Goal: Task Accomplishment & Management: Use online tool/utility

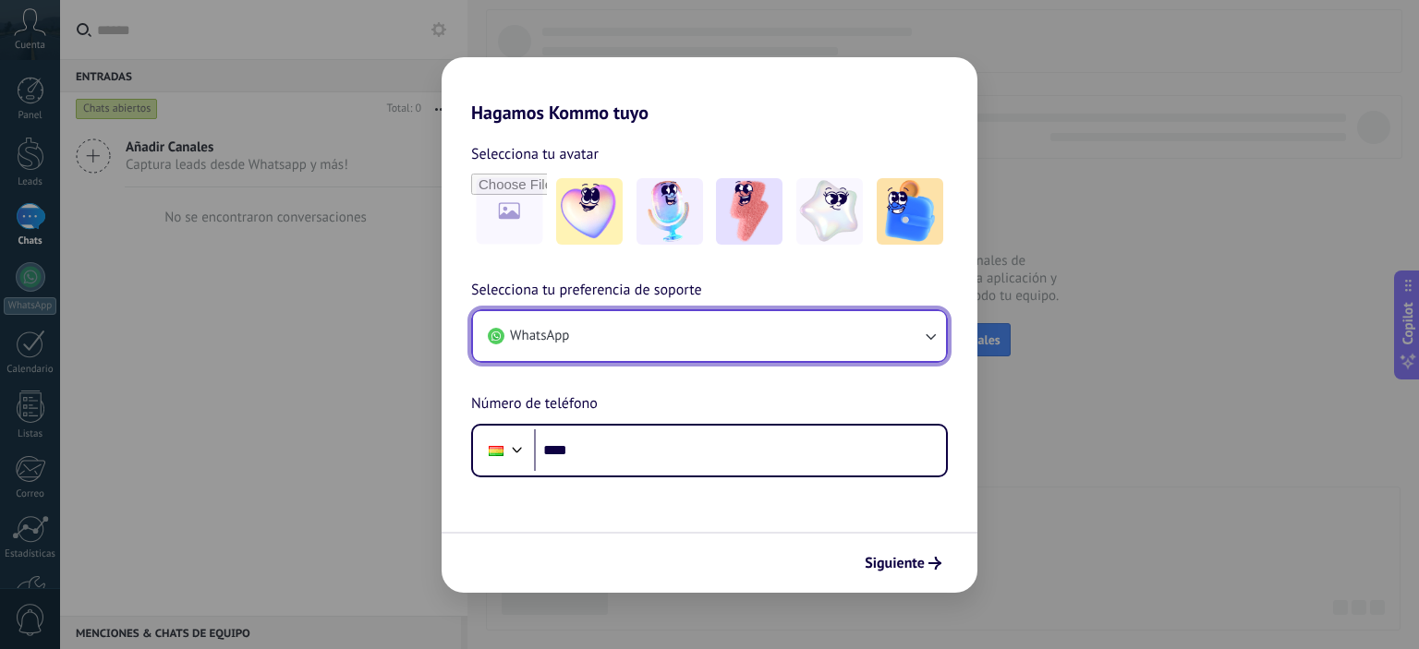
click at [709, 352] on button "WhatsApp" at bounding box center [709, 336] width 473 height 50
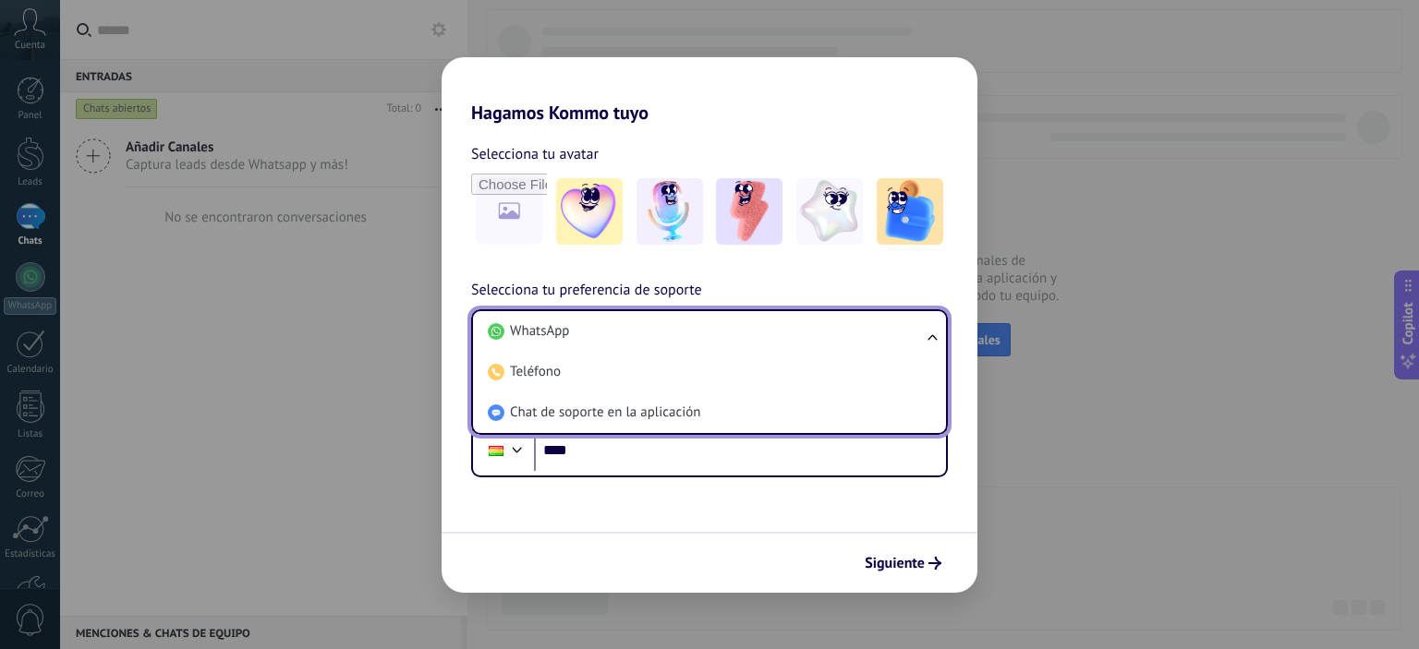
click at [709, 352] on li "Teléfono" at bounding box center [705, 372] width 451 height 41
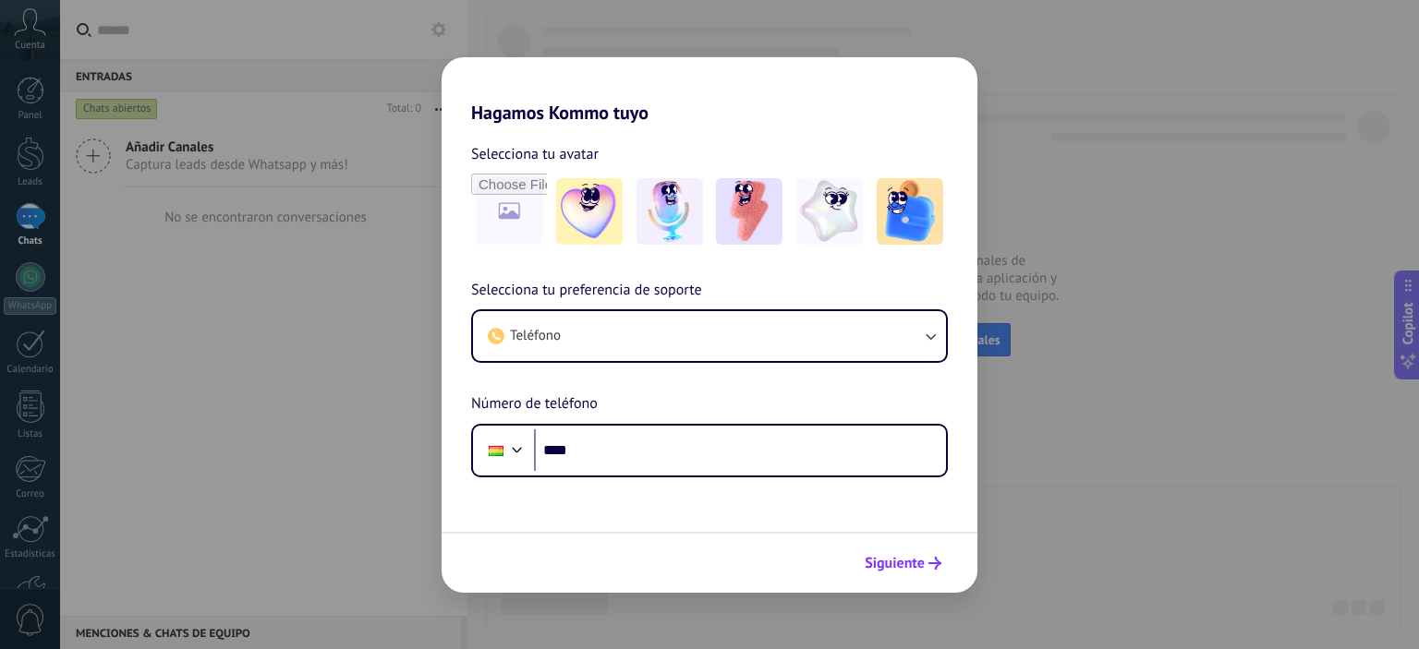
click at [877, 561] on span "Siguiente" at bounding box center [895, 563] width 60 height 13
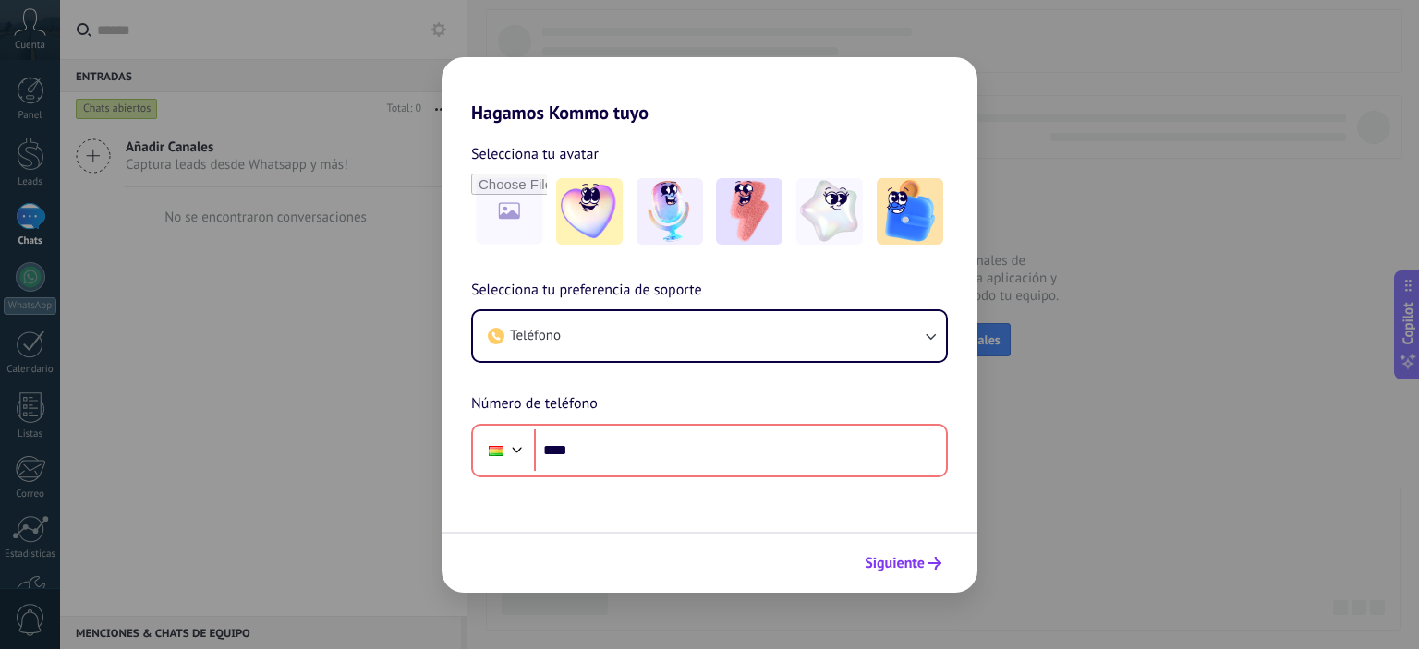
click at [892, 557] on span "Siguiente" at bounding box center [895, 563] width 60 height 13
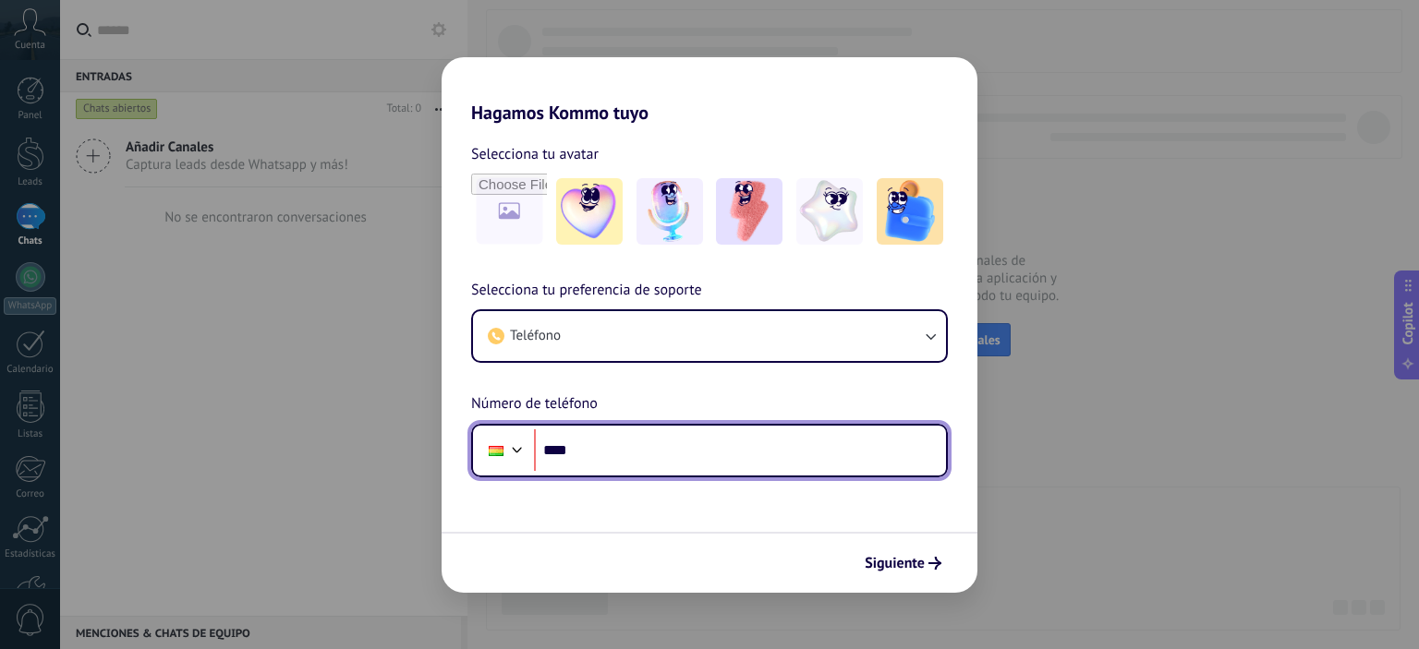
click at [629, 444] on input "****" at bounding box center [740, 451] width 412 height 42
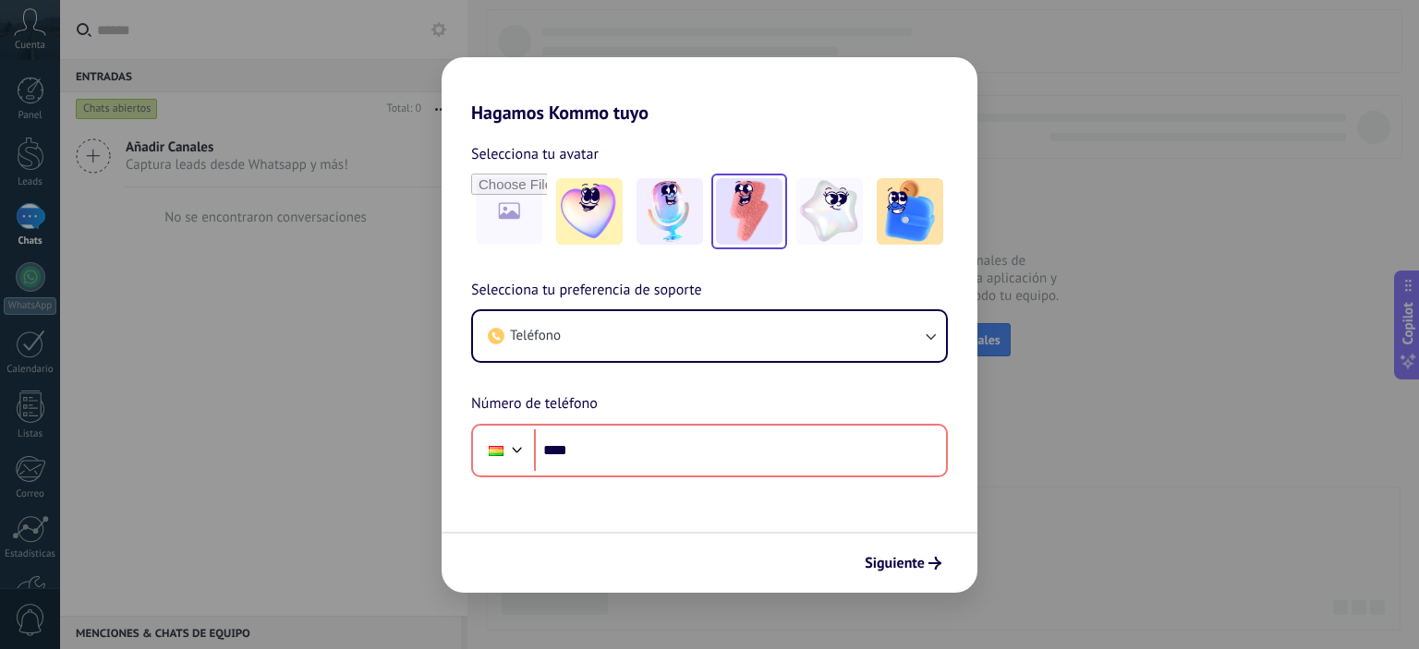
click at [781, 220] on img at bounding box center [749, 211] width 67 height 67
click at [924, 558] on span "Siguiente" at bounding box center [895, 563] width 60 height 13
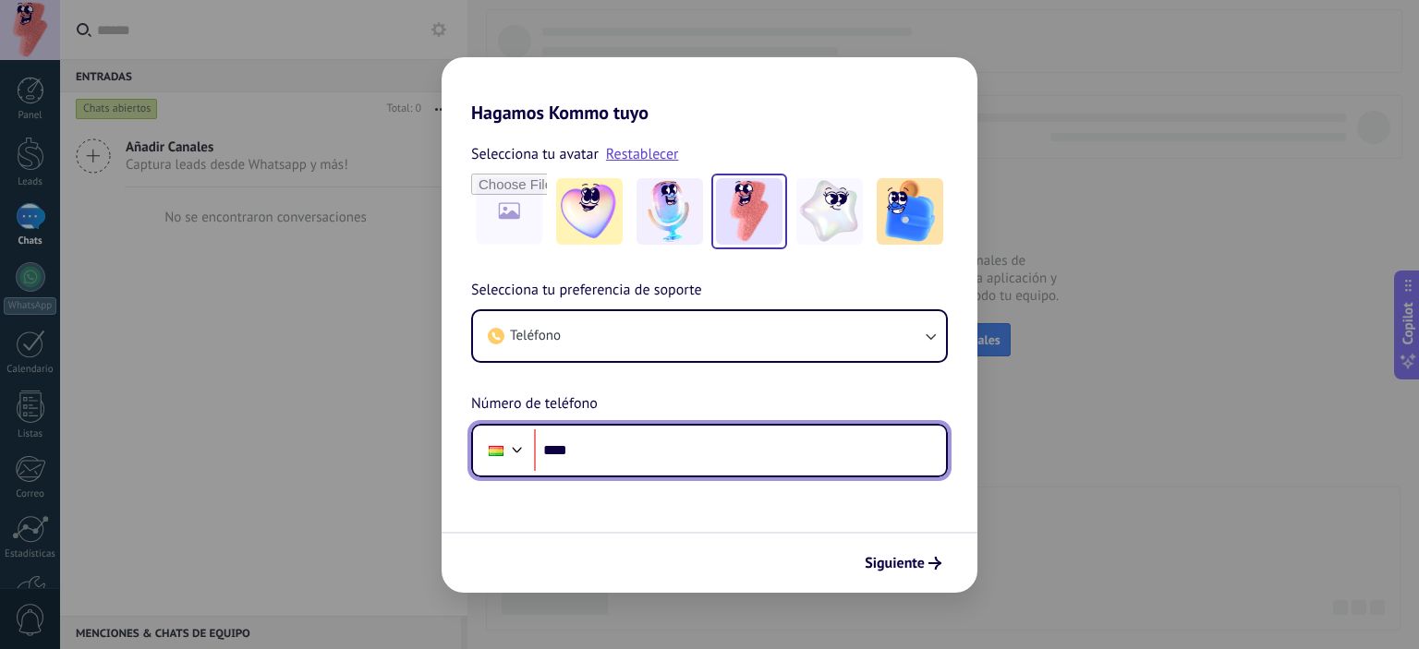
click at [625, 443] on input "****" at bounding box center [740, 451] width 412 height 42
type input "**********"
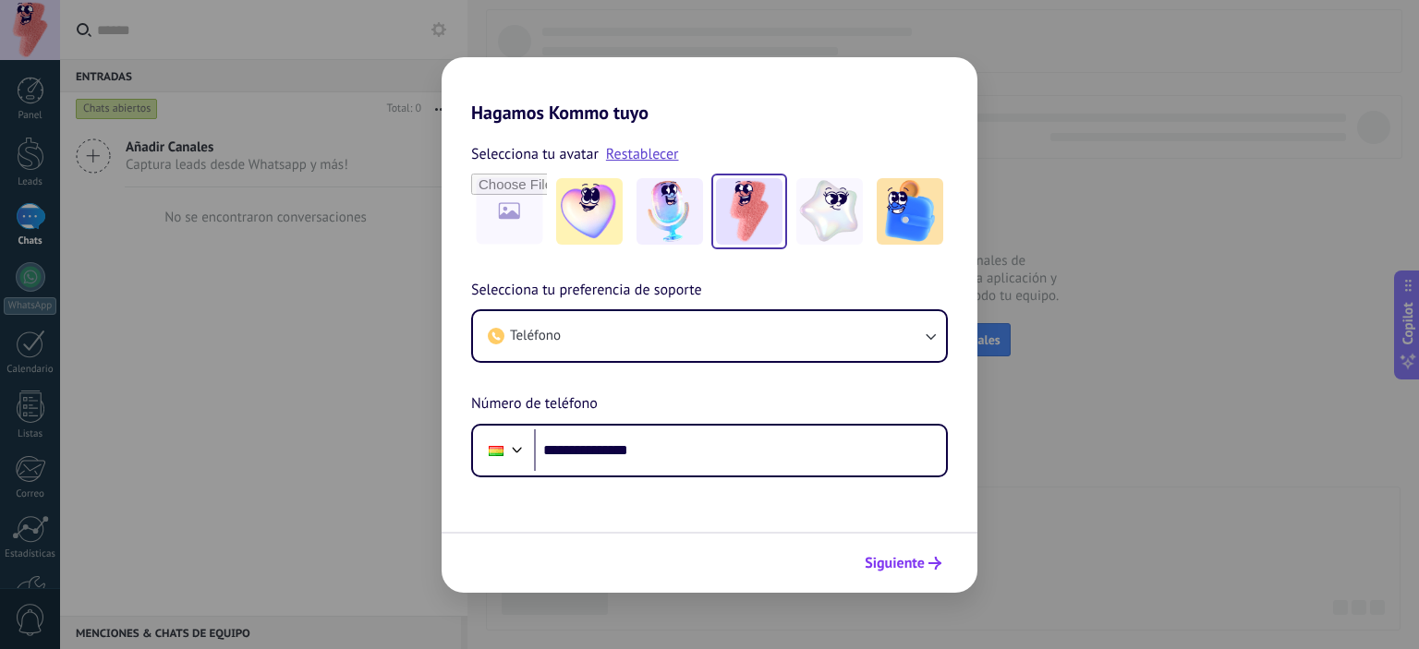
click at [912, 575] on button "Siguiente" at bounding box center [902, 563] width 93 height 31
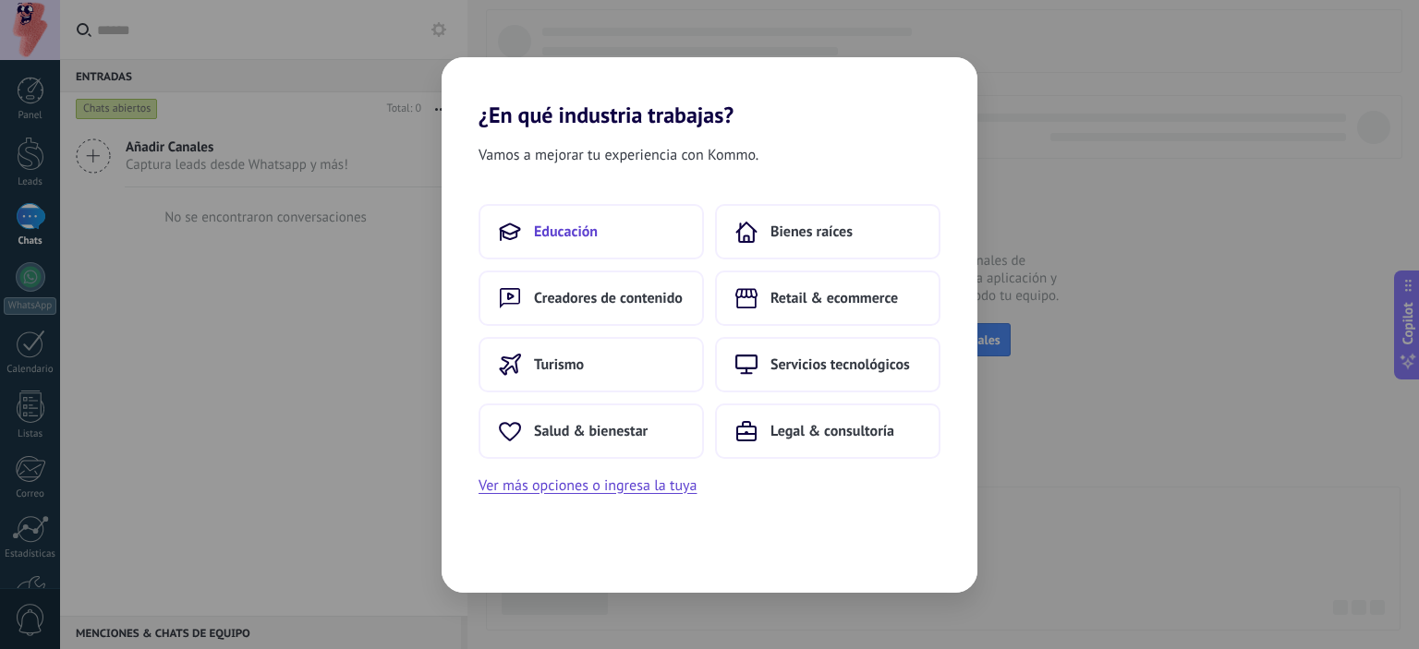
click at [628, 236] on button "Educación" at bounding box center [590, 231] width 225 height 55
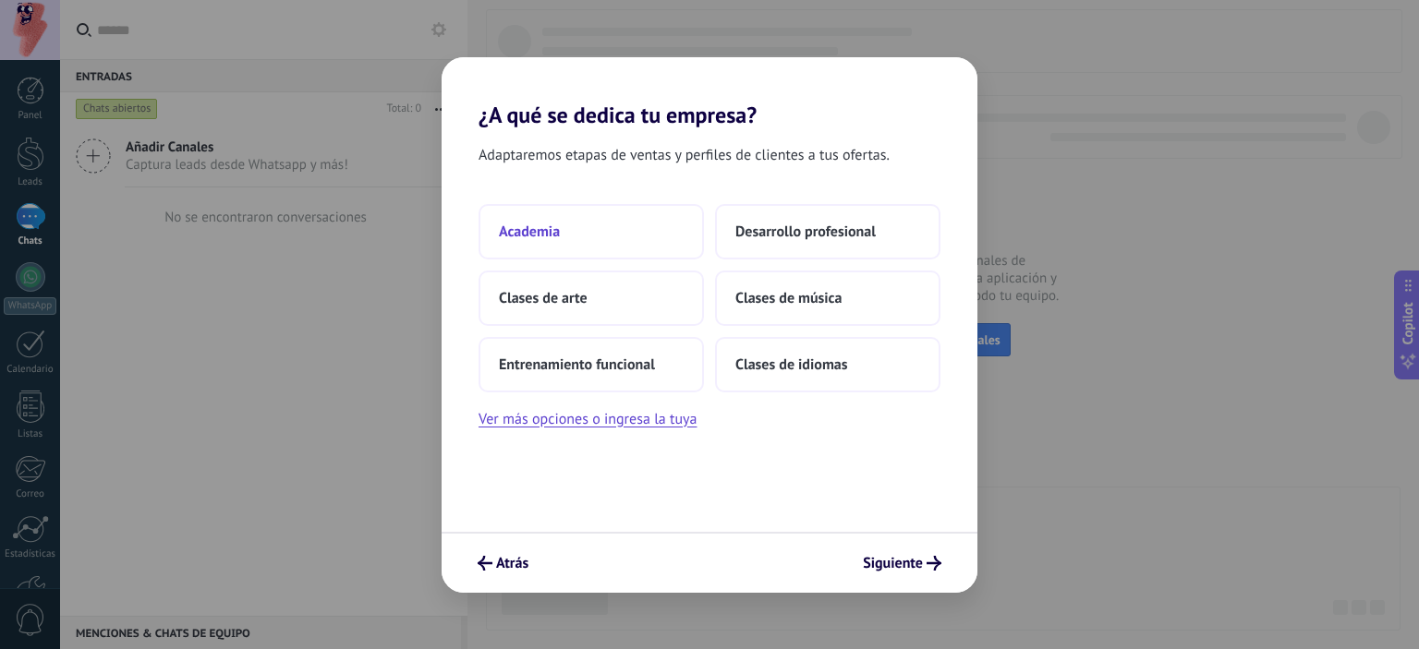
click at [646, 217] on button "Academia" at bounding box center [590, 231] width 225 height 55
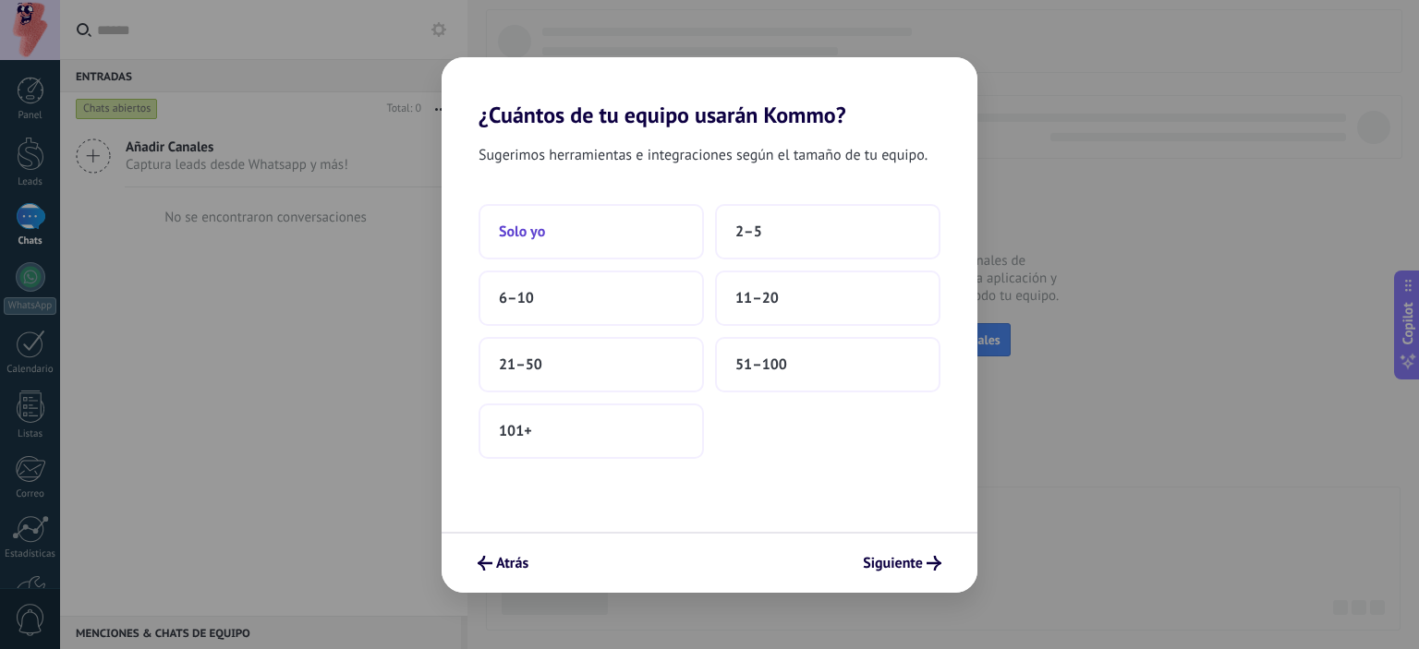
click at [611, 249] on button "Solo yo" at bounding box center [590, 231] width 225 height 55
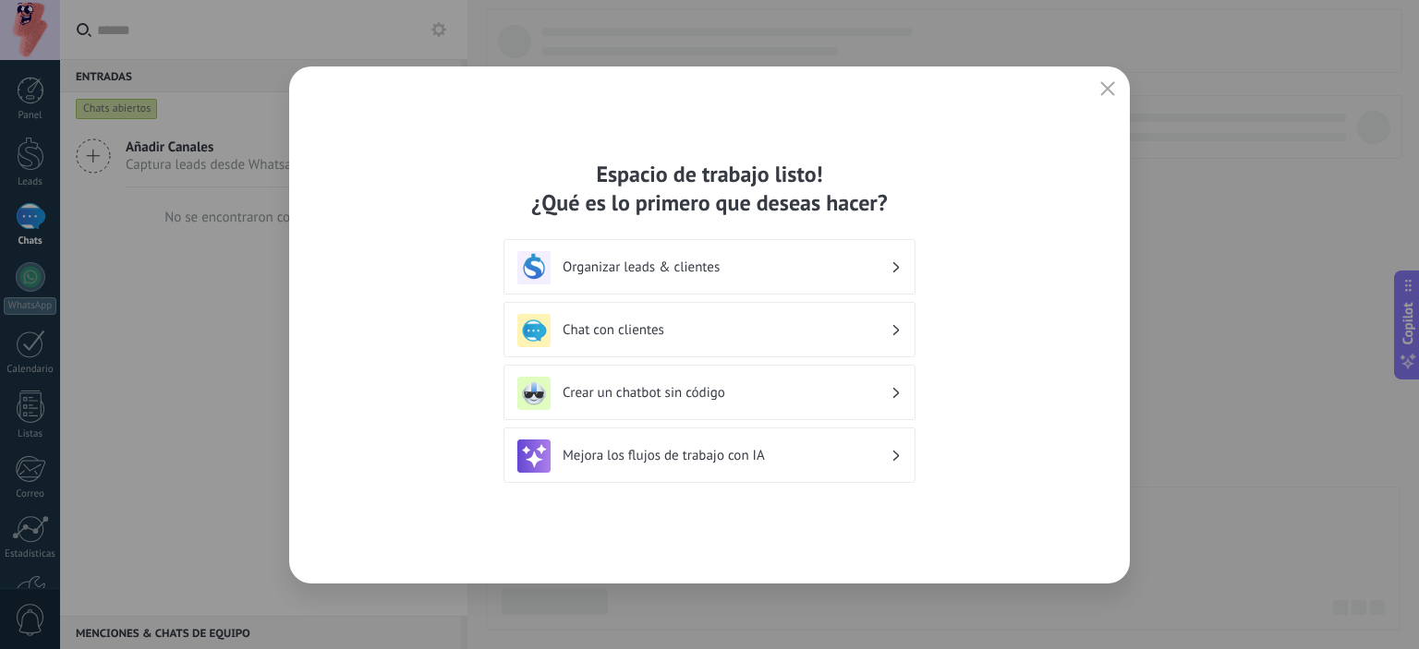
click at [754, 401] on h3 "Crear un chatbot sin código" at bounding box center [727, 393] width 328 height 18
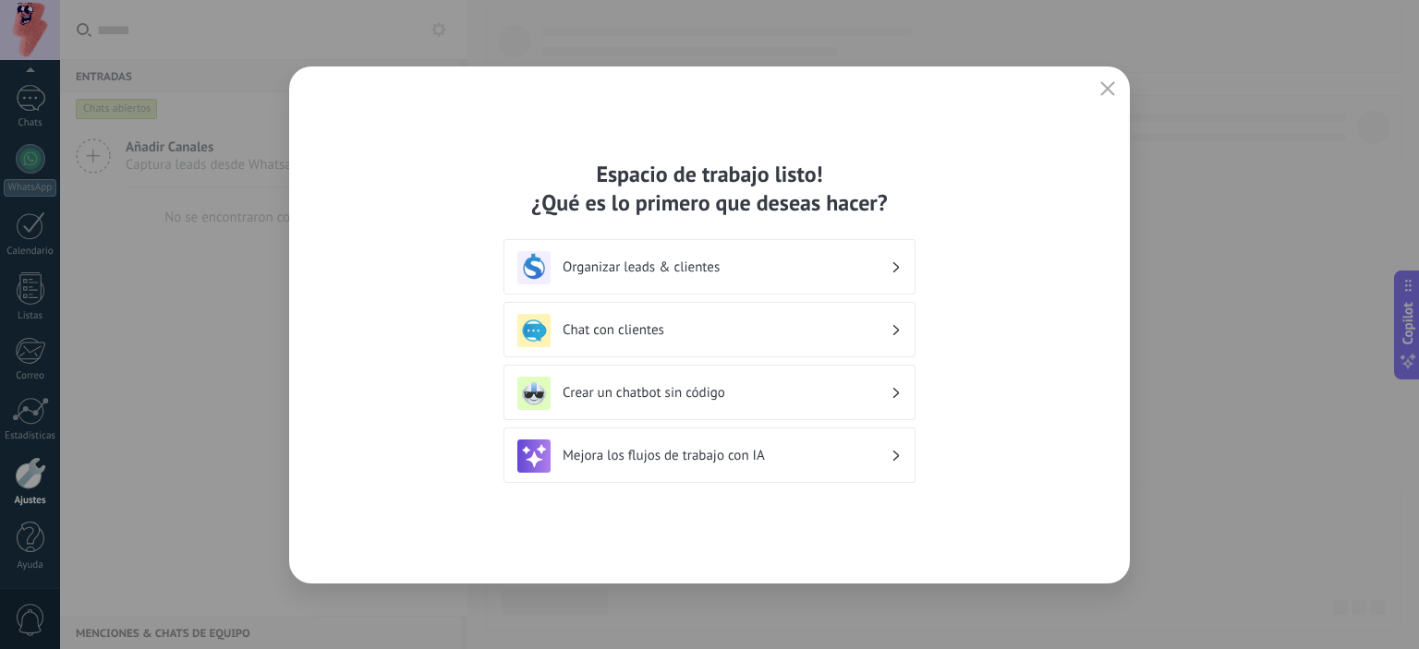
click at [900, 396] on div "Crear un chatbot sin código" at bounding box center [709, 393] width 384 height 33
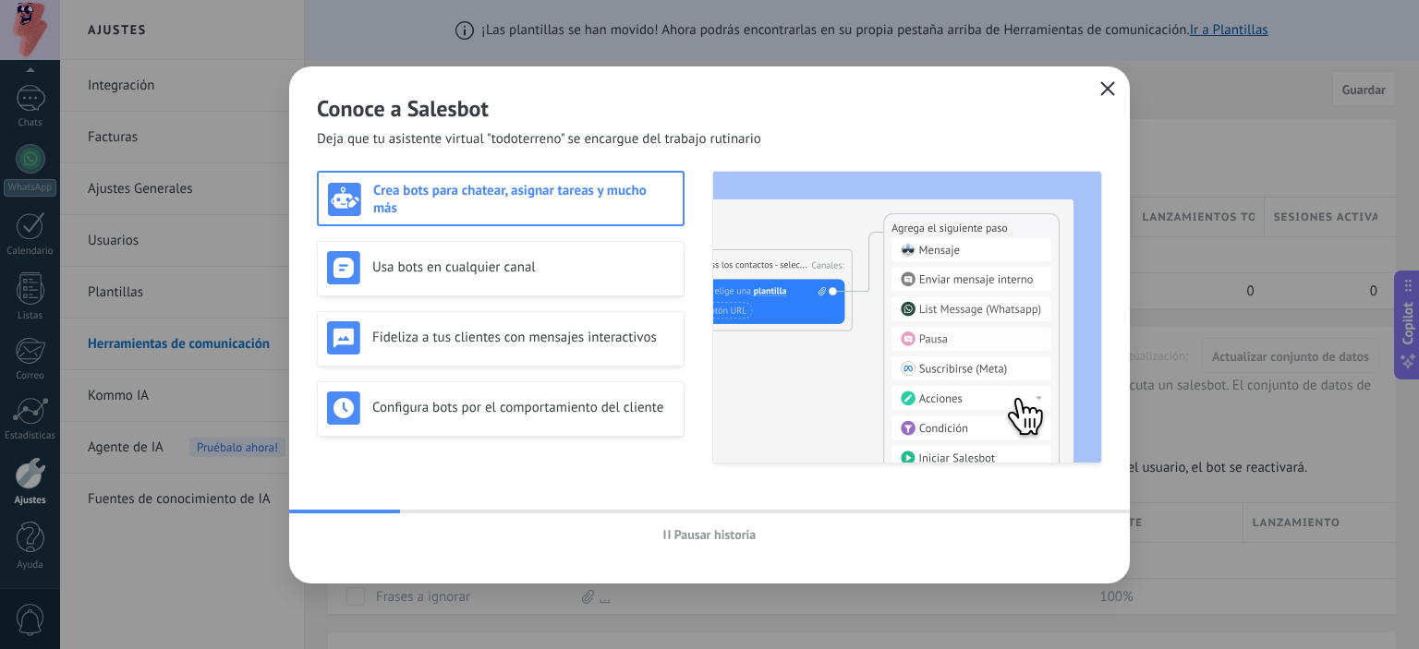
click at [1105, 91] on use "button" at bounding box center [1108, 88] width 14 height 14
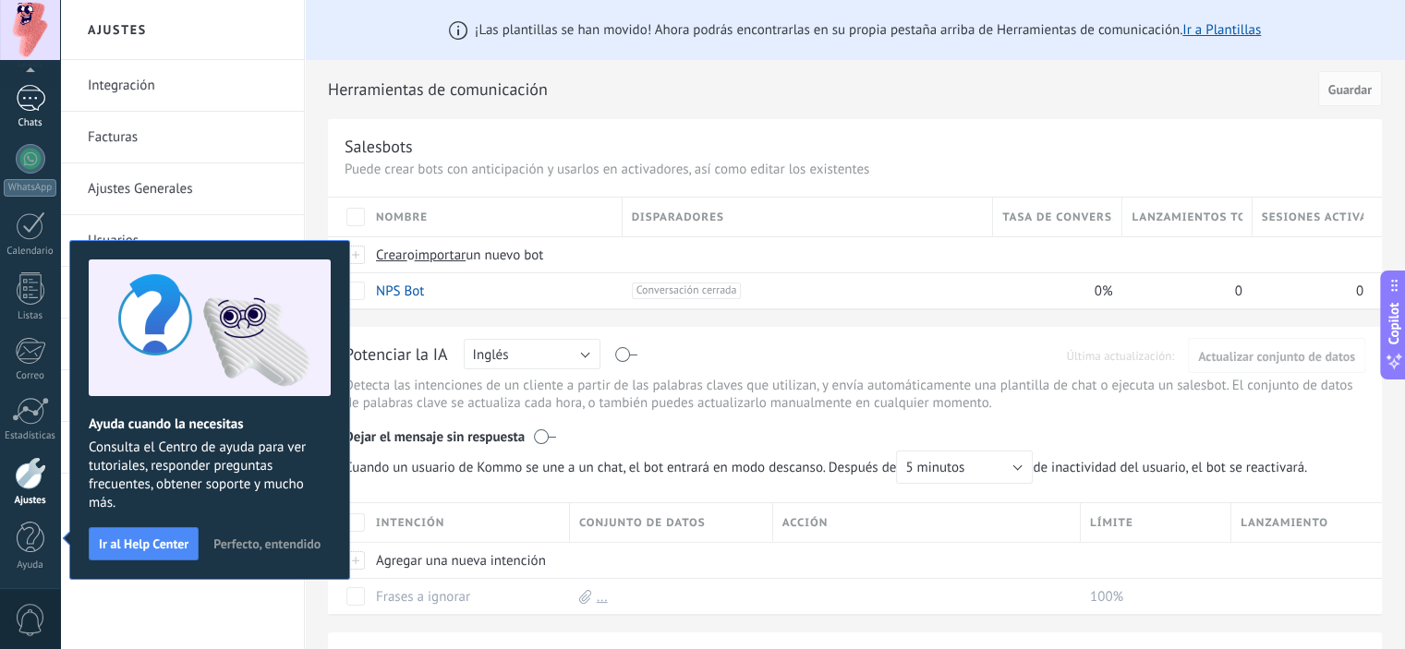
click at [26, 99] on div at bounding box center [31, 98] width 30 height 27
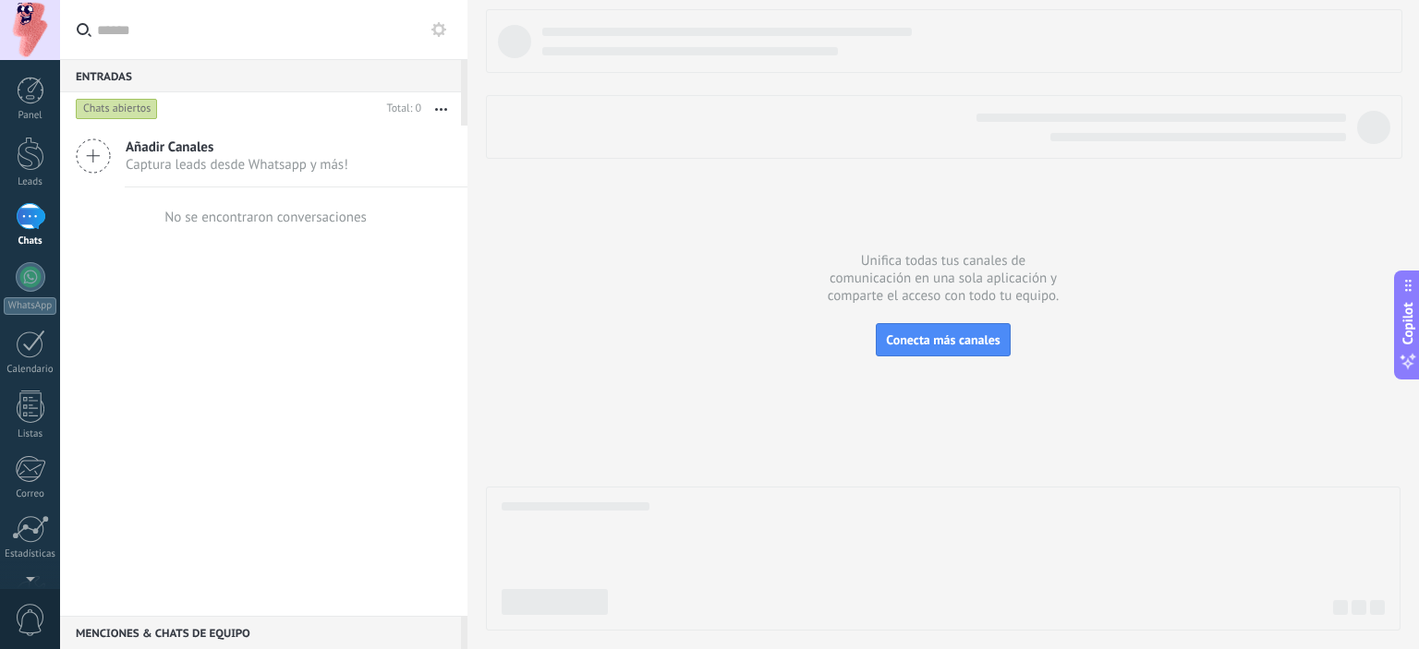
click at [27, 22] on div at bounding box center [30, 30] width 60 height 60
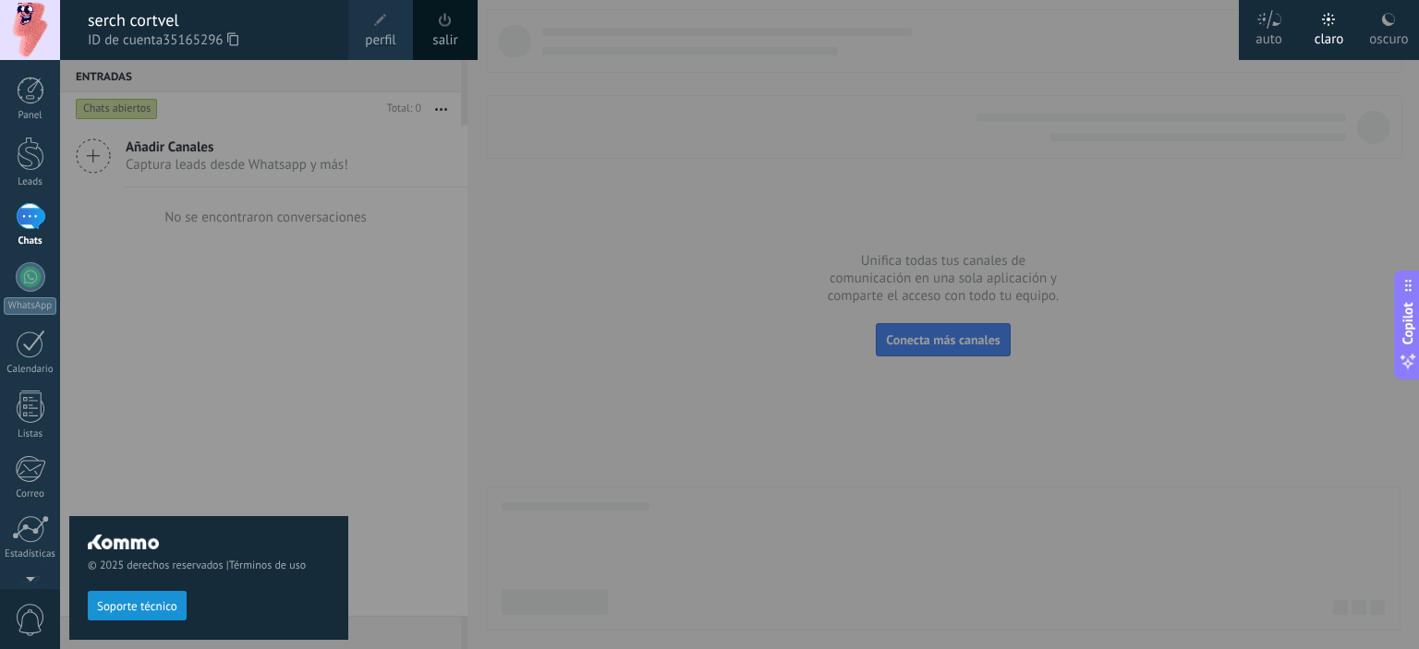
click at [381, 18] on span at bounding box center [380, 20] width 13 height 13
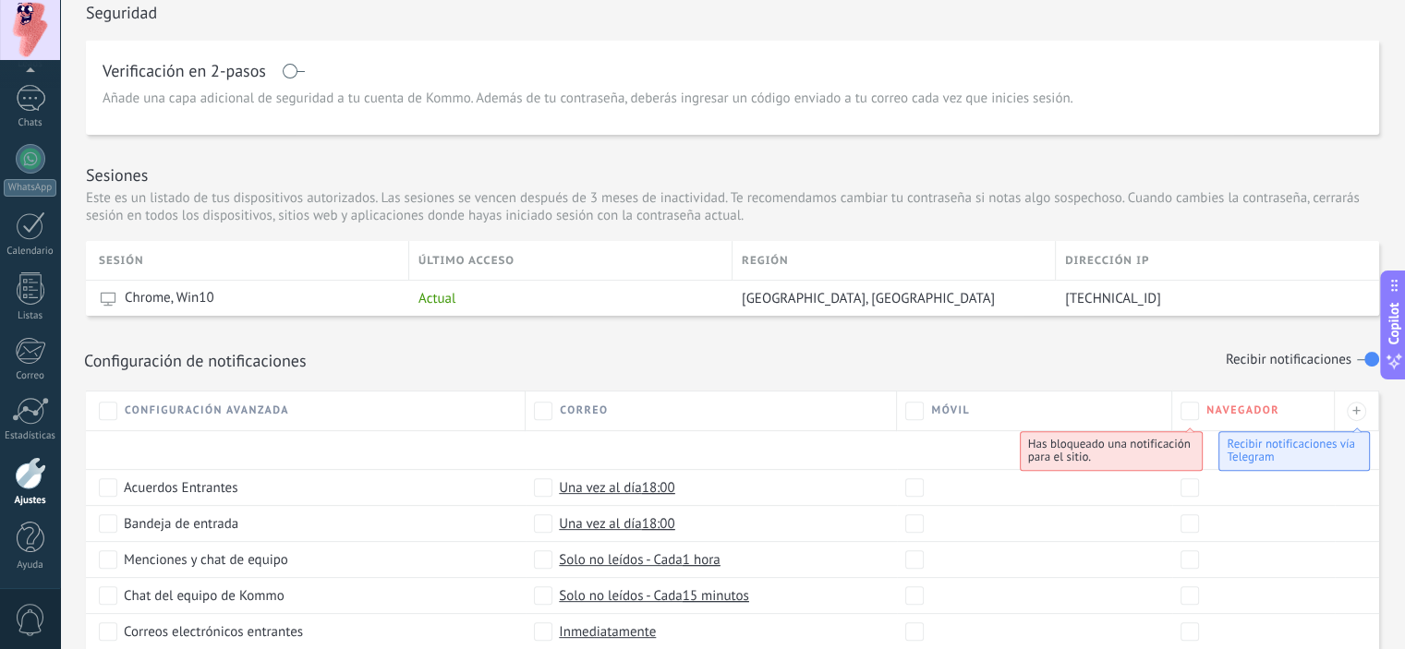
scroll to position [554, 0]
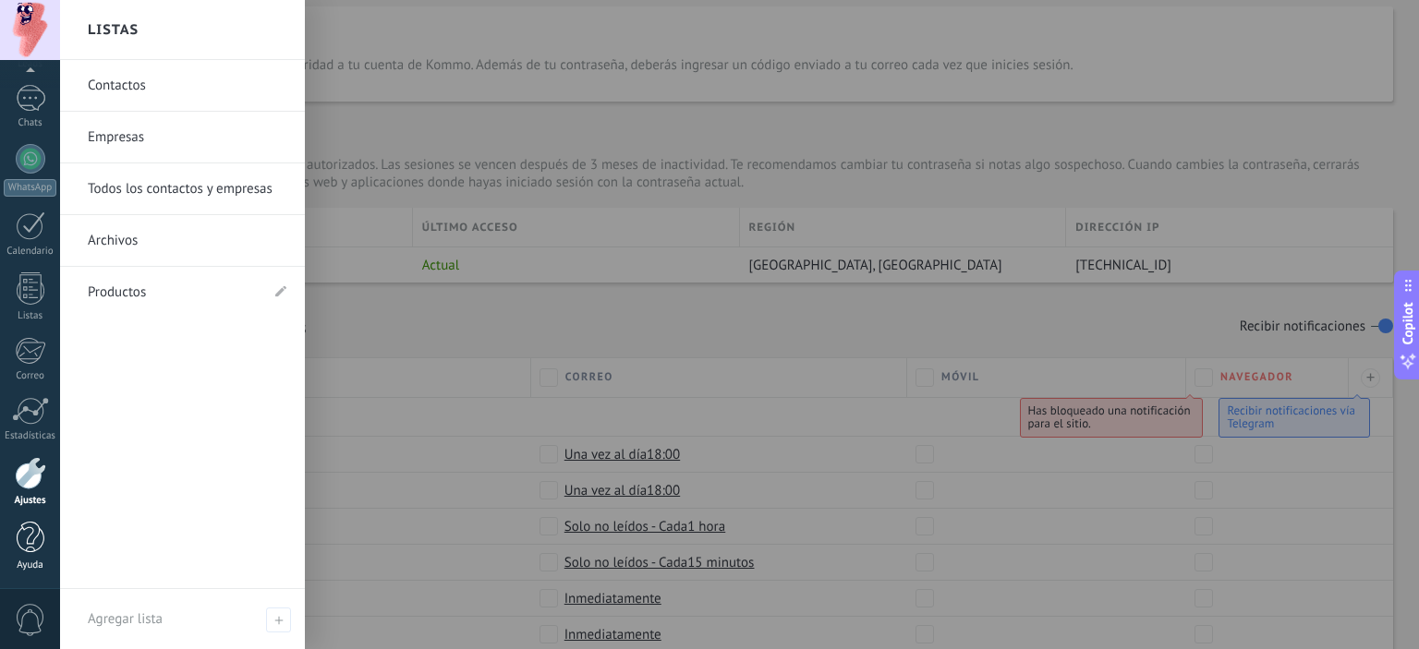
click at [11, 539] on link "Ayuda" at bounding box center [30, 547] width 60 height 50
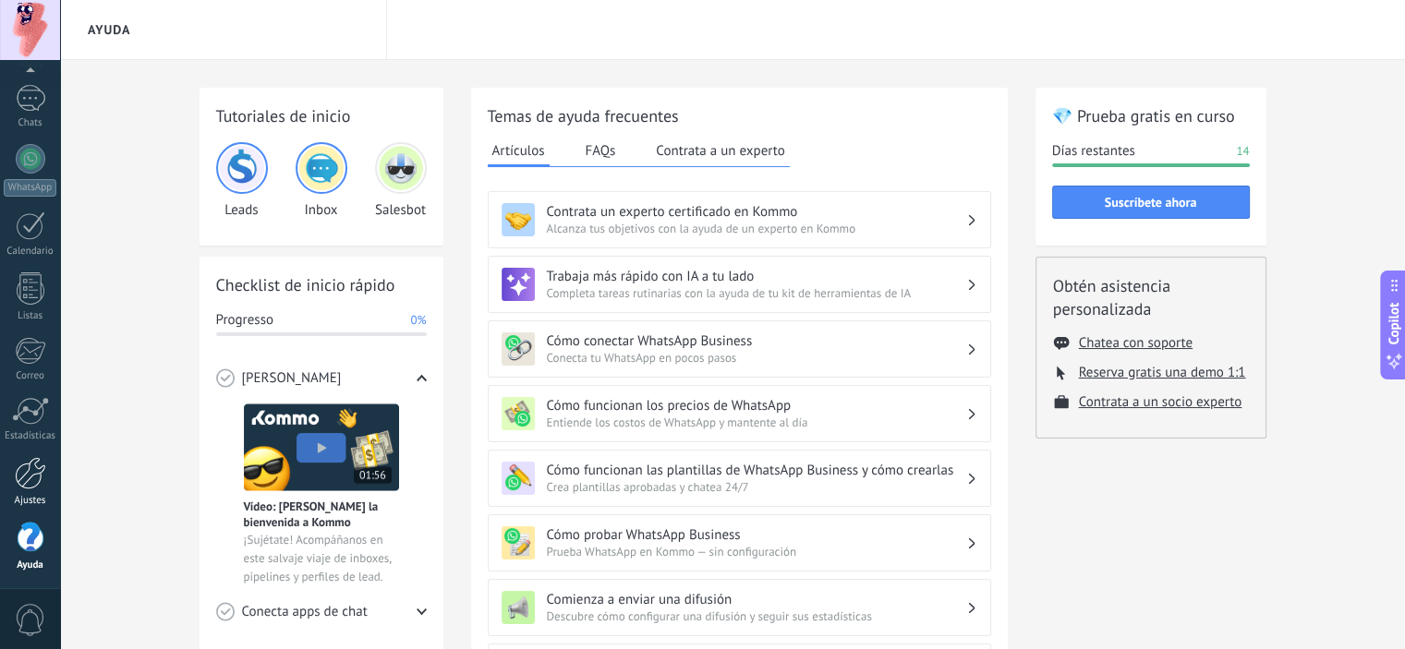
click at [30, 464] on div at bounding box center [30, 473] width 31 height 32
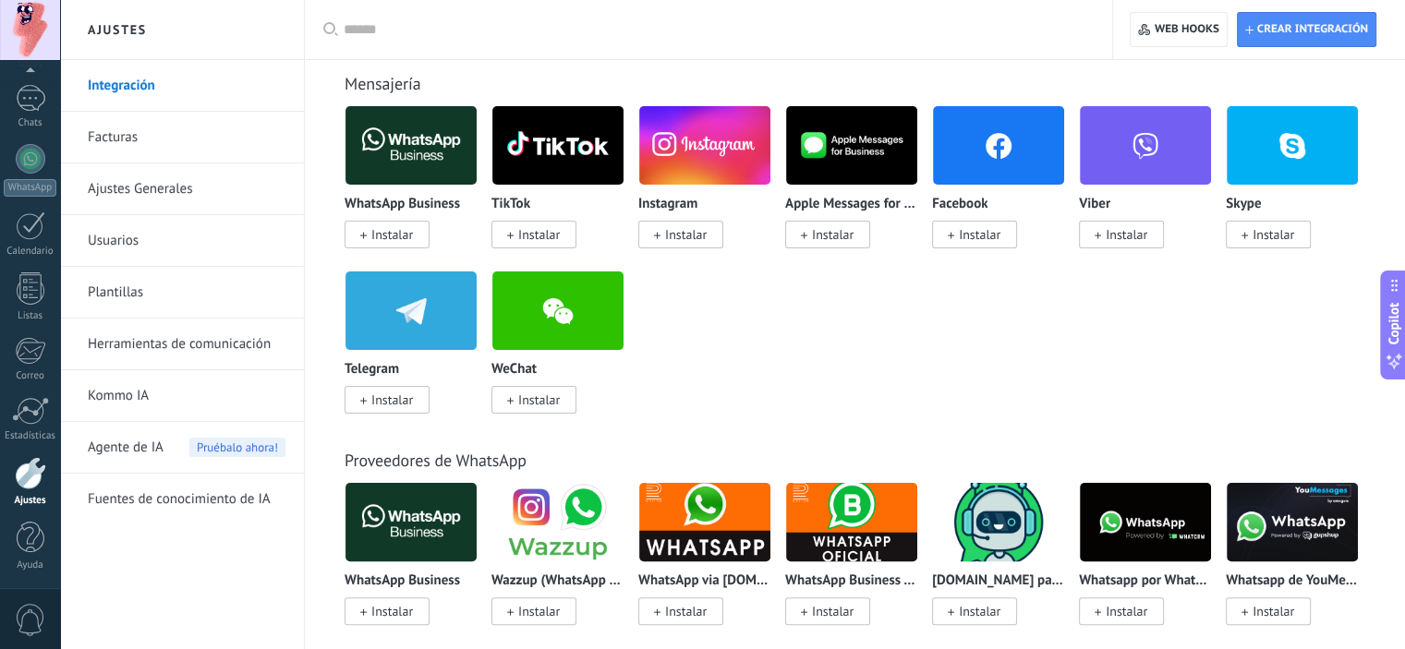
scroll to position [277, 0]
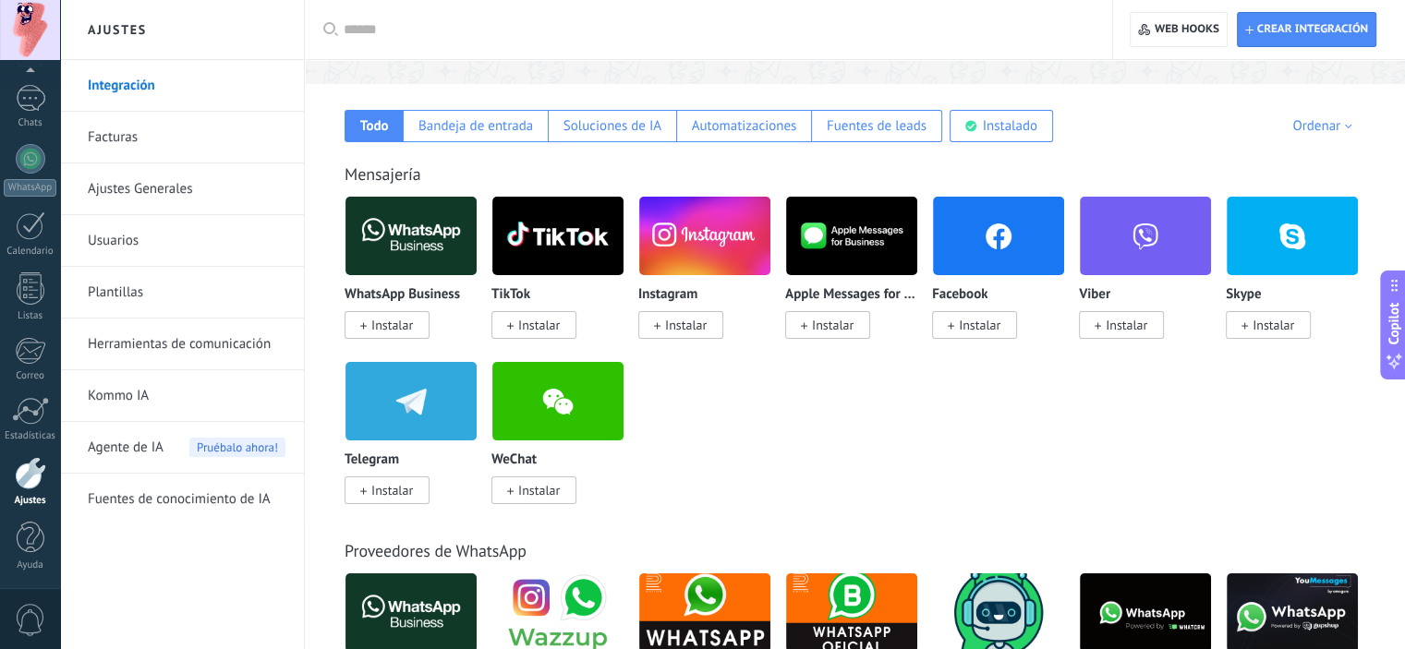
click at [39, 487] on div at bounding box center [30, 473] width 31 height 32
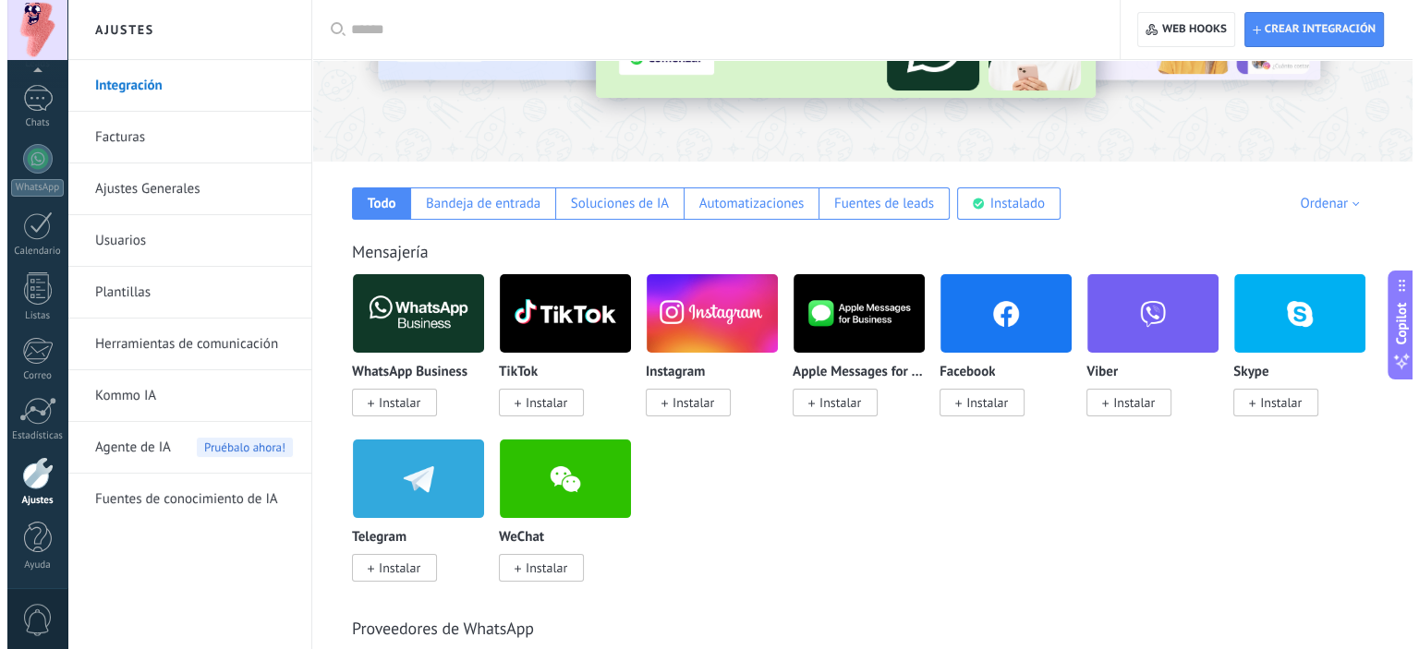
scroll to position [0, 0]
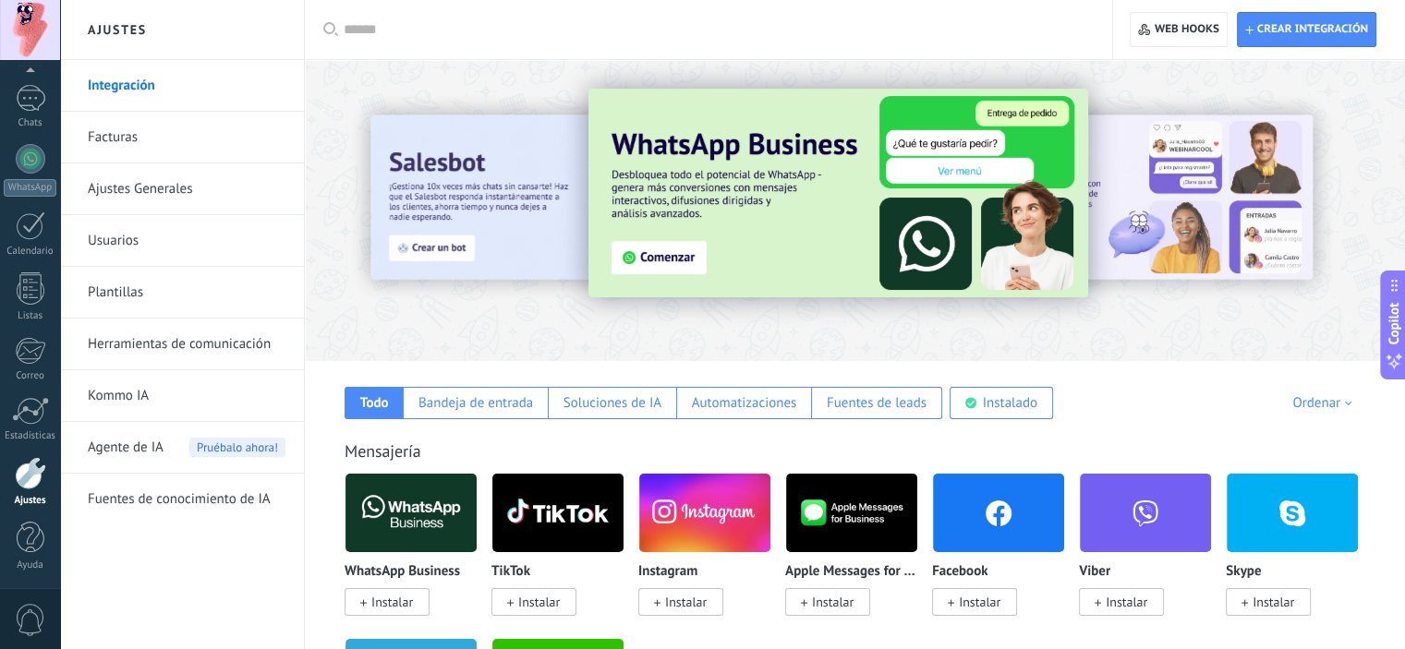
click at [703, 239] on img at bounding box center [838, 193] width 500 height 209
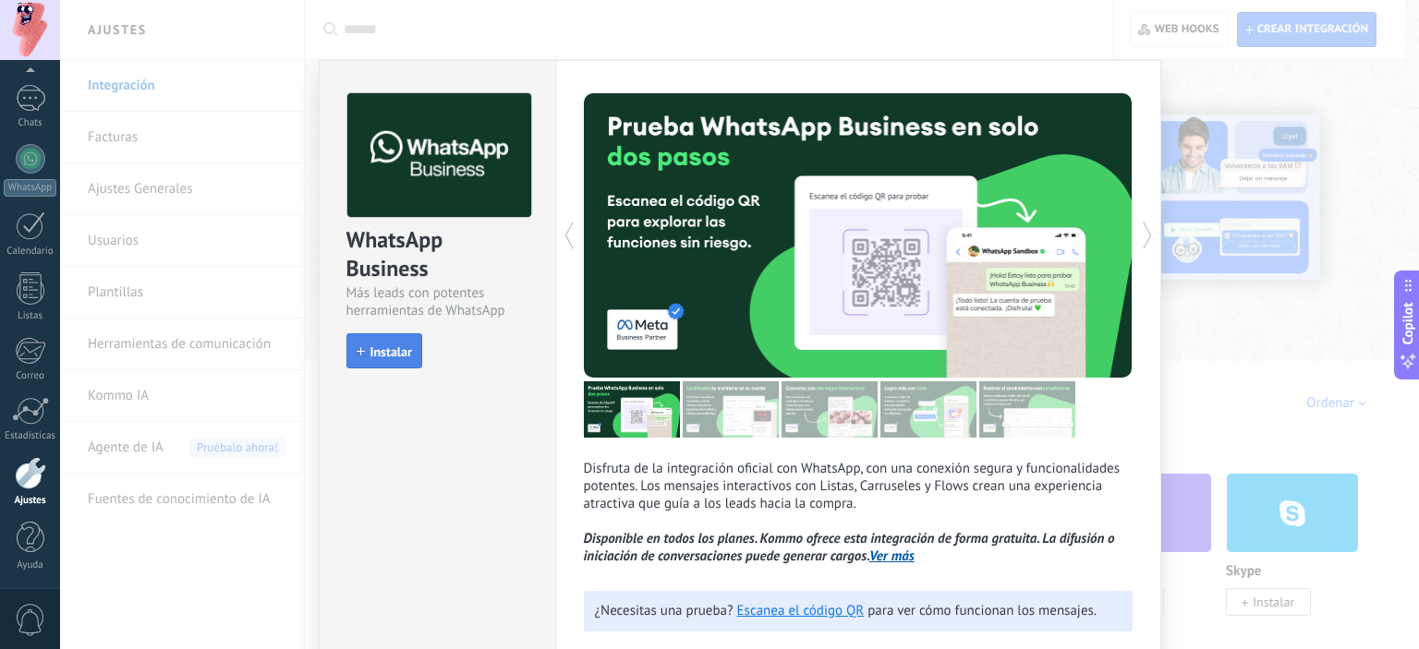
click at [364, 354] on span "Instalar" at bounding box center [384, 351] width 55 height 13
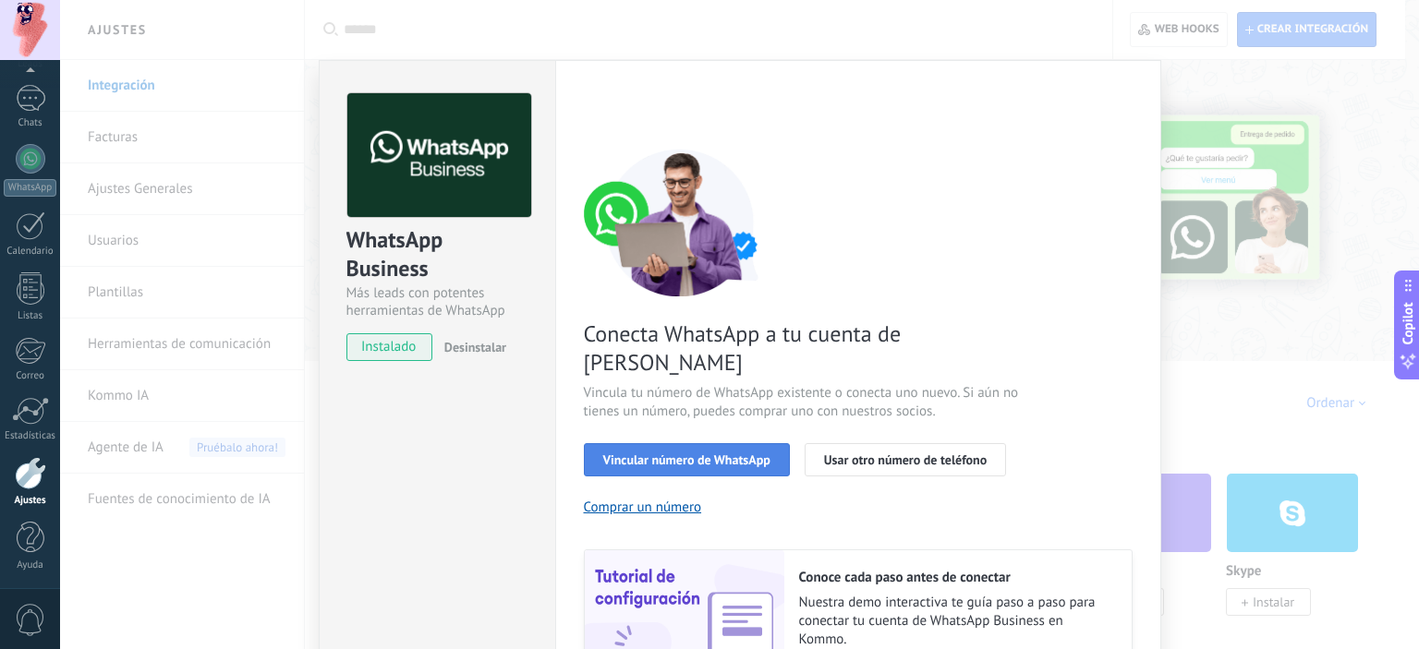
scroll to position [92, 0]
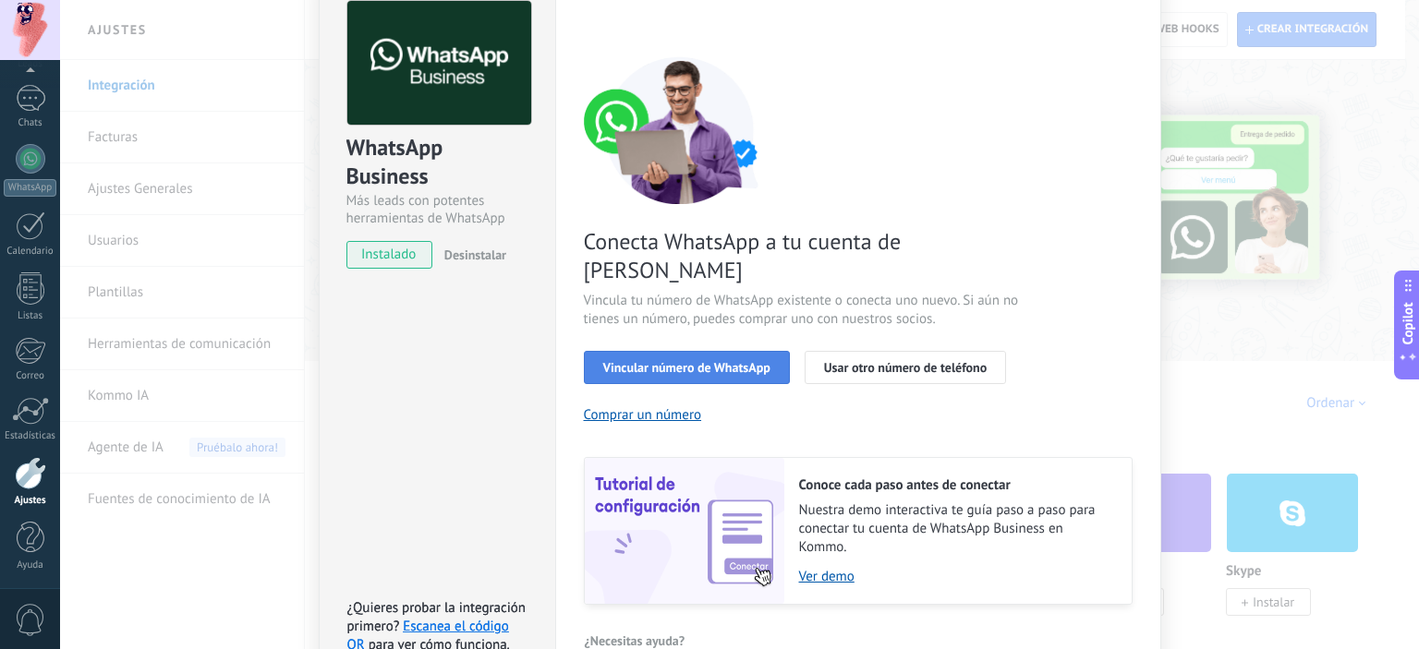
click at [650, 361] on span "Vincular número de WhatsApp" at bounding box center [686, 367] width 167 height 13
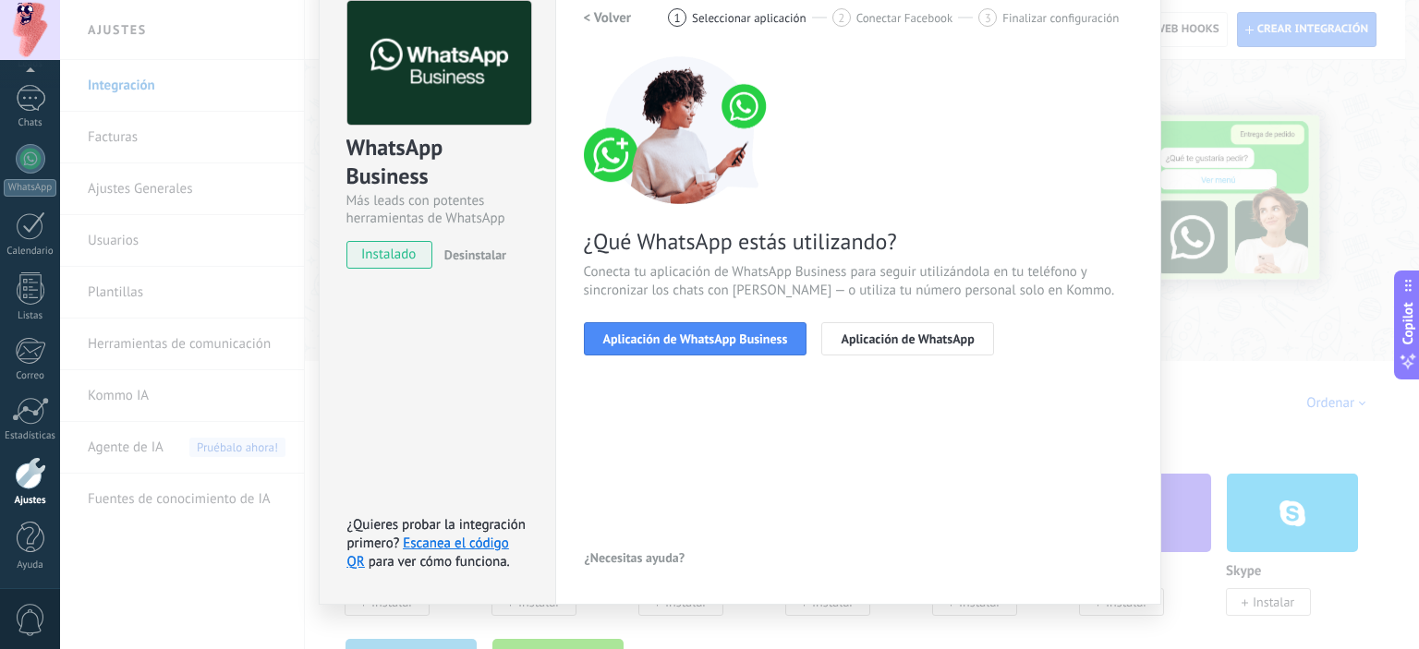
click at [650, 343] on span "Aplicación de WhatsApp Business" at bounding box center [695, 339] width 185 height 13
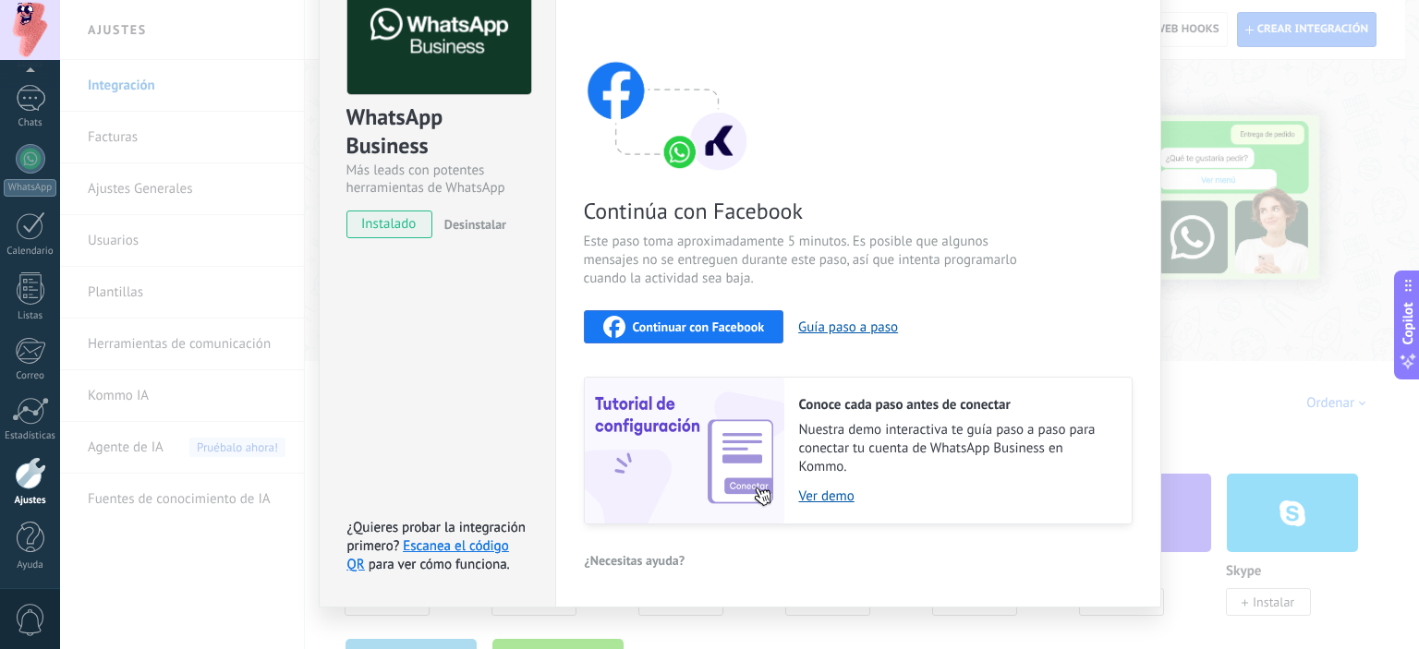
scroll to position [149, 0]
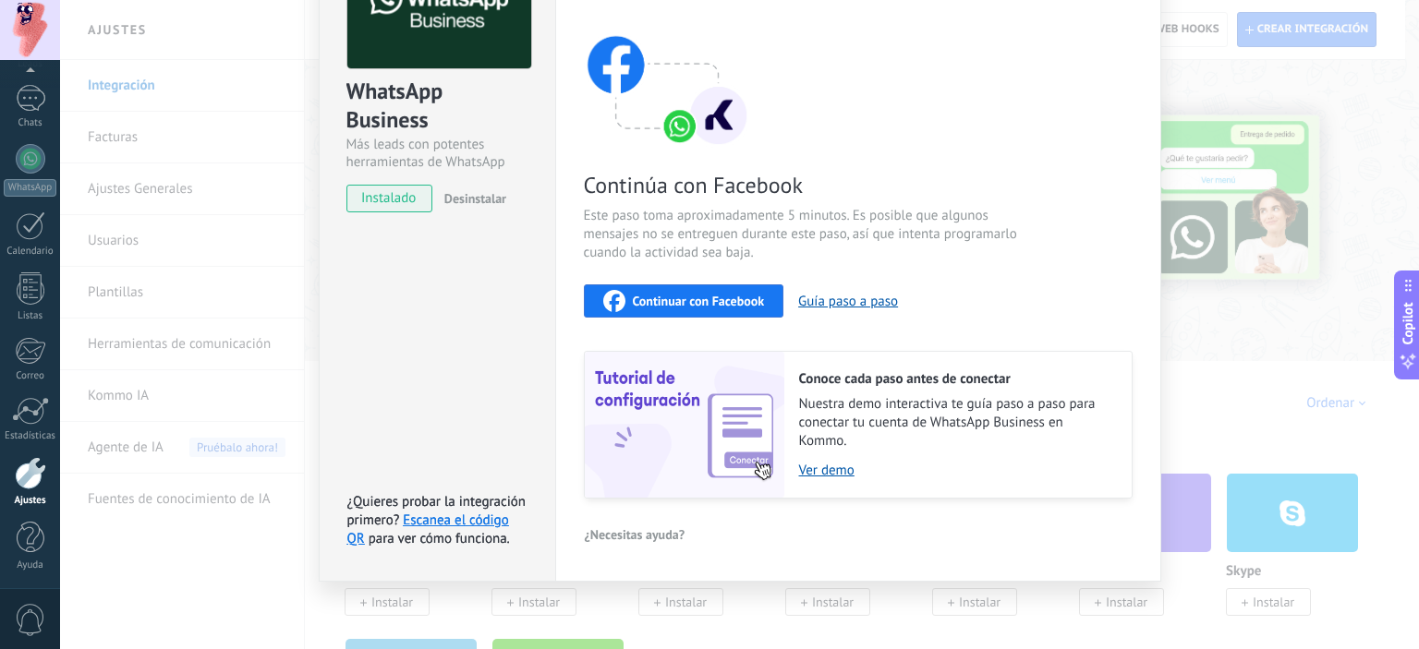
click at [623, 306] on div "Continuar con Facebook" at bounding box center [684, 301] width 162 height 22
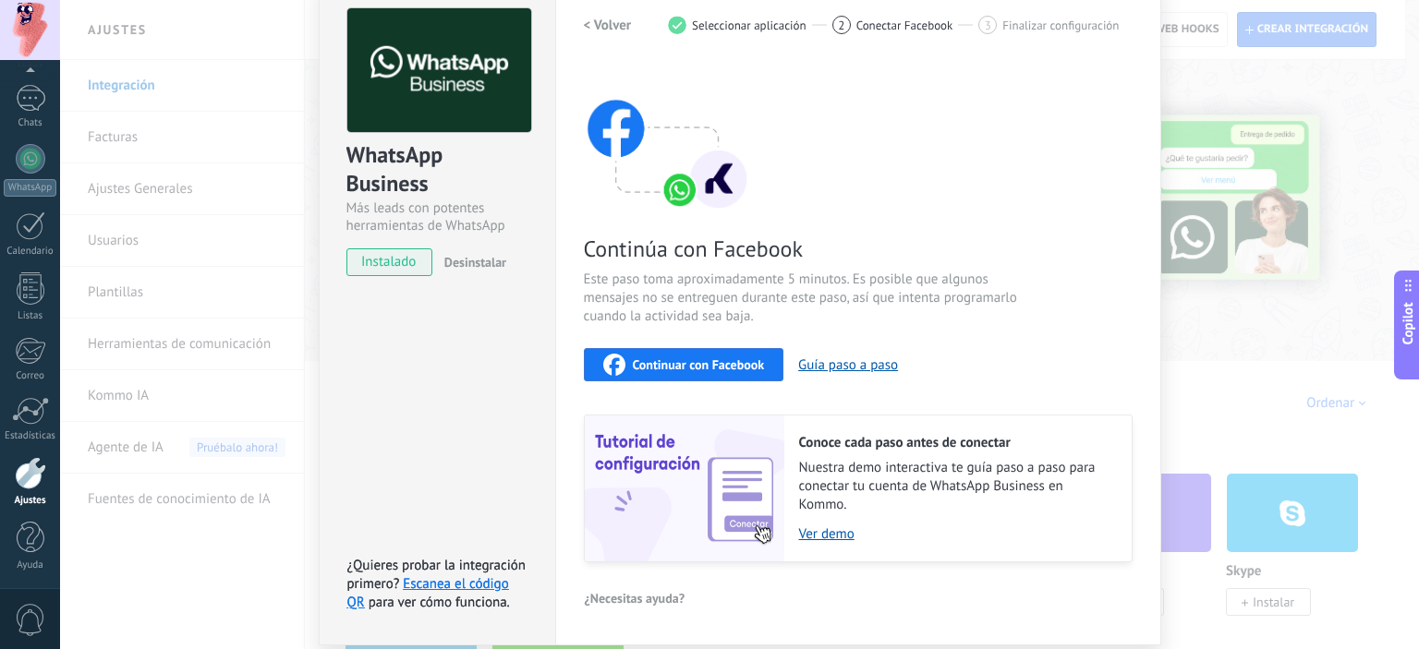
scroll to position [56, 0]
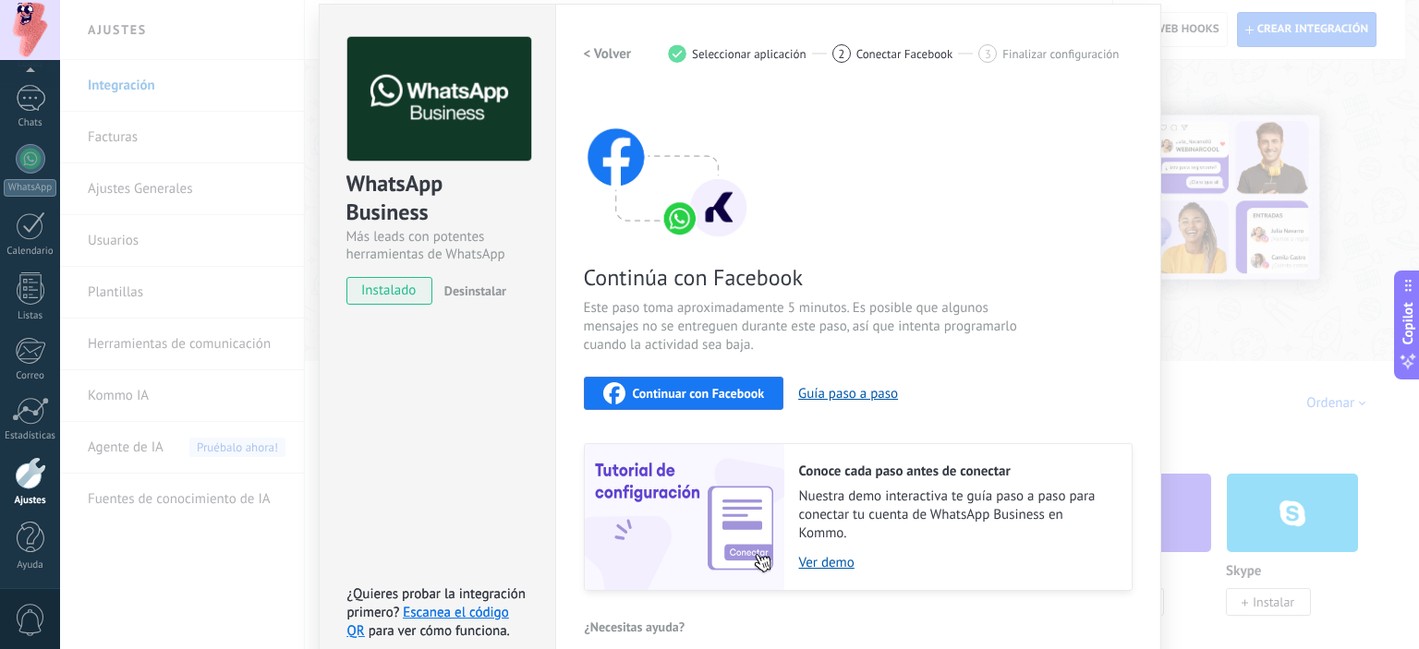
click at [1180, 169] on div "WhatsApp Business Más leads con potentes herramientas de WhatsApp instalado Des…" at bounding box center [739, 324] width 1359 height 649
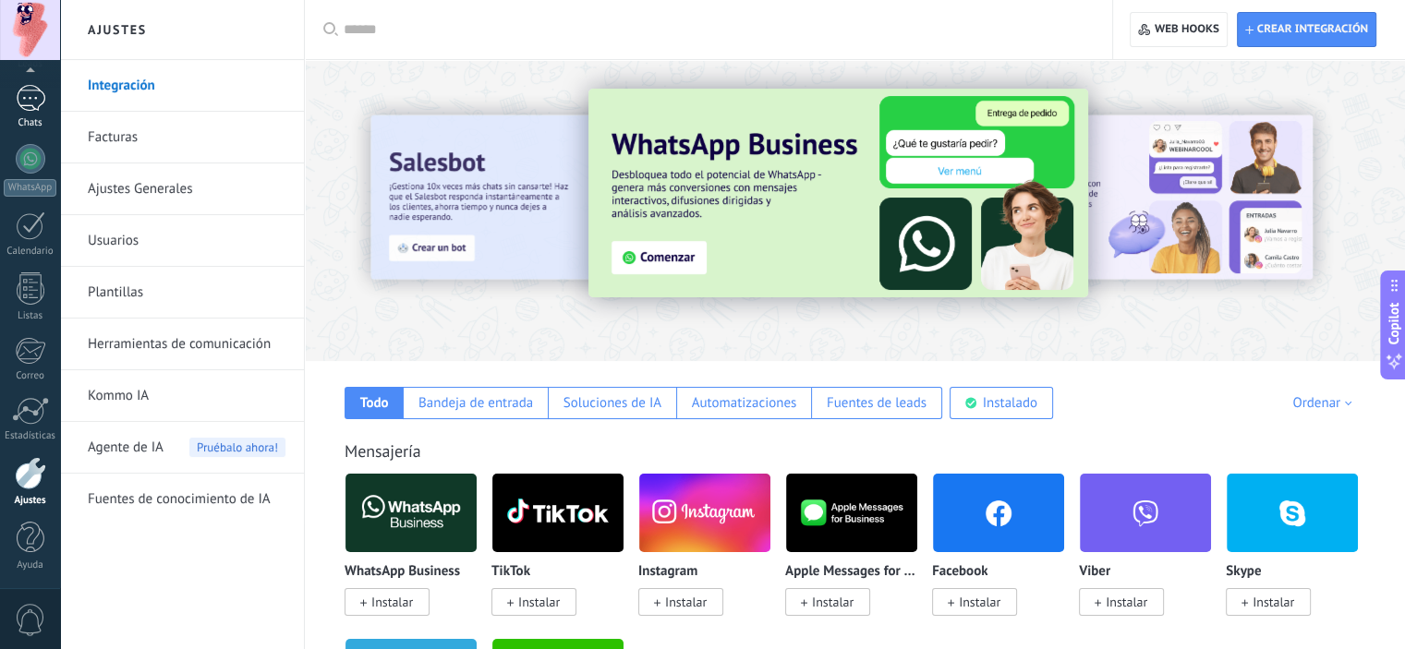
click at [18, 114] on link "Chats" at bounding box center [30, 107] width 60 height 44
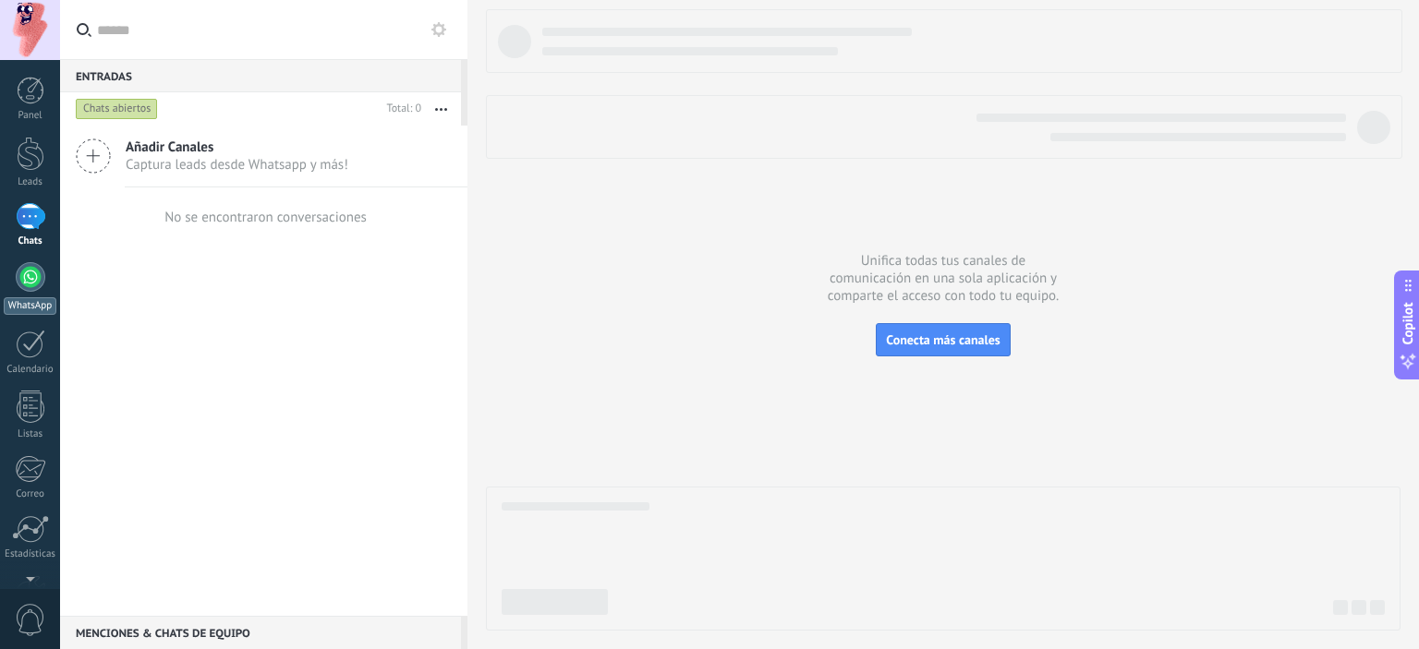
click at [22, 292] on link "WhatsApp" at bounding box center [30, 288] width 60 height 53
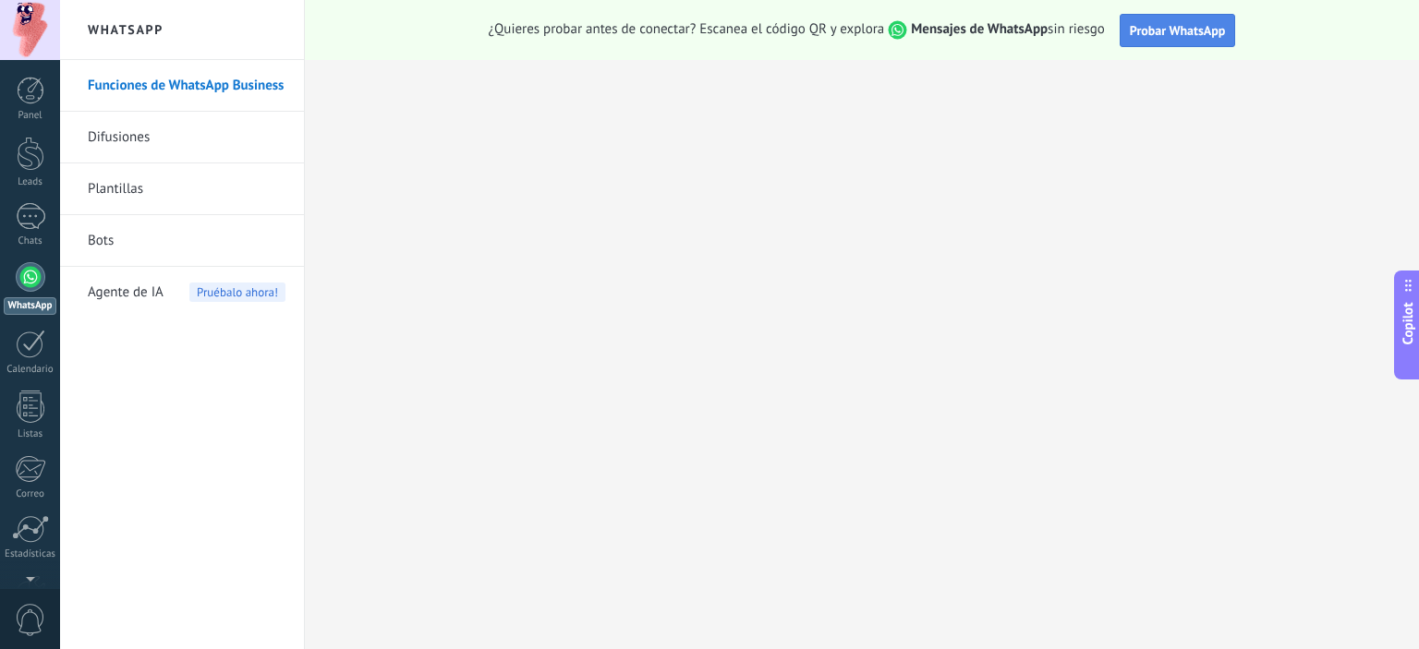
click at [1186, 30] on span "Probar WhatsApp" at bounding box center [1178, 30] width 96 height 17
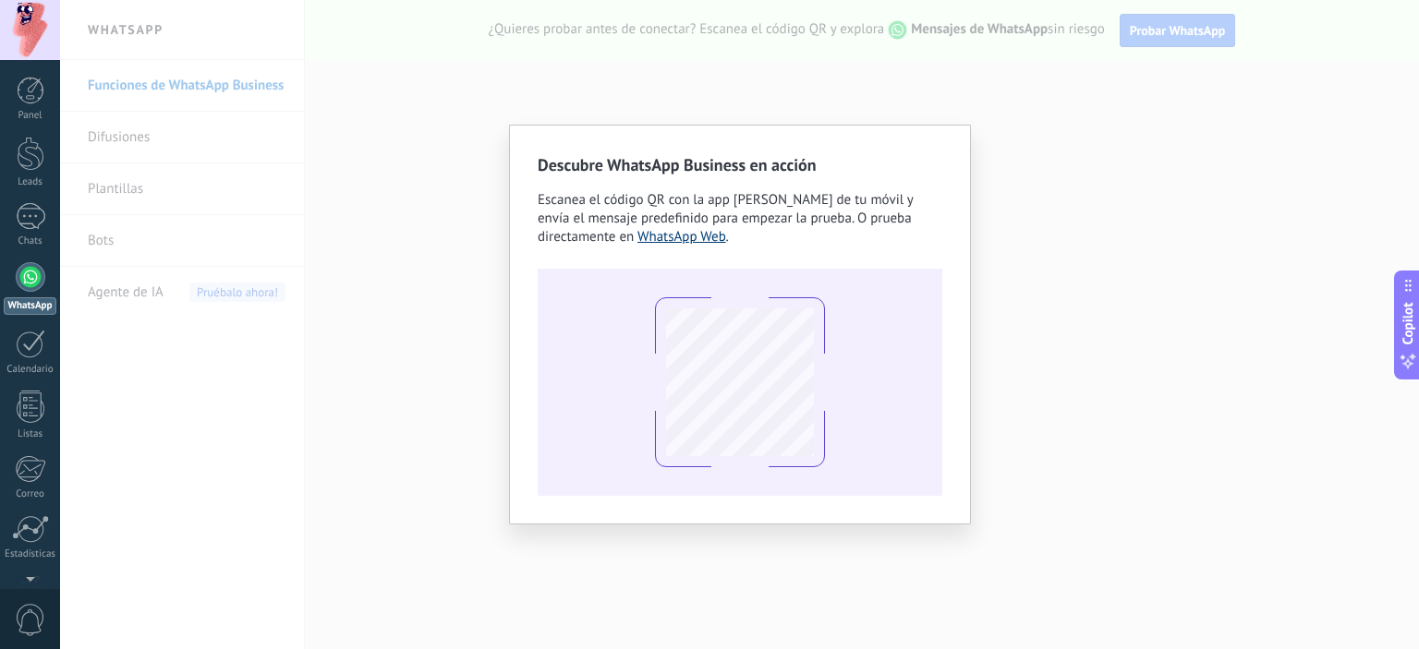
click at [684, 236] on link "WhatsApp Web" at bounding box center [681, 237] width 89 height 18
drag, startPoint x: 834, startPoint y: 357, endPoint x: 815, endPoint y: 361, distance: 19.7
click at [833, 357] on div at bounding box center [740, 382] width 405 height 227
click at [1069, 244] on div "Descubre WhatsApp Business en acción Escanea el código QR con la app de cámara …" at bounding box center [739, 324] width 1359 height 649
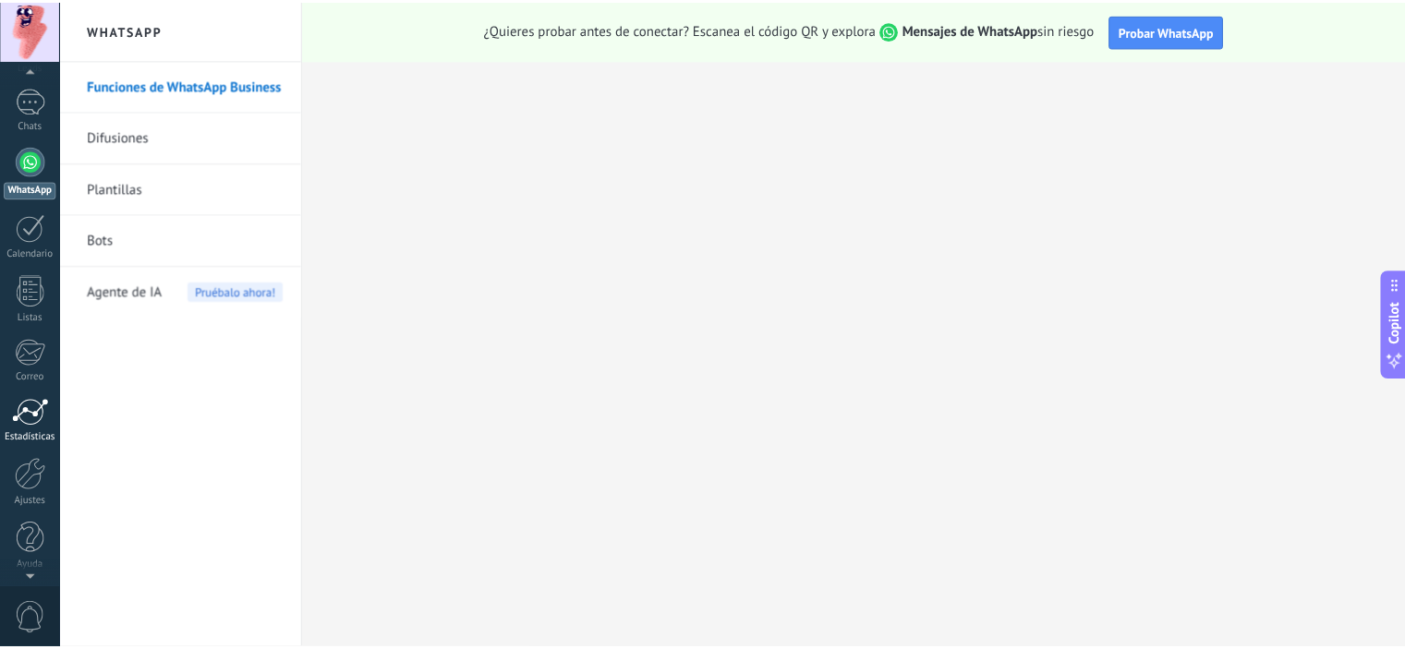
scroll to position [118, 0]
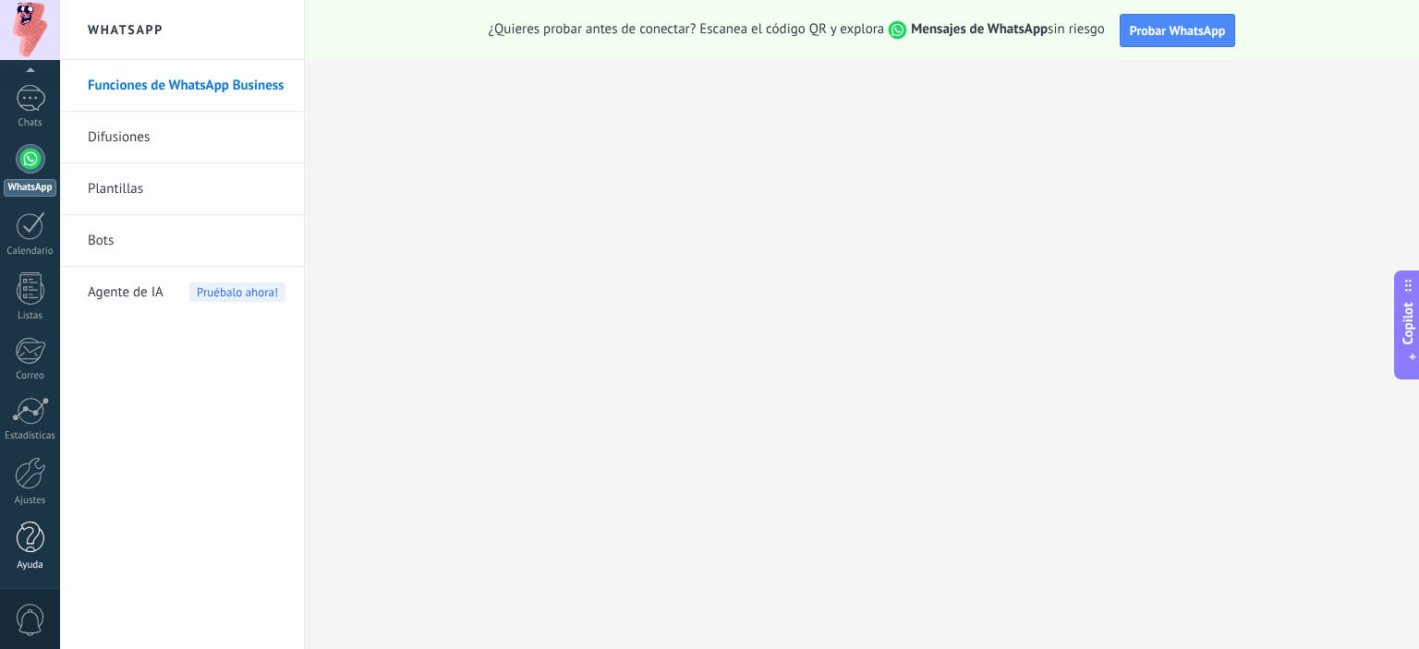
click at [32, 556] on link "Ayuda" at bounding box center [30, 547] width 60 height 50
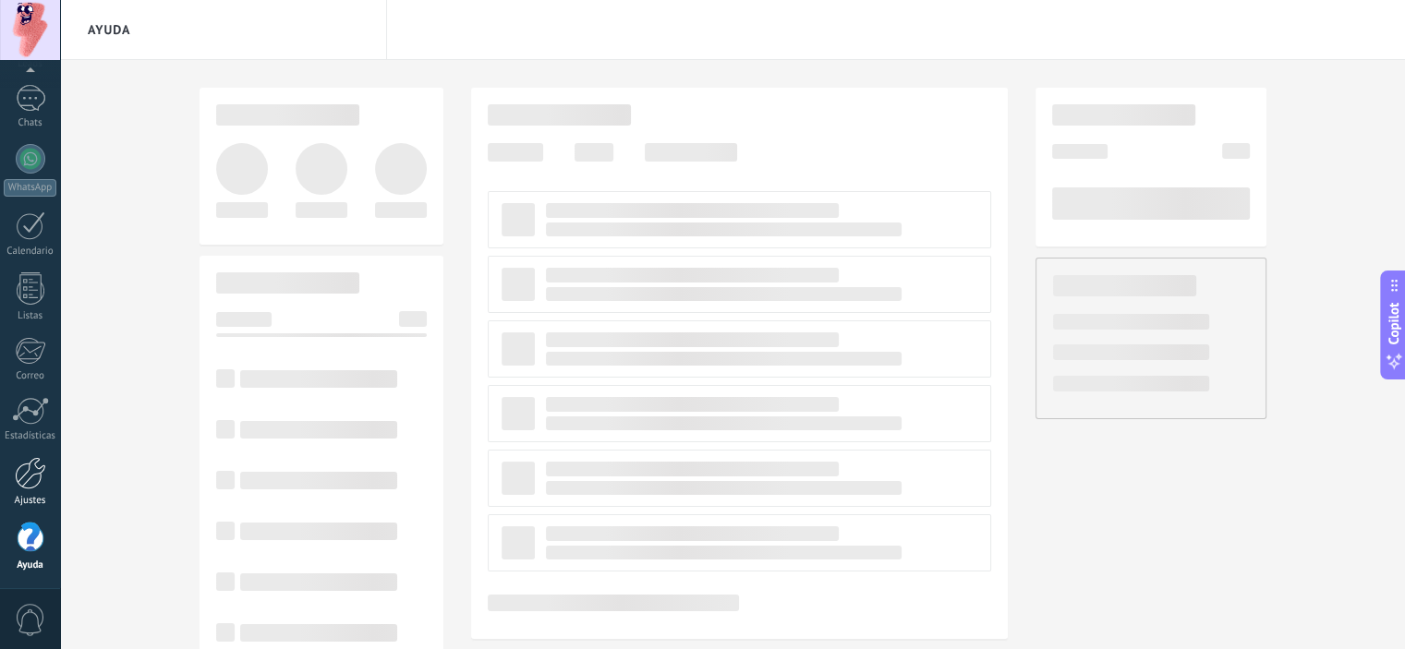
click at [35, 478] on div at bounding box center [30, 473] width 31 height 32
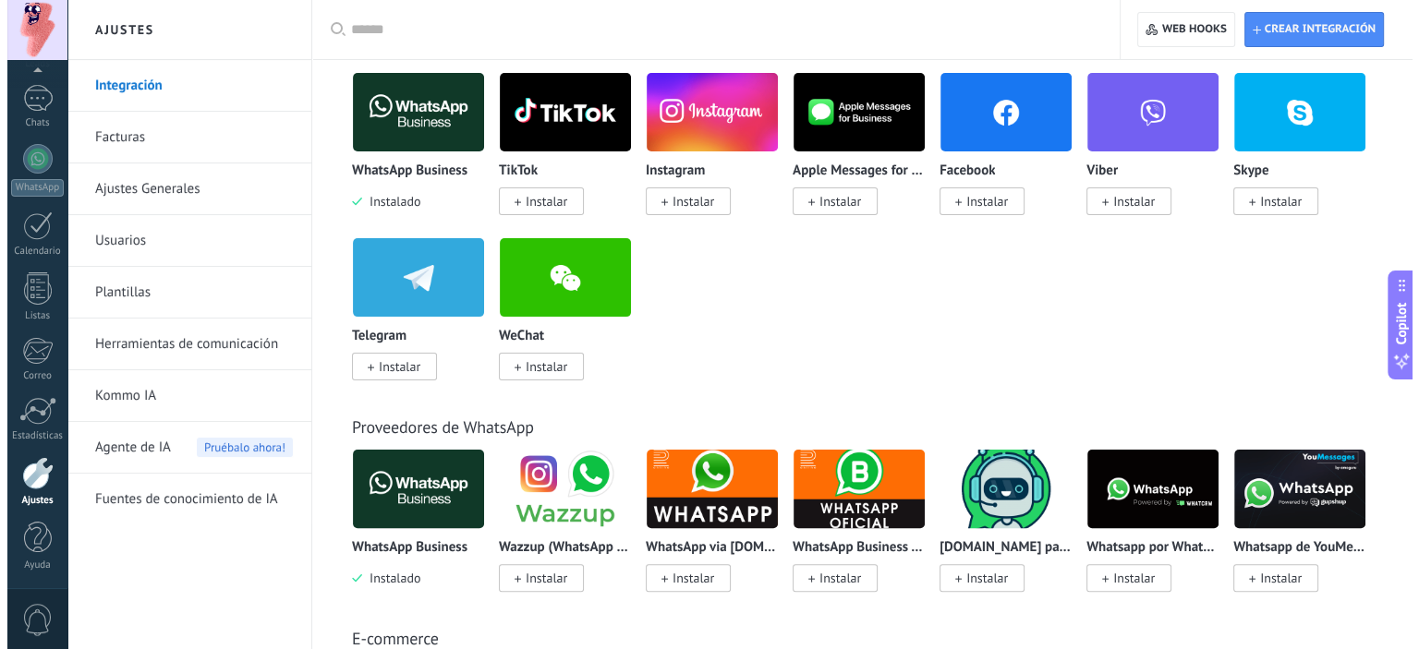
scroll to position [369, 0]
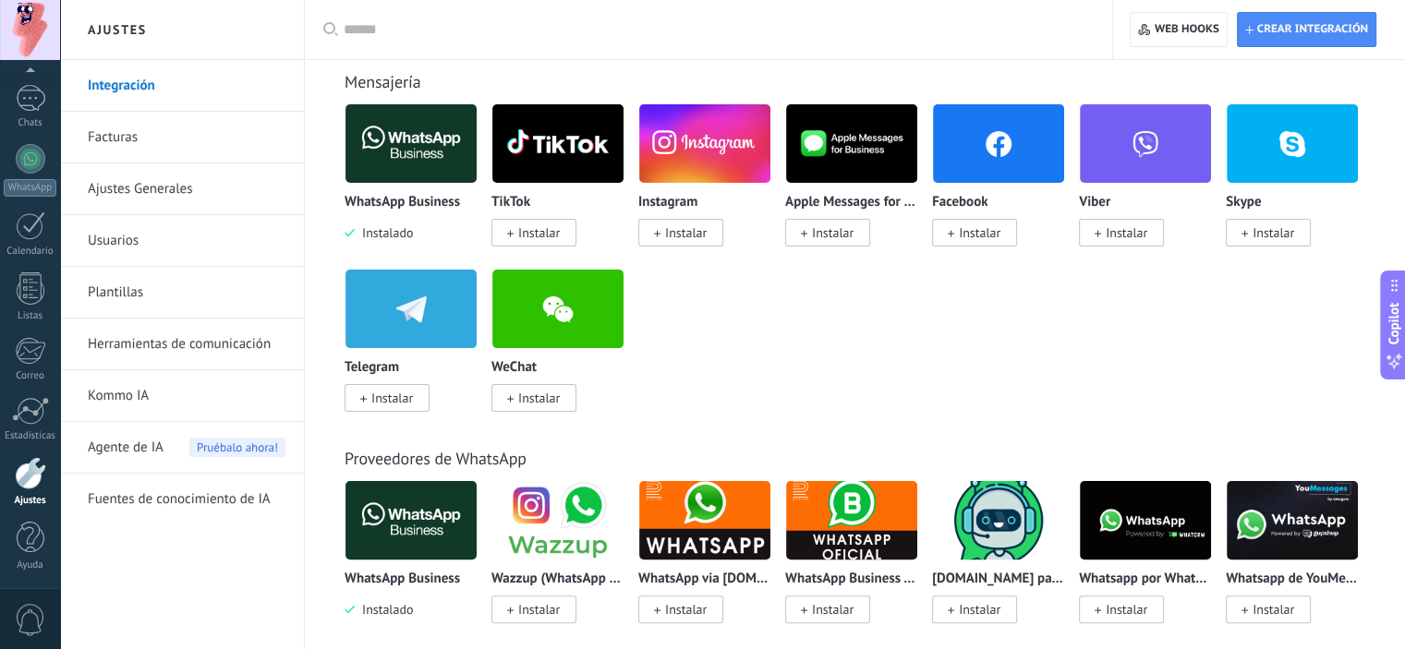
click at [392, 206] on p "WhatsApp Business" at bounding box center [402, 203] width 115 height 16
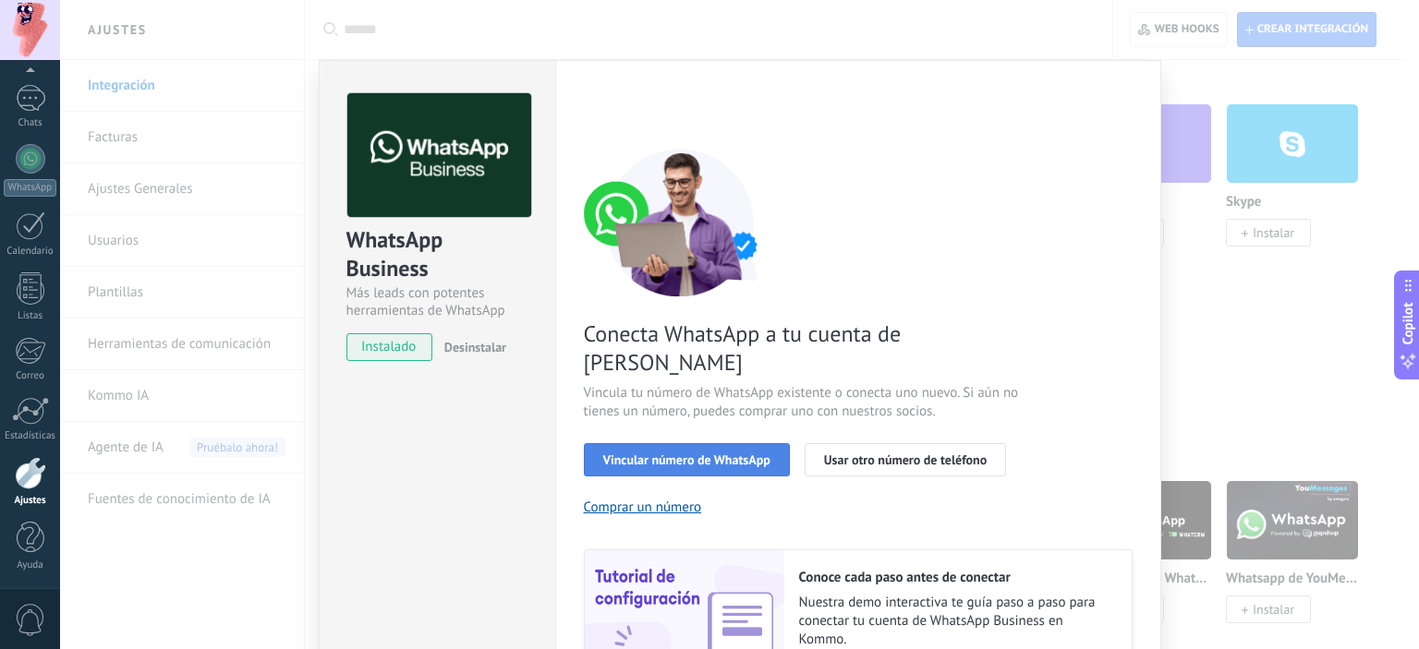
click at [663, 443] on button "Vincular número de WhatsApp" at bounding box center [687, 459] width 206 height 33
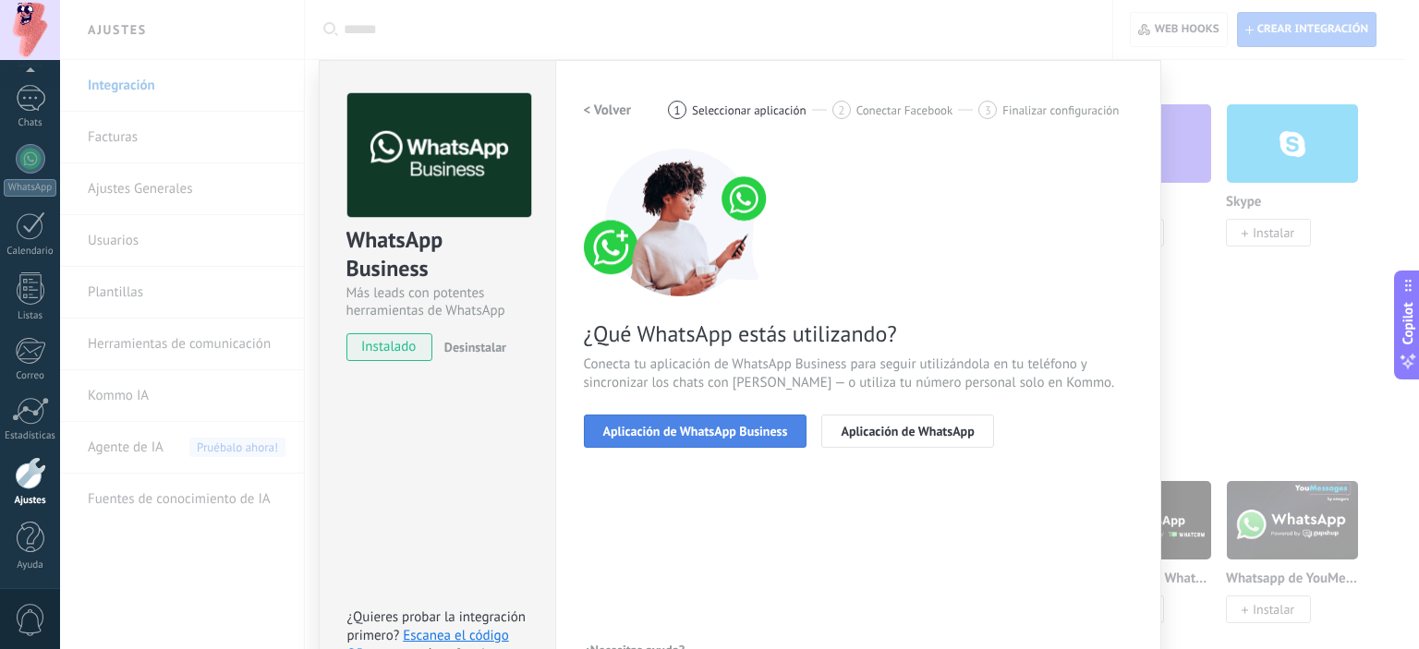
click at [735, 432] on span "Aplicación de WhatsApp Business" at bounding box center [695, 431] width 185 height 13
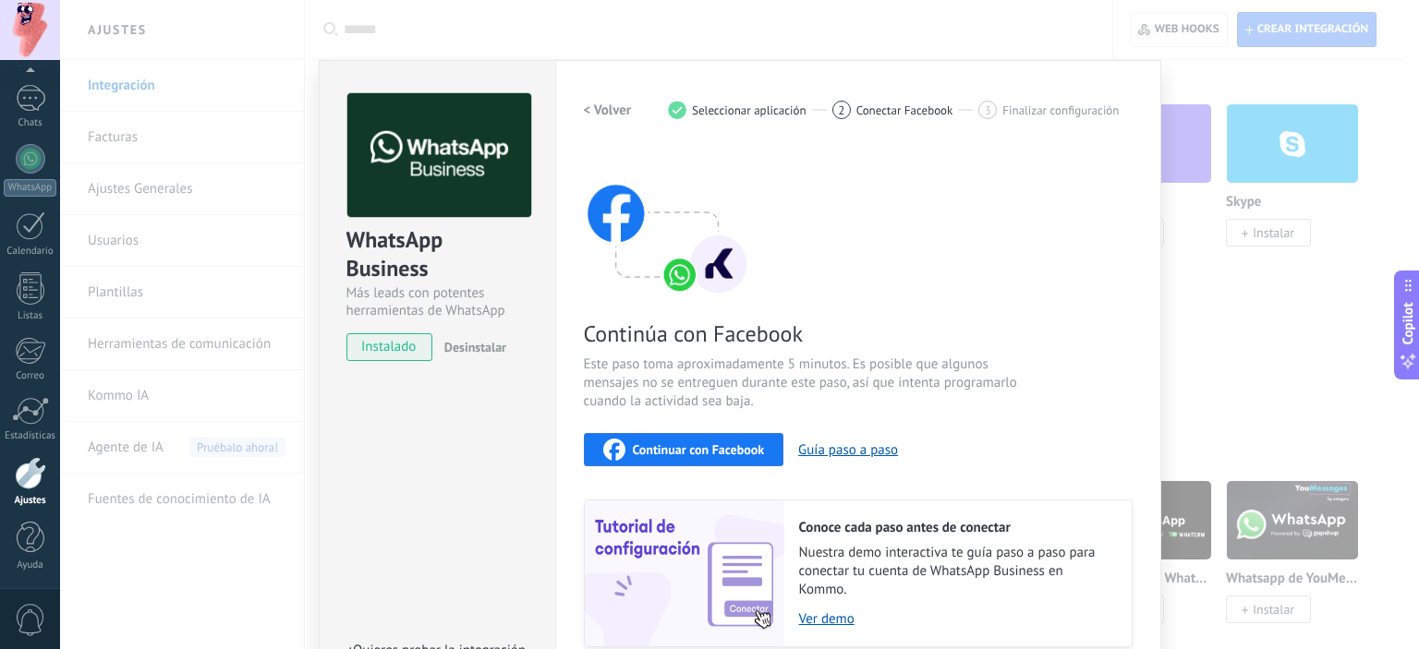
scroll to position [92, 0]
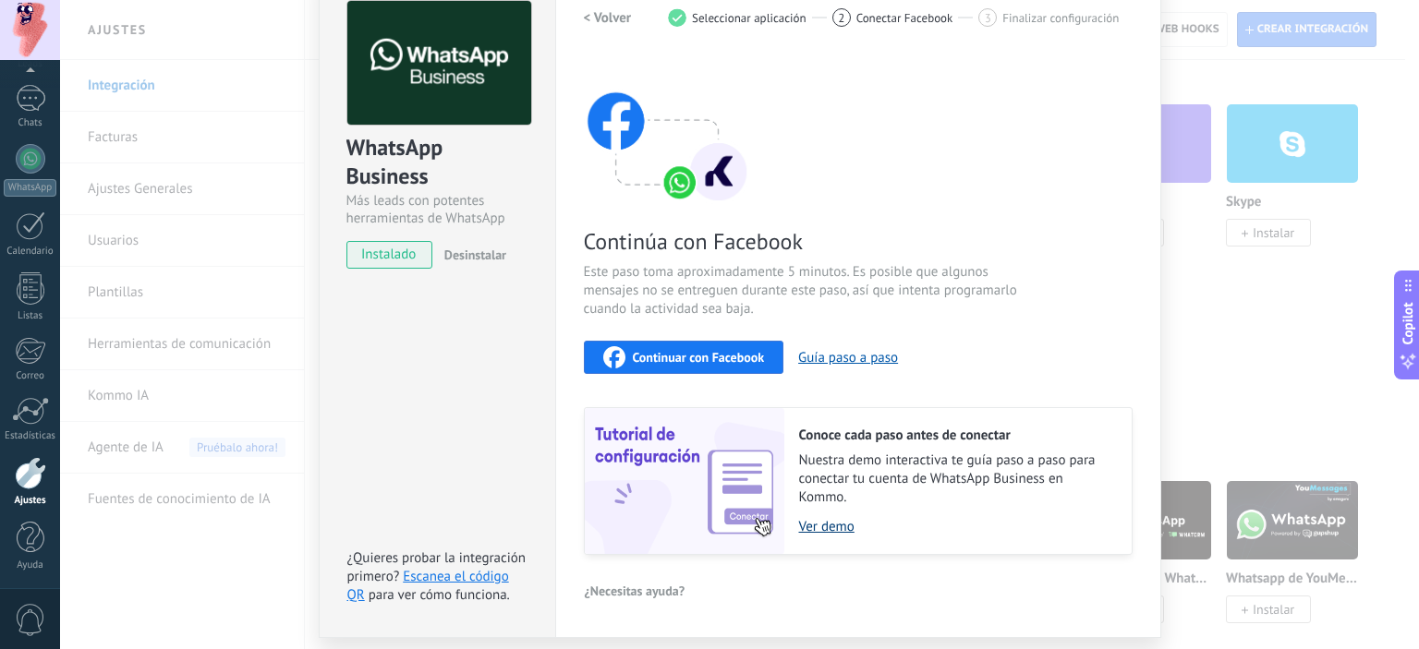
click at [819, 526] on link "Ver demo" at bounding box center [956, 527] width 314 height 18
click at [107, 166] on div "WhatsApp Business Más leads con potentes herramientas de WhatsApp instalado Des…" at bounding box center [739, 324] width 1359 height 649
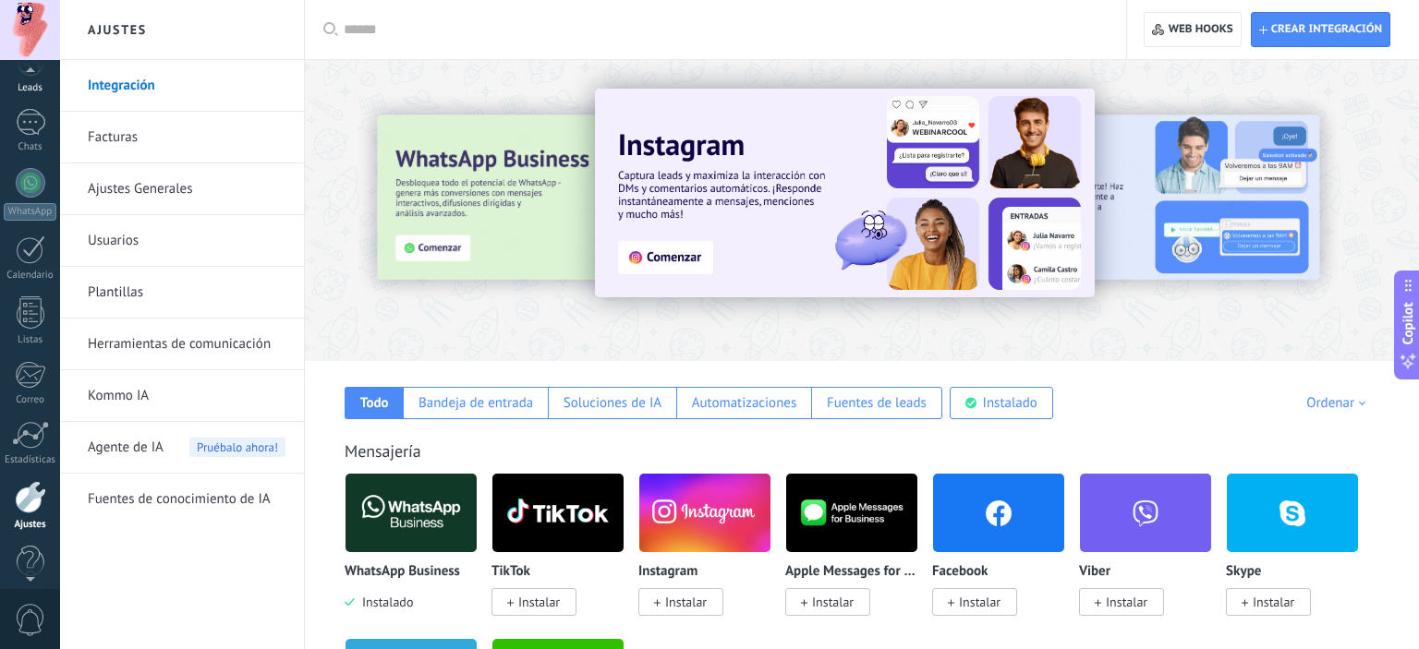
scroll to position [82, 0]
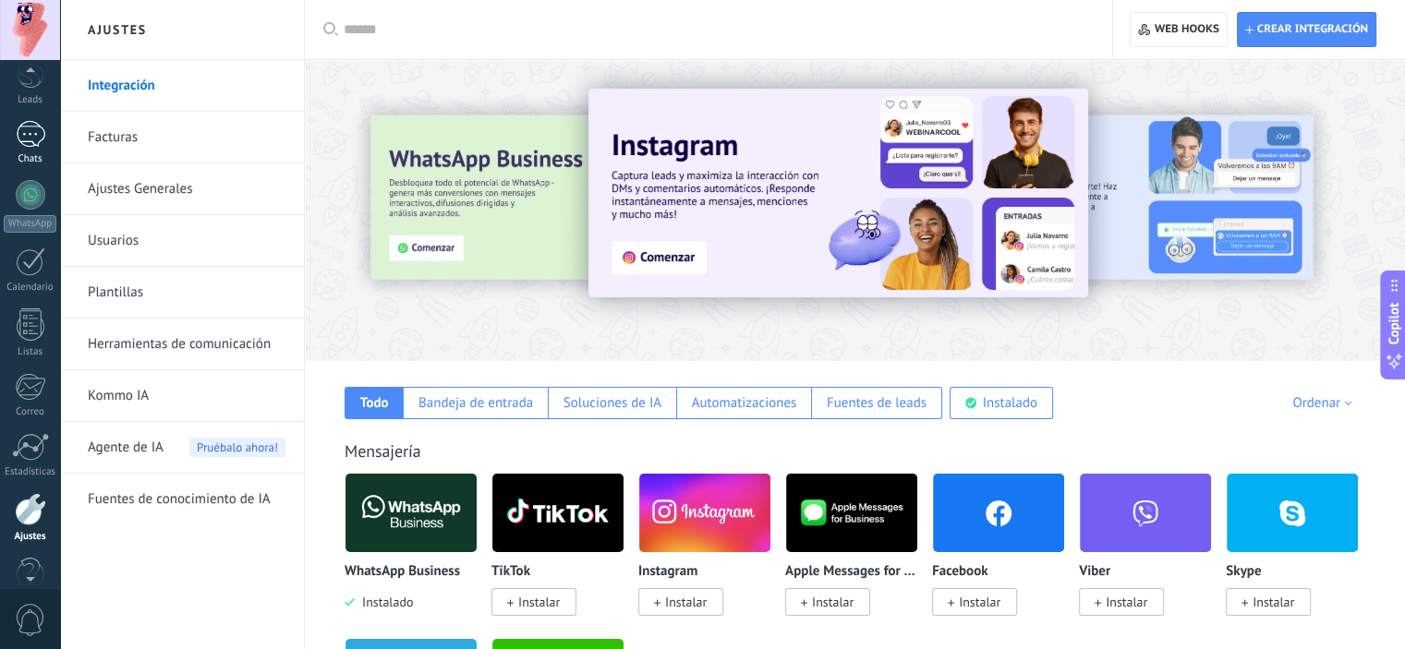
click at [26, 151] on link "Chats" at bounding box center [30, 143] width 60 height 44
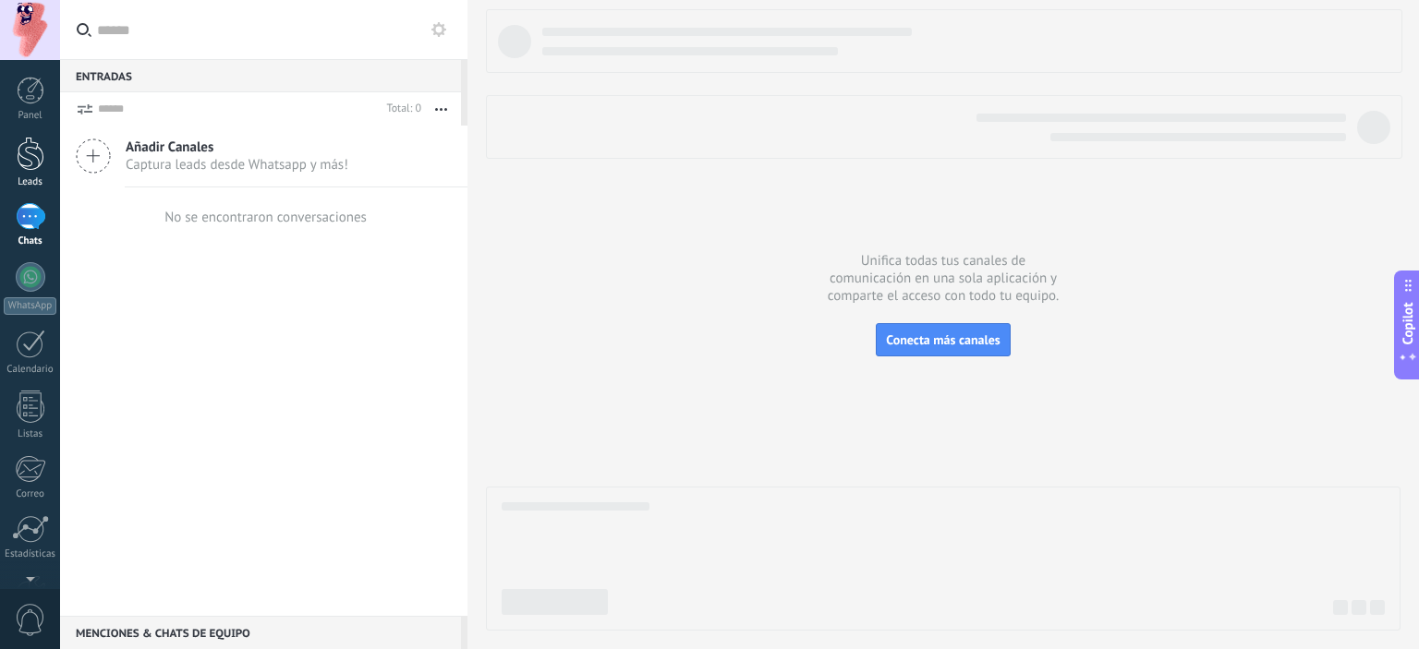
click at [21, 165] on div at bounding box center [31, 154] width 28 height 34
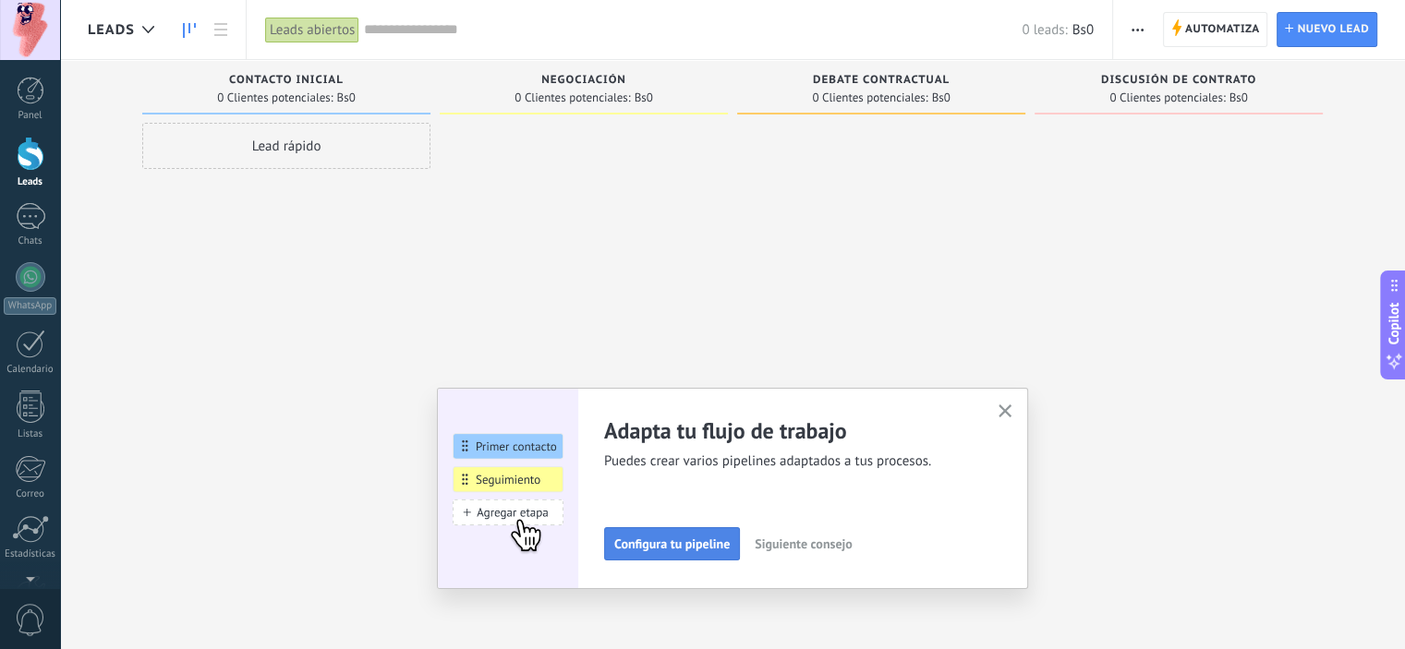
click at [636, 541] on span "Configura tu pipeline" at bounding box center [671, 544] width 115 height 13
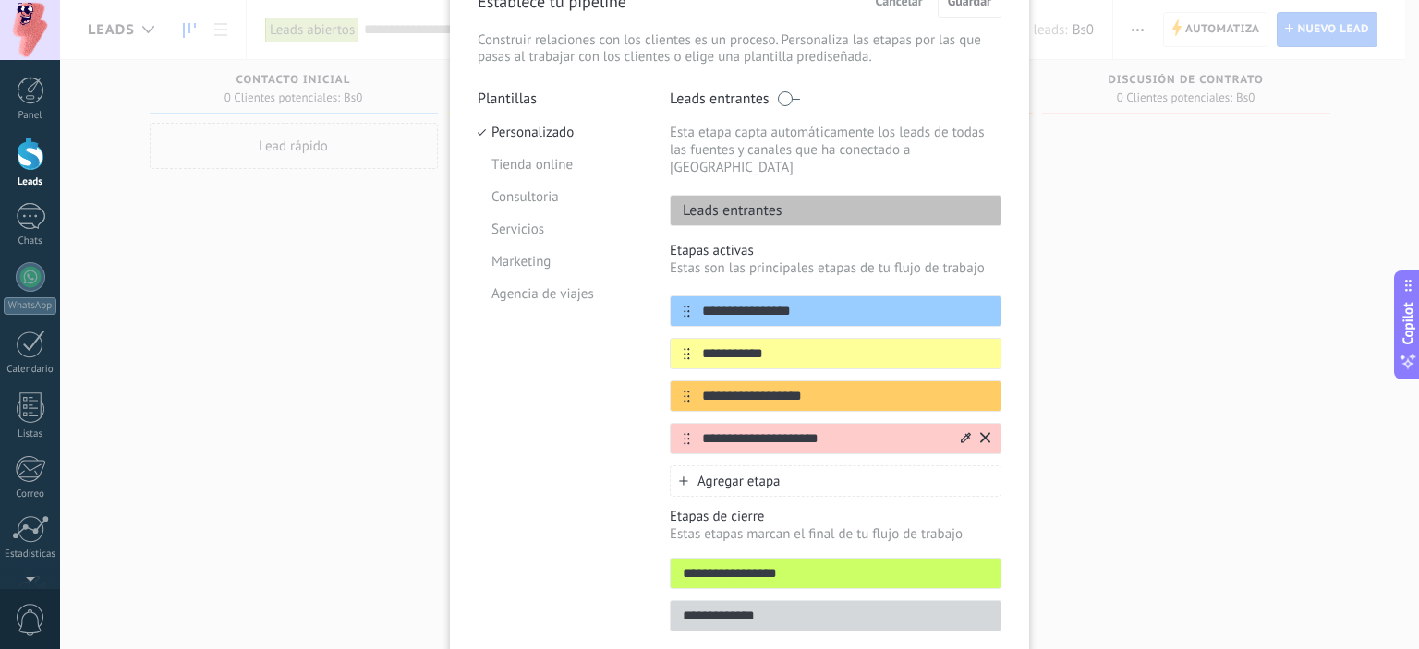
scroll to position [165, 0]
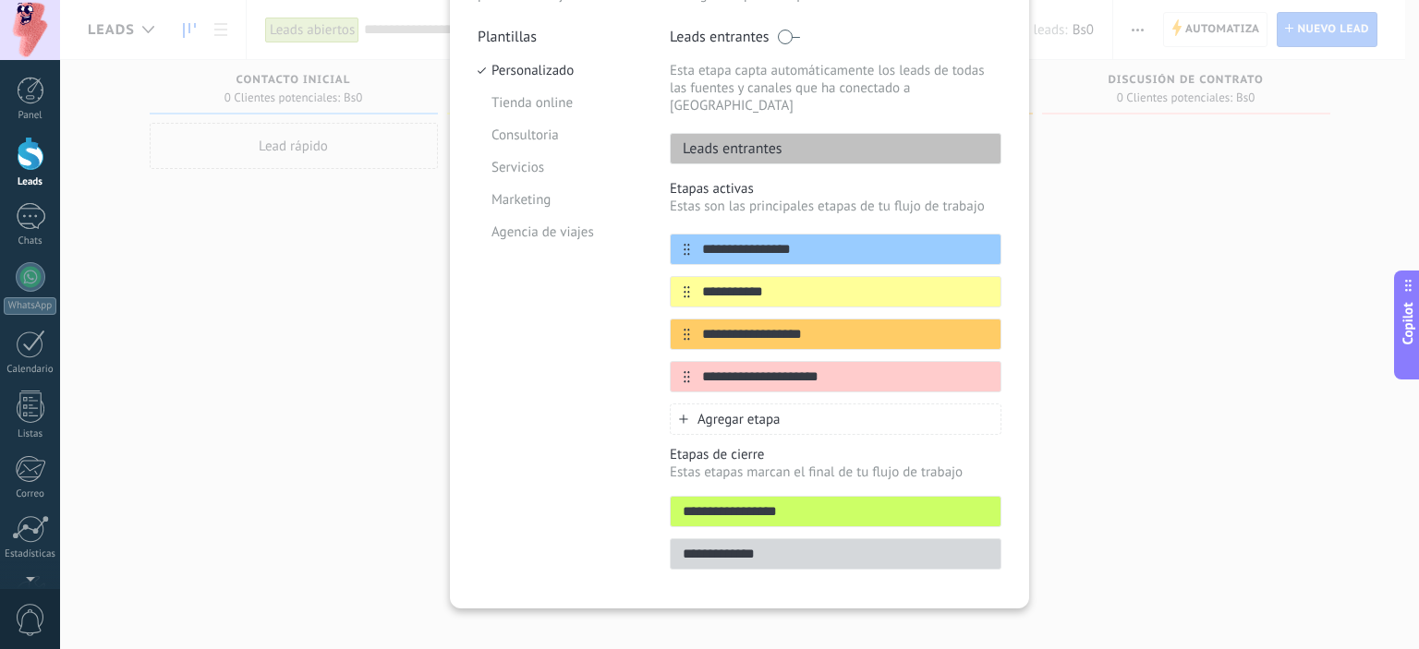
click at [1088, 439] on div "**********" at bounding box center [739, 324] width 1359 height 649
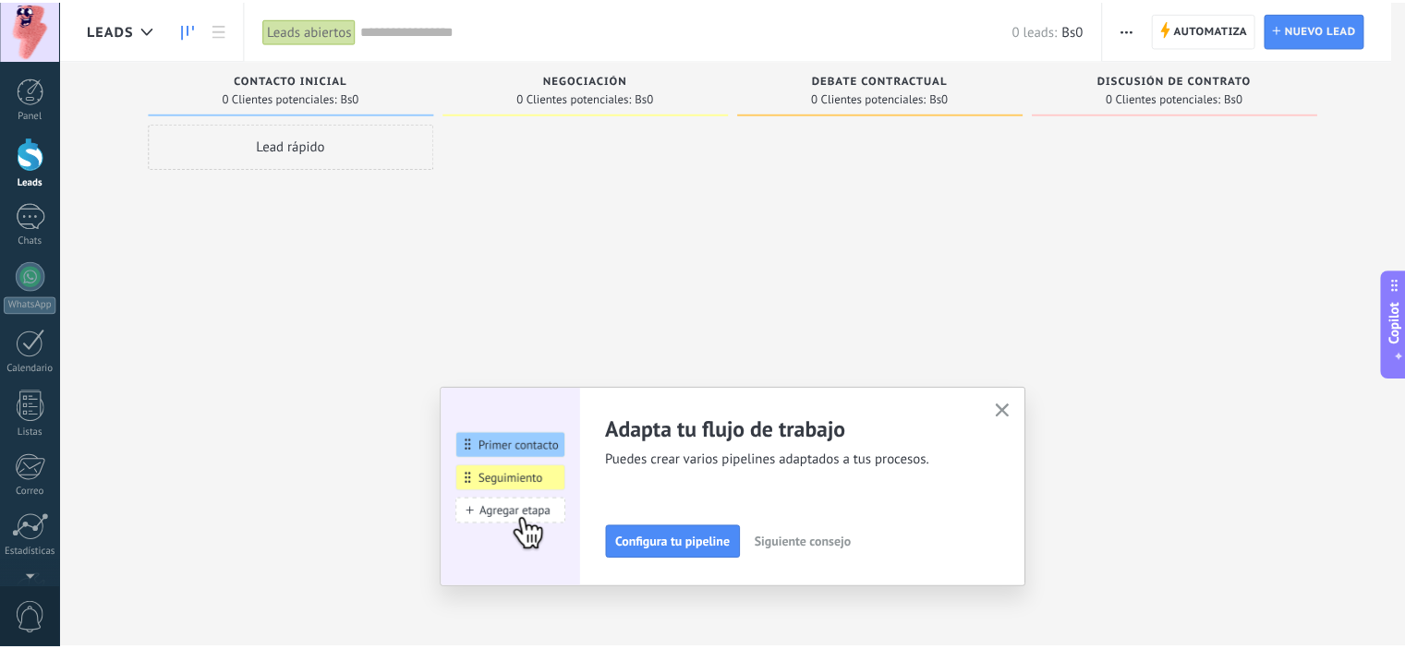
scroll to position [0, 0]
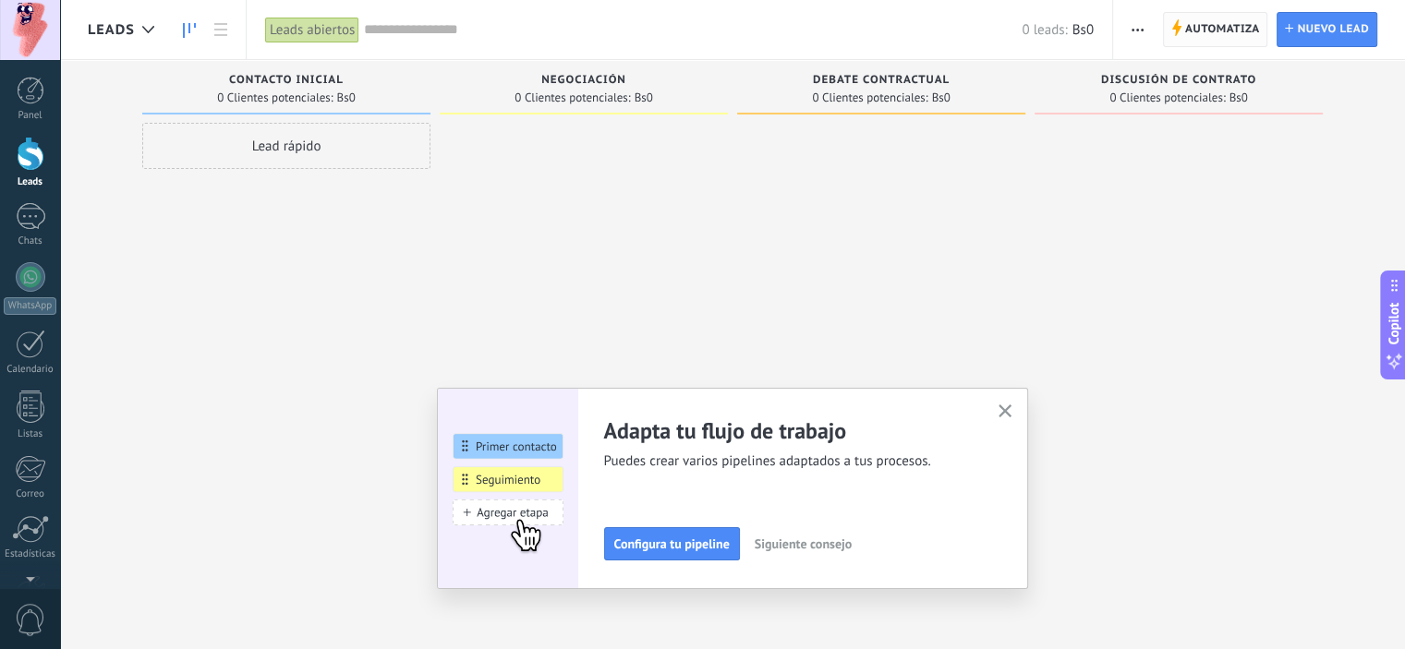
click at [1179, 30] on use at bounding box center [1176, 27] width 9 height 17
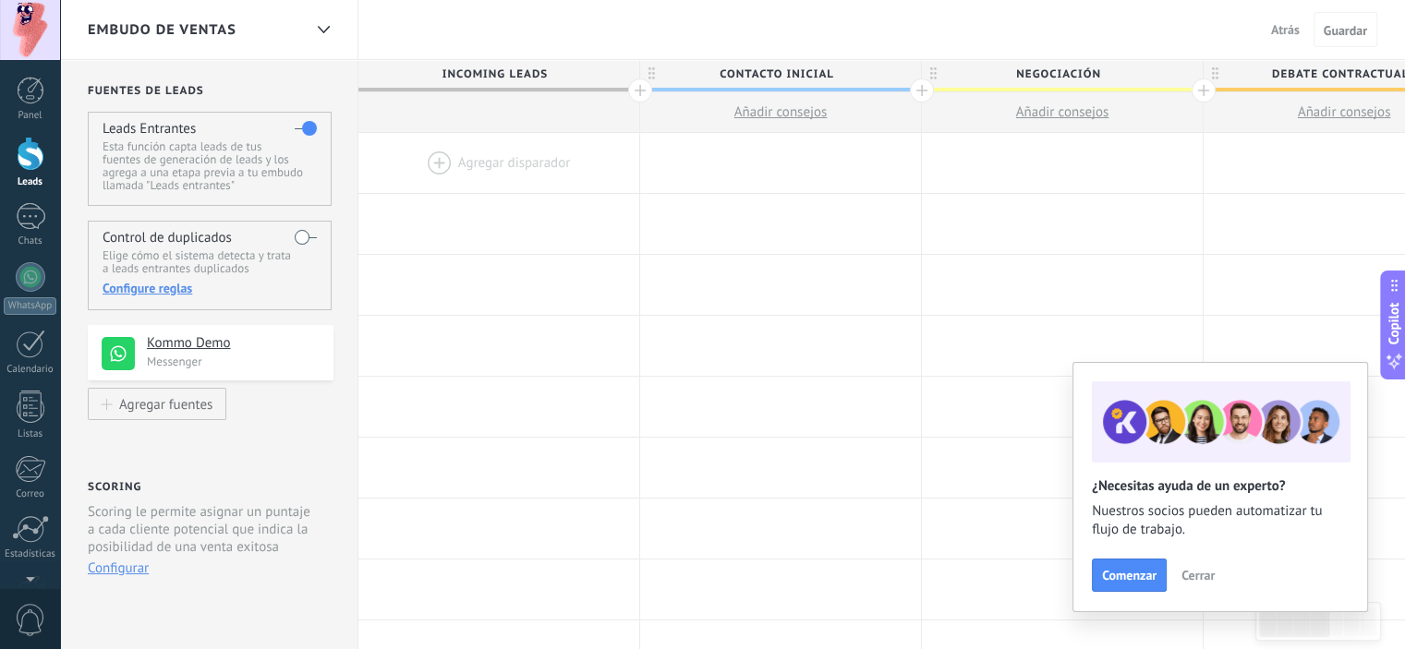
click at [1196, 576] on span "Cerrar" at bounding box center [1197, 575] width 33 height 13
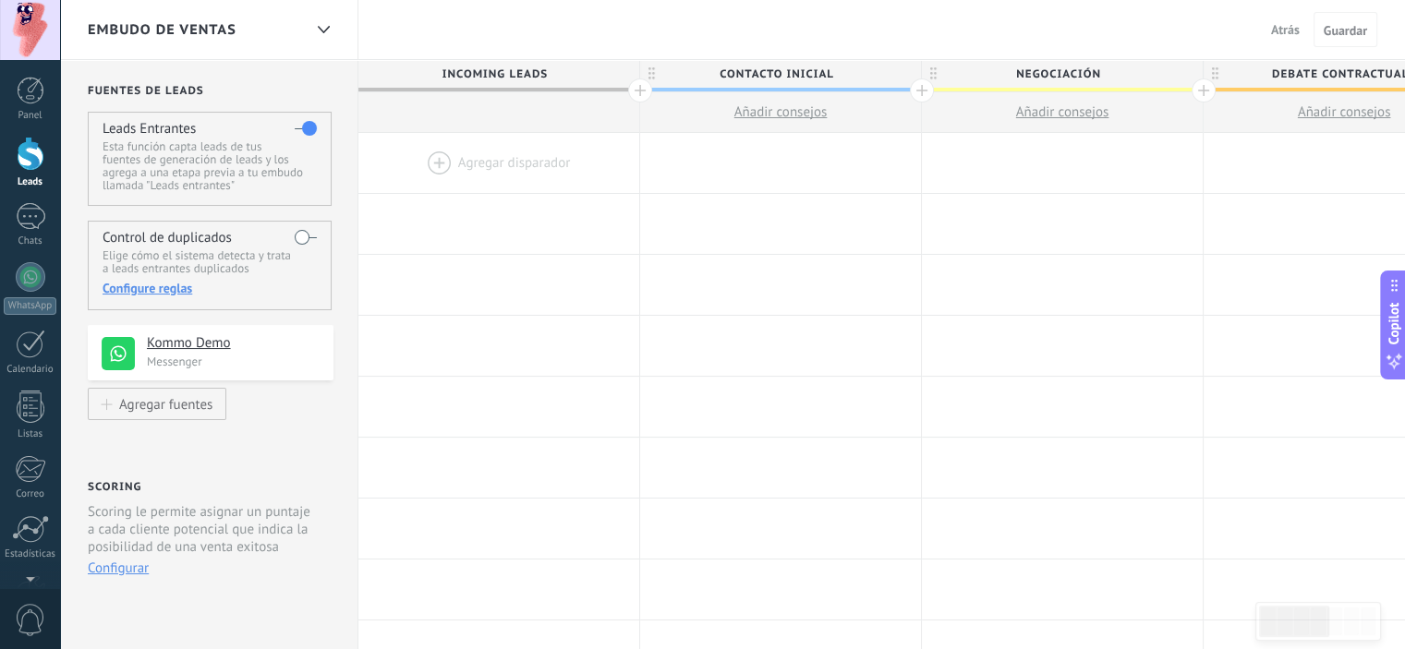
click at [483, 171] on div at bounding box center [498, 163] width 281 height 60
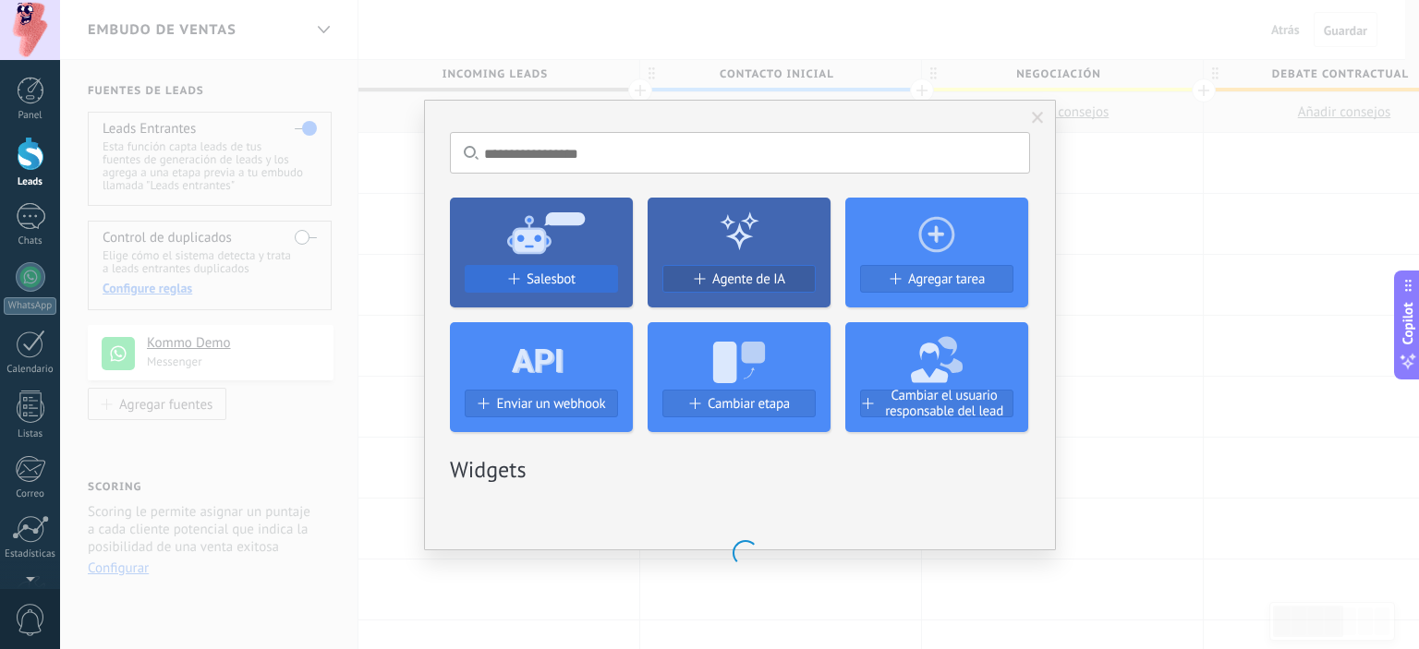
click at [564, 284] on span "Salesbot" at bounding box center [551, 280] width 49 height 16
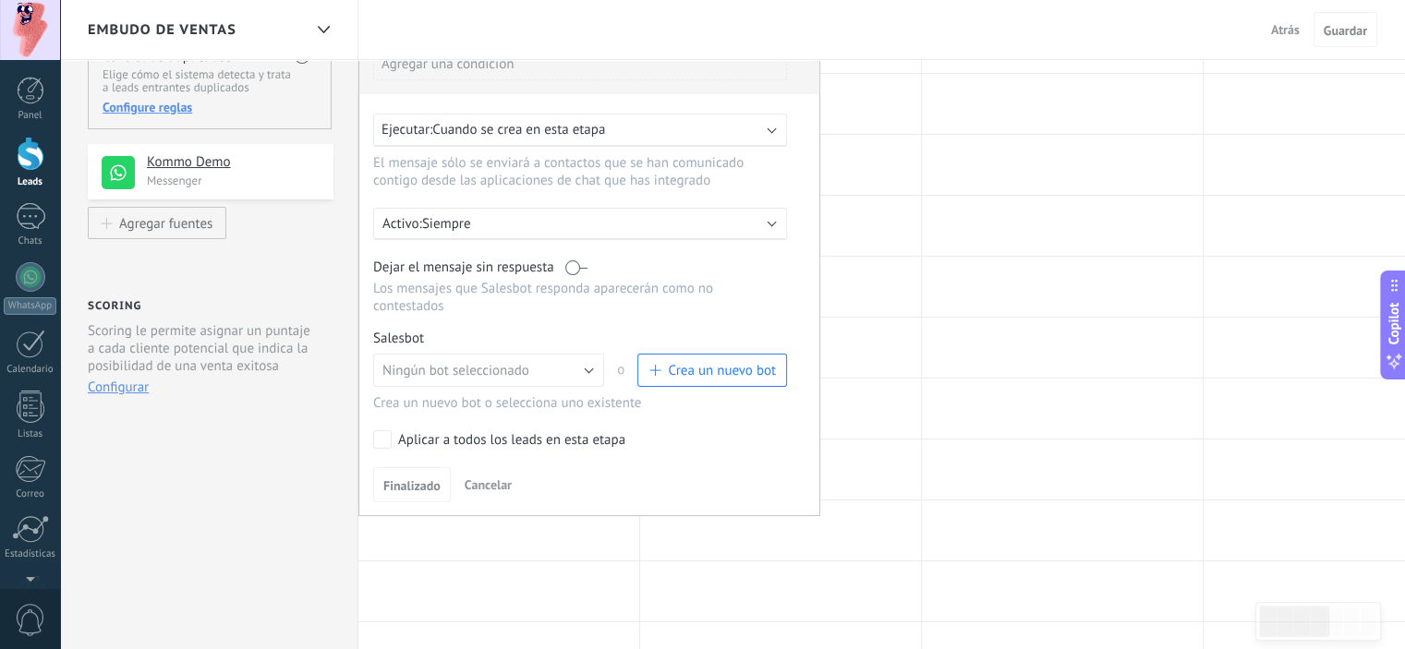
scroll to position [185, 0]
click at [674, 358] on span "Crea un nuevo bot" at bounding box center [722, 367] width 108 height 18
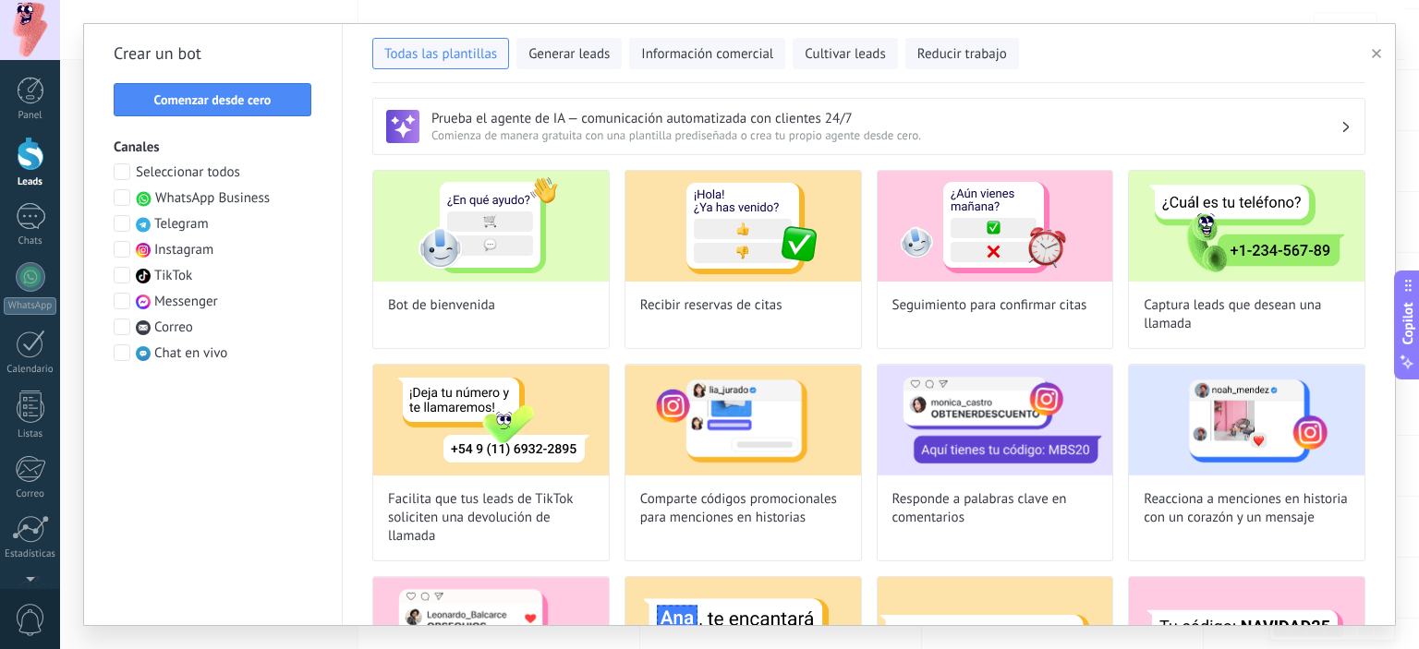
click at [239, 201] on span "WhatsApp Business" at bounding box center [212, 198] width 115 height 18
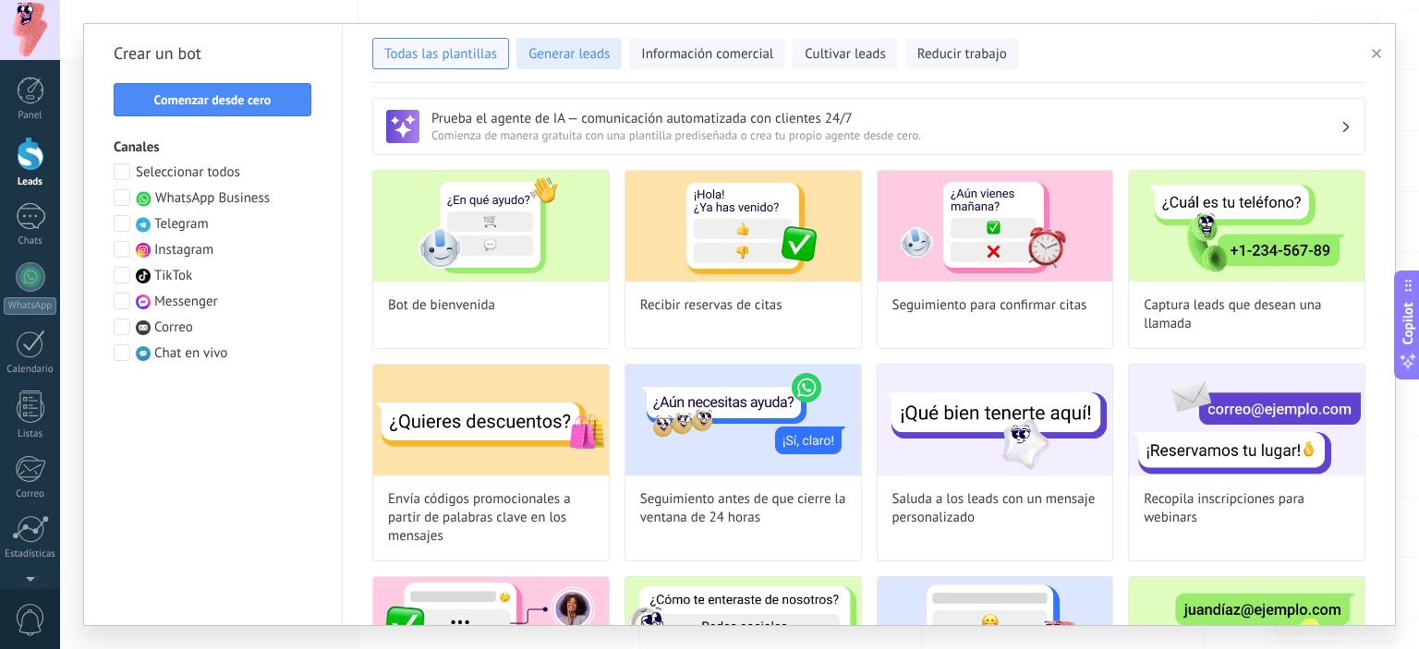
click at [558, 61] on span "Generar leads" at bounding box center [568, 54] width 81 height 18
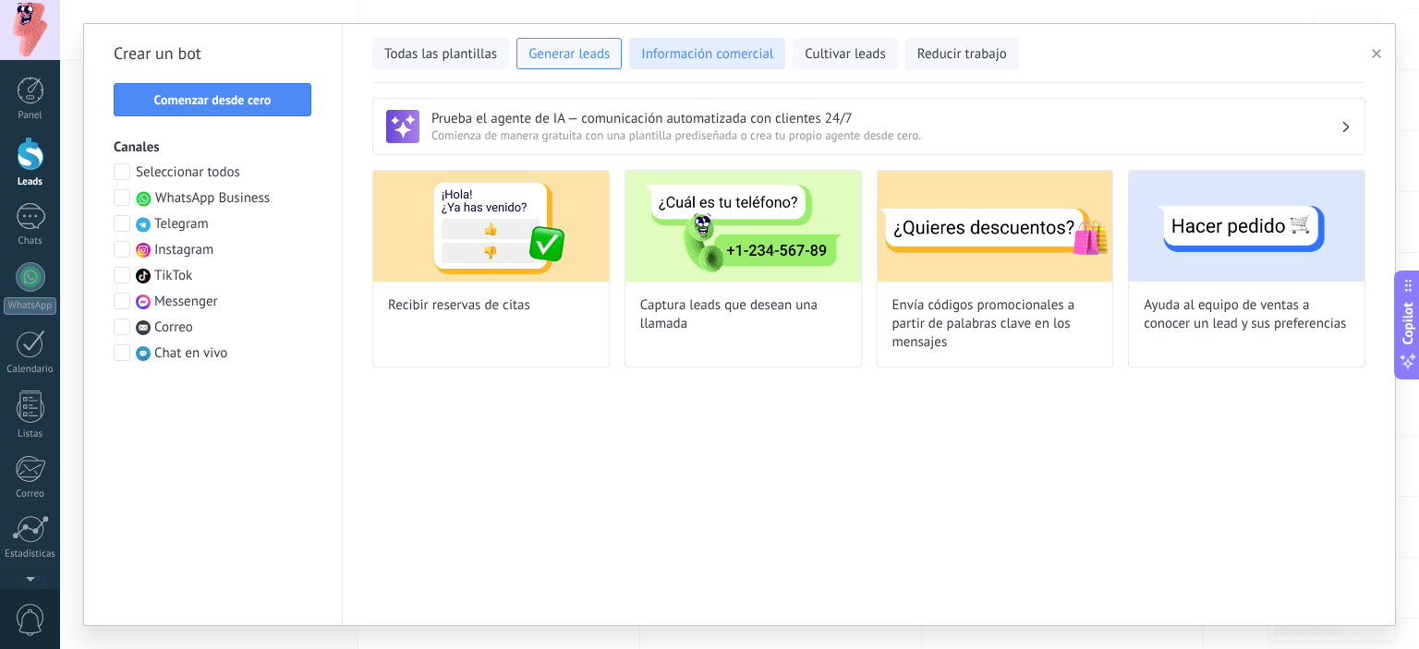
click at [695, 64] on button "Información comercial" at bounding box center [707, 53] width 156 height 31
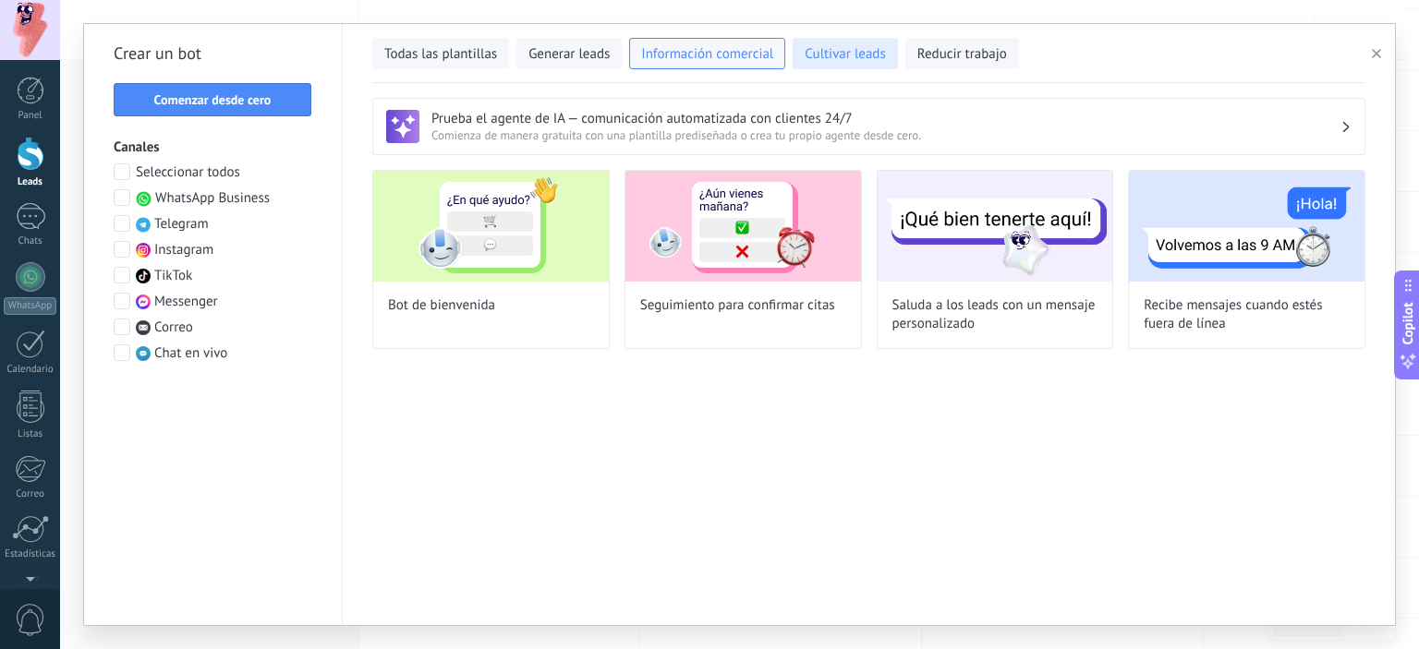
click at [808, 67] on button "Cultivar leads" at bounding box center [845, 53] width 104 height 31
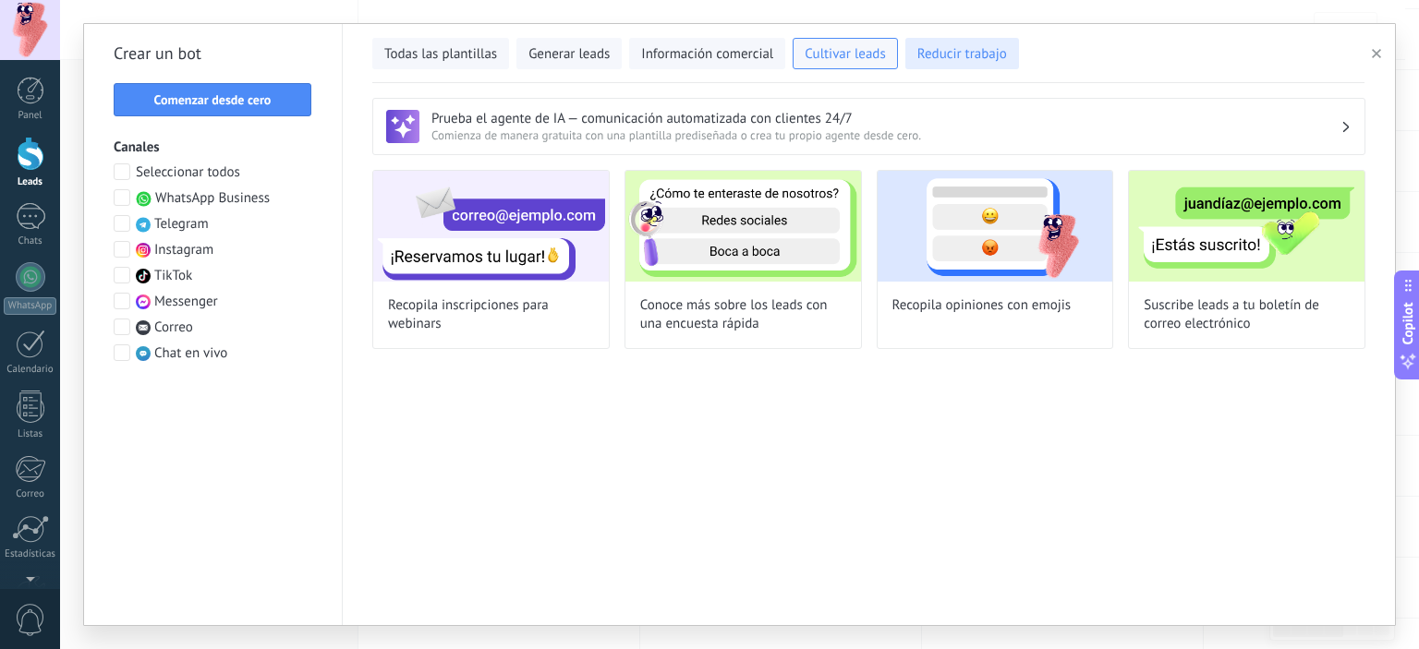
click at [912, 61] on button "Reducir trabajo" at bounding box center [962, 53] width 114 height 31
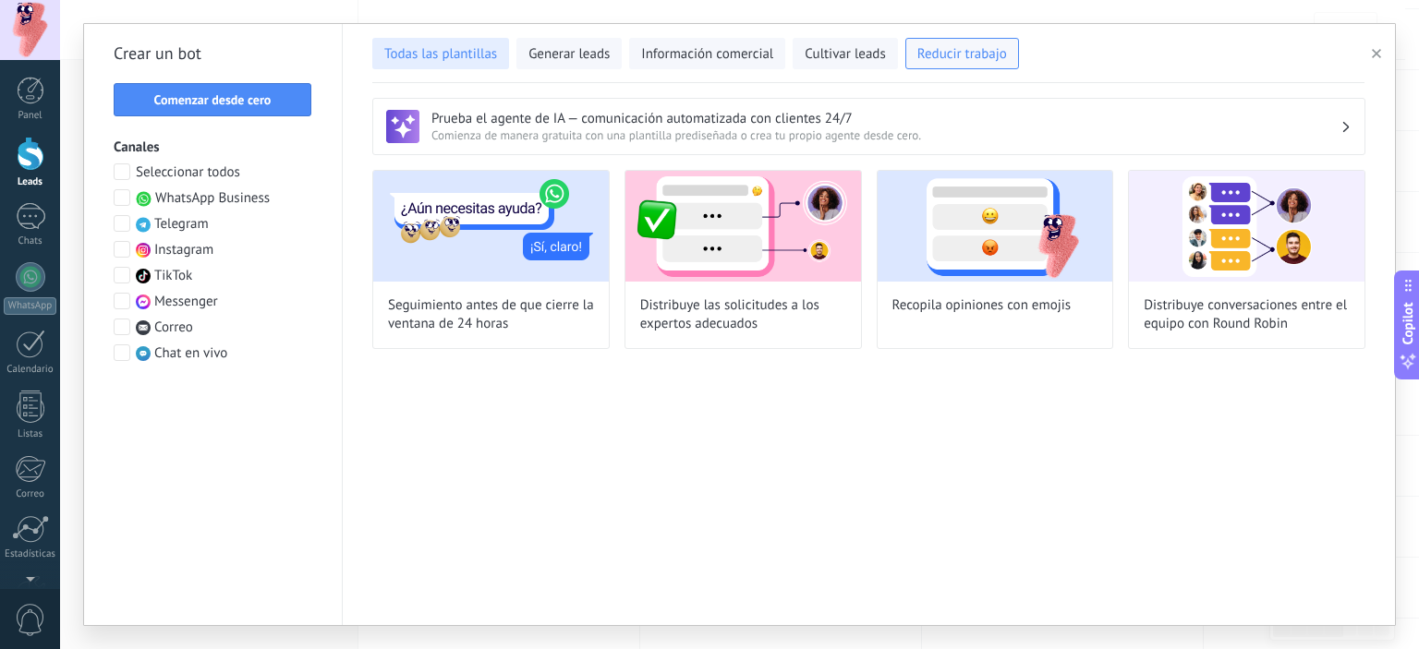
click at [406, 61] on span "Todas las plantillas" at bounding box center [440, 54] width 113 height 18
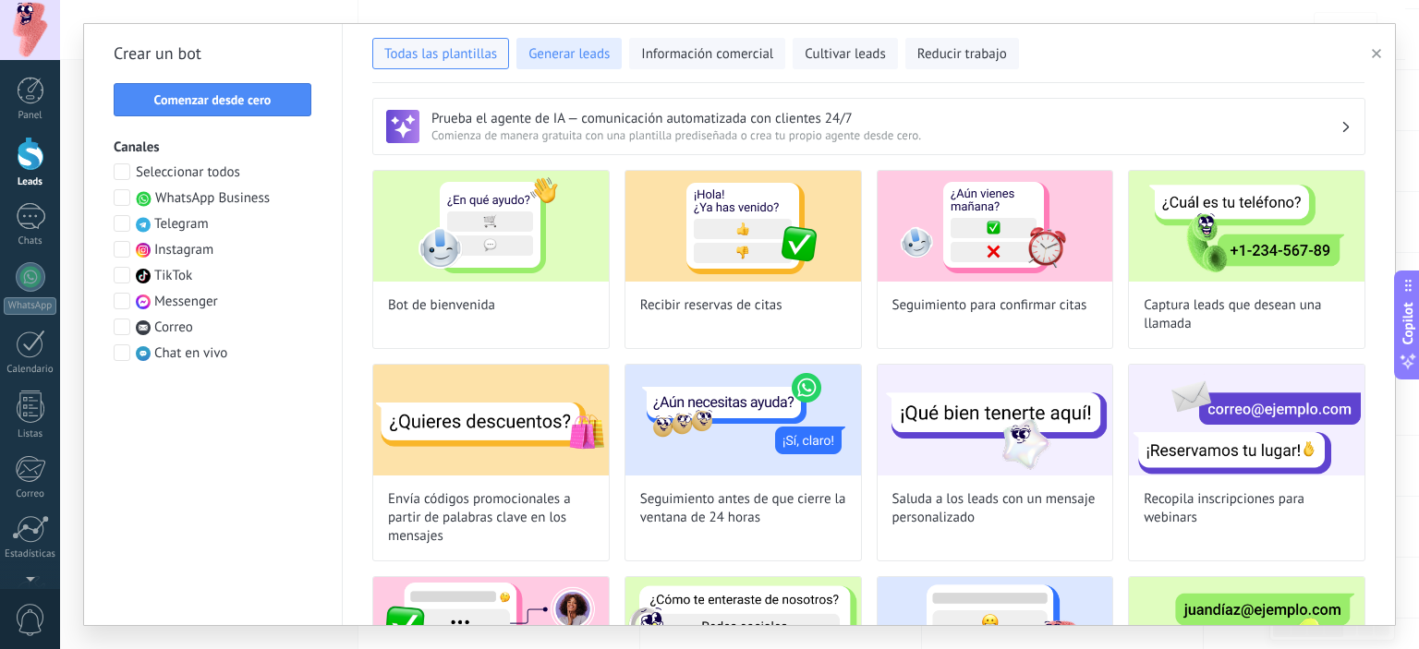
click at [581, 54] on span "Generar leads" at bounding box center [568, 54] width 81 height 18
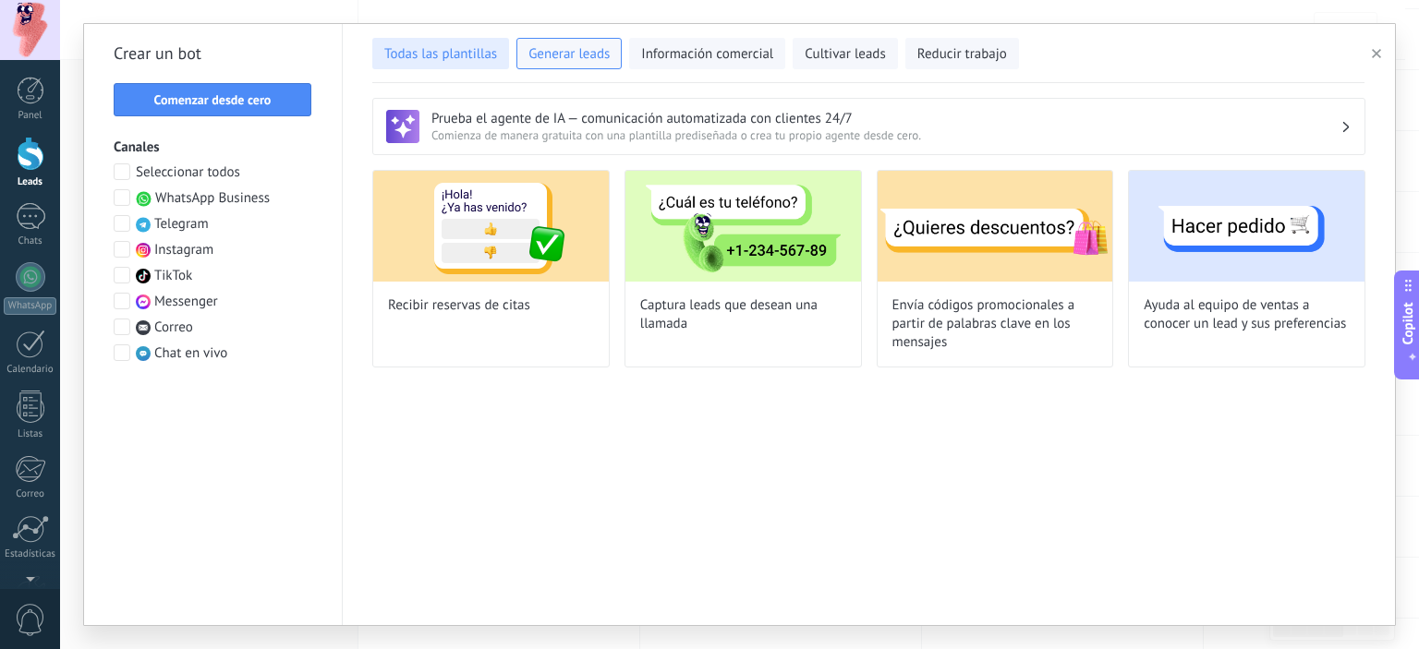
click at [467, 61] on span "Todas las plantillas" at bounding box center [440, 54] width 113 height 18
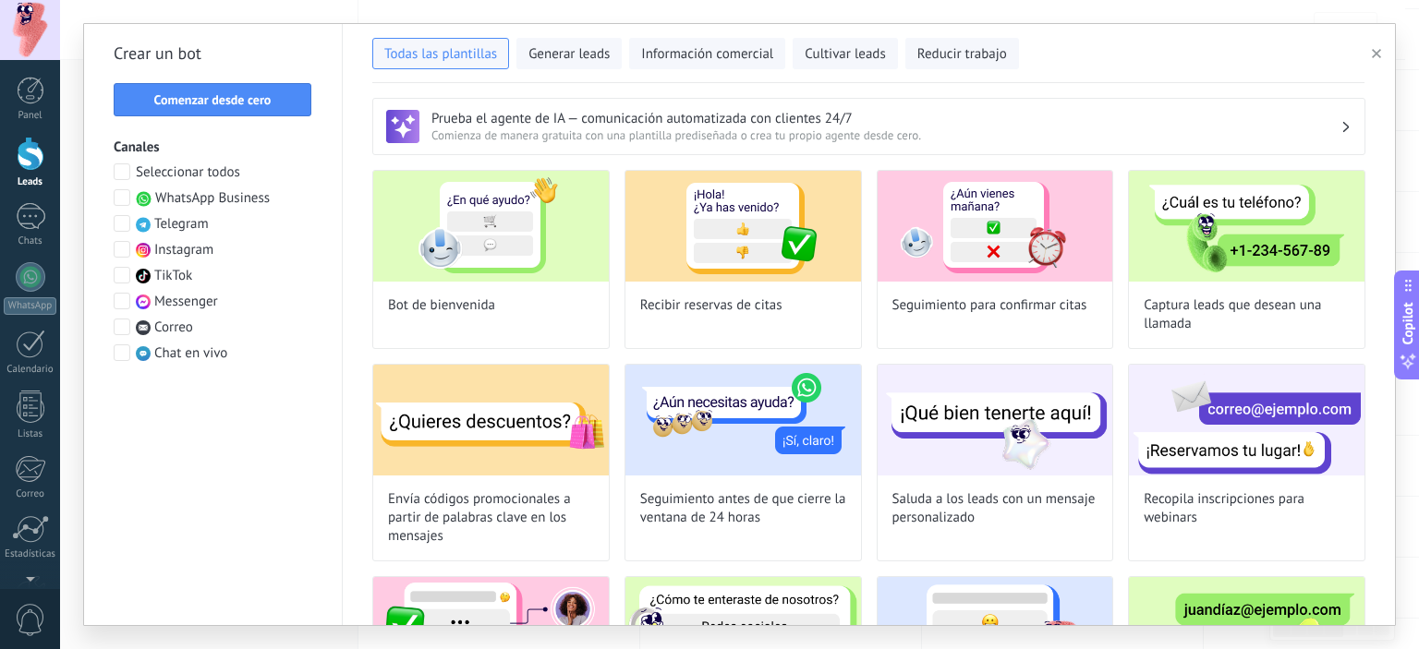
click at [1367, 54] on button "button" at bounding box center [1379, 53] width 30 height 22
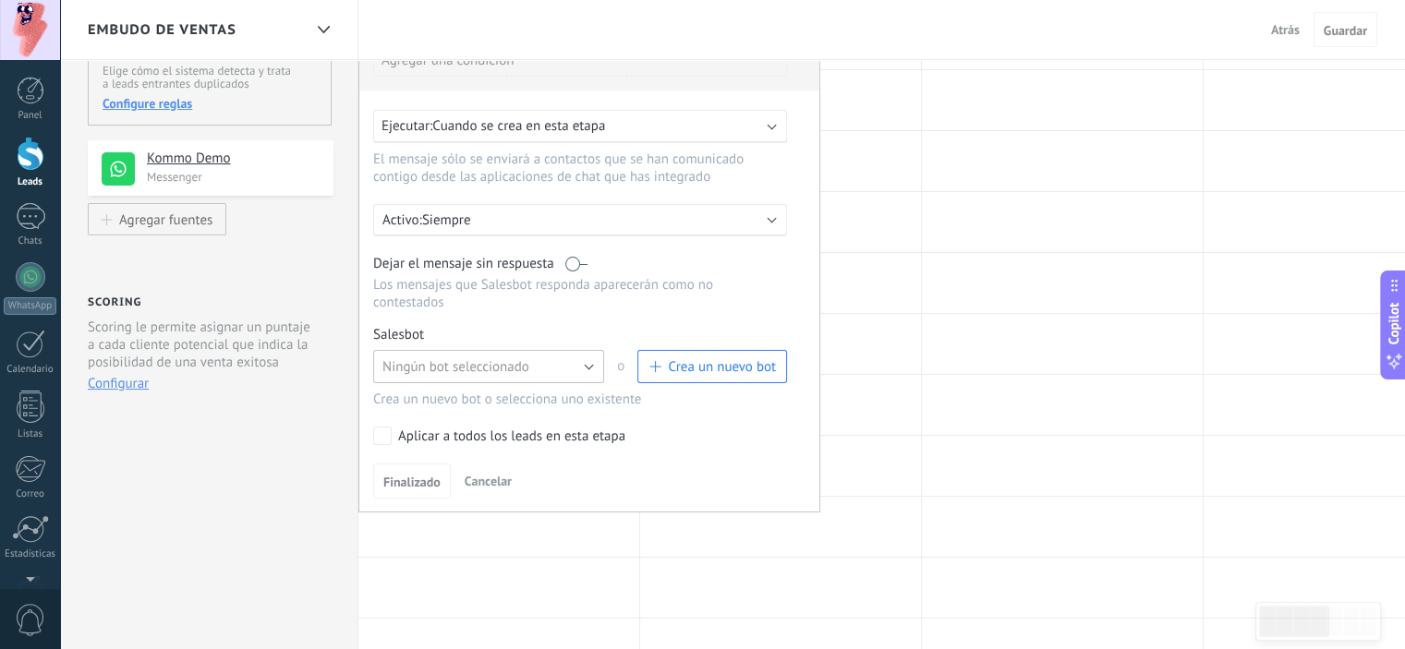
click at [462, 358] on span "Ningún bot seleccionado" at bounding box center [455, 367] width 147 height 18
click at [466, 390] on span "TestBot" at bounding box center [480, 399] width 236 height 18
click at [409, 476] on span "Finalizado" at bounding box center [411, 482] width 57 height 13
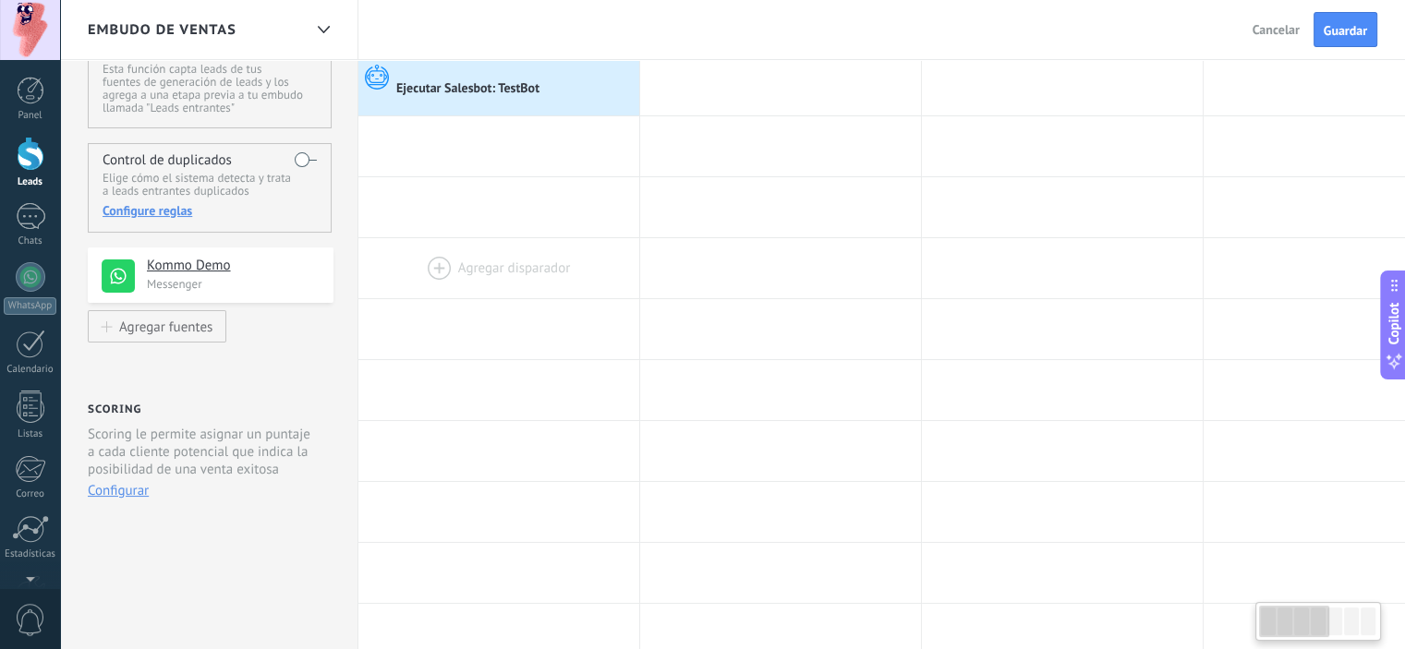
scroll to position [0, 0]
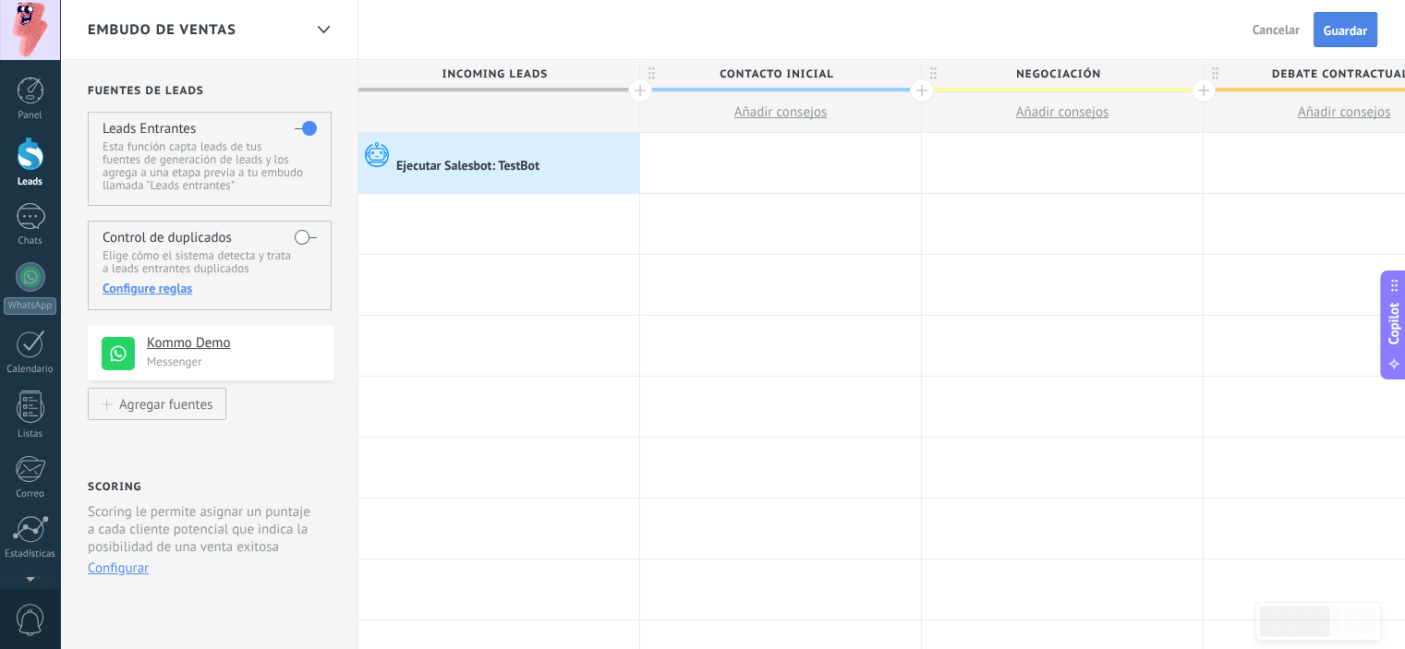
click at [1338, 30] on span "Guardar" at bounding box center [1345, 30] width 43 height 13
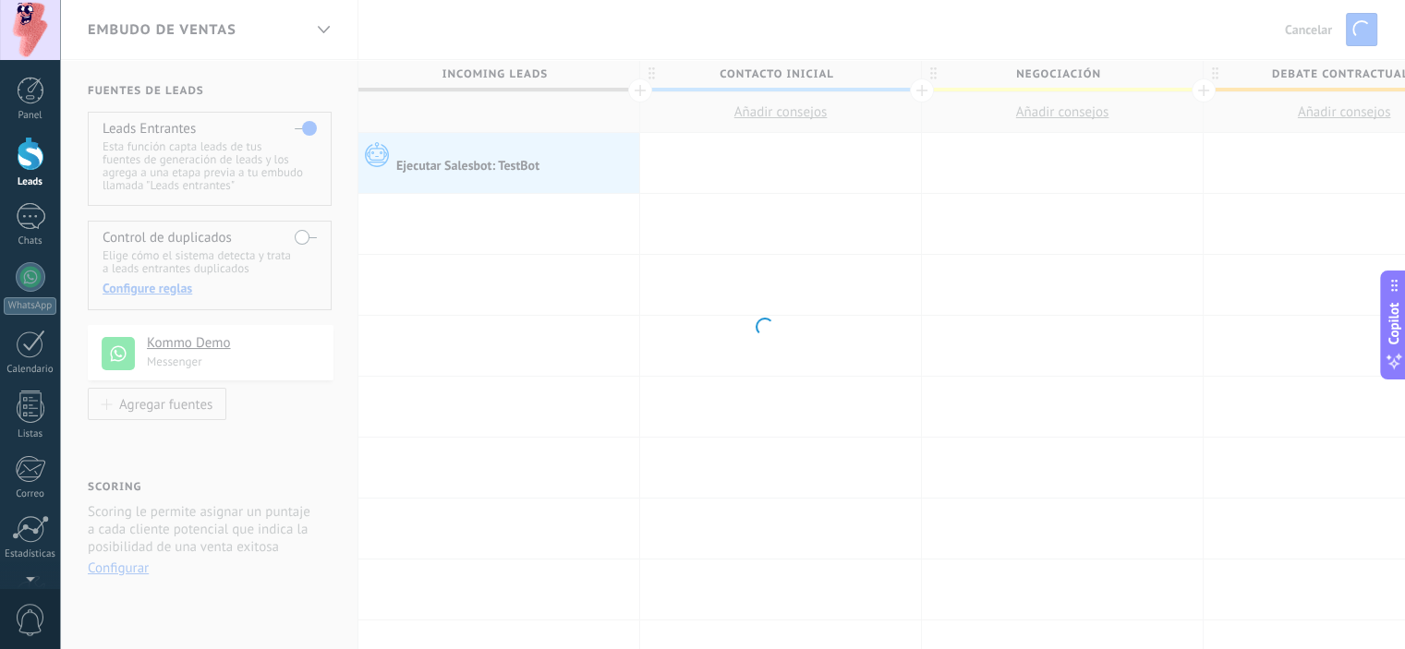
click at [542, 188] on body ".abccls-1,.abccls-2{fill-rule:evenodd}.abccls-2{fill:#fff} .abfcls-1{fill:none}…" at bounding box center [702, 324] width 1405 height 649
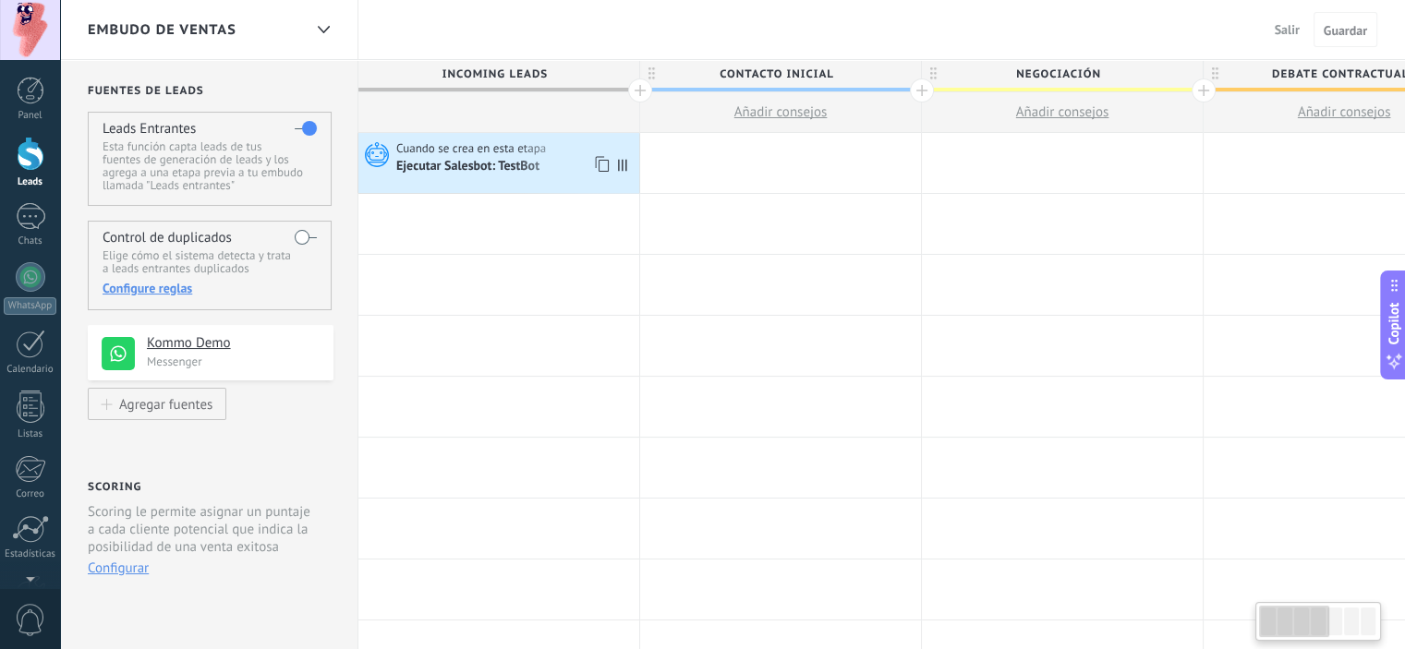
click at [542, 188] on div "Cuando se crea en esta etapa Ejecutar [PERSON_NAME]: TestBot" at bounding box center [498, 163] width 281 height 60
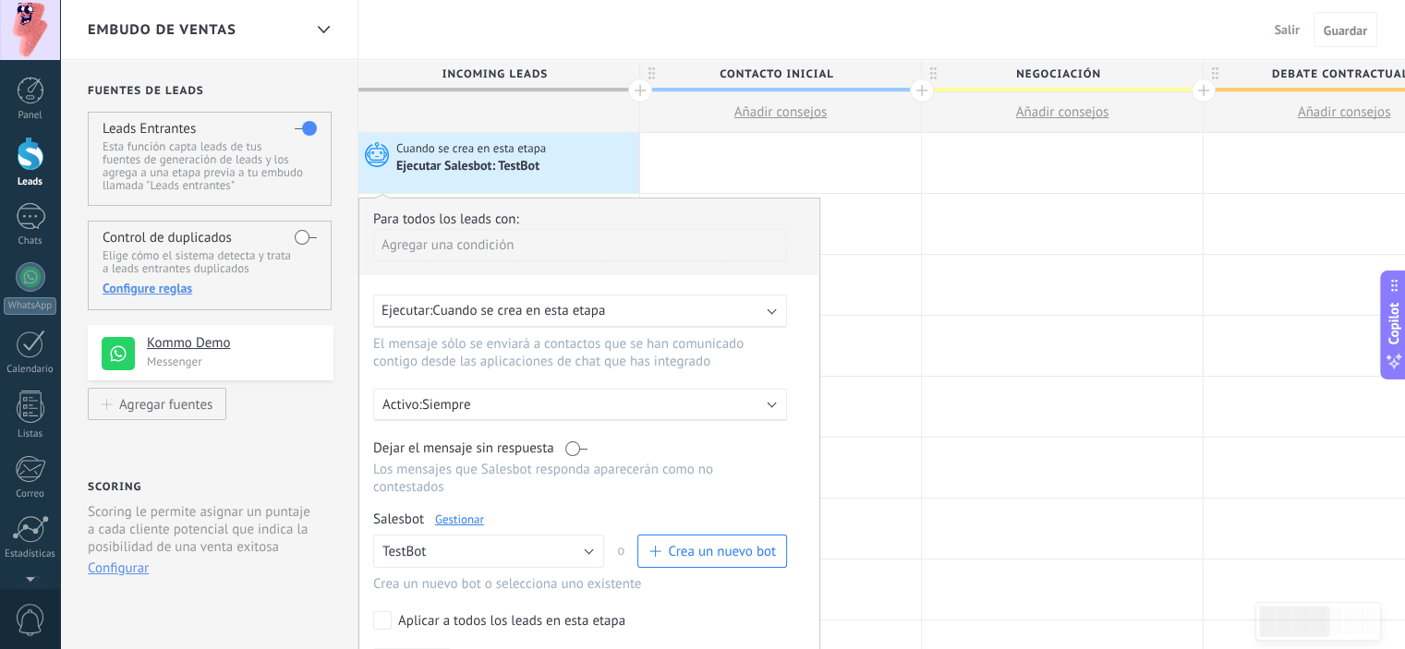
scroll to position [92, 0]
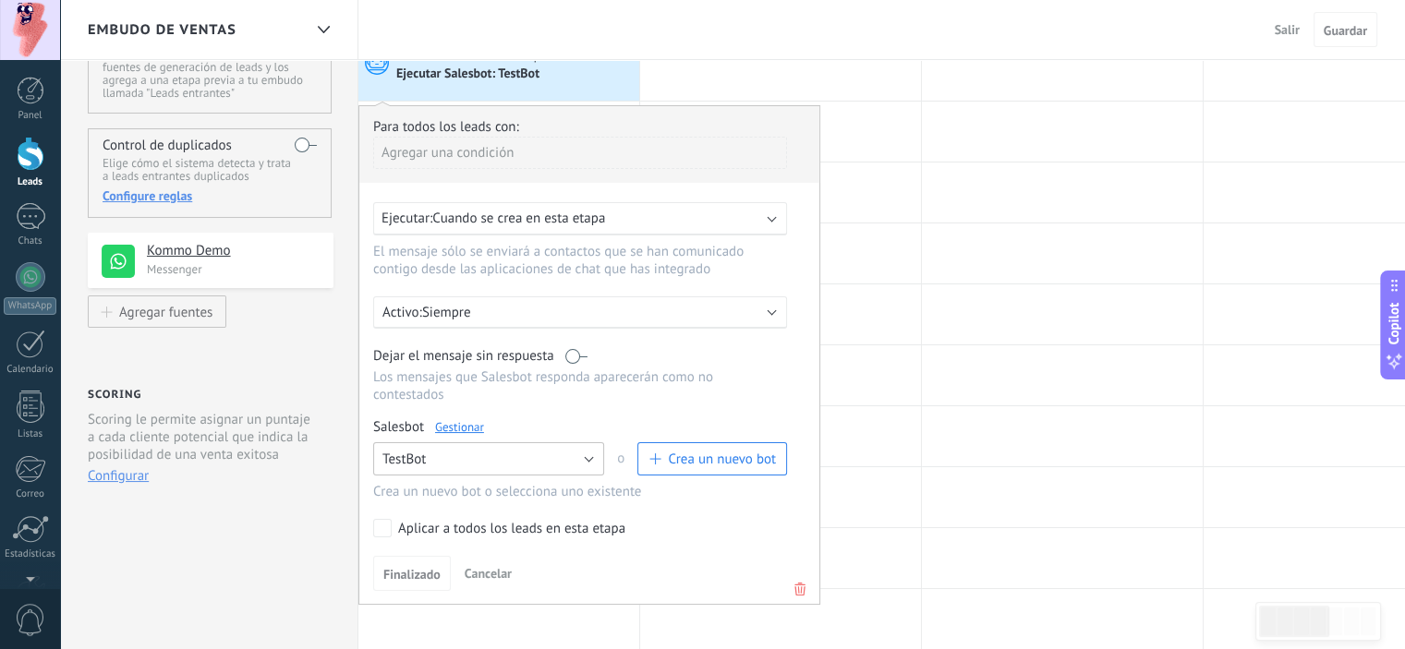
click at [484, 442] on button "TestBot" at bounding box center [488, 458] width 231 height 33
click at [473, 482] on span "TestBot" at bounding box center [480, 491] width 236 height 18
click at [466, 419] on link "Gestionar" at bounding box center [459, 427] width 49 height 16
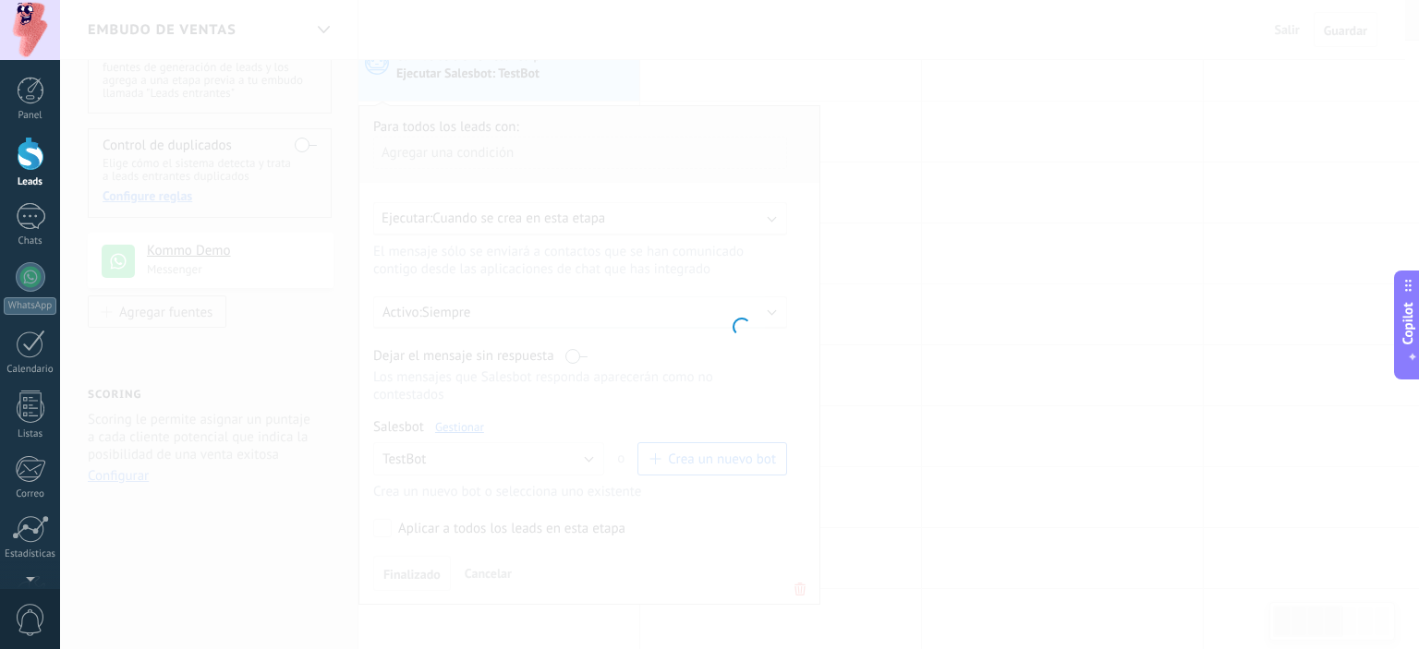
type input "*******"
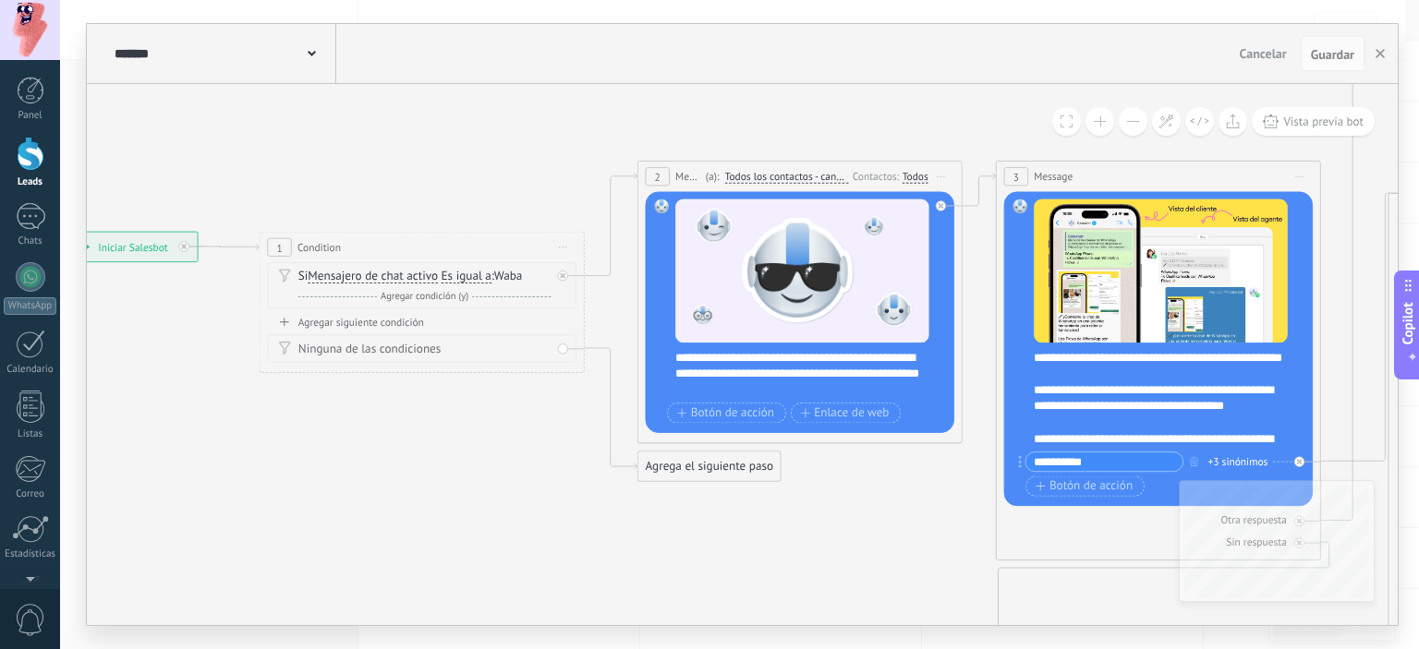
drag, startPoint x: 381, startPoint y: 373, endPoint x: 665, endPoint y: 525, distance: 322.3
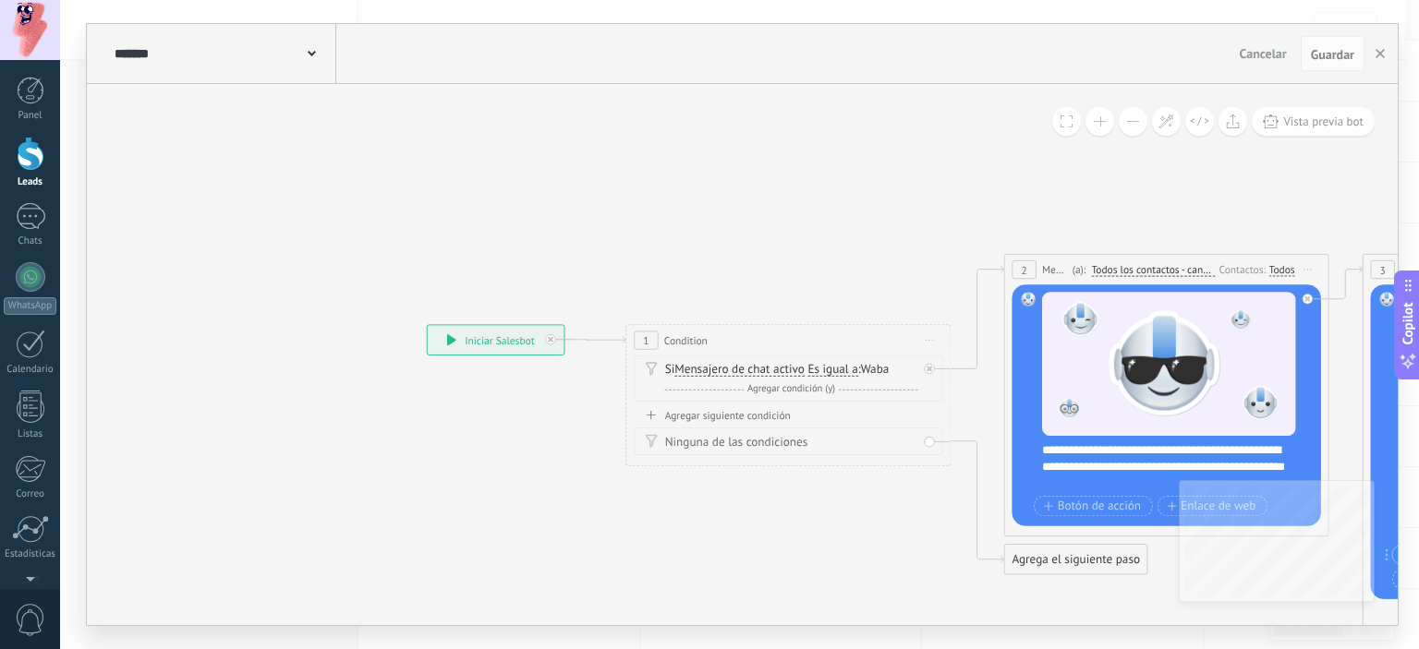
drag, startPoint x: 364, startPoint y: 464, endPoint x: 841, endPoint y: 560, distance: 486.2
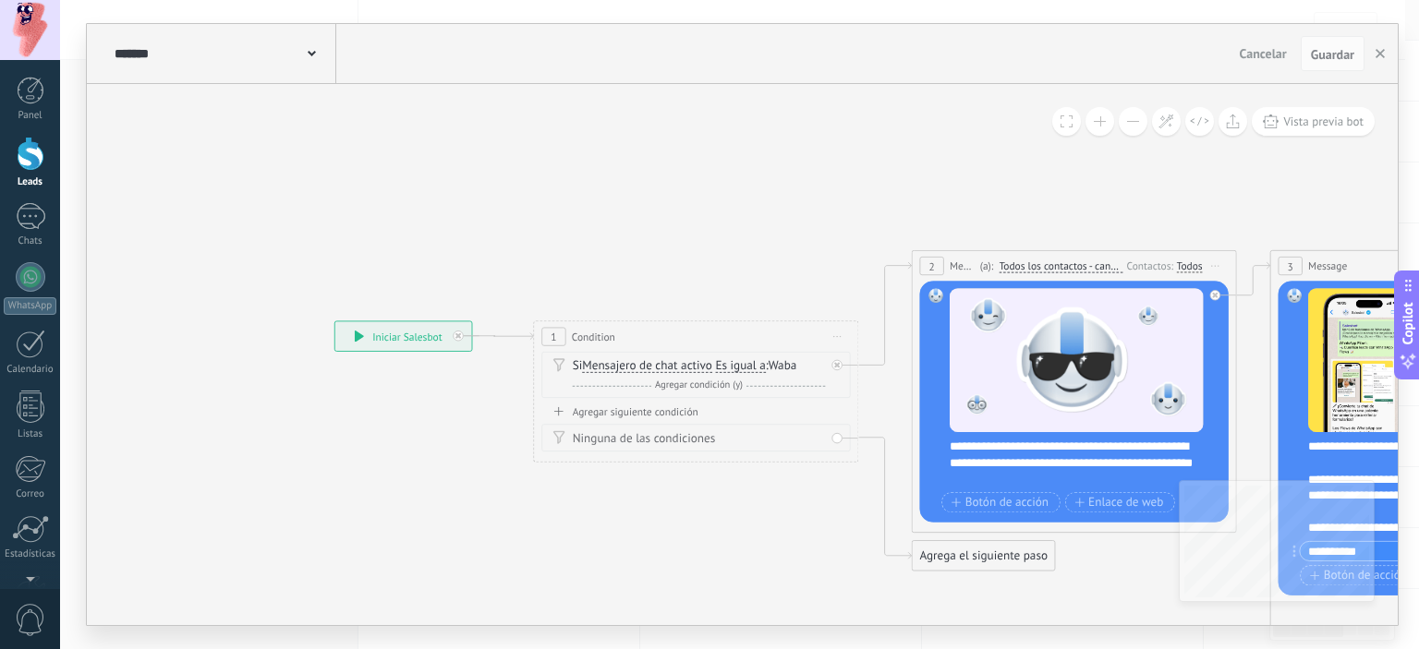
drag, startPoint x: 802, startPoint y: 521, endPoint x: 709, endPoint y: 515, distance: 92.6
click at [1381, 54] on use "button" at bounding box center [1379, 53] width 9 height 9
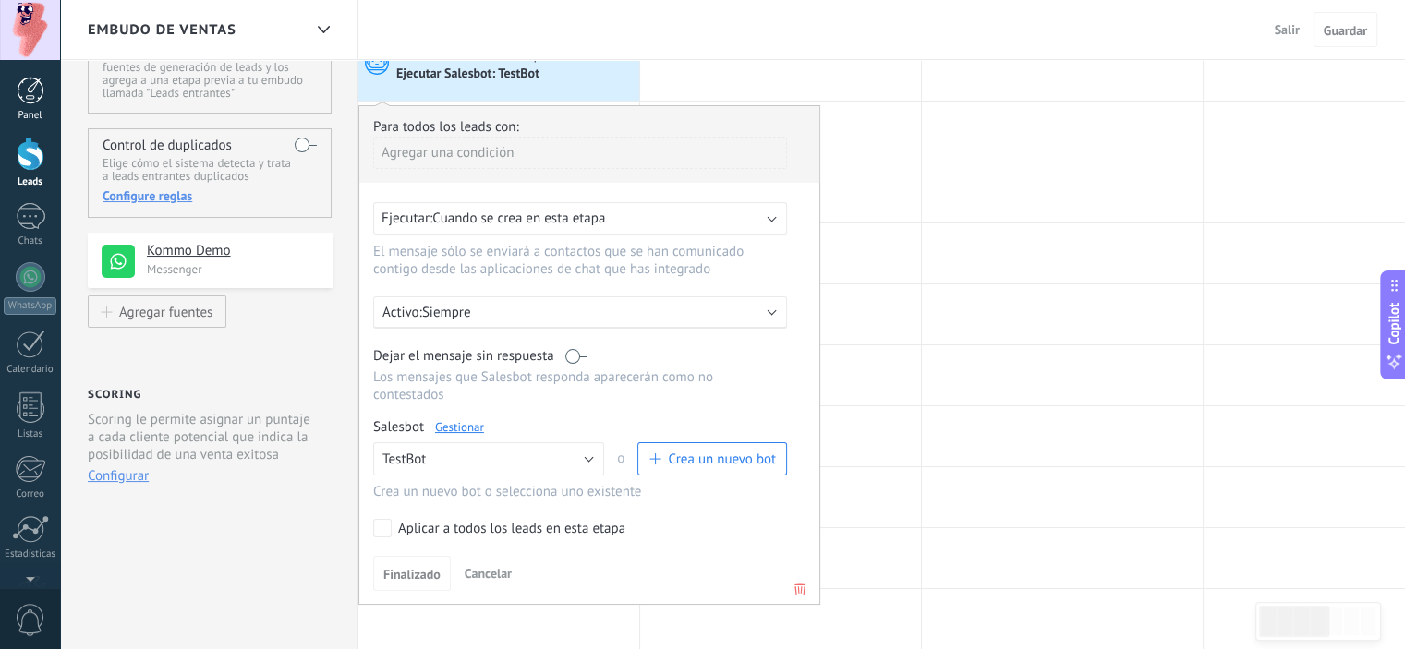
click at [22, 103] on div at bounding box center [31, 91] width 28 height 28
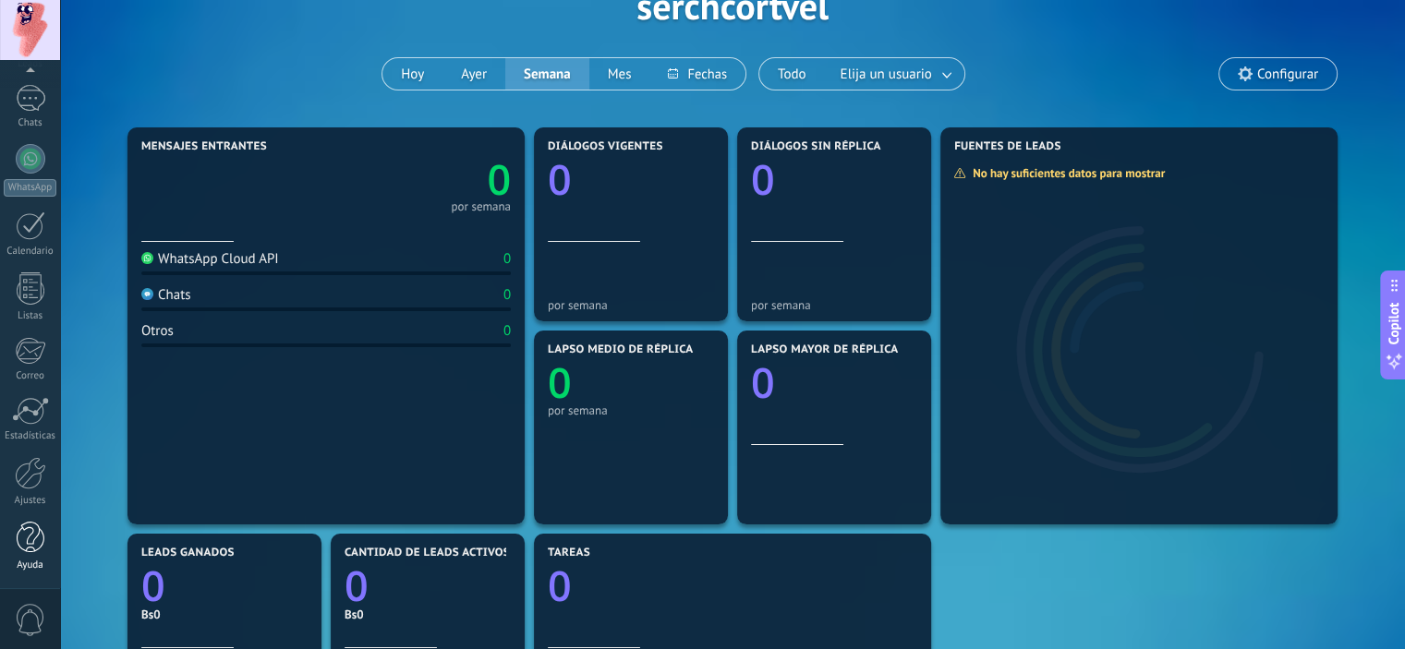
scroll to position [185, 0]
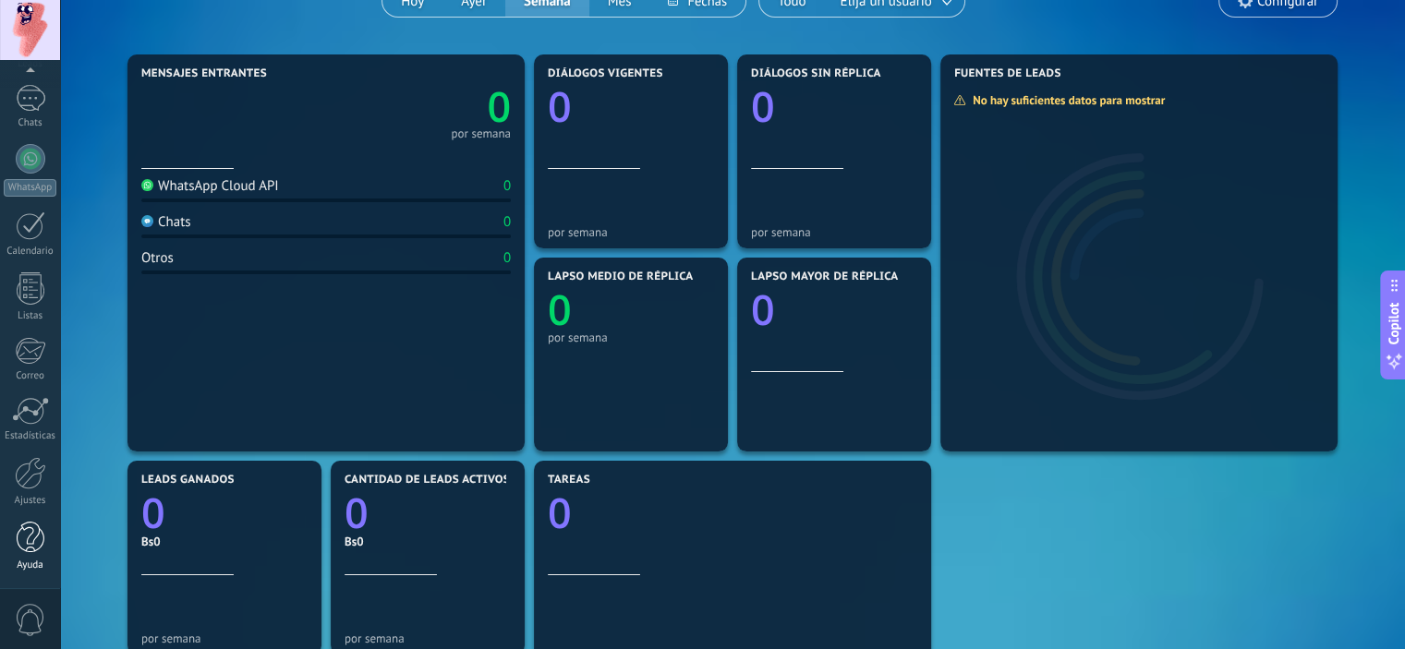
click at [41, 560] on div "Ayuda" at bounding box center [31, 566] width 54 height 12
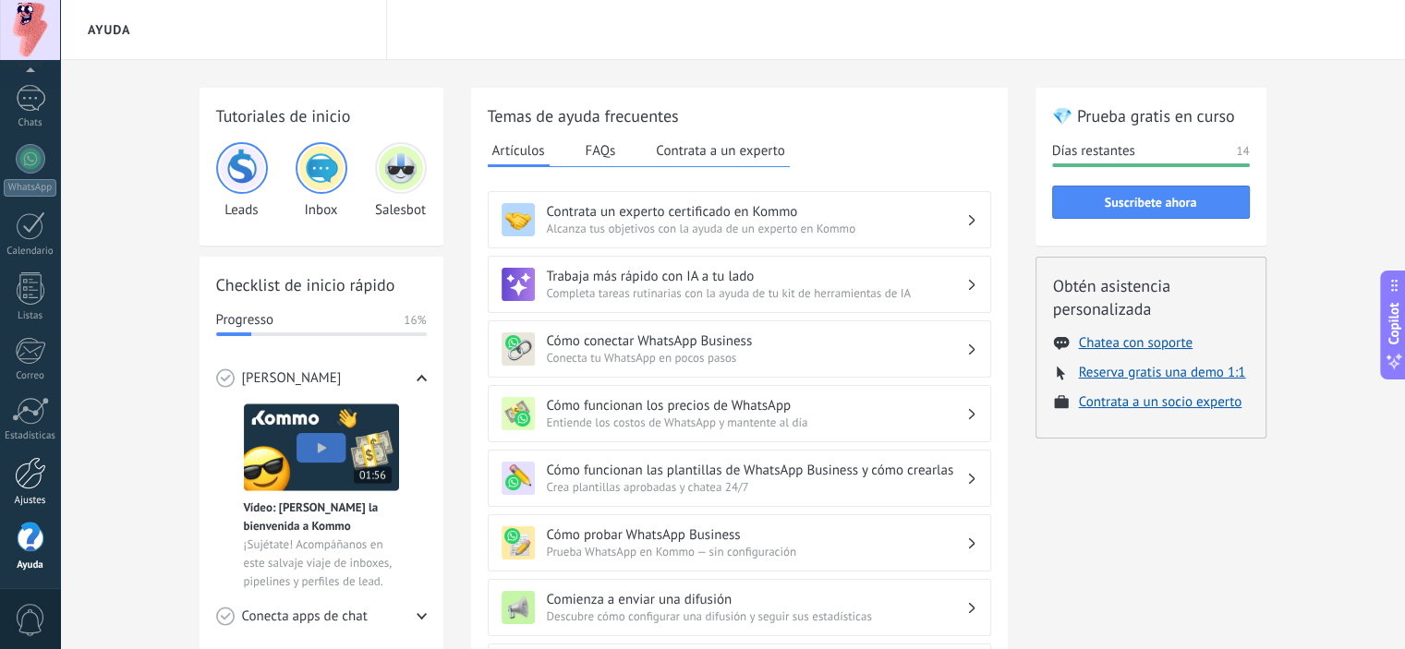
click at [31, 499] on div "Ajustes" at bounding box center [31, 501] width 54 height 12
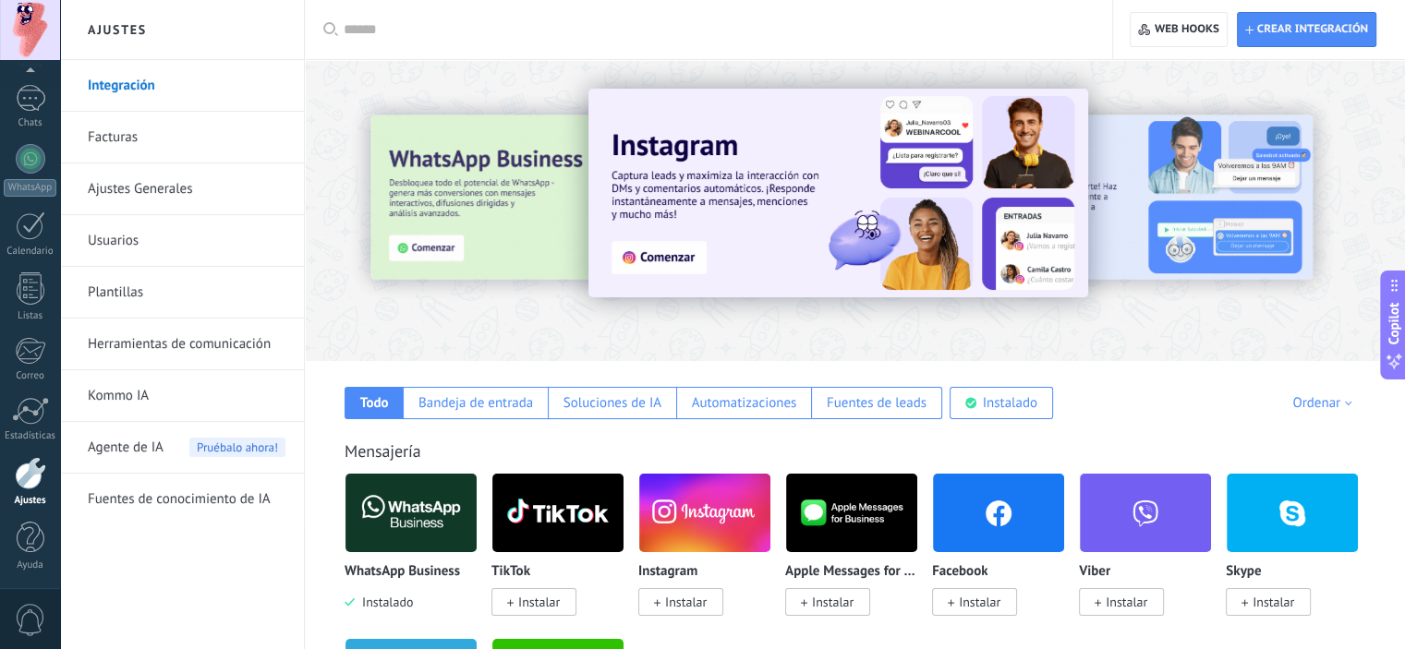
click at [22, 608] on span "0" at bounding box center [30, 620] width 31 height 32
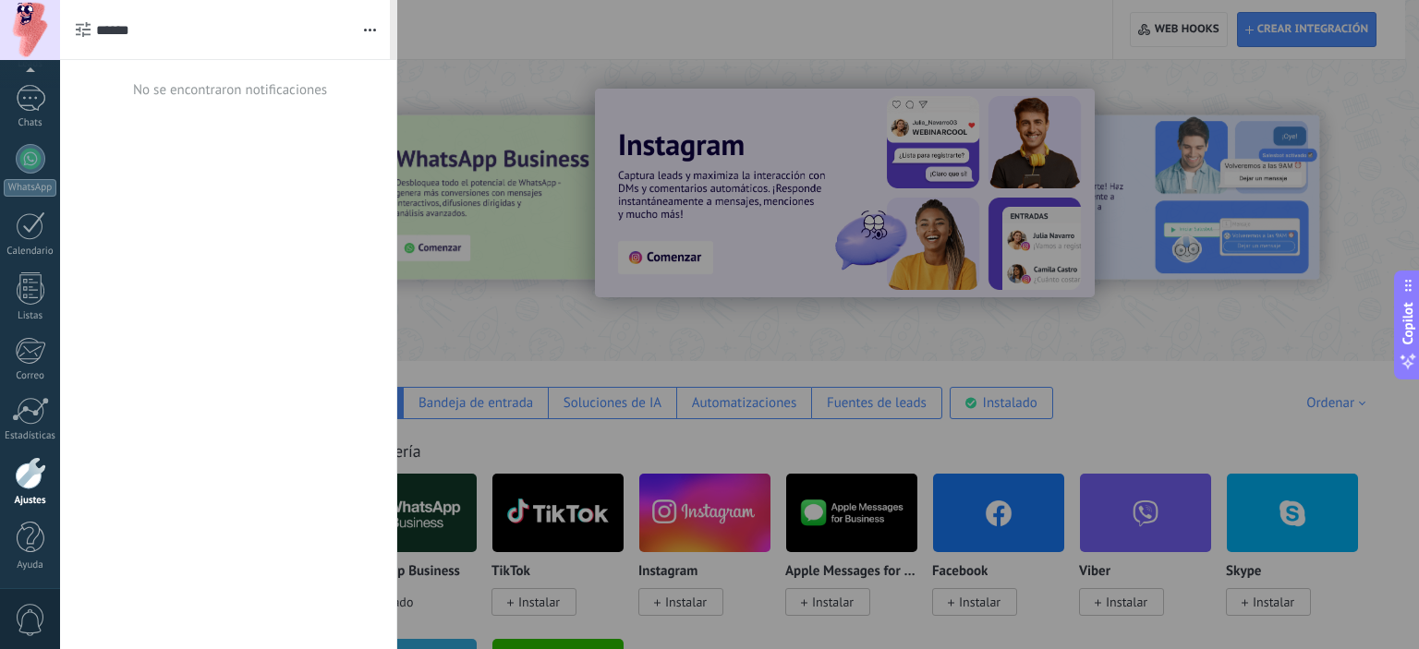
click at [13, 573] on div "Panel Leads Chats WhatsApp Clientes" at bounding box center [30, 274] width 60 height 632
click at [29, 553] on div at bounding box center [31, 538] width 28 height 32
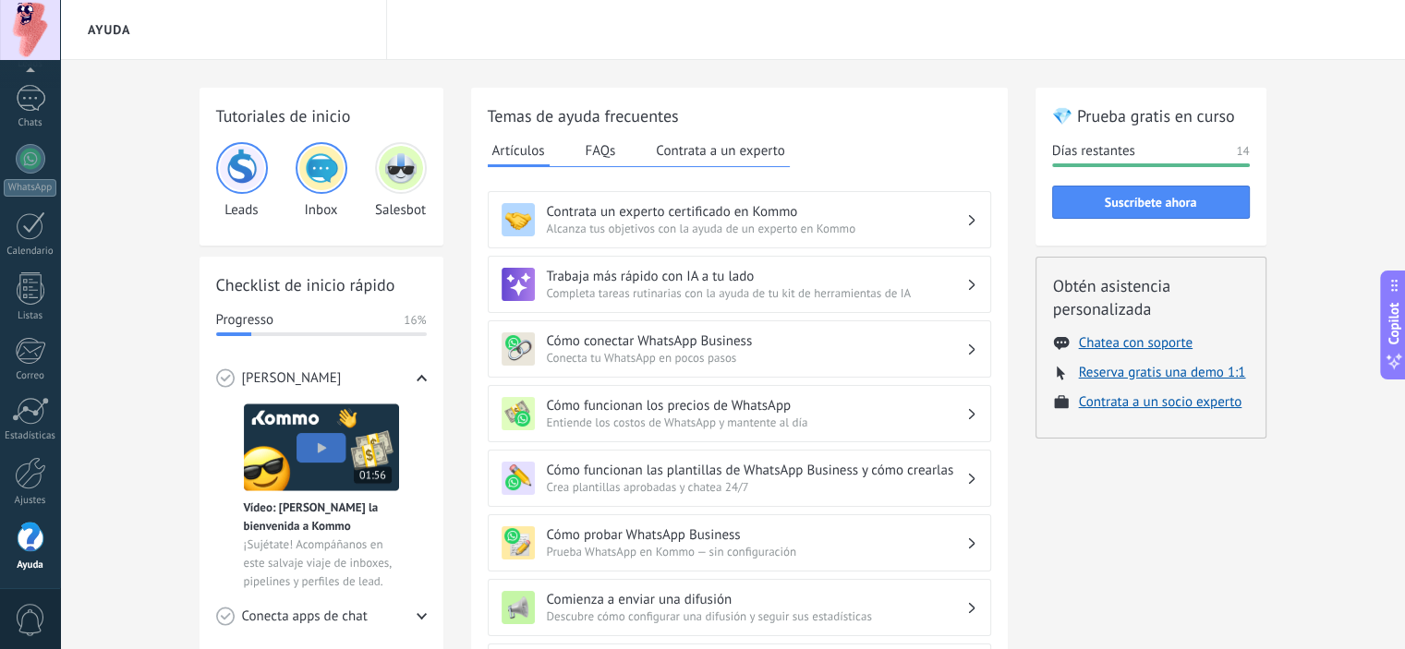
click at [33, 26] on div at bounding box center [30, 30] width 60 height 60
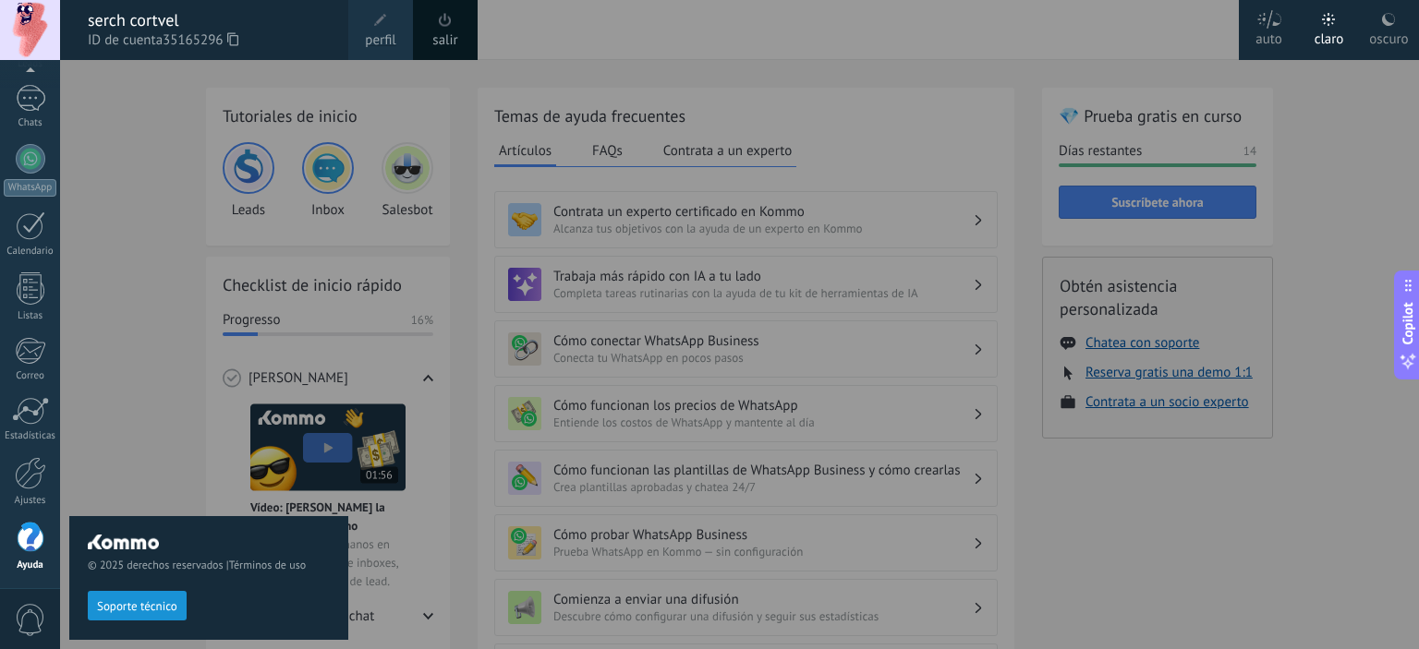
click at [1386, 21] on use at bounding box center [1388, 19] width 13 height 13
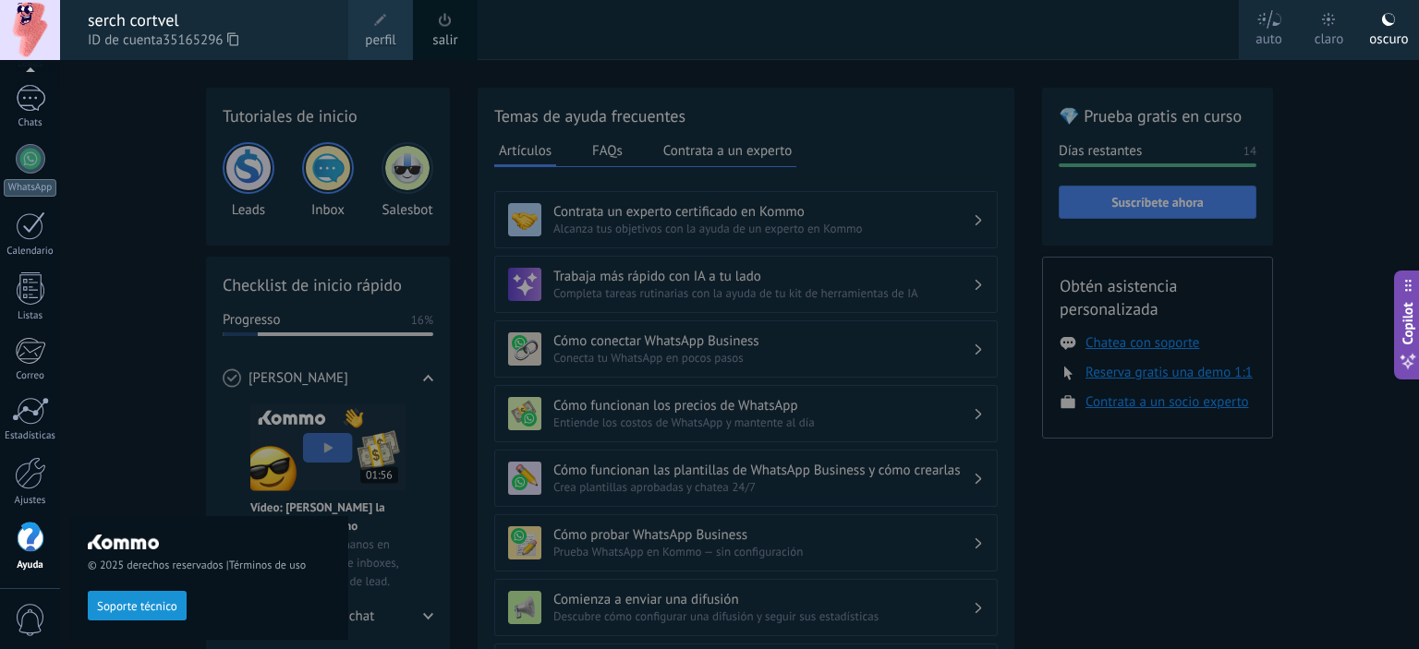
click at [362, 31] on link "perfil" at bounding box center [380, 30] width 65 height 60
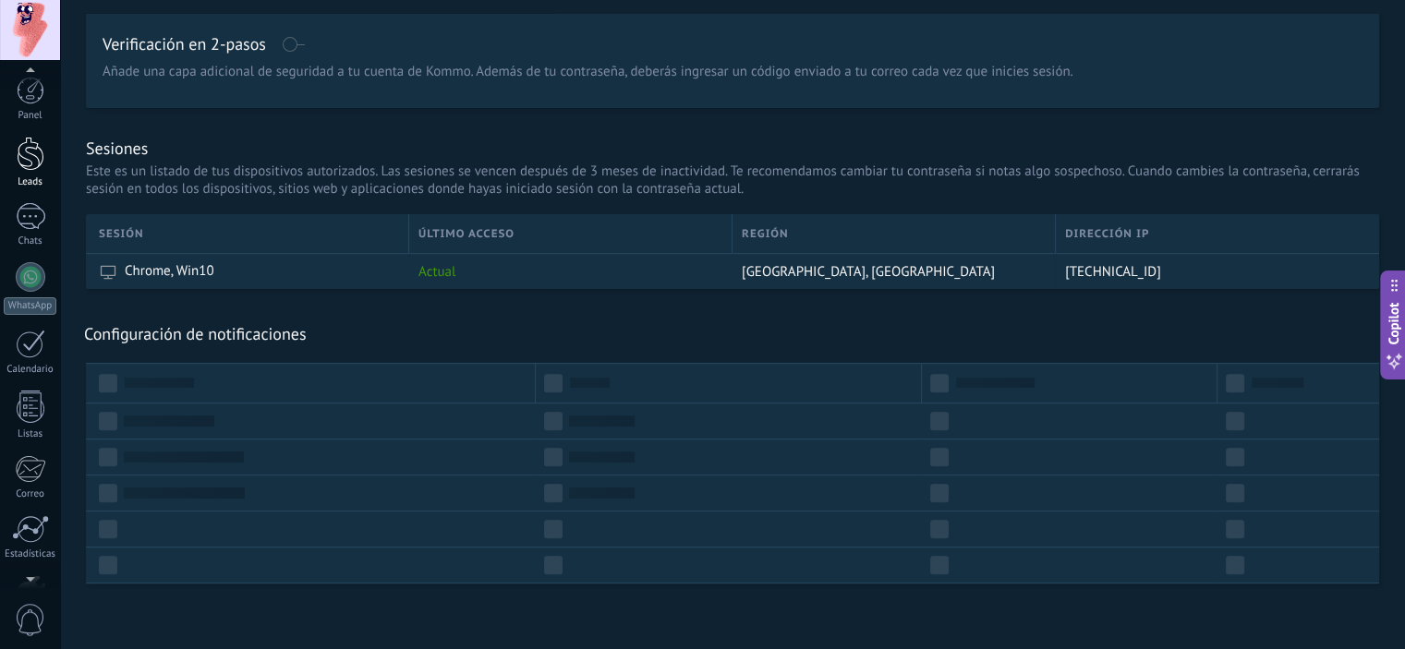
click at [18, 168] on div at bounding box center [31, 154] width 28 height 34
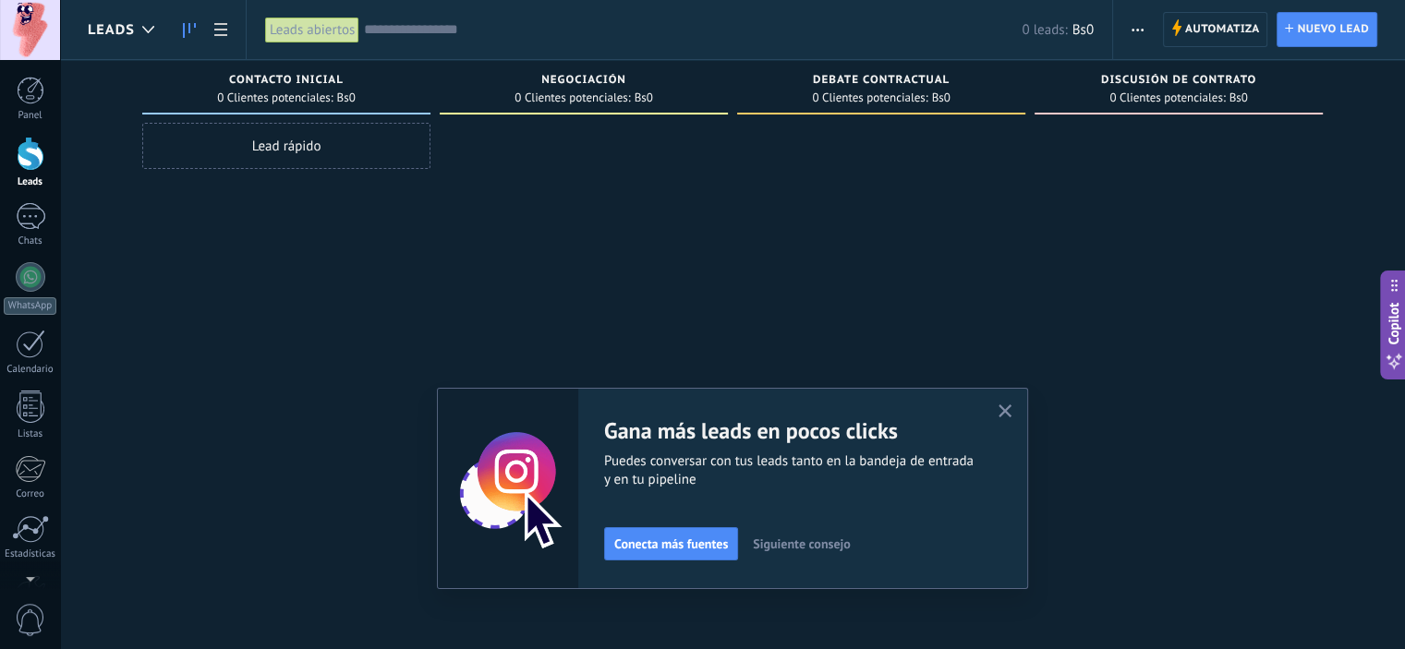
click at [1012, 413] on icon "button" at bounding box center [1006, 412] width 14 height 14
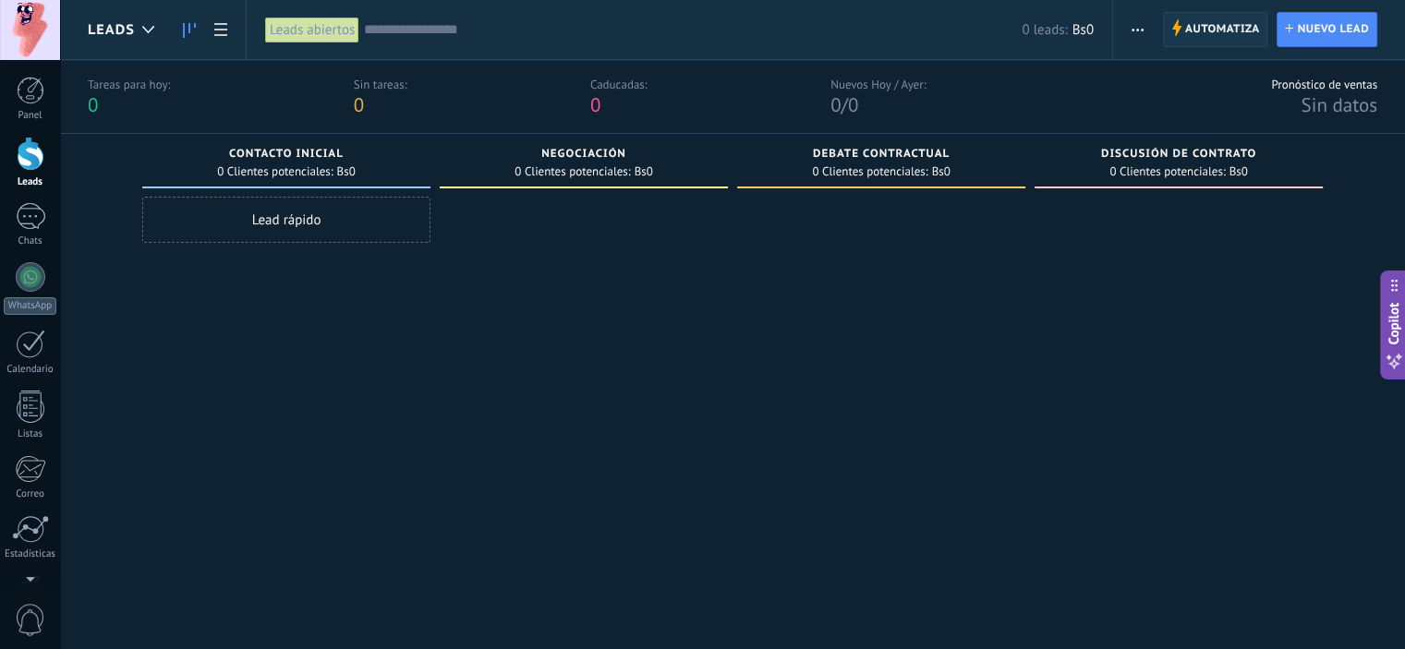
click at [1214, 30] on span "Automatiza" at bounding box center [1222, 29] width 75 height 33
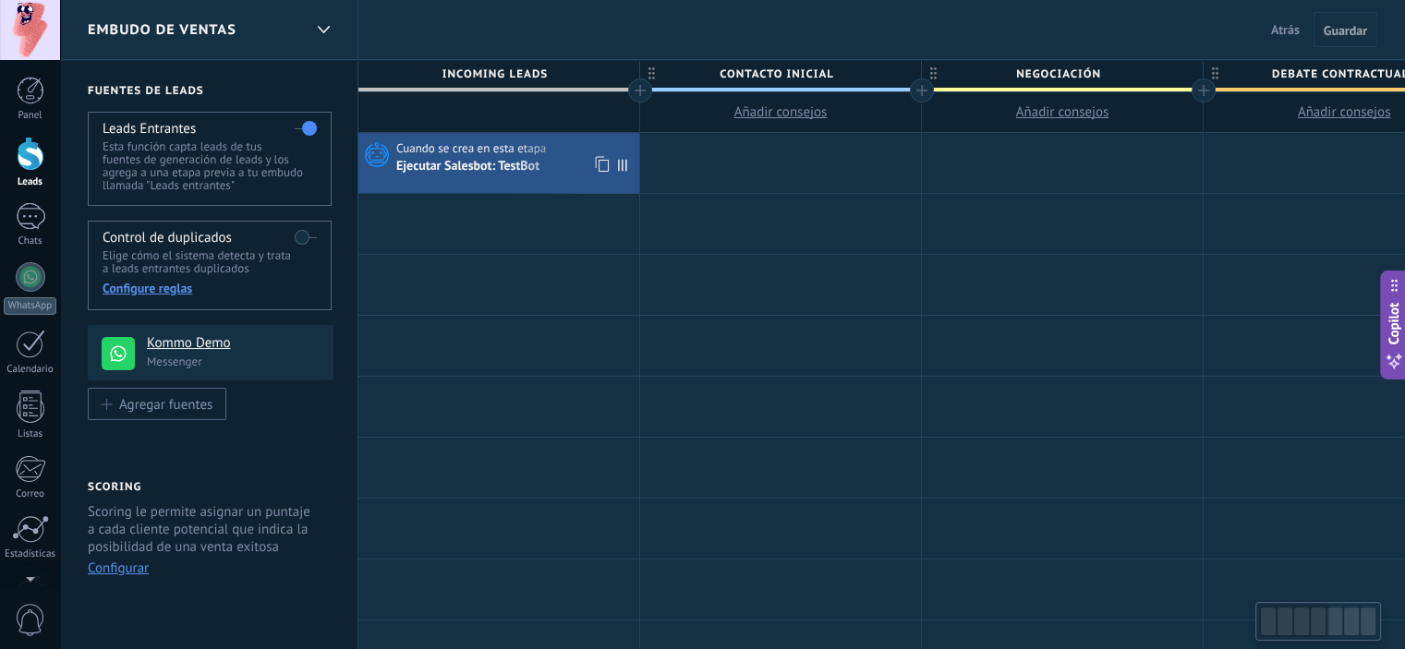
click at [429, 157] on div "Ejecutar Salesbot: TestBot" at bounding box center [515, 166] width 238 height 18
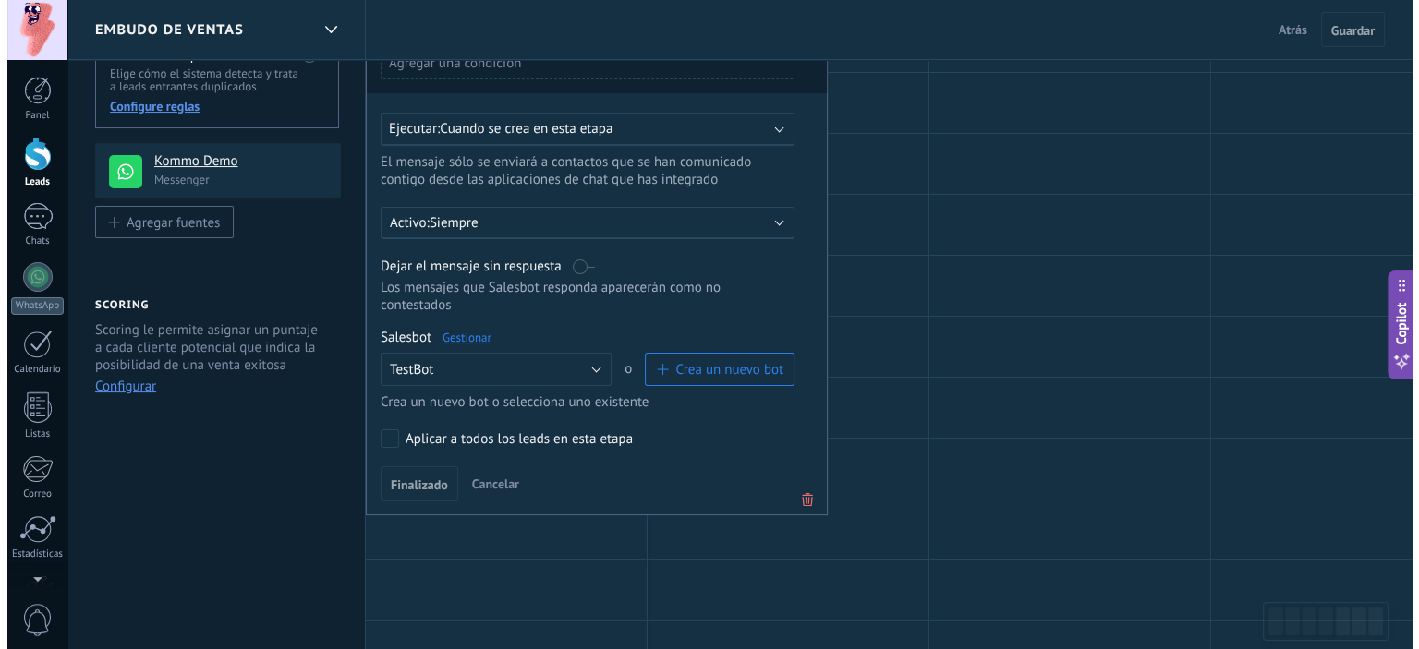
scroll to position [185, 0]
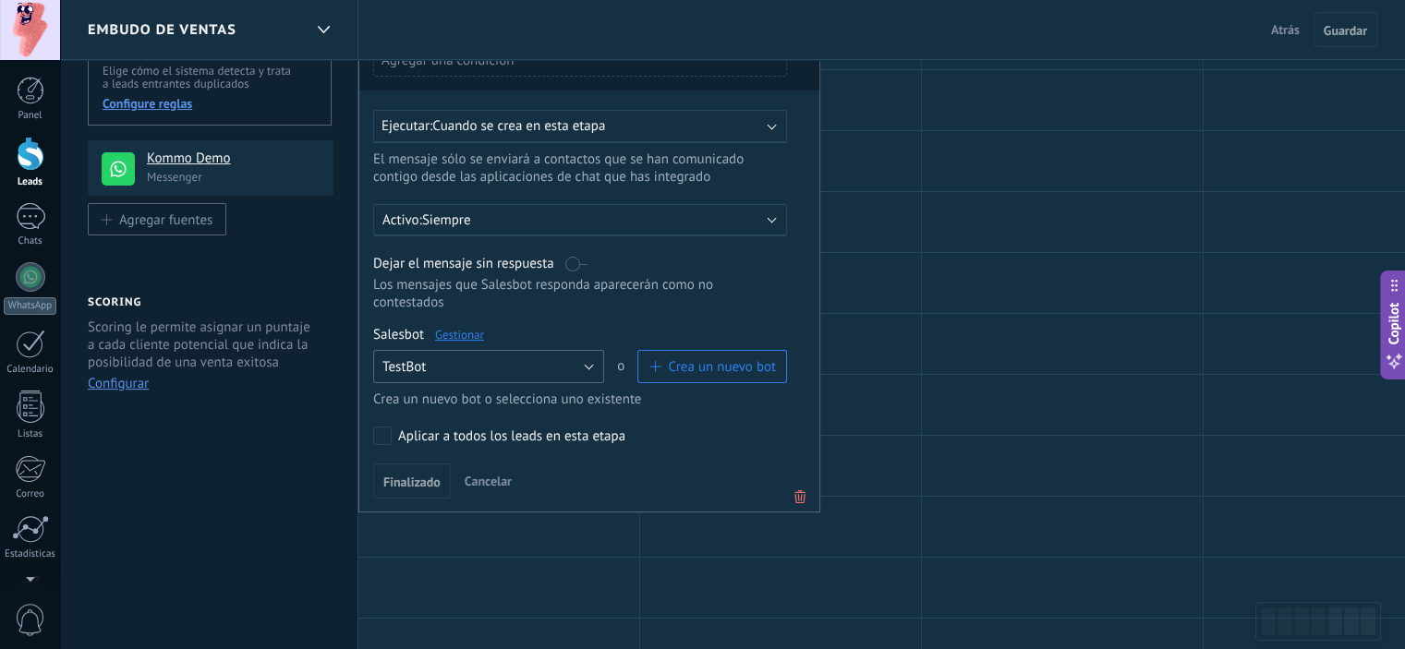
click at [490, 350] on button "TestBot" at bounding box center [488, 366] width 231 height 33
click at [458, 390] on span "TestBot" at bounding box center [480, 399] width 236 height 18
click at [421, 326] on div "Salesbot Gestionar" at bounding box center [580, 335] width 414 height 18
click at [706, 358] on span "Crea un nuevo bot" at bounding box center [722, 367] width 108 height 18
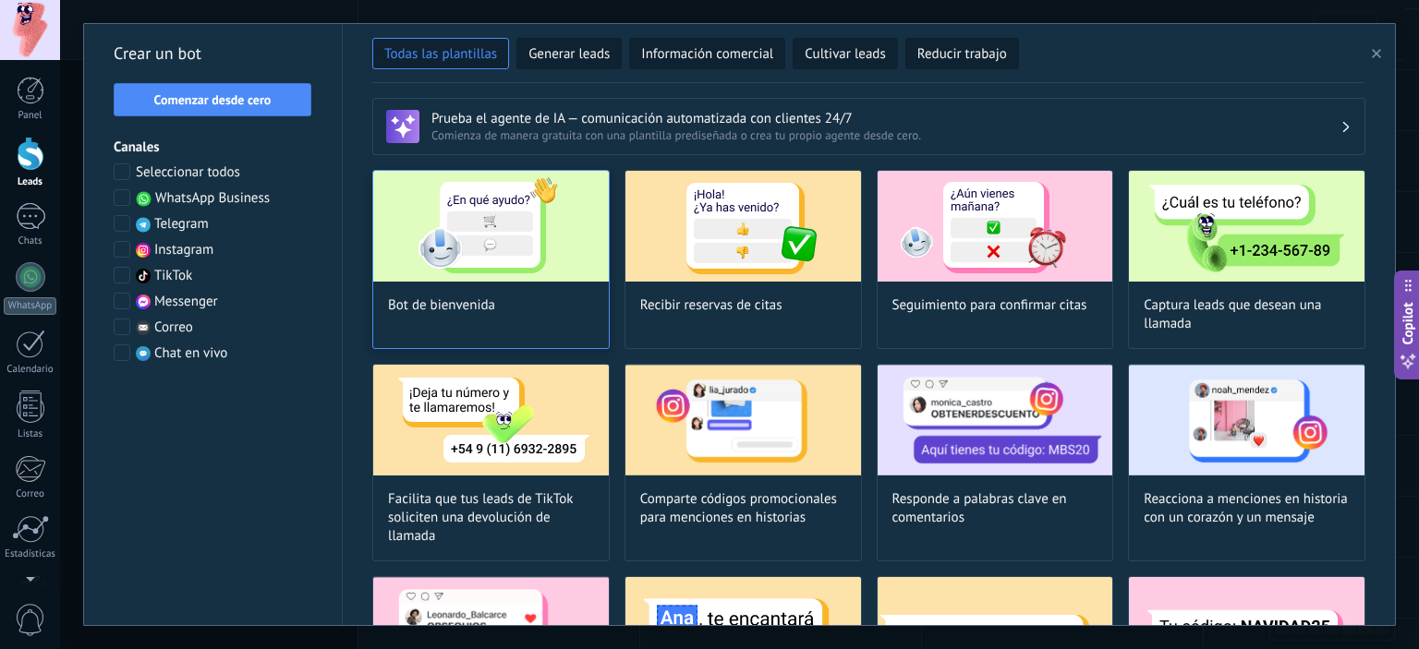
click at [494, 217] on img at bounding box center [491, 226] width 236 height 111
type input "**********"
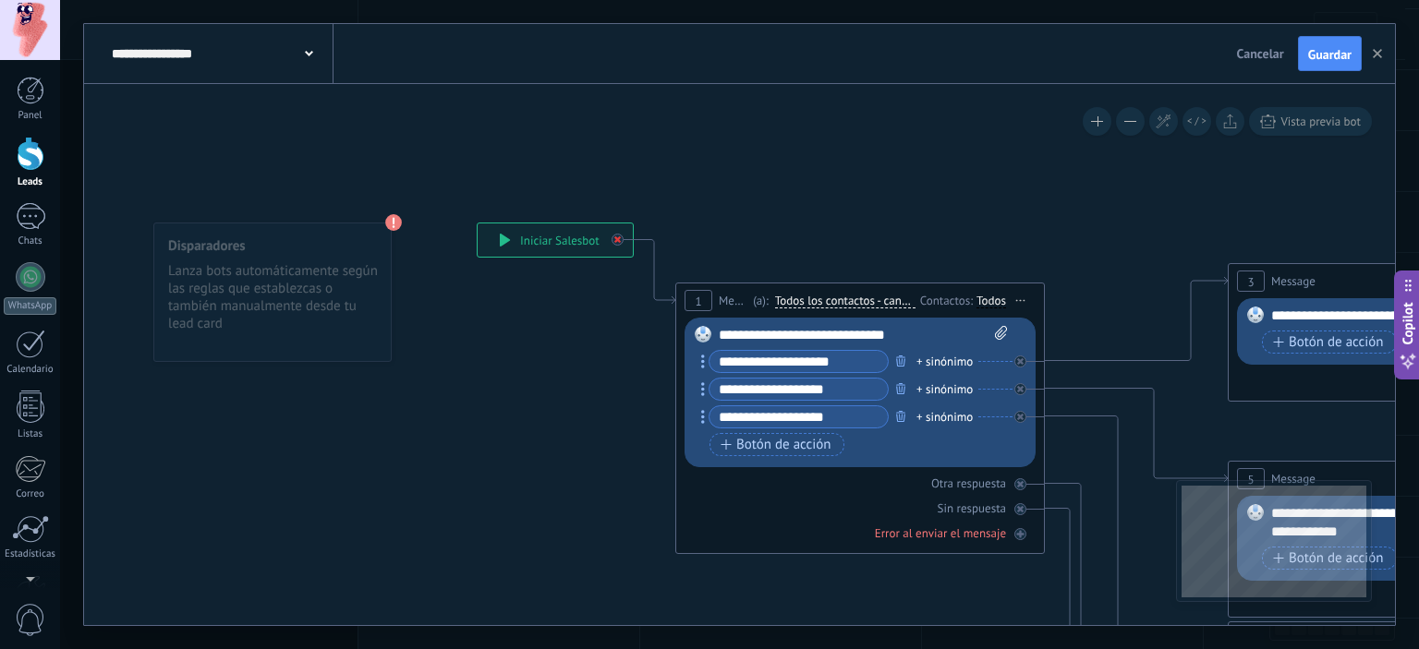
click at [626, 238] on div at bounding box center [621, 235] width 21 height 22
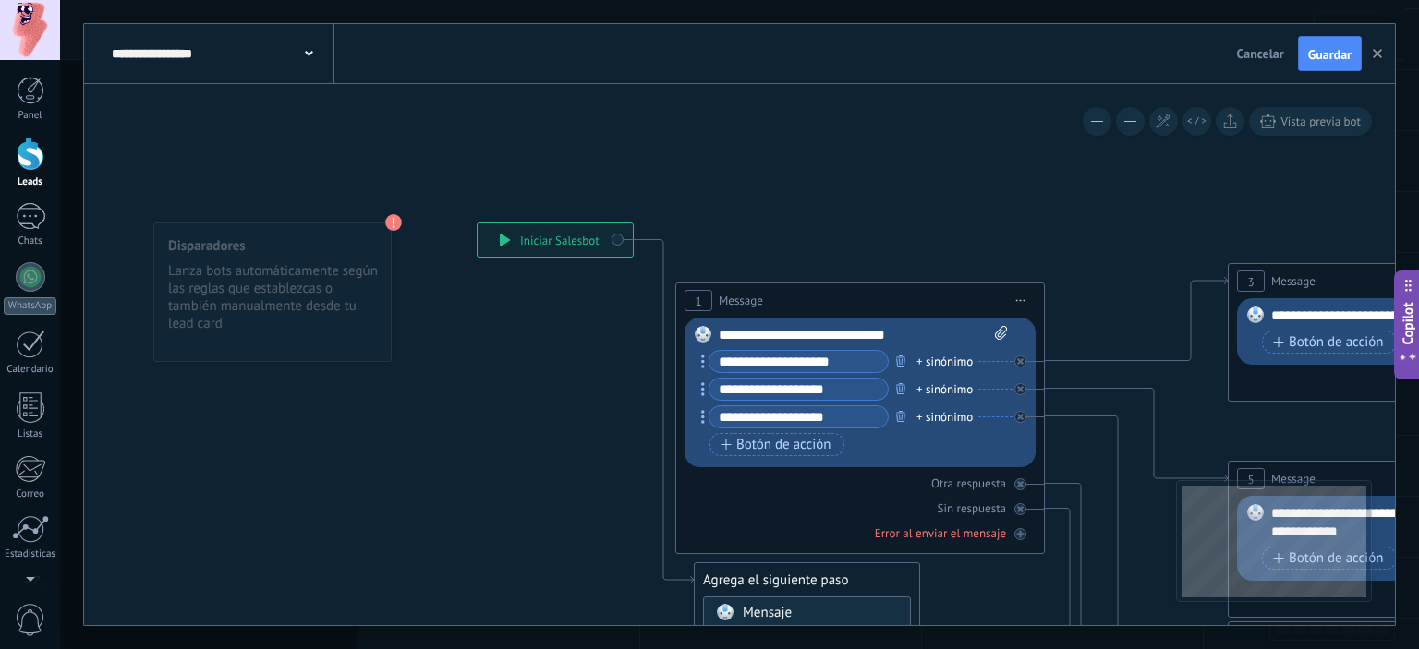
click at [1277, 54] on span "Cancelar" at bounding box center [1260, 53] width 47 height 17
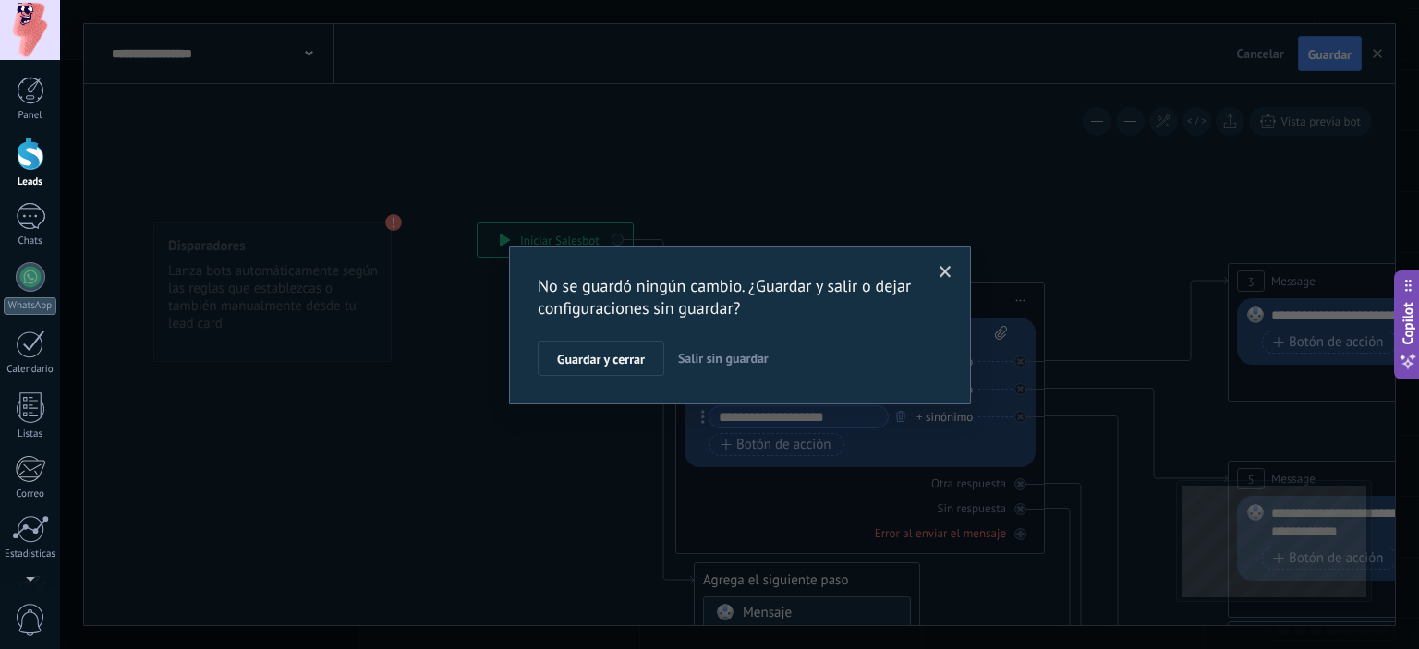
click at [698, 364] on span "Salir sin guardar" at bounding box center [723, 358] width 91 height 17
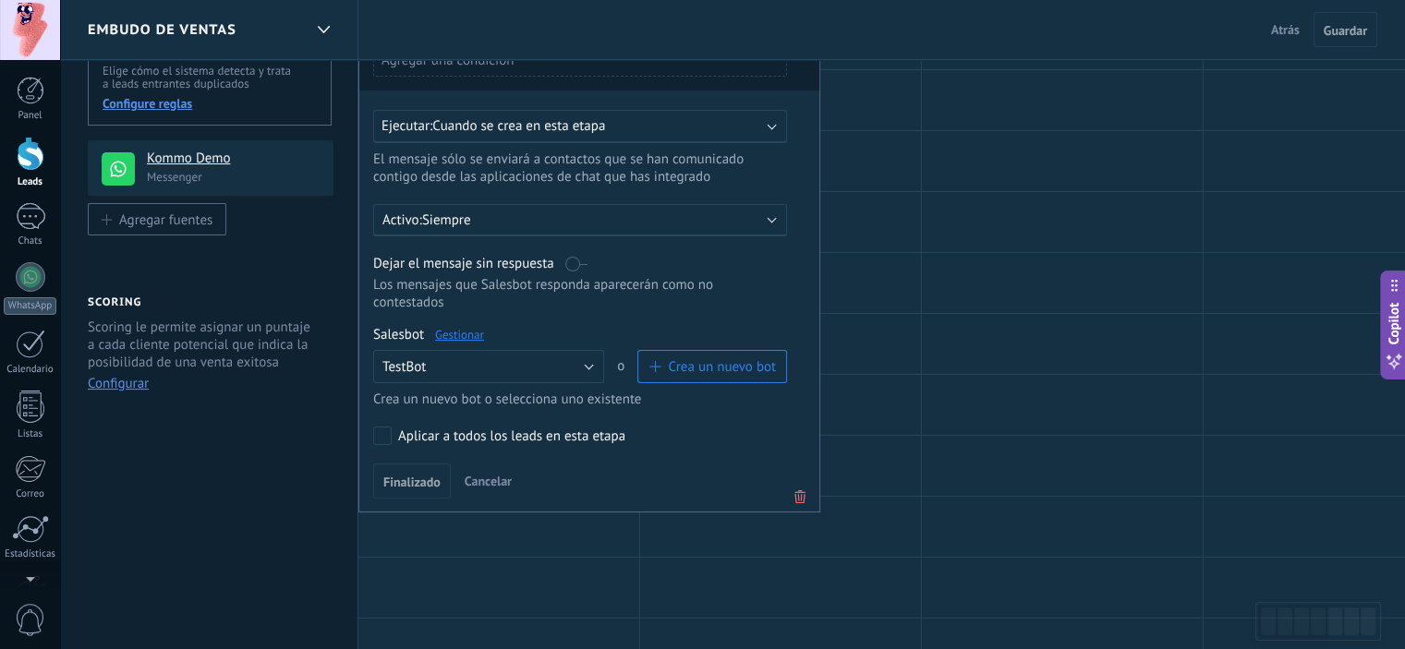
click at [671, 358] on span "Crea un nuevo bot" at bounding box center [722, 367] width 108 height 18
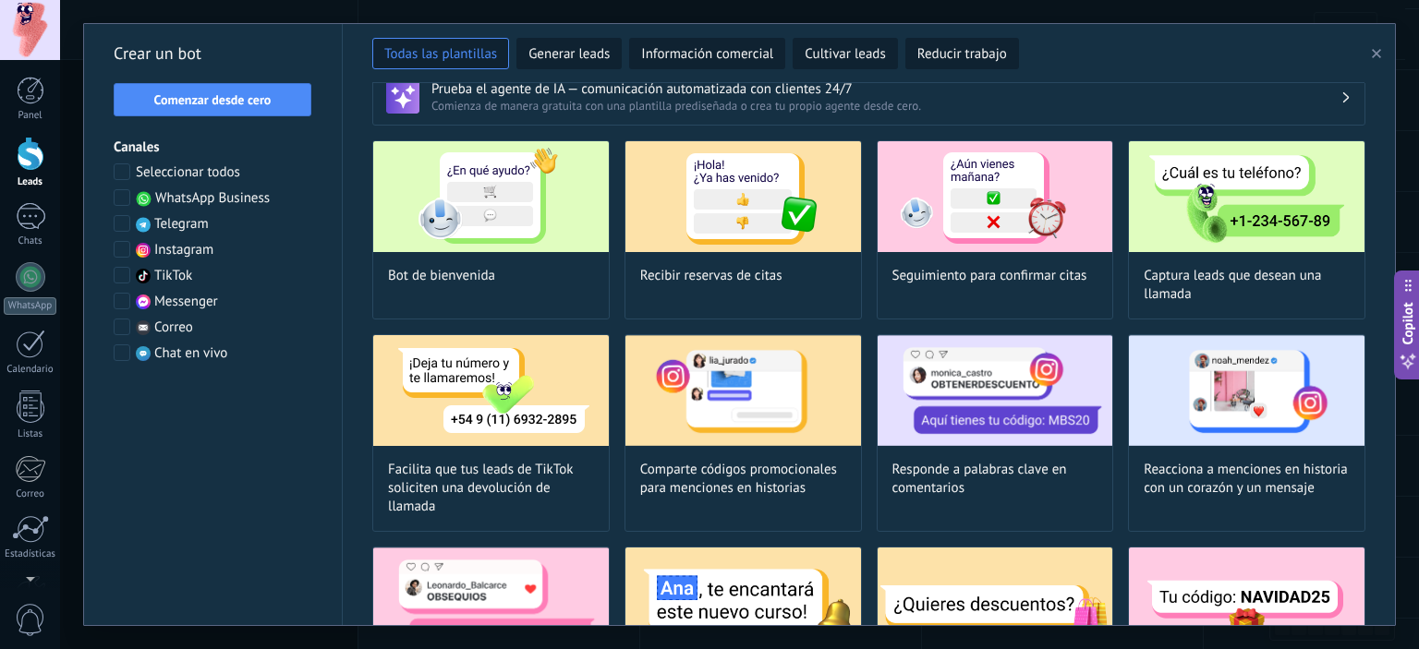
scroll to position [0, 0]
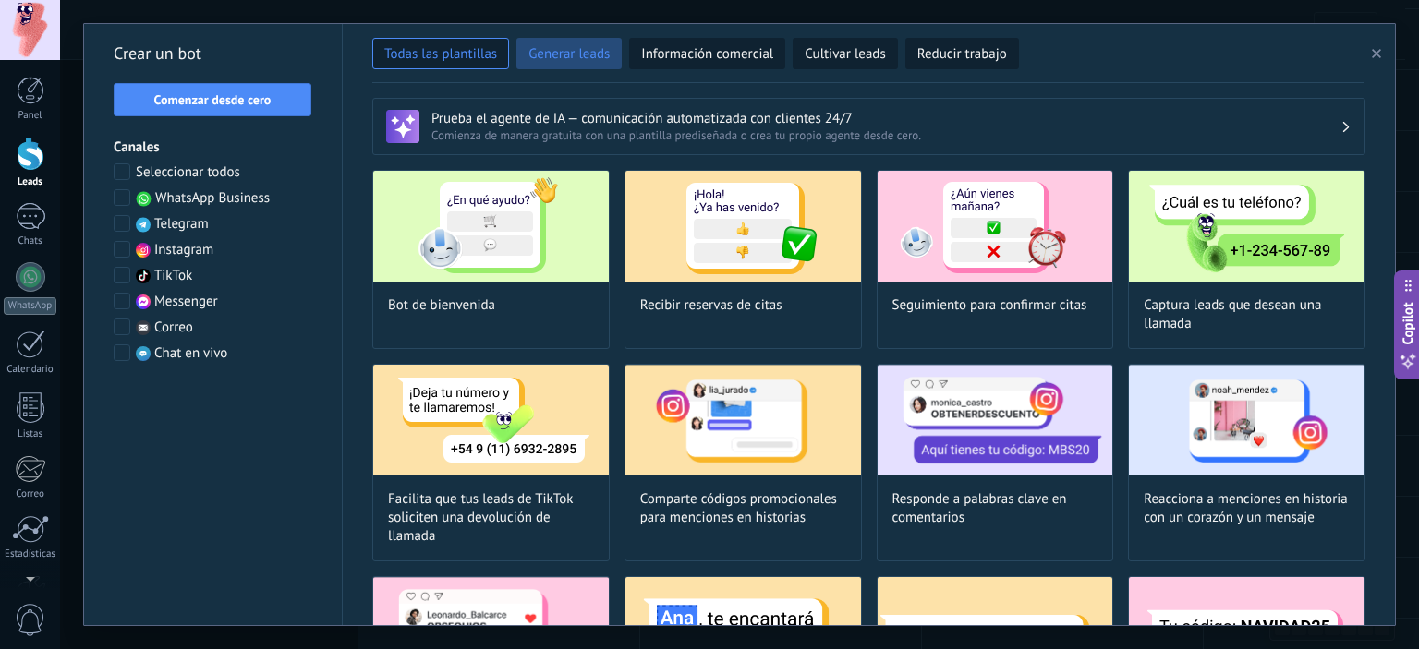
click at [559, 54] on span "Generar leads" at bounding box center [568, 54] width 81 height 18
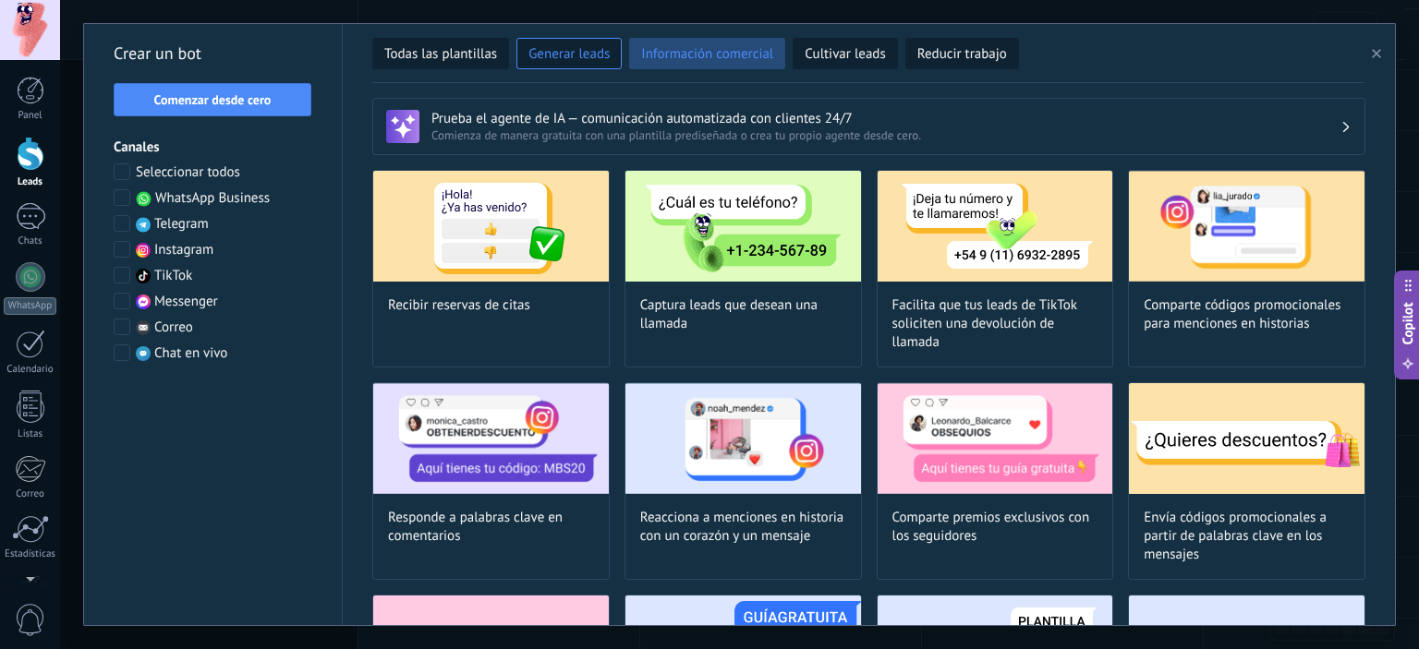
click at [648, 53] on span "Información comercial" at bounding box center [707, 54] width 132 height 18
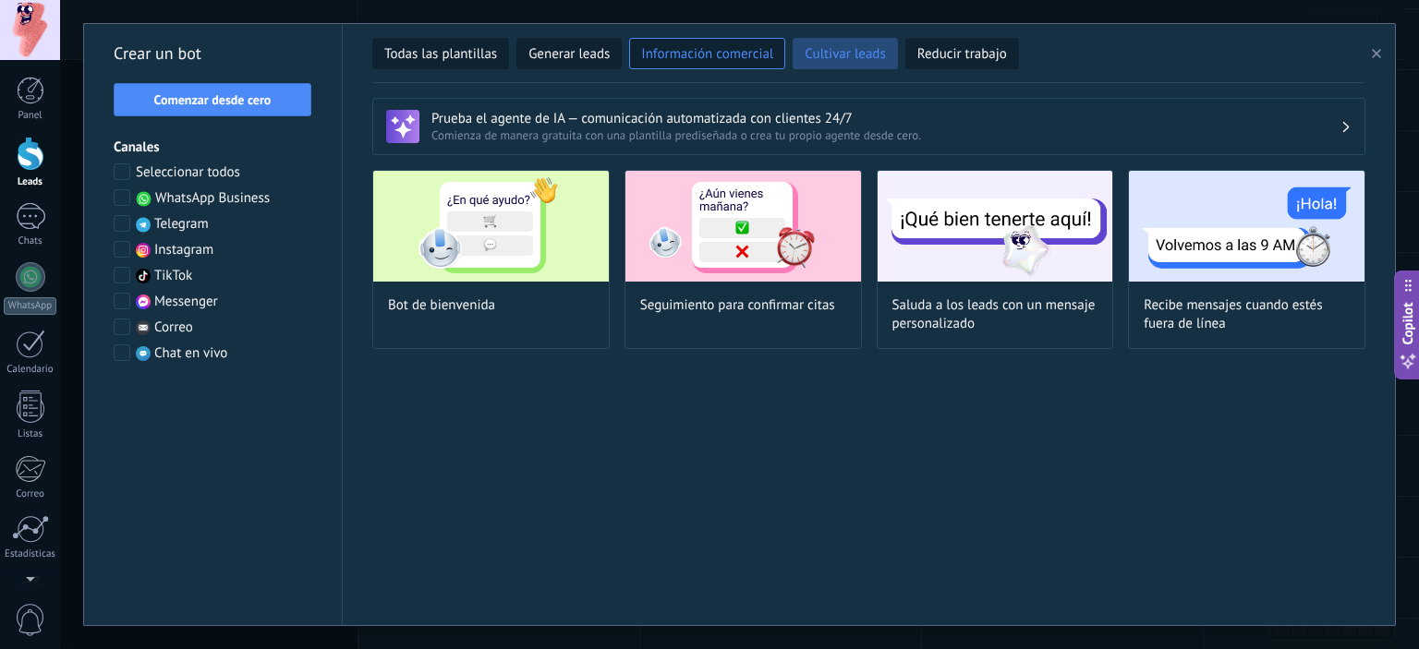
click at [822, 54] on span "Cultivar leads" at bounding box center [845, 54] width 80 height 18
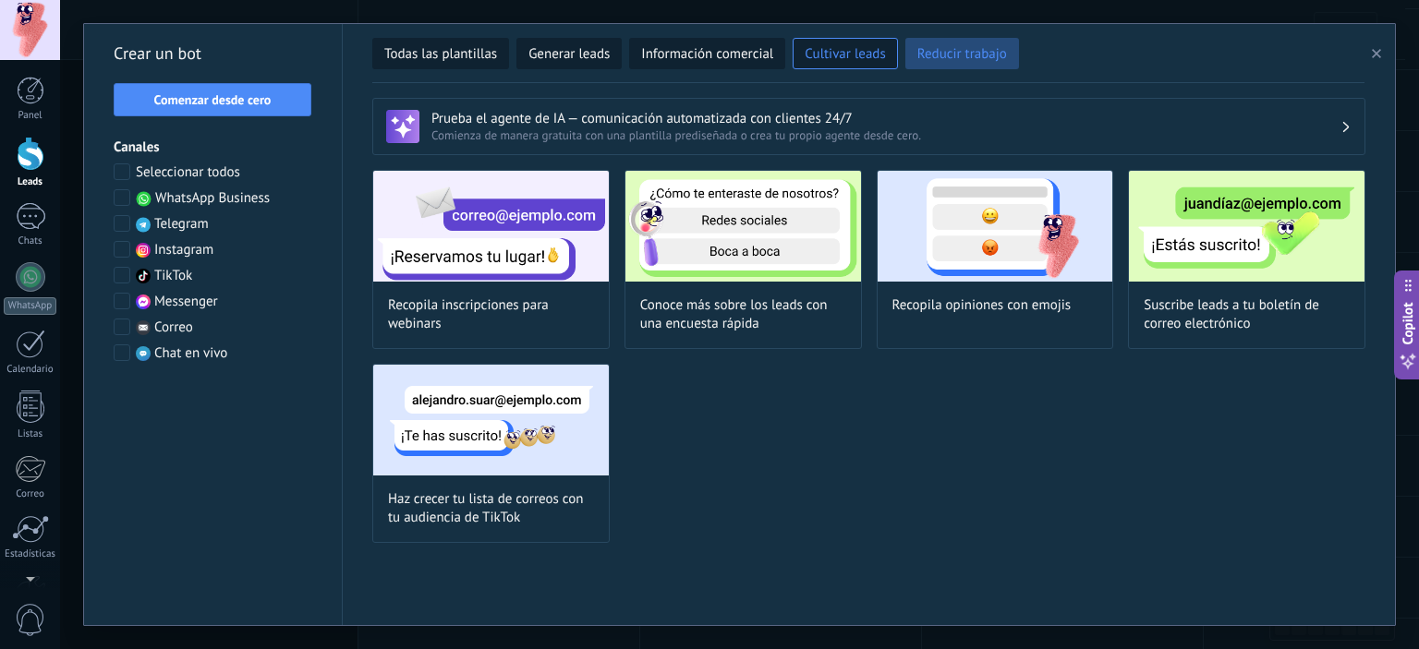
click at [951, 48] on span "Reducir trabajo" at bounding box center [962, 54] width 90 height 18
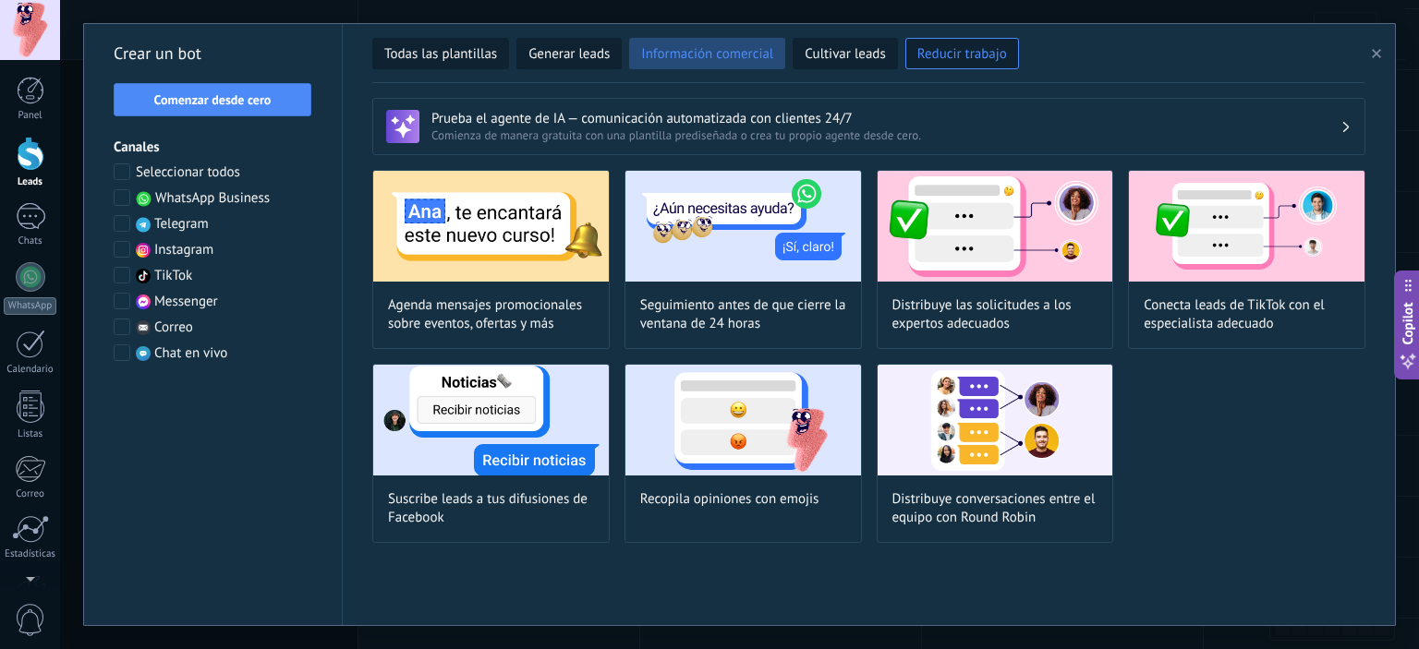
click at [684, 52] on span "Información comercial" at bounding box center [707, 54] width 132 height 18
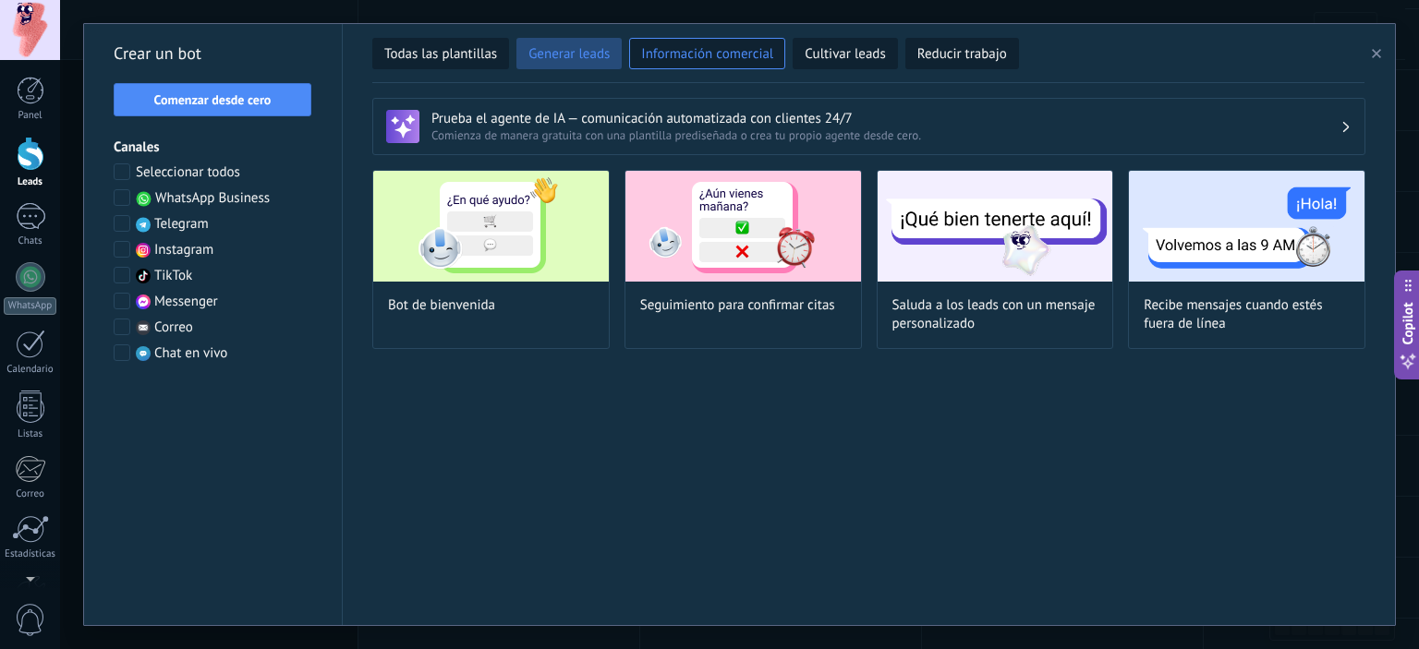
click at [602, 58] on span "Generar leads" at bounding box center [568, 54] width 81 height 18
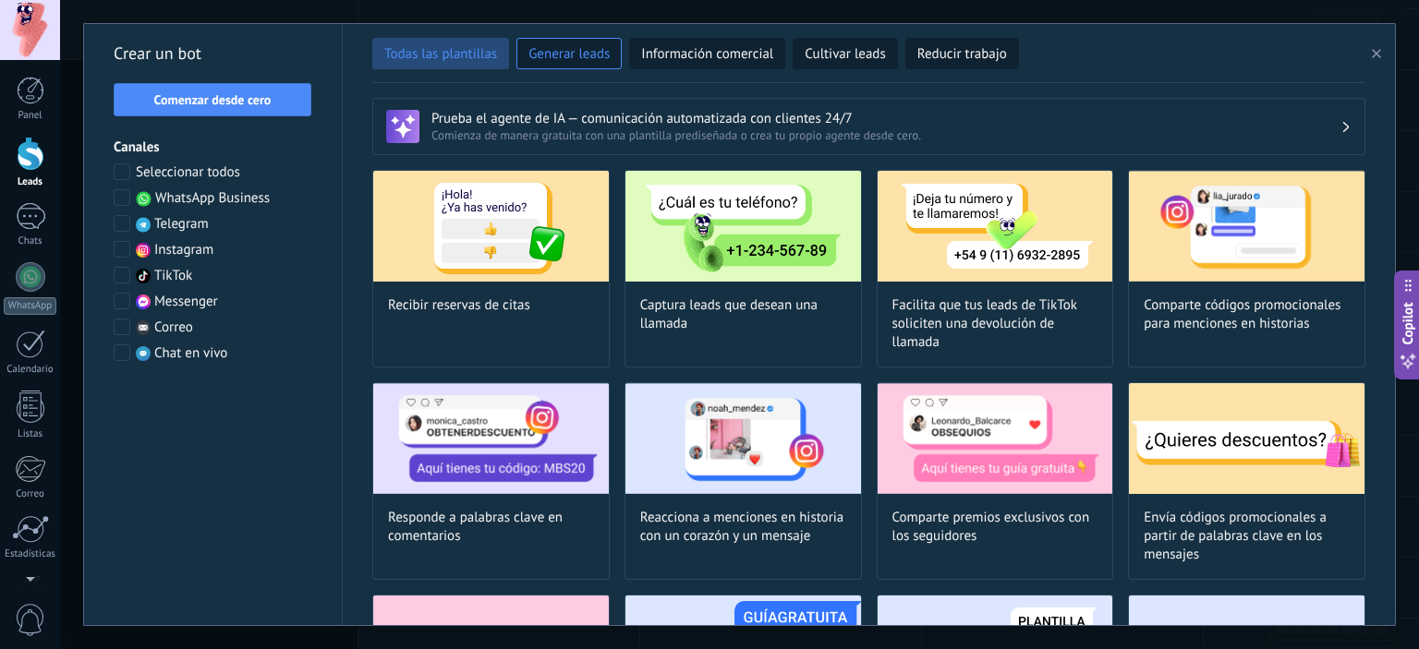
click at [399, 54] on span "Todas las plantillas" at bounding box center [440, 54] width 113 height 18
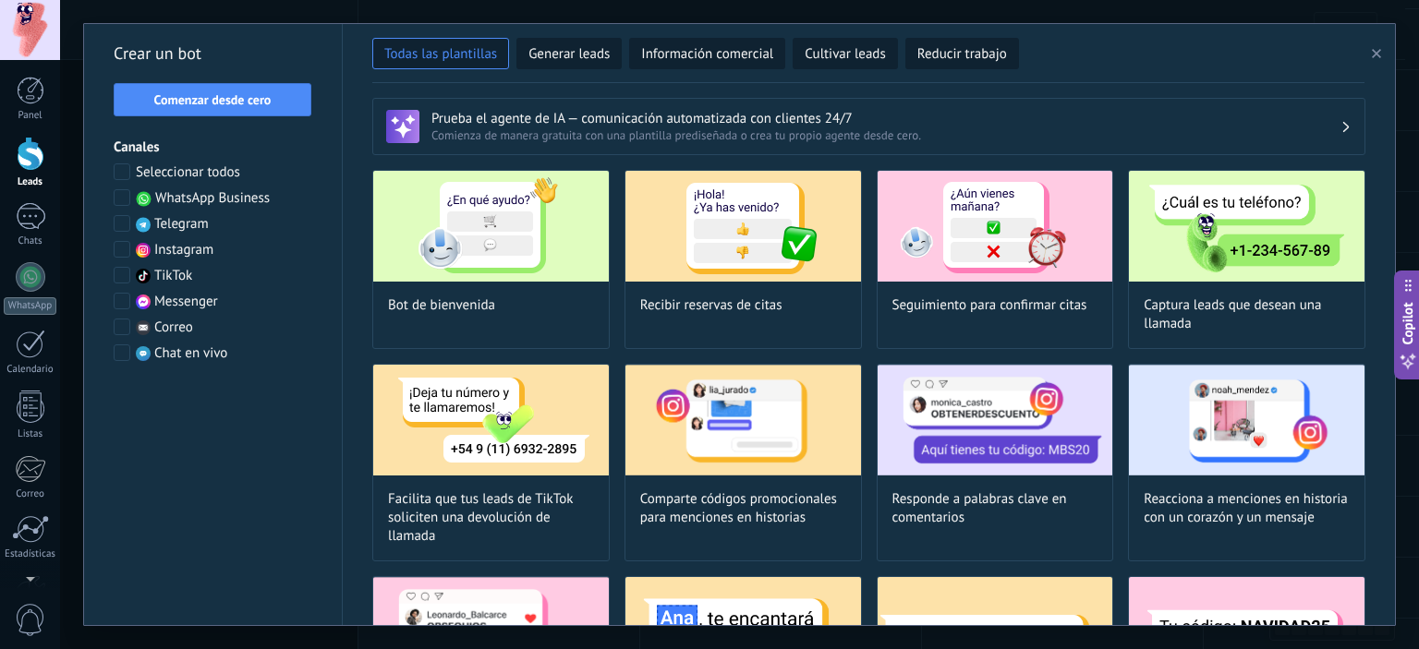
click at [161, 195] on span "WhatsApp Business" at bounding box center [212, 198] width 115 height 18
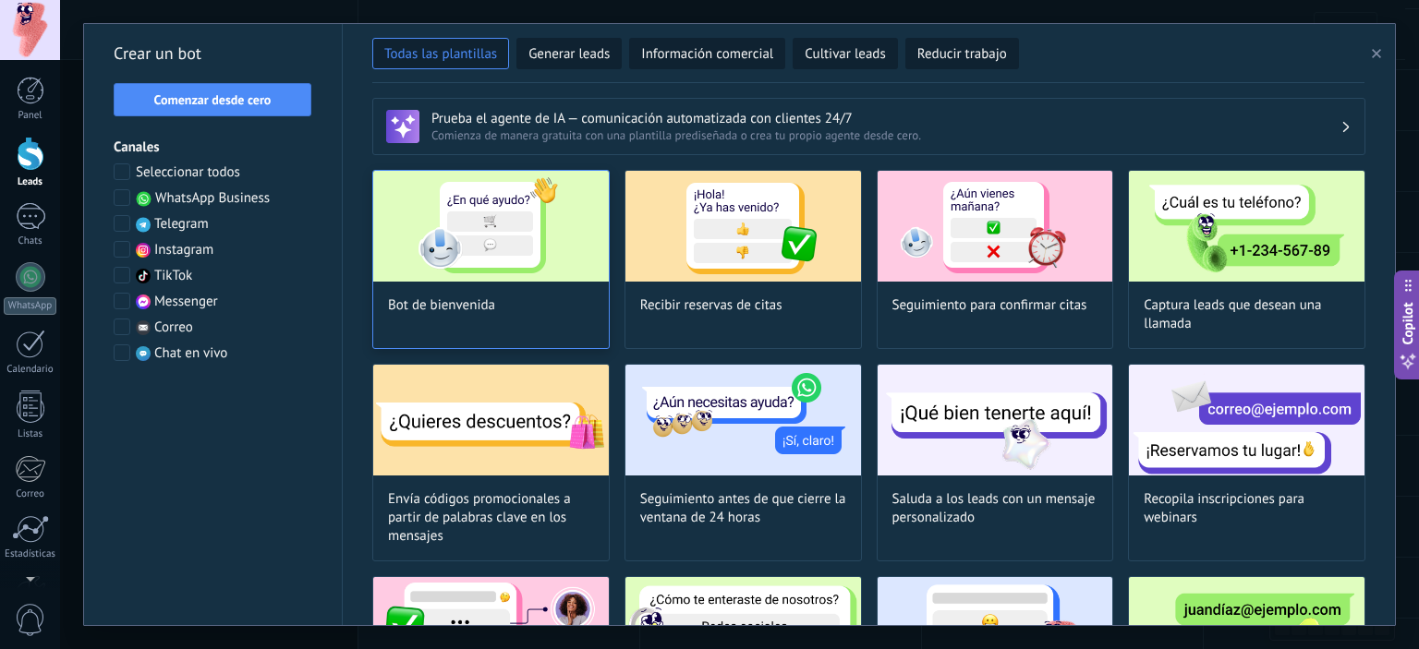
click at [524, 269] on img at bounding box center [491, 226] width 236 height 111
type input "**********"
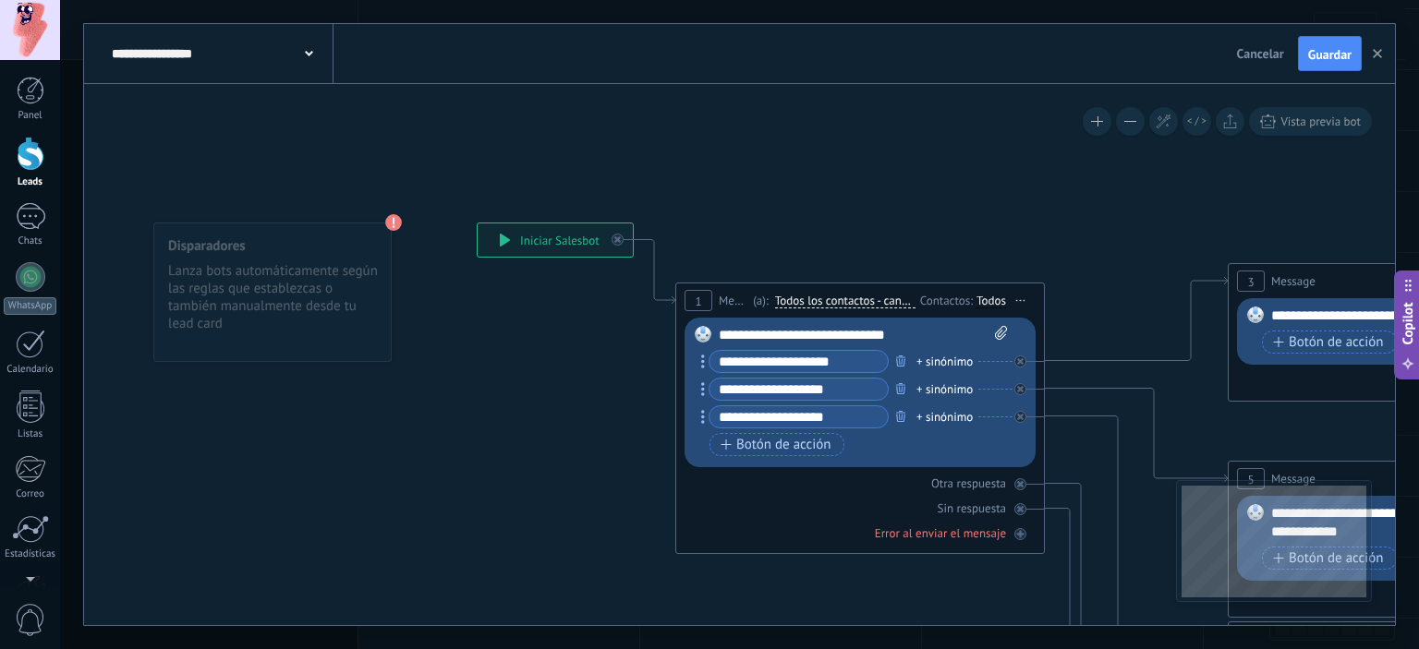
click at [1015, 302] on span "Iniciar vista previa aquí Cambiar nombre Duplicar Borrar" at bounding box center [1021, 300] width 30 height 27
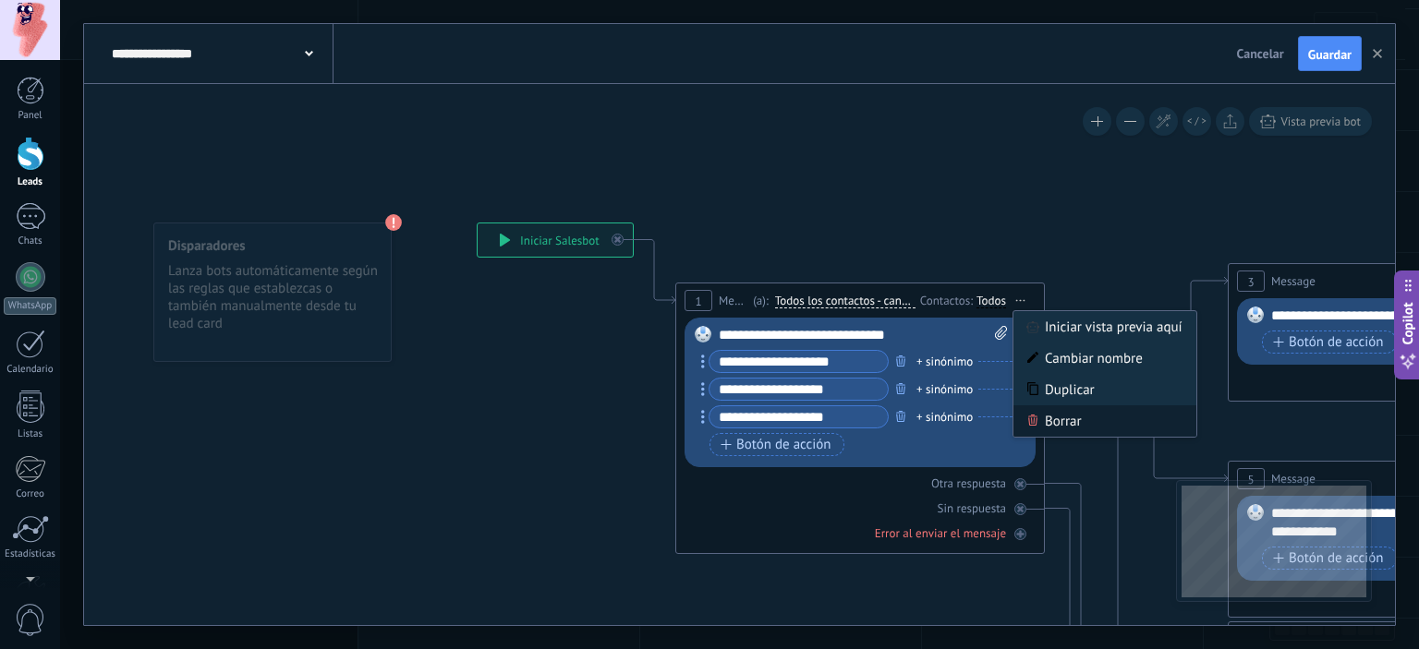
click at [1063, 424] on div "Borrar" at bounding box center [1104, 421] width 183 height 31
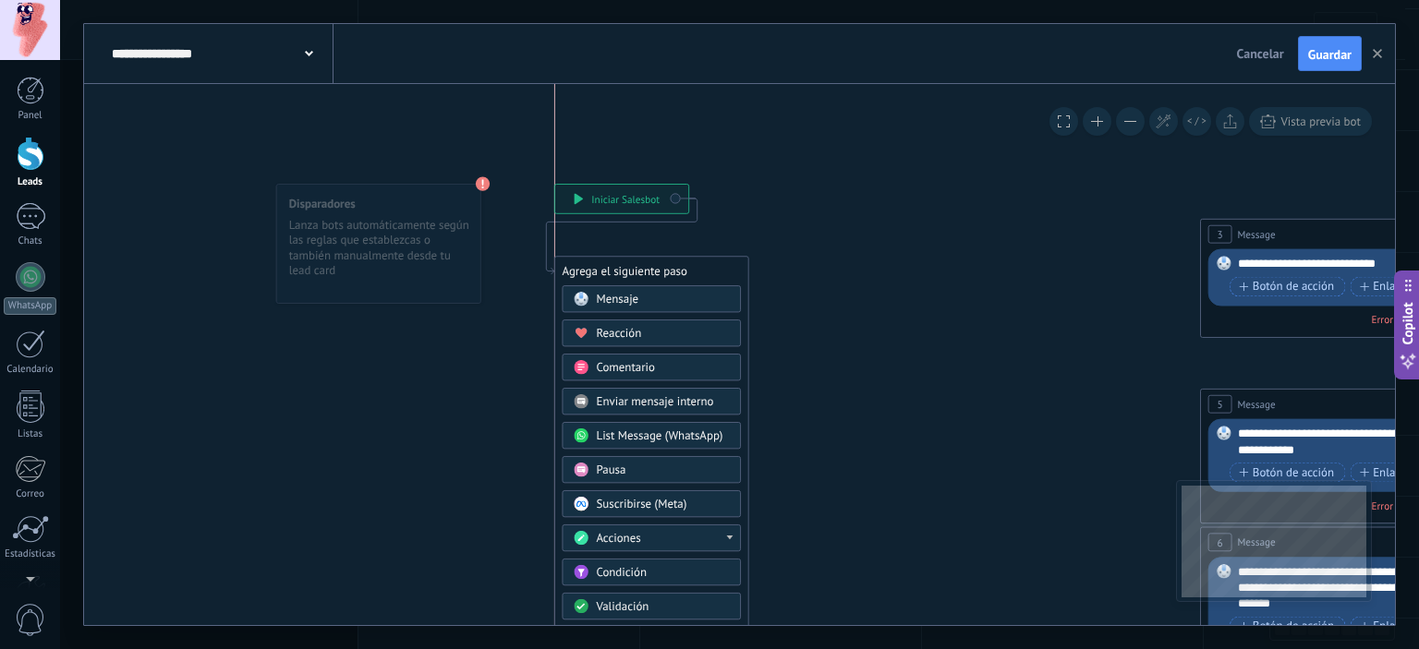
drag, startPoint x: 832, startPoint y: 250, endPoint x: 602, endPoint y: 264, distance: 230.4
click at [602, 264] on div "Agrega el siguiente paso" at bounding box center [651, 272] width 193 height 26
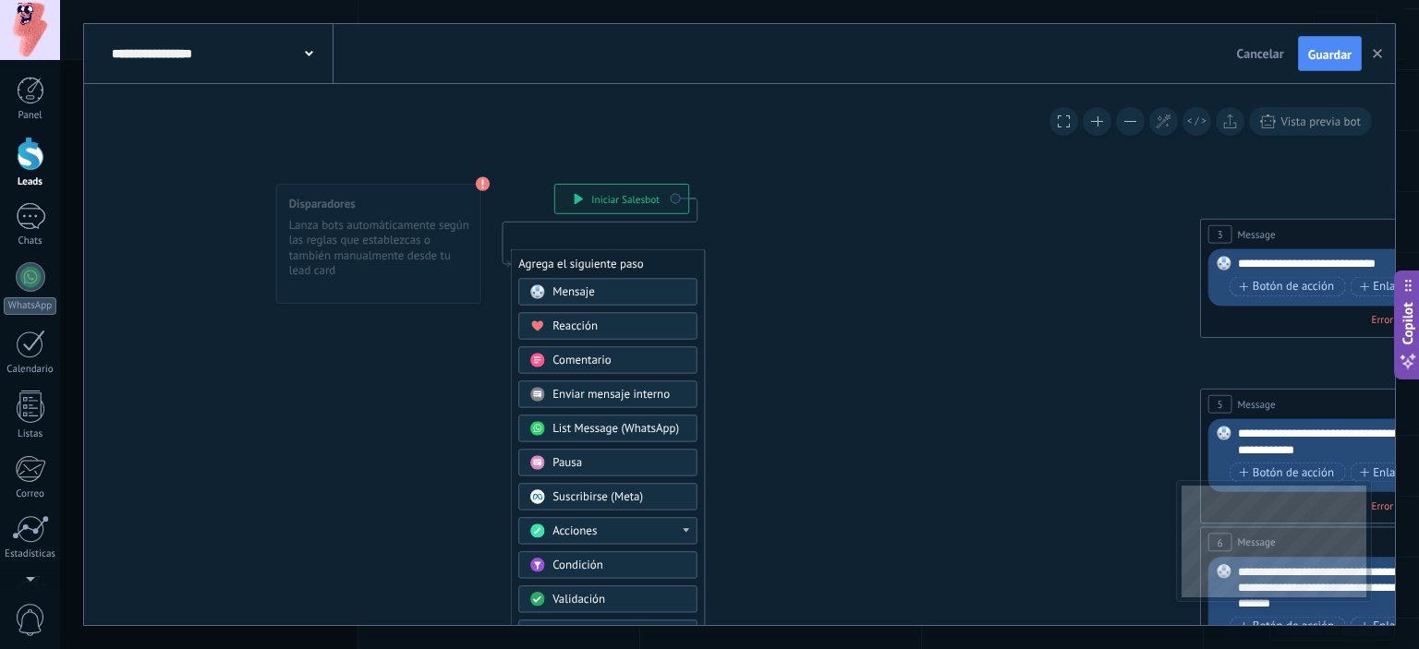
click at [617, 286] on div "Mensaje" at bounding box center [618, 293] width 133 height 16
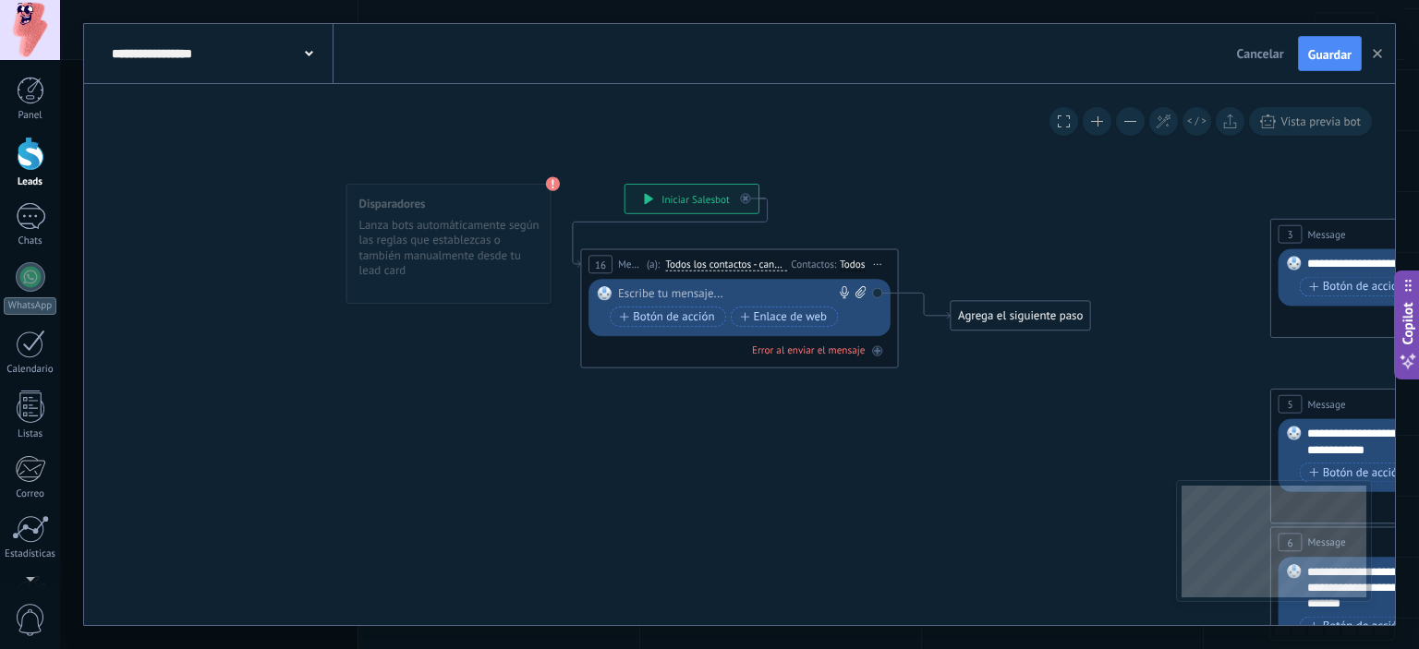
click at [717, 283] on div "Reemplazar Quitar Convertir a mensaje de voz Arrastre la imagen aquí para adjun…" at bounding box center [739, 307] width 302 height 57
click at [708, 288] on div at bounding box center [736, 294] width 236 height 16
click at [743, 270] on span "Todos los contactos - canales seleccionados" at bounding box center [726, 265] width 122 height 13
click at [743, 270] on button "Todos los contactos - canales seleccionados" at bounding box center [757, 265] width 199 height 29
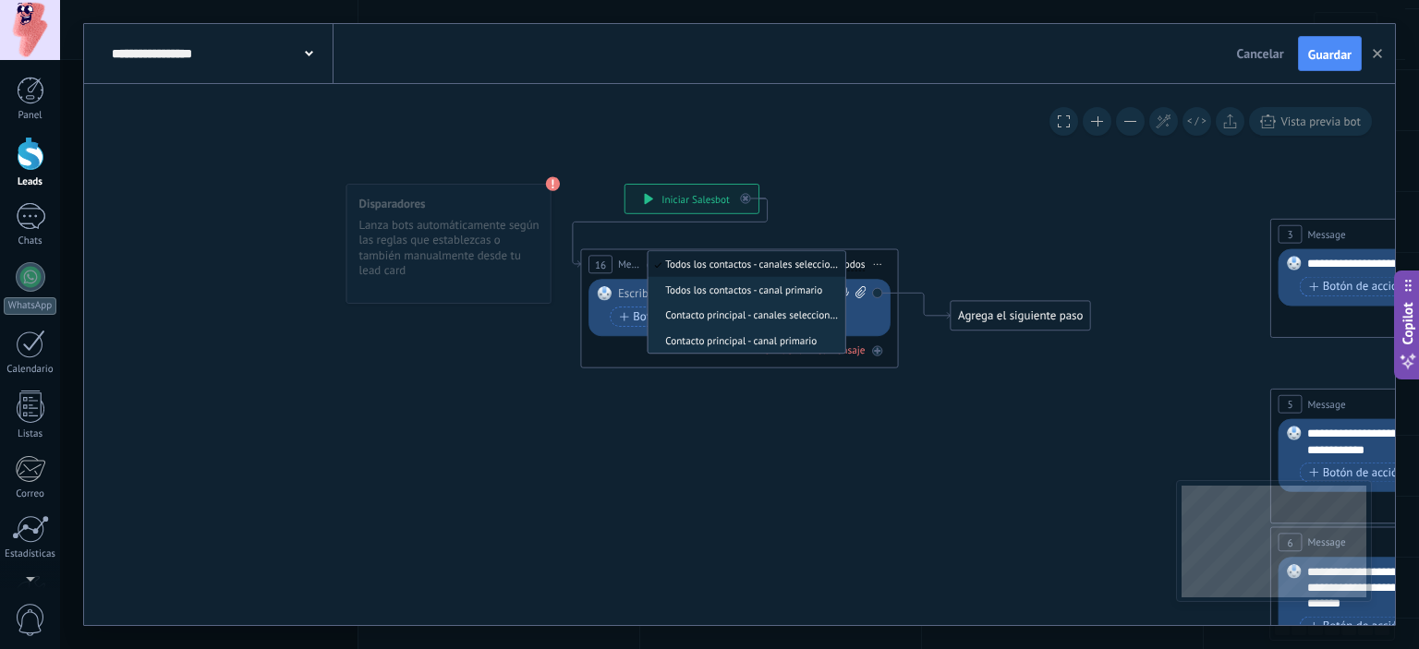
click at [743, 270] on span "Todos los contactos - canales seleccionados" at bounding box center [744, 265] width 192 height 14
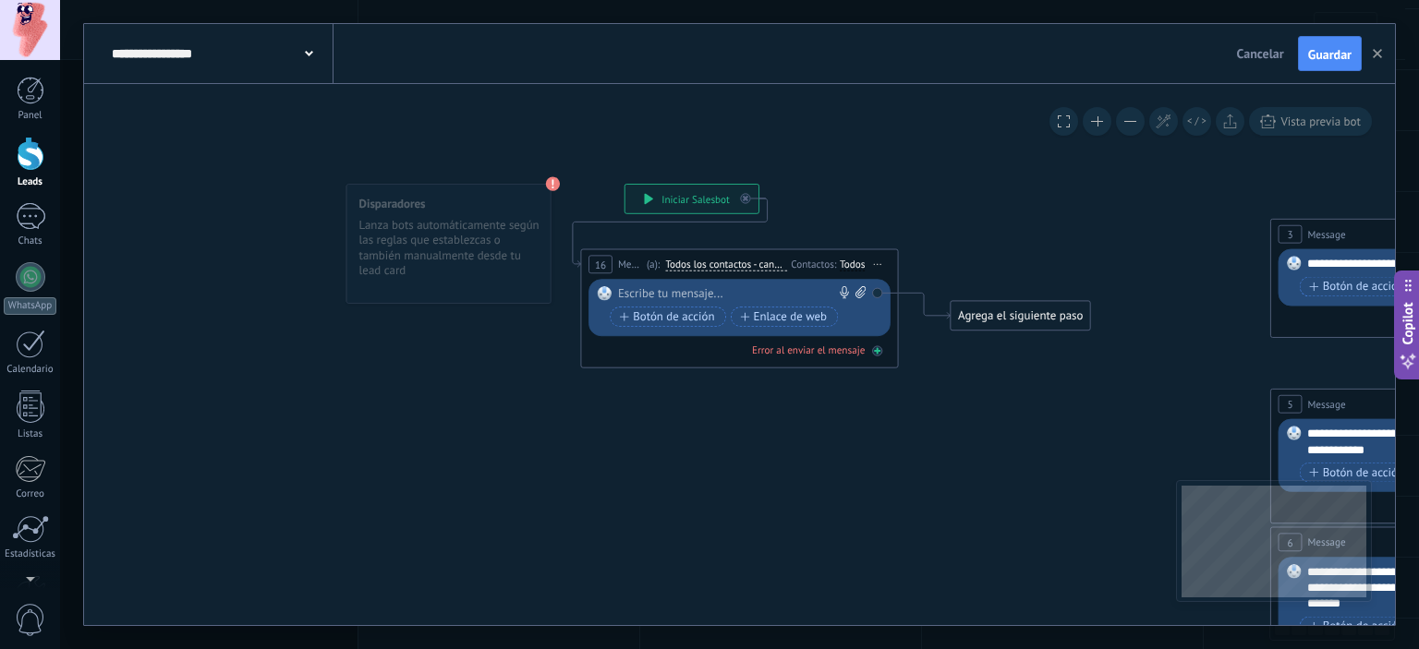
click at [879, 350] on icon at bounding box center [877, 351] width 8 height 8
drag, startPoint x: 661, startPoint y: 280, endPoint x: 697, endPoint y: 288, distance: 37.0
click at [661, 282] on div "Reemplazar Quitar Convertir a mensaje de voz Arrastre la imagen aquí para adjun…" at bounding box center [739, 307] width 302 height 57
click at [734, 274] on div "16 Mensaje ******* (a): Todos los contactos - canales seleccionados Todos los c…" at bounding box center [739, 265] width 316 height 30
click at [740, 271] on span "Todos los contactos - canales seleccionados" at bounding box center [726, 265] width 122 height 13
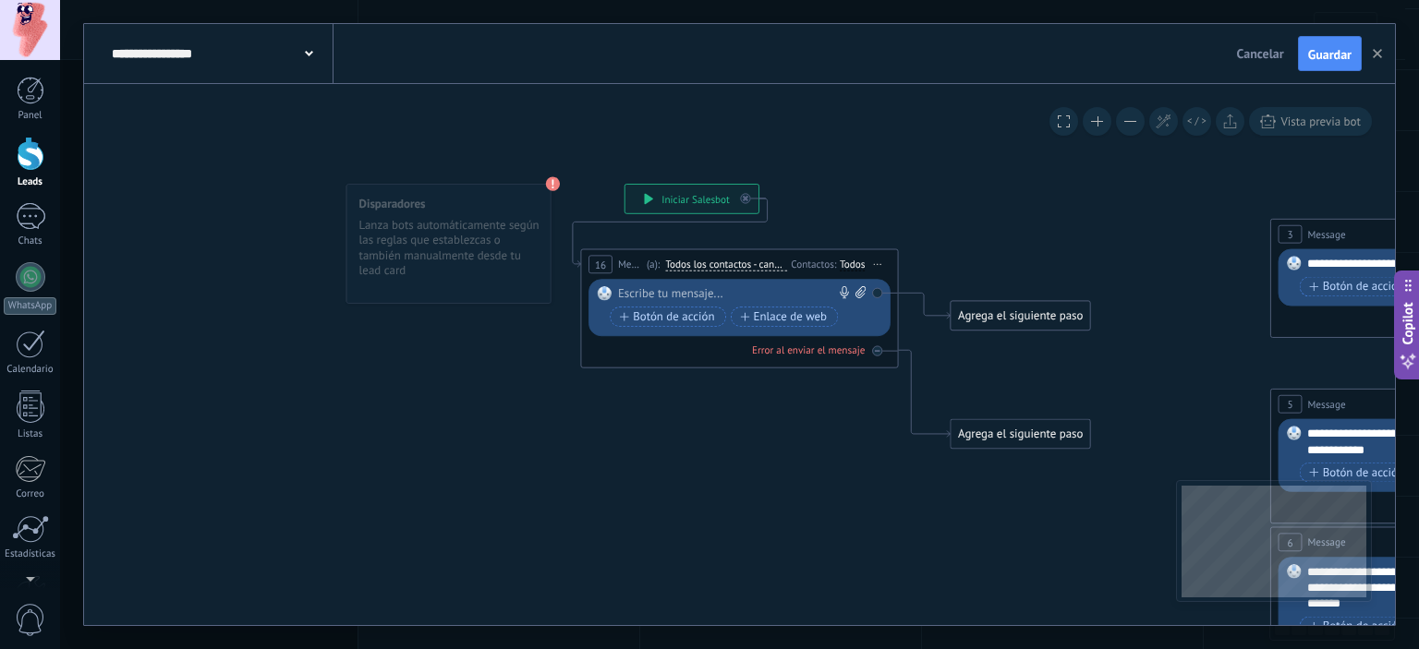
click at [740, 271] on button "Todos los contactos - canales seleccionados" at bounding box center [757, 265] width 199 height 29
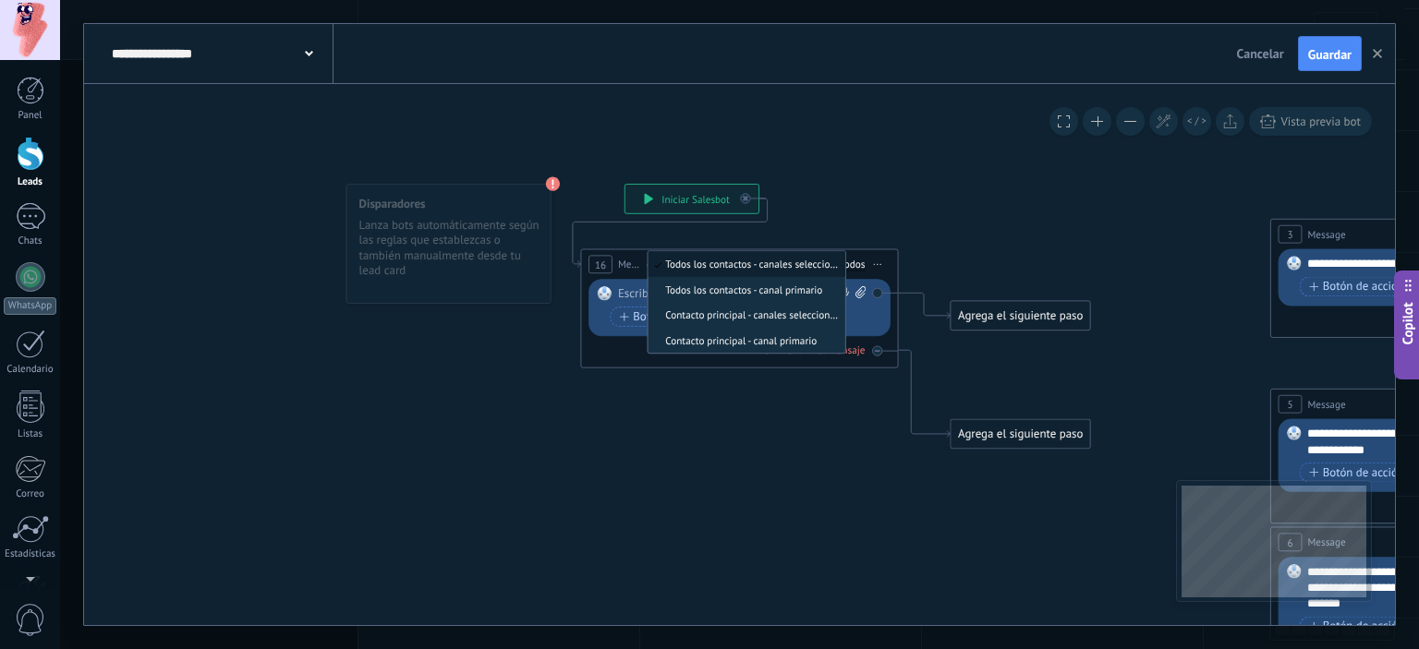
click at [745, 270] on span "Todos los contactos - canales seleccionados" at bounding box center [744, 265] width 192 height 14
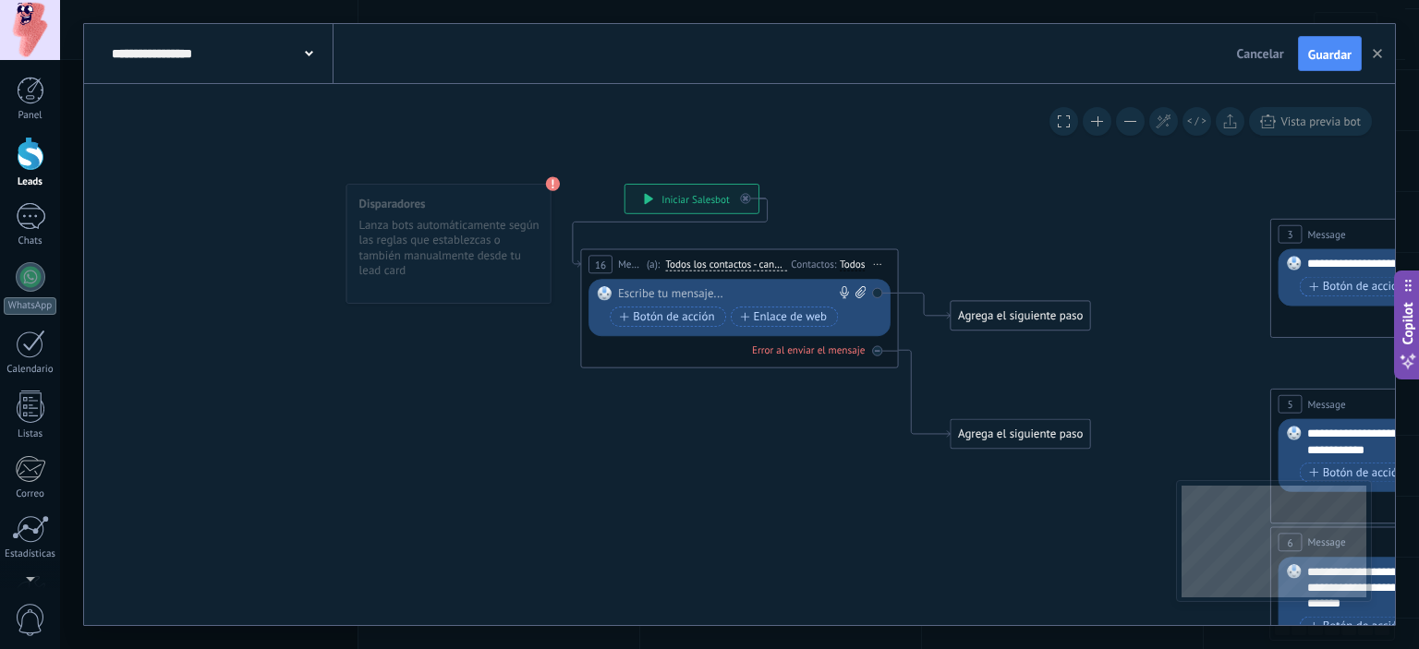
click at [842, 265] on div "Todos" at bounding box center [852, 265] width 25 height 13
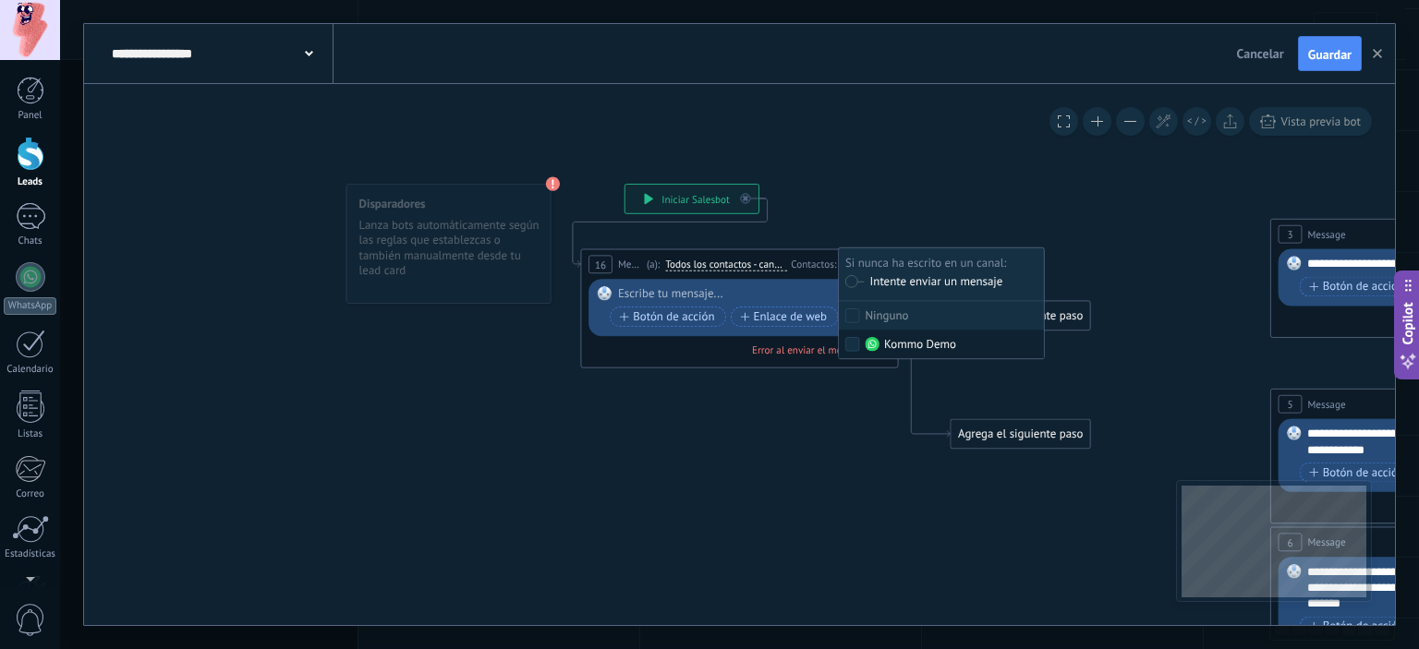
click at [854, 369] on icon at bounding box center [1444, 580] width 2520 height 1587
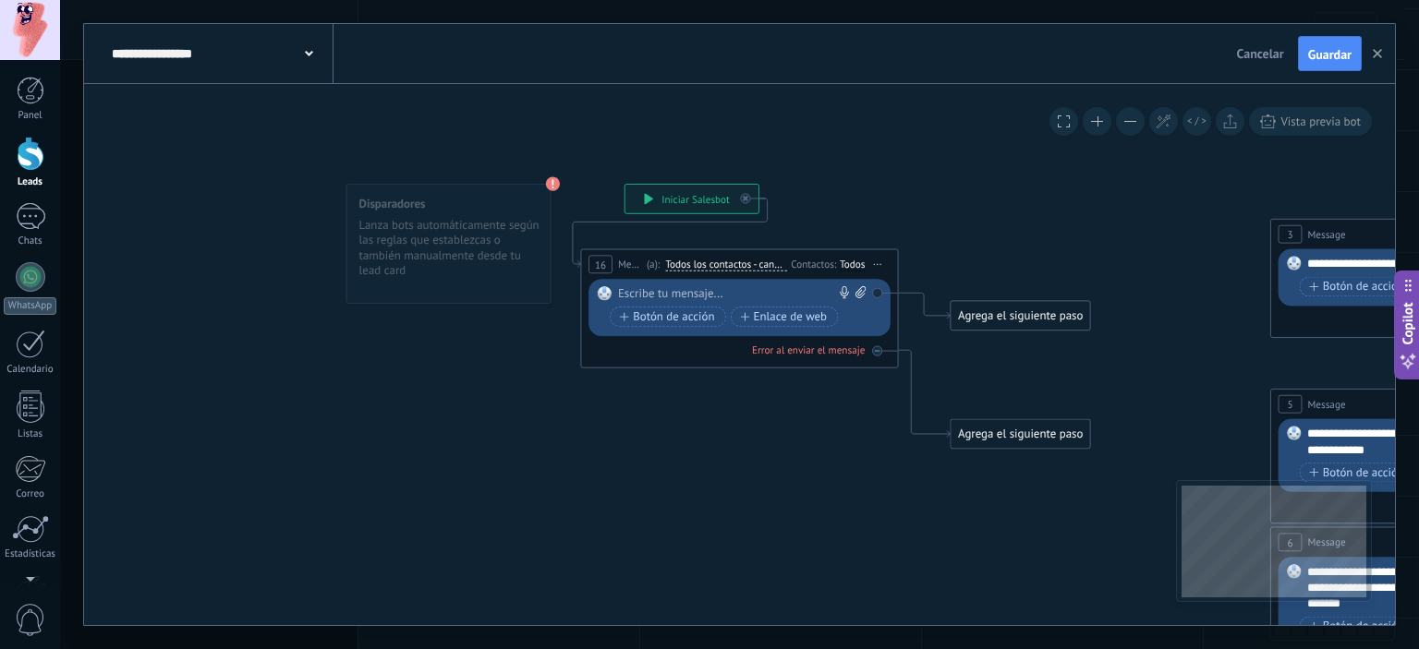
click at [703, 293] on div at bounding box center [736, 294] width 236 height 16
click at [1037, 316] on div "Agrega el siguiente paso" at bounding box center [1020, 316] width 139 height 26
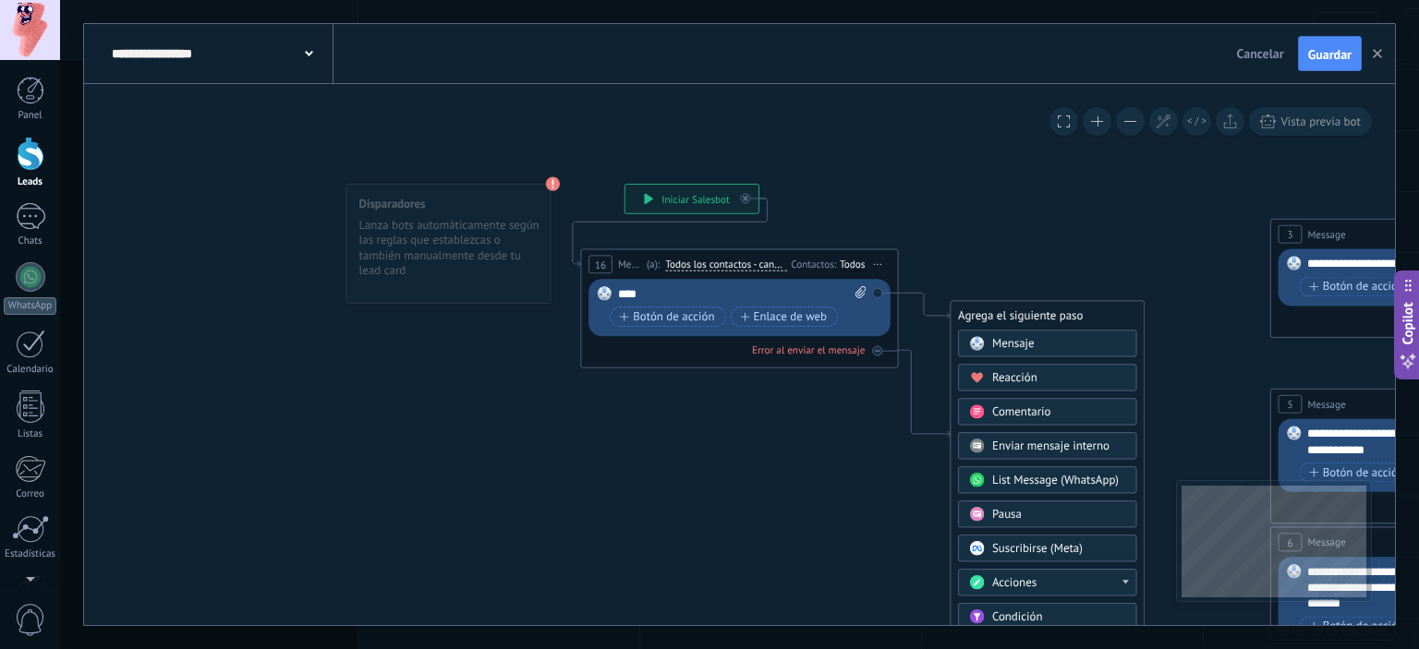
click at [1055, 338] on div "Mensaje" at bounding box center [1058, 344] width 133 height 16
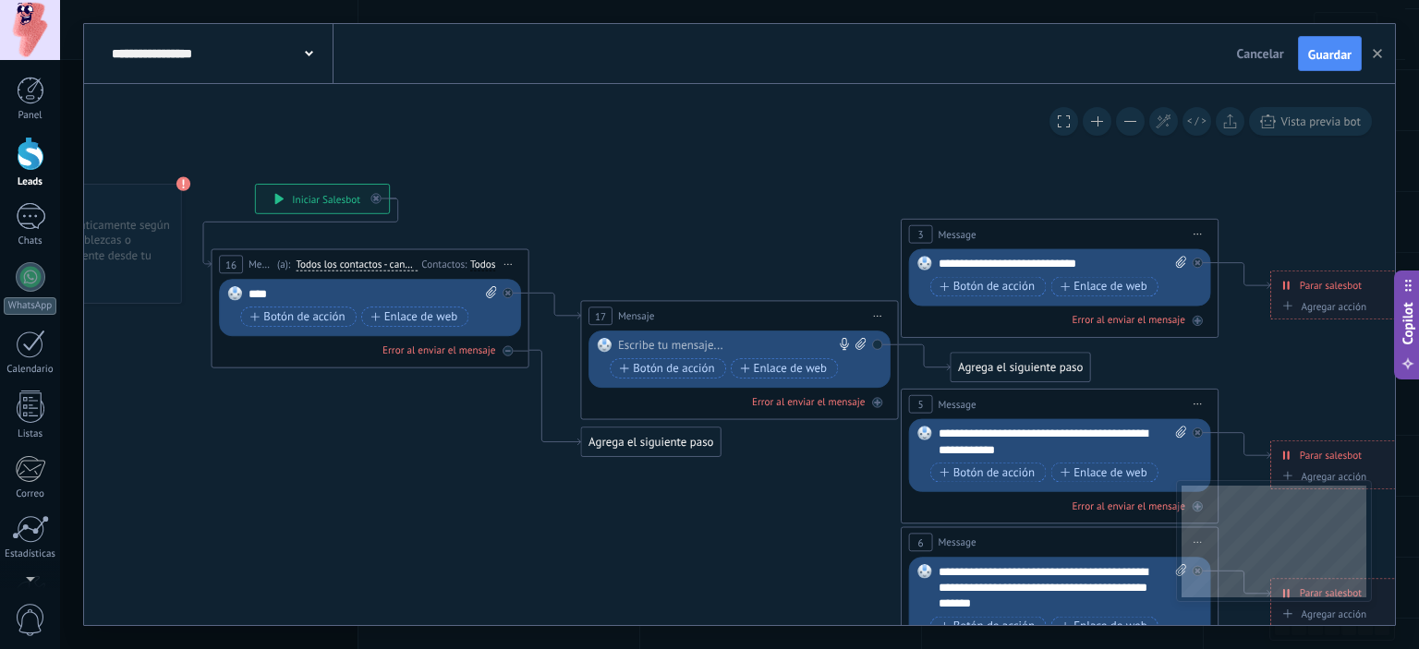
click at [776, 346] on div at bounding box center [736, 346] width 236 height 16
click at [778, 529] on icon at bounding box center [1074, 580] width 2520 height 1587
click at [650, 458] on icon at bounding box center [1074, 580] width 2520 height 1587
click at [655, 453] on div "Agrega el siguiente paso" at bounding box center [650, 443] width 139 height 26
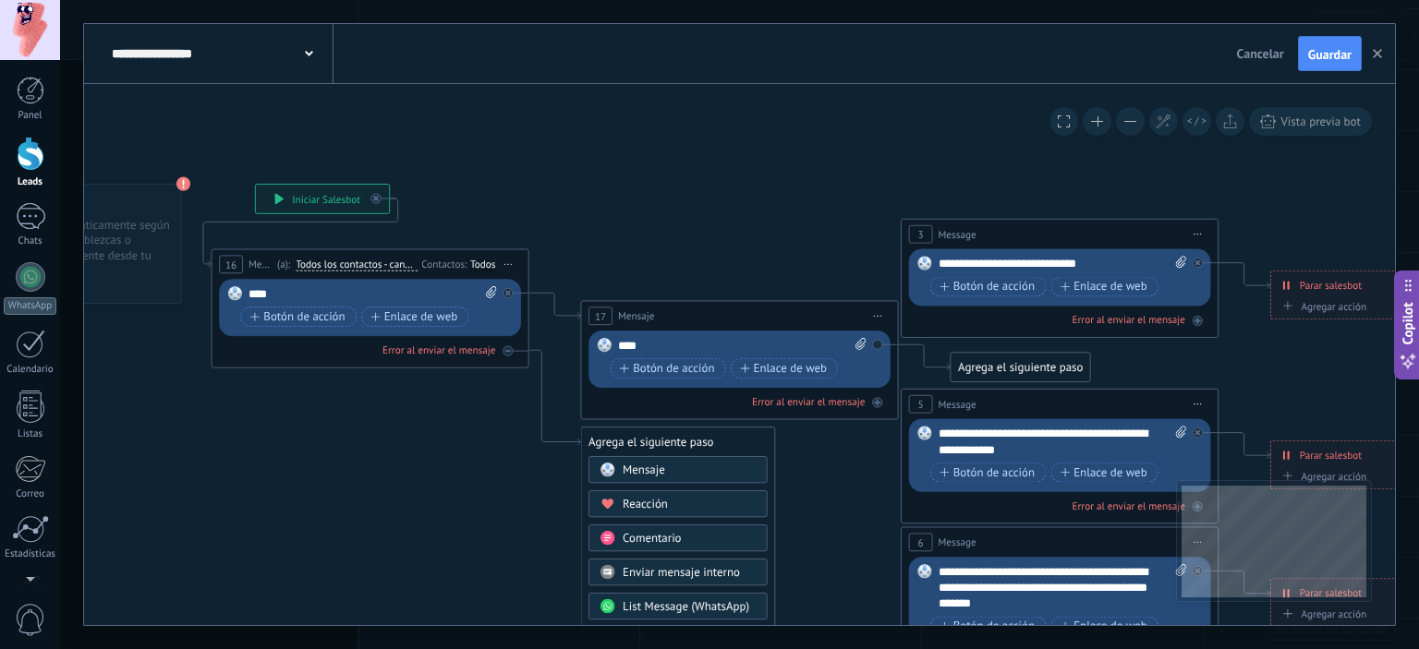
click at [656, 479] on div "Mensaje" at bounding box center [677, 469] width 179 height 27
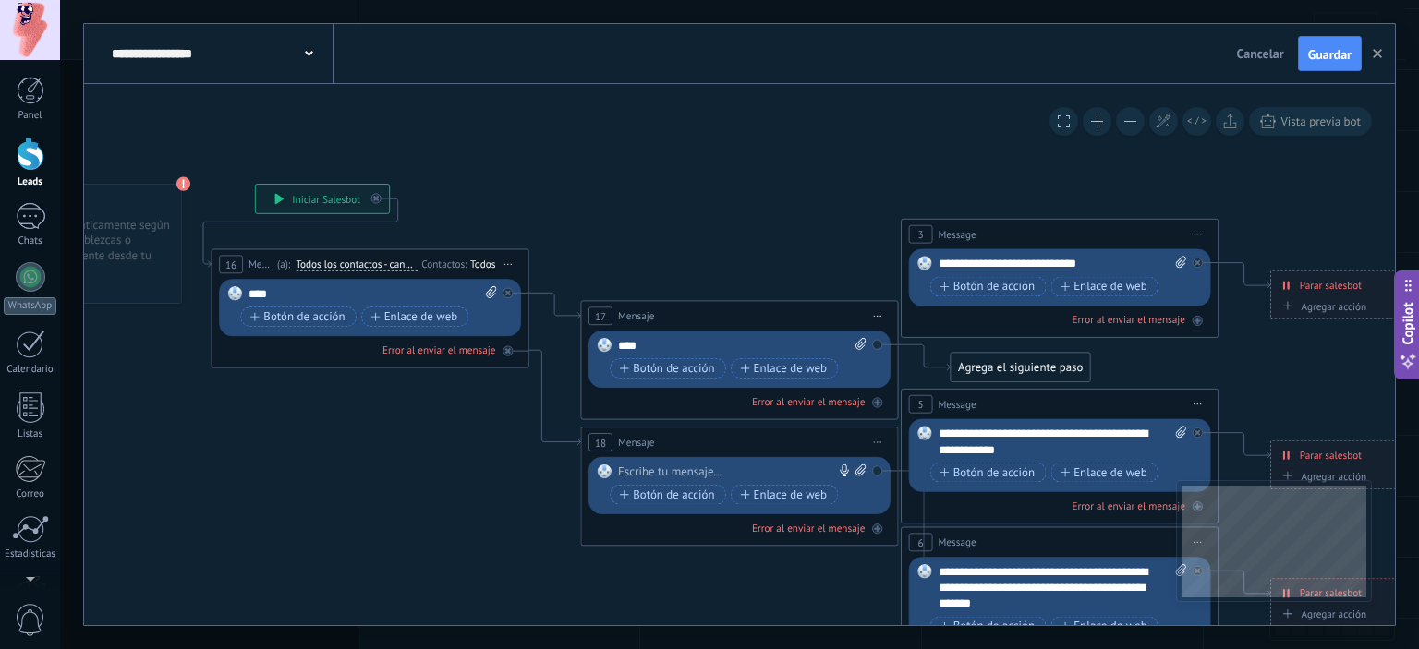
click at [654, 479] on div "Reemplazar Quitar Convertir a mensaje de voz Arrastre la imagen aquí para adjun…" at bounding box center [742, 487] width 248 height 44
click at [730, 158] on icon at bounding box center [1074, 580] width 2520 height 1587
click at [1337, 54] on span "Guardar" at bounding box center [1329, 54] width 43 height 13
click at [1374, 54] on icon "button" at bounding box center [1377, 53] width 9 height 9
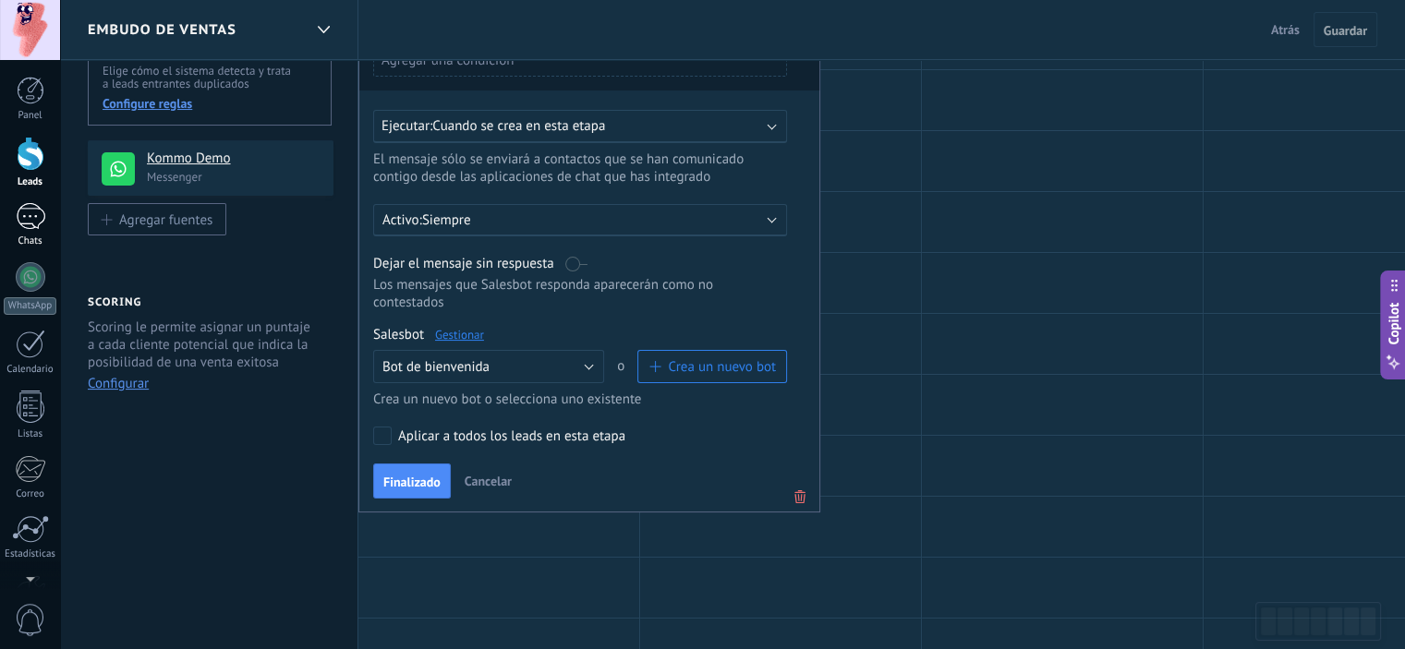
click at [24, 234] on link "Chats" at bounding box center [30, 225] width 60 height 44
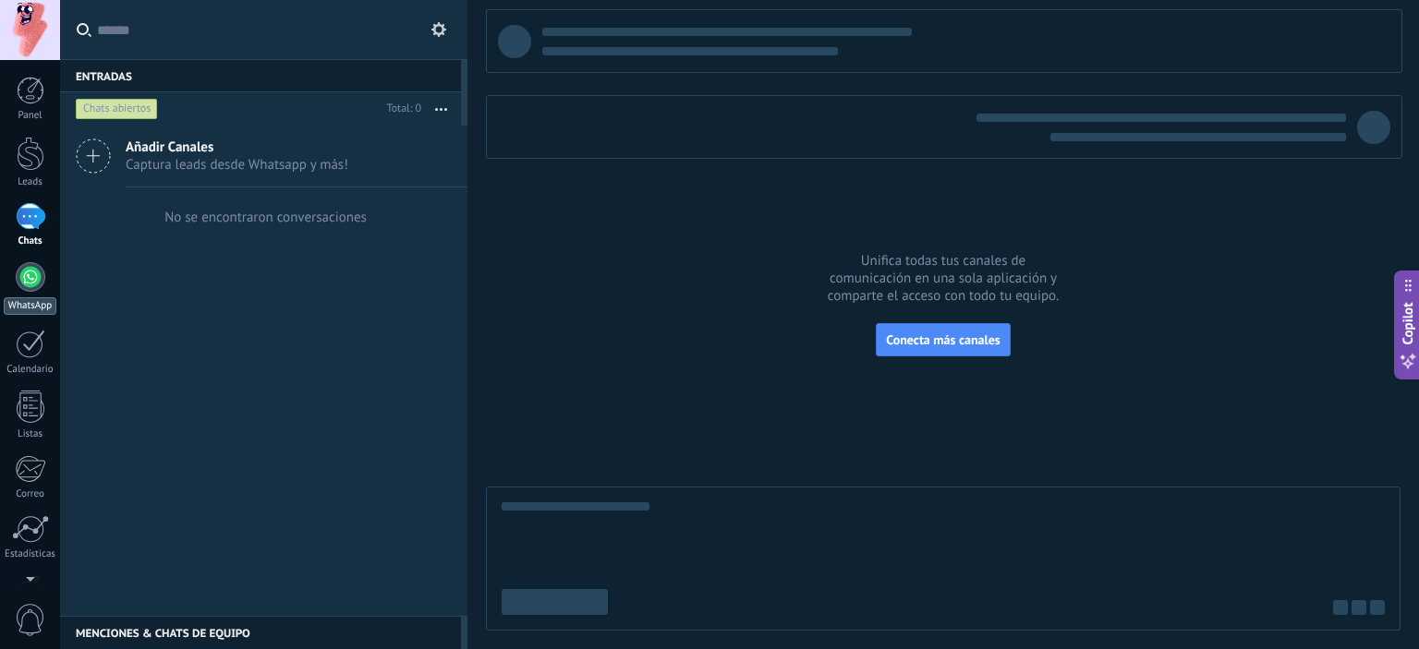
click at [22, 284] on div at bounding box center [31, 277] width 30 height 30
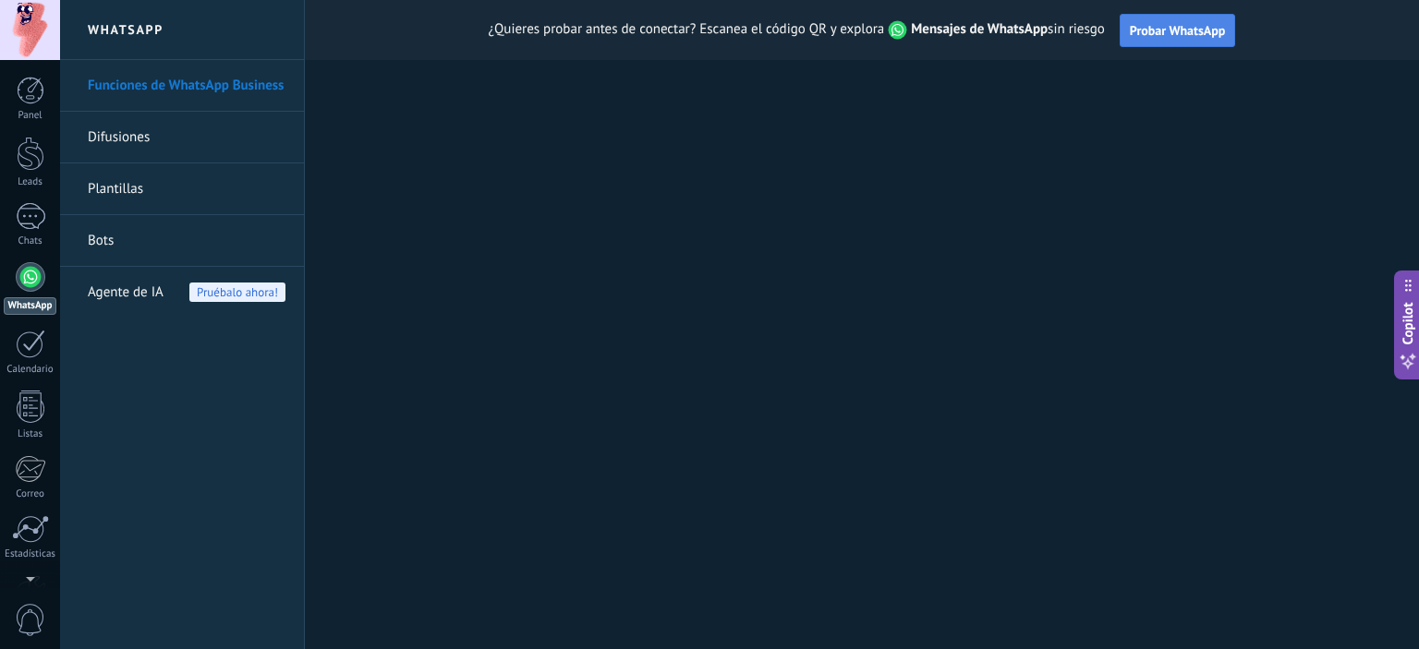
click at [1182, 35] on span "Probar WhatsApp" at bounding box center [1178, 30] width 96 height 17
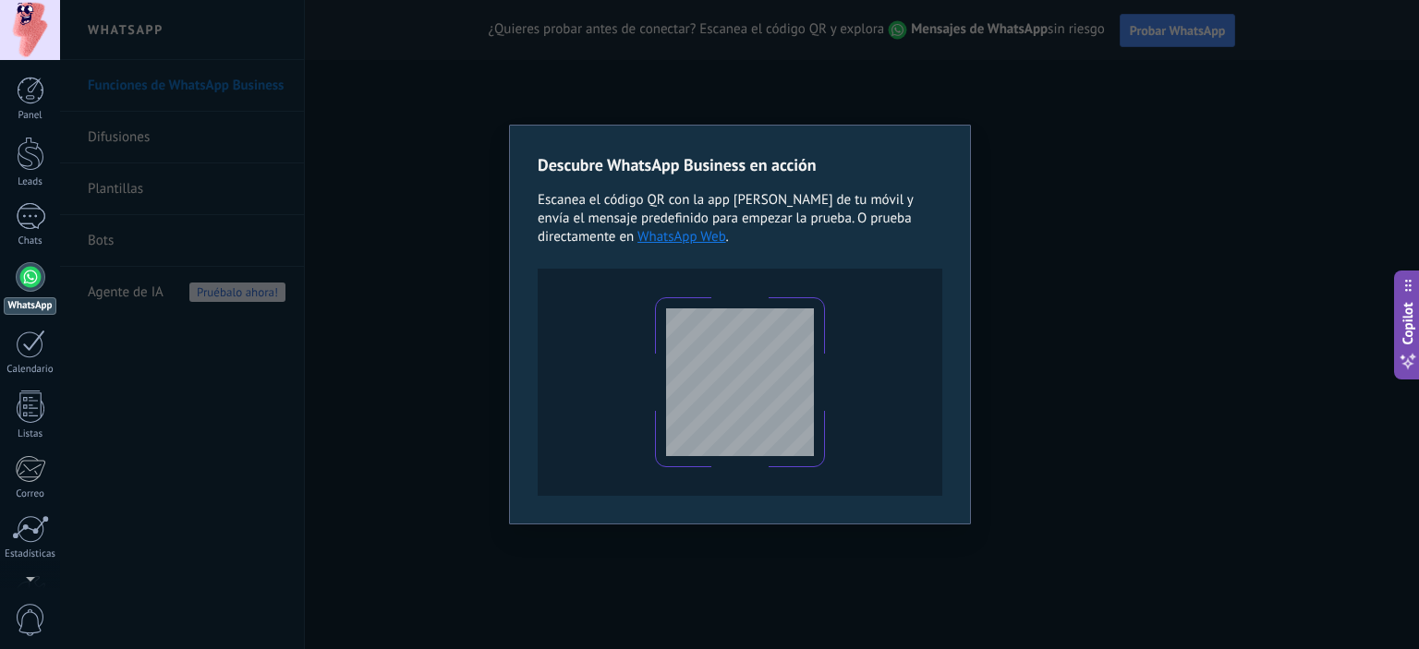
click at [538, 557] on div "Descubre WhatsApp Business en acción Escanea el código QR con la app de cámara …" at bounding box center [739, 324] width 1359 height 649
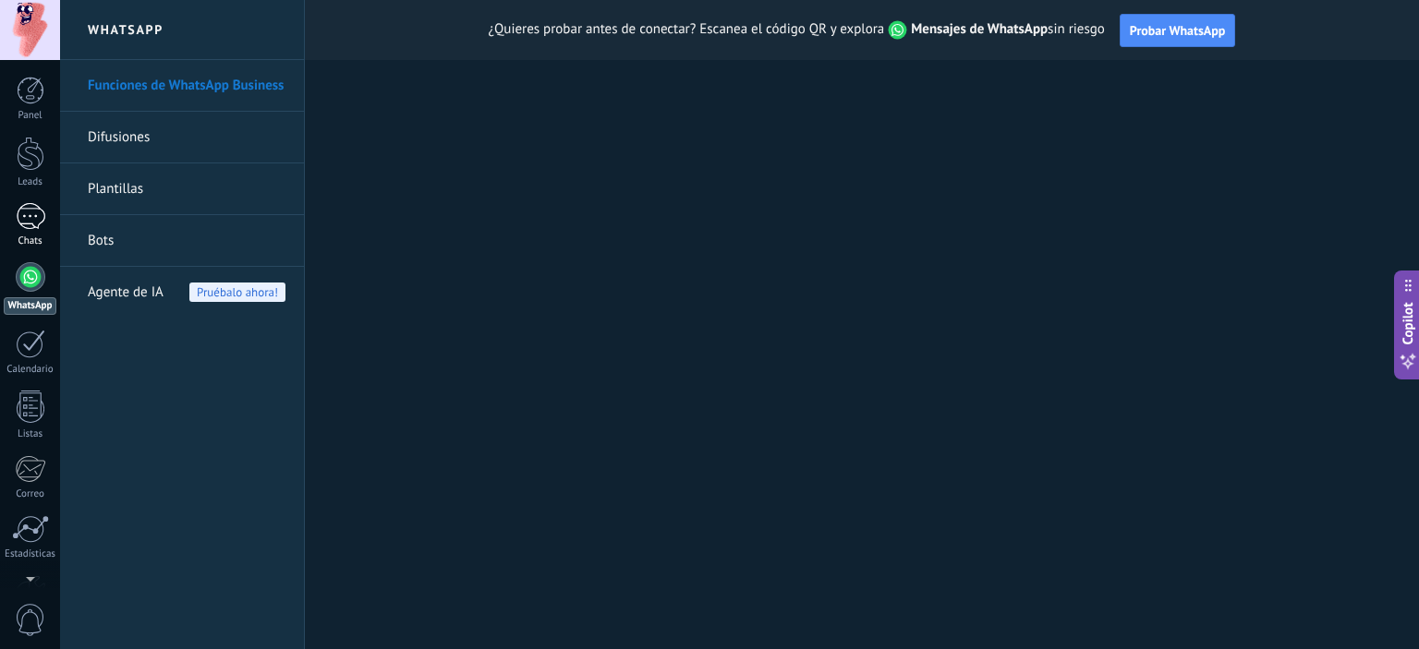
click at [30, 241] on div "Chats" at bounding box center [31, 242] width 54 height 12
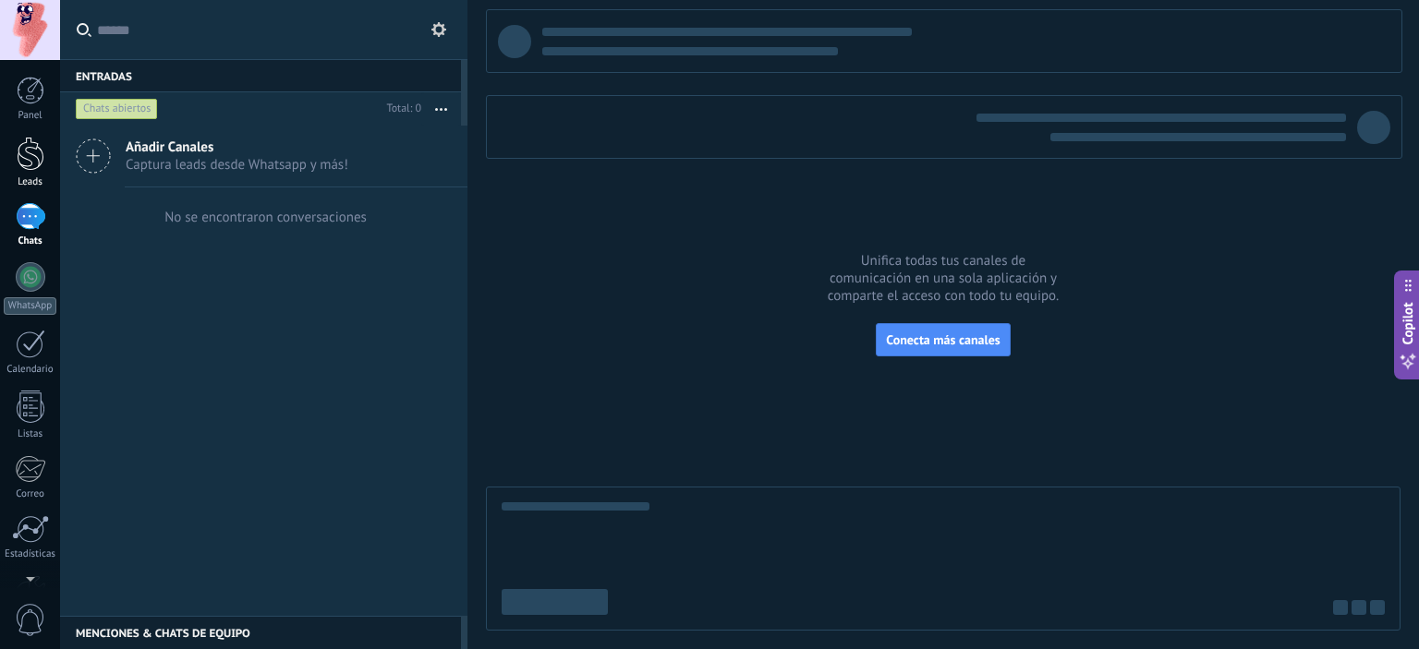
click at [30, 167] on div at bounding box center [31, 154] width 28 height 34
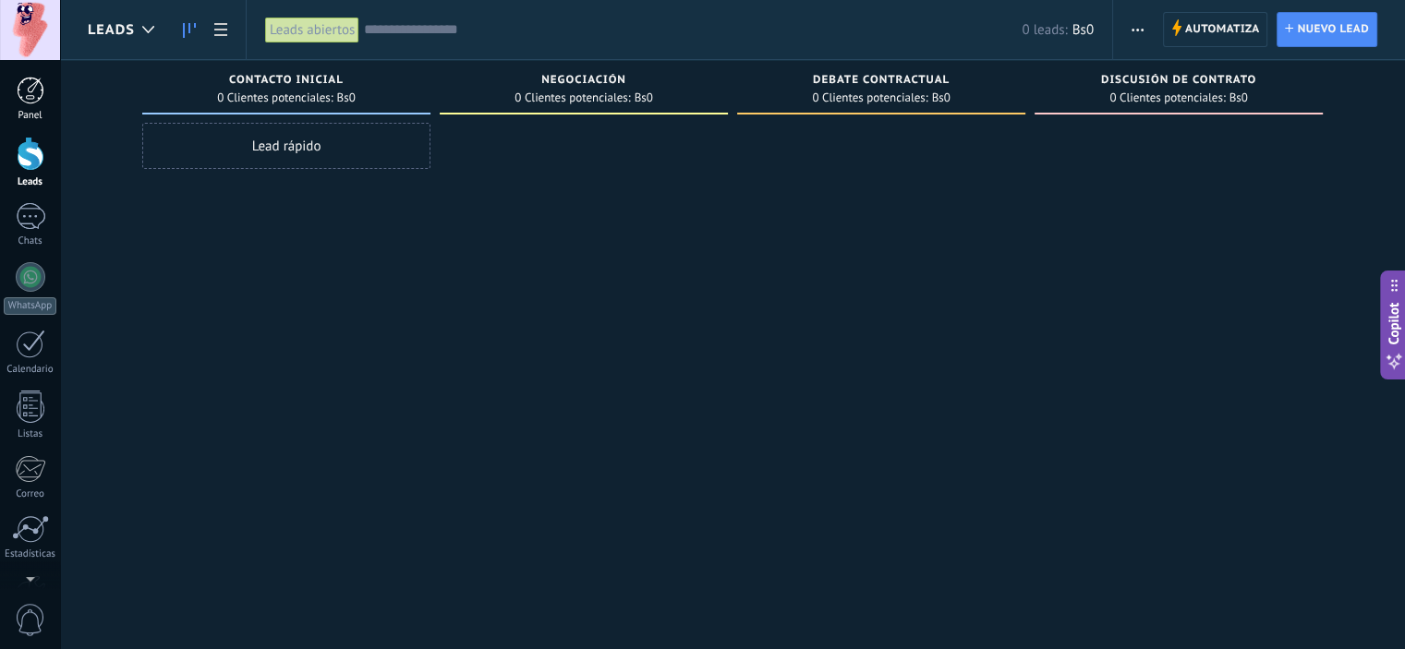
click at [30, 103] on div at bounding box center [31, 91] width 28 height 28
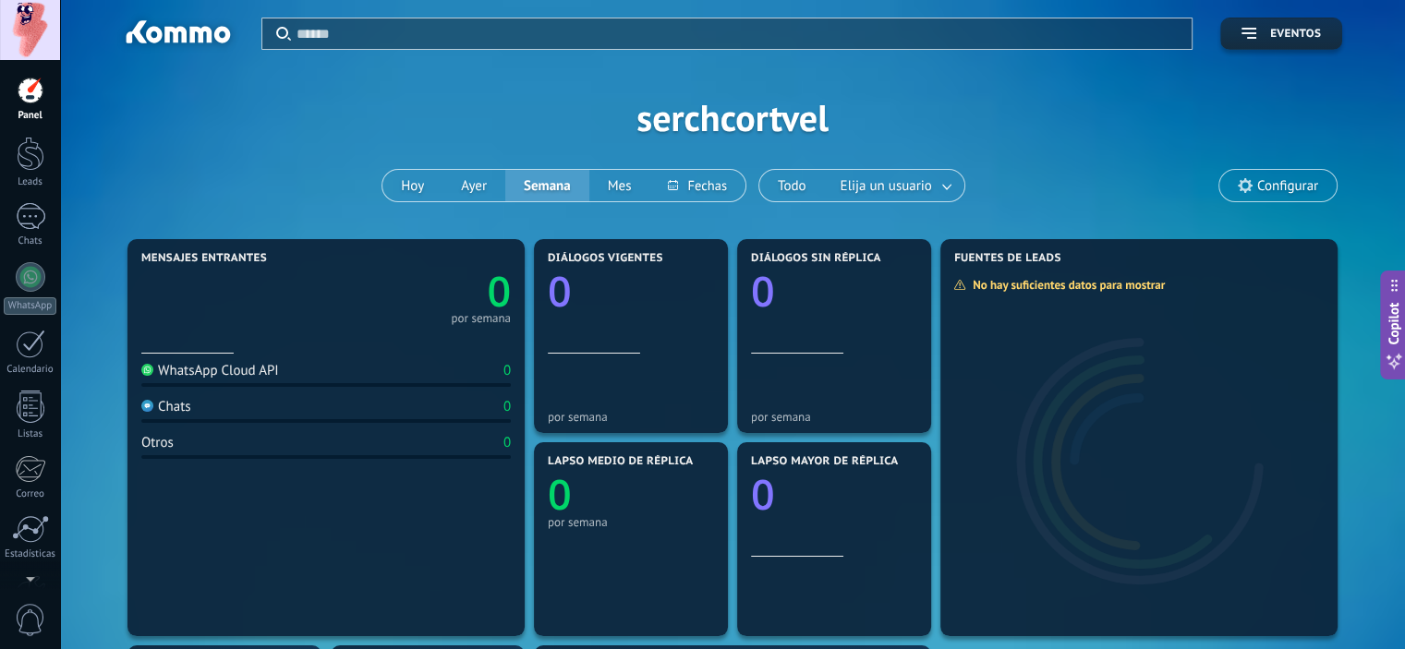
click at [33, 21] on div at bounding box center [30, 30] width 60 height 60
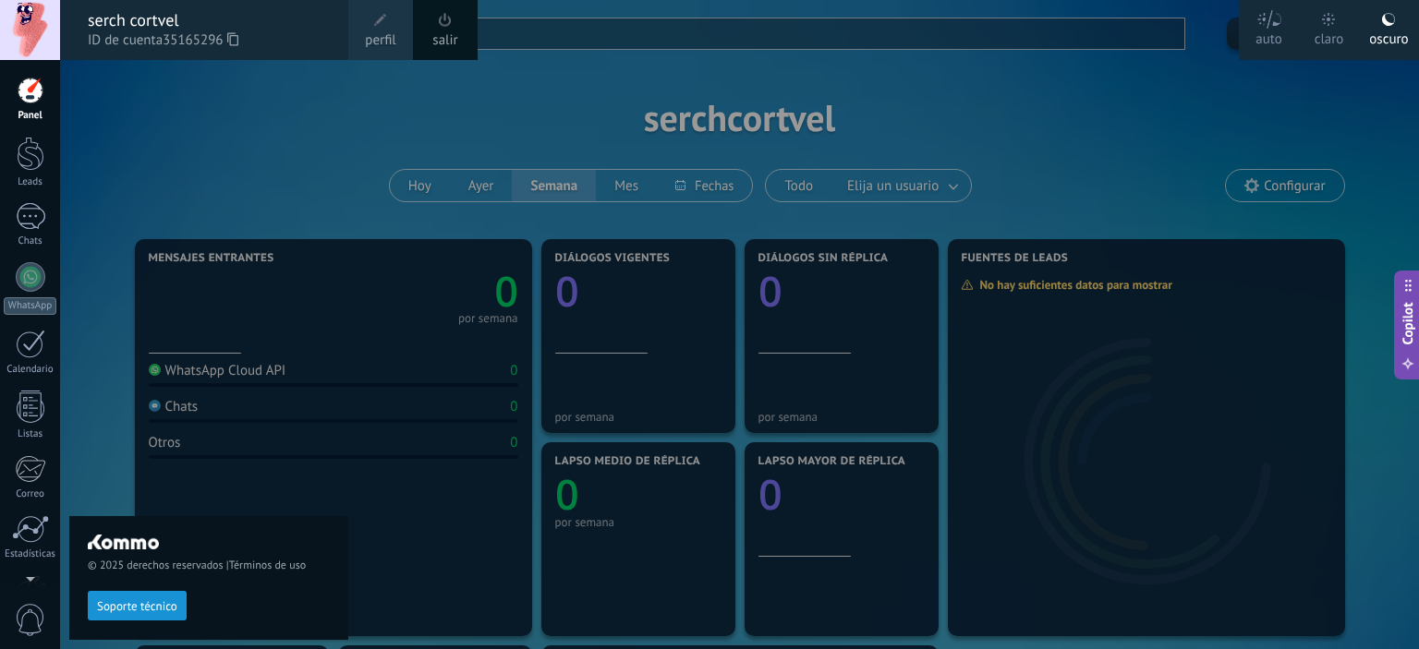
click at [34, 189] on div "Panel Leads Chats WhatsApp Clientes" at bounding box center [30, 393] width 60 height 632
click at [30, 162] on div at bounding box center [31, 154] width 28 height 34
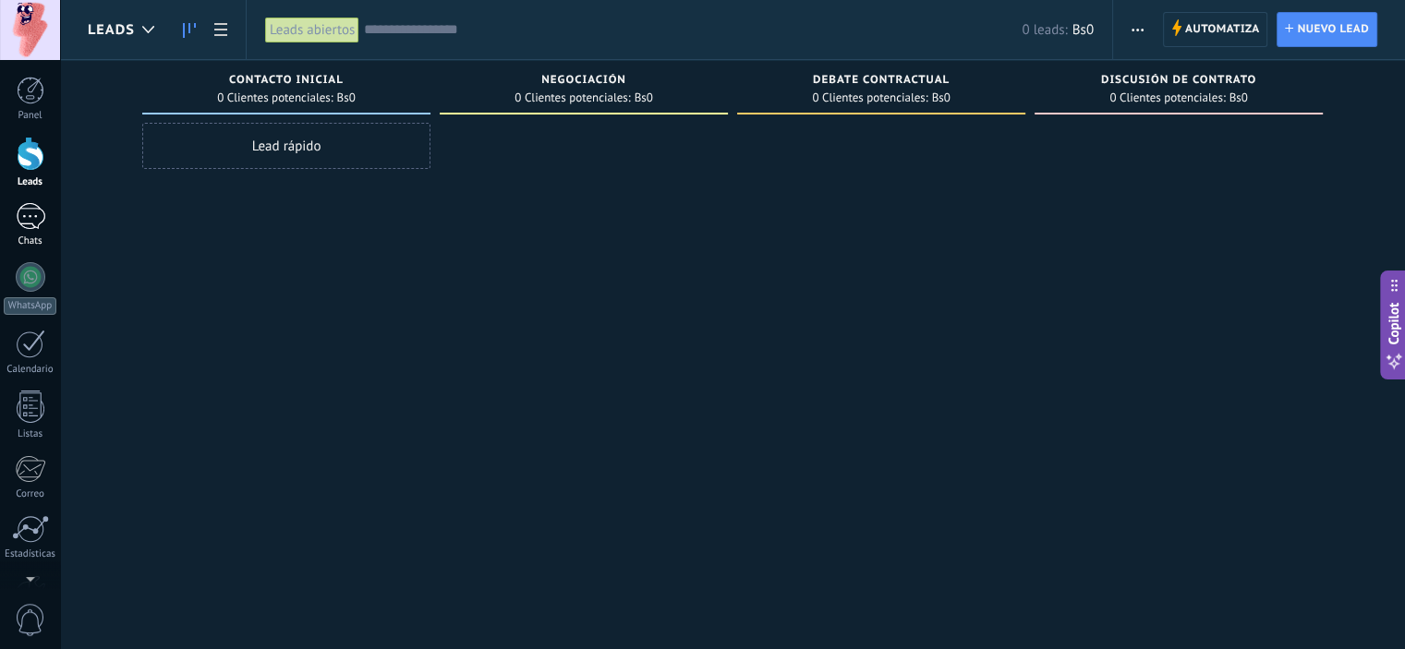
click at [28, 207] on div at bounding box center [31, 216] width 30 height 27
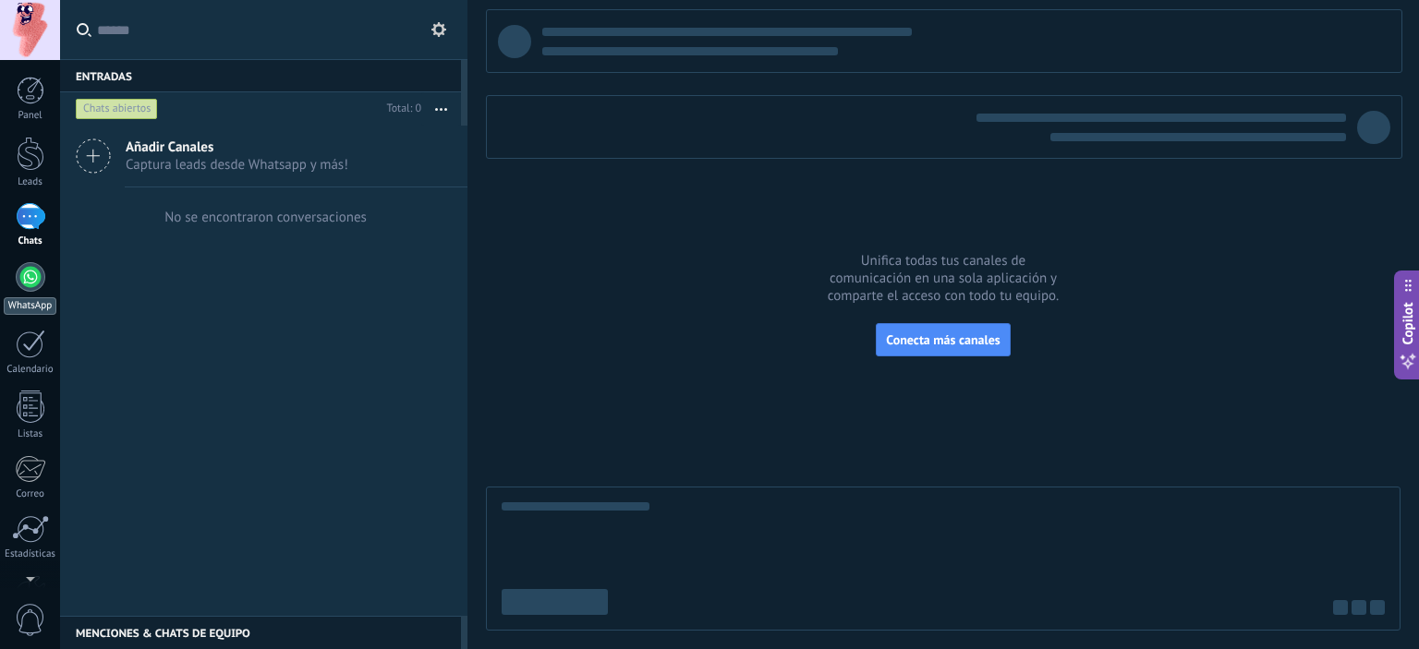
click at [29, 285] on div at bounding box center [31, 277] width 30 height 30
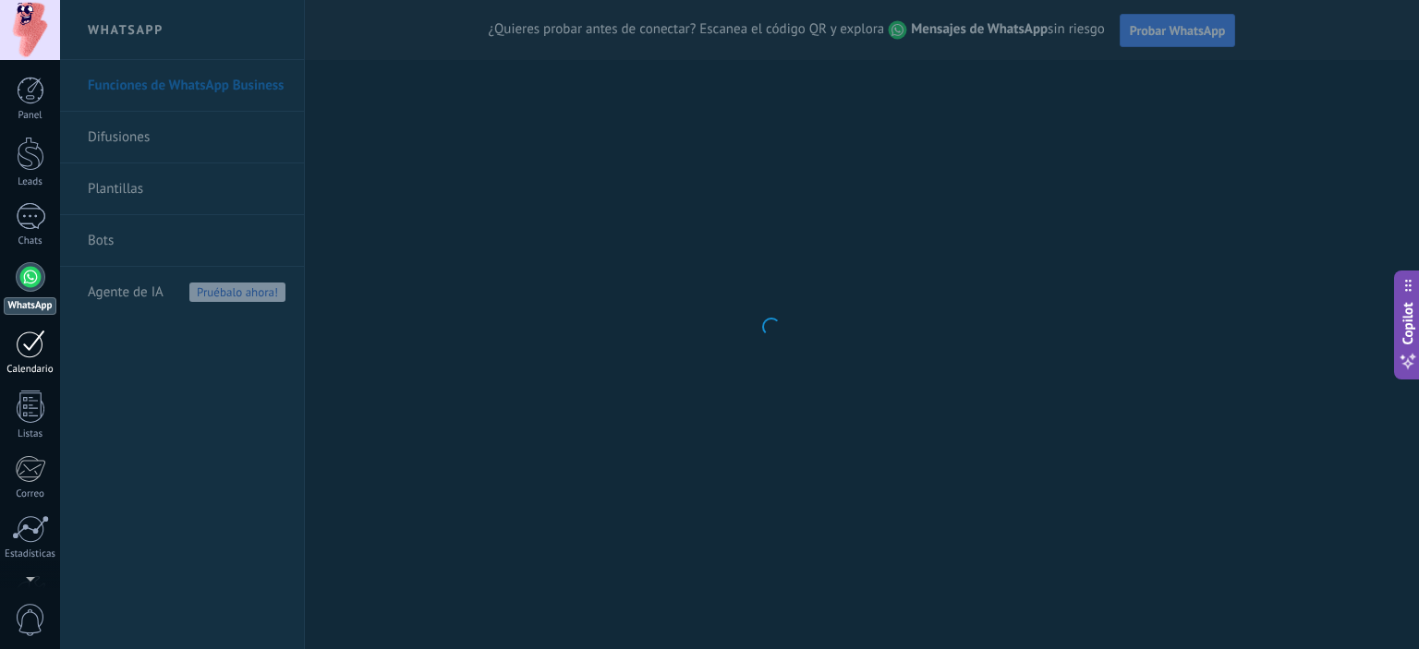
click at [19, 346] on div at bounding box center [31, 344] width 30 height 29
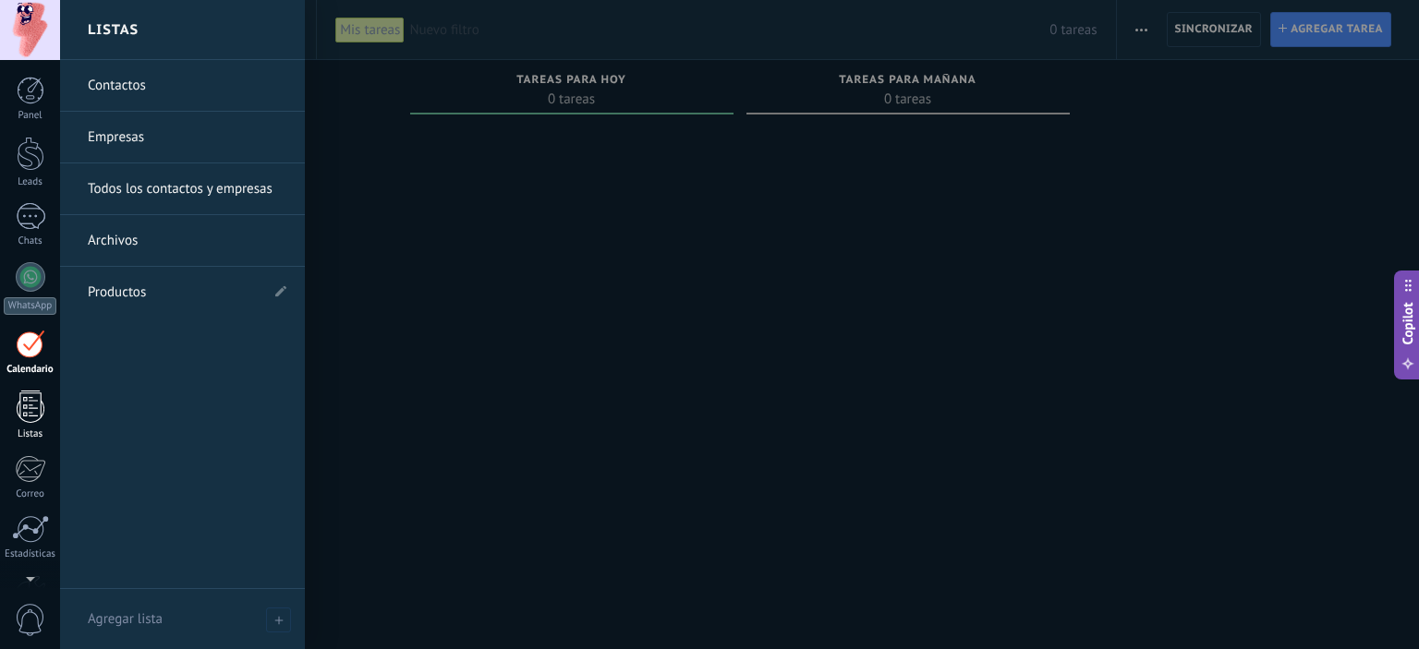
click at [28, 402] on div at bounding box center [31, 407] width 28 height 32
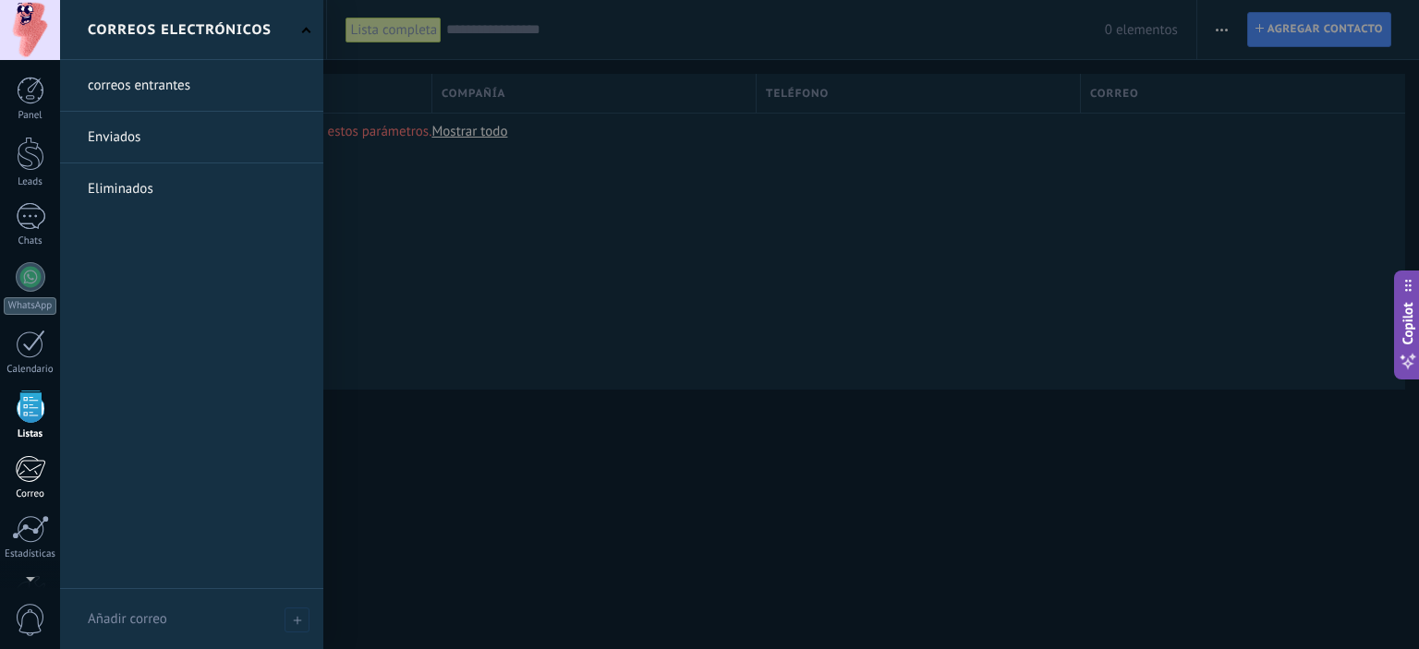
click at [22, 489] on div "Correo" at bounding box center [31, 495] width 54 height 12
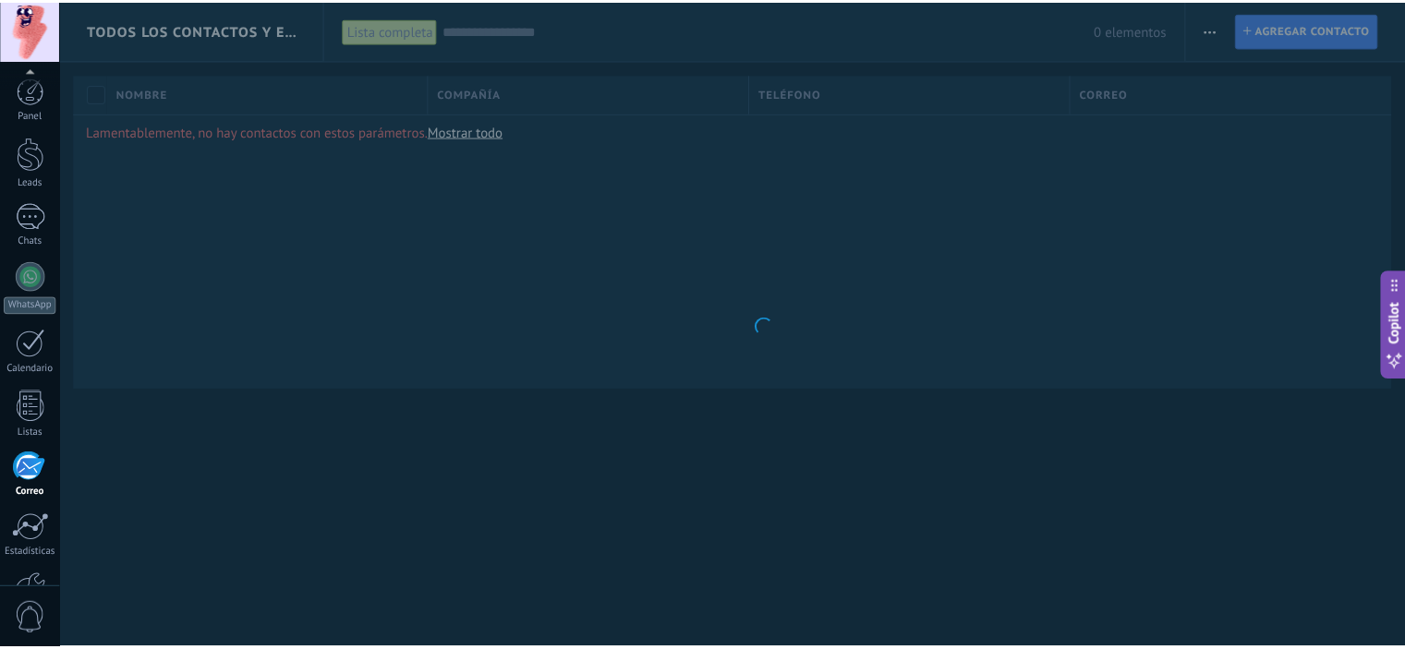
scroll to position [118, 0]
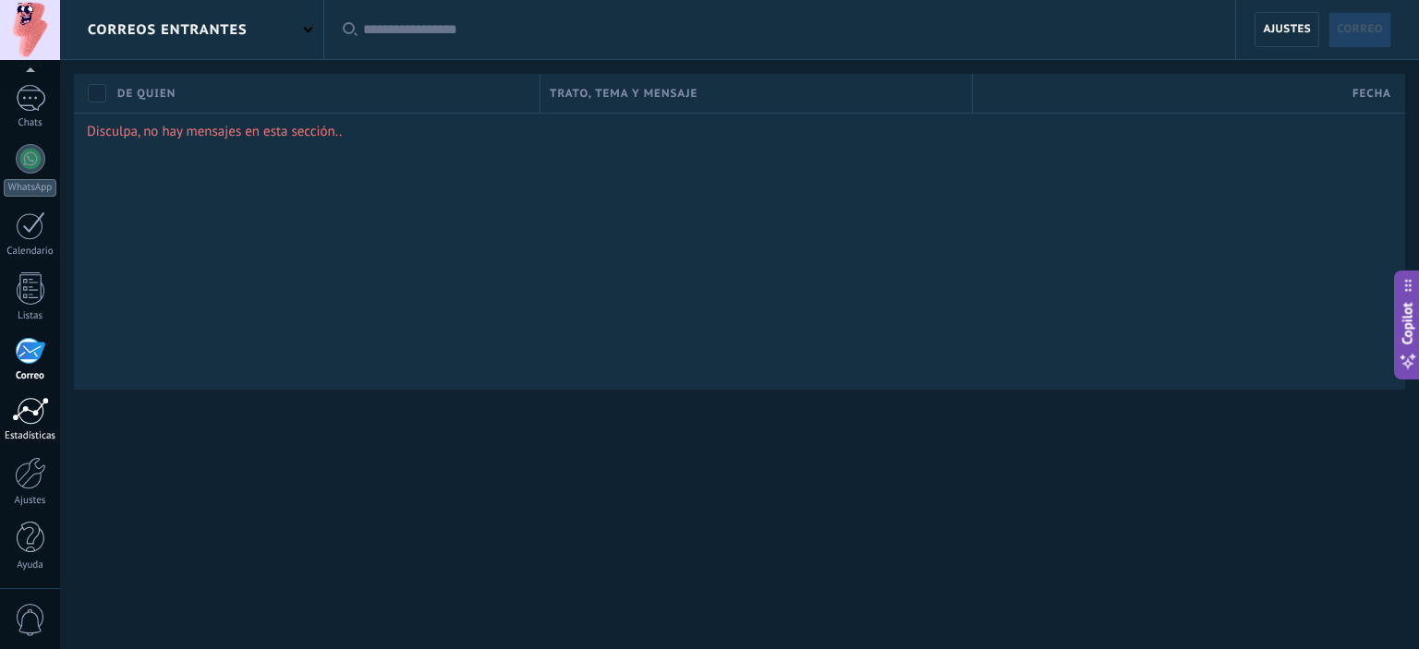
click at [41, 430] on div "Estadísticas" at bounding box center [31, 436] width 54 height 12
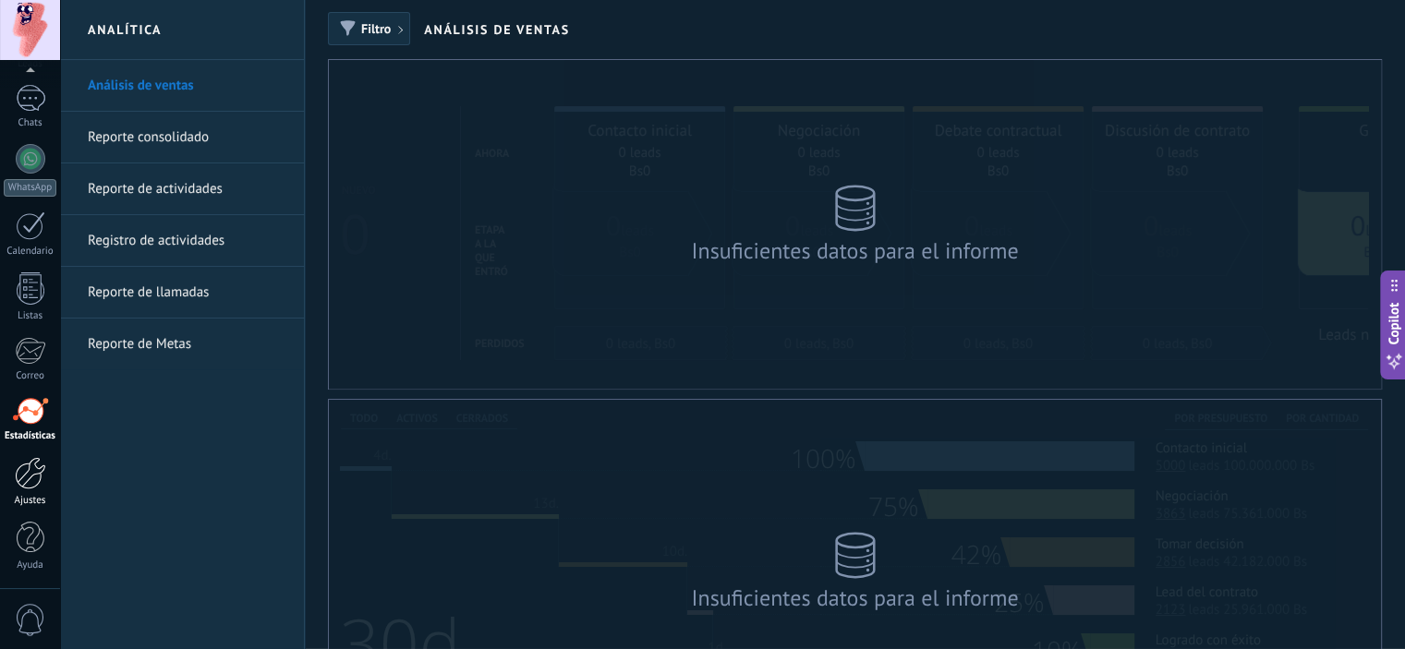
click at [25, 482] on div at bounding box center [30, 473] width 31 height 32
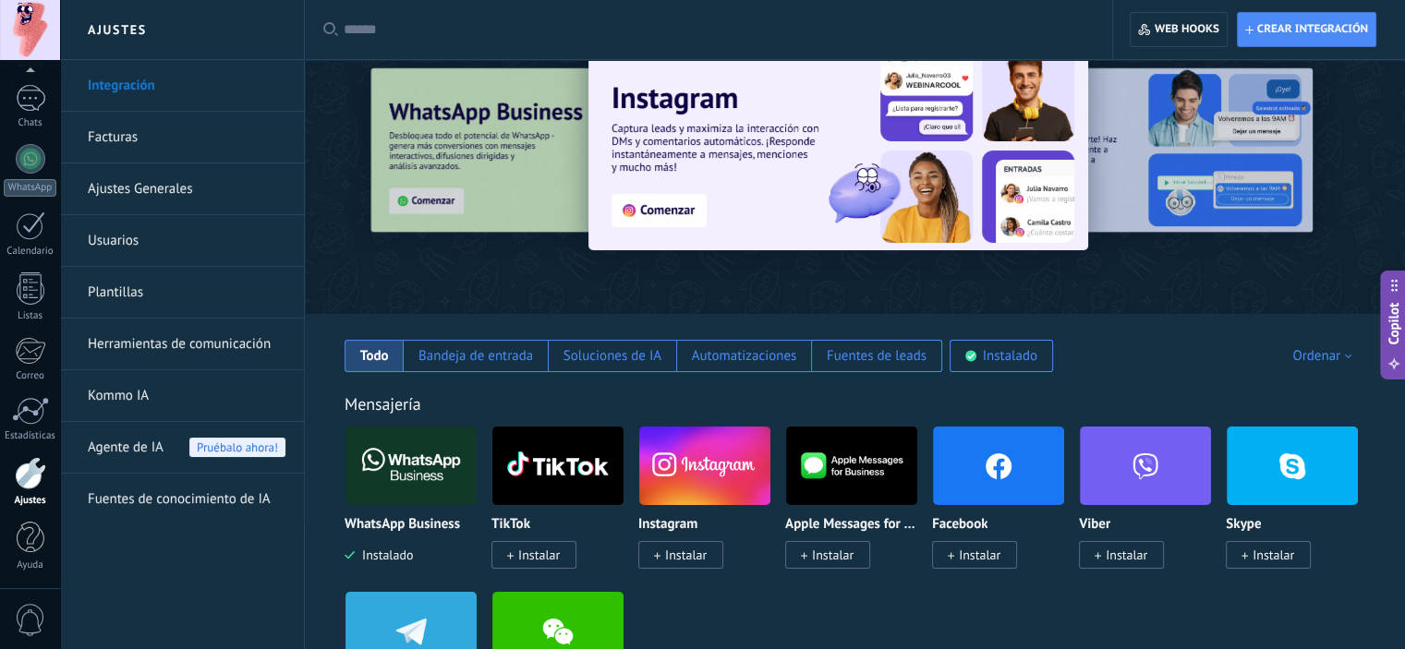
scroll to position [92, 0]
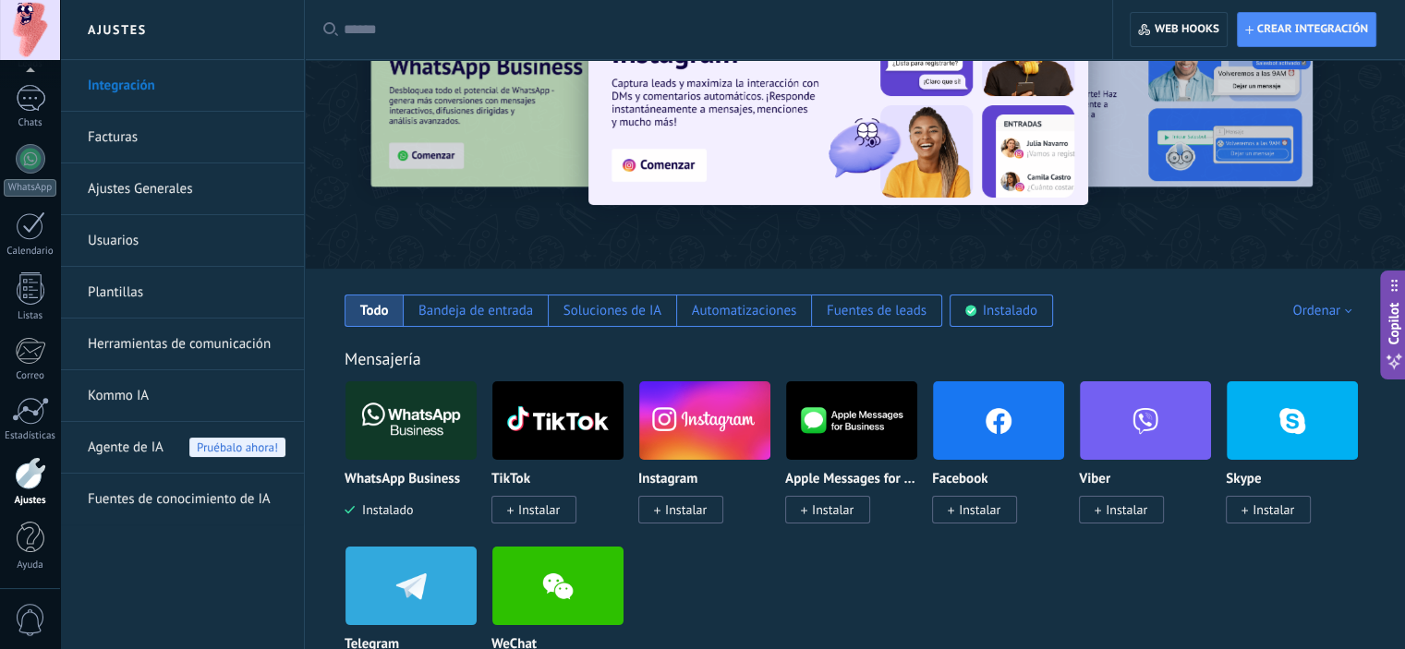
drag, startPoint x: 918, startPoint y: 470, endPoint x: 873, endPoint y: 556, distance: 97.1
click at [712, 542] on div "WhatsApp Business Instalado TikTok Instalar Instagram Instalar Apple Messages f…" at bounding box center [865, 546] width 1040 height 331
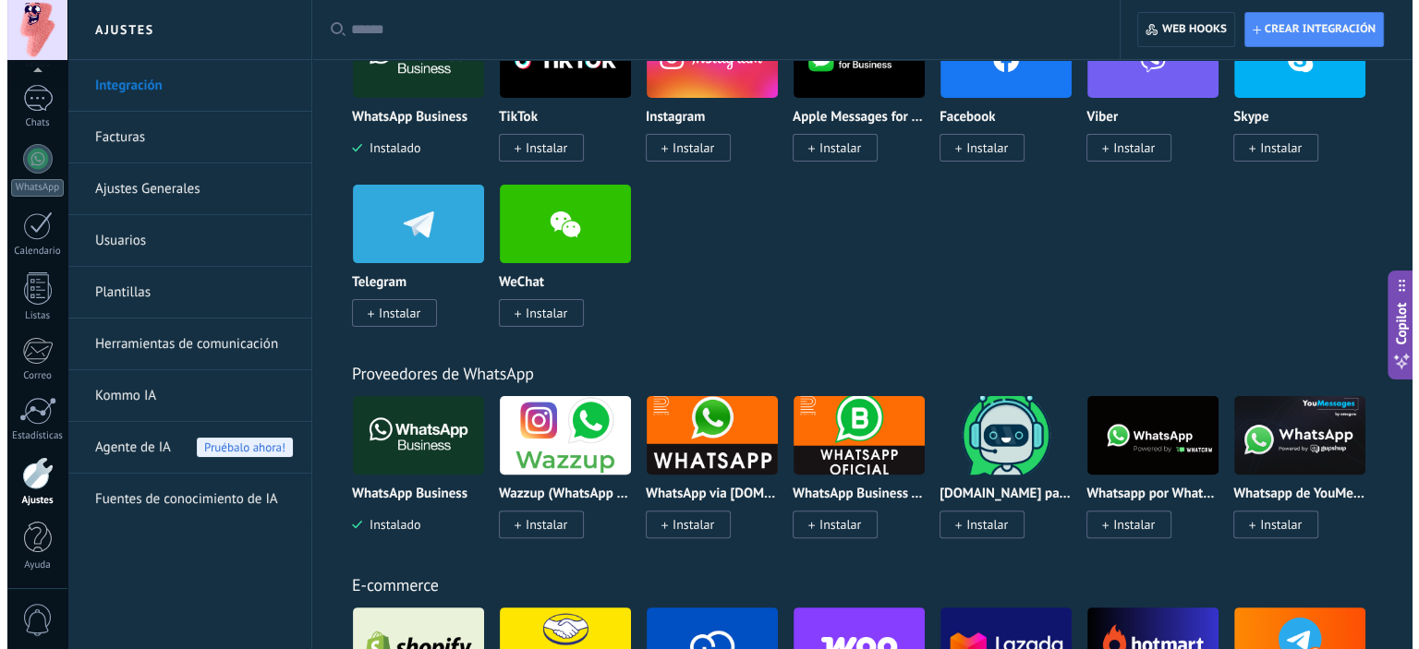
scroll to position [462, 0]
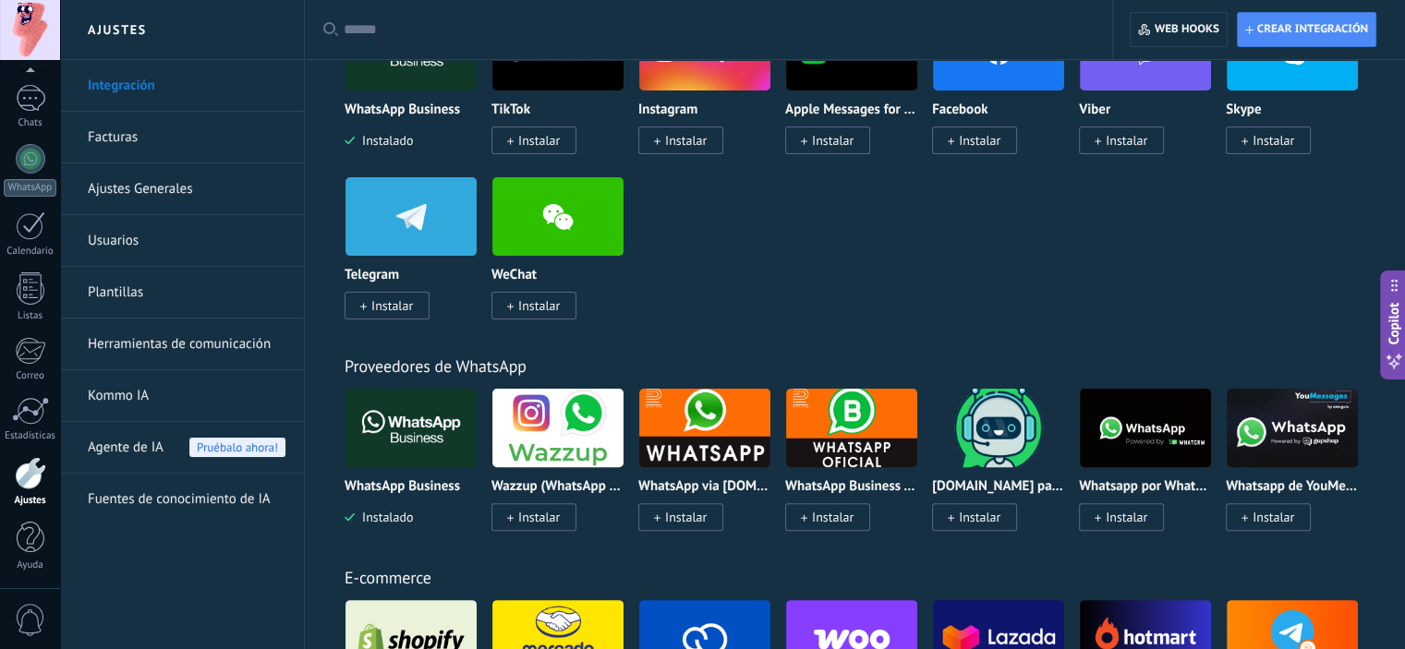
click at [872, 432] on img at bounding box center [851, 428] width 131 height 90
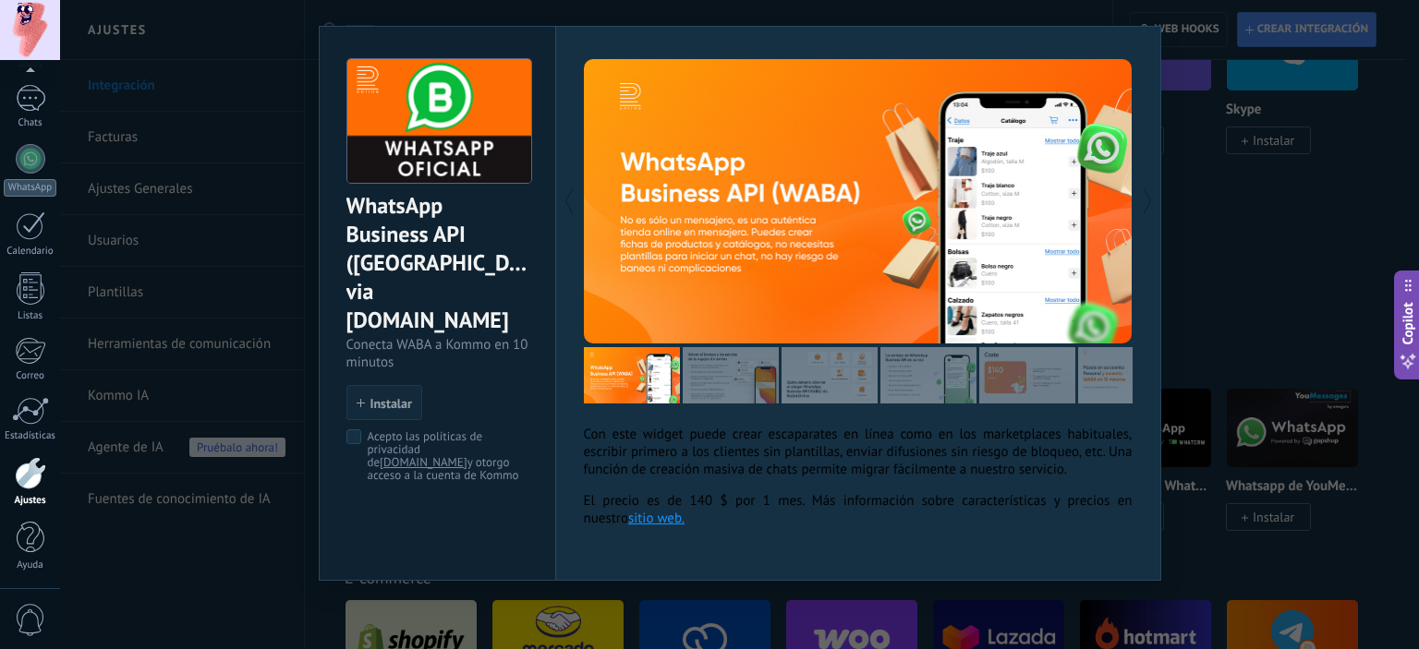
scroll to position [49, 0]
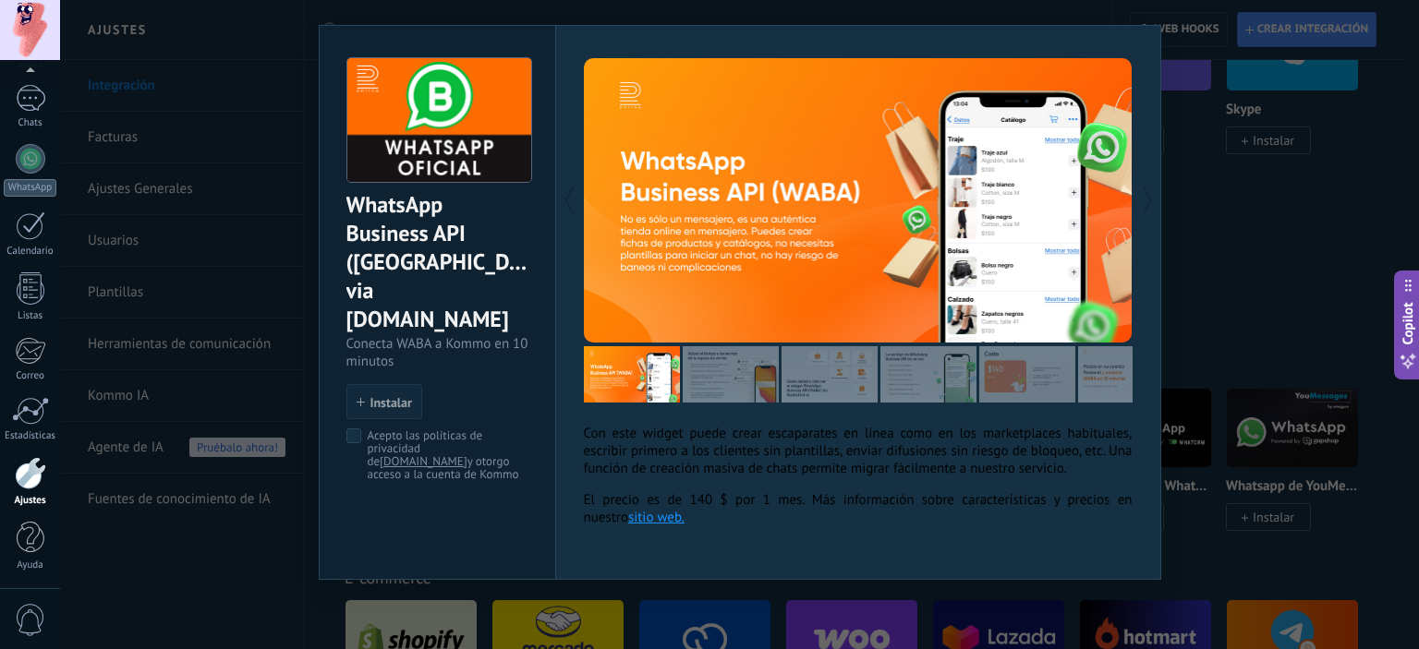
click at [1205, 330] on div "WhatsApp Business API ([GEOGRAPHIC_DATA]) via [DOMAIN_NAME] Conecta WABA a Komm…" at bounding box center [739, 324] width 1359 height 649
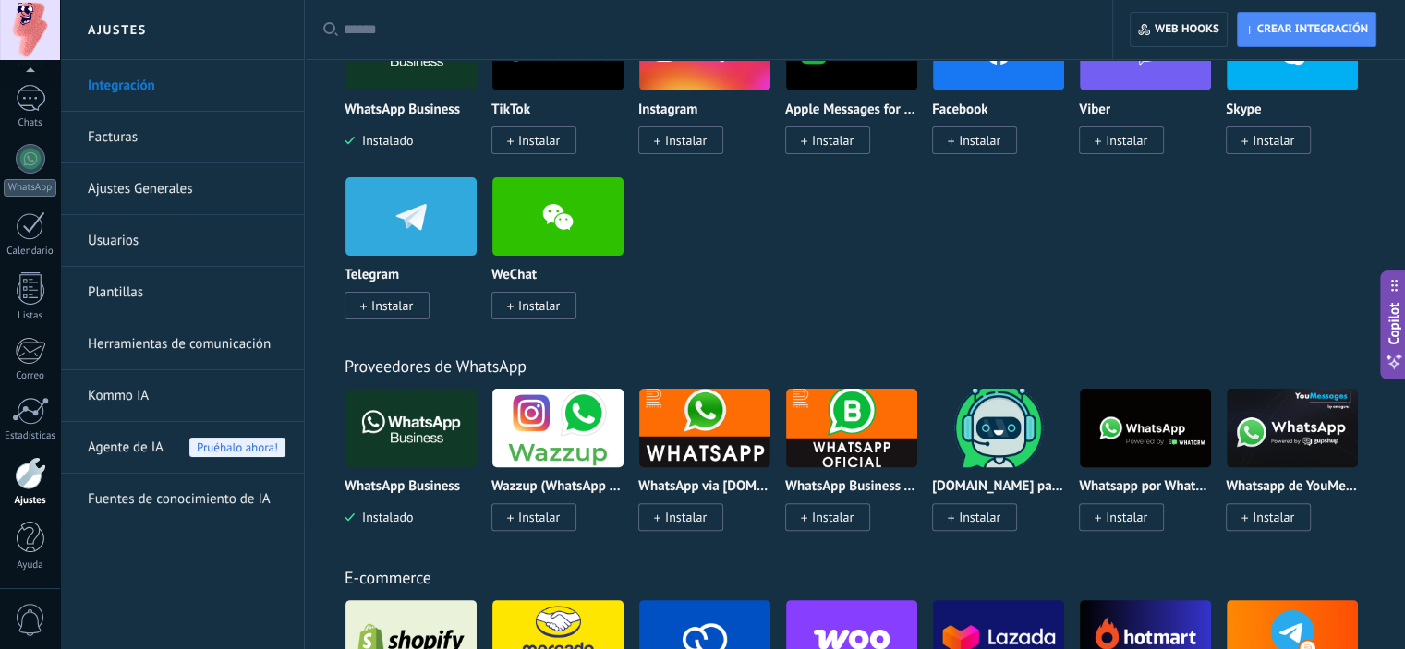
click at [1139, 430] on img at bounding box center [1145, 428] width 131 height 90
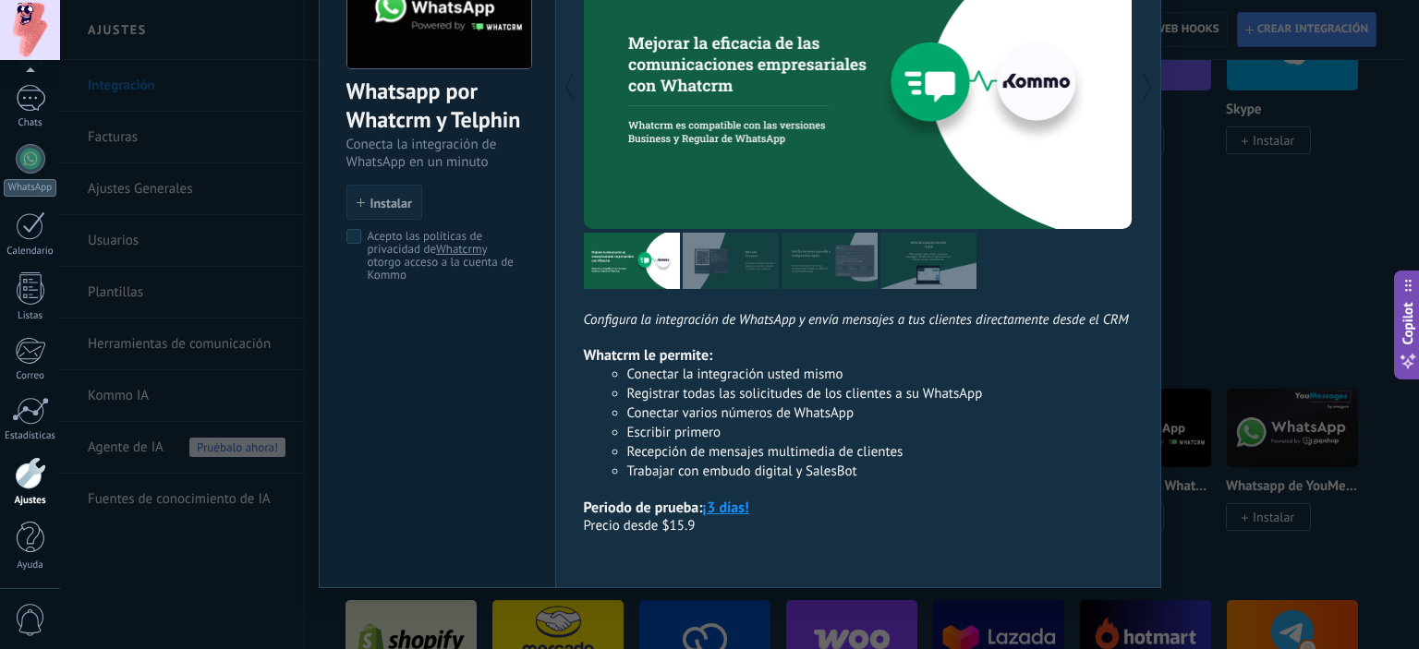
scroll to position [159, 0]
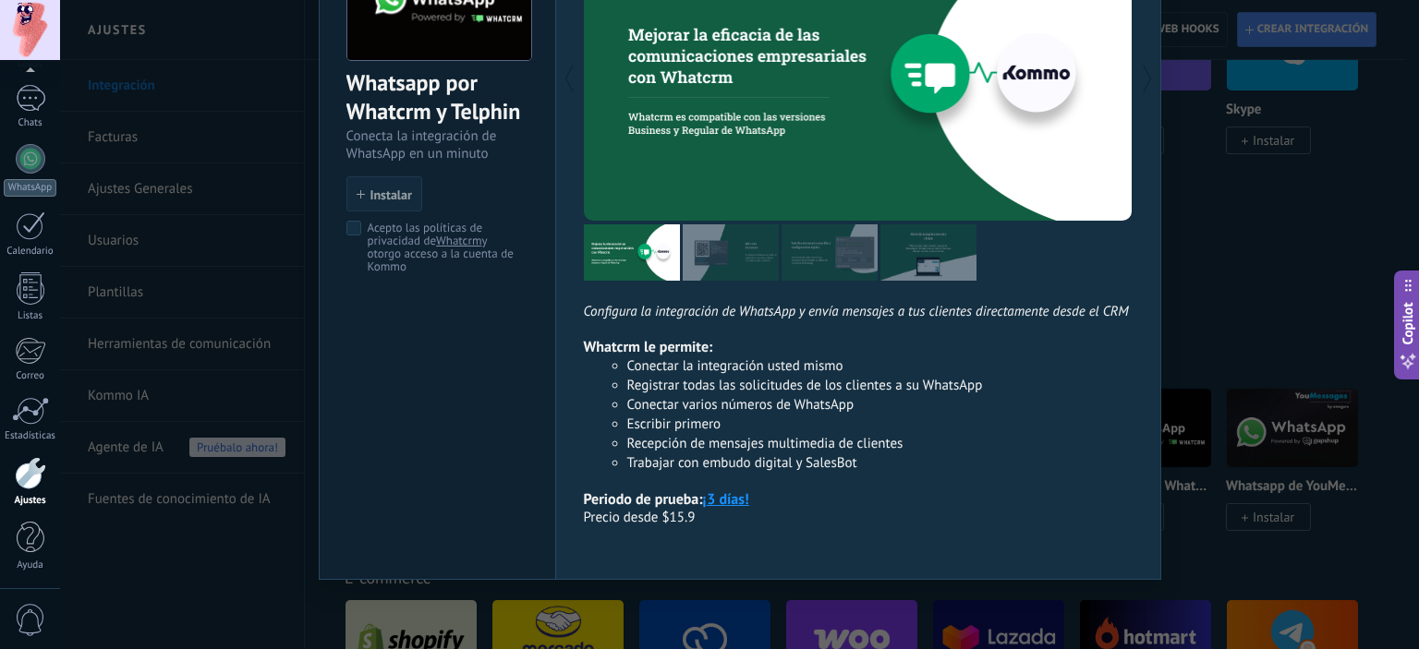
click at [1251, 224] on div "Whatsapp por Whatcrm y Telphin Conecta la integración de WhatsApp en un minuto …" at bounding box center [739, 324] width 1359 height 649
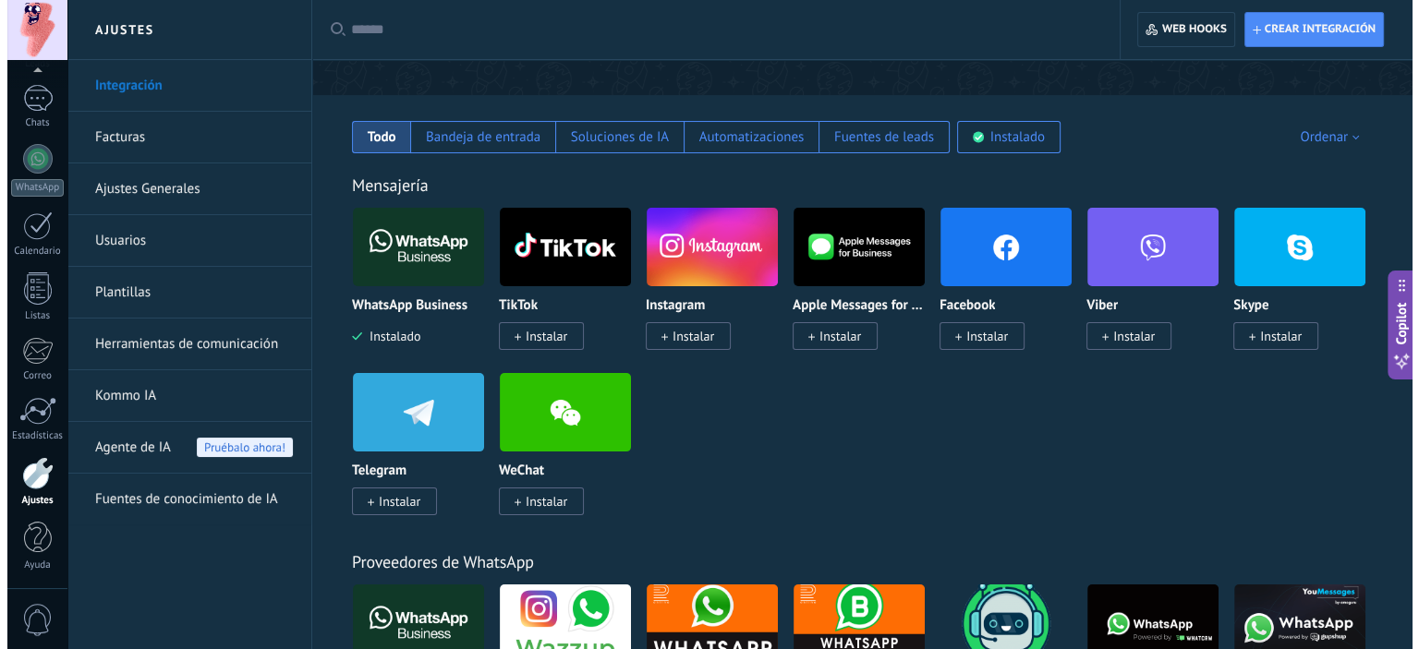
scroll to position [277, 0]
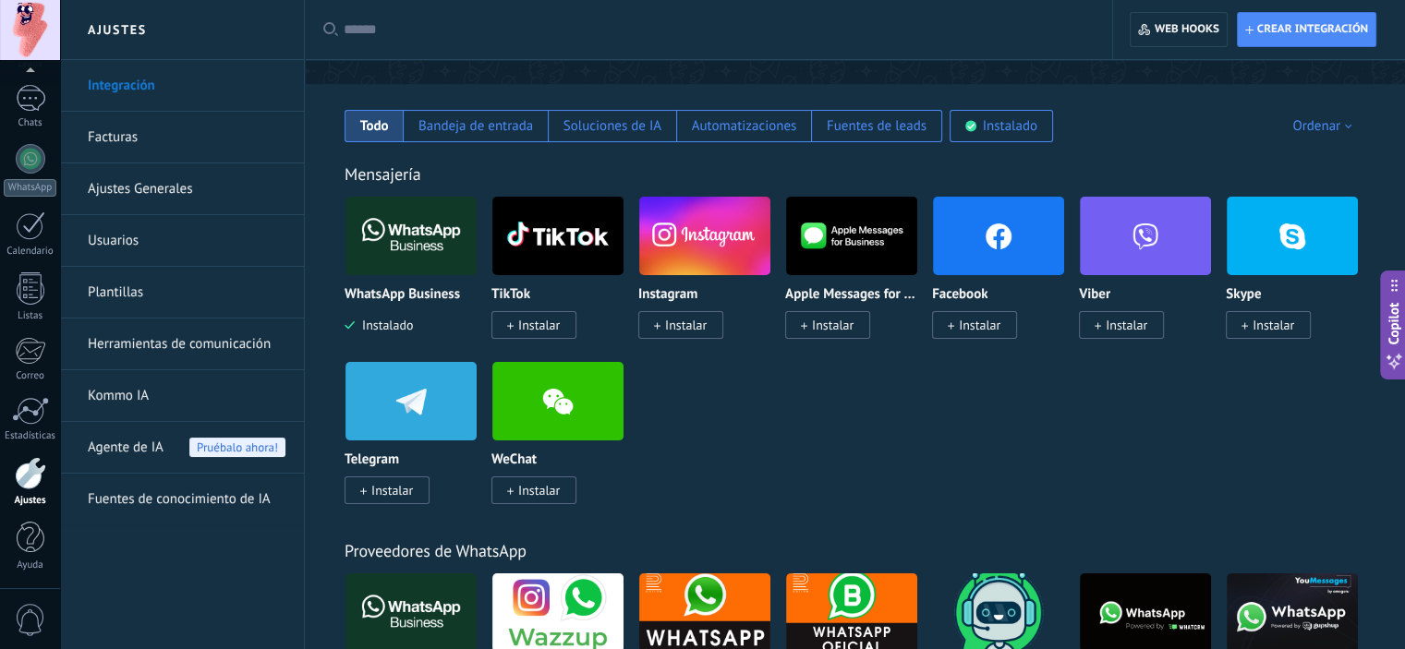
click at [550, 399] on img at bounding box center [557, 402] width 131 height 90
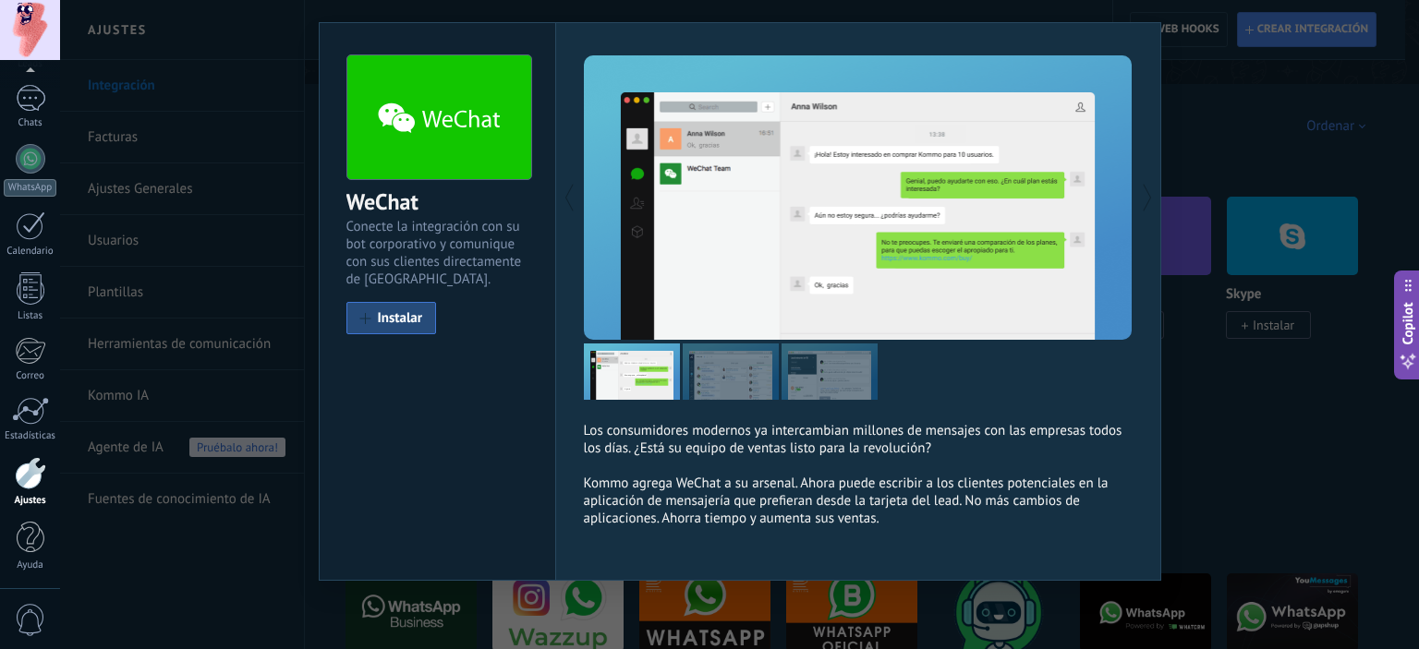
scroll to position [39, 0]
click at [1238, 427] on div "WeChat Conecte la integración con su bot corporativo y comunique con sus client…" at bounding box center [739, 324] width 1359 height 649
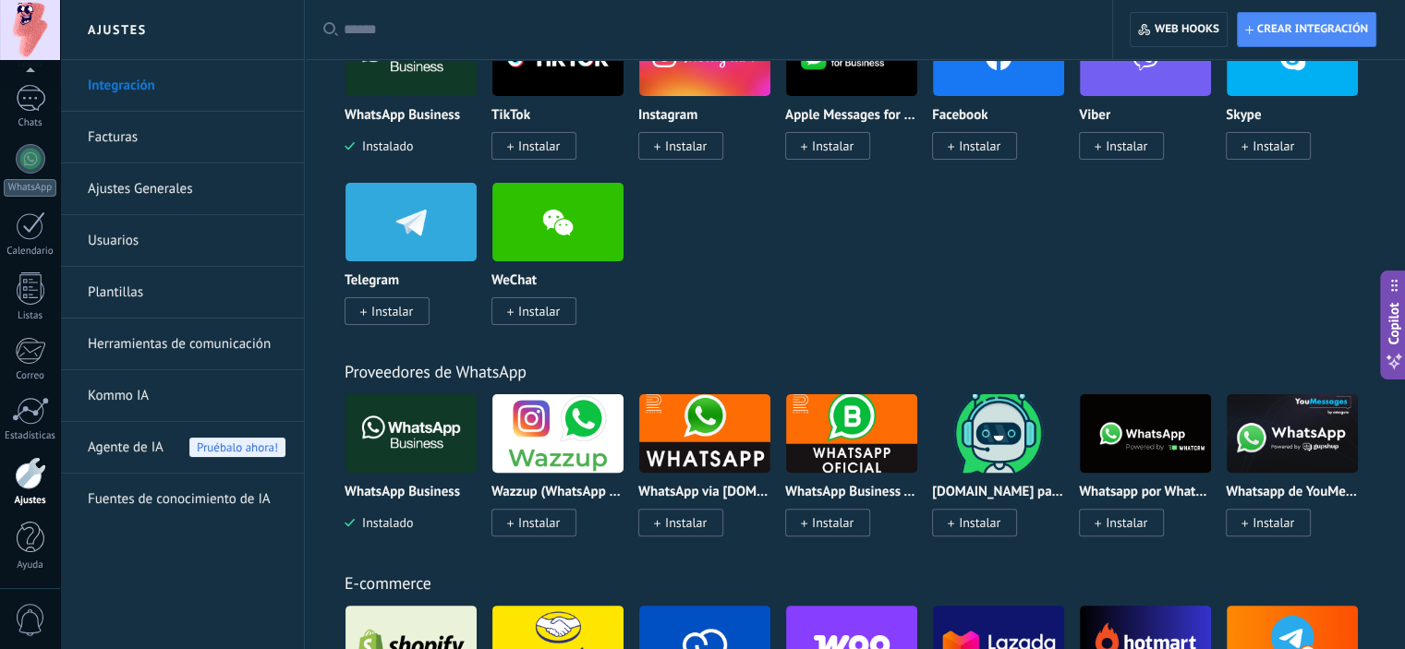
scroll to position [462, 0]
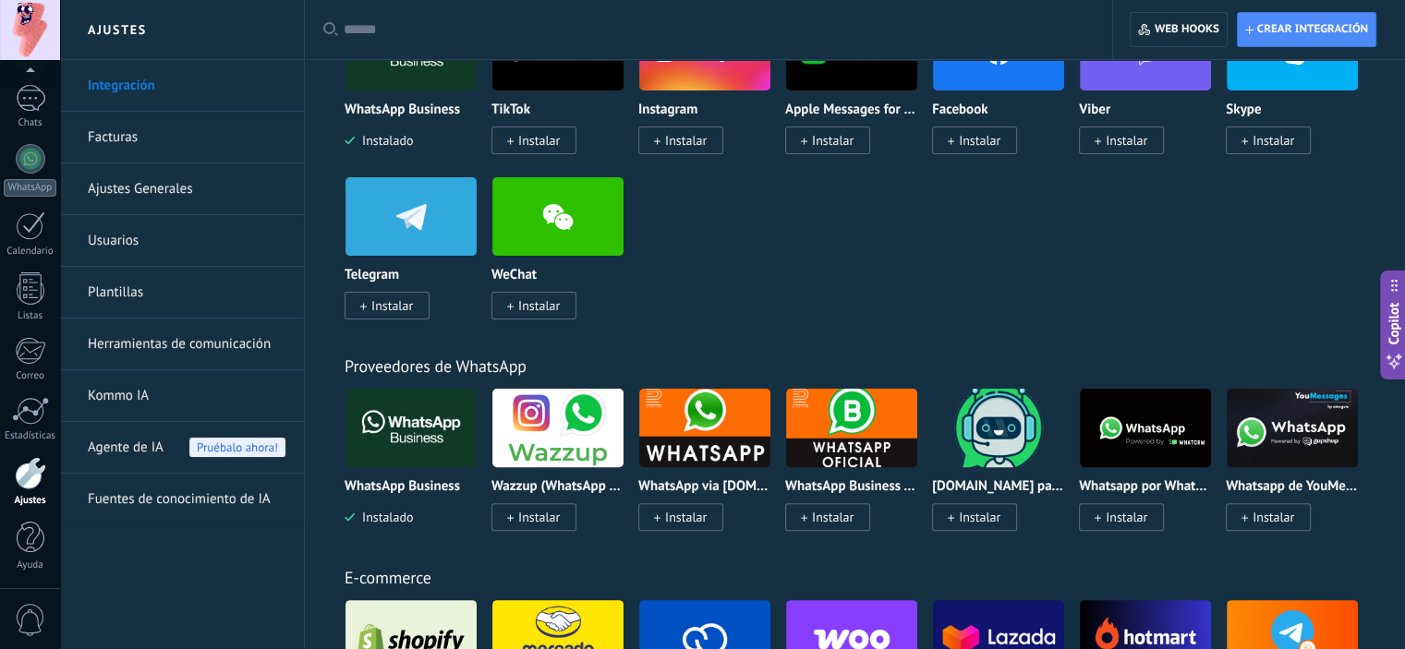
click at [720, 441] on img at bounding box center [704, 428] width 131 height 90
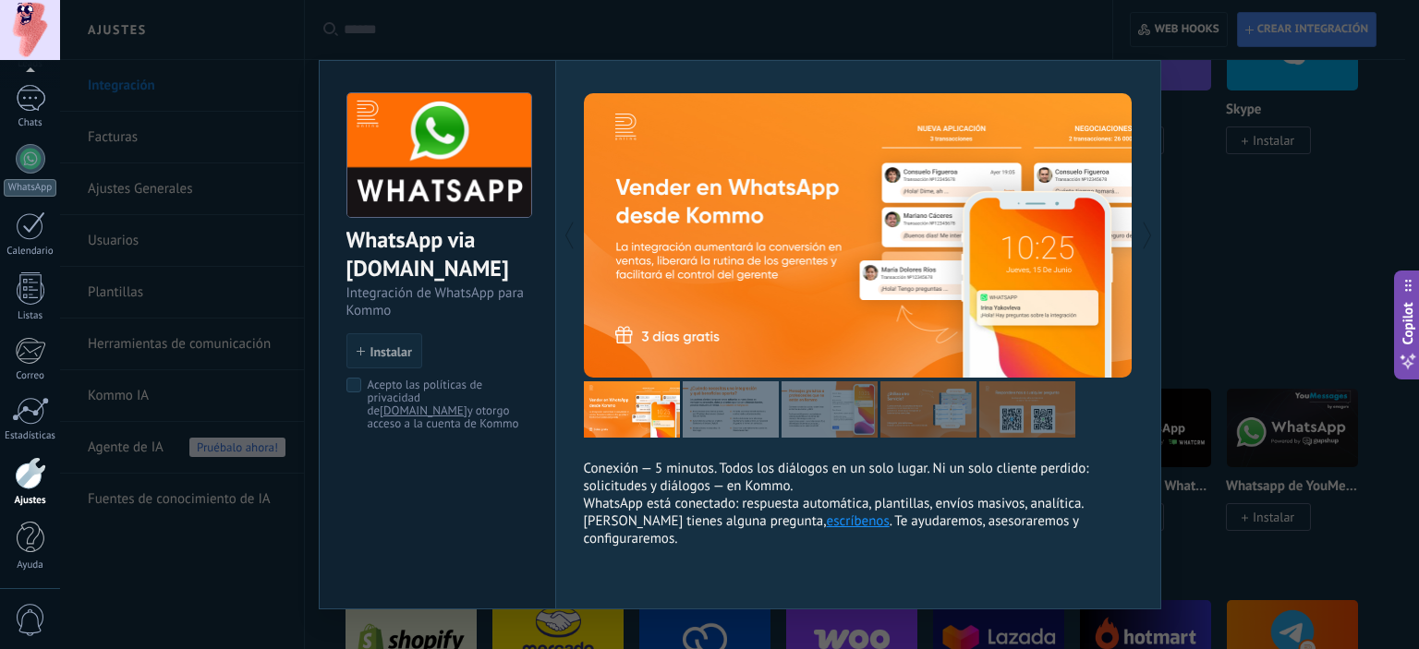
click at [1186, 280] on div "WhatsApp via Radist.Online Integración de WhatsApp para Kommo install Instalar …" at bounding box center [739, 324] width 1359 height 649
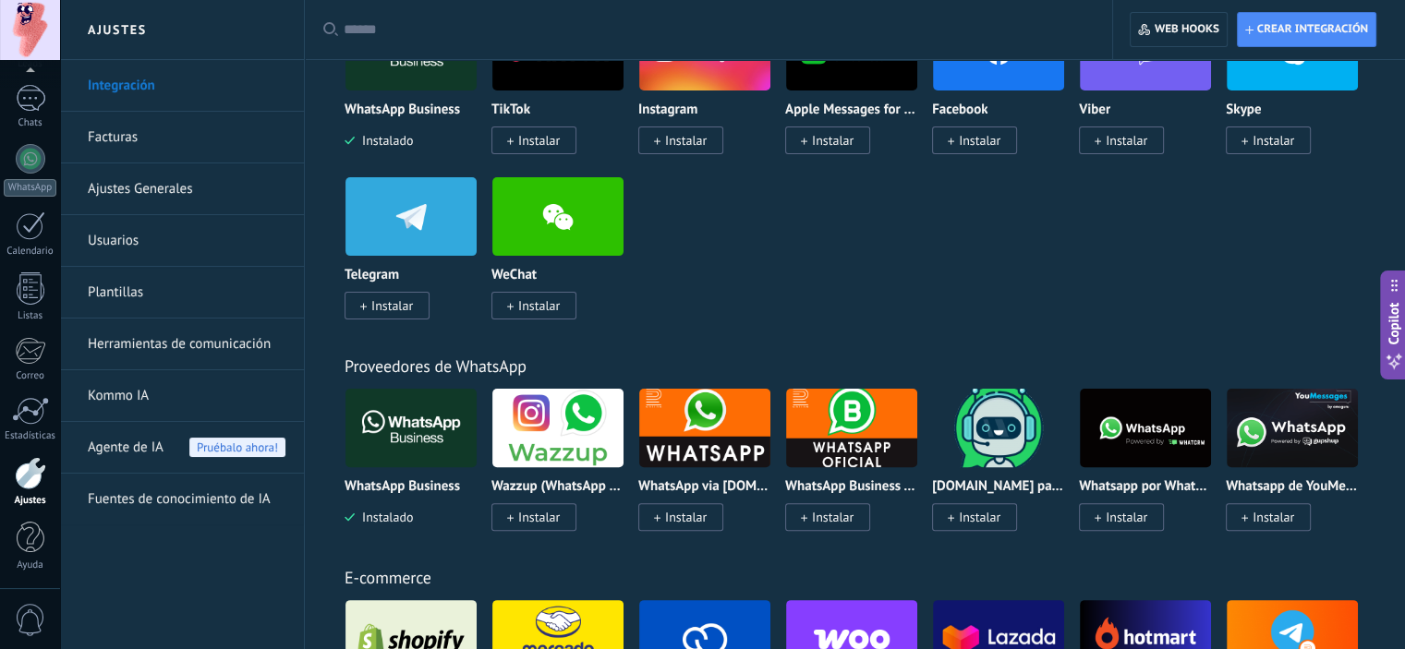
click at [130, 298] on link "Plantillas" at bounding box center [187, 293] width 198 height 52
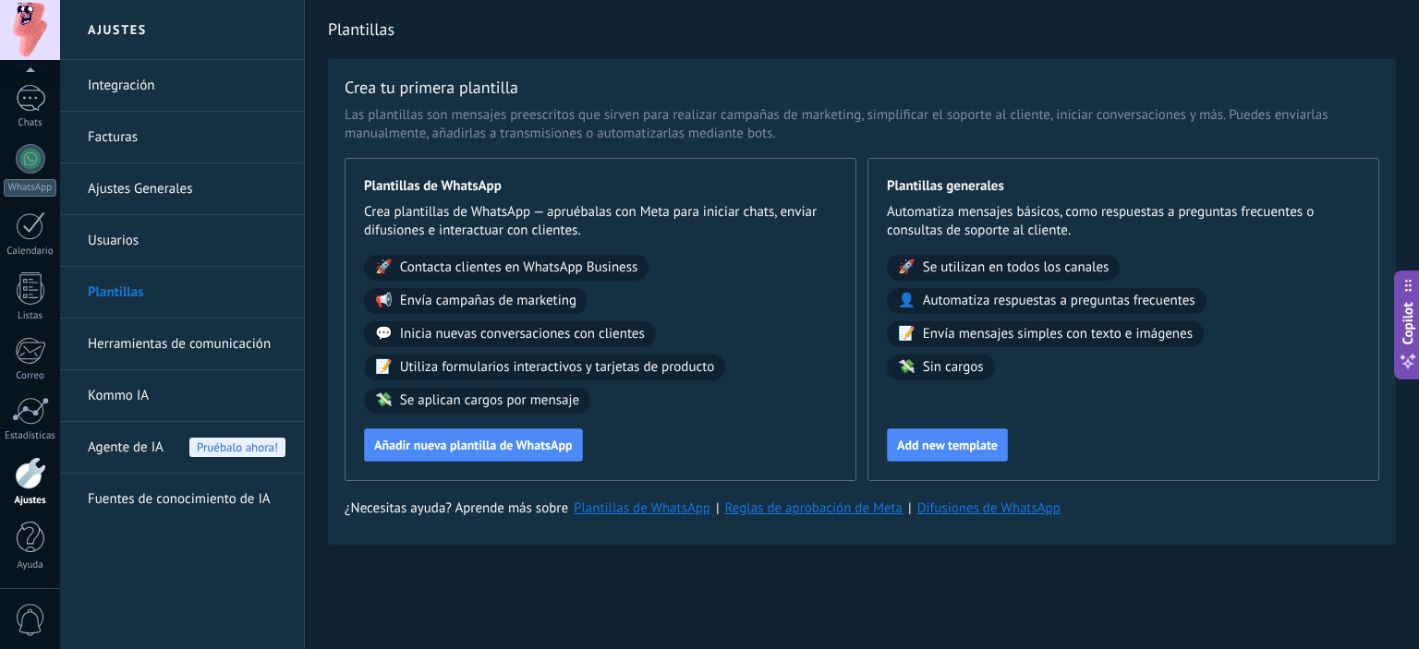
click at [135, 333] on link "Herramientas de comunicación" at bounding box center [187, 345] width 198 height 52
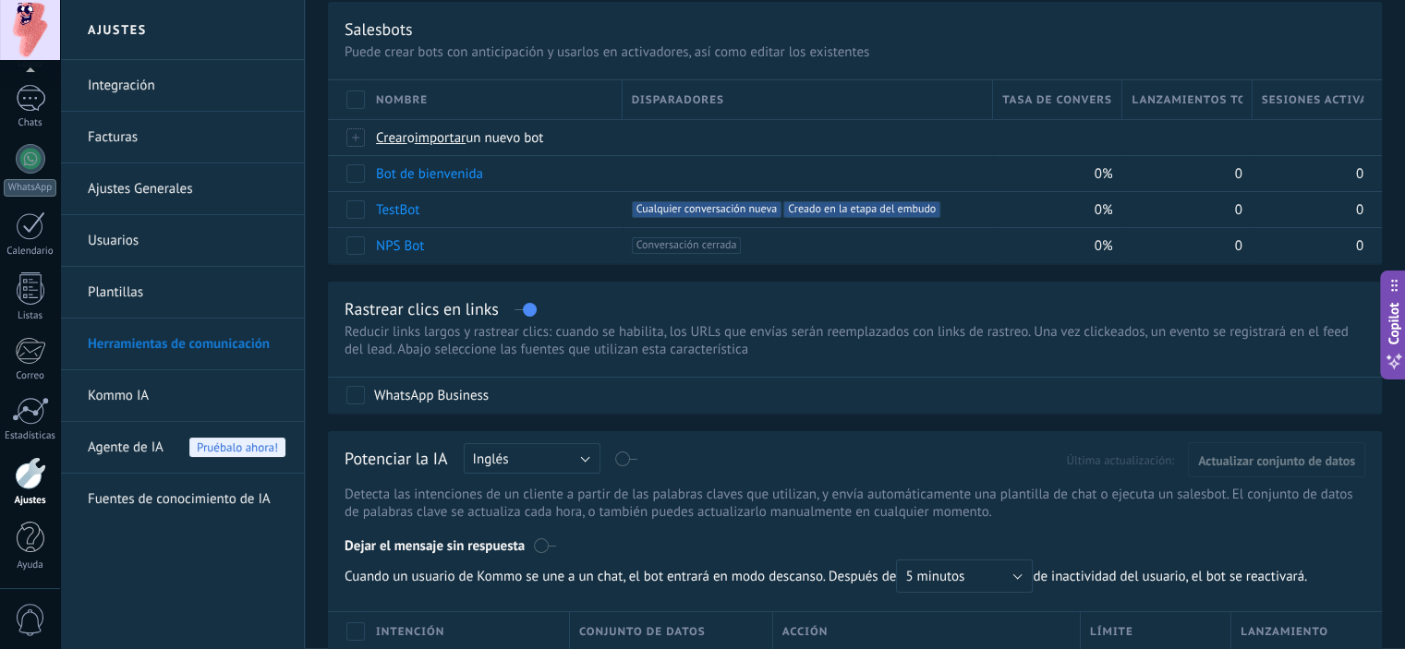
scroll to position [369, 0]
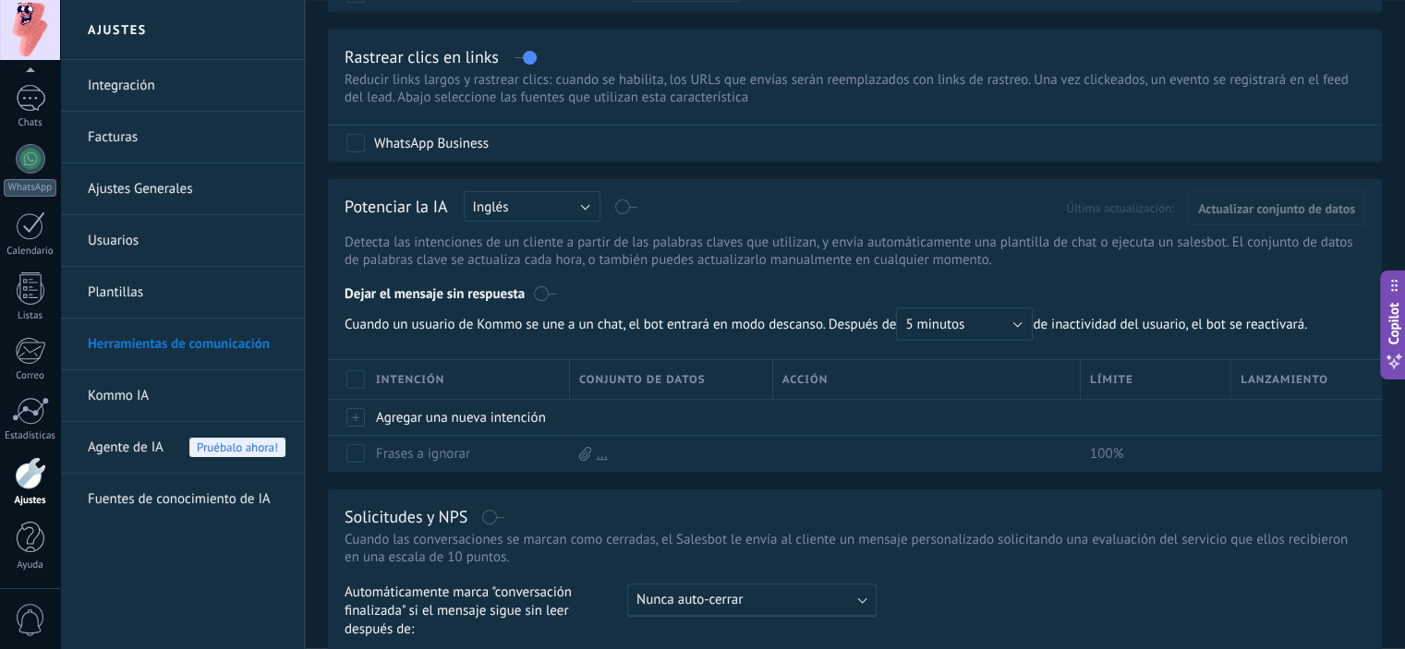
click at [147, 401] on link "Kommo IA" at bounding box center [187, 396] width 198 height 52
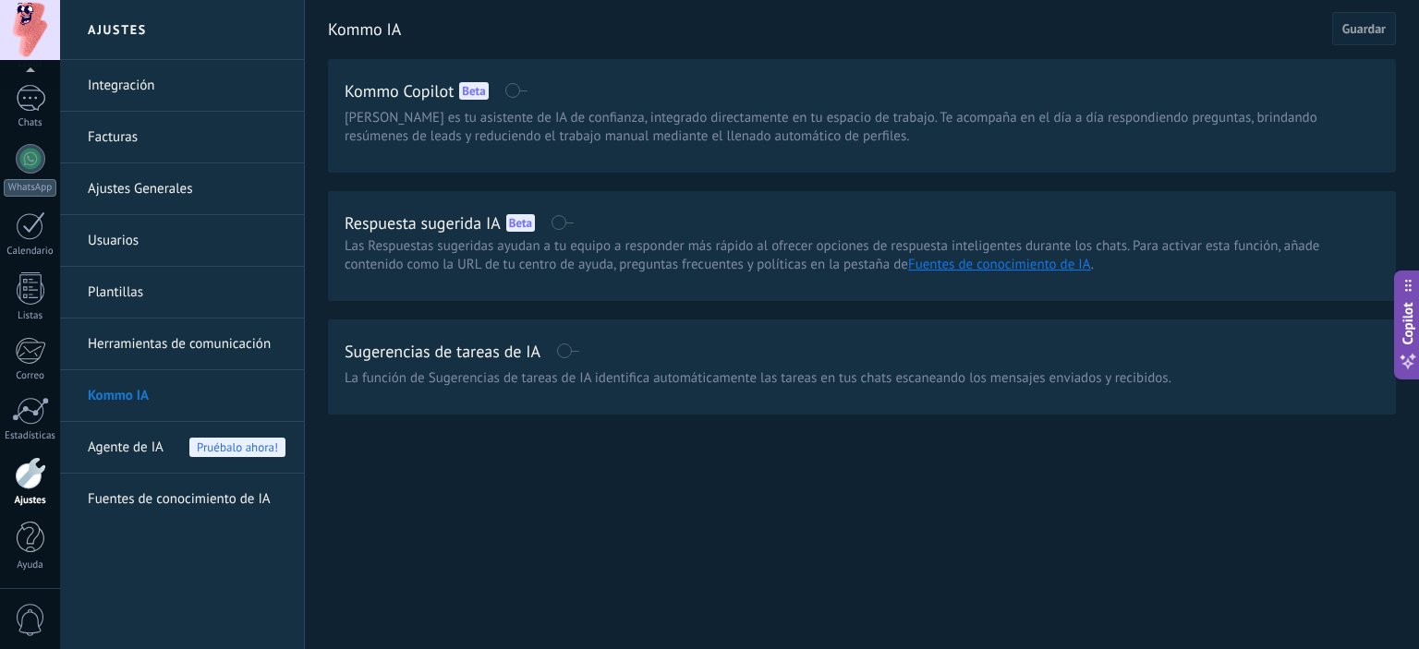
click at [166, 234] on link "Usuarios" at bounding box center [187, 241] width 198 height 52
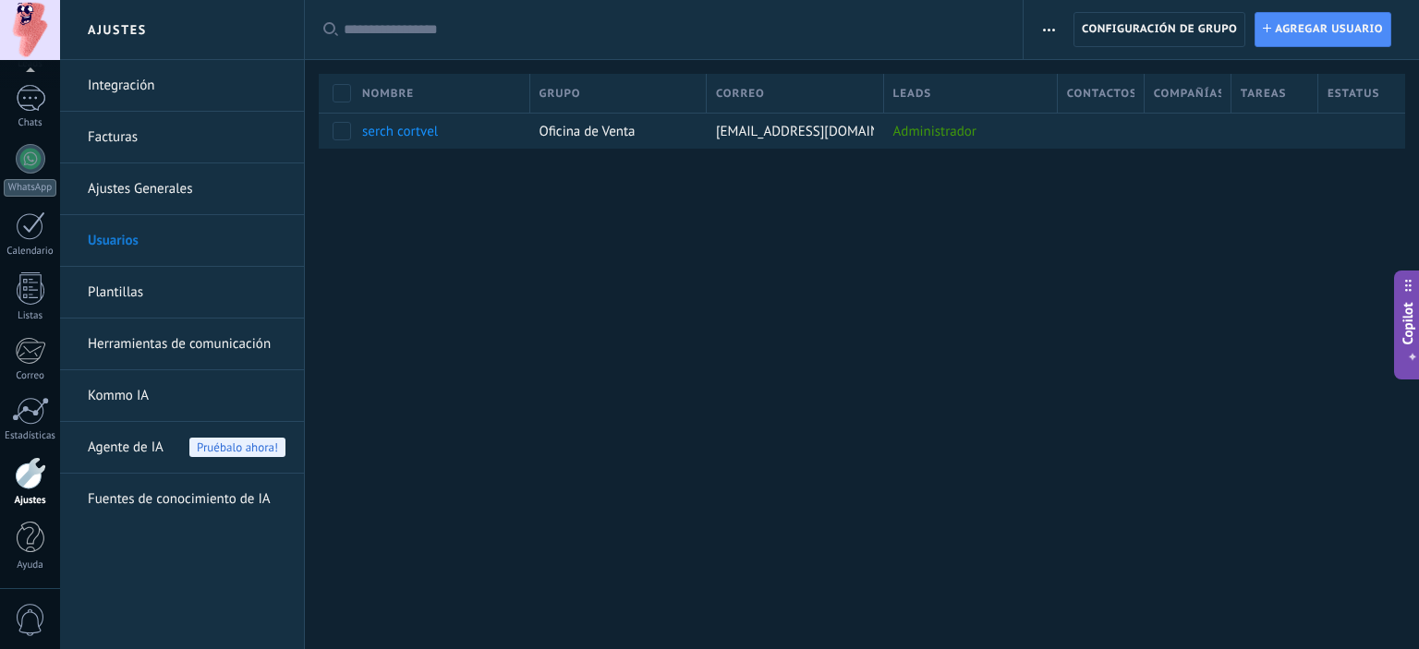
click at [1418, 321] on button "Copilot" at bounding box center [1407, 325] width 26 height 109
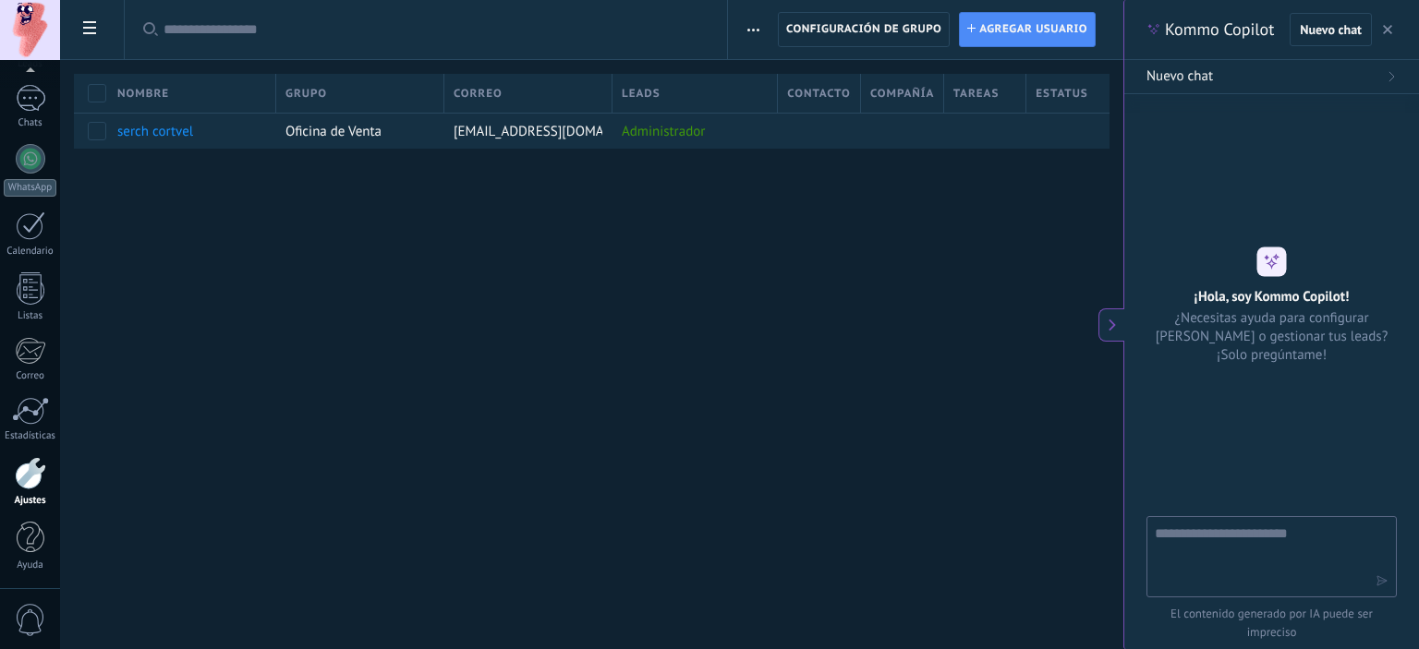
click at [1114, 328] on icon at bounding box center [1112, 325] width 13 height 13
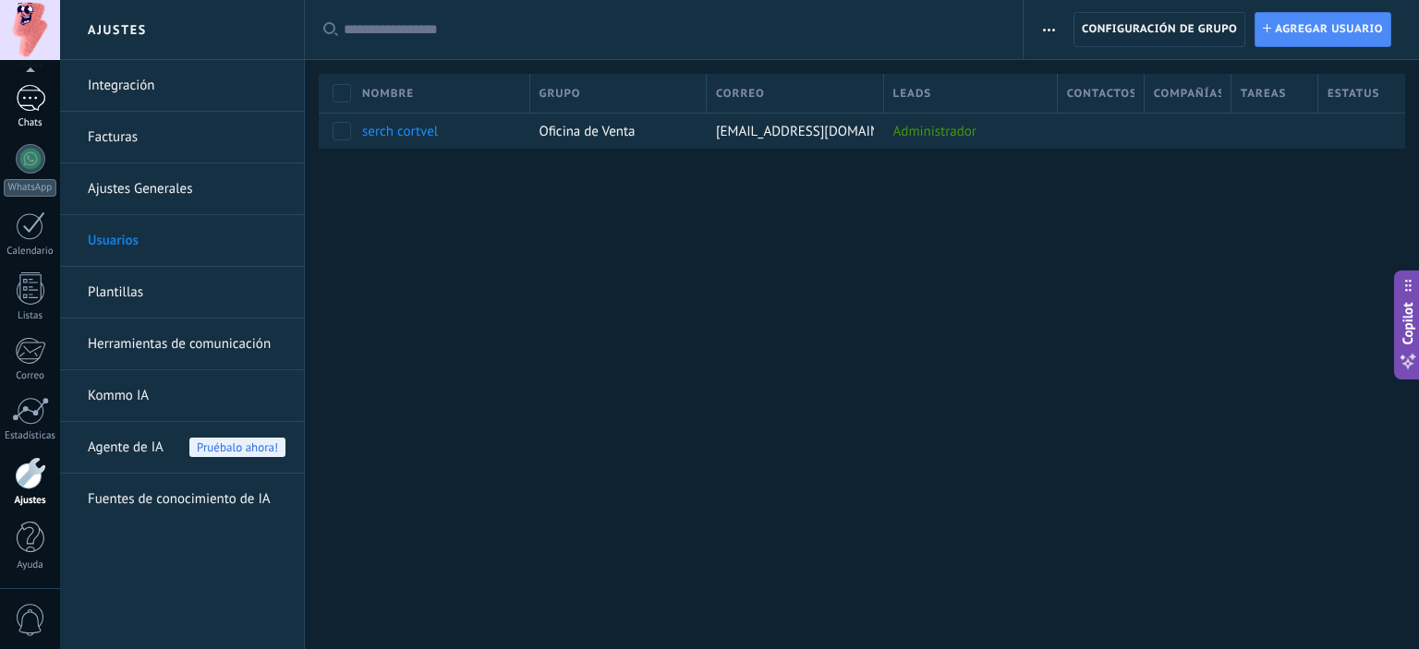
click at [19, 116] on link "Chats" at bounding box center [30, 107] width 60 height 44
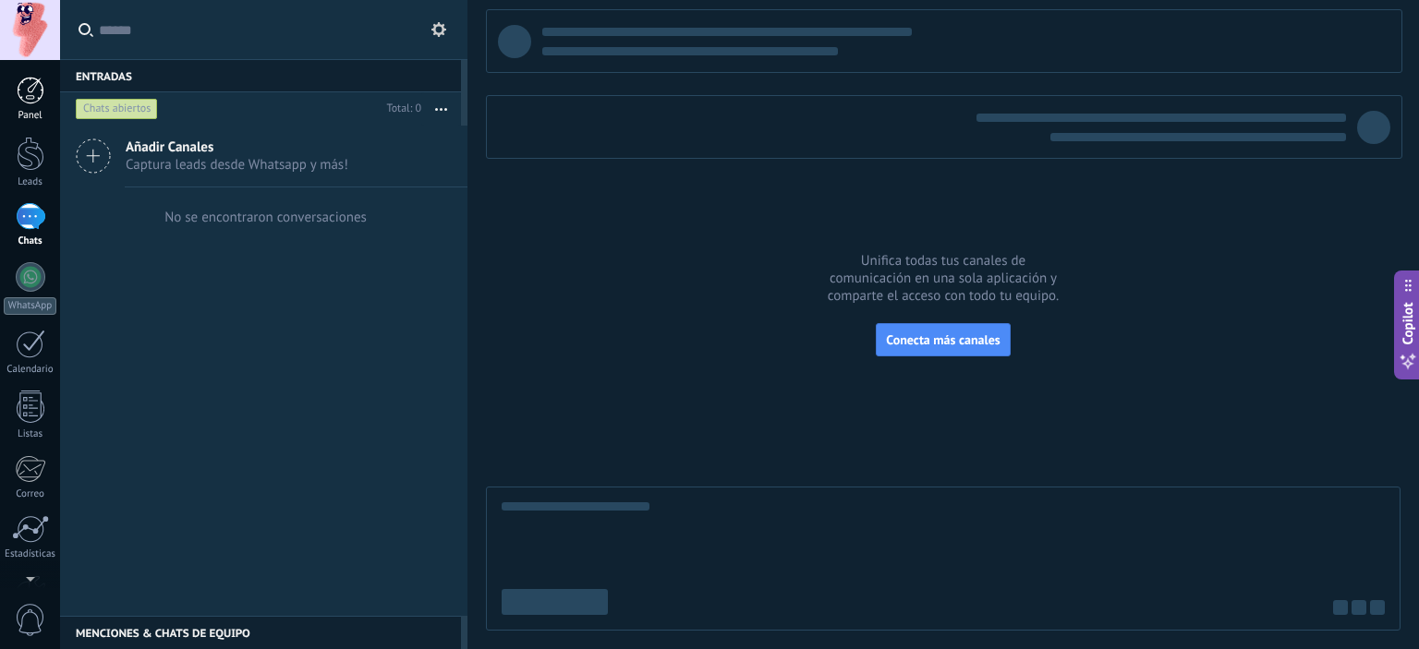
click at [32, 90] on div at bounding box center [31, 91] width 28 height 28
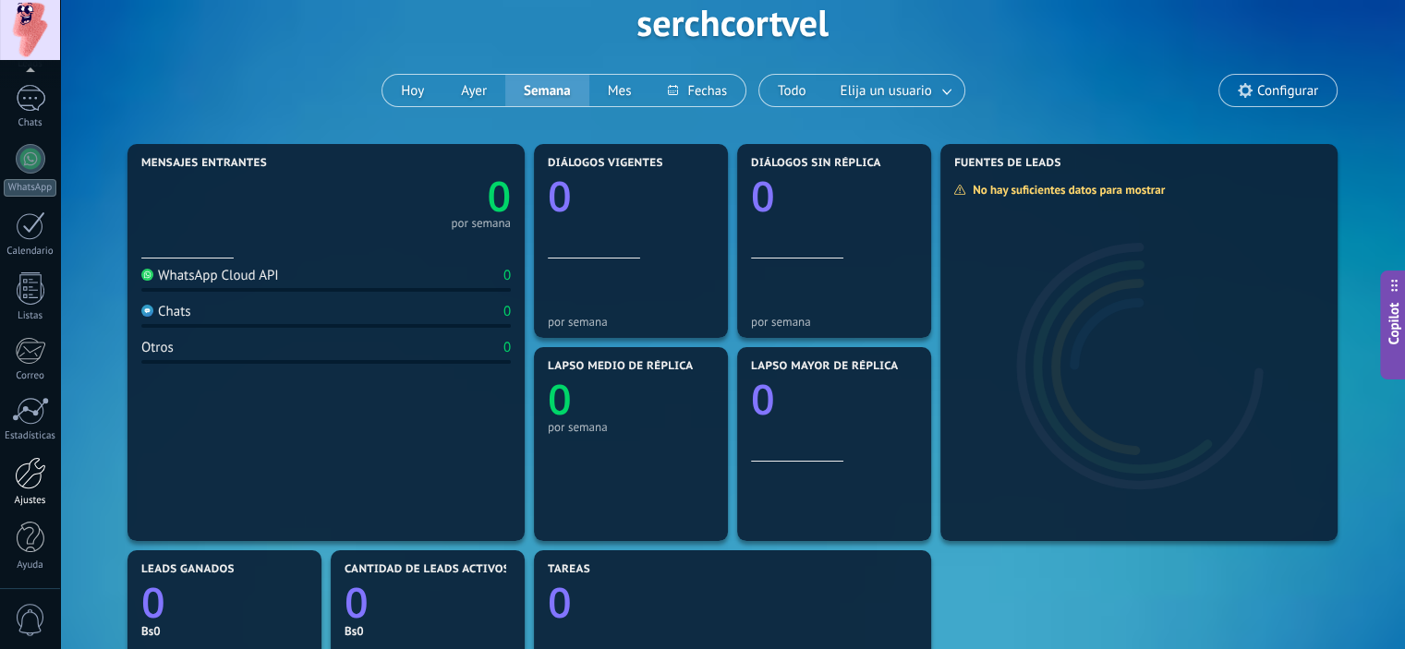
scroll to position [277, 0]
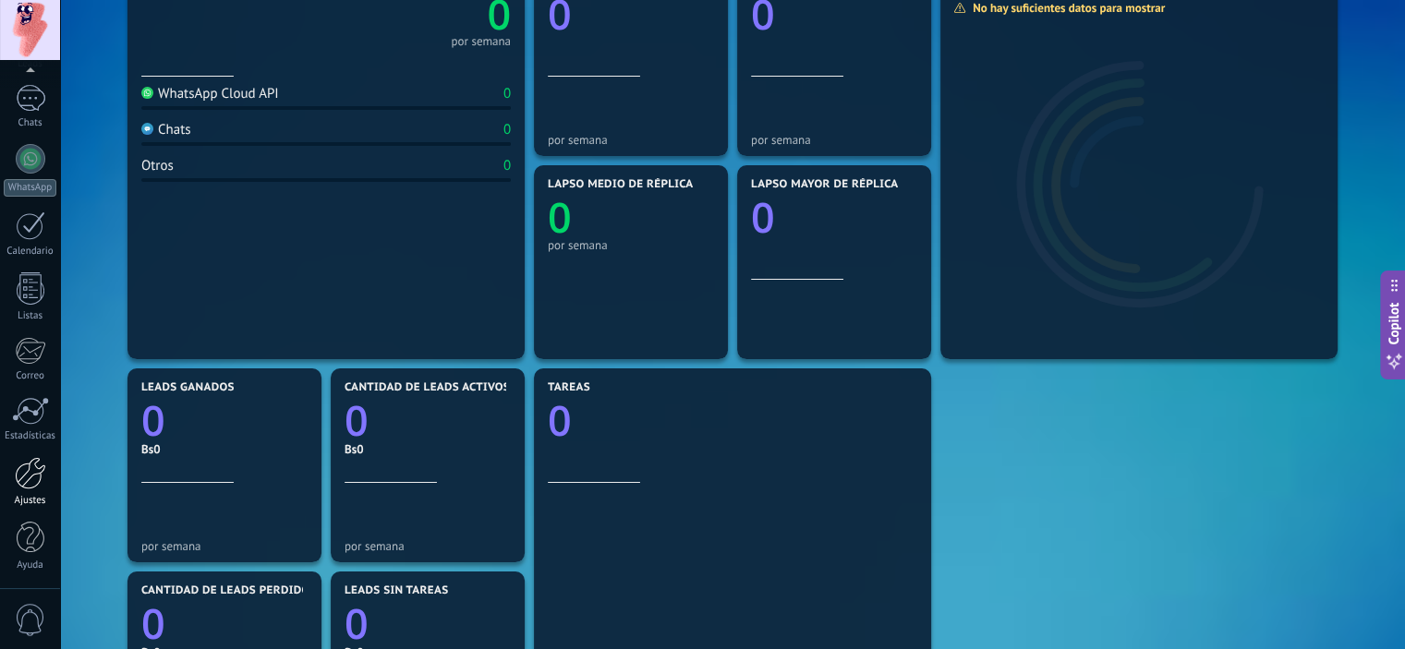
click at [27, 481] on div at bounding box center [30, 473] width 31 height 32
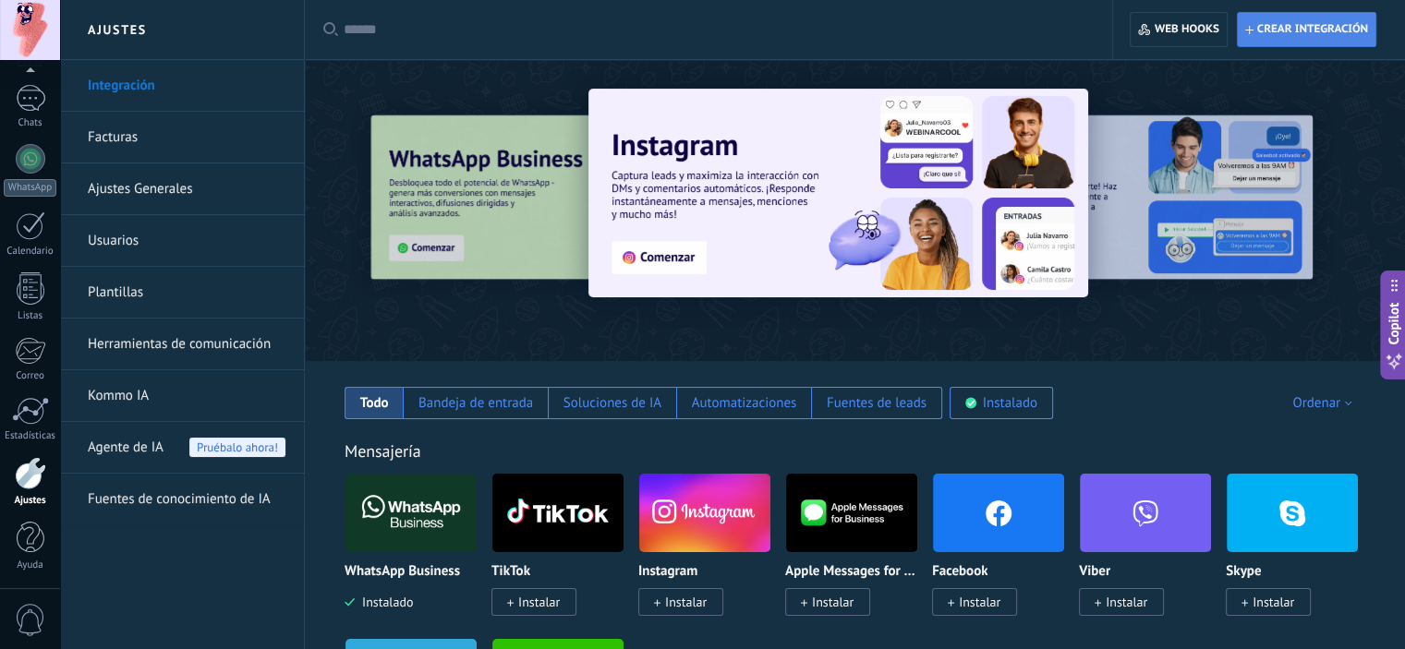
click at [1265, 19] on span "Crear integración" at bounding box center [1306, 29] width 123 height 33
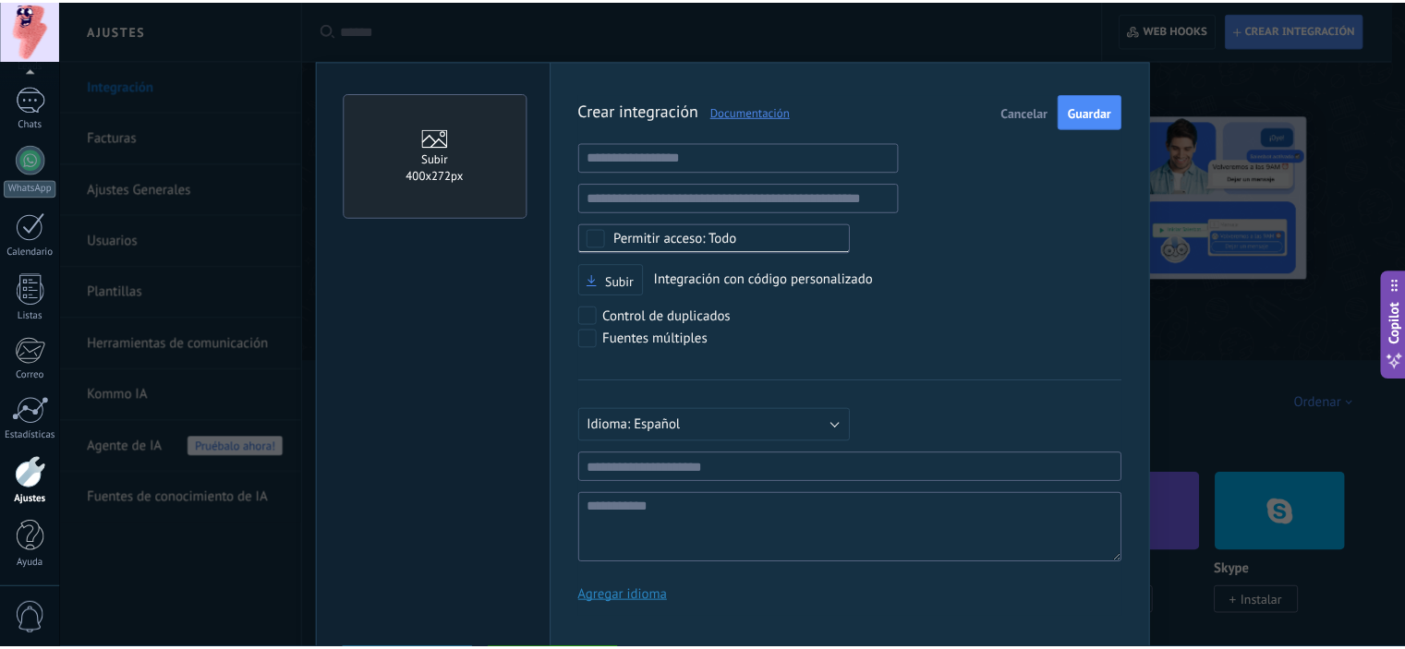
scroll to position [18, 0]
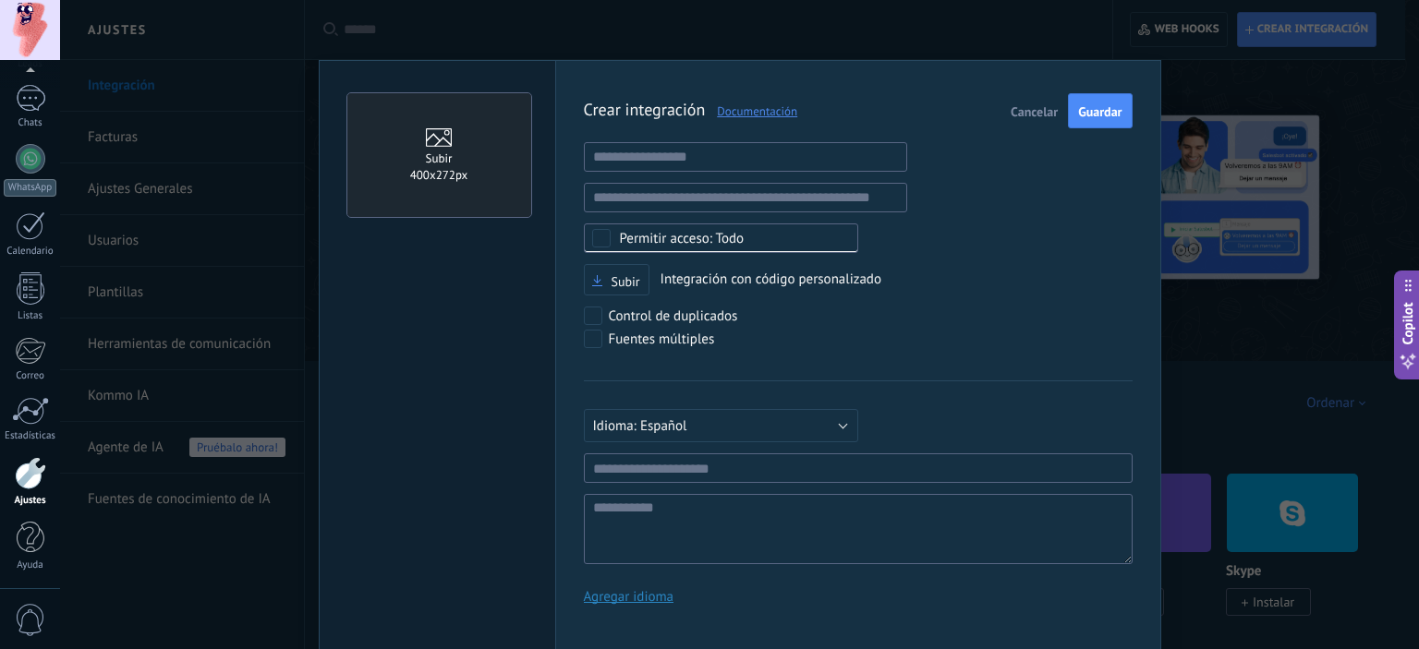
click at [1027, 107] on span "Cancelar" at bounding box center [1034, 111] width 47 height 13
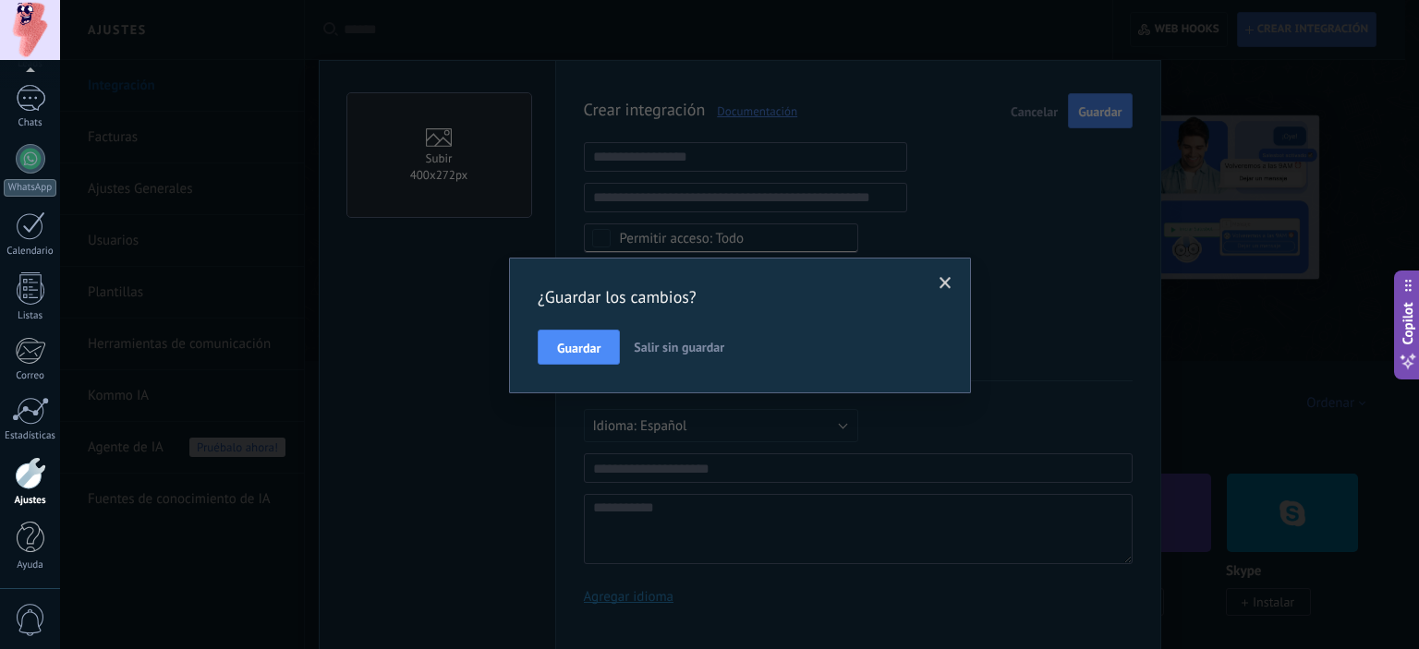
click at [644, 340] on span "Salir sin guardar" at bounding box center [679, 347] width 91 height 17
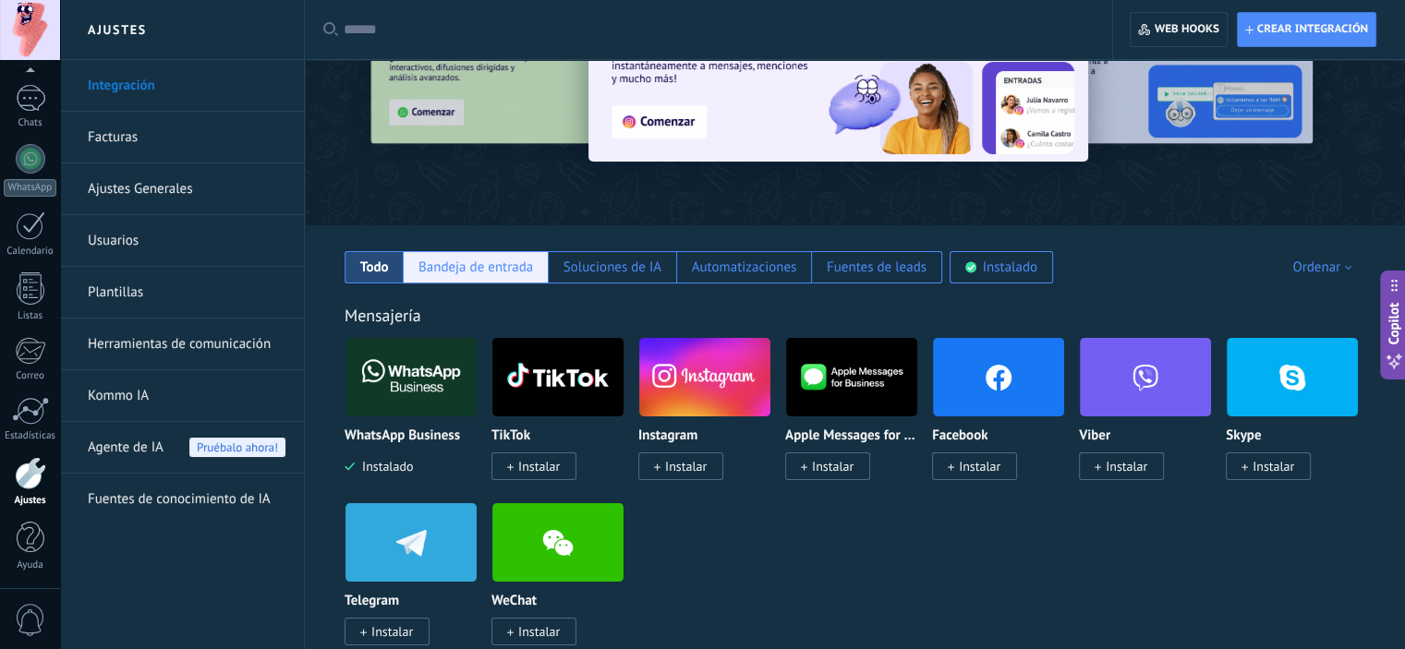
scroll to position [185, 0]
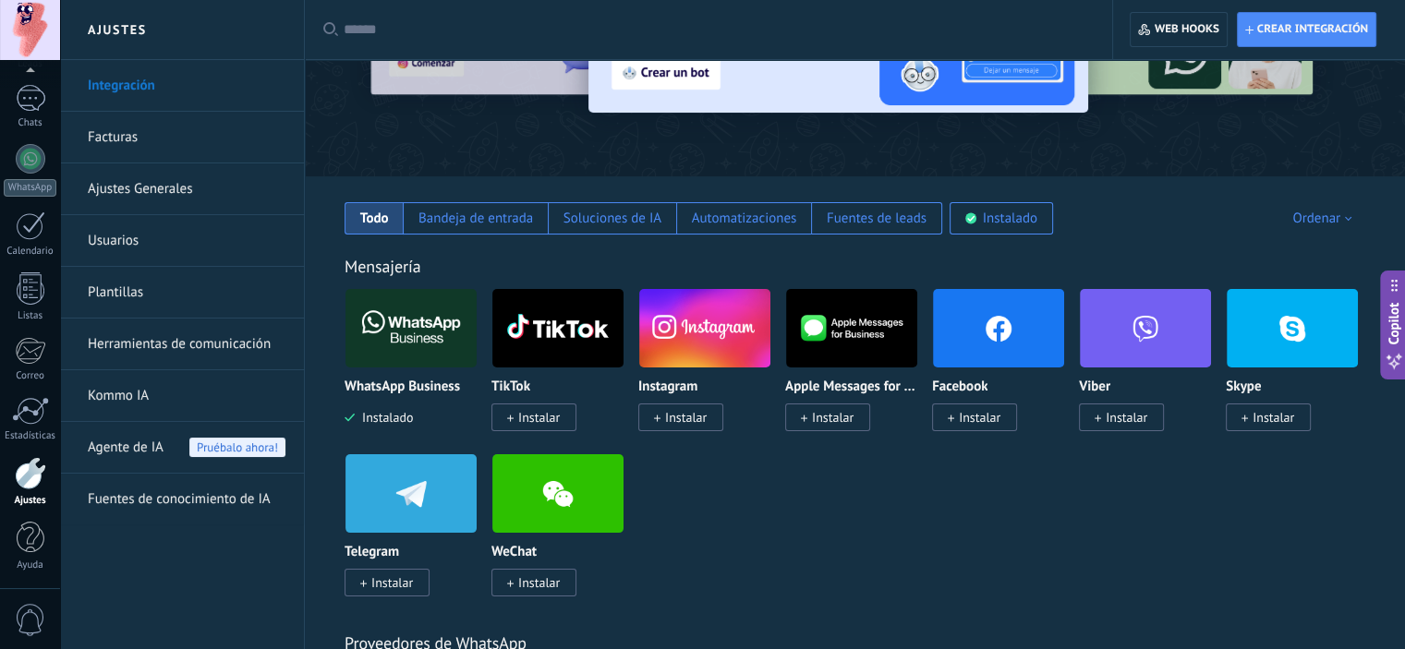
click at [155, 146] on link "Facturas" at bounding box center [187, 138] width 198 height 52
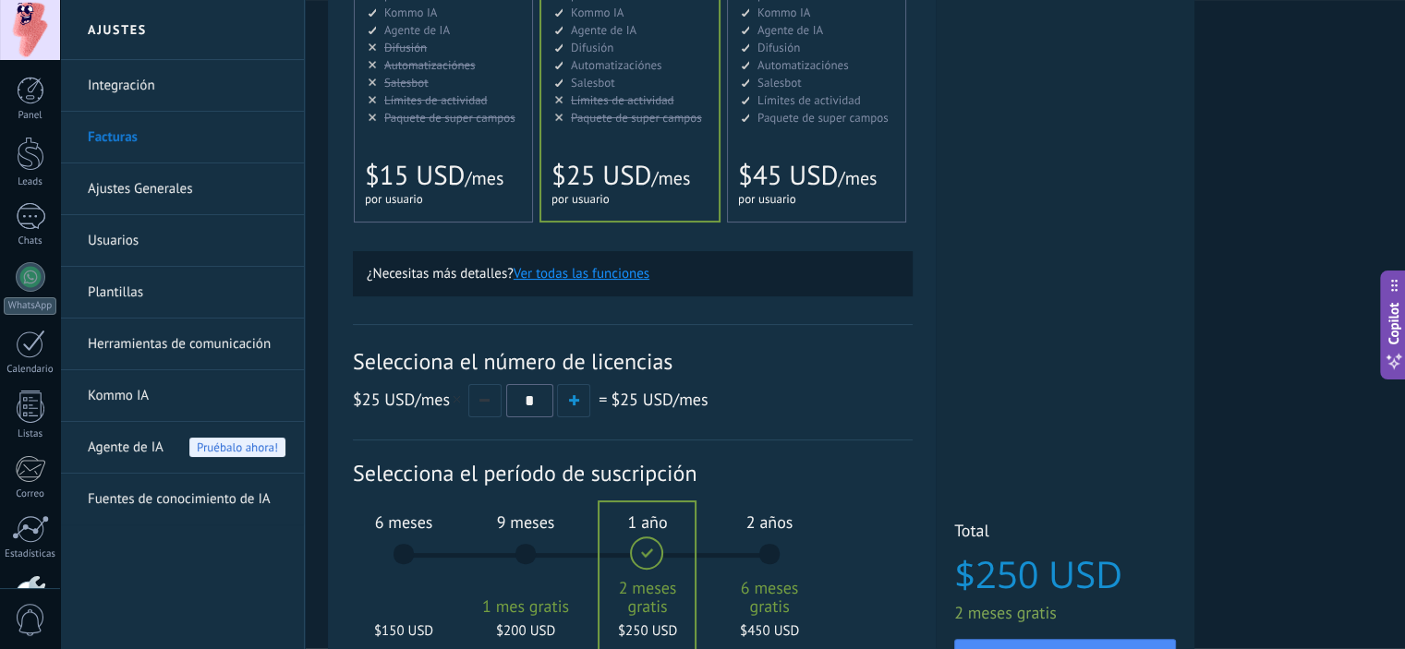
scroll to position [350, 0]
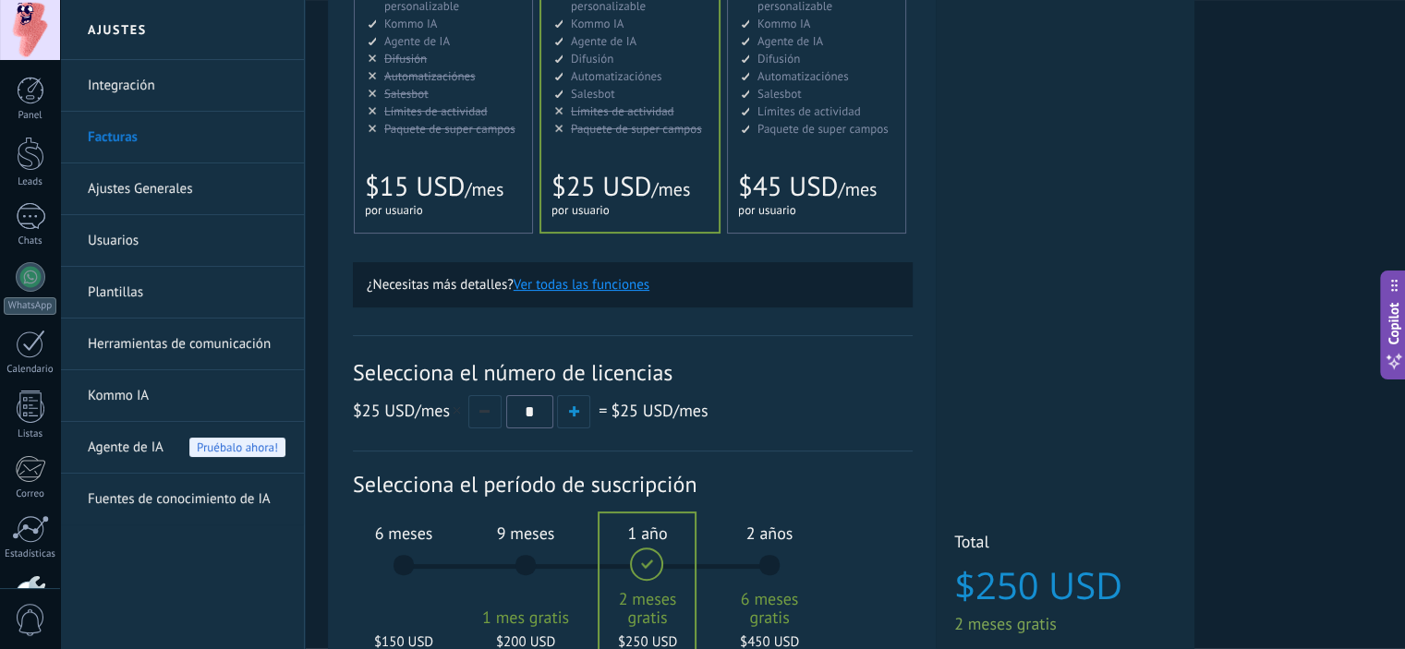
click at [597, 410] on span "= $25 USD /mes" at bounding box center [651, 410] width 113 height 21
click at [578, 413] on span "button" at bounding box center [574, 411] width 10 height 10
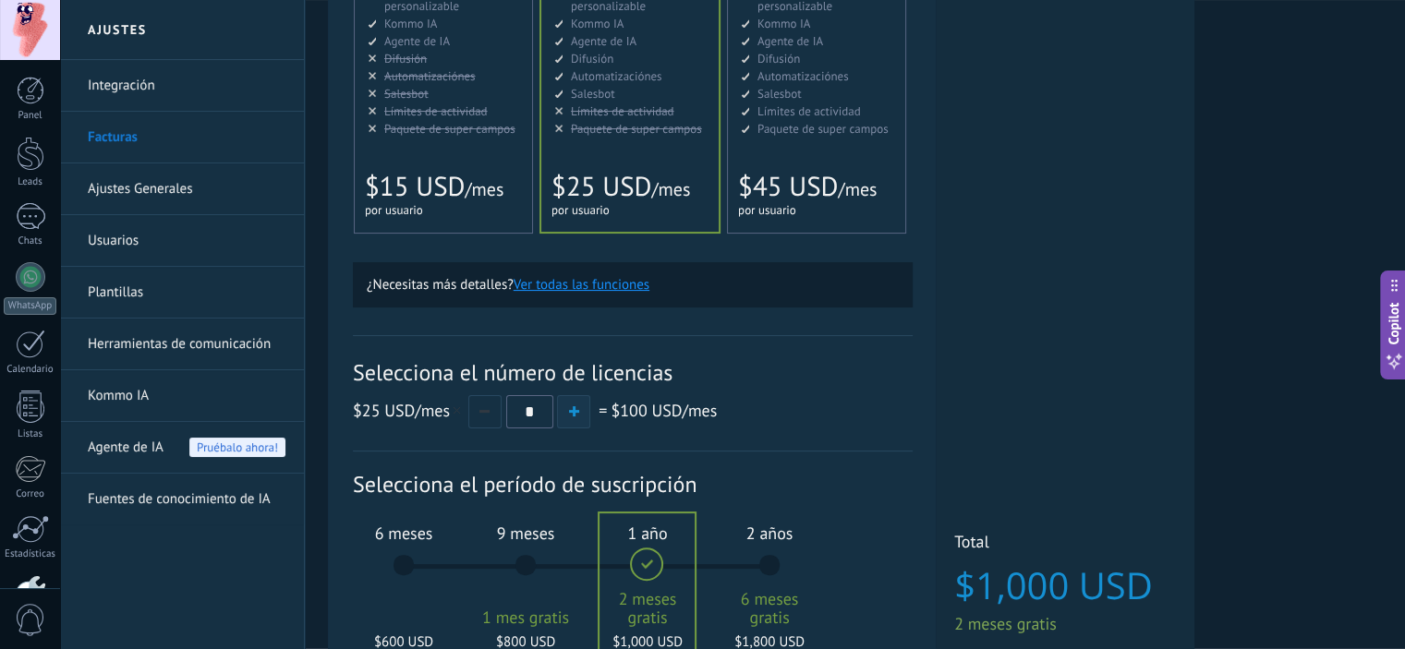
click at [578, 413] on span "button" at bounding box center [574, 411] width 10 height 10
click at [496, 415] on button "button" at bounding box center [484, 411] width 33 height 33
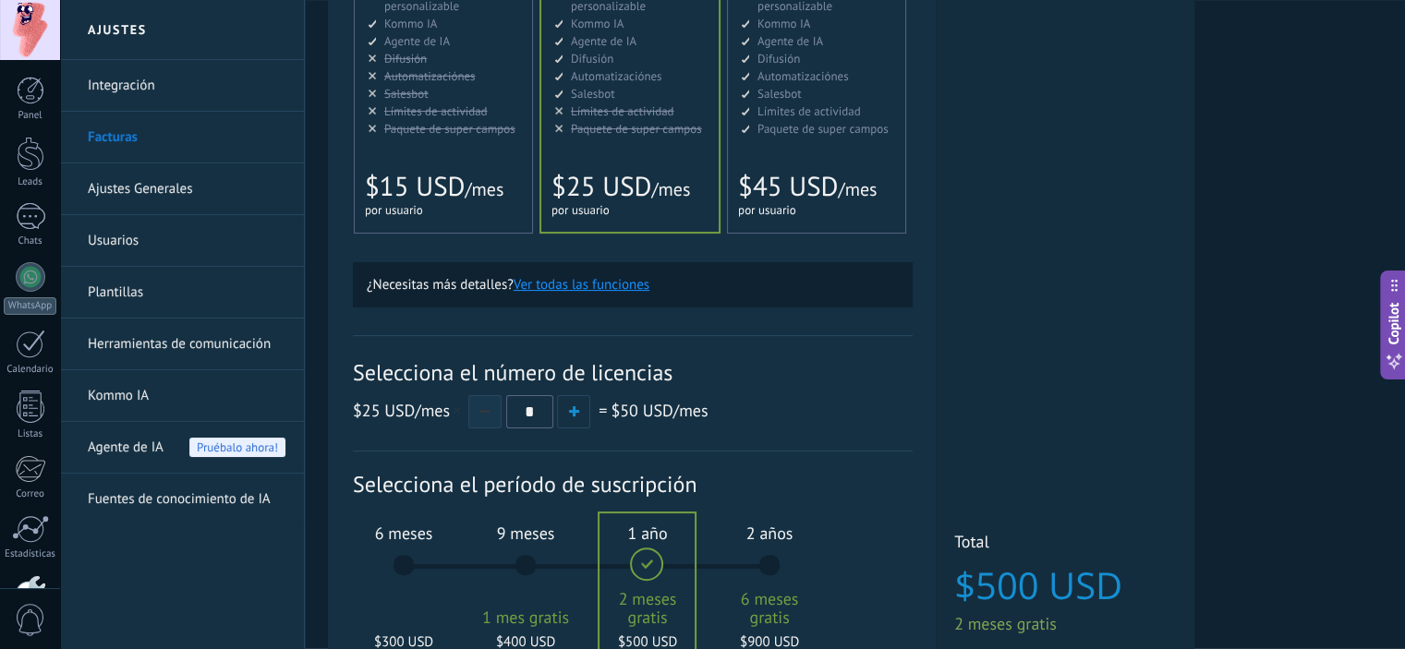
click at [496, 415] on button "button" at bounding box center [484, 411] width 33 height 33
type input "*"
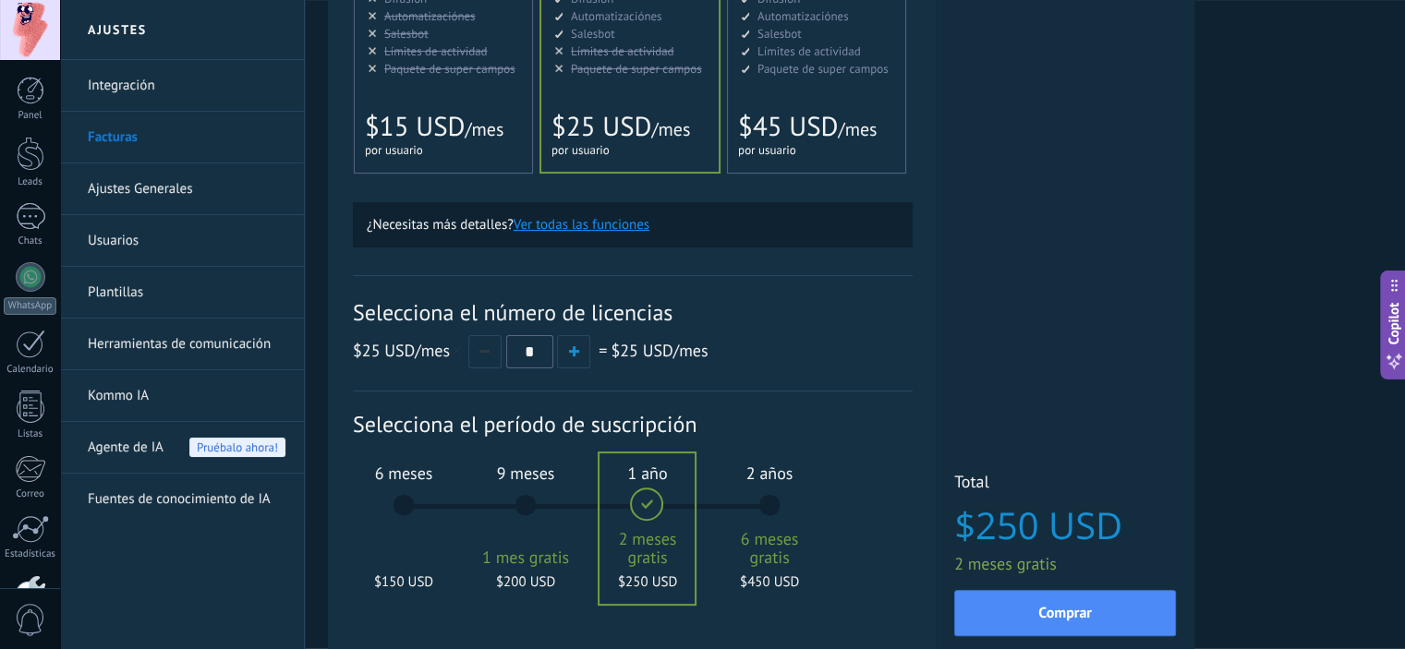
scroll to position [442, 0]
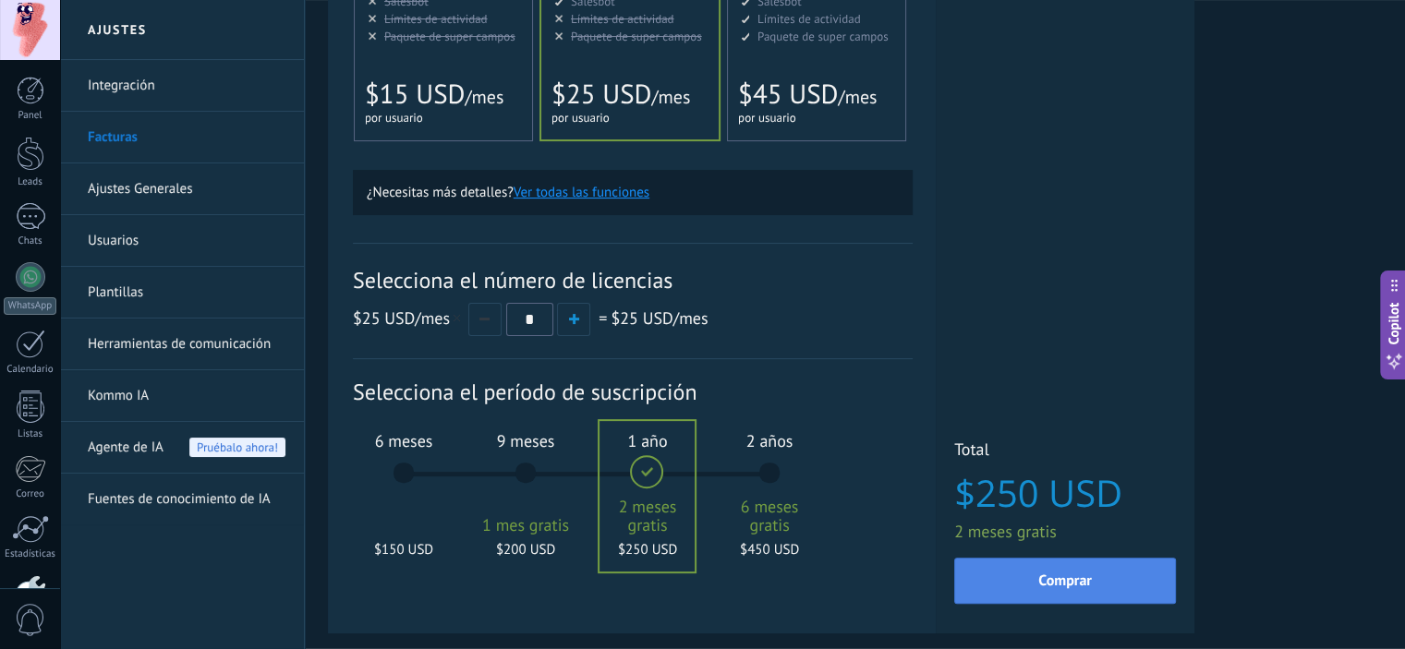
click at [1011, 571] on button "Comprar" at bounding box center [1065, 581] width 222 height 46
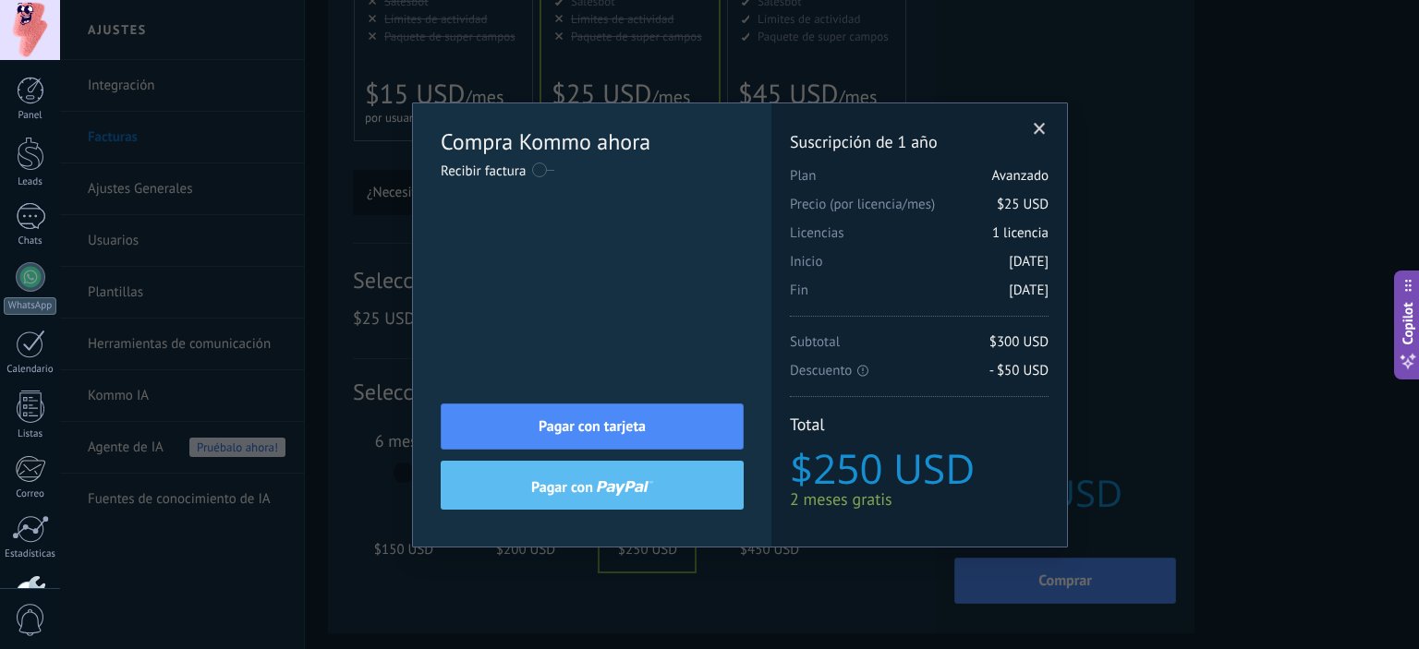
click at [1161, 303] on div "Compra Kommo ahora Recibir factura Nombre completo / Nombre de la empresa [GEOG…" at bounding box center [739, 324] width 1359 height 649
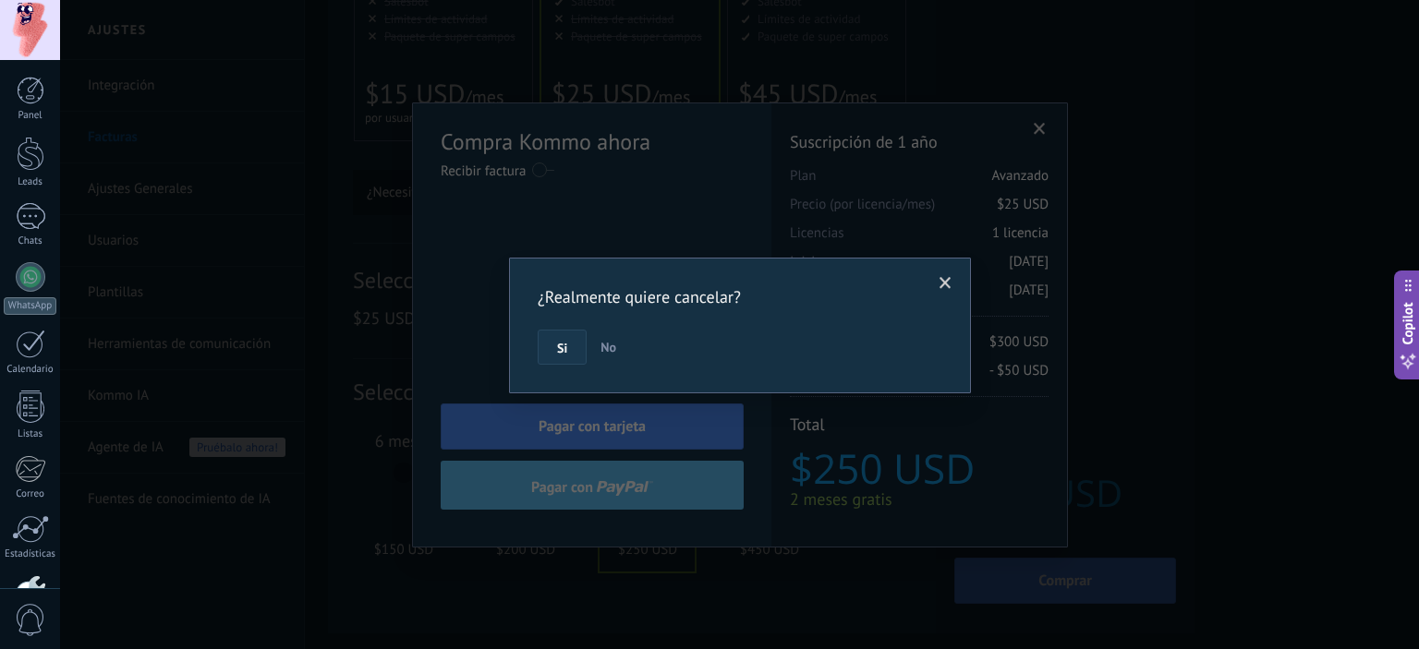
click at [571, 347] on button "Si" at bounding box center [562, 347] width 49 height 35
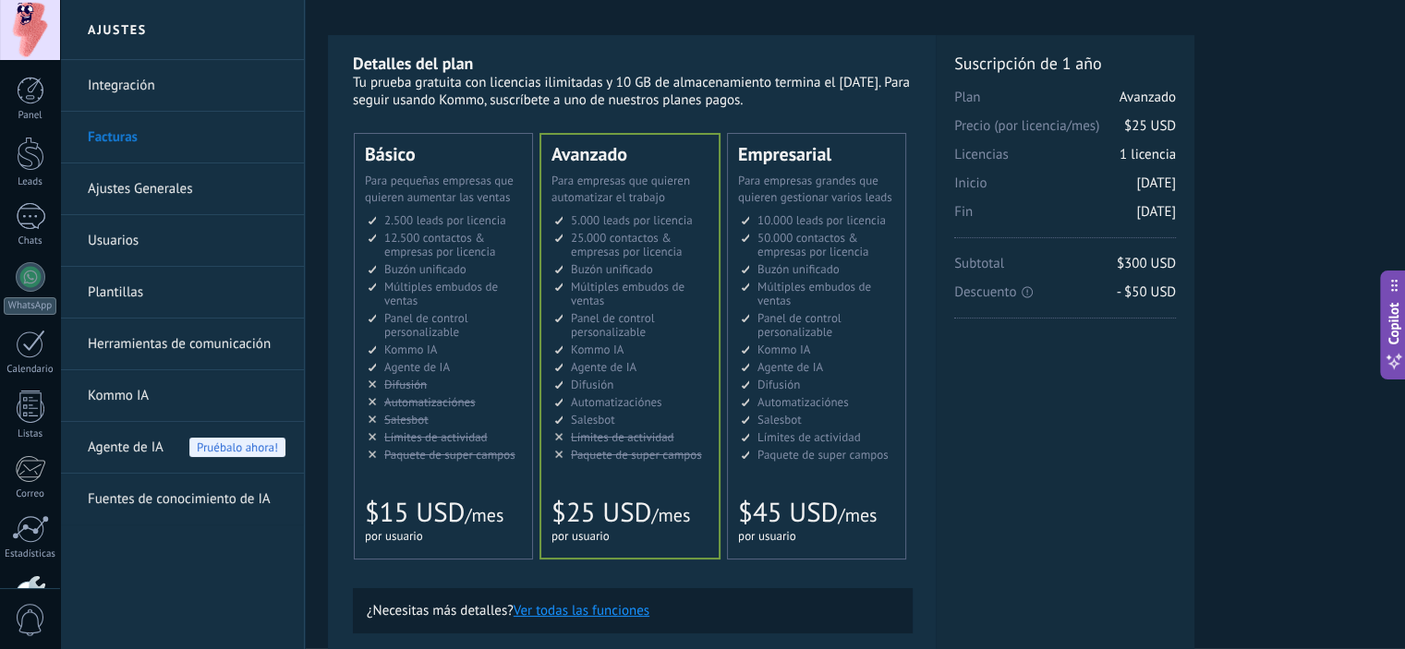
scroll to position [0, 0]
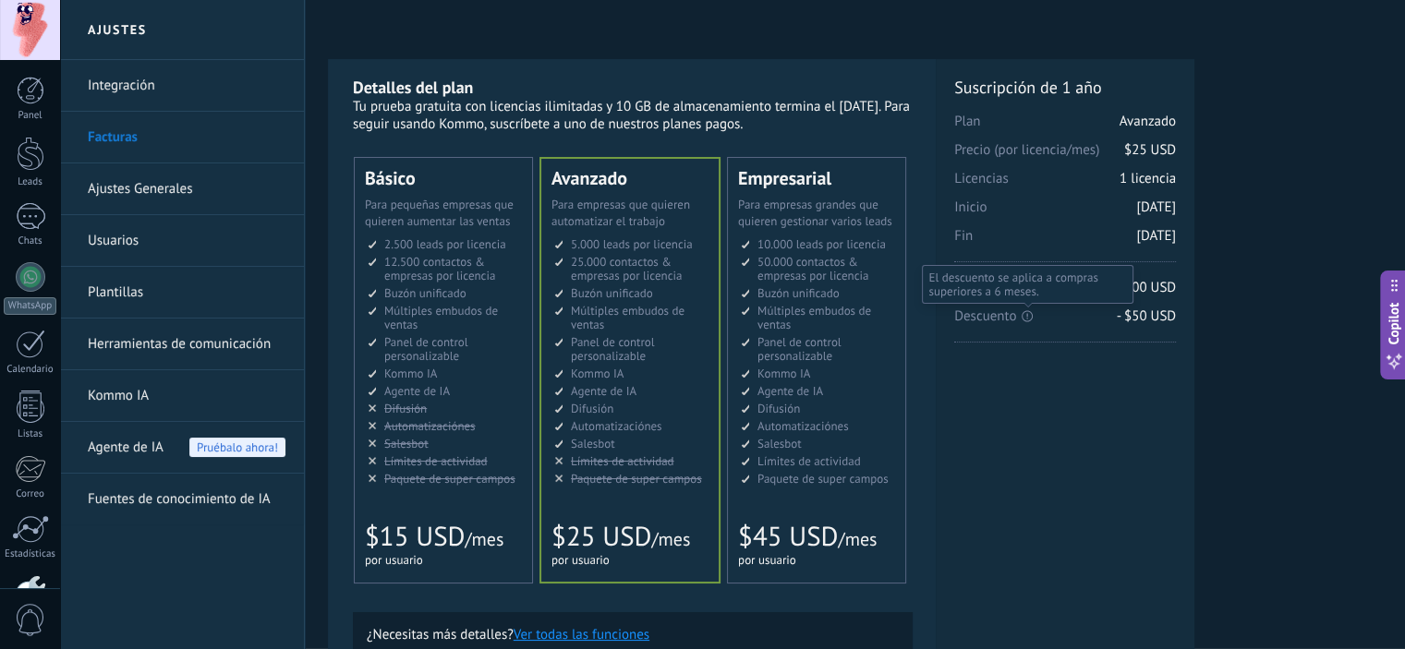
click at [1024, 315] on icon at bounding box center [1027, 316] width 11 height 12
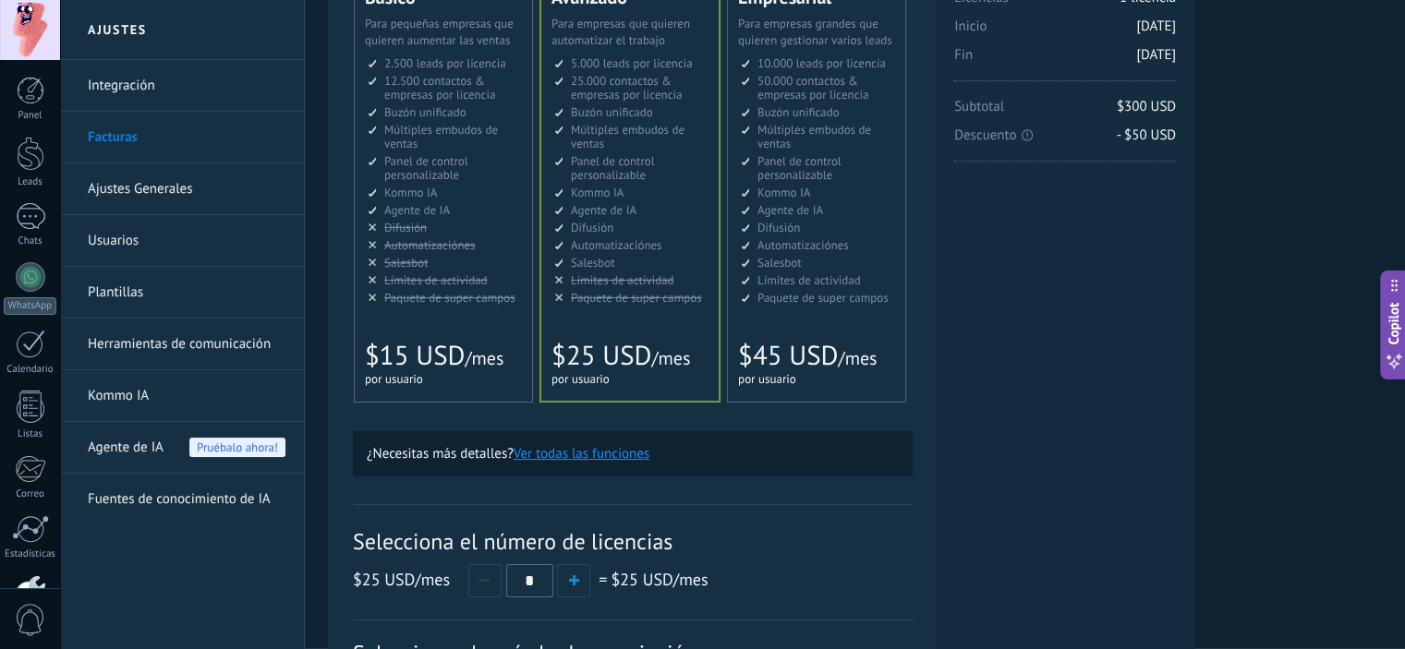
scroll to position [185, 0]
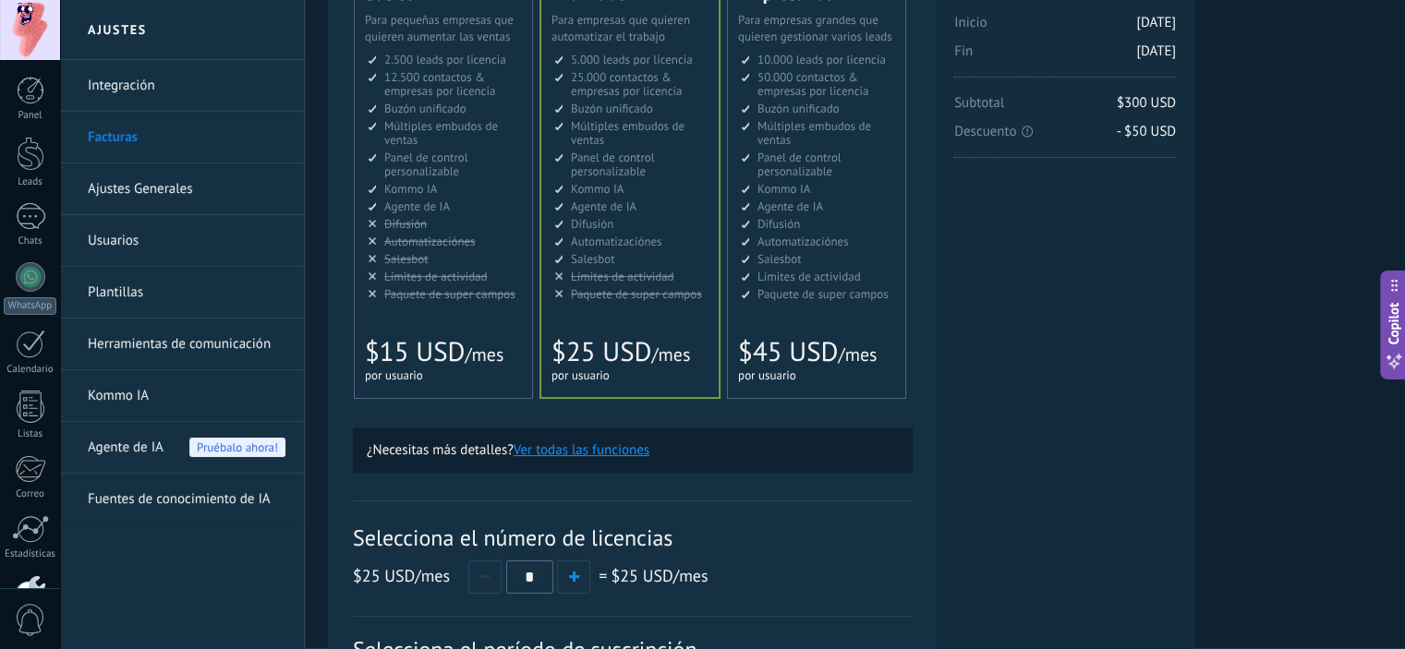
click at [155, 139] on link "Facturas" at bounding box center [187, 138] width 198 height 52
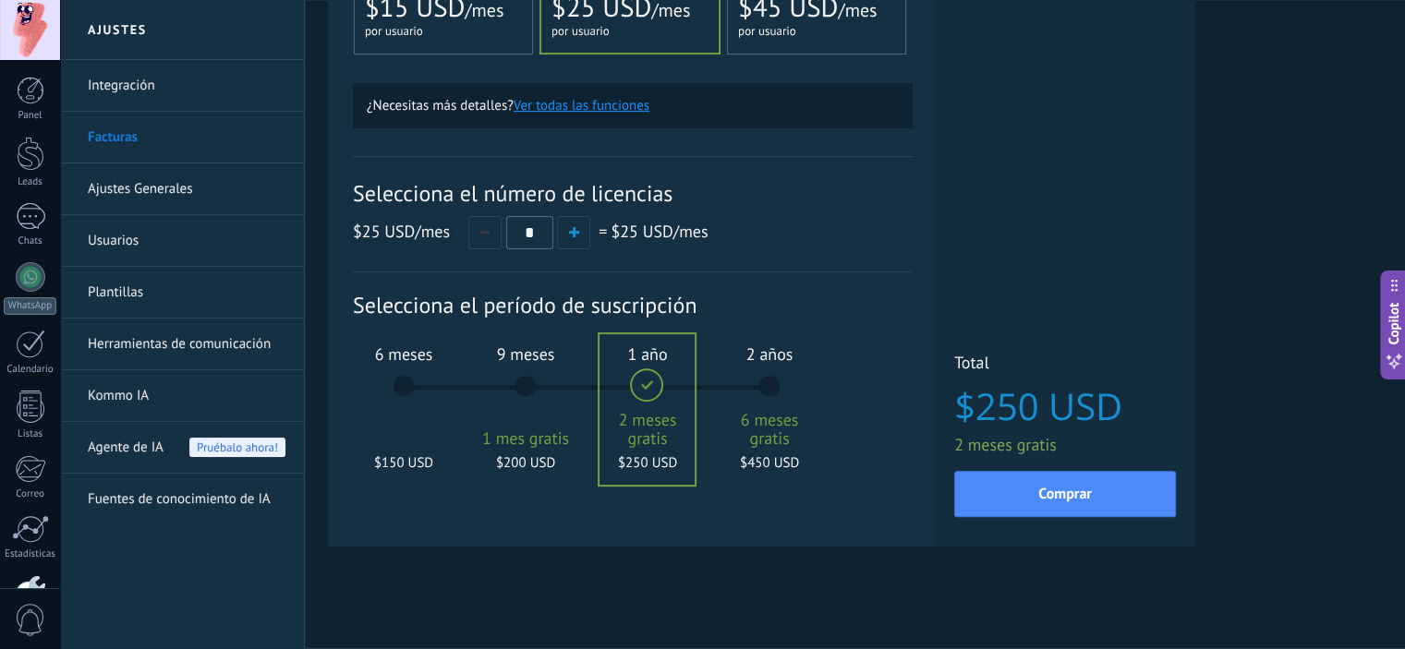
scroll to position [535, 0]
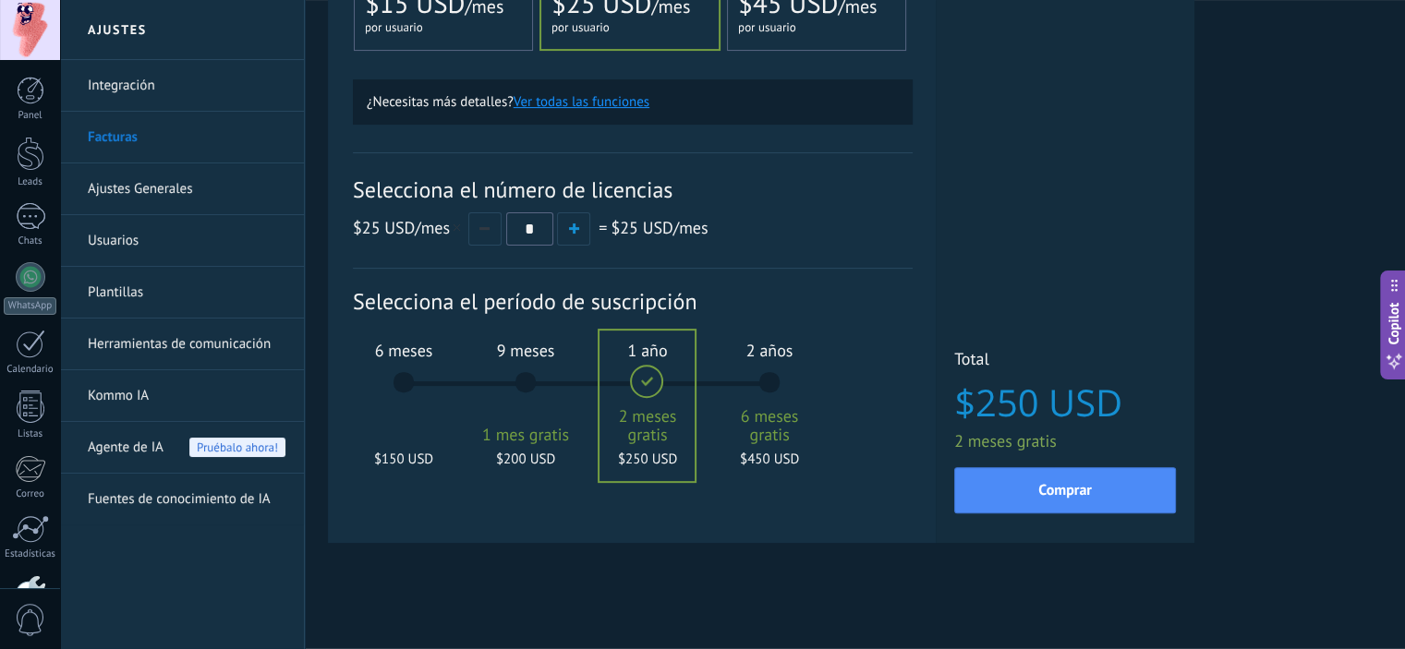
click at [172, 186] on link "Ajustes Generales" at bounding box center [187, 189] width 198 height 52
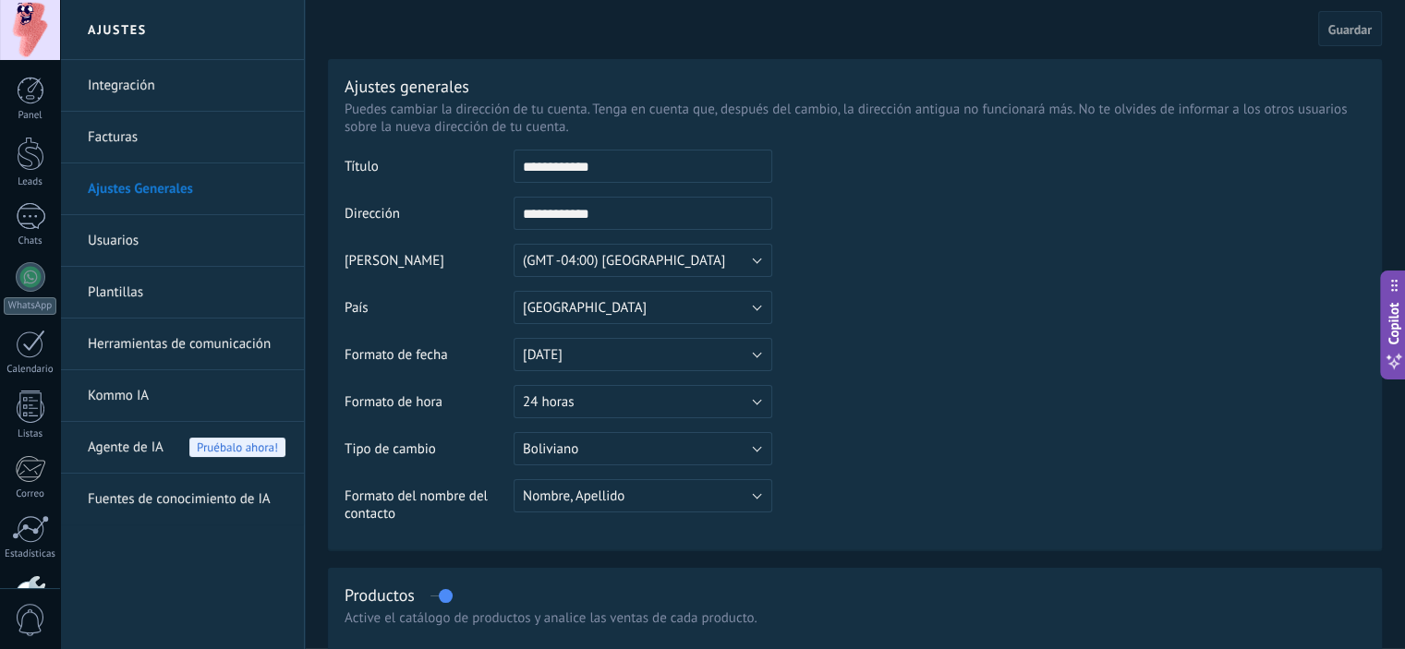
click at [176, 221] on link "Usuarios" at bounding box center [187, 241] width 198 height 52
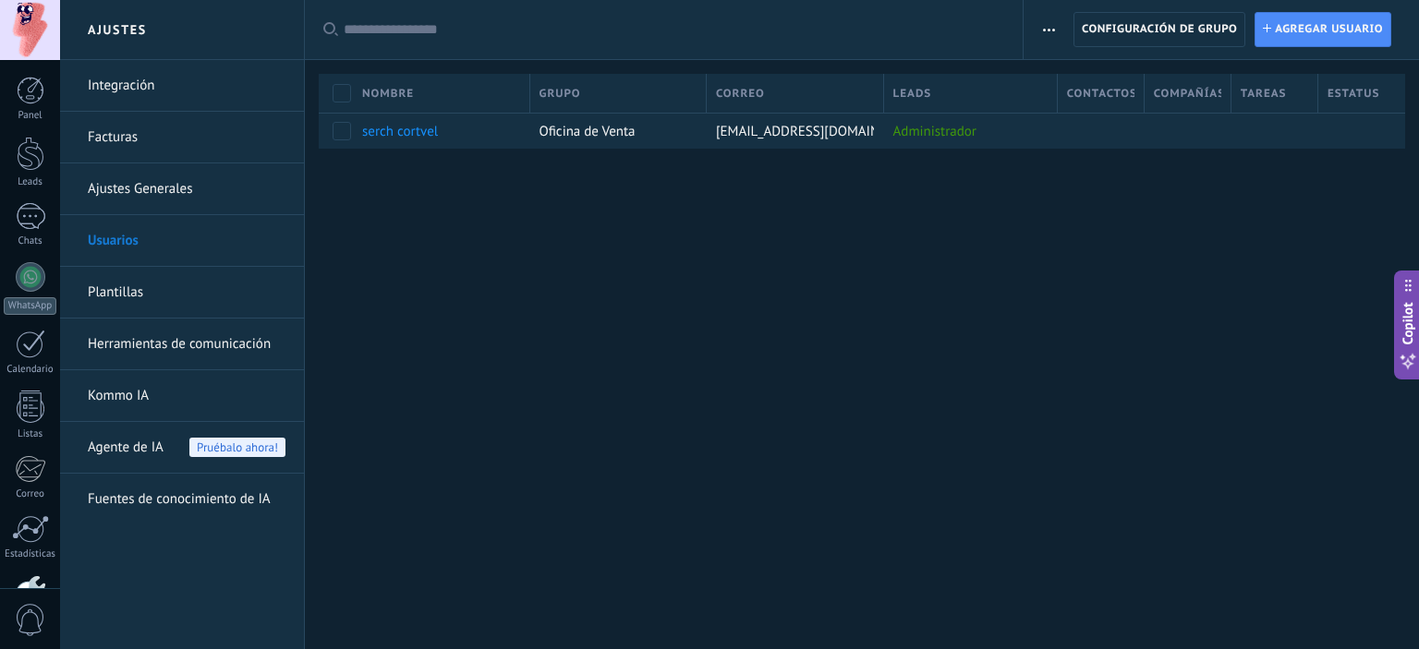
click at [165, 287] on link "Plantillas" at bounding box center [187, 293] width 198 height 52
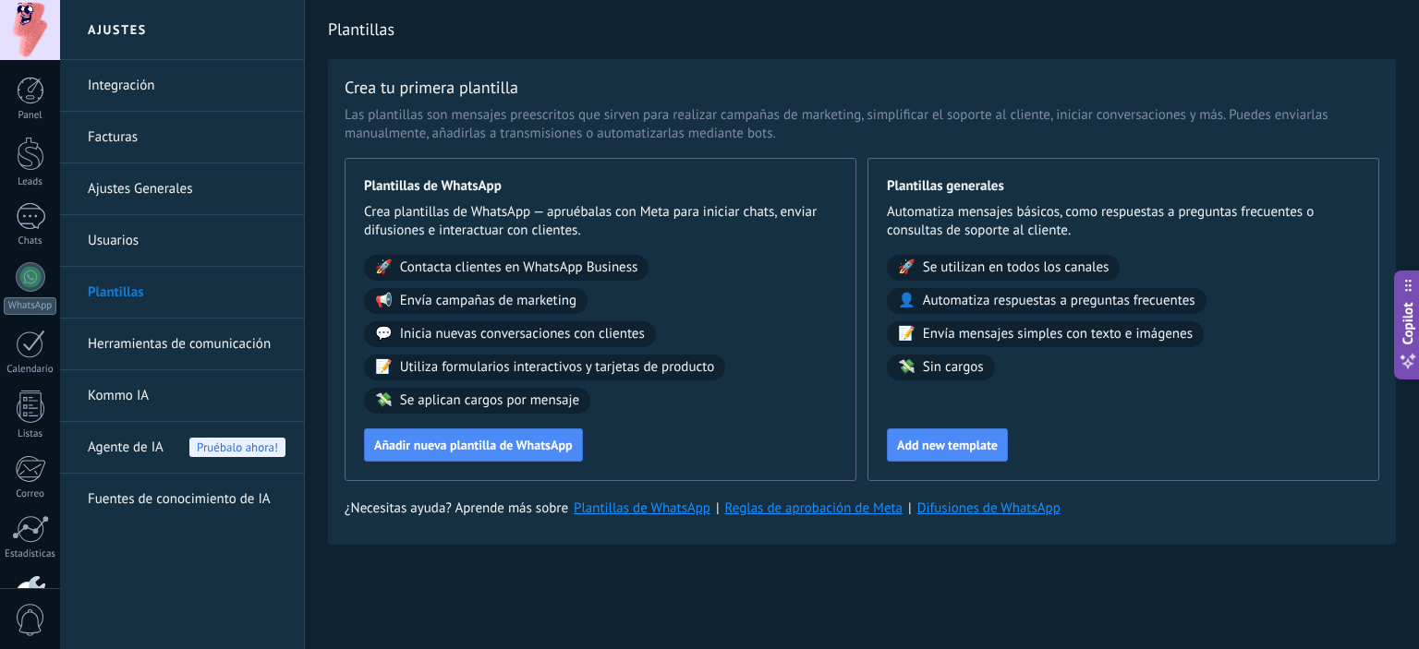
click at [166, 398] on link "Kommo IA" at bounding box center [187, 396] width 198 height 52
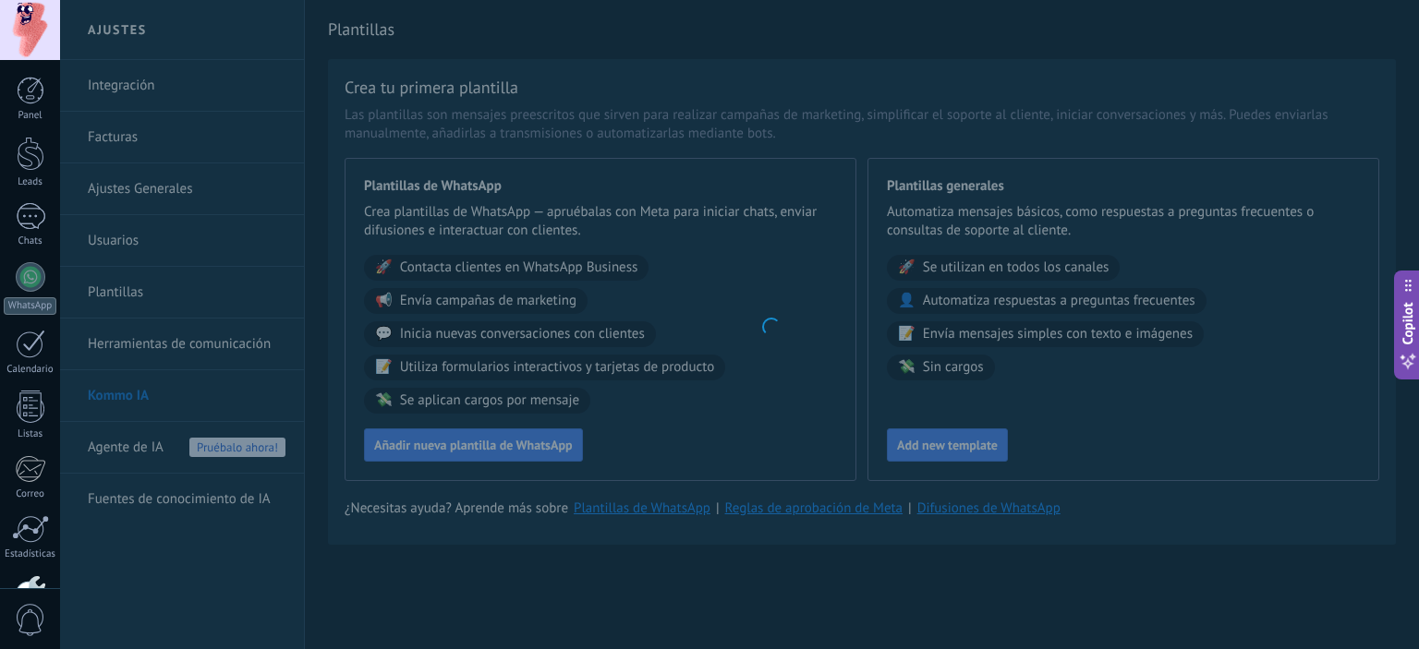
click at [179, 346] on body ".abccls-1,.abccls-2{fill-rule:evenodd}.abccls-2{fill:#fff} .abfcls-1{fill:none}…" at bounding box center [709, 324] width 1419 height 649
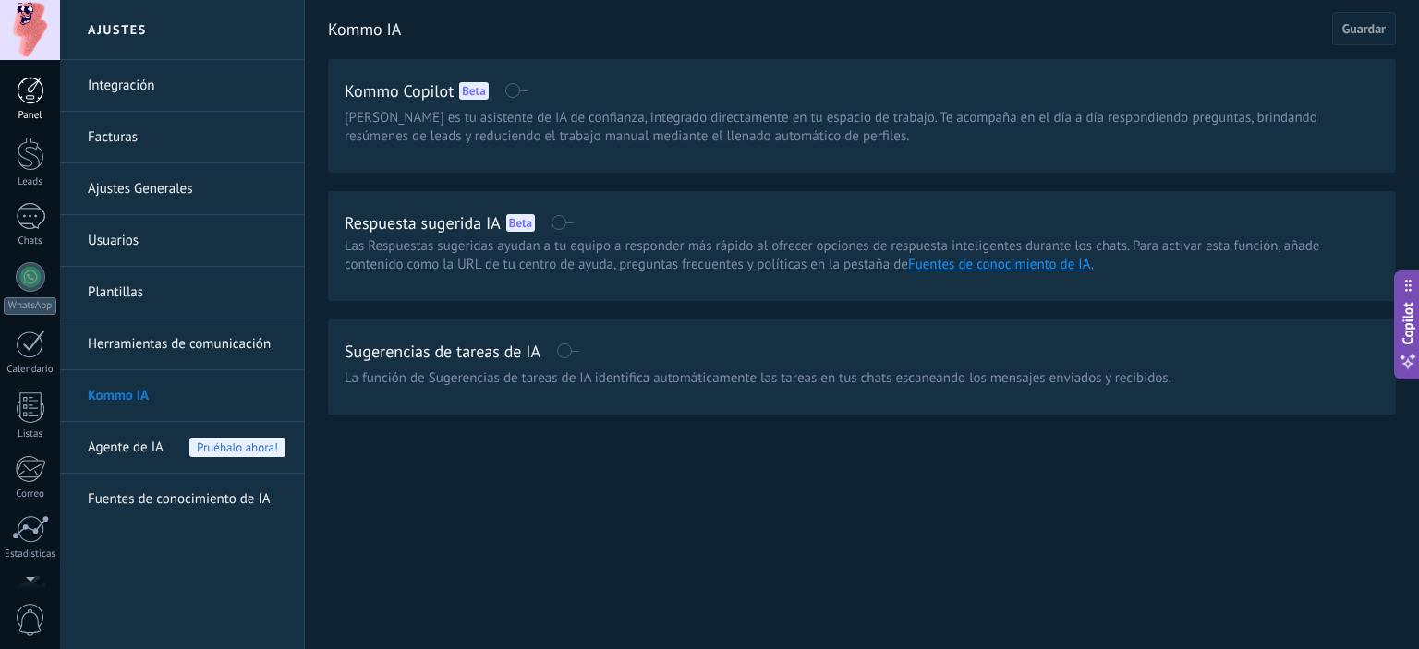
click at [14, 94] on link "Panel" at bounding box center [30, 99] width 60 height 45
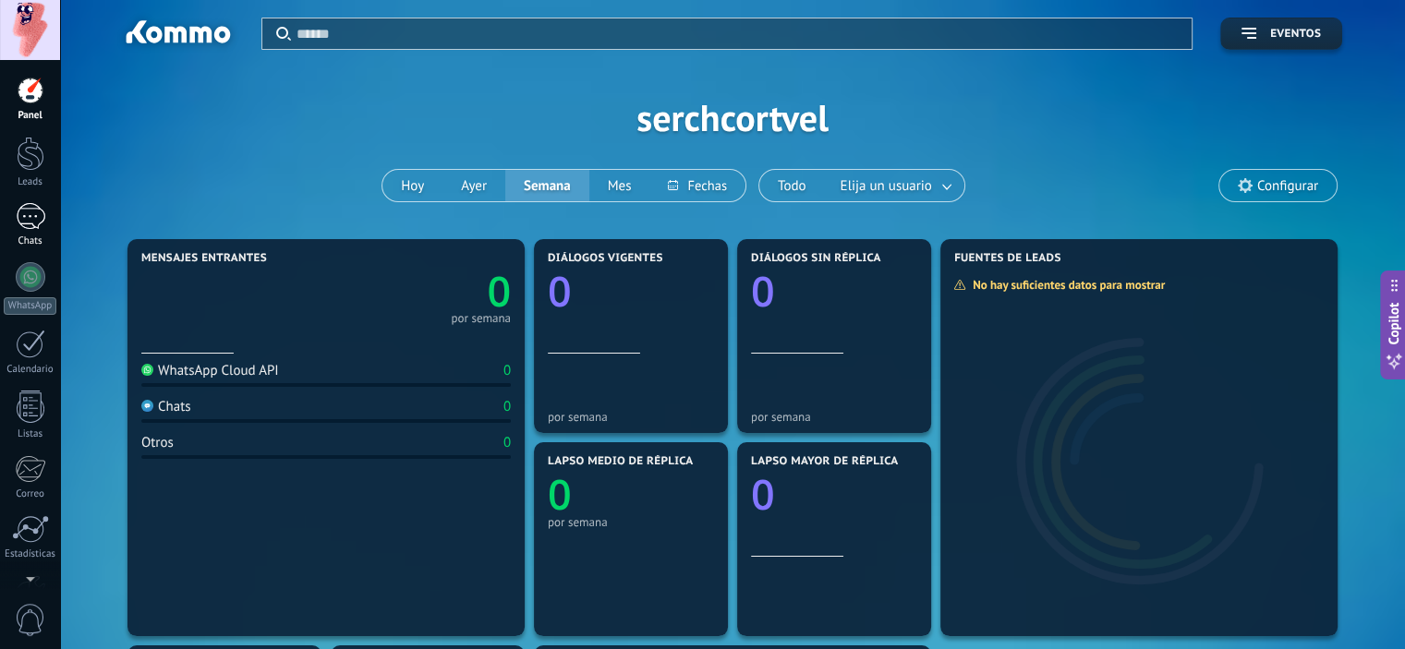
click at [54, 235] on link "Chats" at bounding box center [30, 225] width 60 height 44
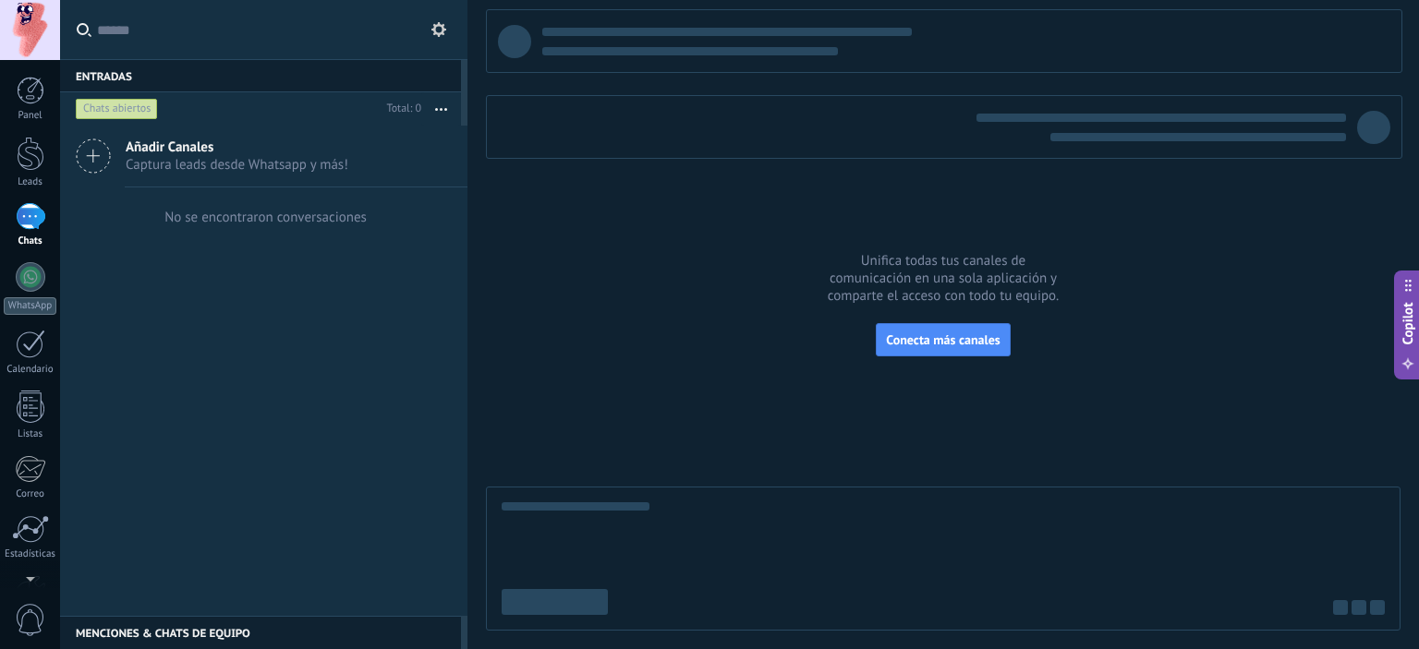
click at [160, 156] on span "Captura leads desde Whatsapp y más!" at bounding box center [237, 165] width 223 height 18
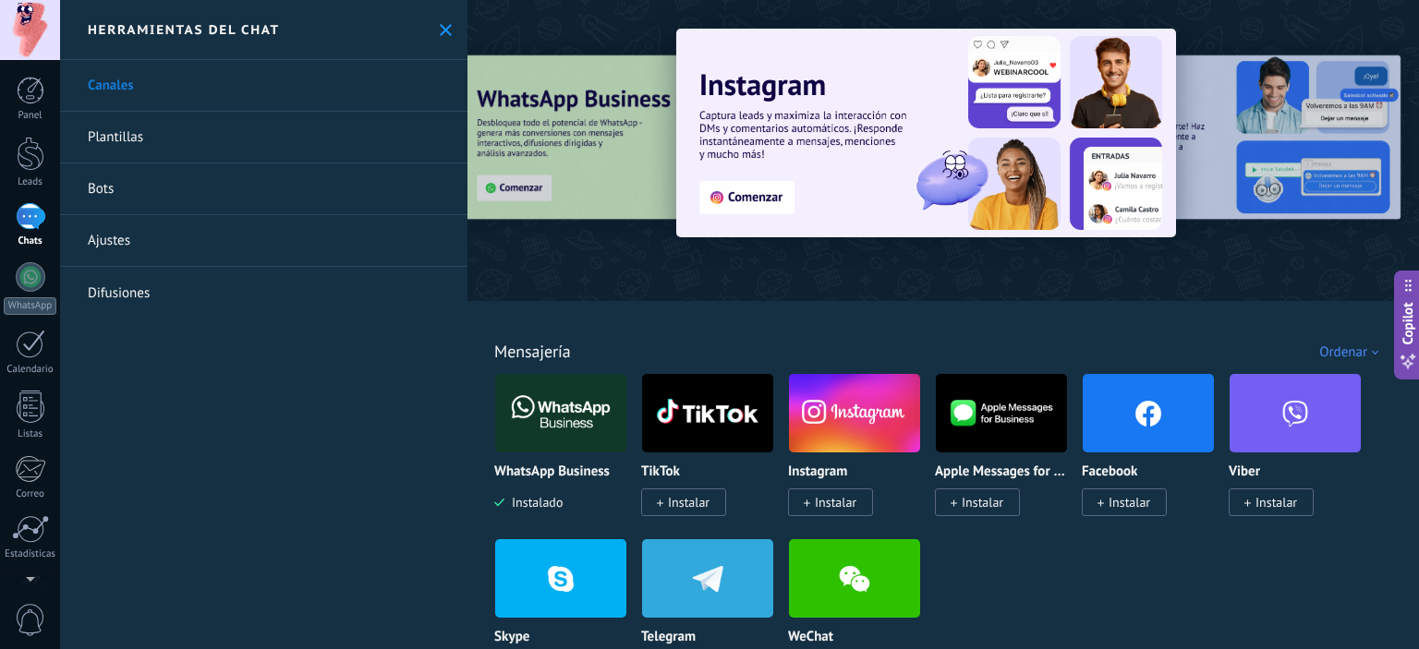
click at [92, 188] on link "Bots" at bounding box center [263, 189] width 407 height 52
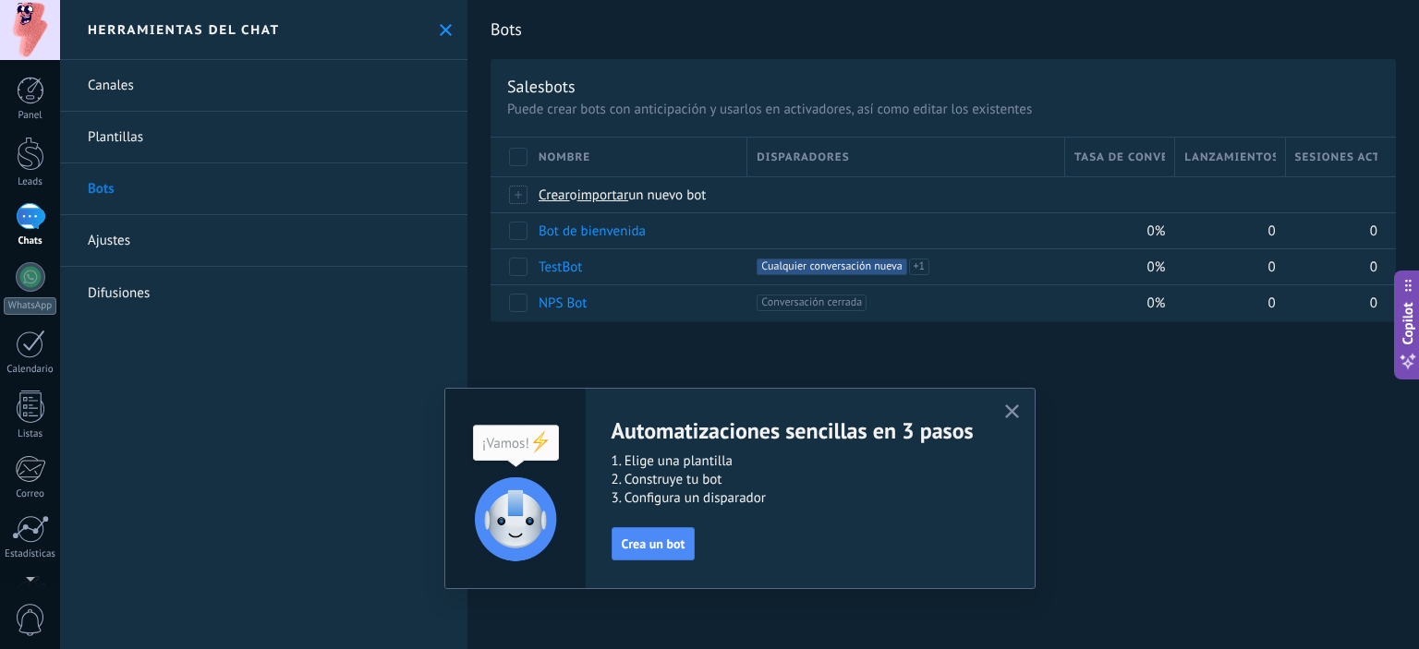
click at [170, 239] on link "Ajustes" at bounding box center [263, 241] width 407 height 52
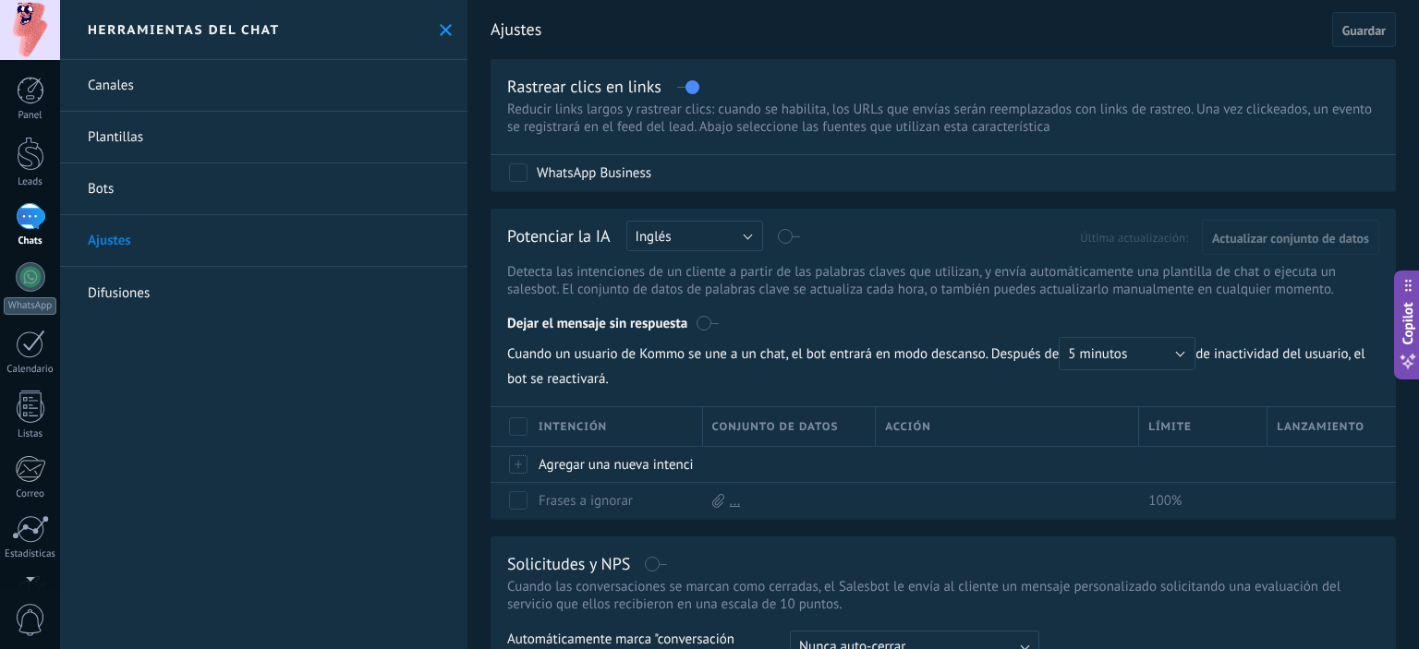
click at [153, 291] on link "Difusiones" at bounding box center [263, 293] width 407 height 52
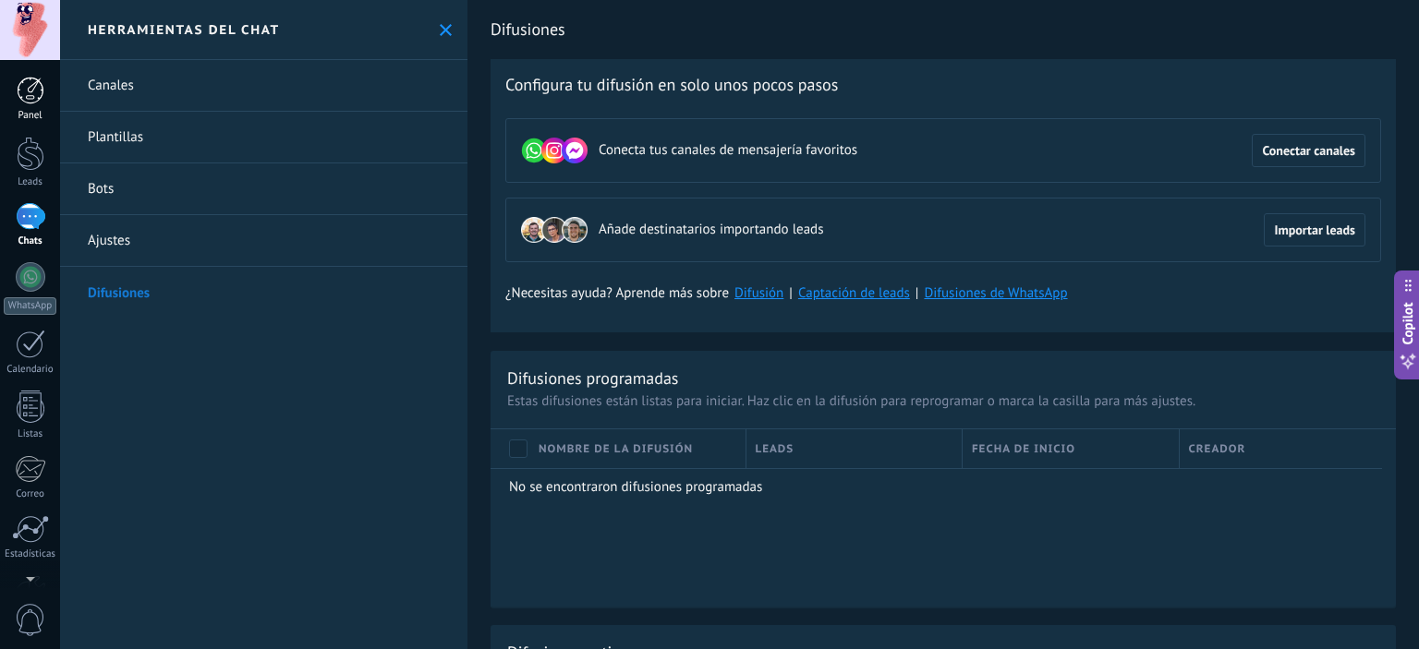
click at [24, 108] on link "Panel" at bounding box center [30, 99] width 60 height 45
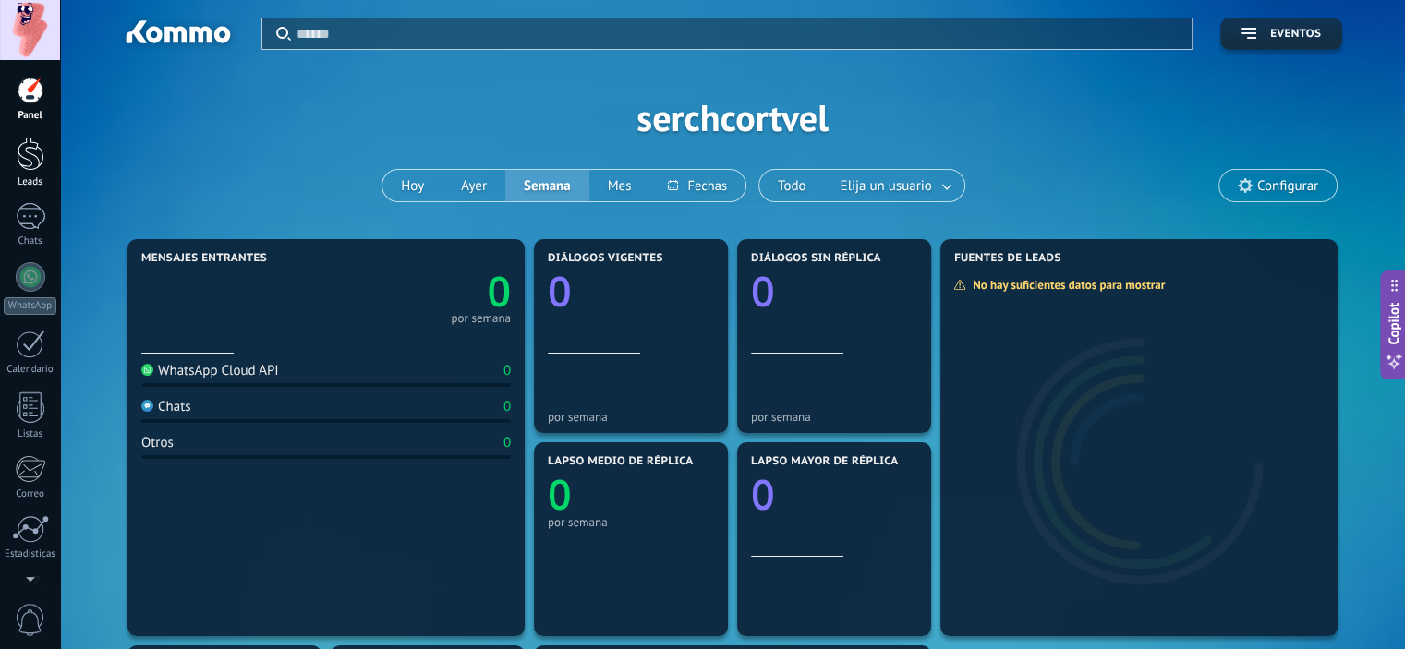
click at [11, 157] on link "Leads" at bounding box center [30, 163] width 60 height 52
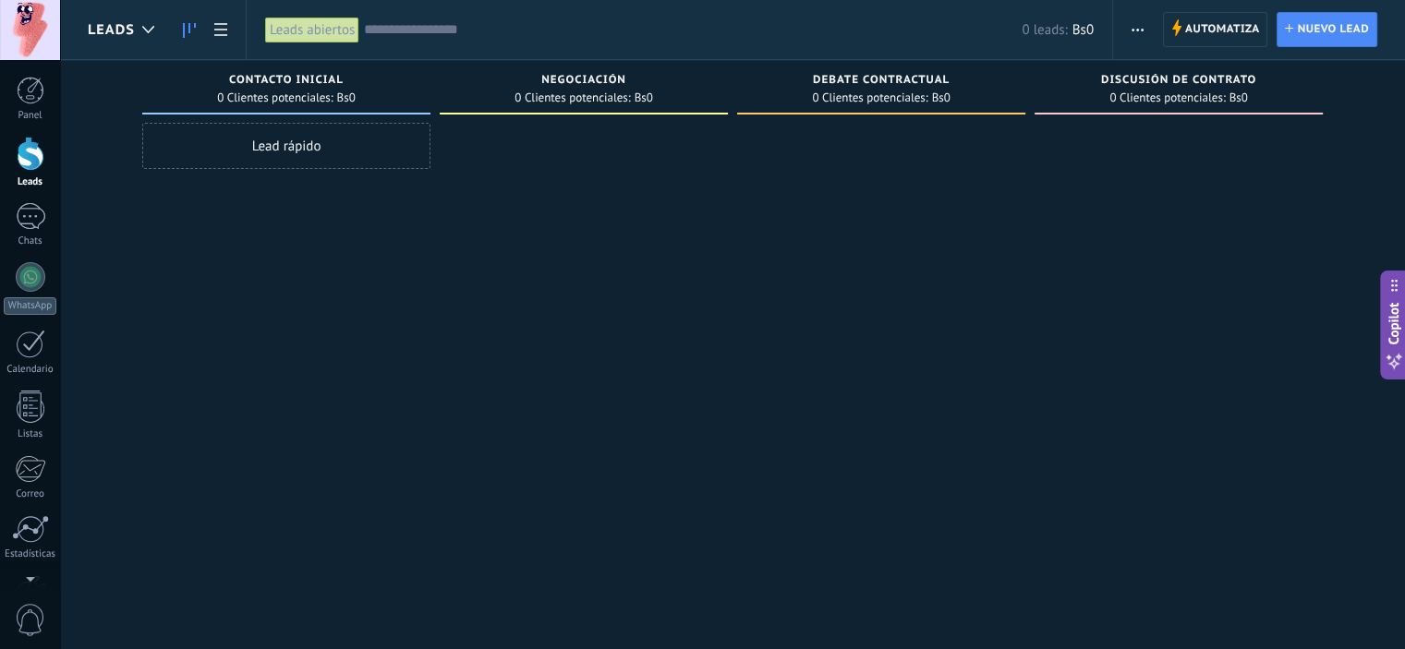
click at [333, 162] on div "Lead rápido" at bounding box center [286, 146] width 288 height 46
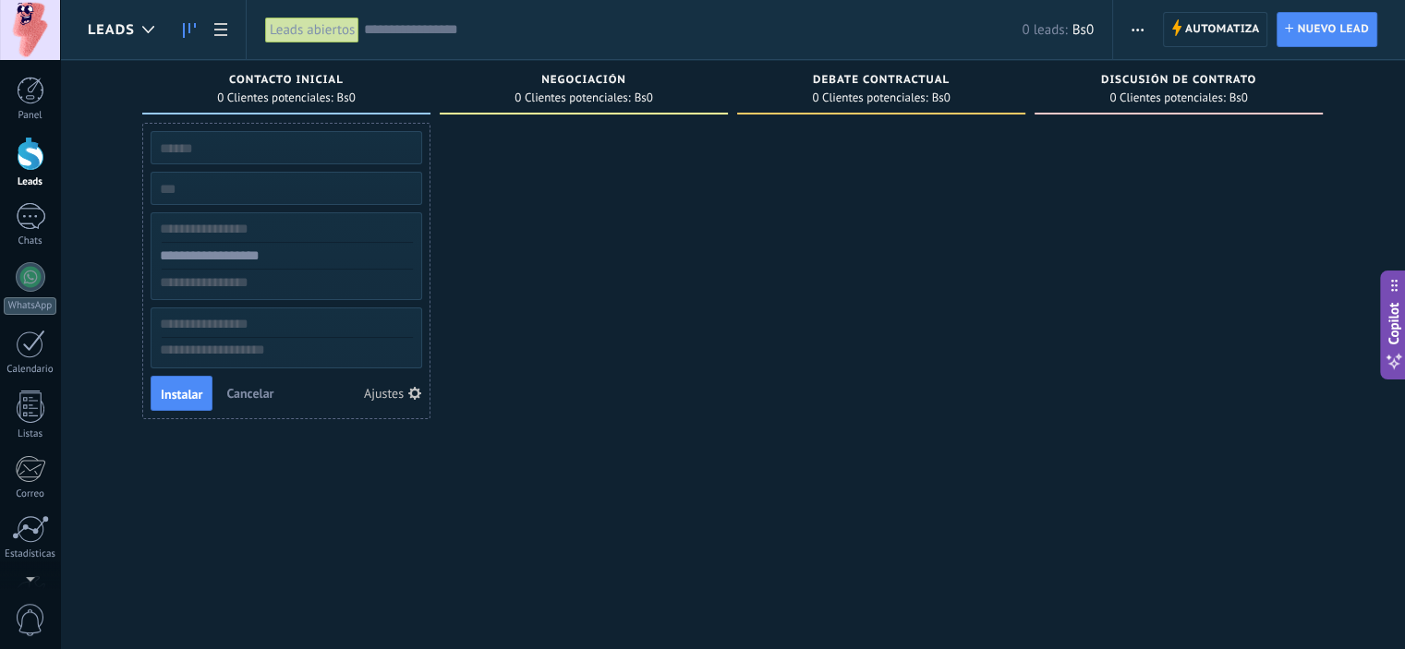
click at [603, 299] on div at bounding box center [584, 327] width 288 height 408
click at [27, 370] on div "Calendario" at bounding box center [31, 370] width 54 height 12
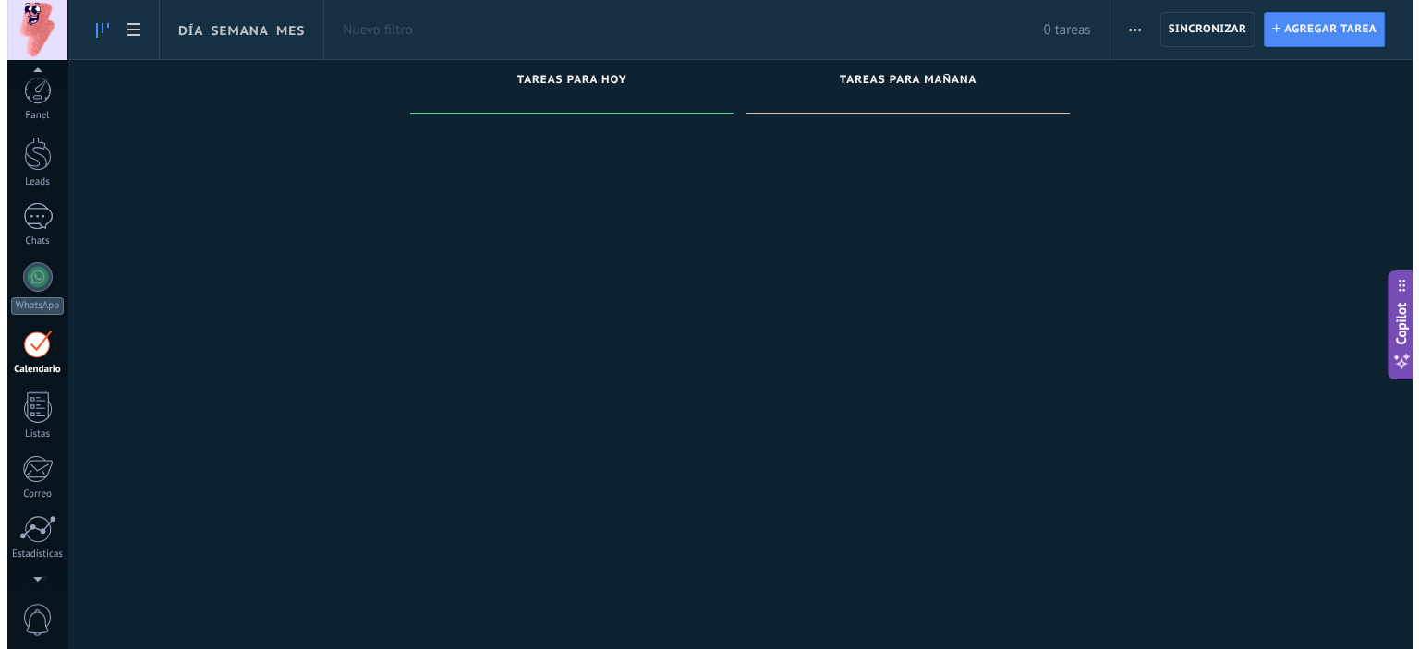
scroll to position [52, 0]
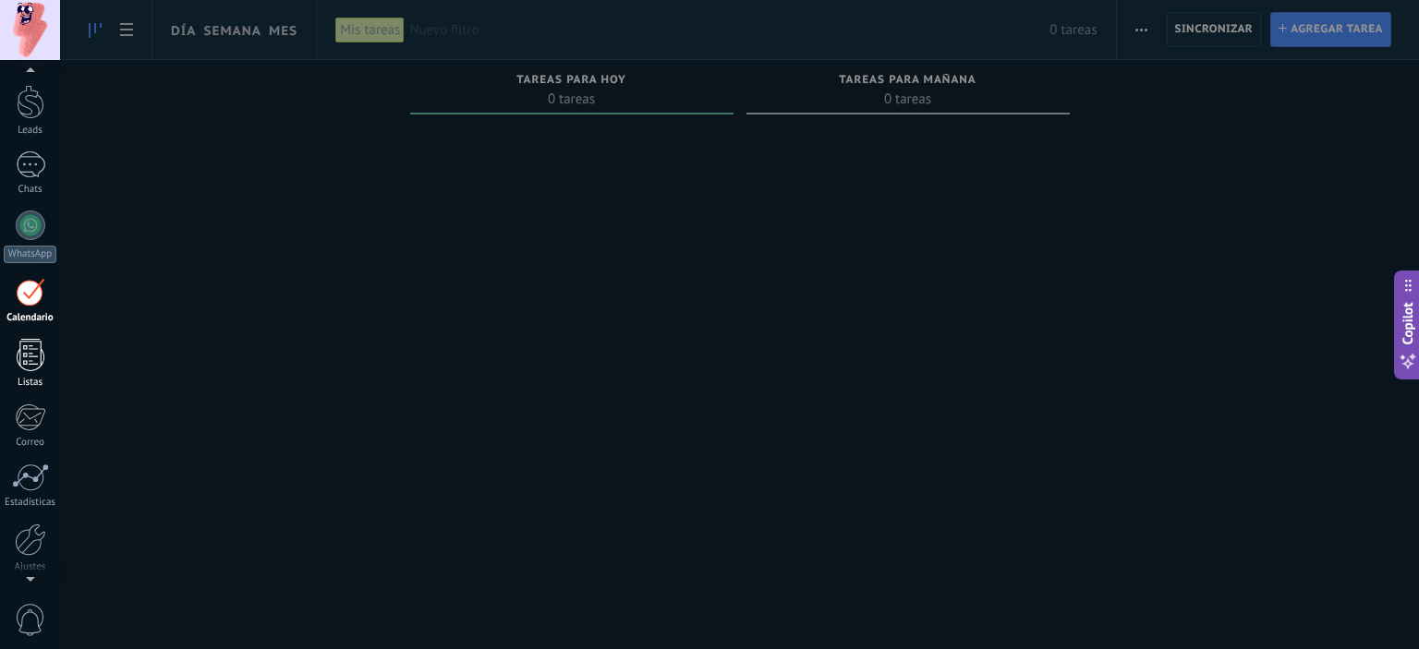
click at [18, 370] on link "Listas" at bounding box center [30, 364] width 60 height 50
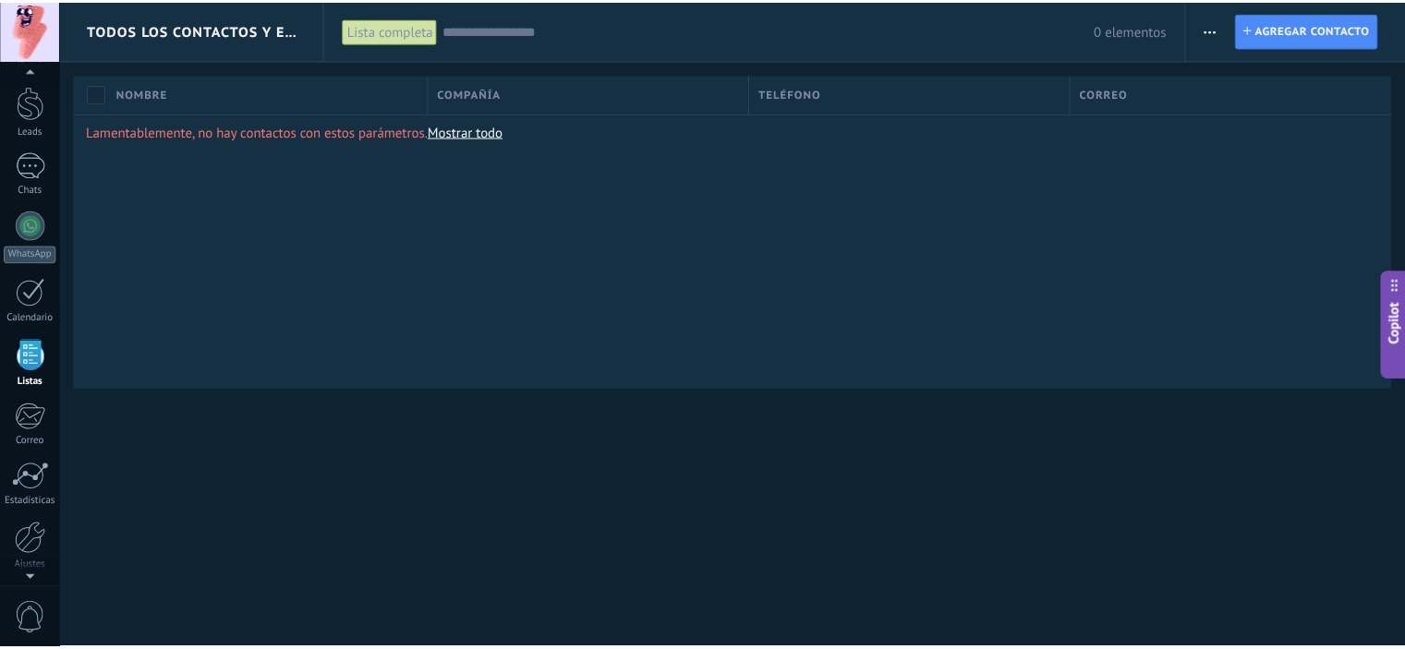
scroll to position [114, 0]
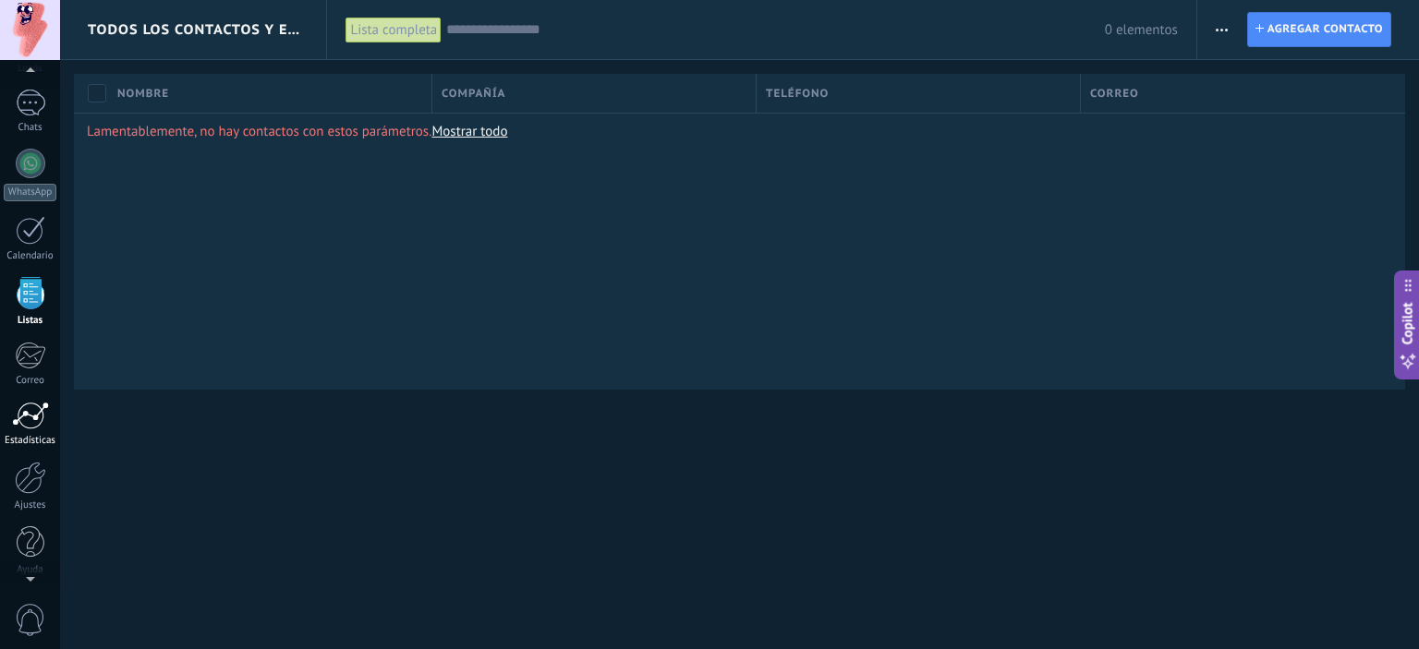
click at [34, 402] on div at bounding box center [30, 416] width 37 height 28
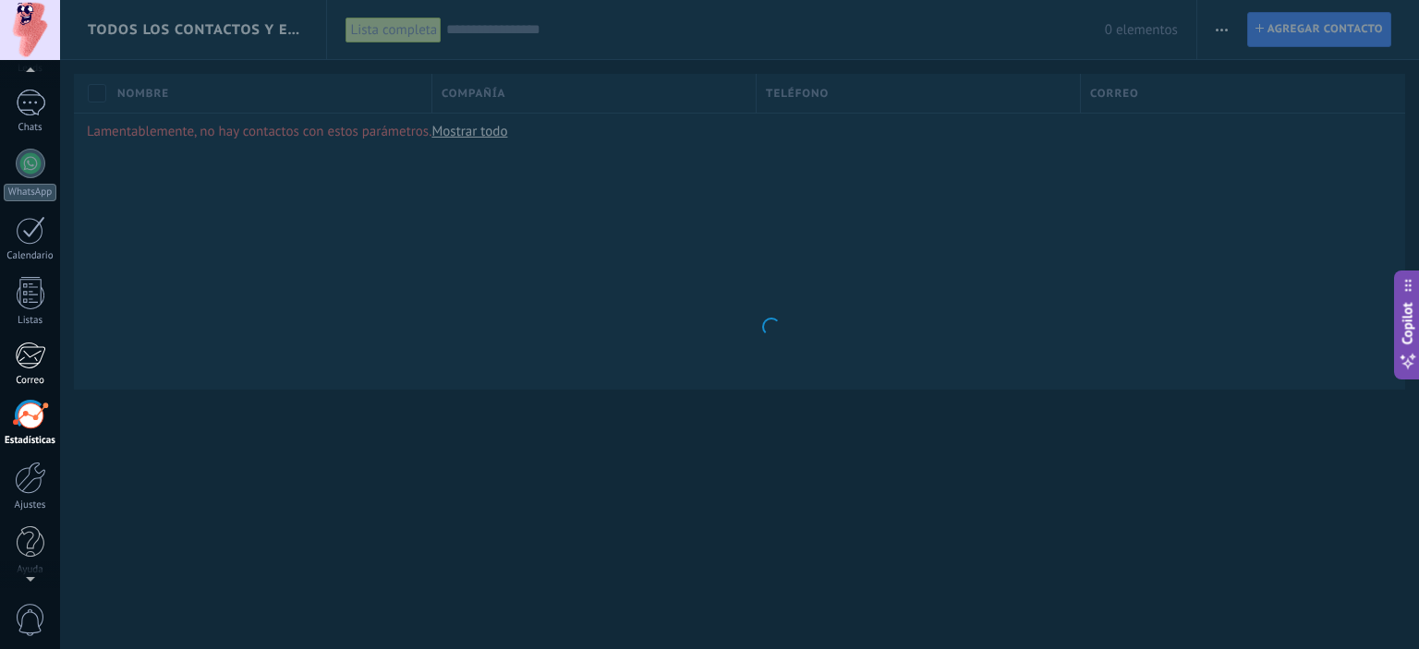
click at [36, 379] on div "Correo" at bounding box center [31, 381] width 54 height 12
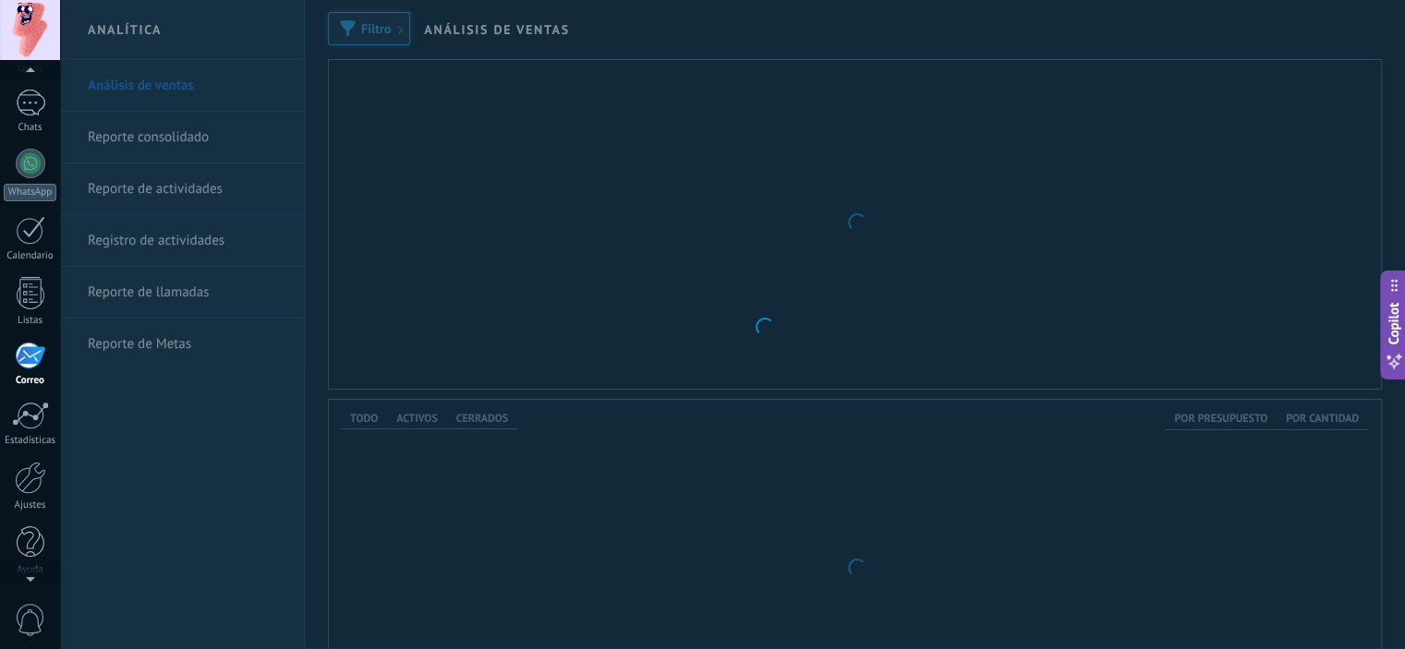
scroll to position [118, 0]
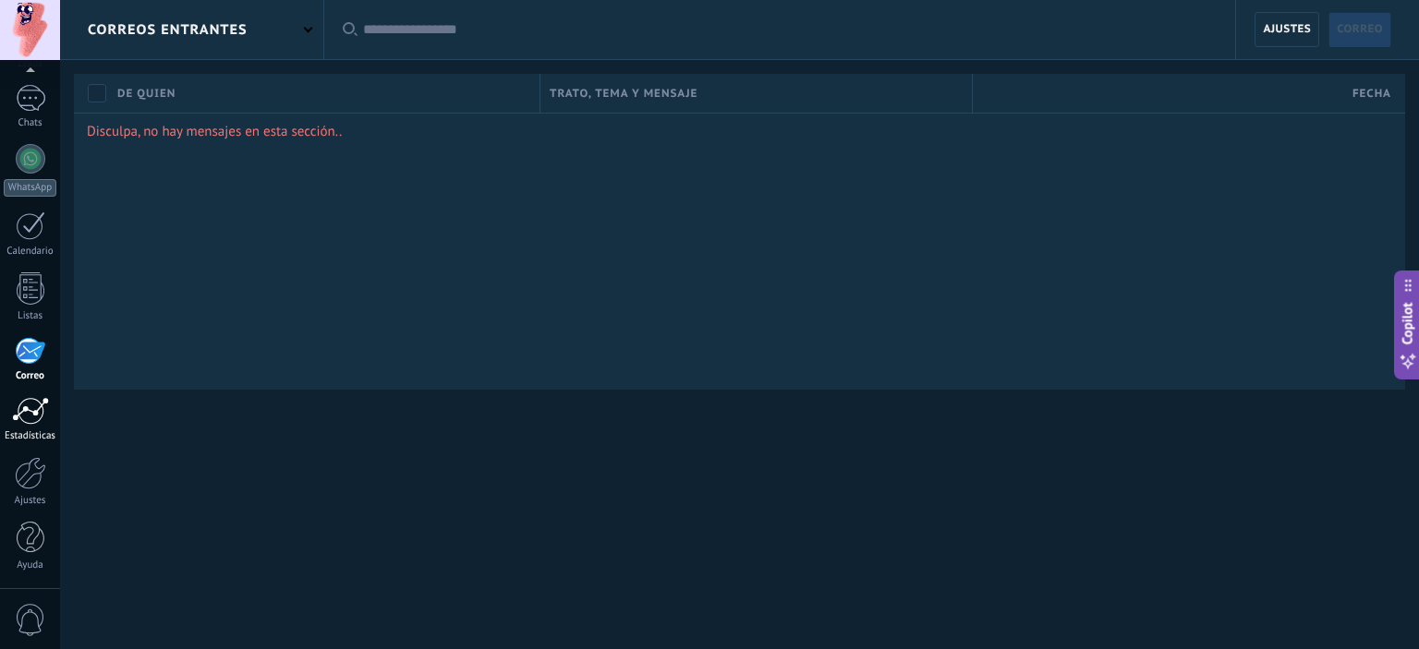
click at [25, 422] on div at bounding box center [30, 411] width 37 height 28
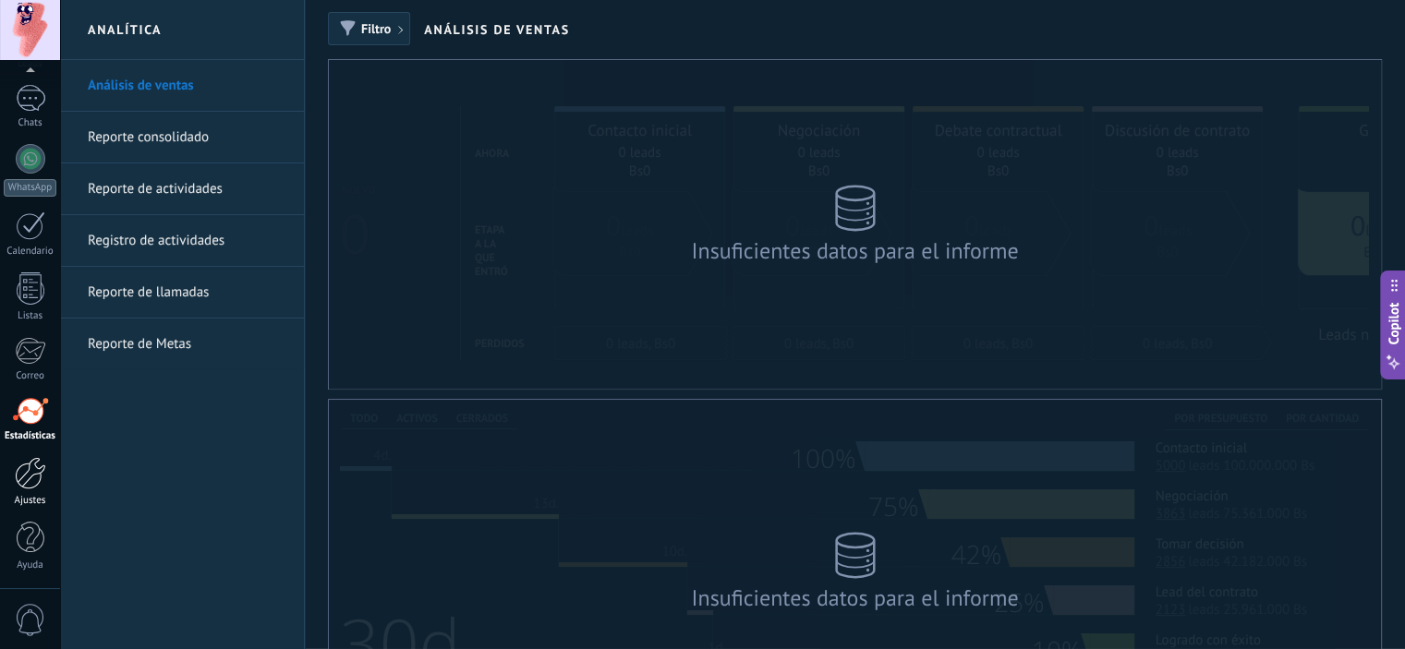
click at [22, 464] on div at bounding box center [30, 473] width 31 height 32
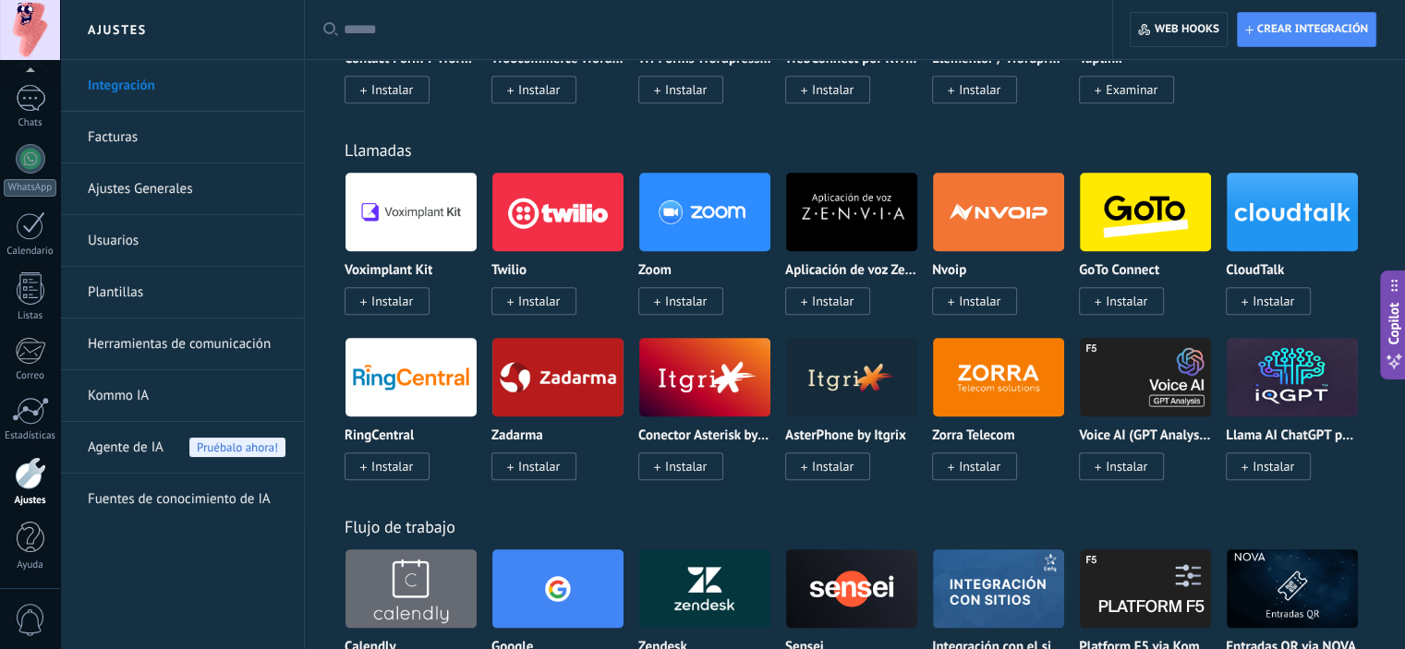
scroll to position [1940, 0]
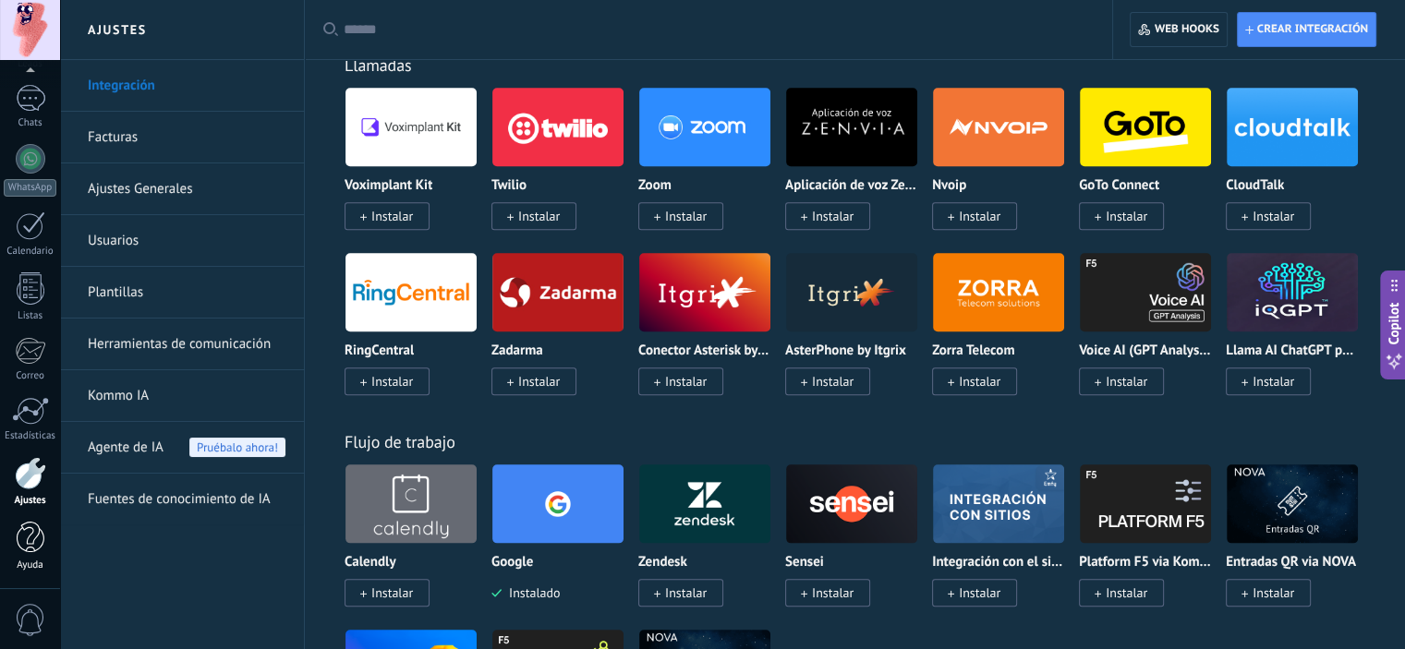
click at [36, 544] on div at bounding box center [31, 538] width 28 height 32
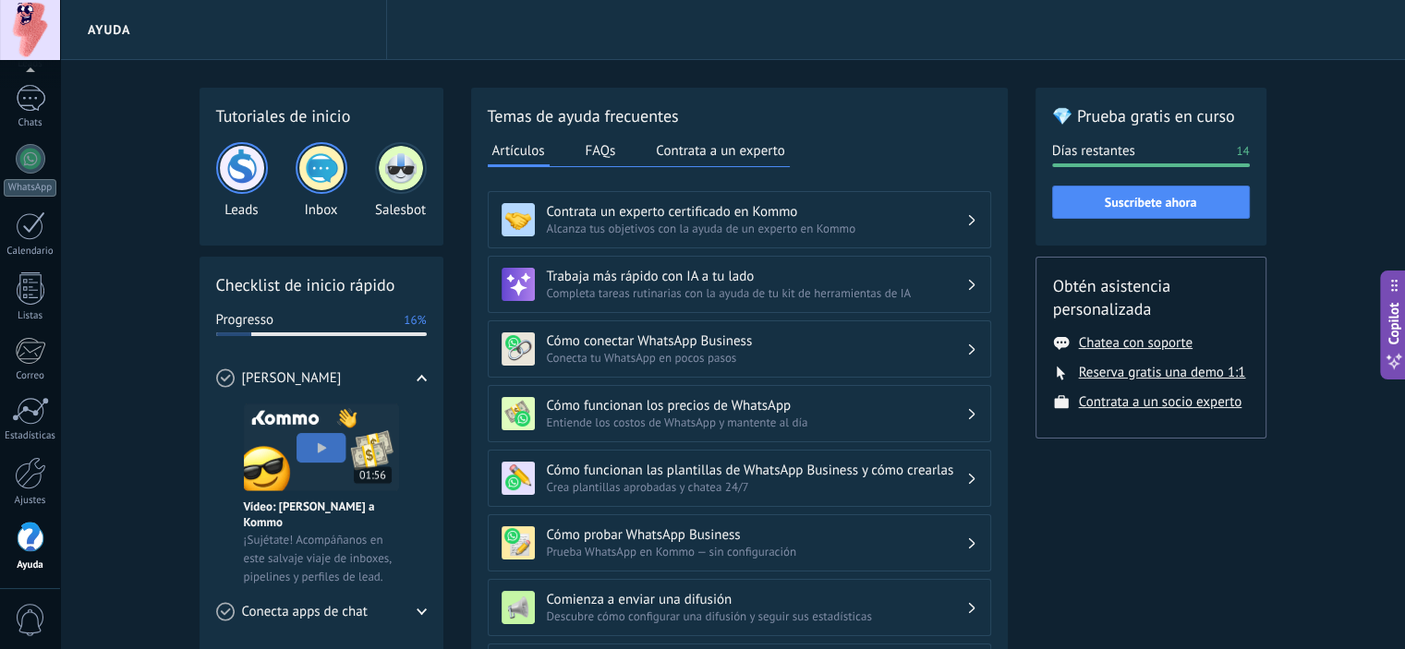
click at [587, 154] on button "FAQs" at bounding box center [601, 151] width 40 height 28
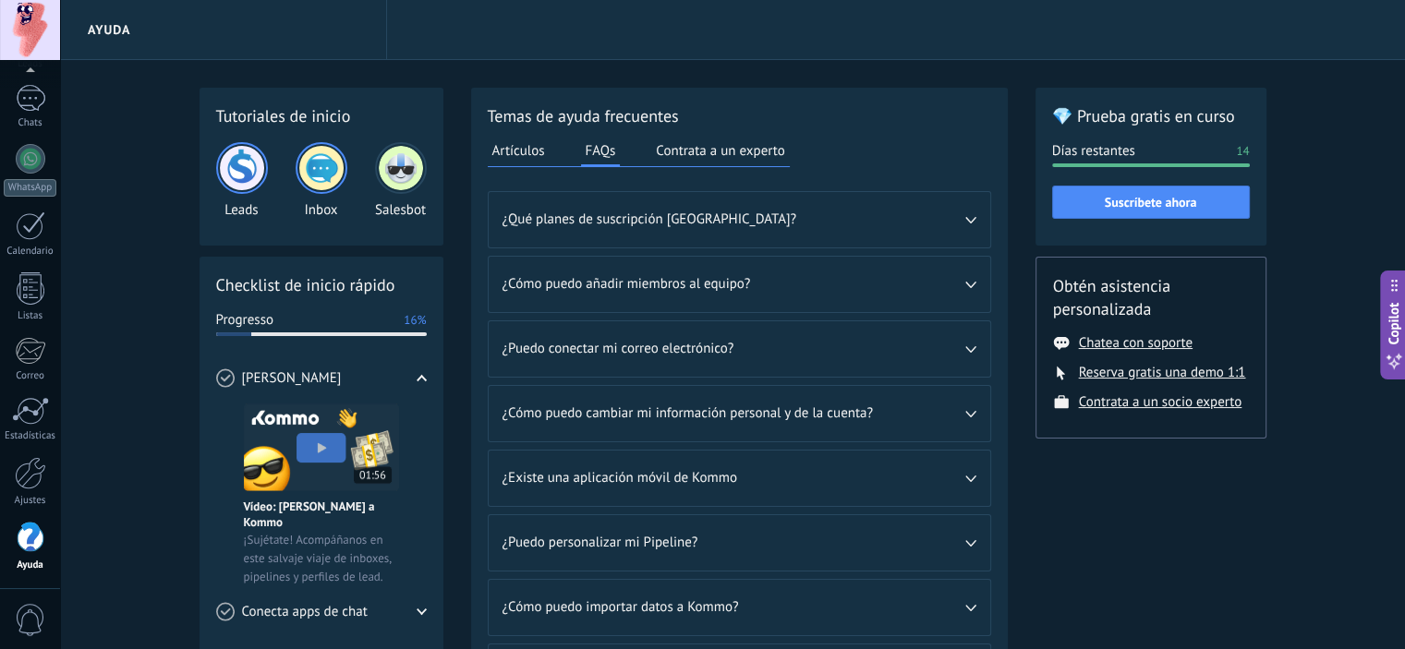
click at [525, 157] on button "Artículos" at bounding box center [519, 151] width 62 height 28
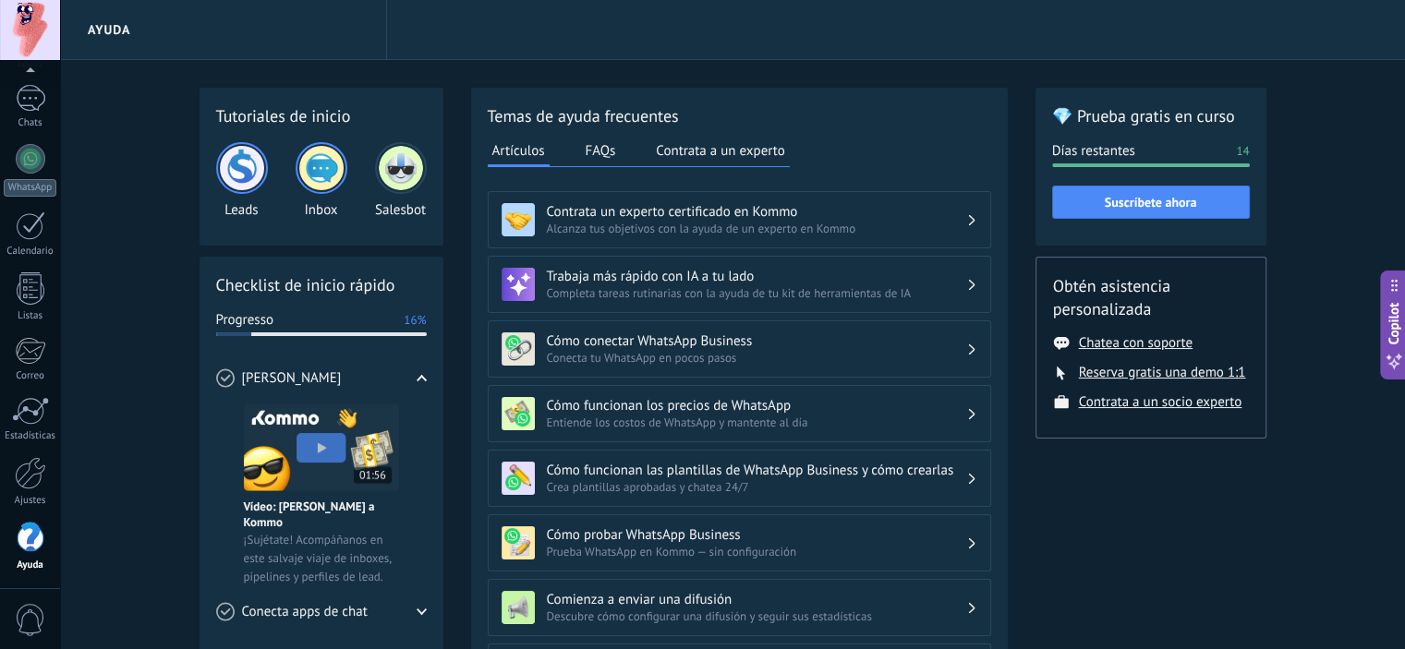
click at [705, 215] on h3 "Contrata un experto certificado en Kommo" at bounding box center [756, 212] width 419 height 18
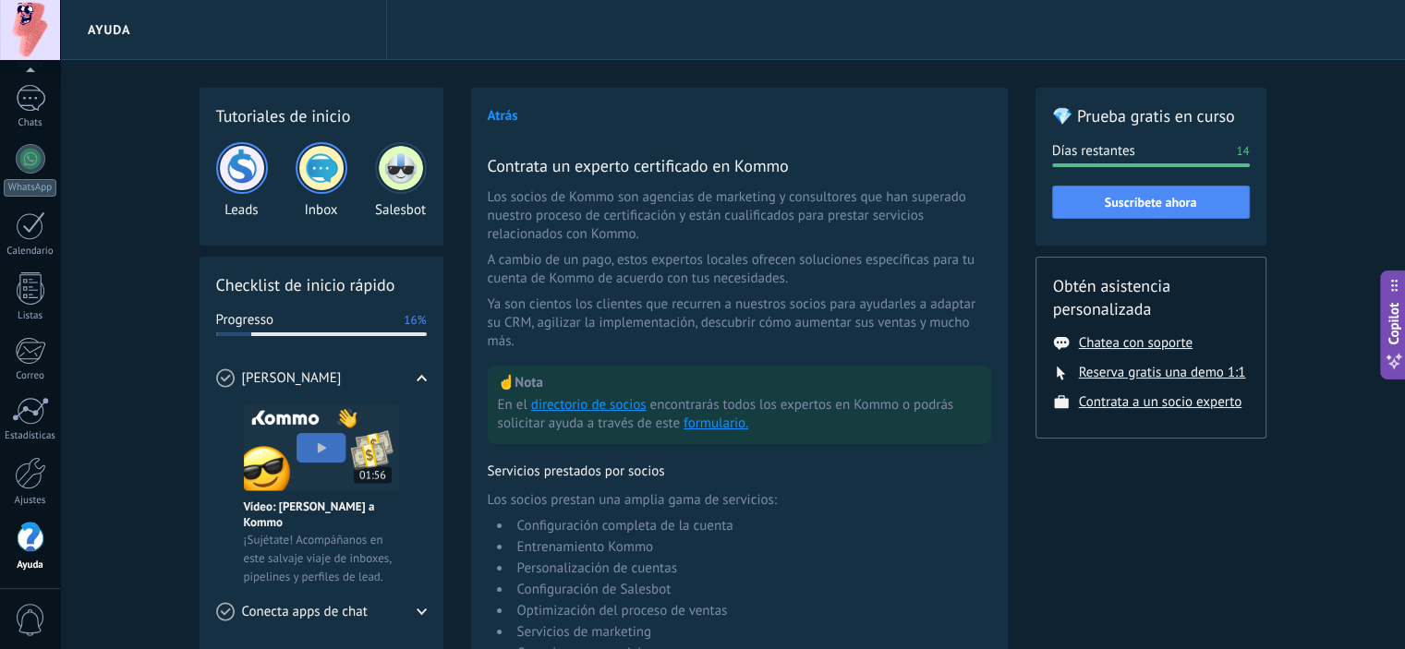
click at [508, 116] on button "Atrás" at bounding box center [503, 116] width 30 height 18
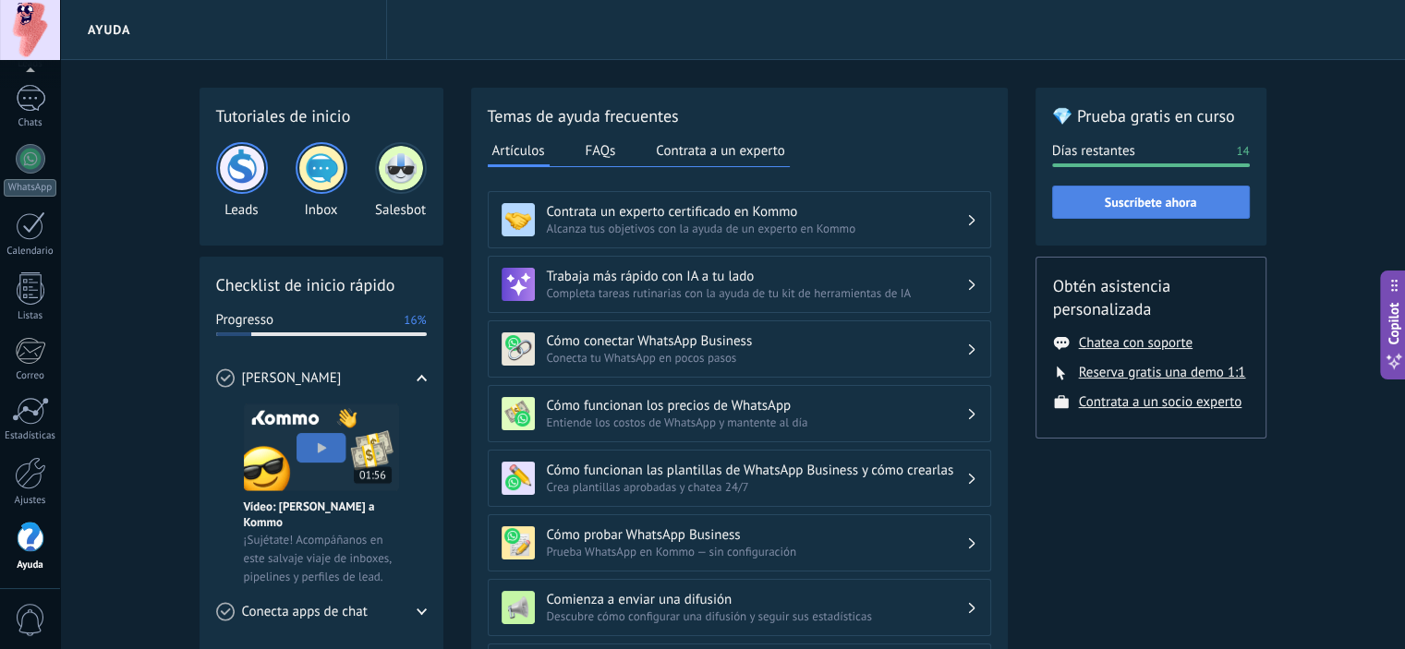
click at [1170, 205] on span "Suscríbete ahora" at bounding box center [1151, 202] width 92 height 13
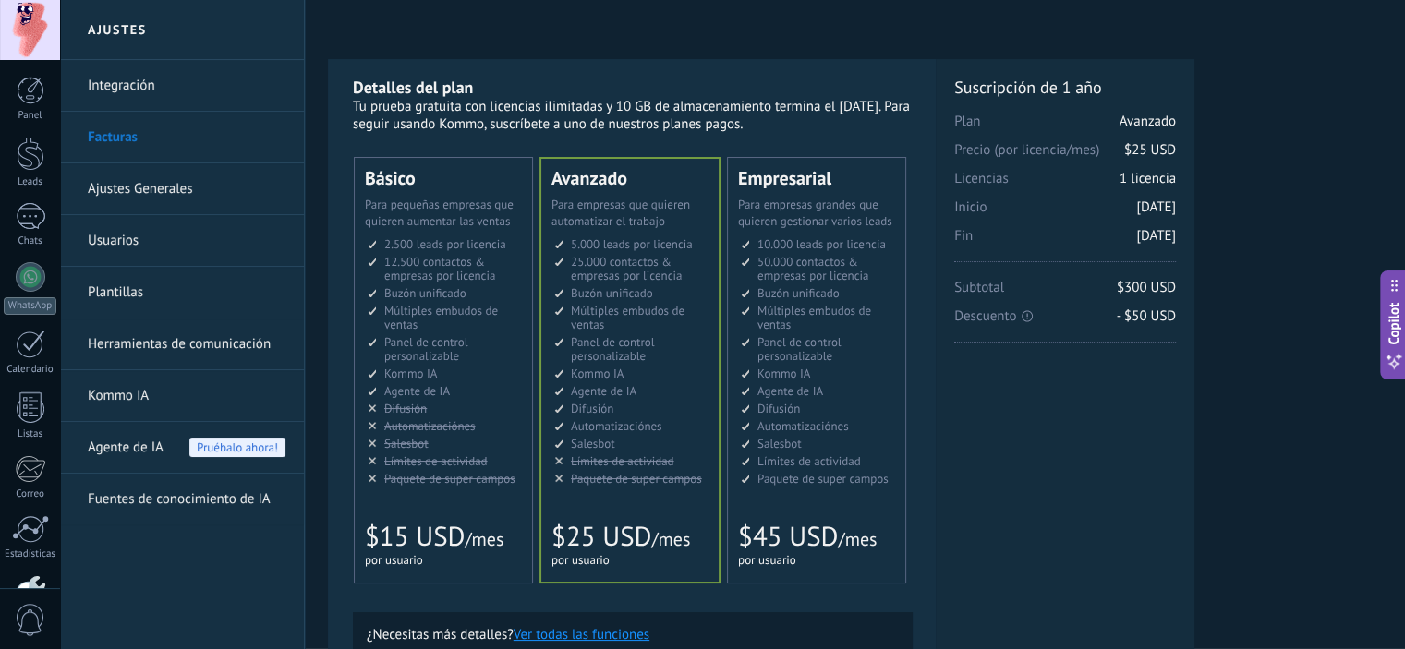
click at [118, 91] on link "Integración" at bounding box center [187, 86] width 198 height 52
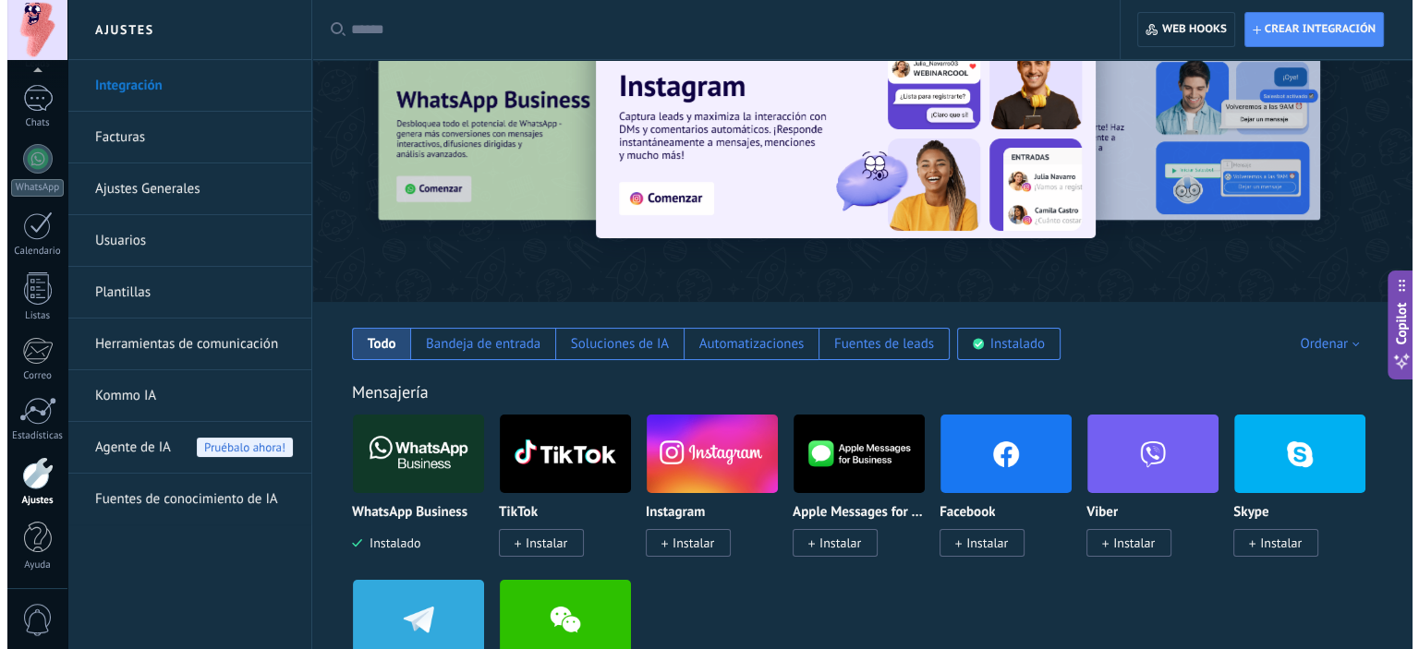
scroll to position [92, 0]
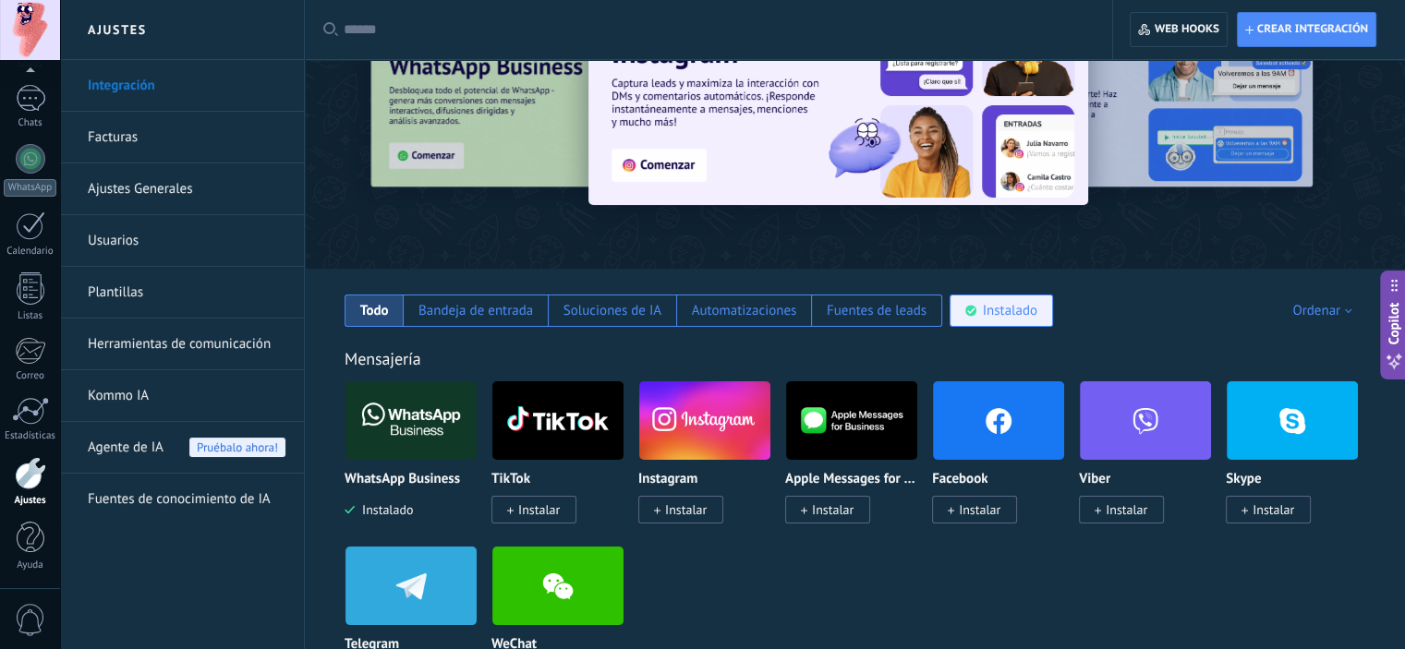
click at [990, 316] on div "Instalado" at bounding box center [1010, 311] width 54 height 18
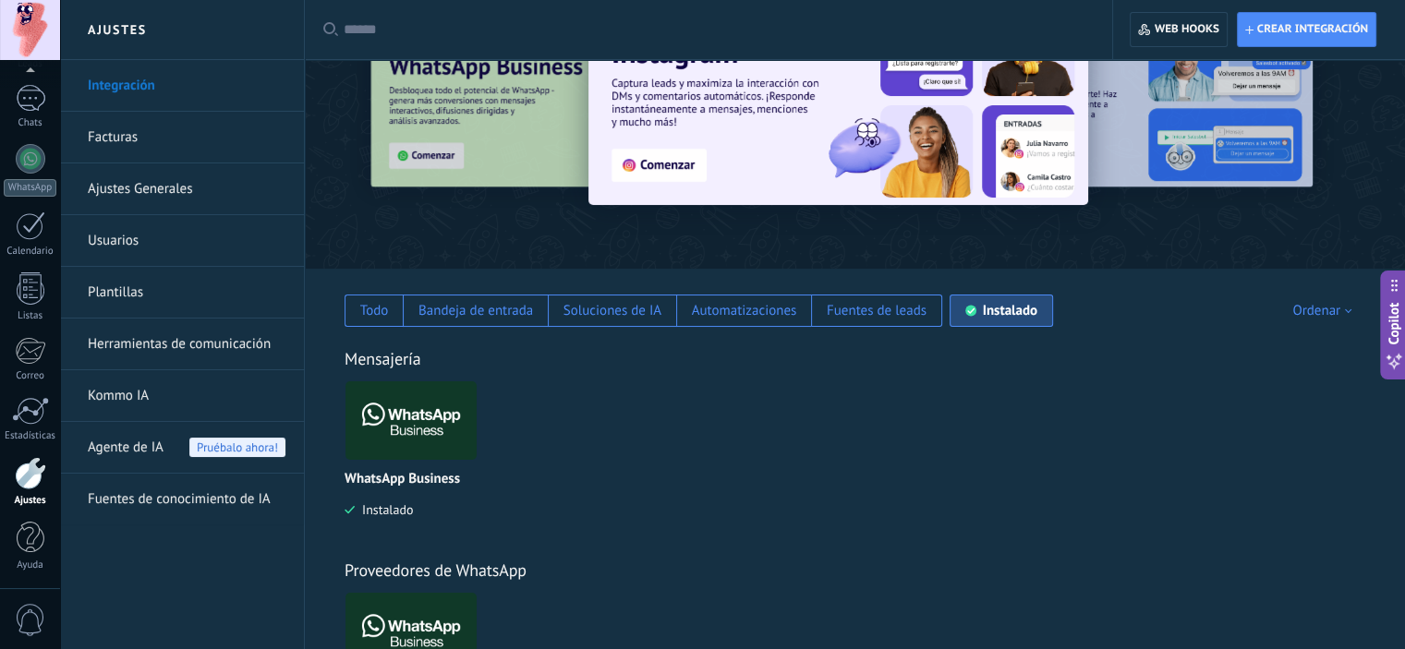
click at [393, 452] on img at bounding box center [410, 421] width 131 height 90
click at [422, 424] on img at bounding box center [410, 421] width 131 height 90
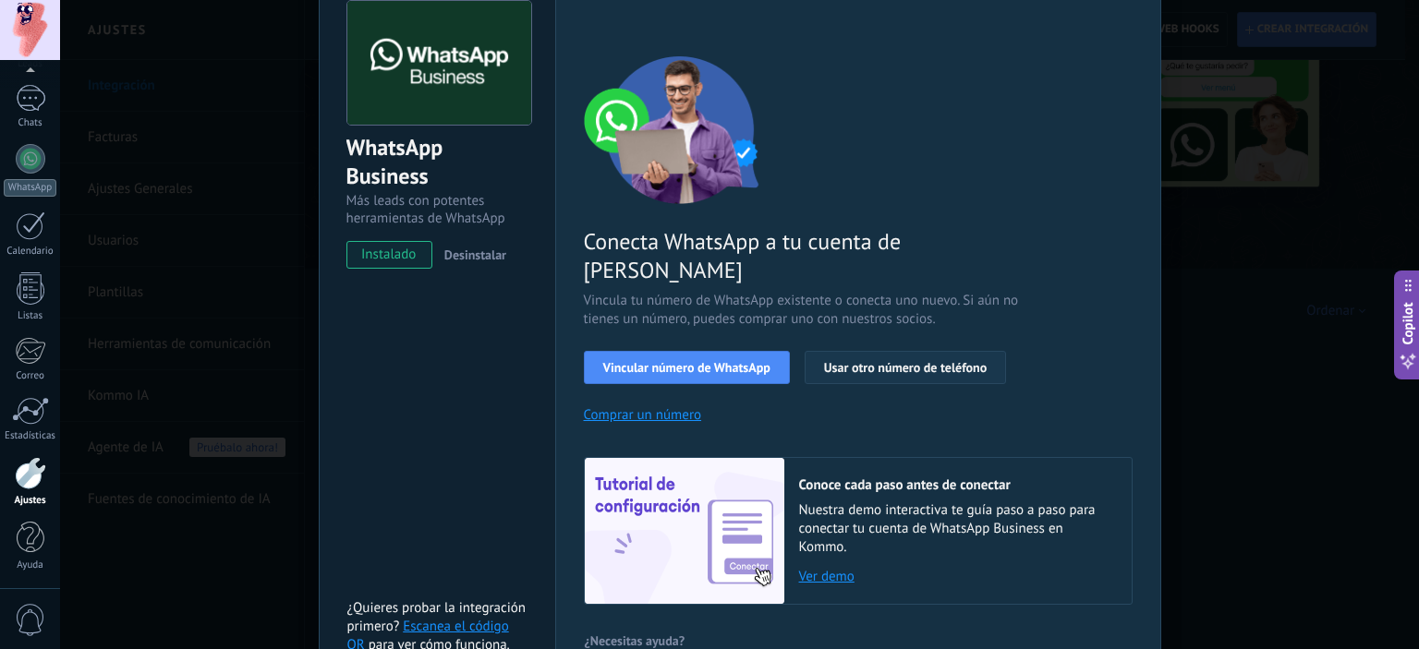
click at [860, 361] on span "Usar otro número de teléfono" at bounding box center [905, 367] width 163 height 13
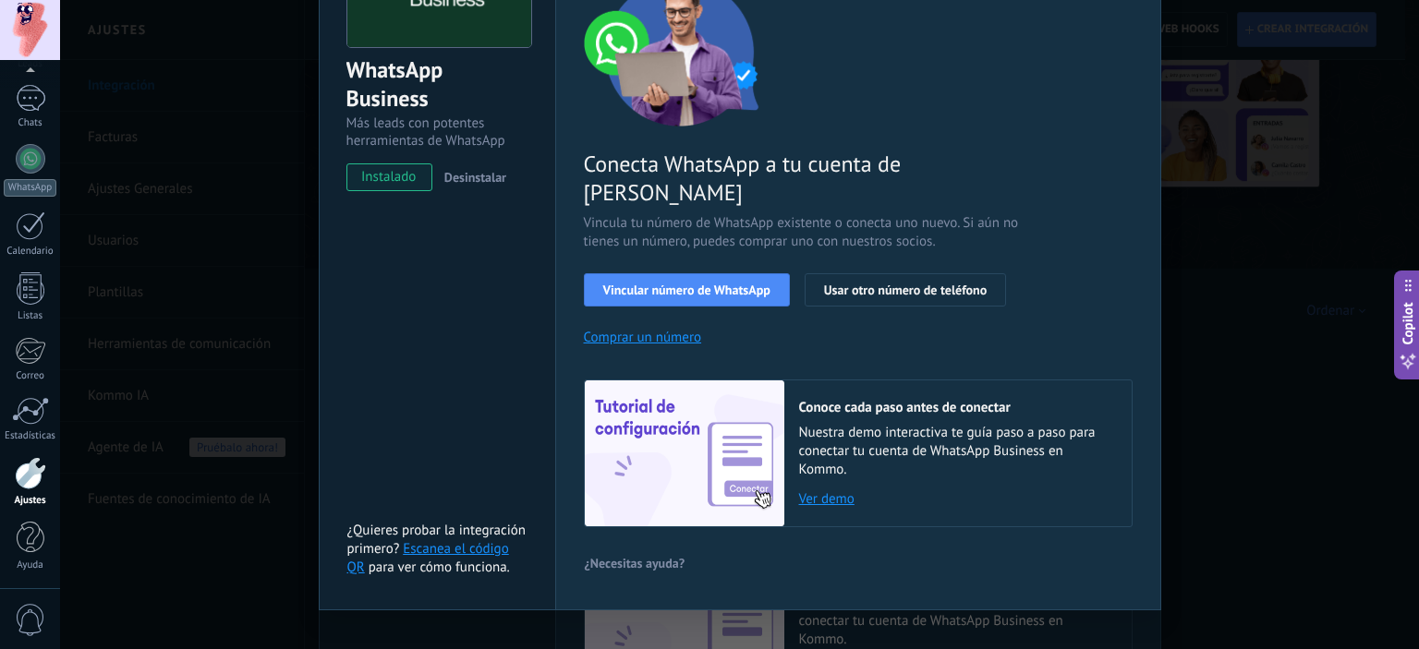
scroll to position [0, 0]
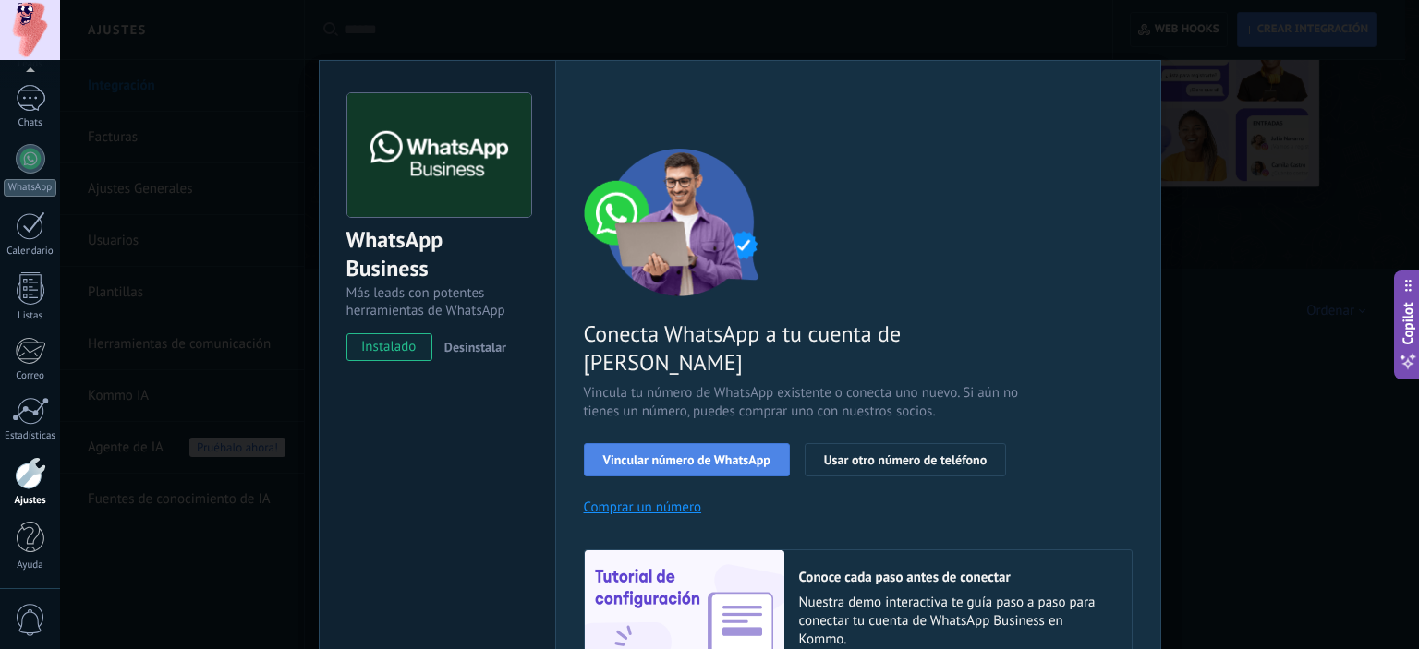
click at [693, 443] on button "Vincular número de WhatsApp" at bounding box center [687, 459] width 206 height 33
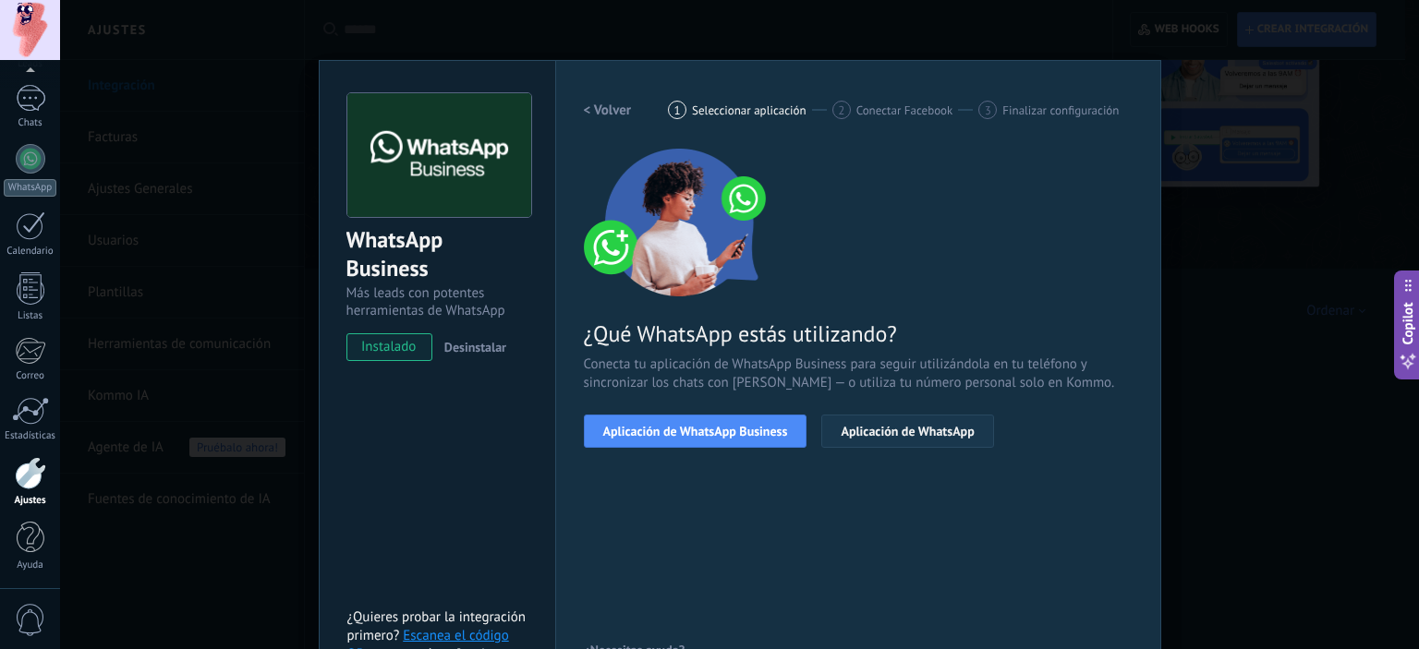
click at [886, 435] on span "Aplicación de WhatsApp" at bounding box center [907, 431] width 133 height 13
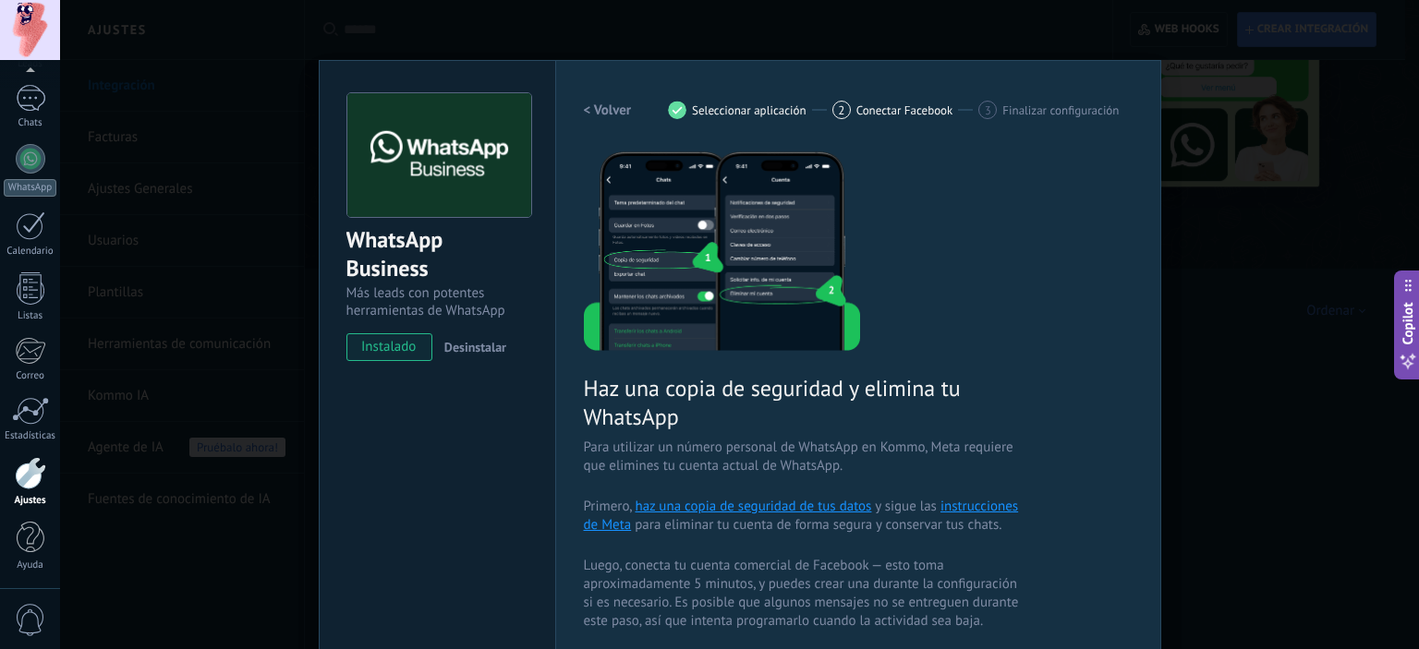
click at [611, 114] on h2 "< Volver" at bounding box center [608, 111] width 48 height 18
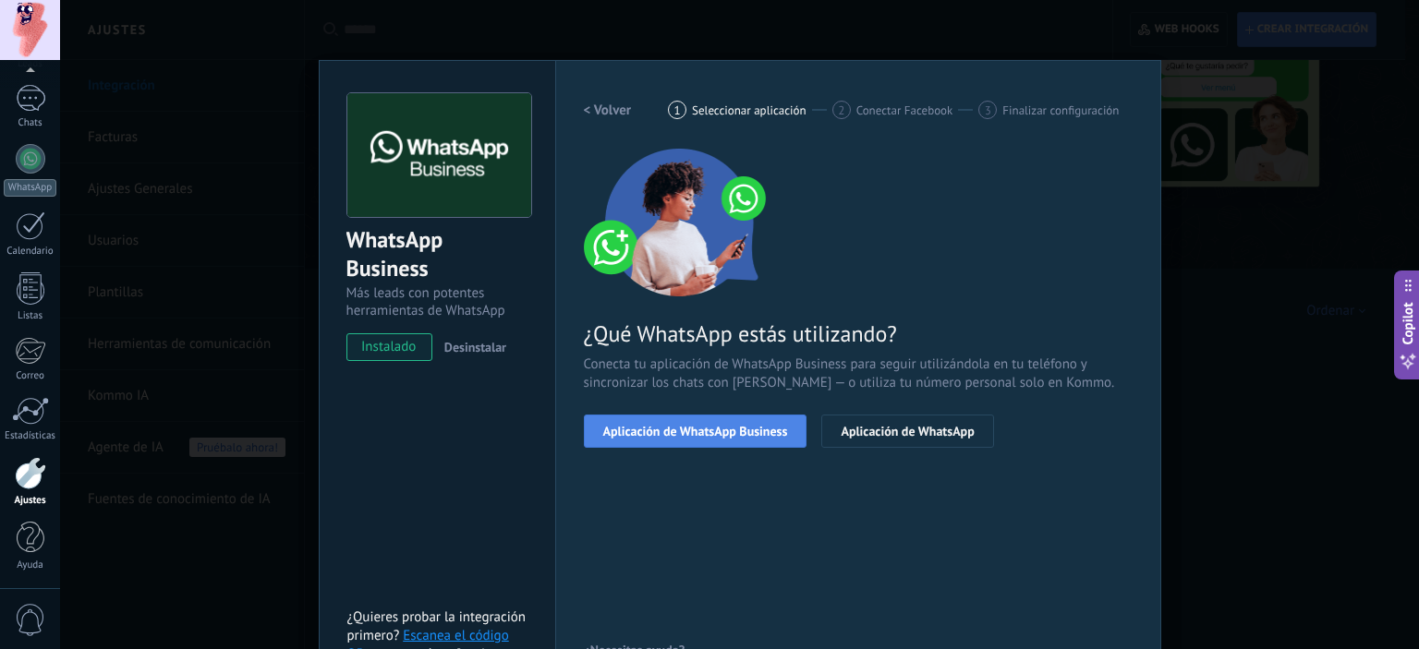
click at [673, 439] on button "Aplicación de WhatsApp Business" at bounding box center [696, 431] width 224 height 33
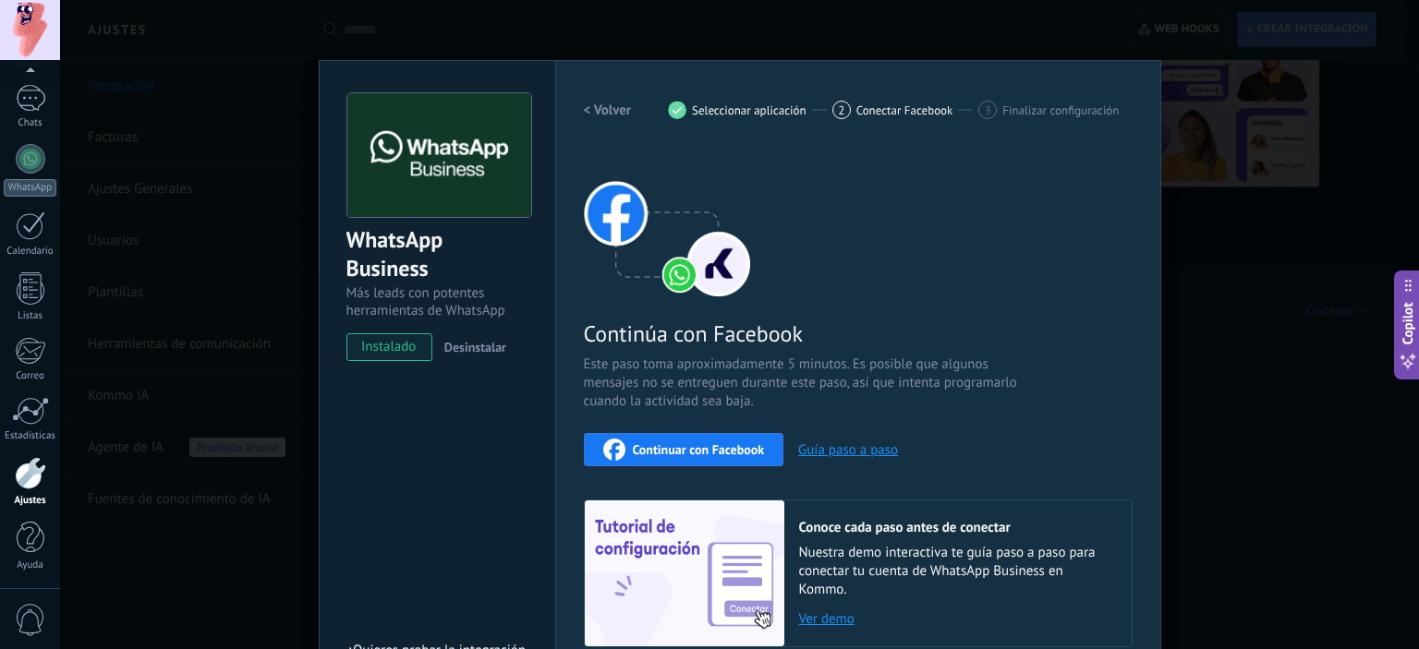
click at [610, 115] on h2 "< Volver" at bounding box center [608, 111] width 48 height 18
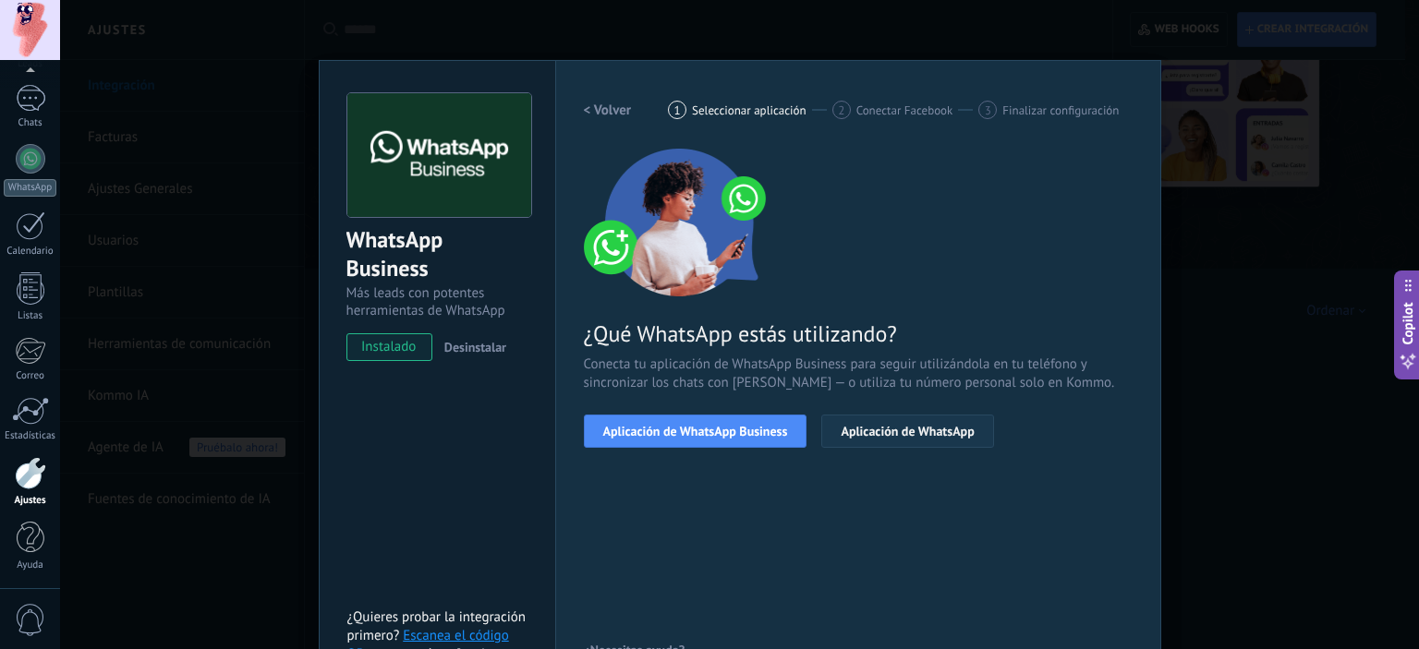
click at [844, 431] on span "Aplicación de WhatsApp" at bounding box center [907, 431] width 133 height 13
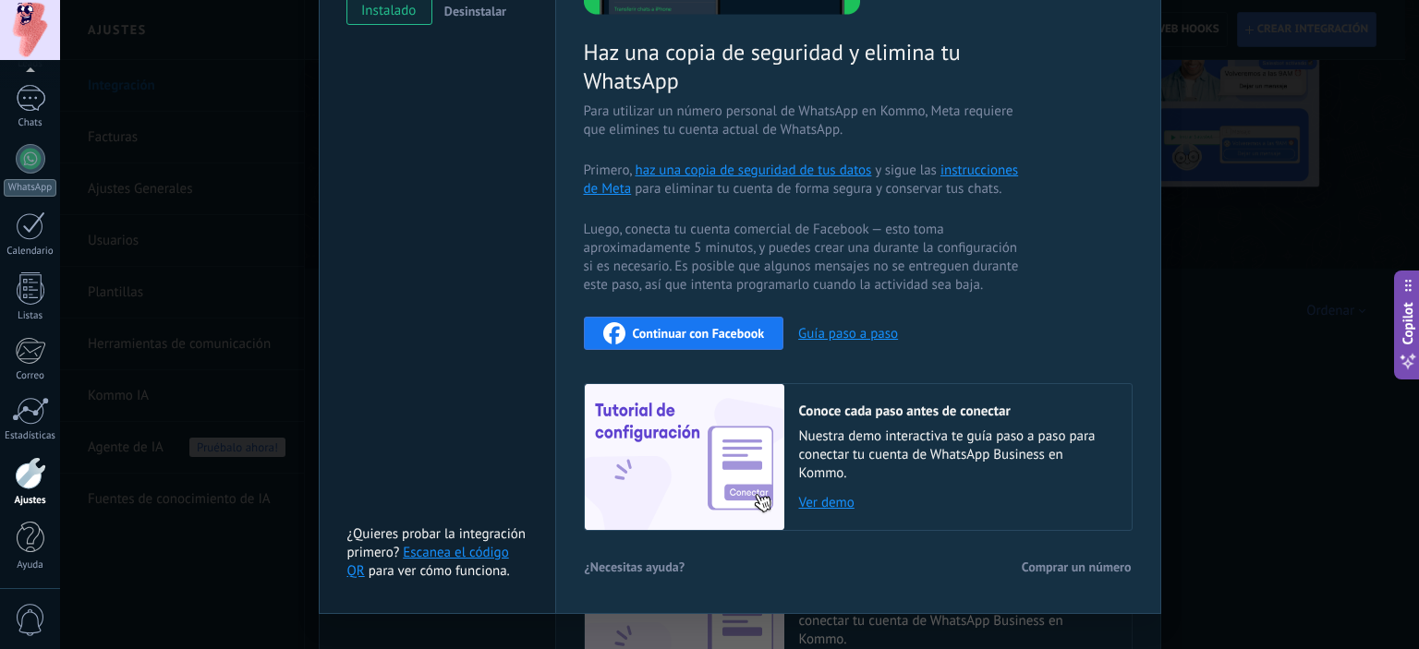
scroll to position [369, 0]
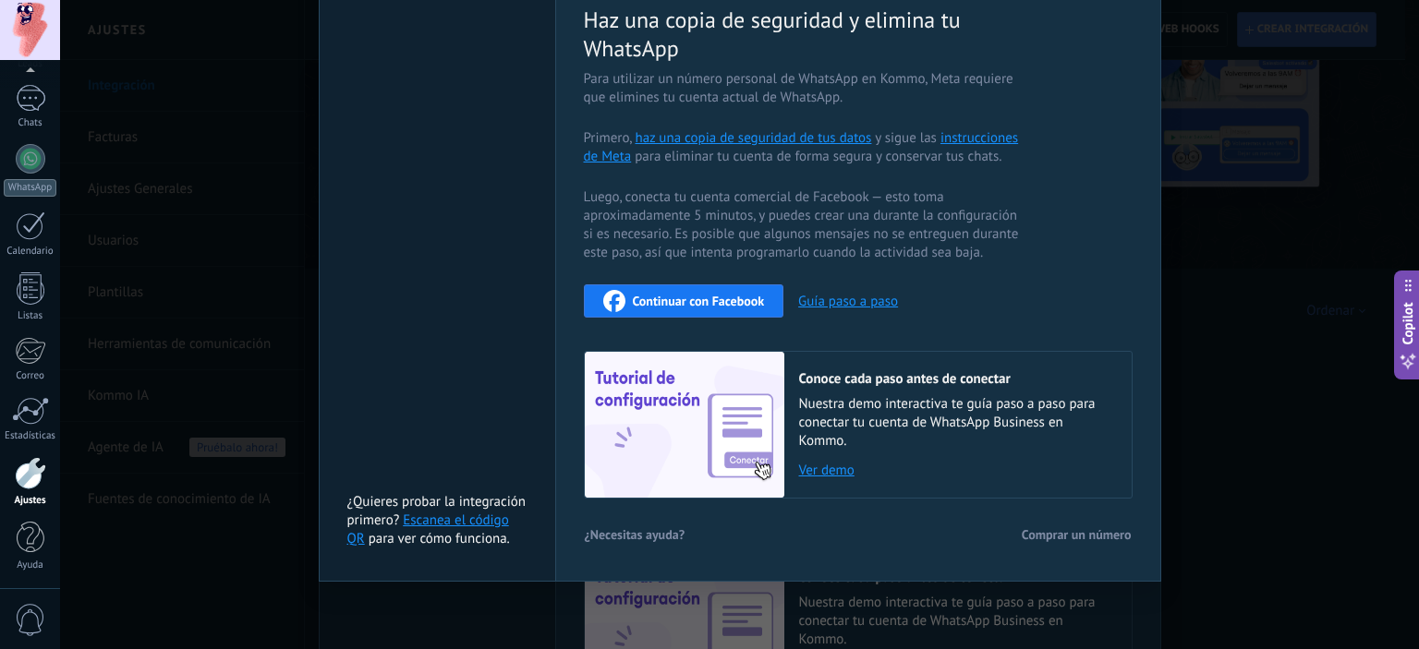
click at [477, 516] on link "Escanea el código QR" at bounding box center [428, 530] width 162 height 36
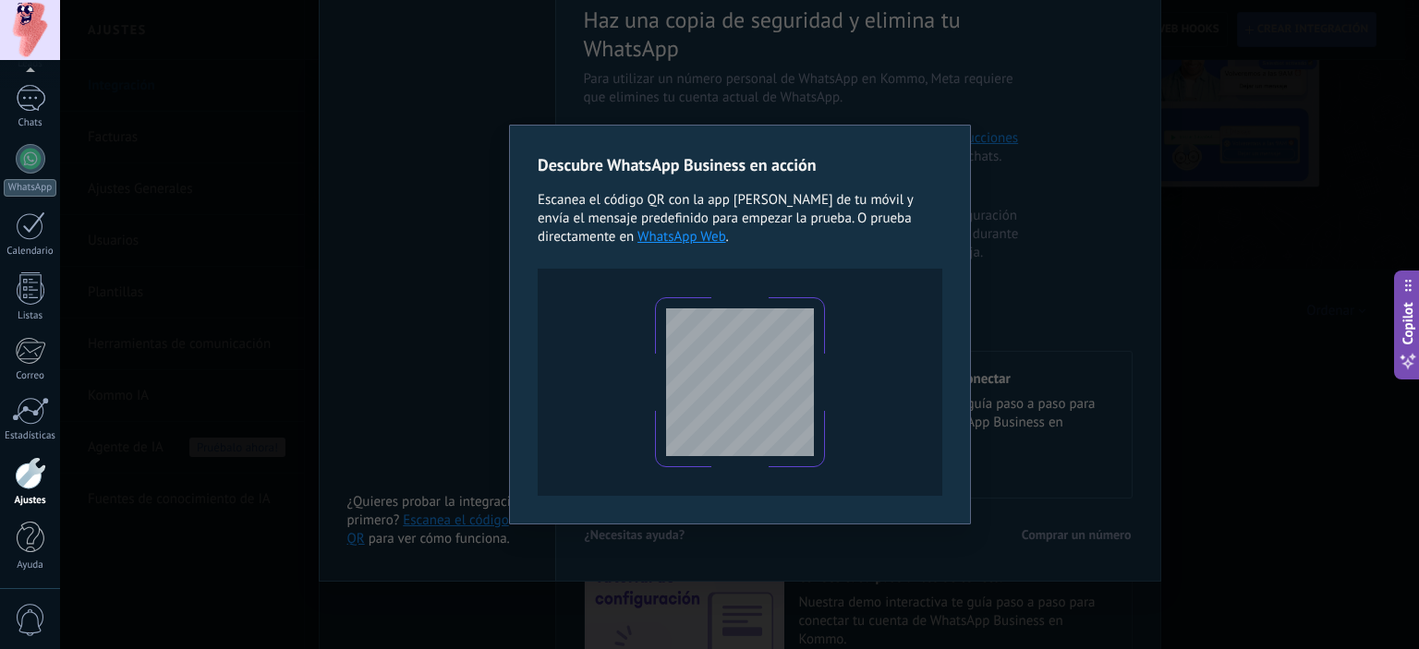
drag, startPoint x: 55, startPoint y: 381, endPoint x: 174, endPoint y: 395, distance: 119.2
click at [55, 381] on div "Correo" at bounding box center [31, 376] width 54 height 12
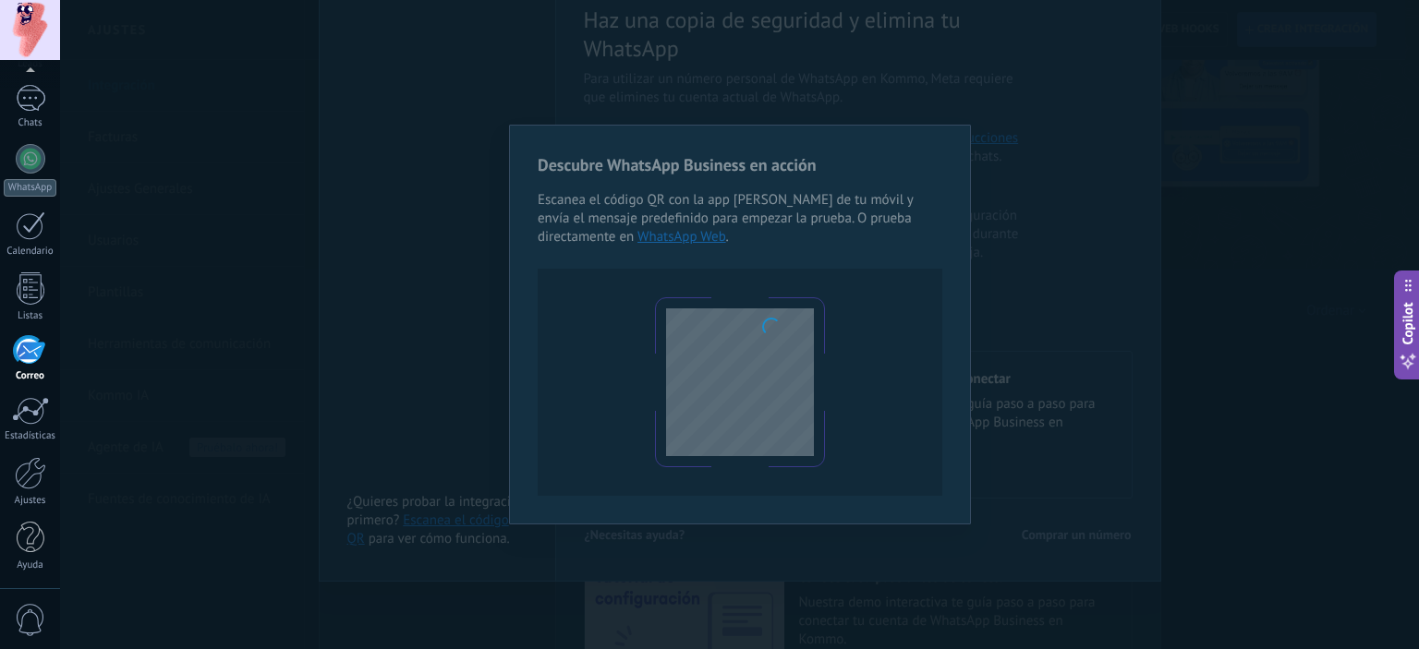
click at [297, 386] on body ".abccls-1,.abccls-2{fill-rule:evenodd}.abccls-2{fill:#fff} .abfcls-1{fill:none}…" at bounding box center [709, 232] width 1419 height 649
drag, startPoint x: 444, startPoint y: 360, endPoint x: 650, endPoint y: 384, distance: 207.4
click at [465, 363] on body ".abccls-1,.abccls-2{fill-rule:evenodd}.abccls-2{fill:#fff} .abfcls-1{fill:none}…" at bounding box center [709, 232] width 1419 height 649
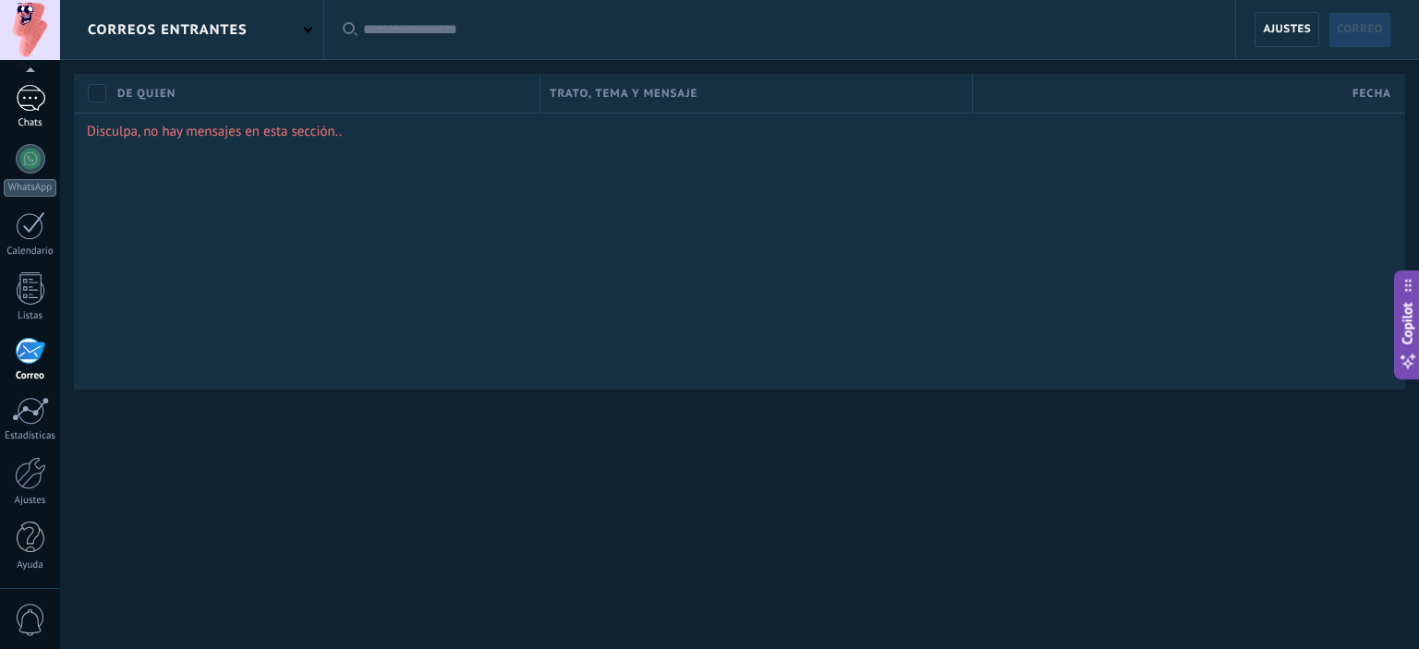
click at [39, 116] on link "Chats" at bounding box center [30, 107] width 60 height 44
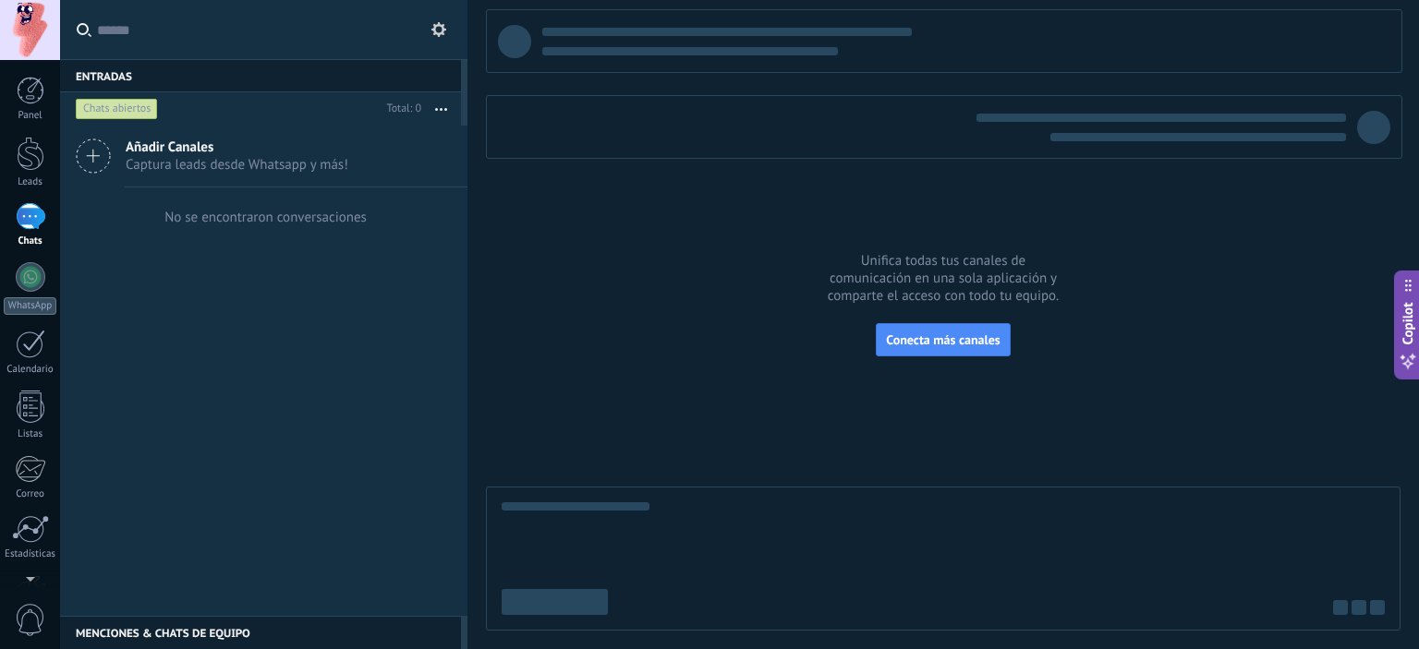
click at [34, 10] on div at bounding box center [30, 30] width 60 height 60
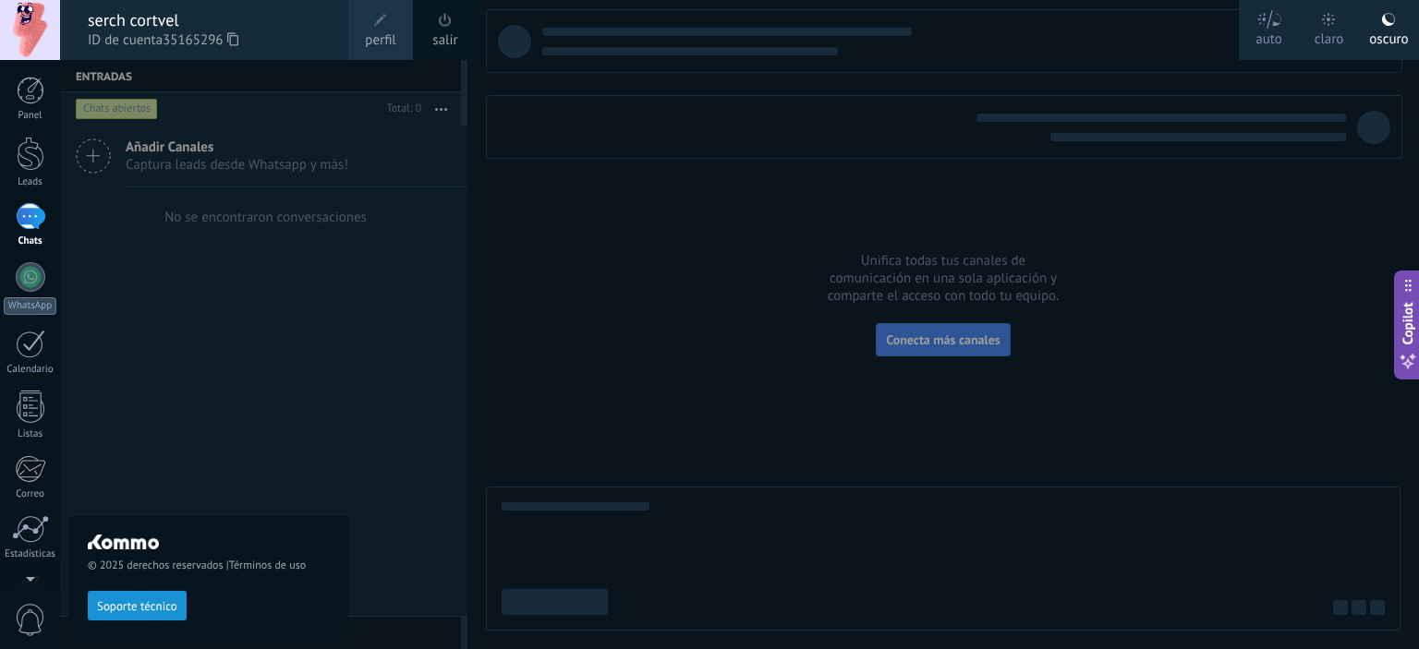
click at [33, 32] on div at bounding box center [30, 30] width 60 height 60
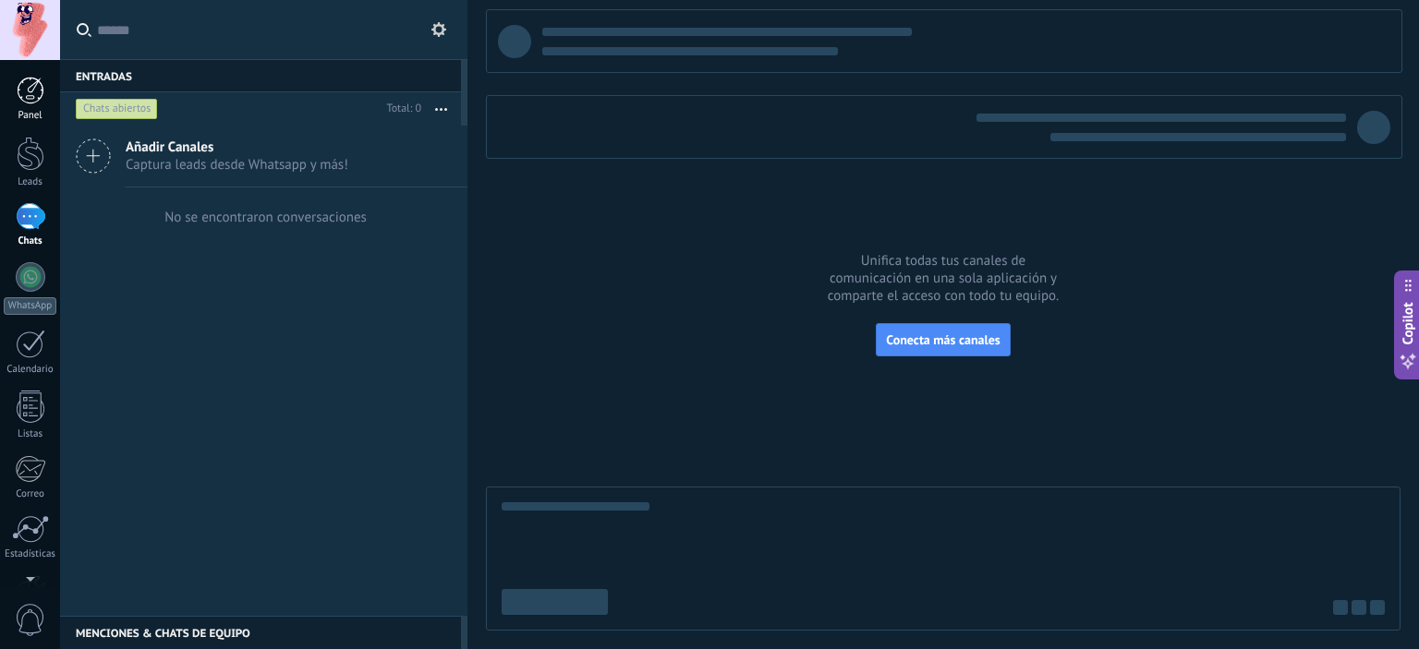
click at [38, 100] on div at bounding box center [31, 91] width 28 height 28
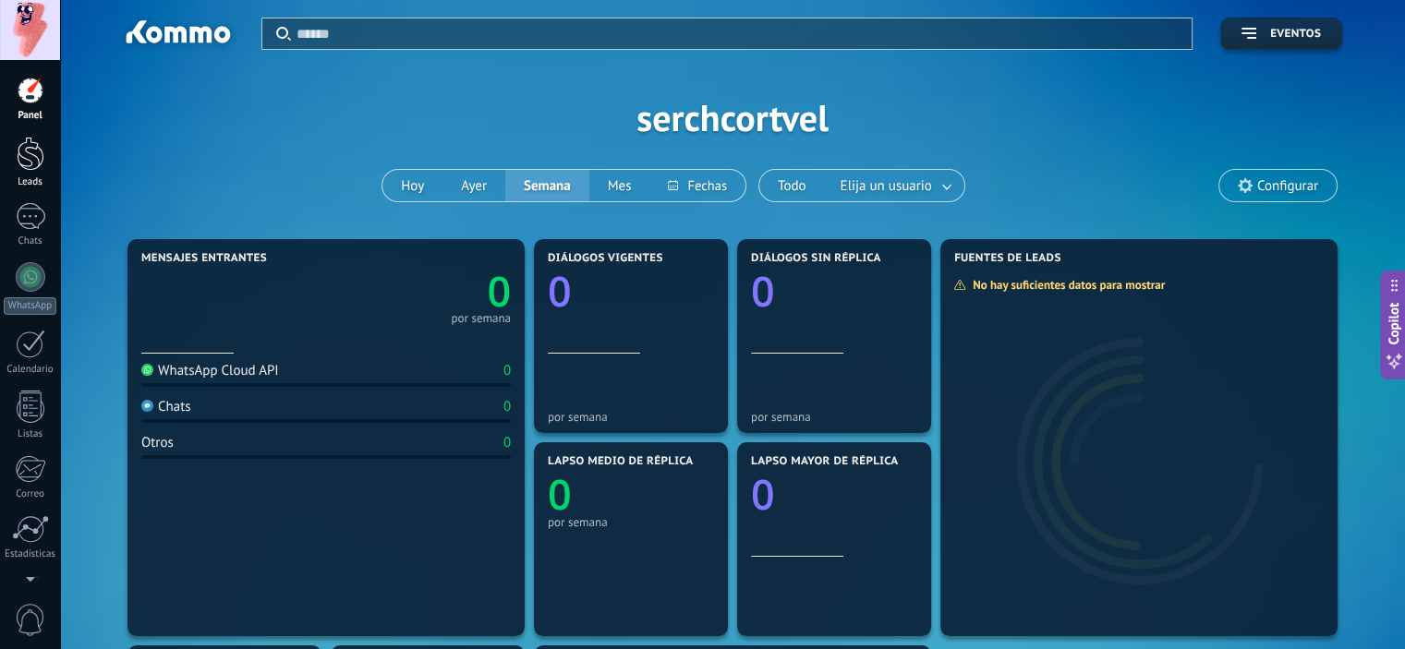
click at [42, 149] on div at bounding box center [31, 154] width 28 height 34
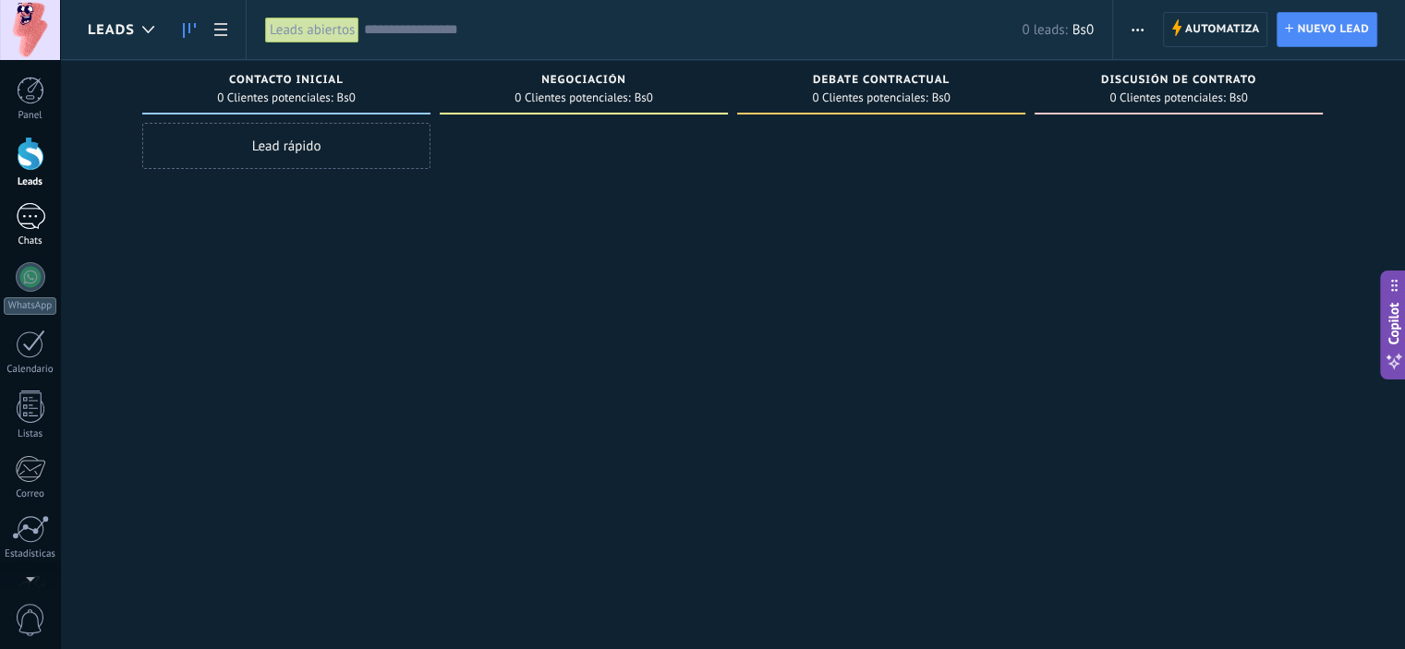
click at [17, 230] on link "Chats" at bounding box center [30, 225] width 60 height 44
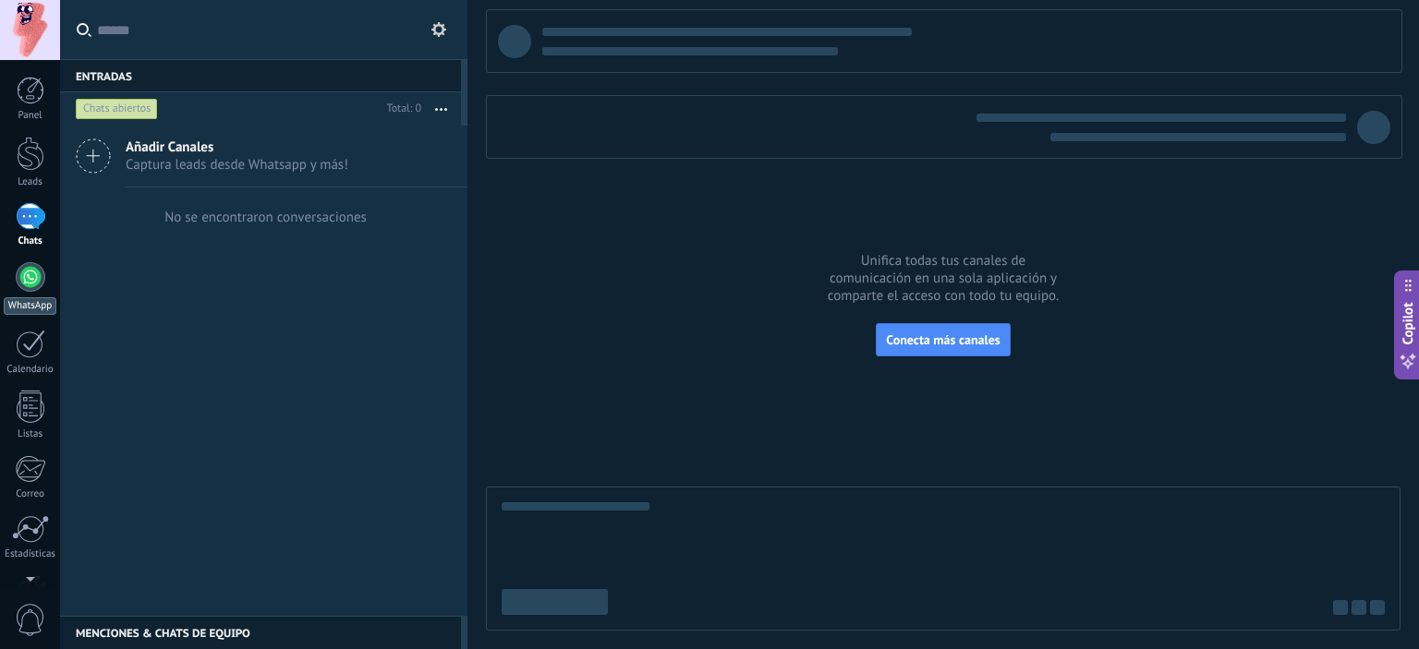
click at [30, 294] on link "WhatsApp" at bounding box center [30, 288] width 60 height 53
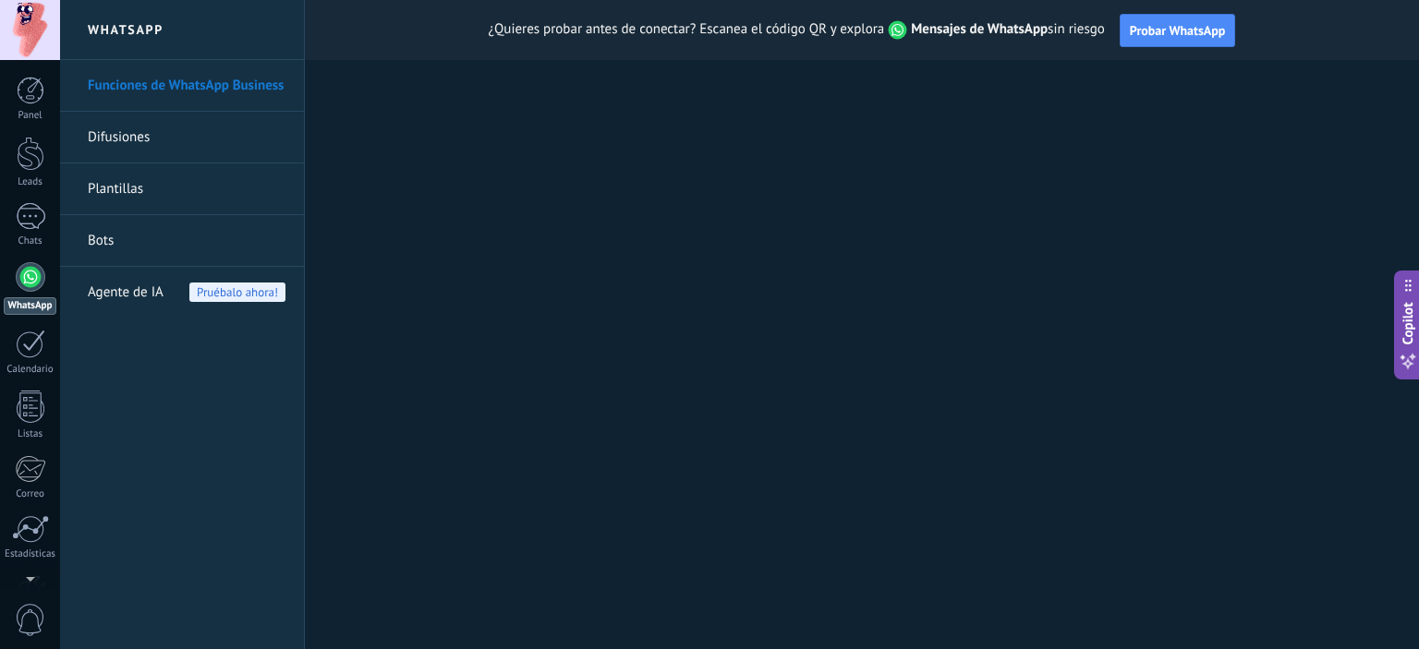
click at [176, 135] on link "Difusiones" at bounding box center [187, 138] width 198 height 52
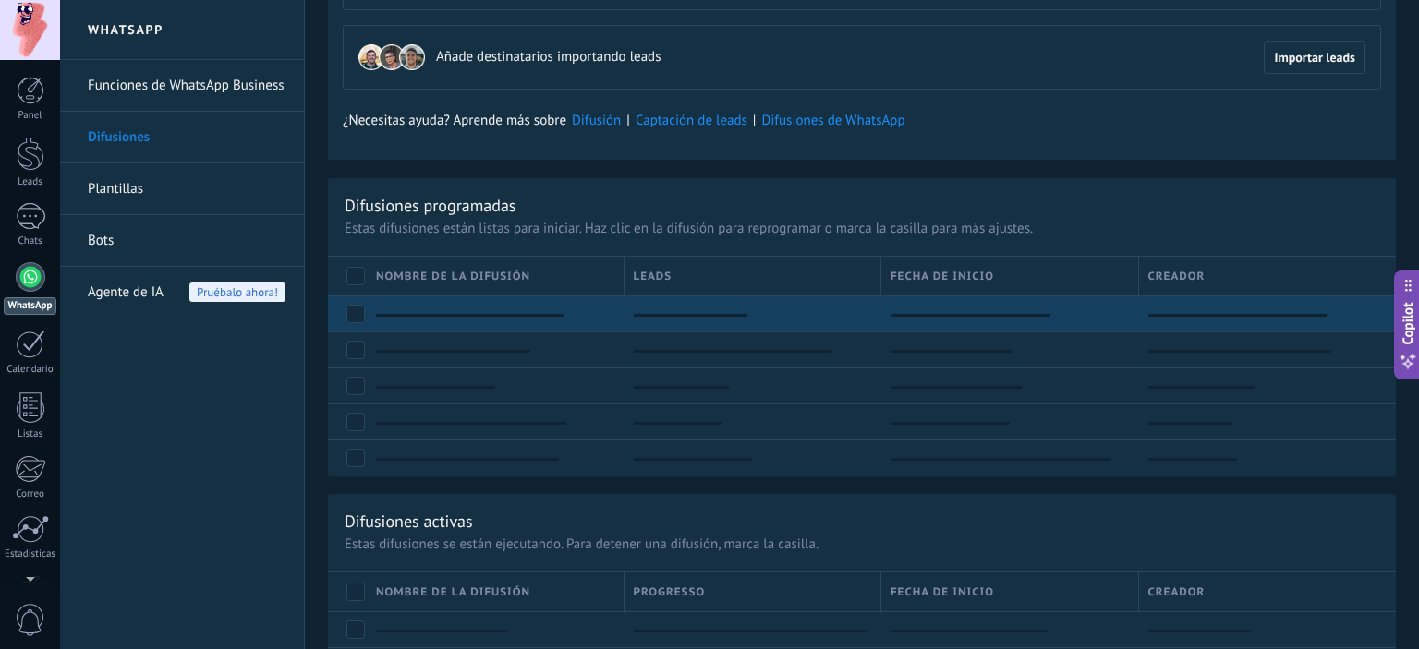
scroll to position [185, 0]
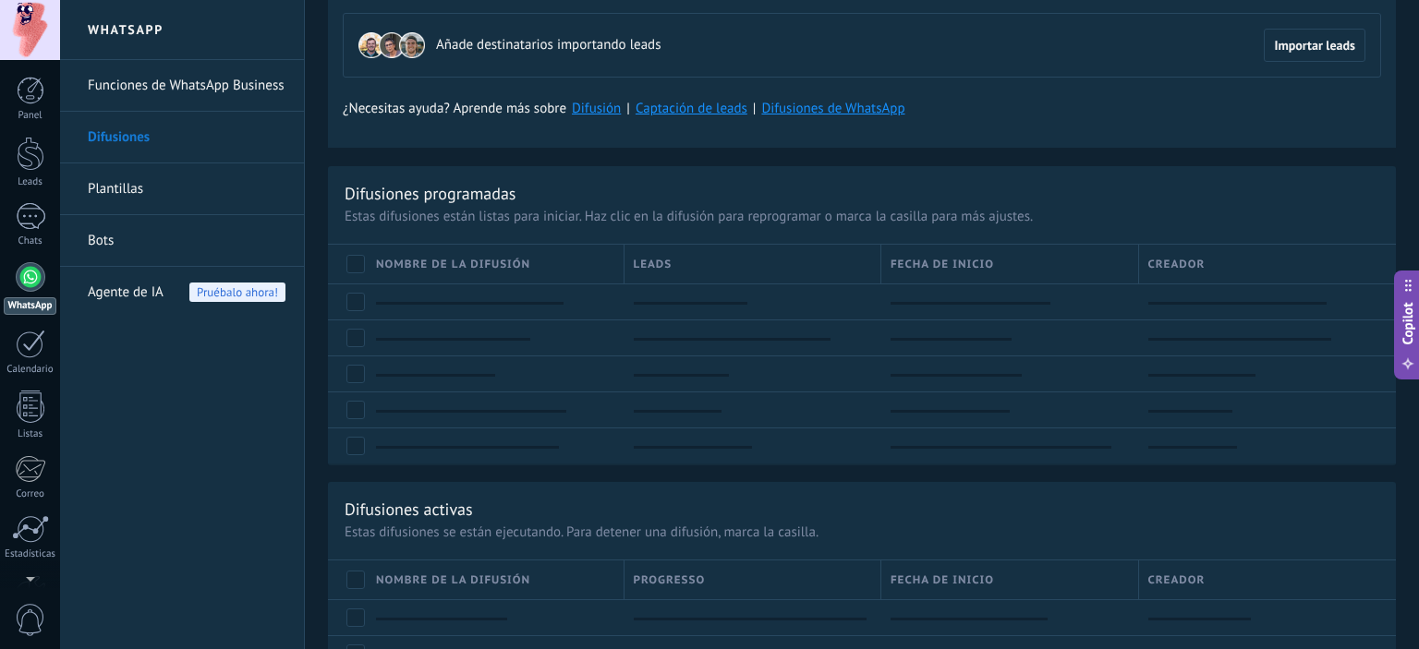
click at [119, 195] on link "Plantillas" at bounding box center [187, 189] width 198 height 52
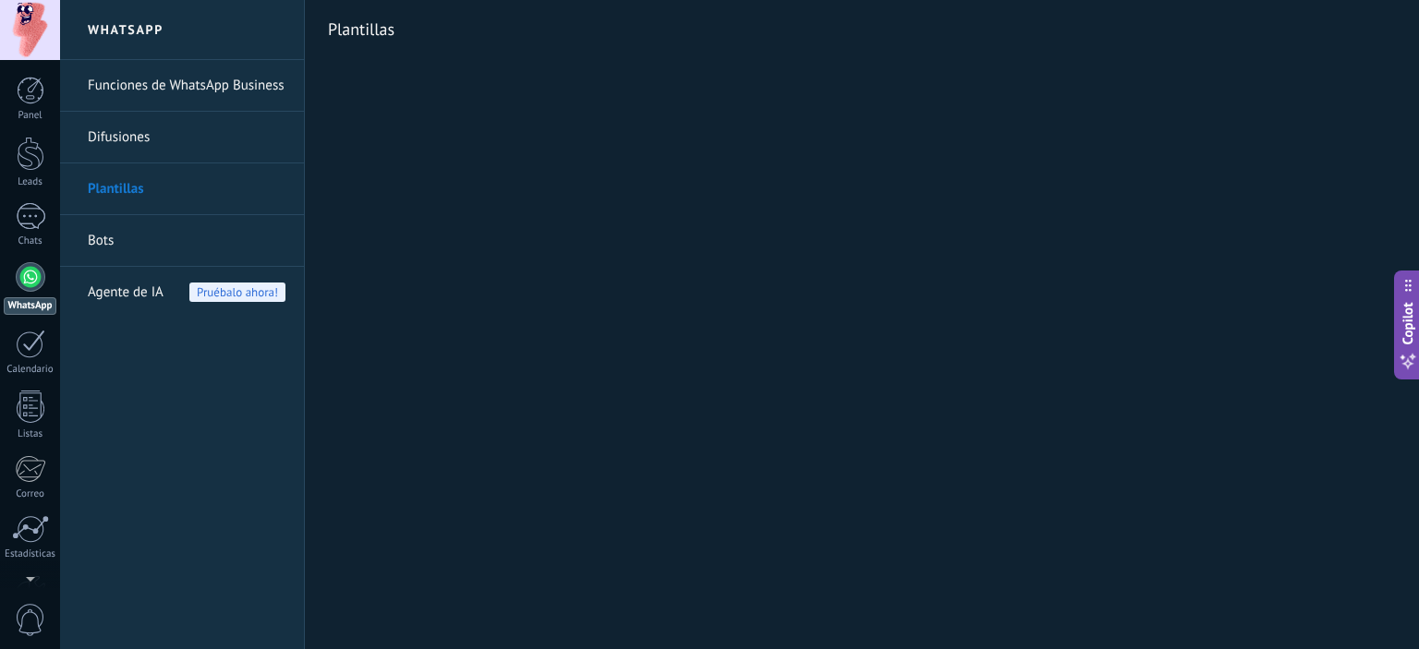
click at [98, 245] on link "Bots" at bounding box center [187, 241] width 198 height 52
click at [94, 237] on link "Bots" at bounding box center [187, 241] width 198 height 52
click at [22, 344] on div at bounding box center [31, 344] width 30 height 29
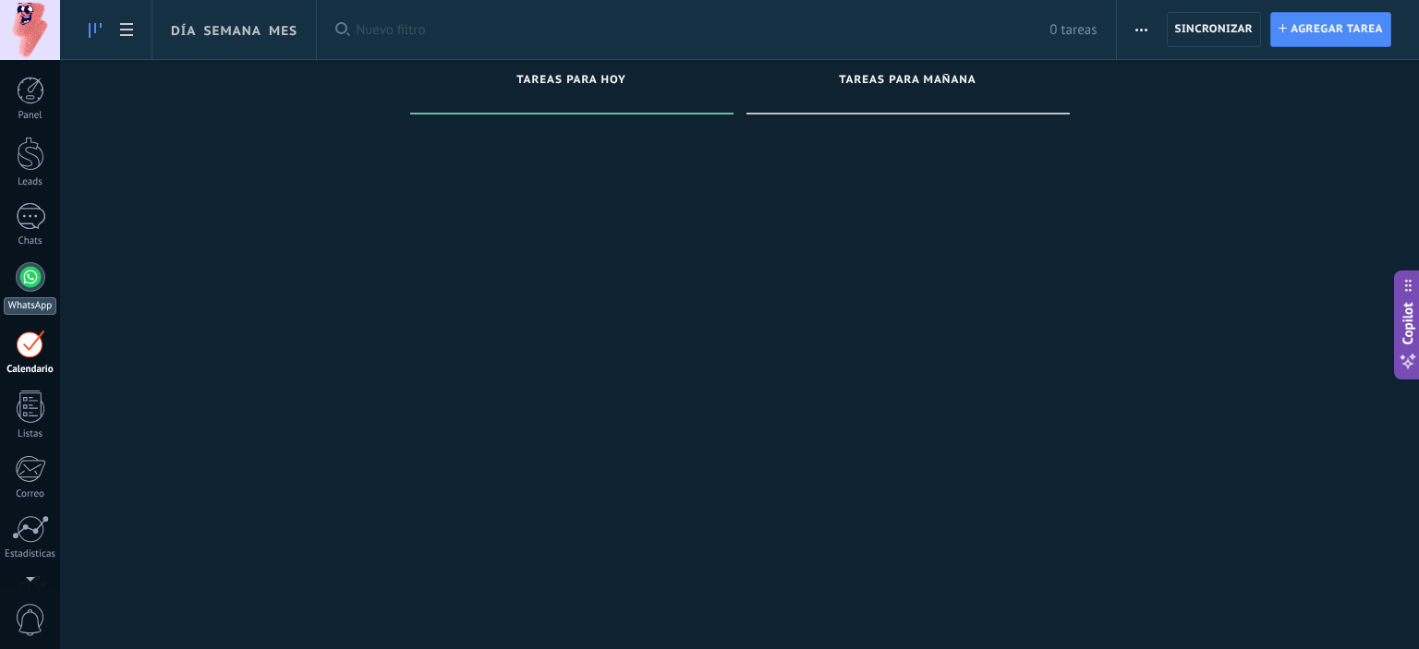
click at [37, 276] on div at bounding box center [31, 277] width 30 height 30
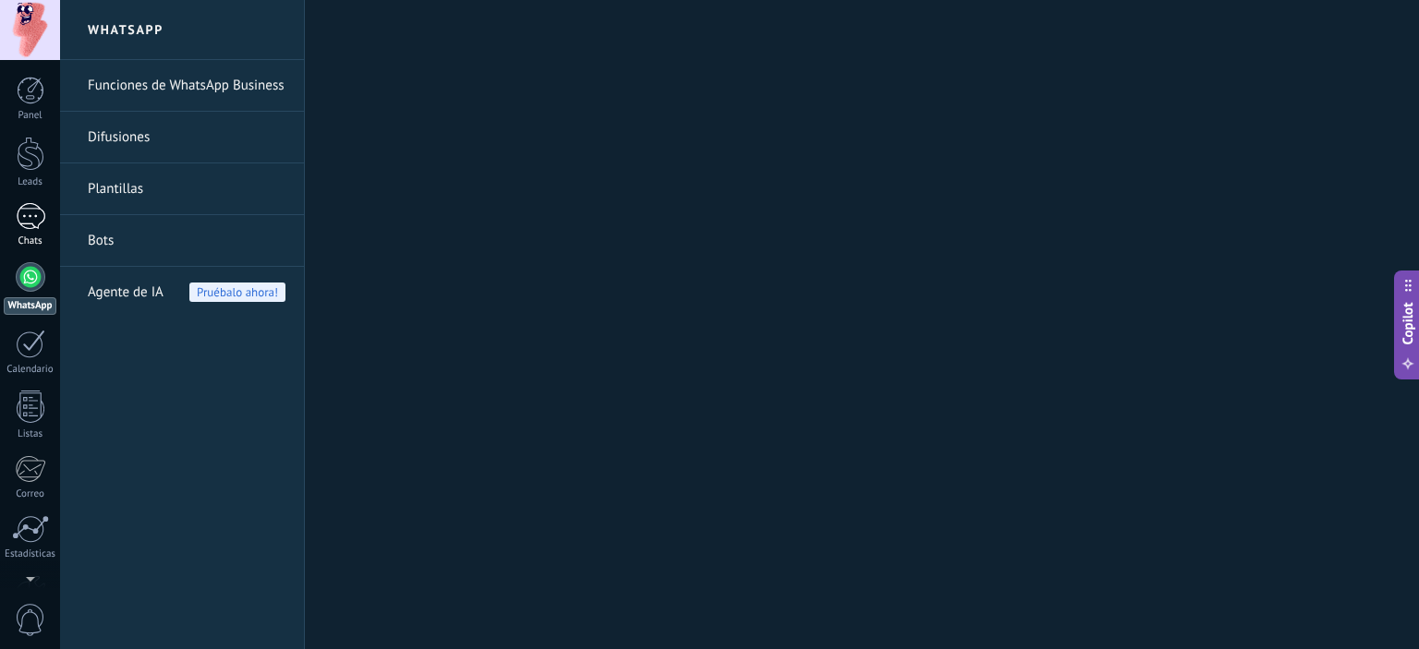
click at [44, 212] on div at bounding box center [31, 216] width 30 height 27
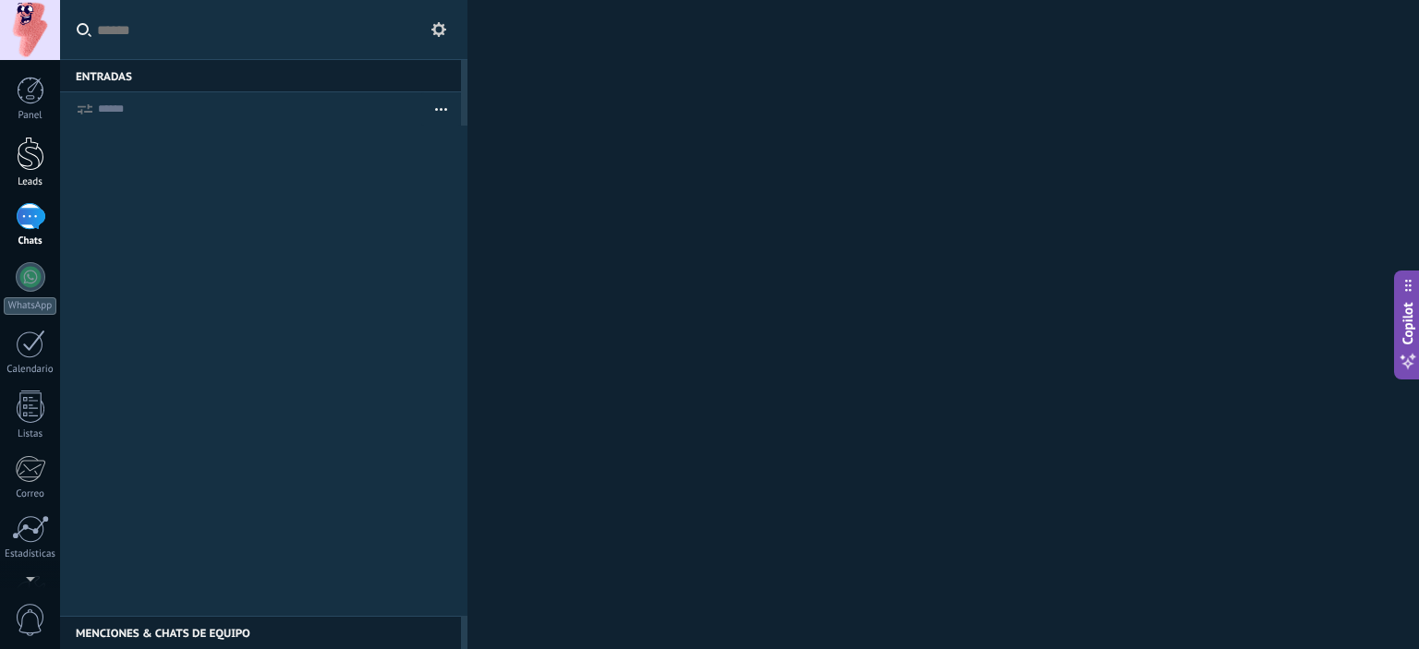
click at [38, 184] on div "Leads" at bounding box center [31, 182] width 54 height 12
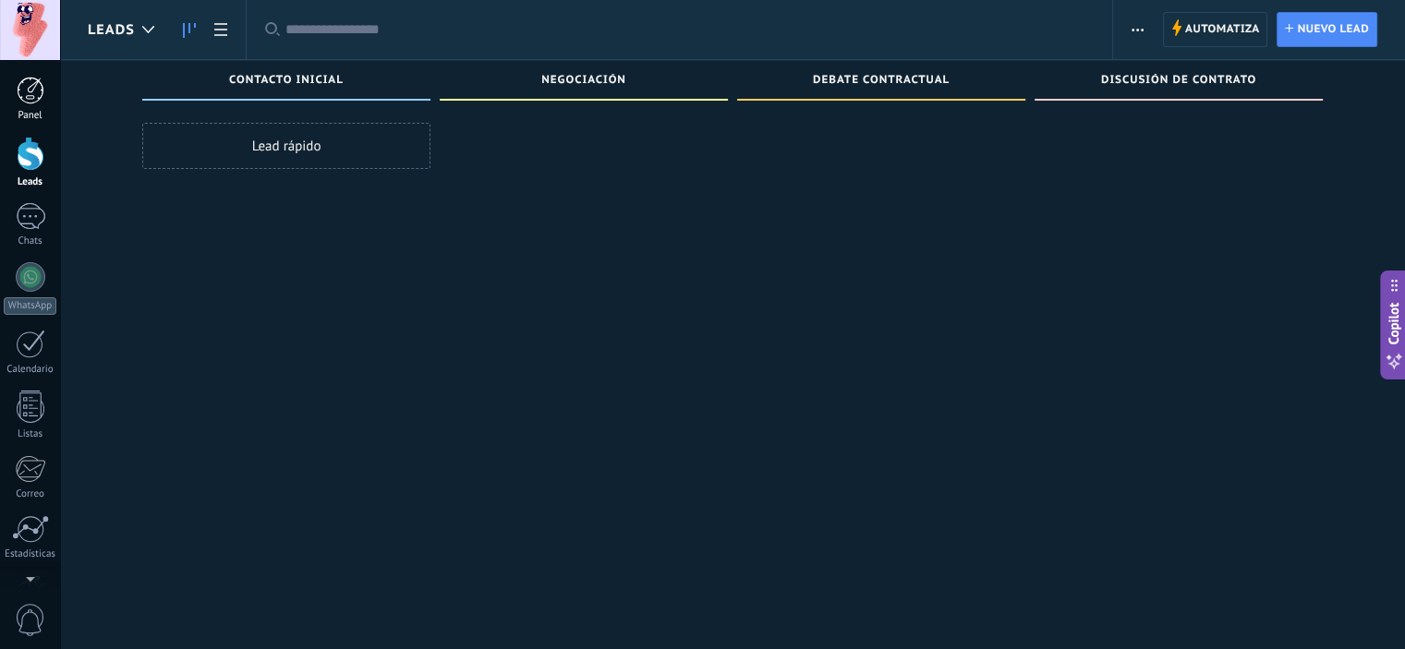
click at [33, 111] on div "Panel" at bounding box center [31, 116] width 54 height 12
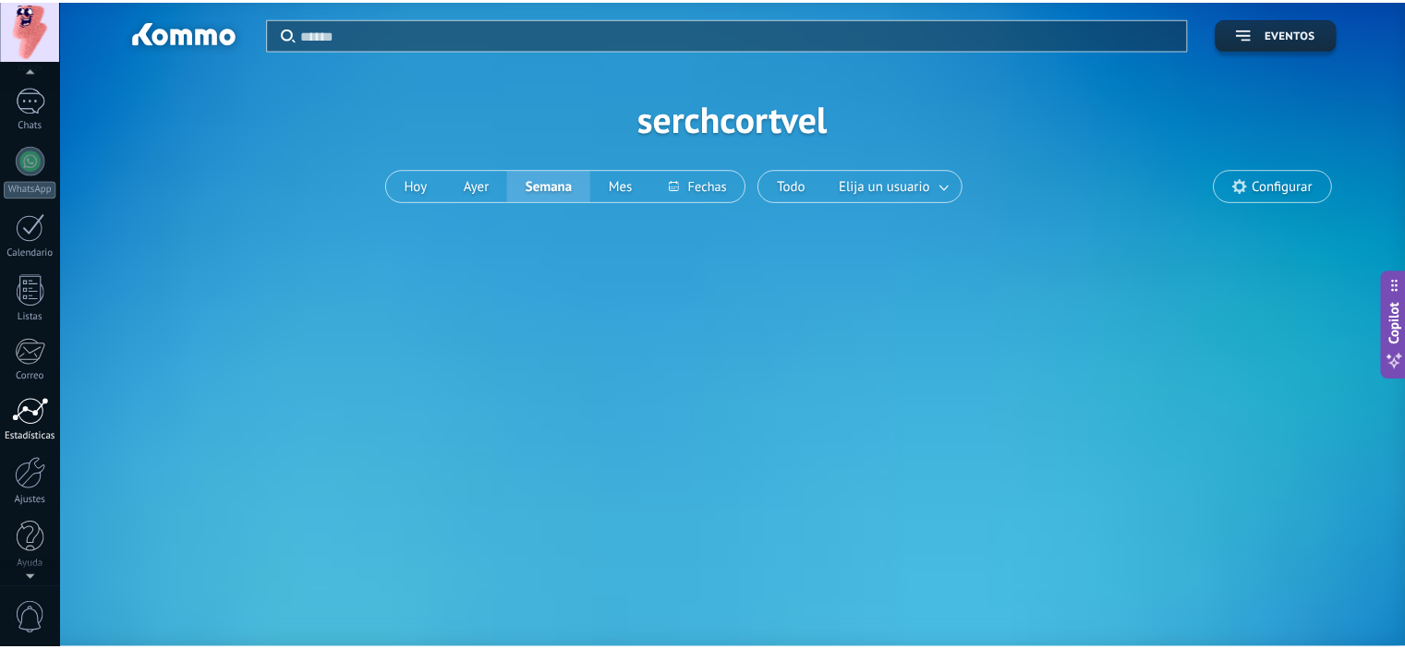
scroll to position [118, 0]
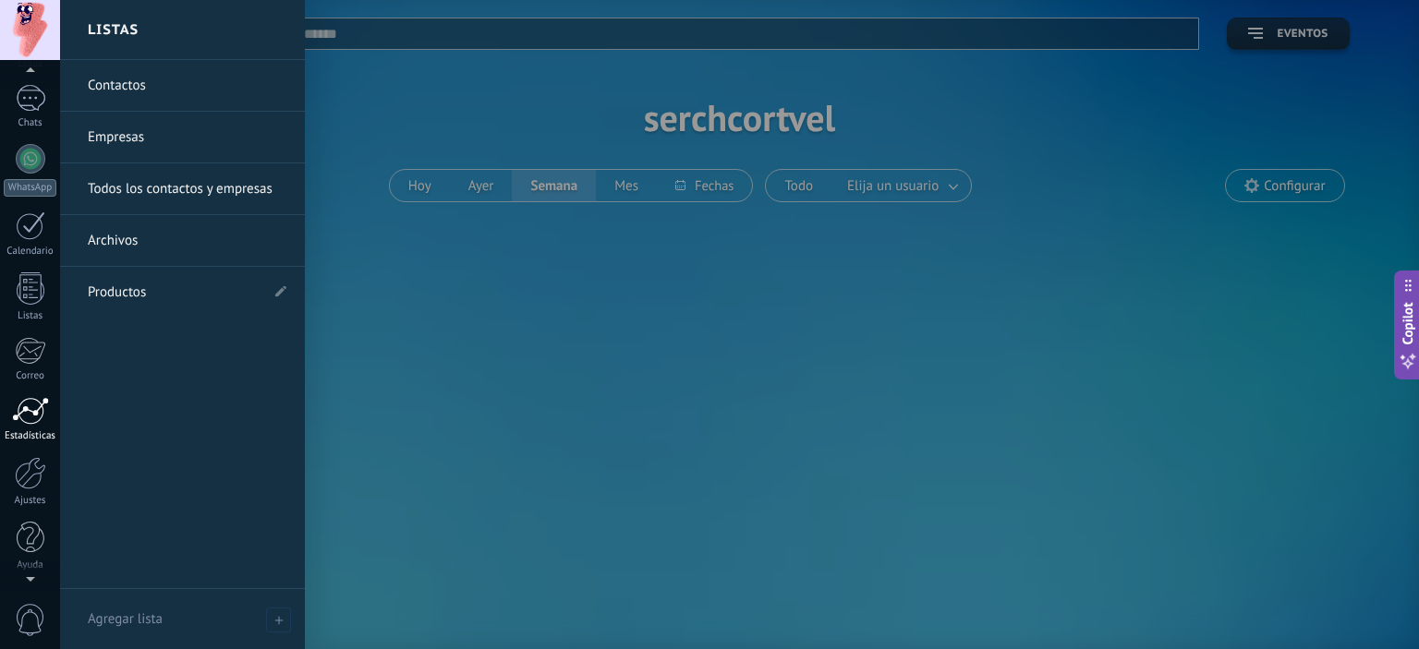
click at [14, 430] on div "Estadísticas" at bounding box center [31, 436] width 54 height 12
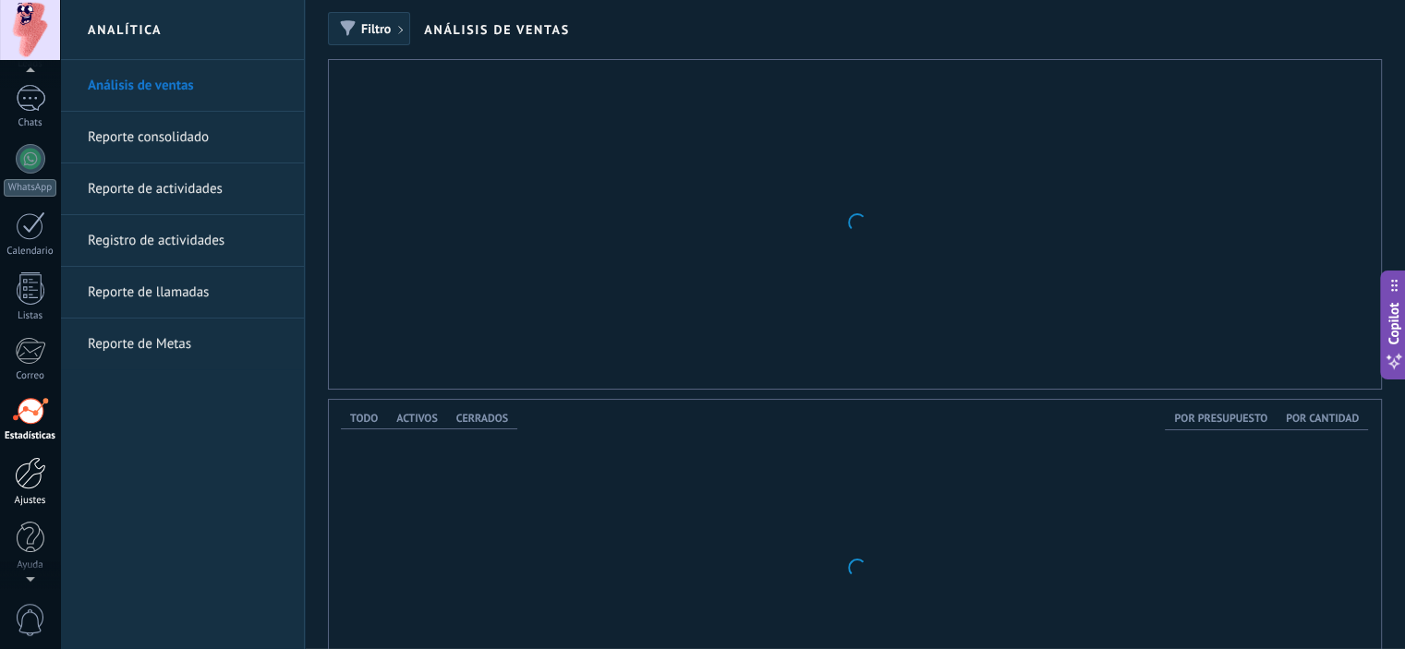
click at [28, 491] on link "Ajustes" at bounding box center [30, 482] width 60 height 50
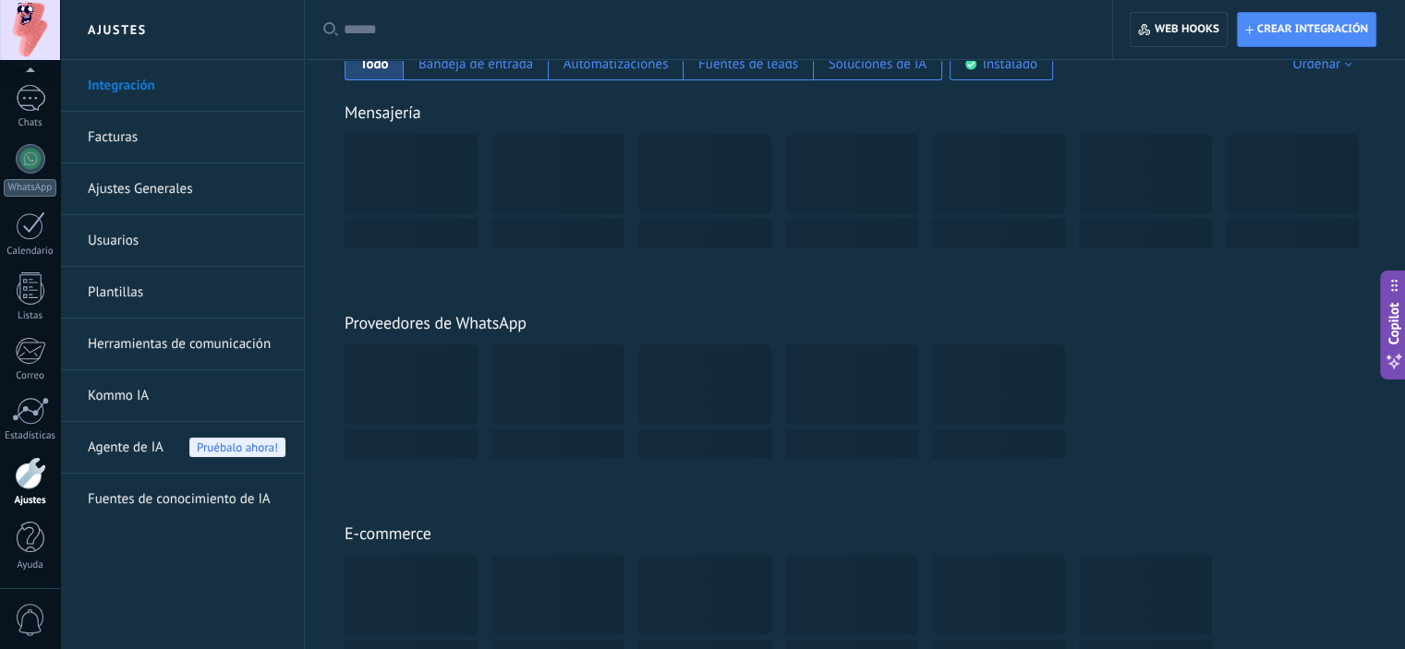
scroll to position [369, 0]
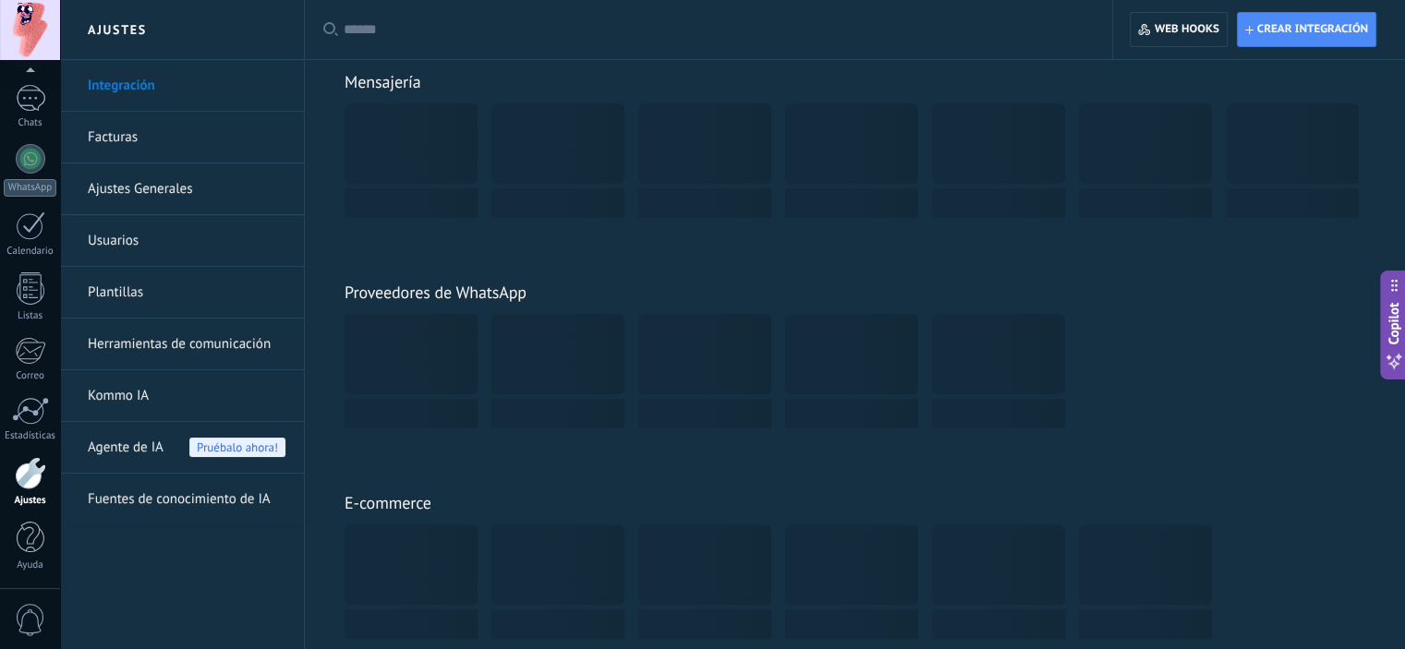
click at [96, 123] on link "Facturas" at bounding box center [187, 138] width 198 height 52
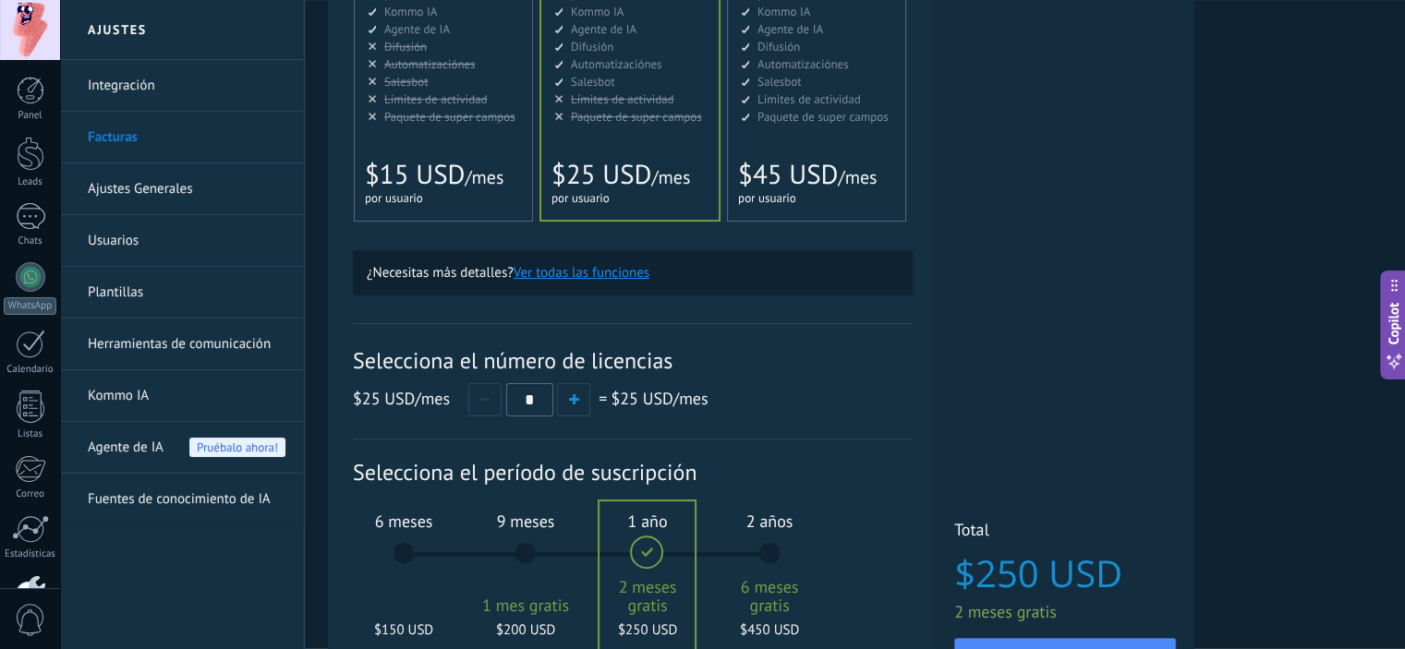
scroll to position [535, 0]
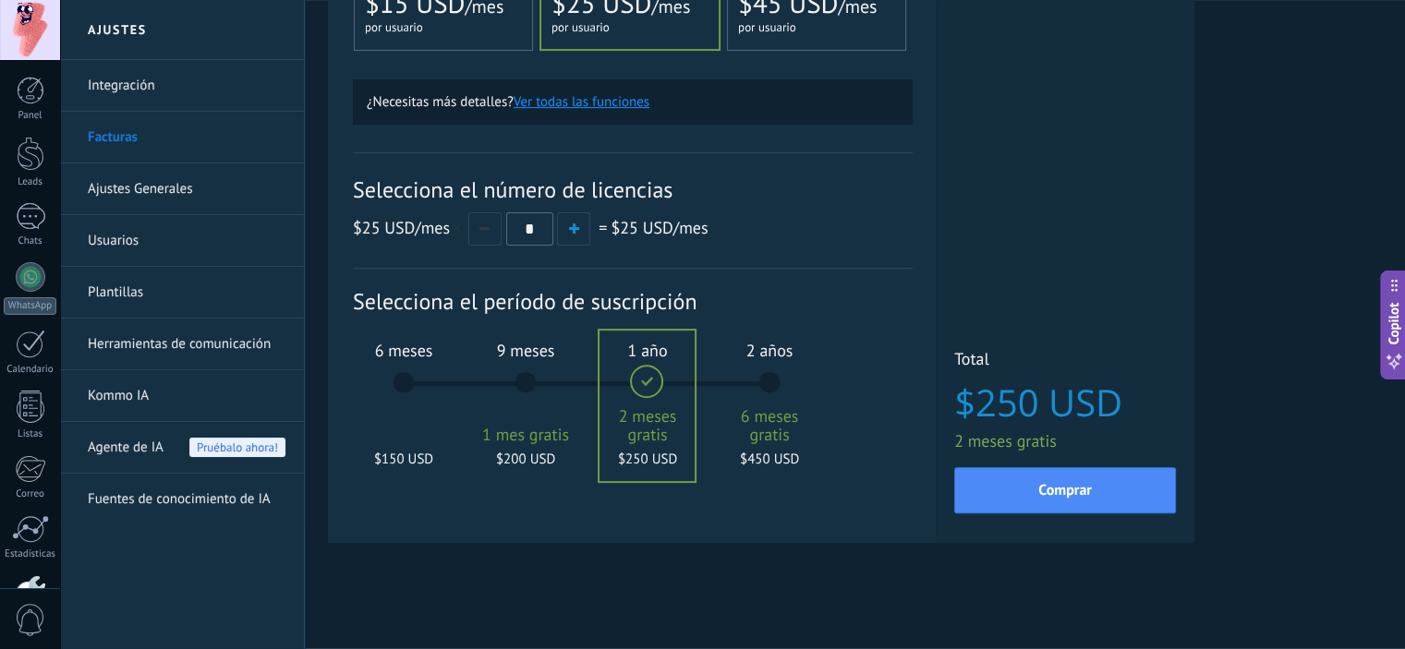
click at [212, 446] on span "Pruébalo ahora!" at bounding box center [237, 447] width 96 height 19
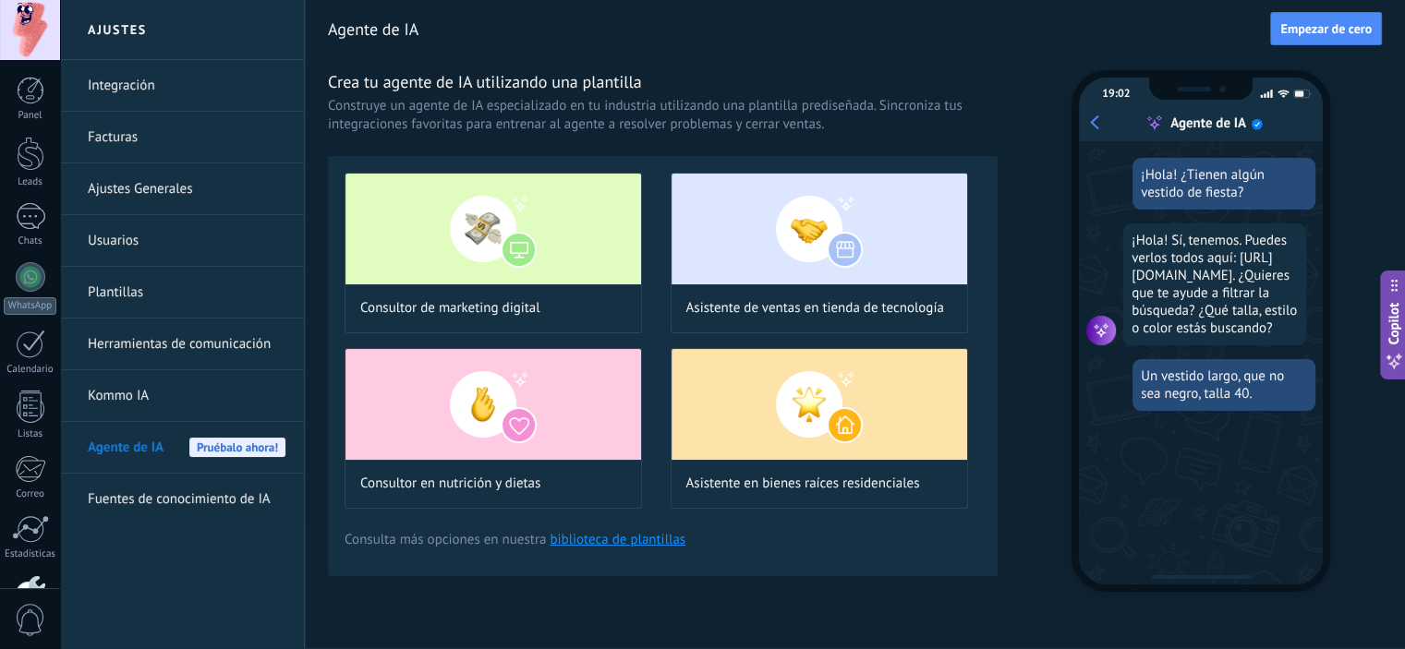
click at [149, 490] on link "Fuentes de conocimiento de IA" at bounding box center [187, 500] width 198 height 52
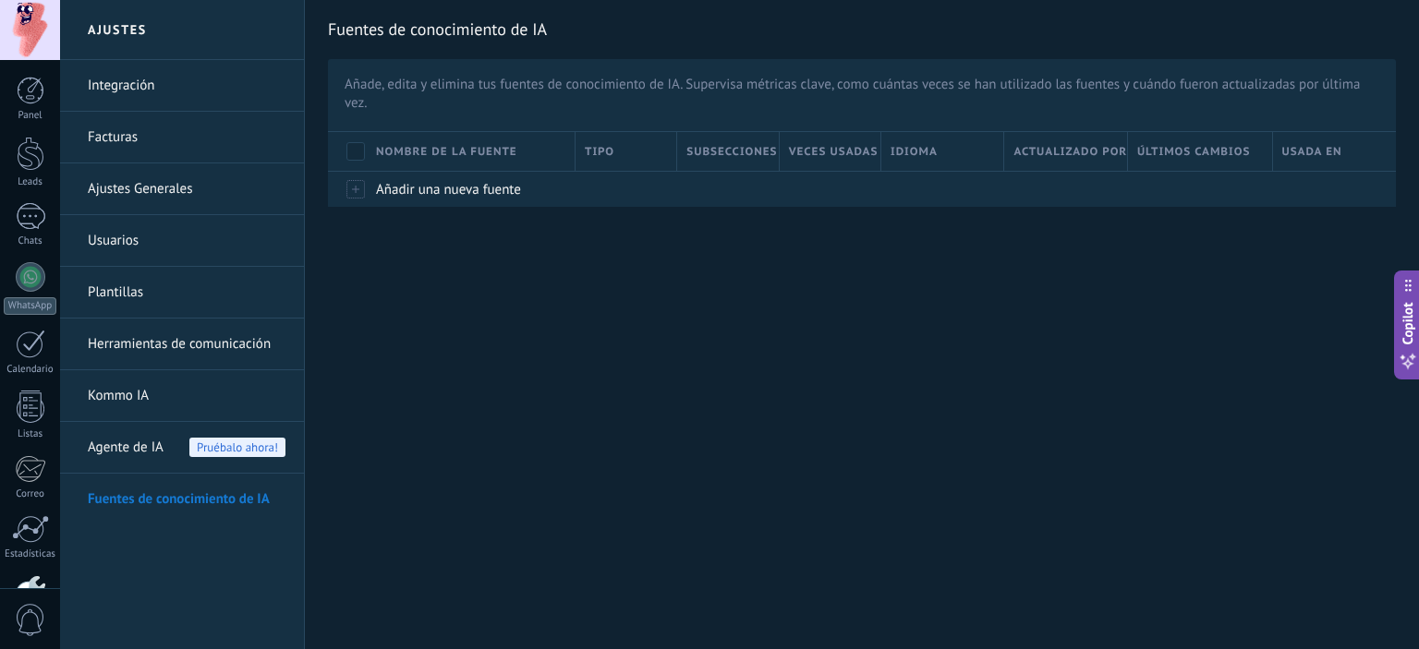
click at [137, 91] on link "Integración" at bounding box center [187, 86] width 198 height 52
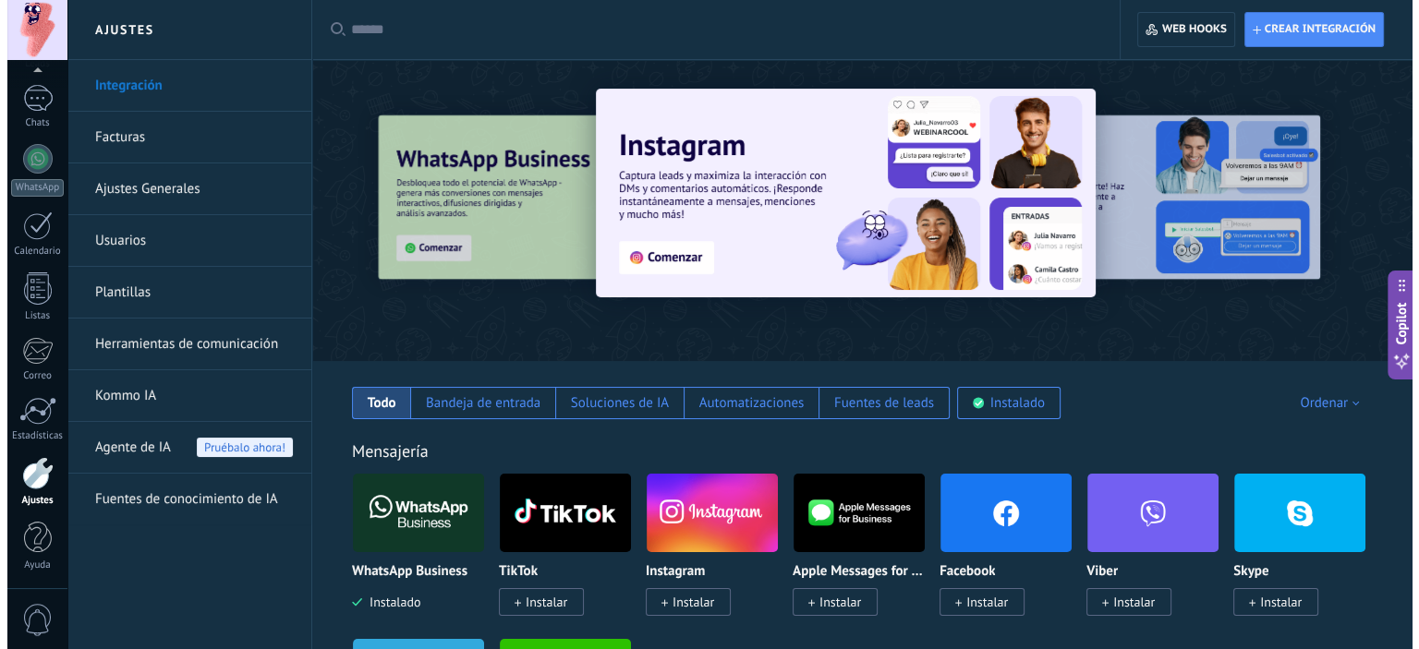
scroll to position [92, 0]
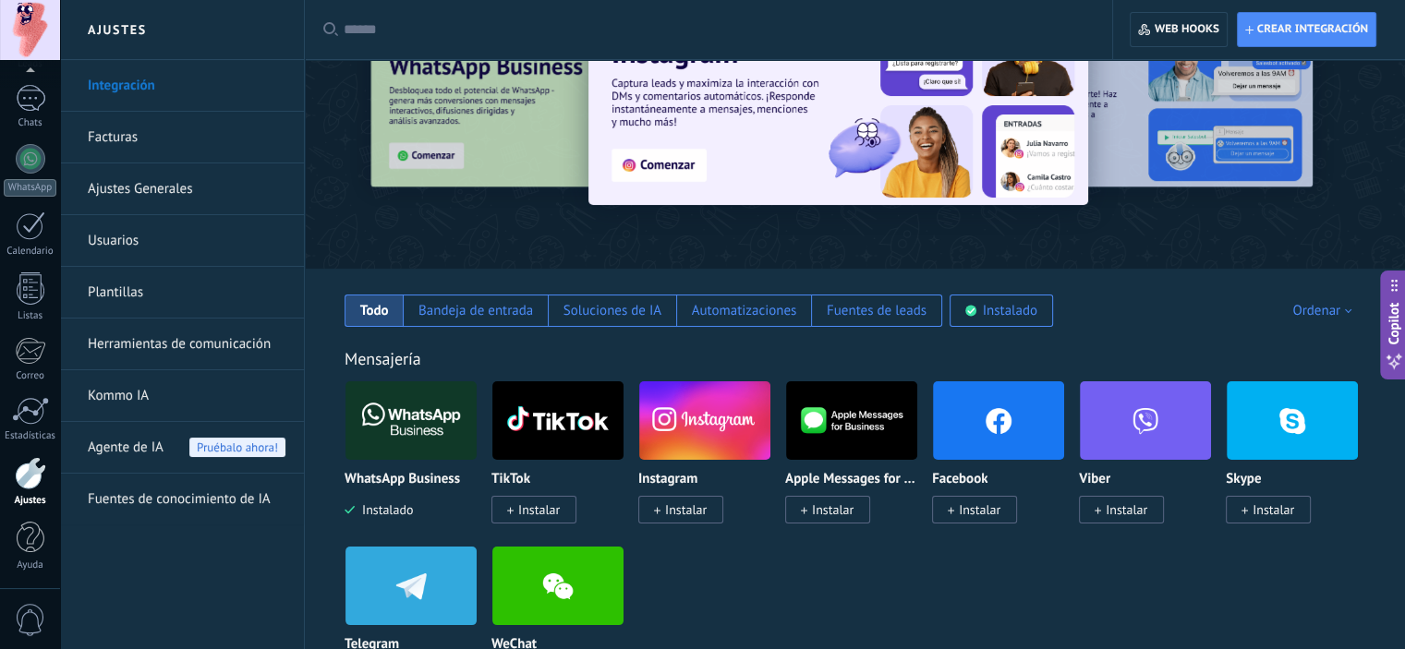
click at [413, 511] on span "Instalado" at bounding box center [379, 510] width 68 height 17
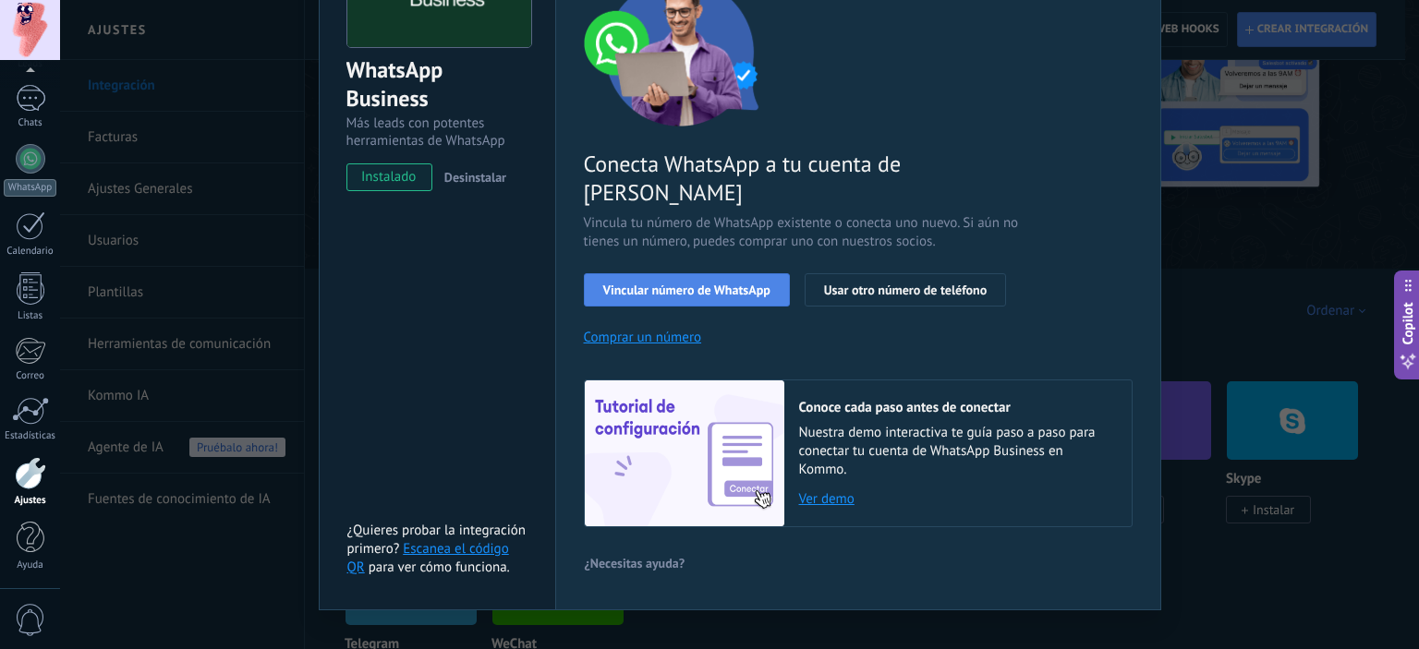
click at [702, 284] on span "Vincular número de WhatsApp" at bounding box center [686, 290] width 167 height 13
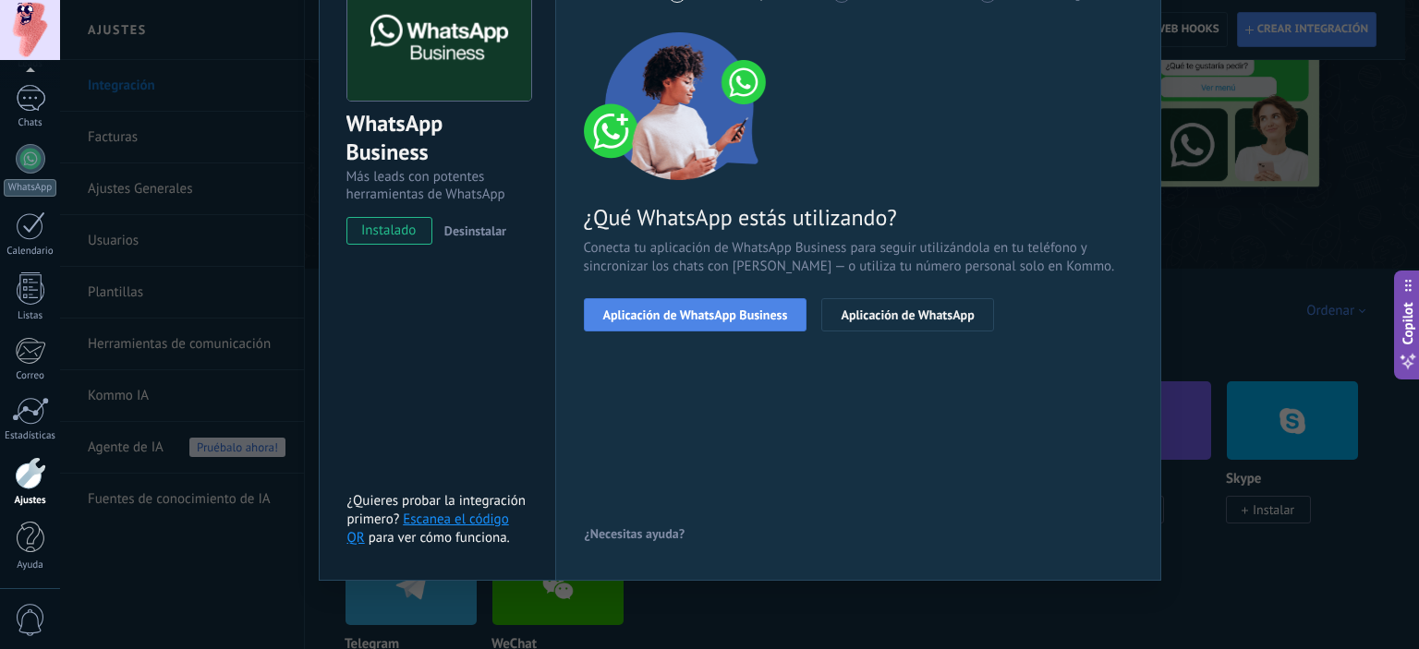
click at [706, 313] on span "Aplicación de WhatsApp Business" at bounding box center [695, 315] width 185 height 13
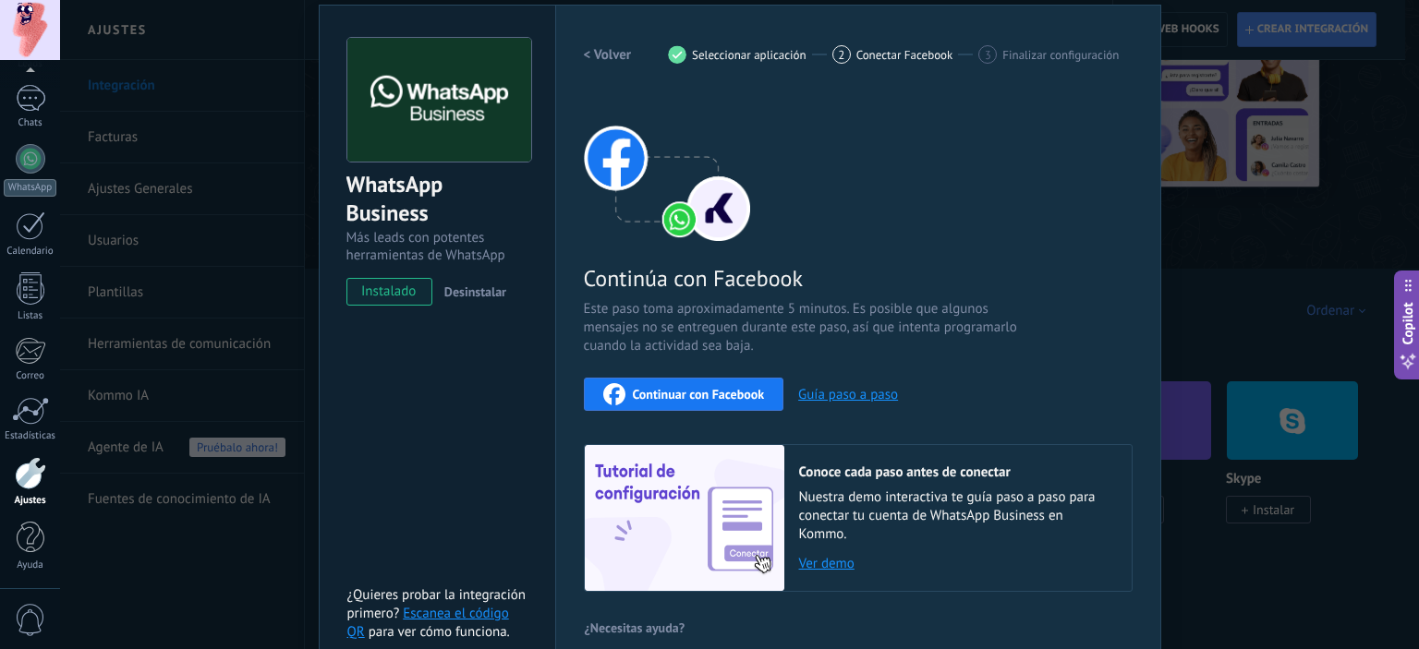
scroll to position [24, 0]
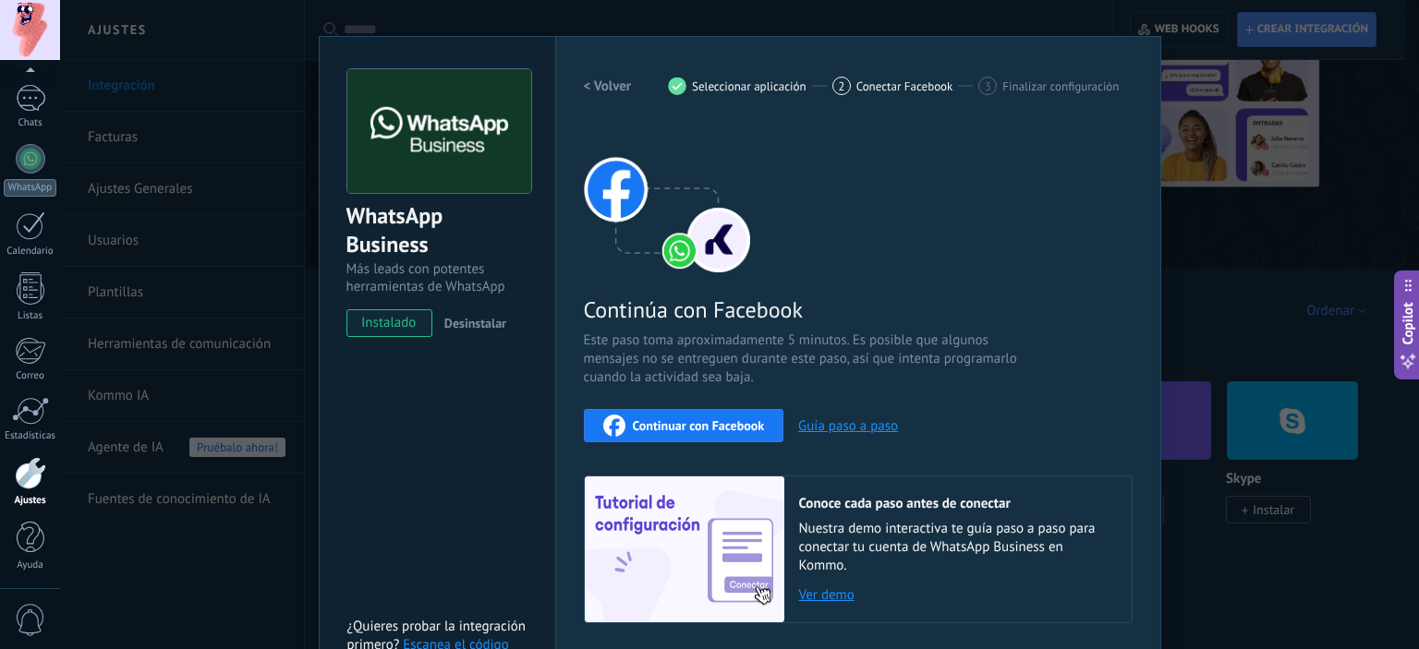
click at [839, 423] on button "Guía paso a paso" at bounding box center [848, 427] width 100 height 18
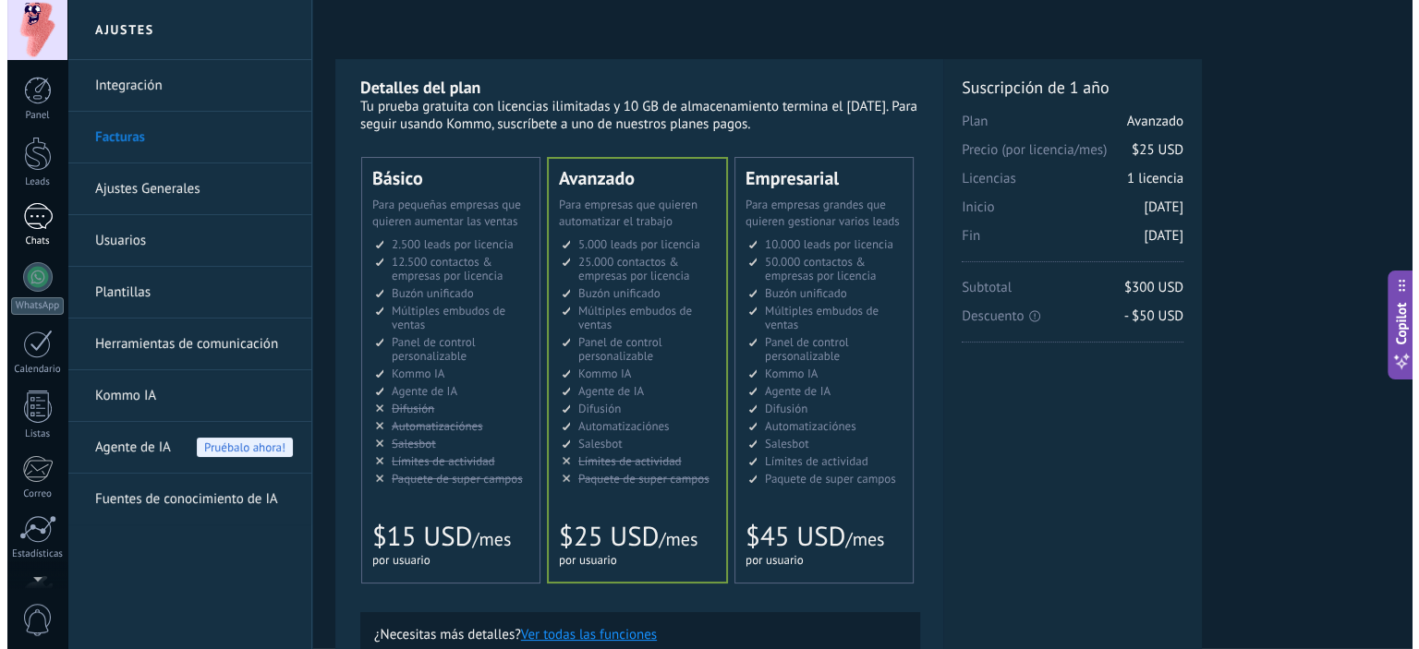
scroll to position [118, 0]
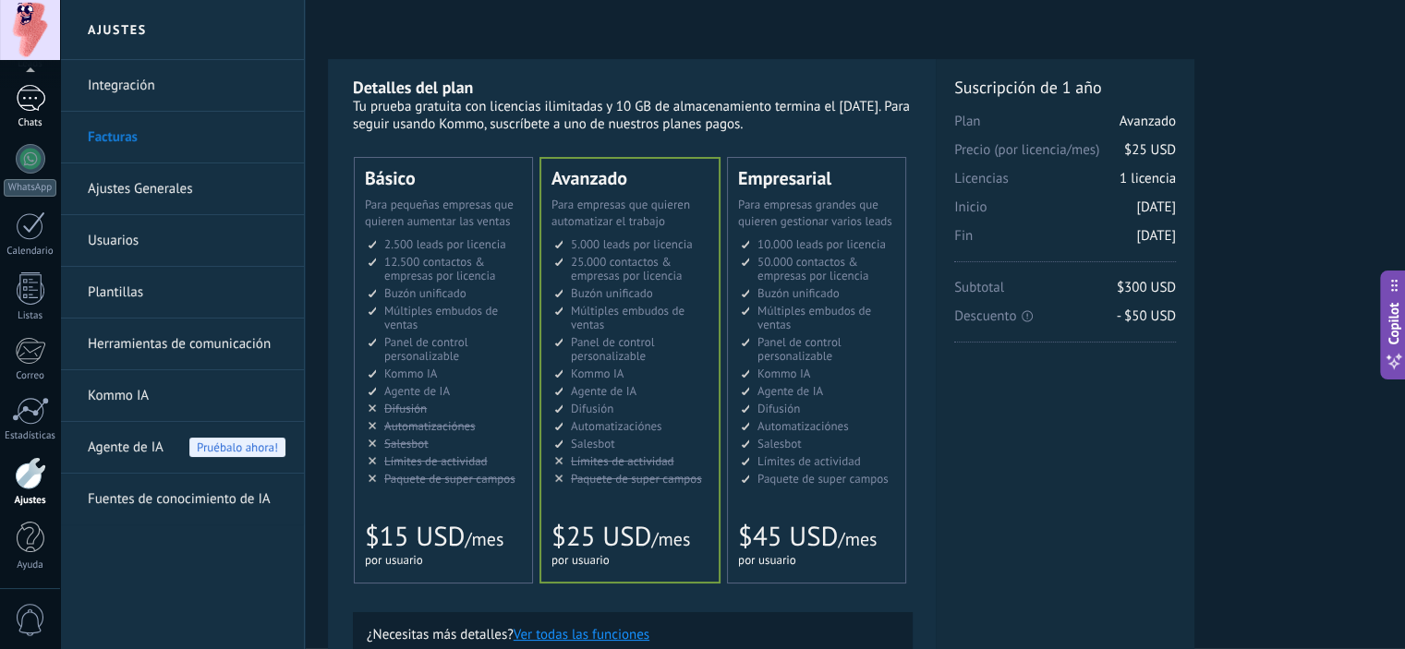
click at [26, 112] on link "Chats" at bounding box center [30, 107] width 60 height 44
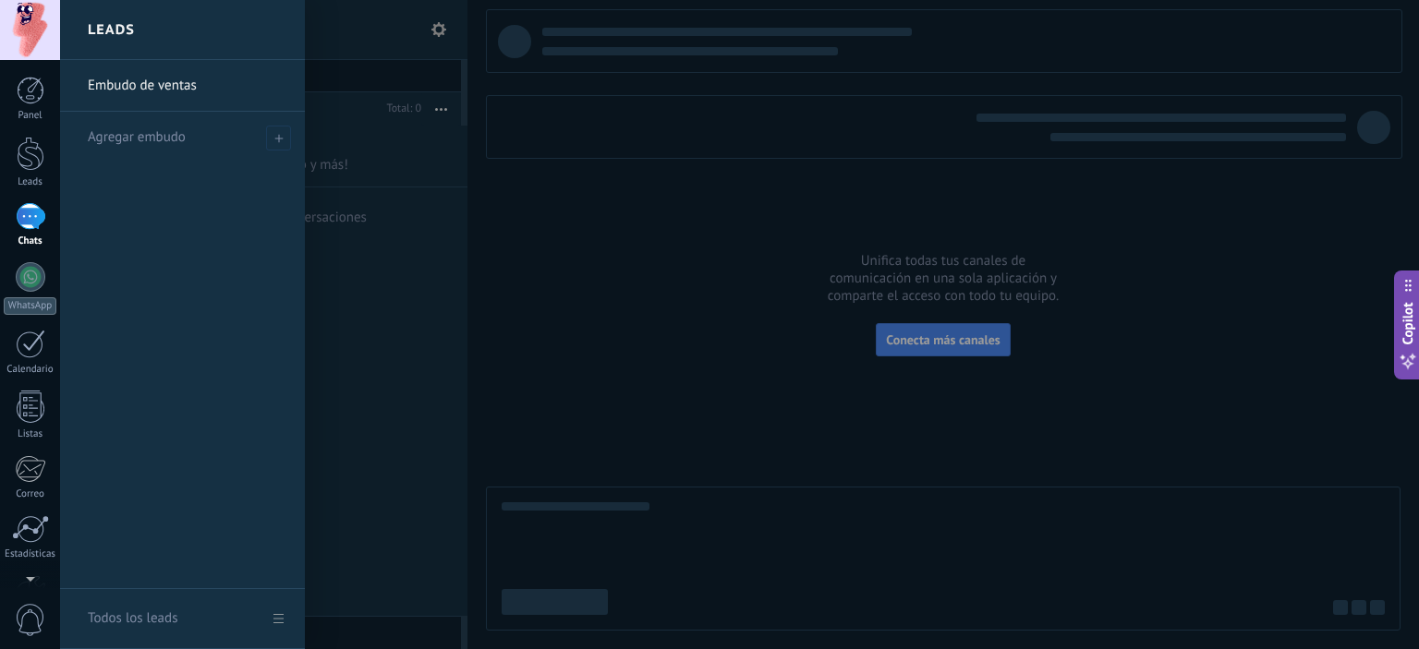
click at [156, 151] on div "Agregar embudo" at bounding box center [187, 137] width 199 height 51
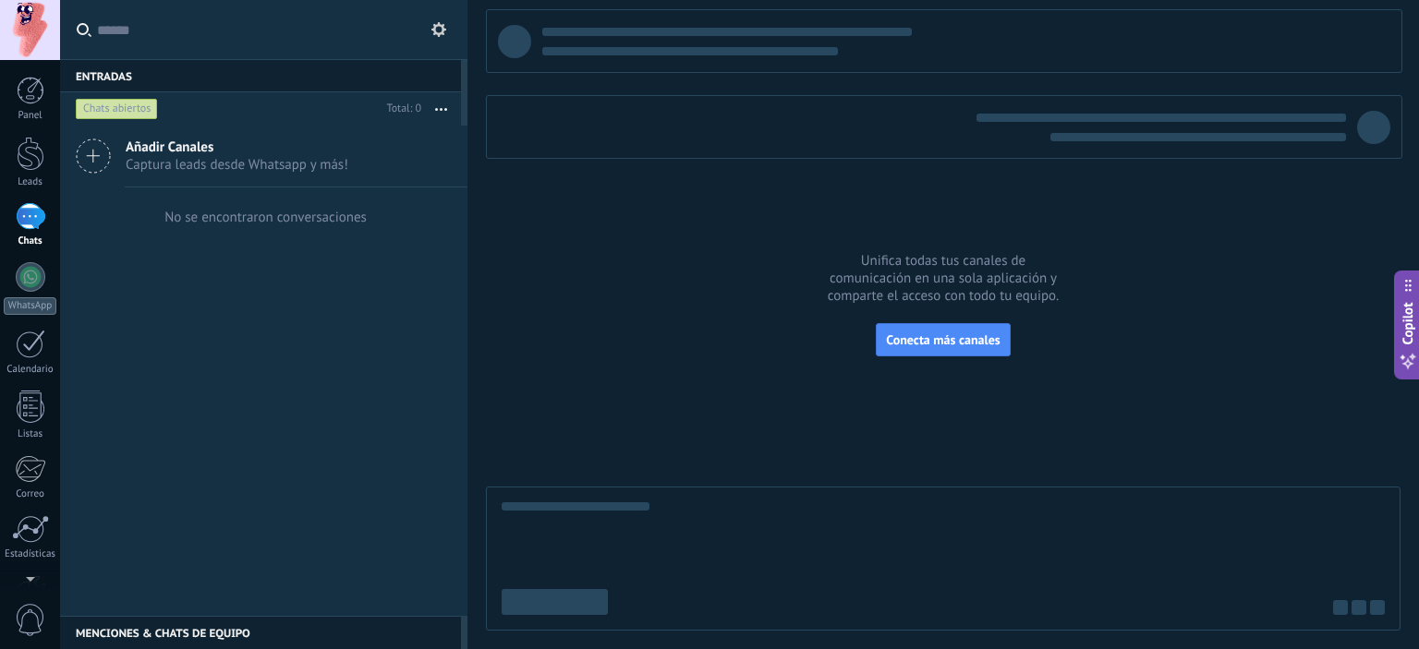
click at [377, 272] on div "Añadir Canales Captura leads desde Whatsapp y más! No se encontraron conversaci…" at bounding box center [263, 371] width 407 height 490
click at [39, 100] on div at bounding box center [31, 91] width 28 height 28
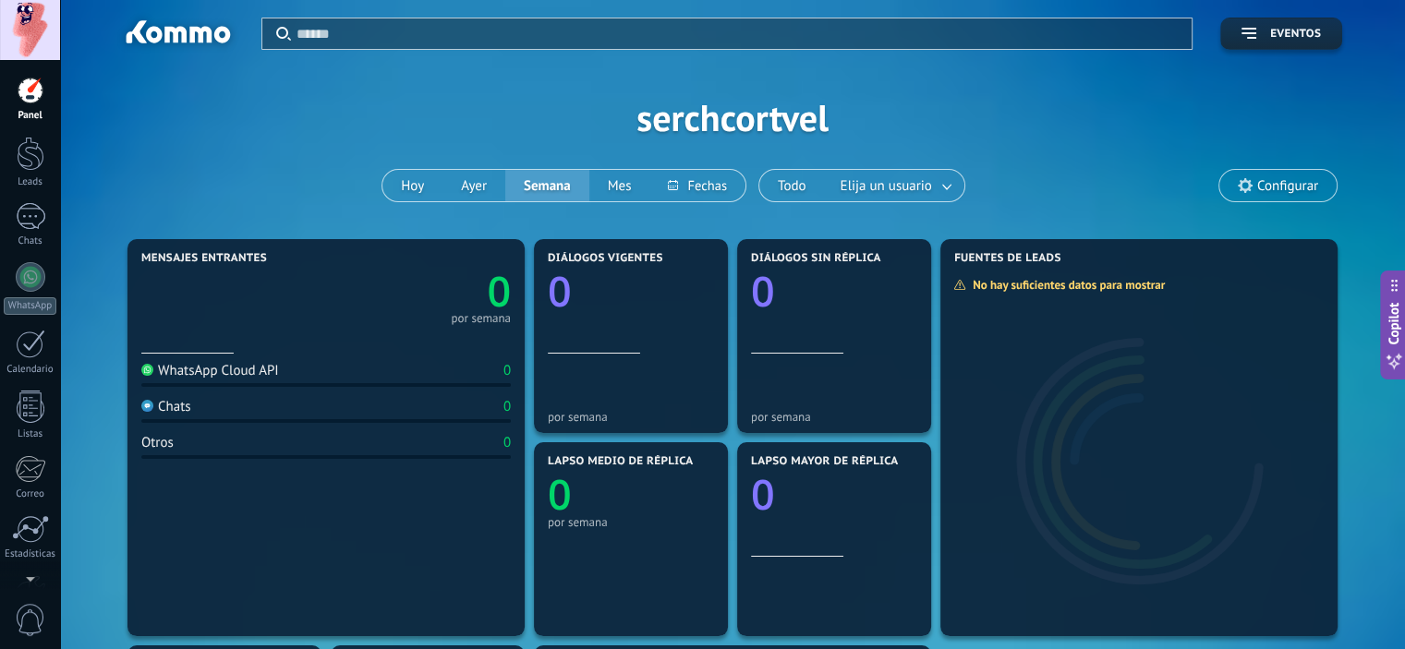
click at [36, 40] on div at bounding box center [30, 30] width 60 height 60
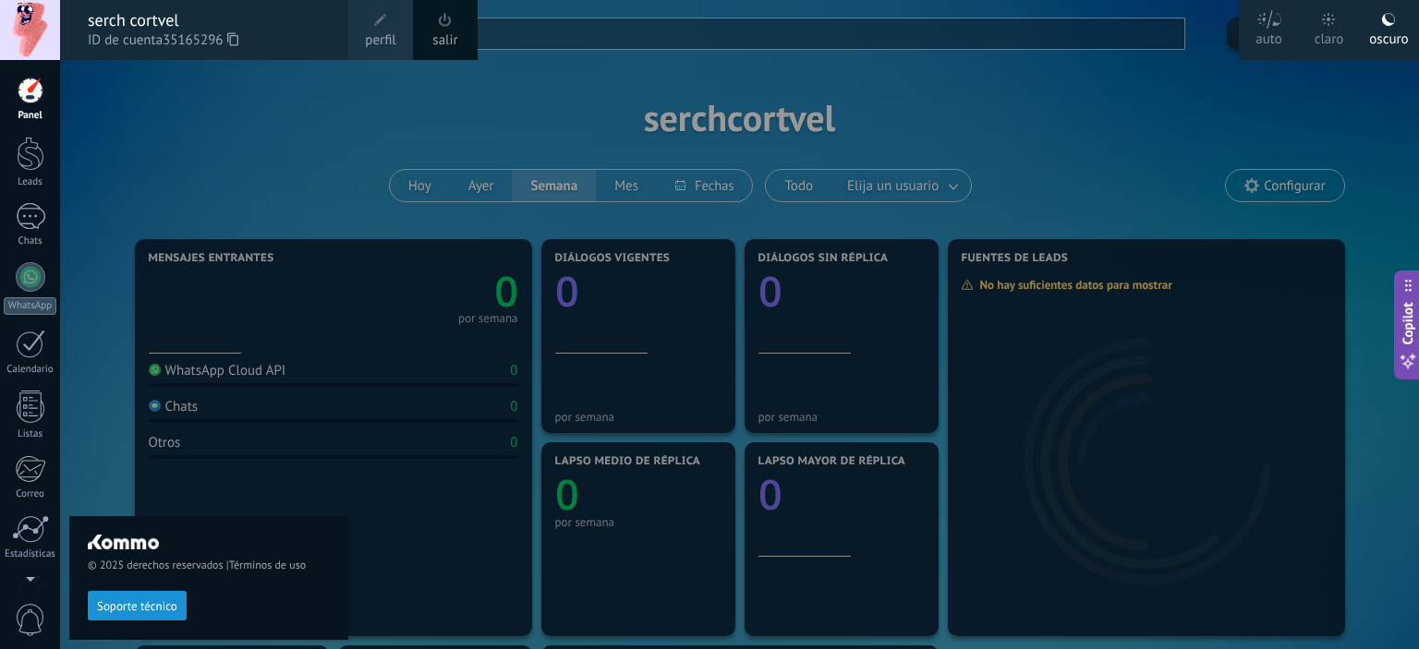
click at [370, 36] on span "perfil" at bounding box center [380, 40] width 30 height 20
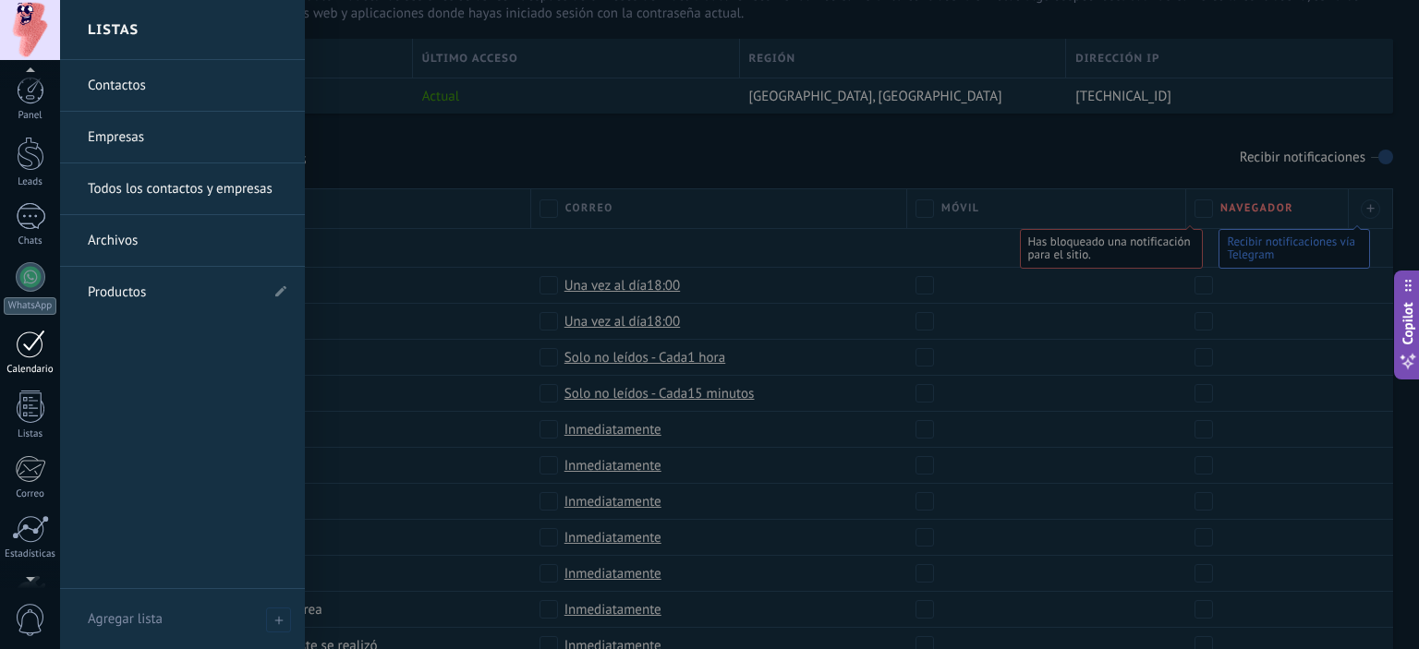
click at [10, 360] on link "Calendario" at bounding box center [30, 353] width 60 height 46
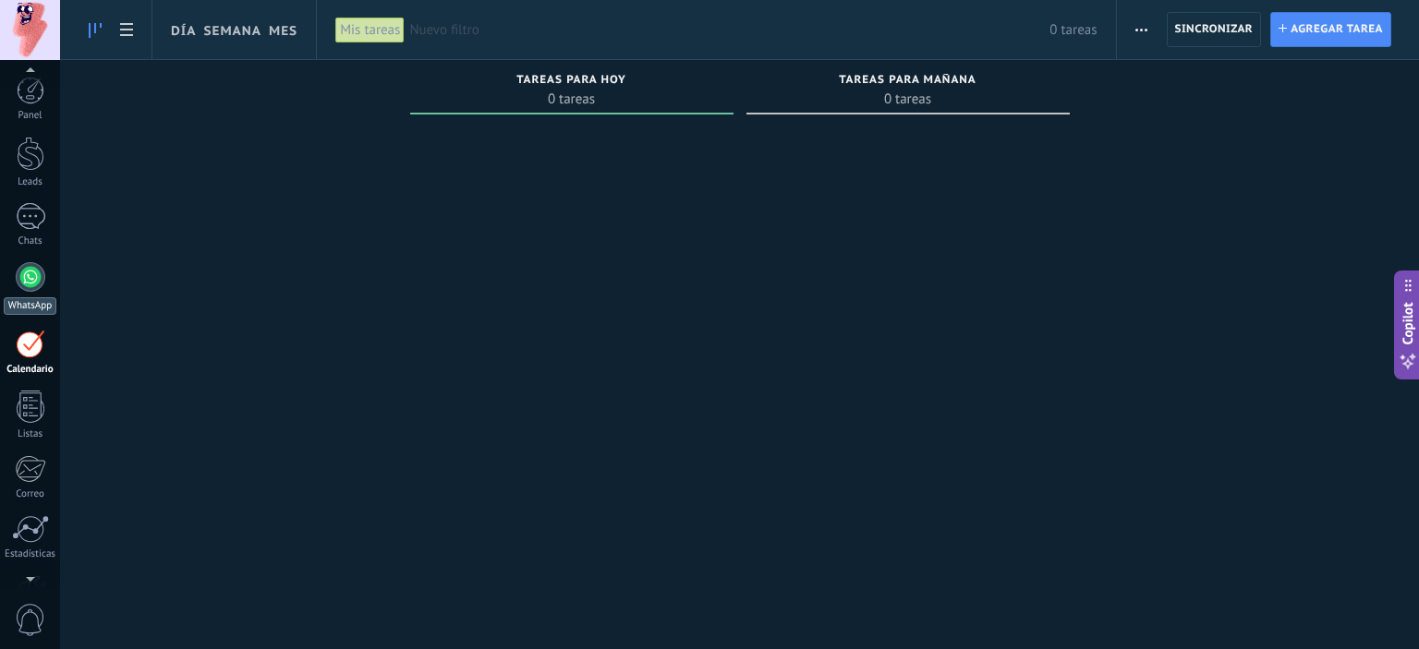
click at [20, 265] on div at bounding box center [31, 277] width 30 height 30
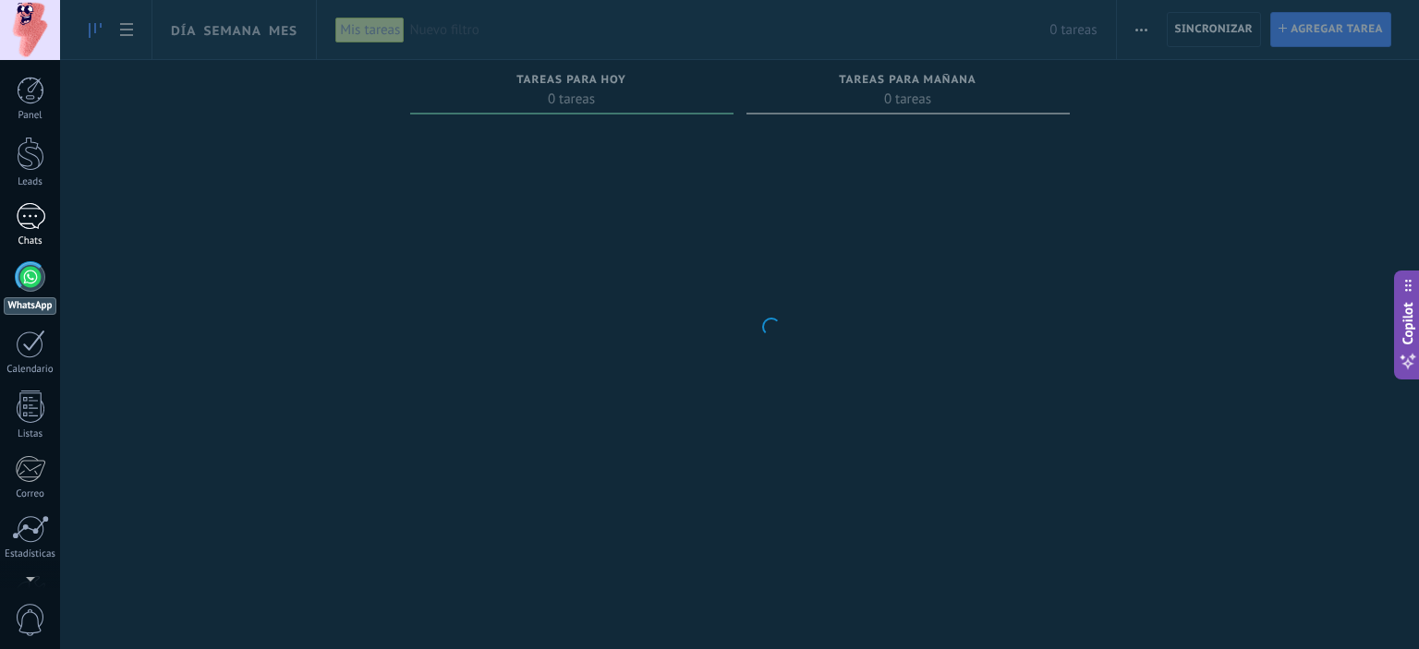
click at [33, 229] on div at bounding box center [31, 216] width 30 height 27
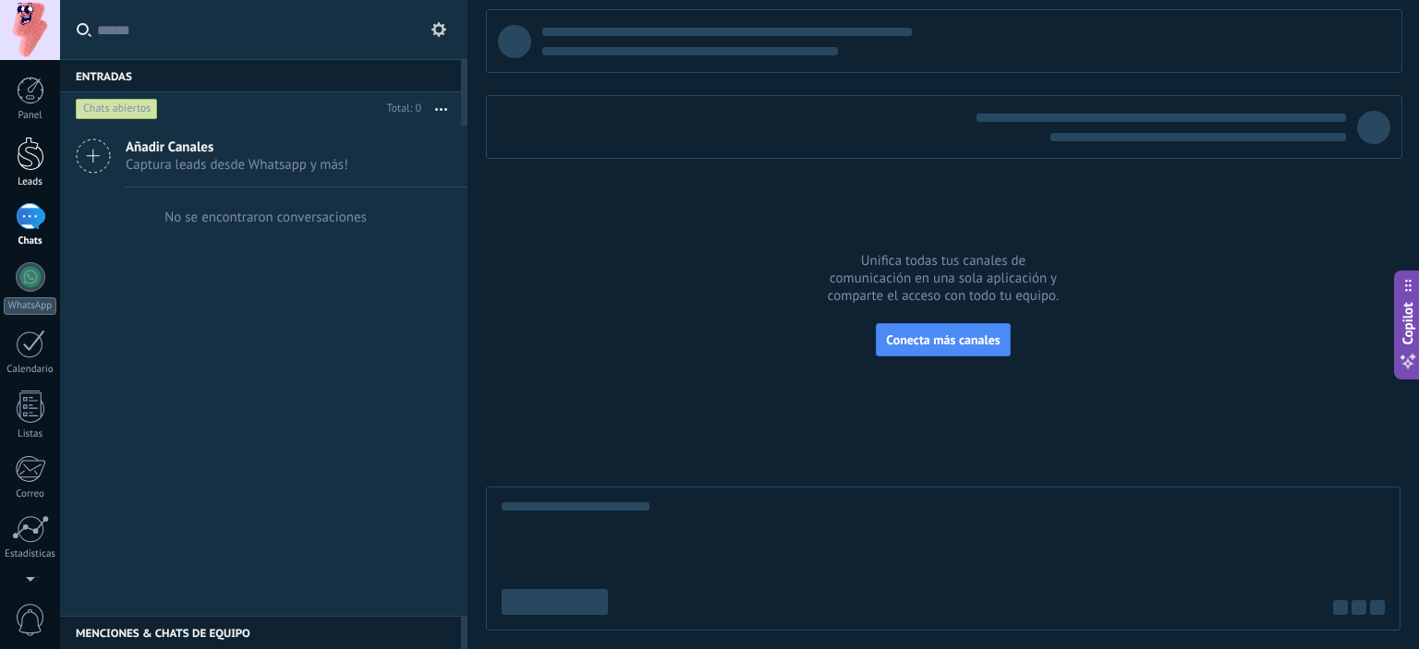
click at [55, 180] on div "Leads" at bounding box center [31, 182] width 54 height 12
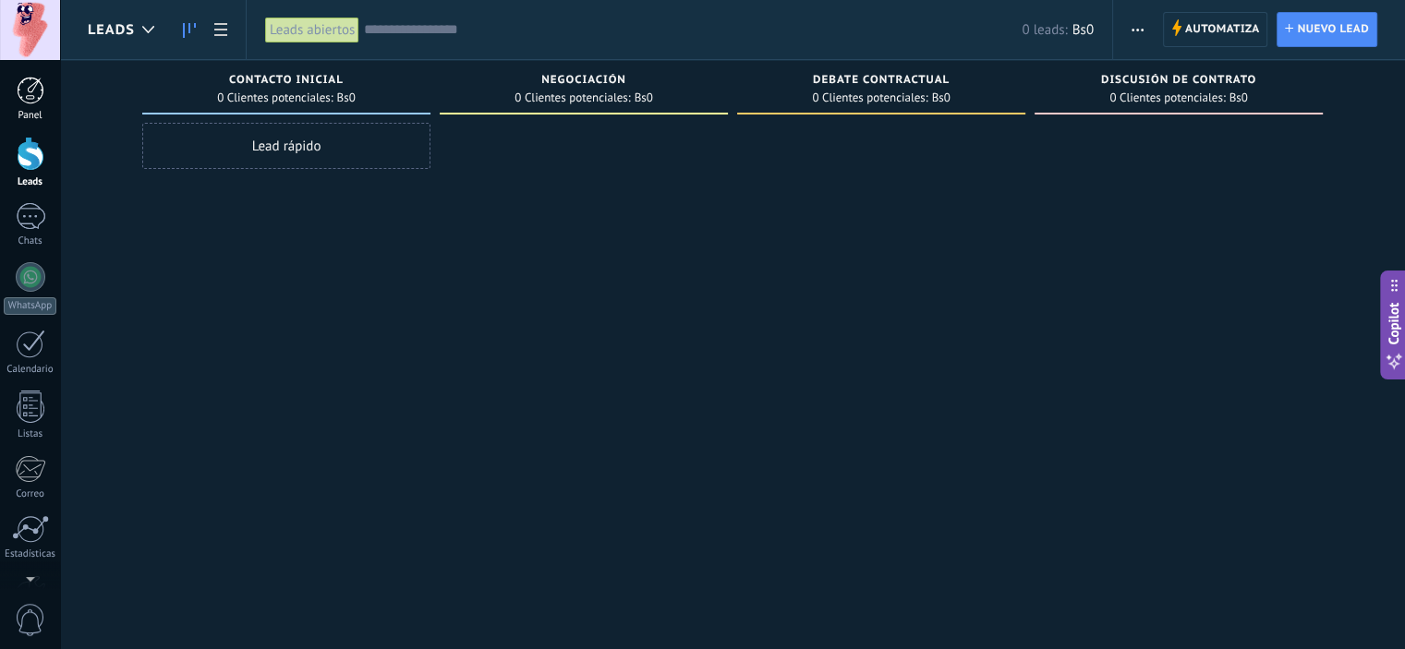
click at [30, 106] on link "Panel" at bounding box center [30, 99] width 60 height 45
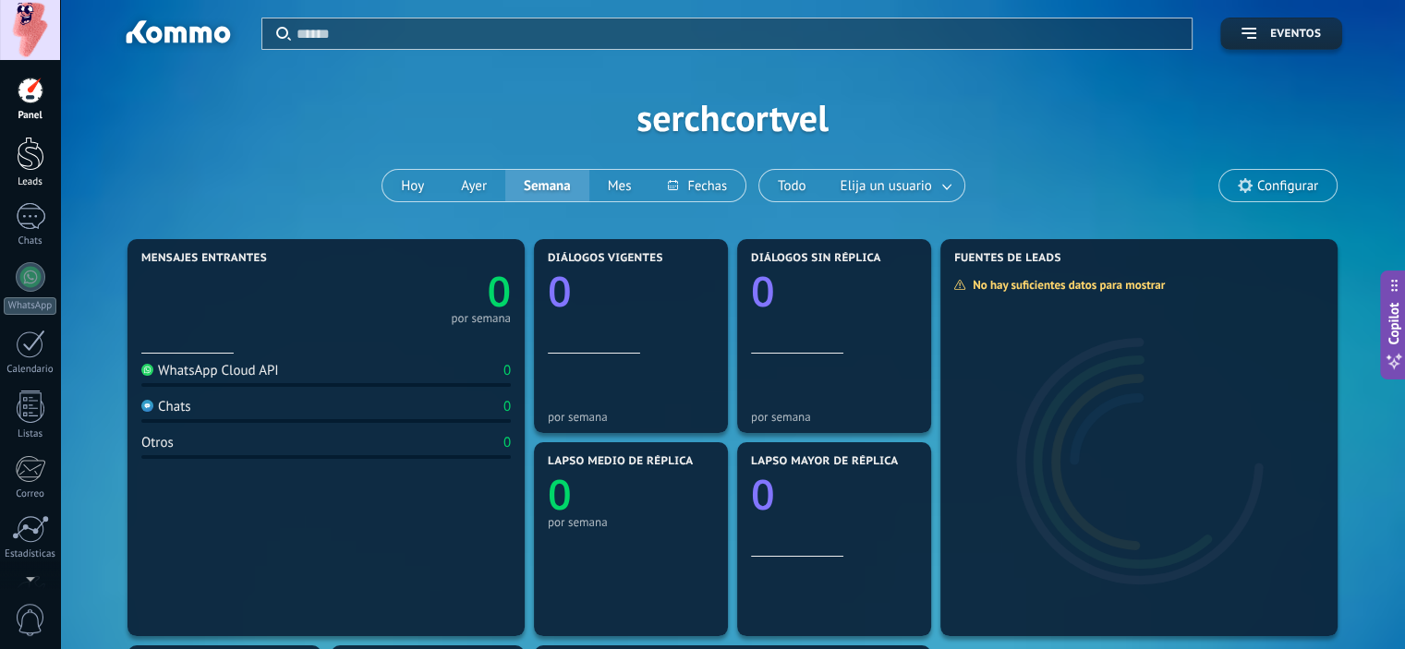
click at [23, 146] on div at bounding box center [31, 154] width 28 height 34
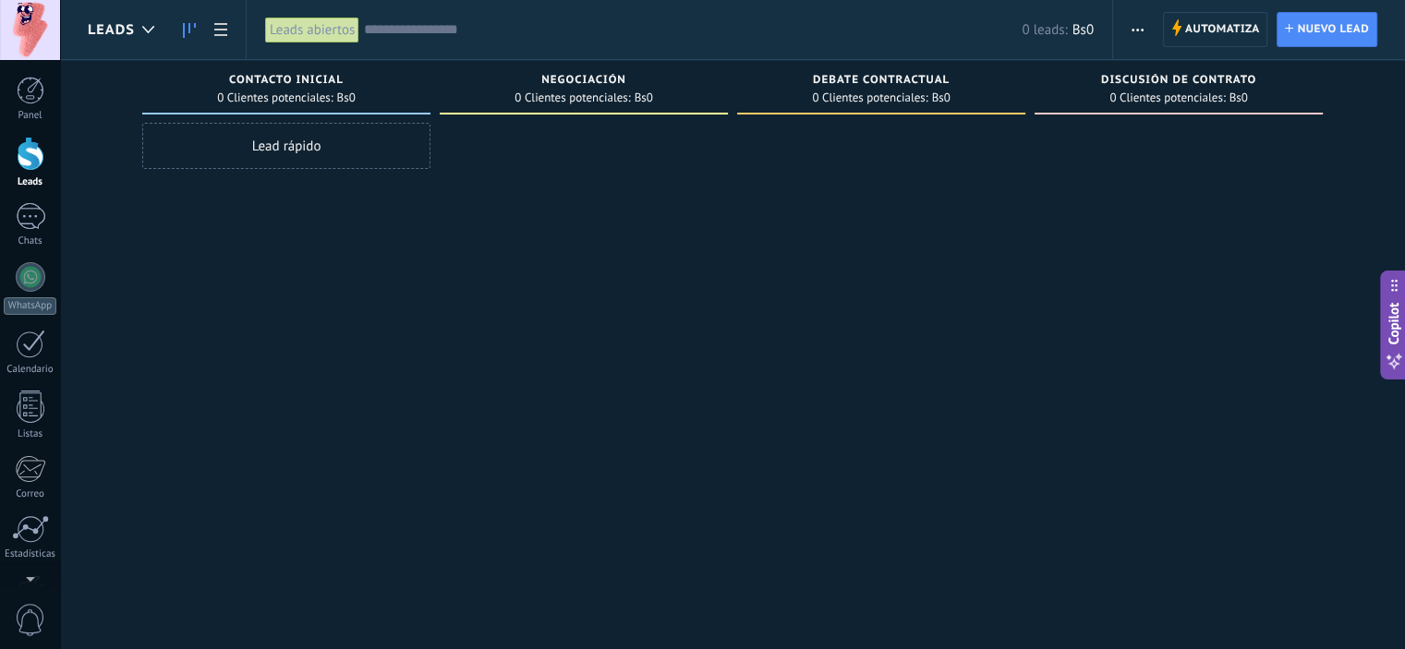
click at [22, 167] on div at bounding box center [31, 154] width 28 height 34
click at [134, 32] on div at bounding box center [148, 30] width 30 height 36
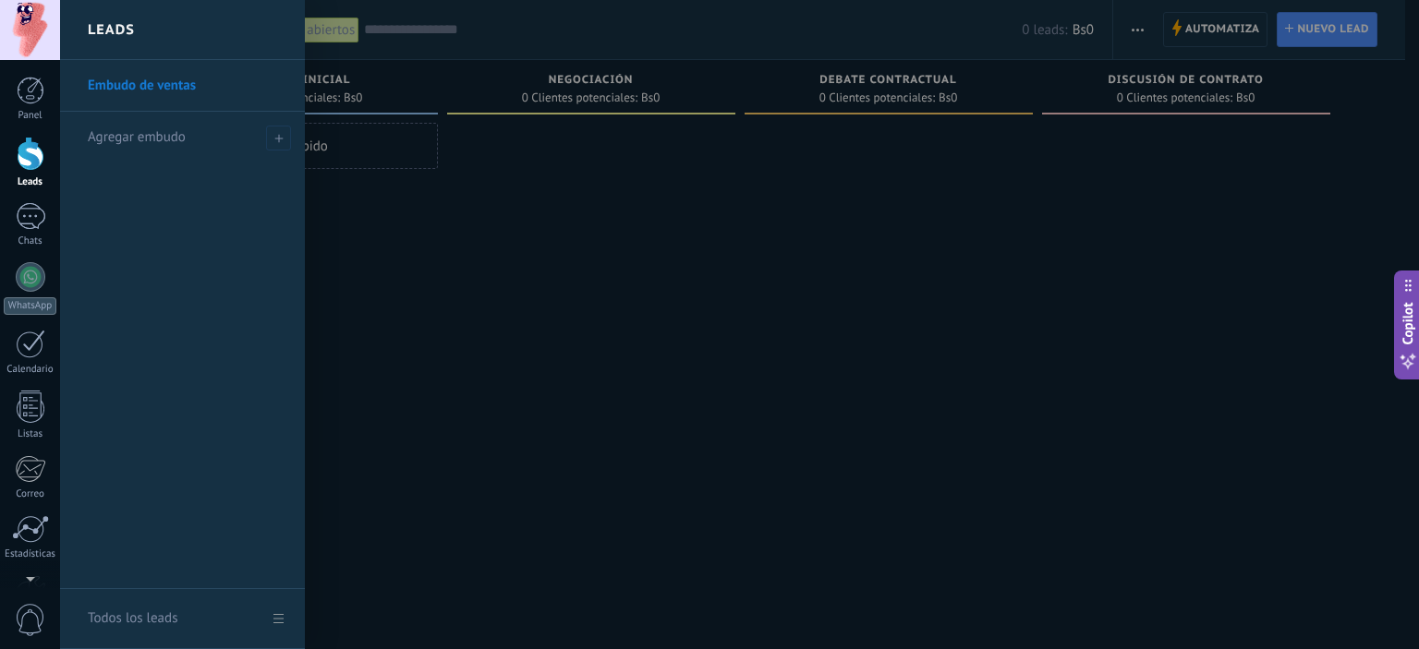
click at [134, 32] on h2 "Leads" at bounding box center [111, 30] width 47 height 58
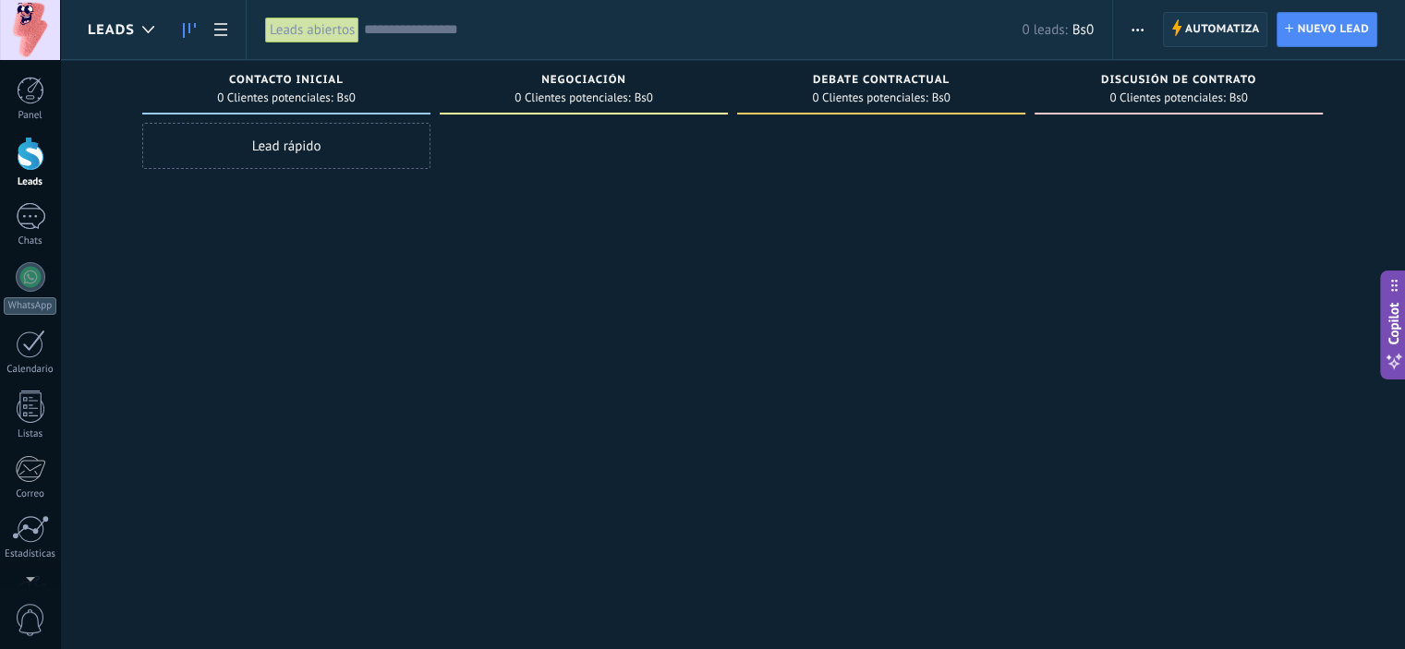
click at [1210, 28] on span "Automatiza" at bounding box center [1222, 29] width 75 height 33
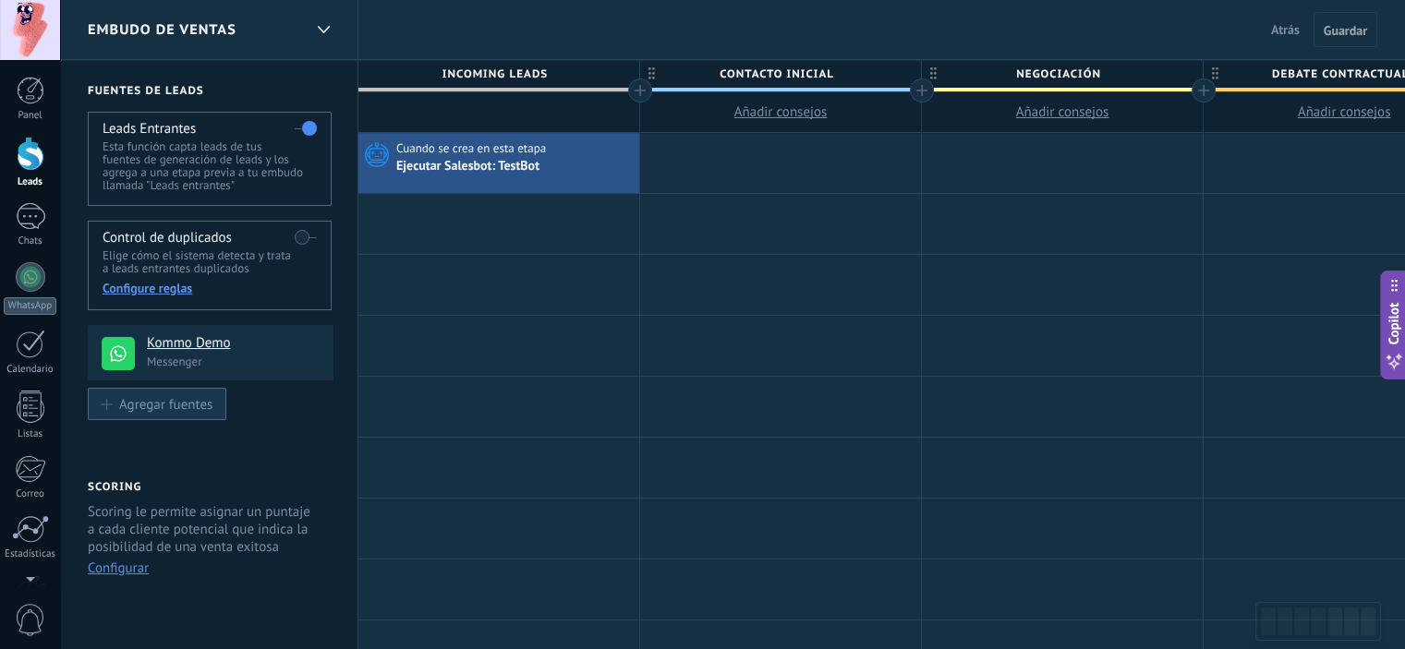
click at [175, 412] on div "Agregar fuentes" at bounding box center [165, 404] width 93 height 16
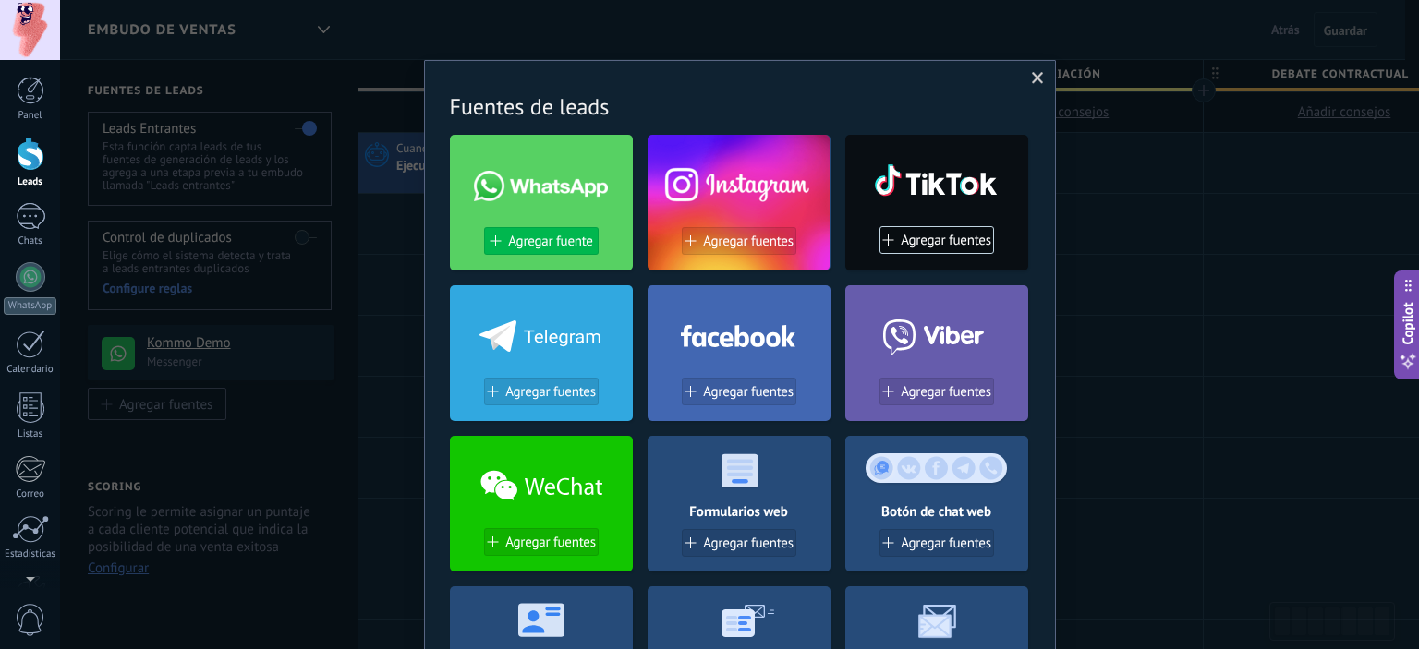
click at [535, 248] on span "Agregar fuente" at bounding box center [550, 242] width 84 height 16
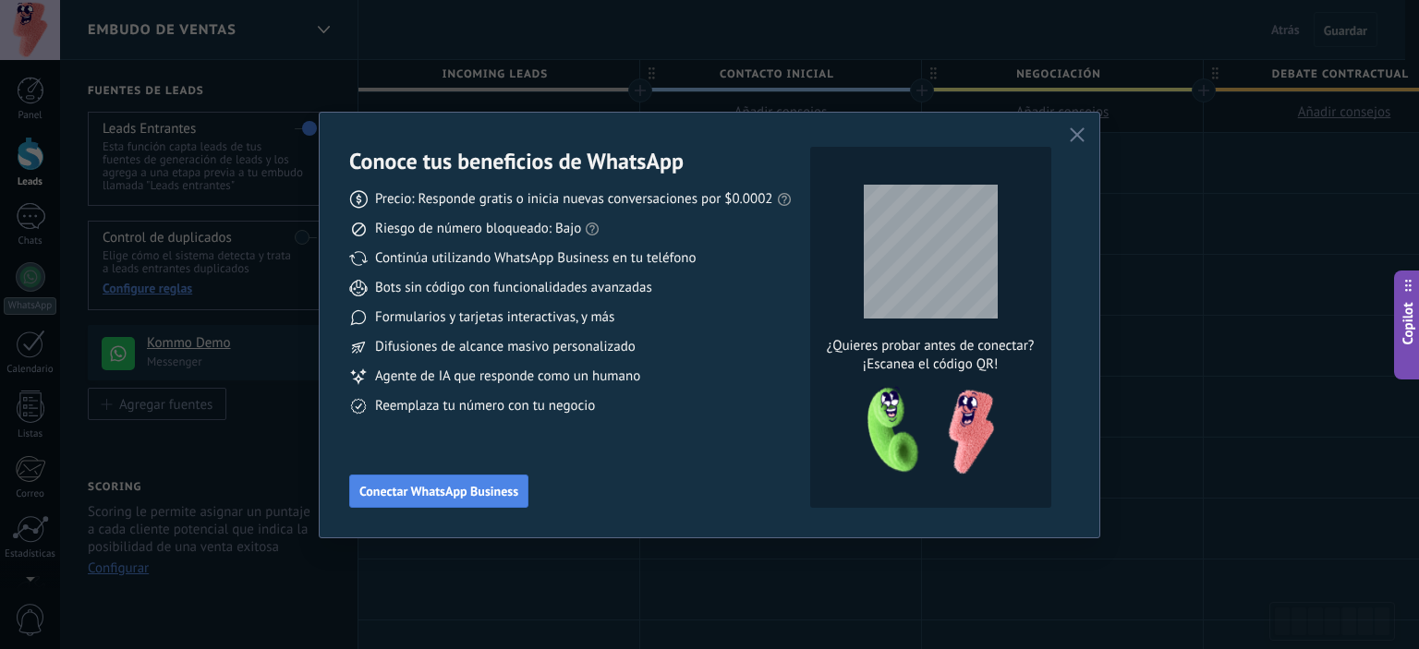
click at [406, 489] on span "Conectar WhatsApp Business" at bounding box center [438, 491] width 159 height 13
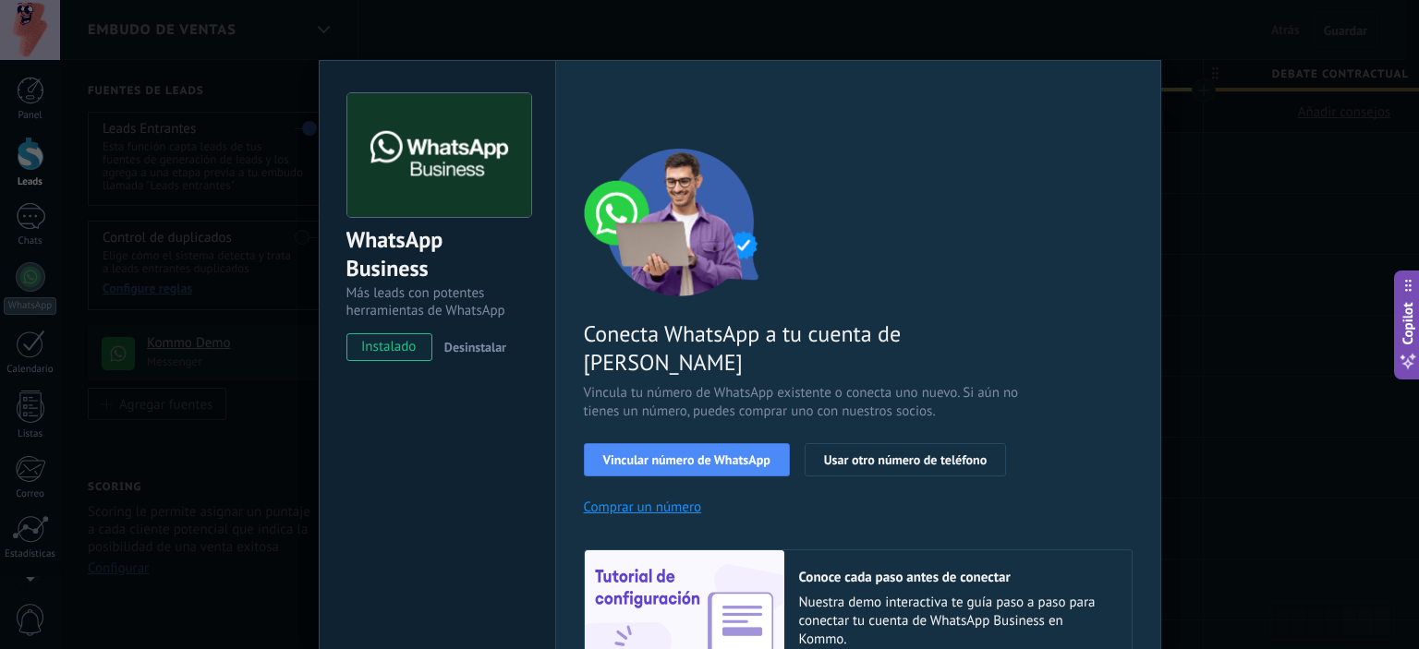
scroll to position [92, 0]
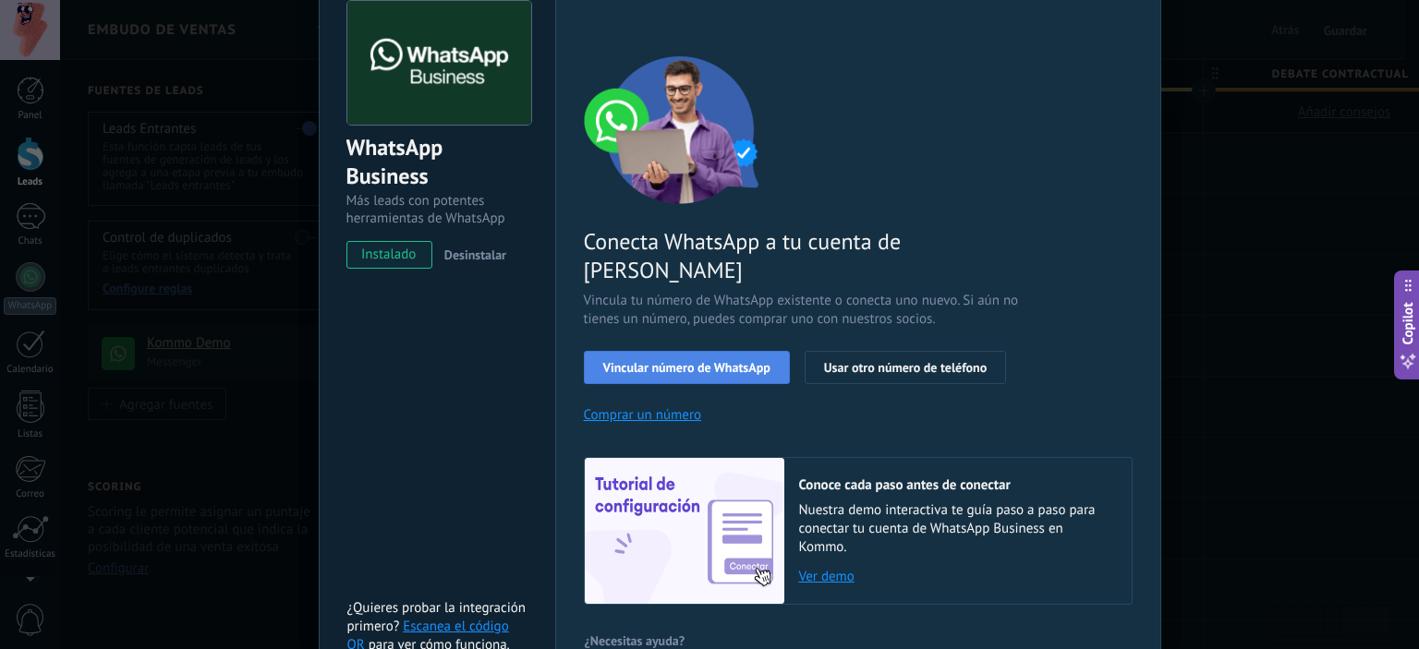
click at [641, 361] on span "Vincular número de WhatsApp" at bounding box center [686, 367] width 167 height 13
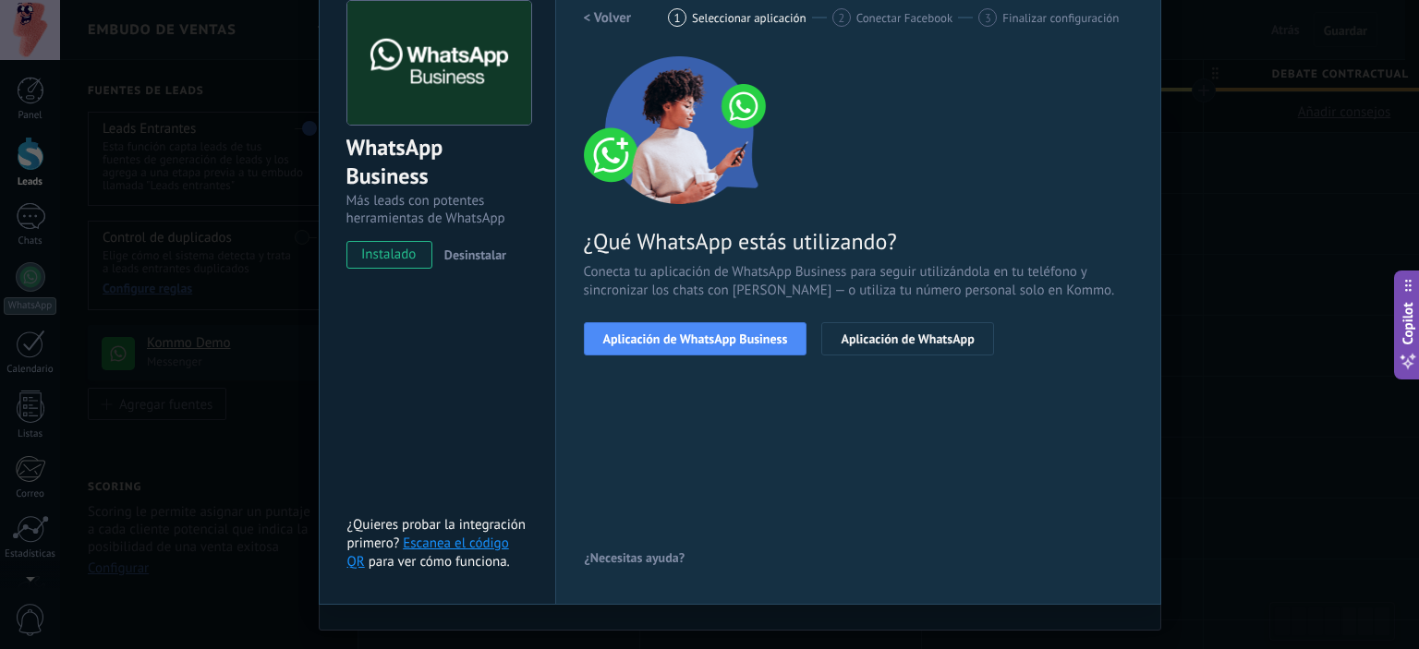
click at [641, 333] on span "Aplicación de WhatsApp Business" at bounding box center [695, 339] width 185 height 13
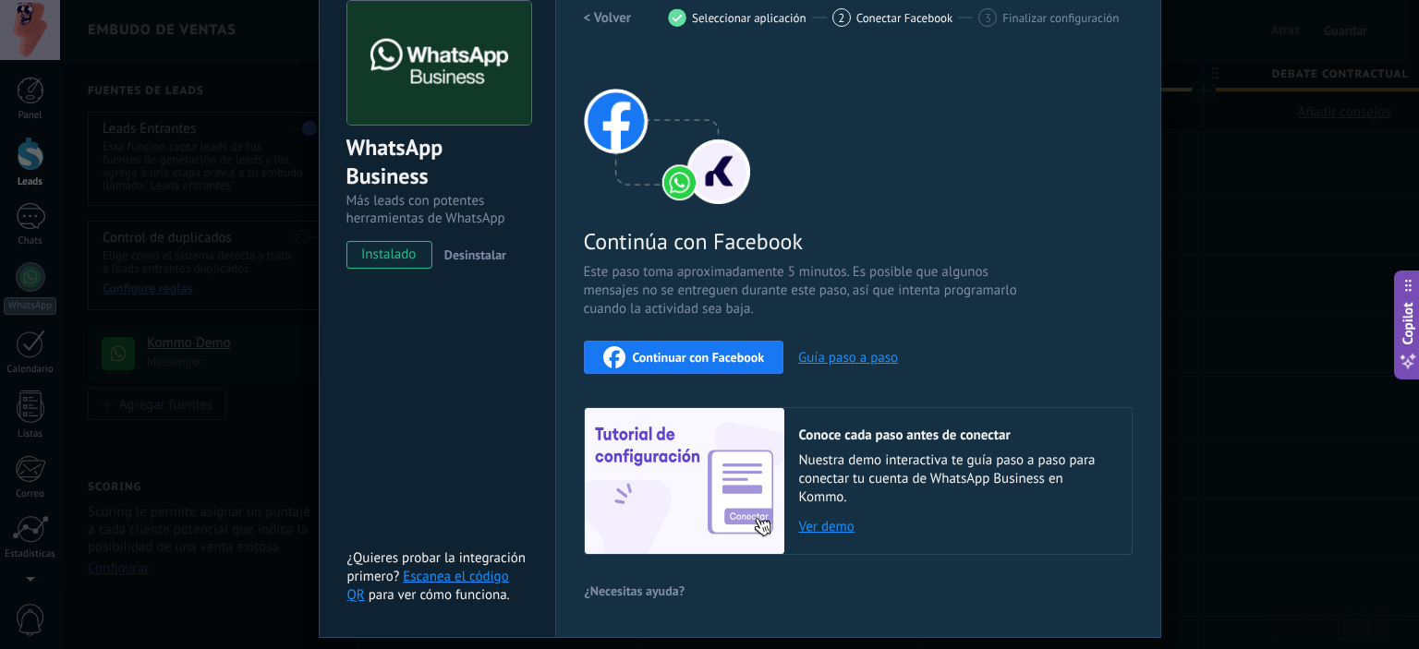
click at [670, 354] on span "Continuar con Facebook" at bounding box center [699, 357] width 132 height 13
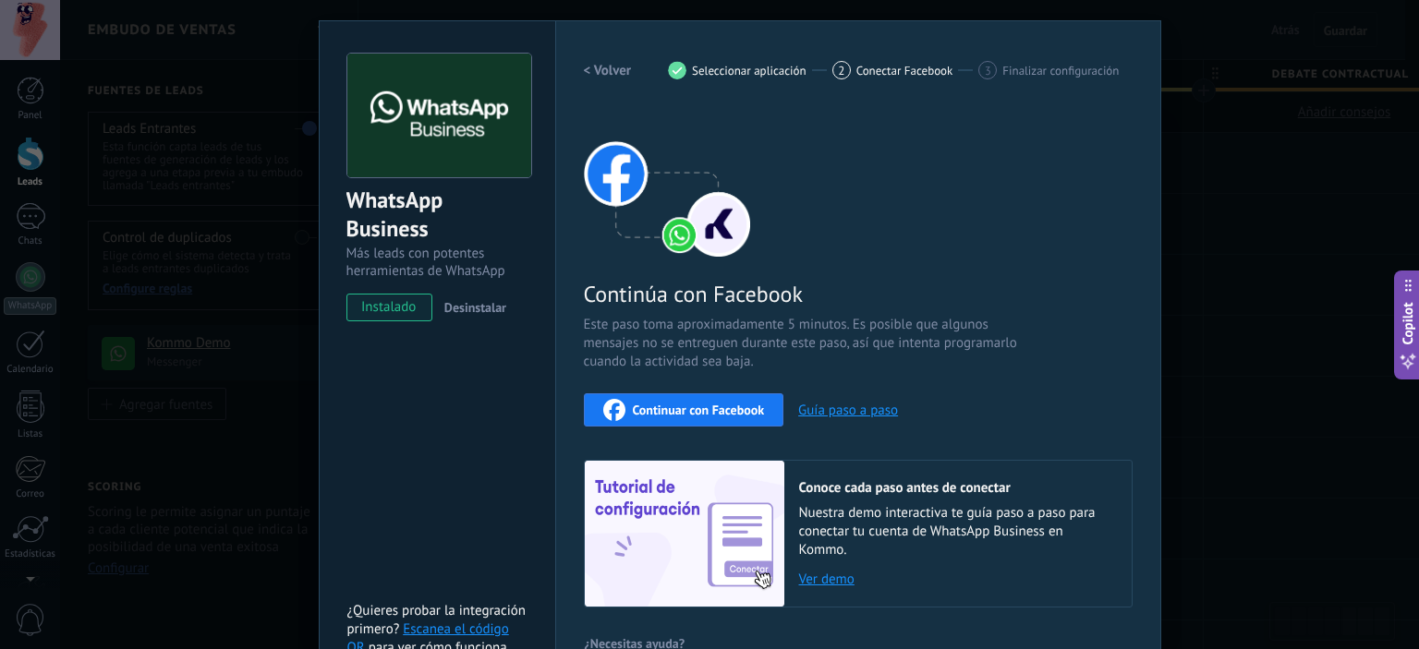
scroll to position [0, 0]
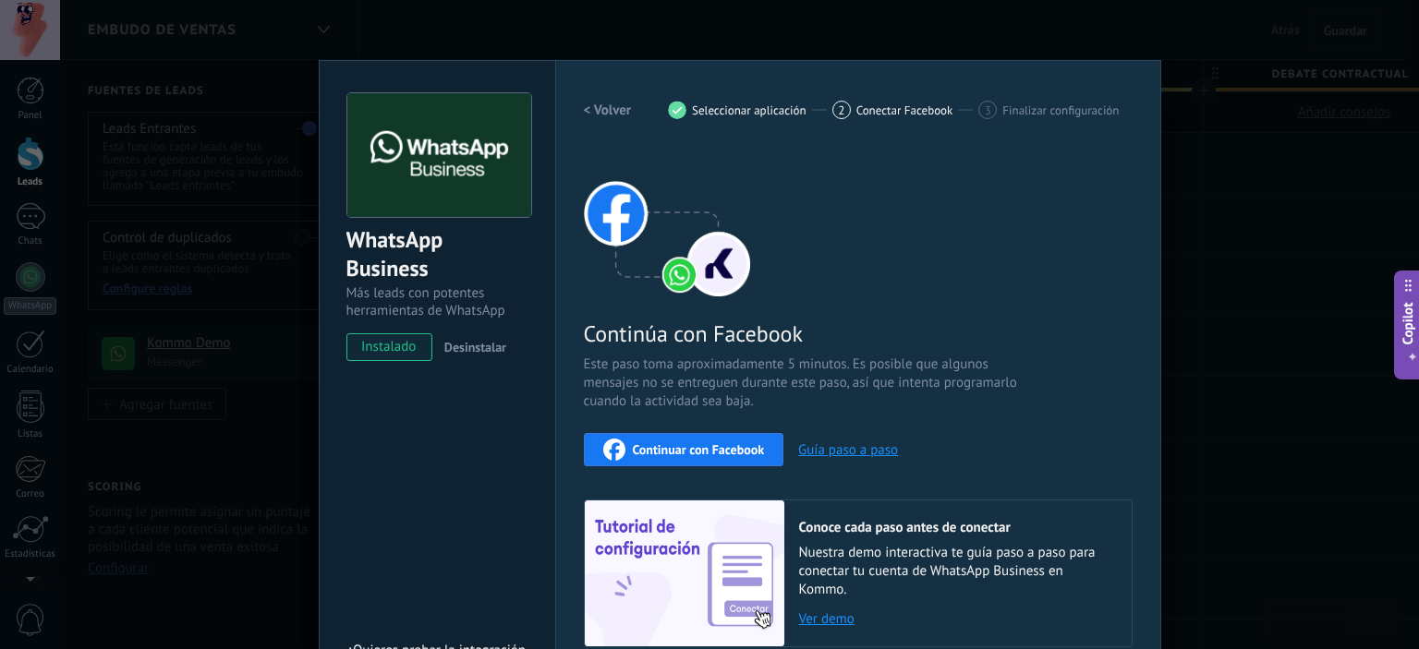
click at [608, 113] on h2 "< Volver" at bounding box center [608, 111] width 48 height 18
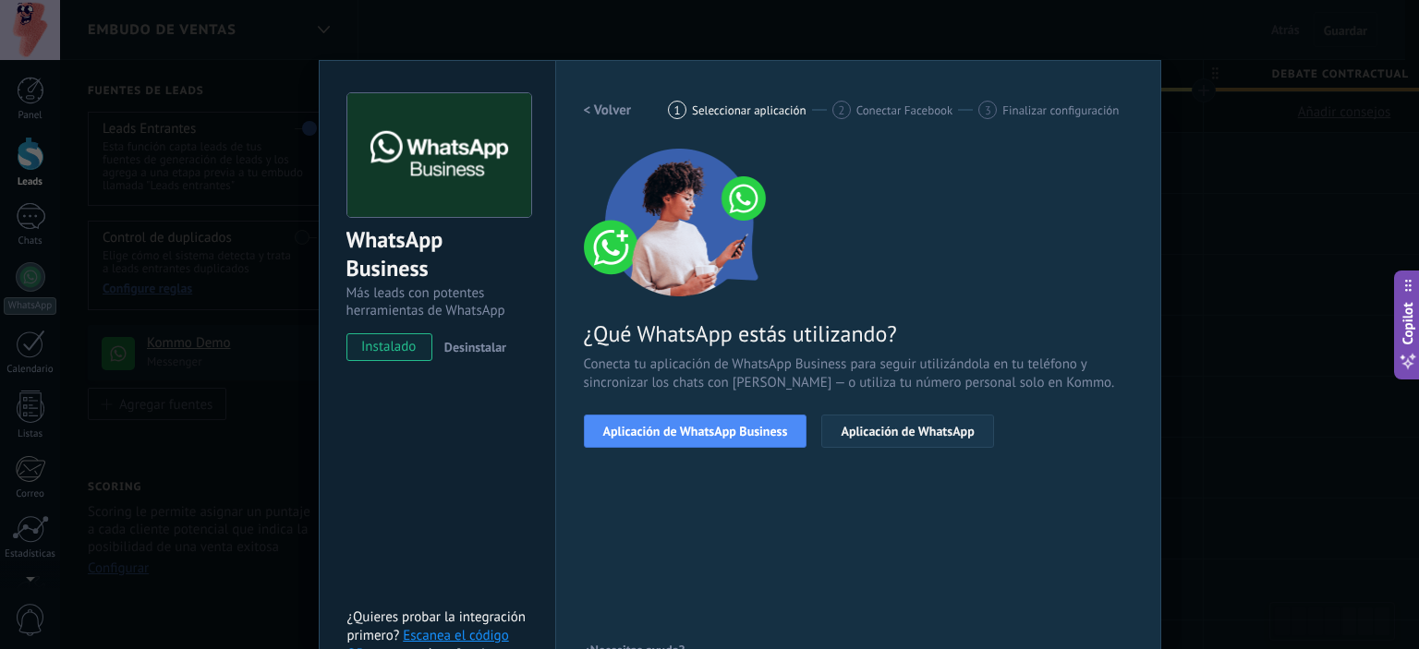
click at [925, 428] on span "Aplicación de WhatsApp" at bounding box center [907, 431] width 133 height 13
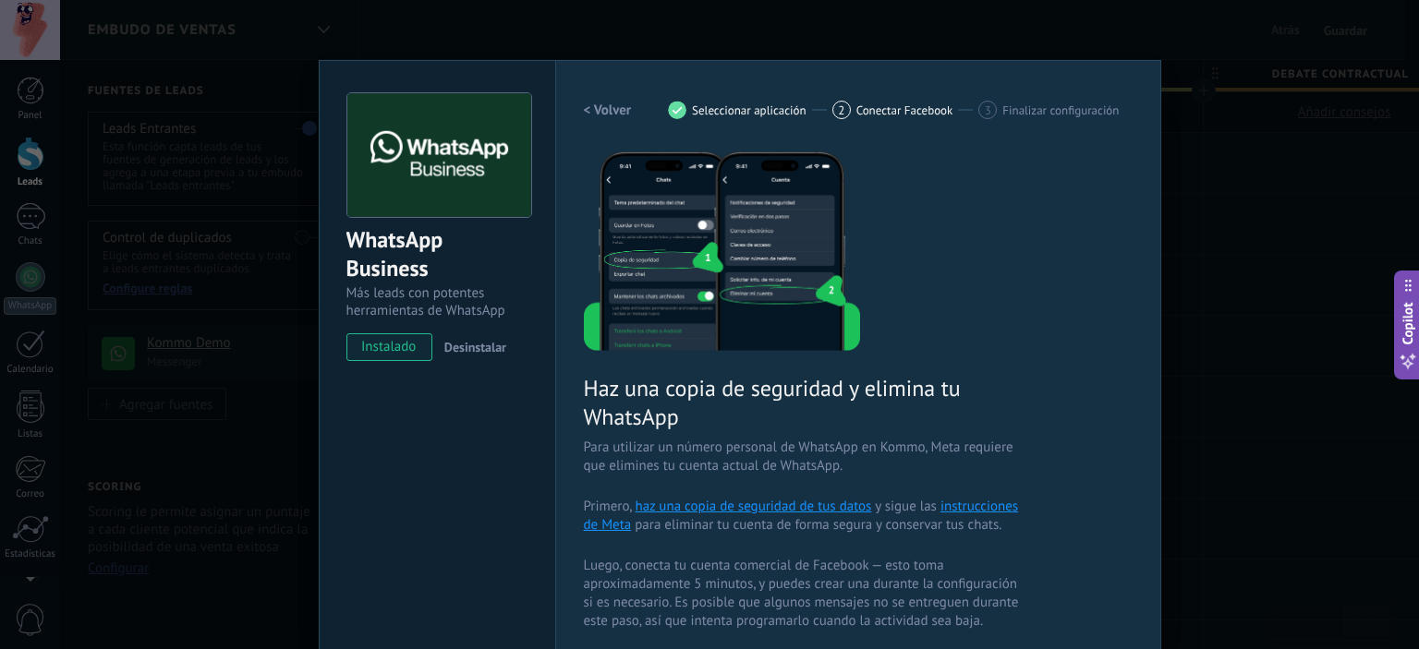
click at [1011, 113] on span "Finalizar configuración" at bounding box center [1060, 110] width 116 height 14
click at [403, 347] on span "instalado" at bounding box center [389, 347] width 84 height 28
click at [285, 362] on div "WhatsApp Business Más leads con potentes herramientas de WhatsApp instalado Des…" at bounding box center [739, 324] width 1359 height 649
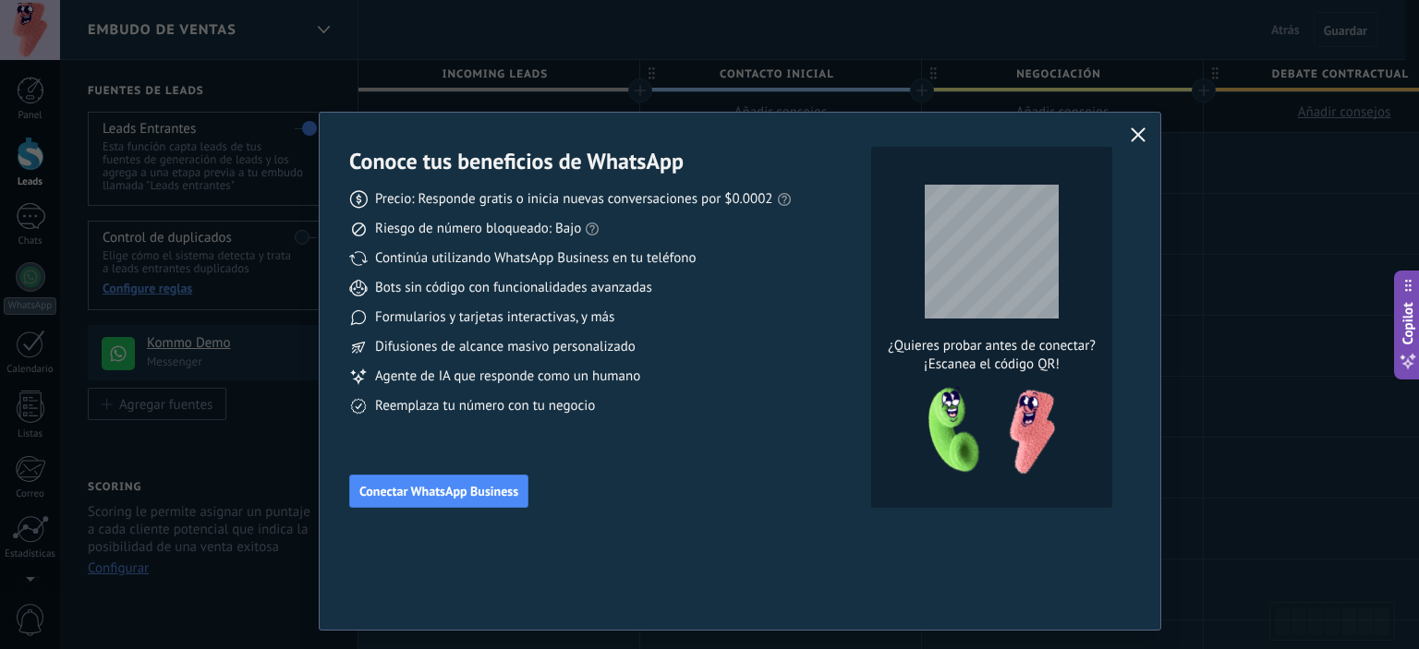
click at [1143, 138] on icon "button" at bounding box center [1138, 134] width 15 height 15
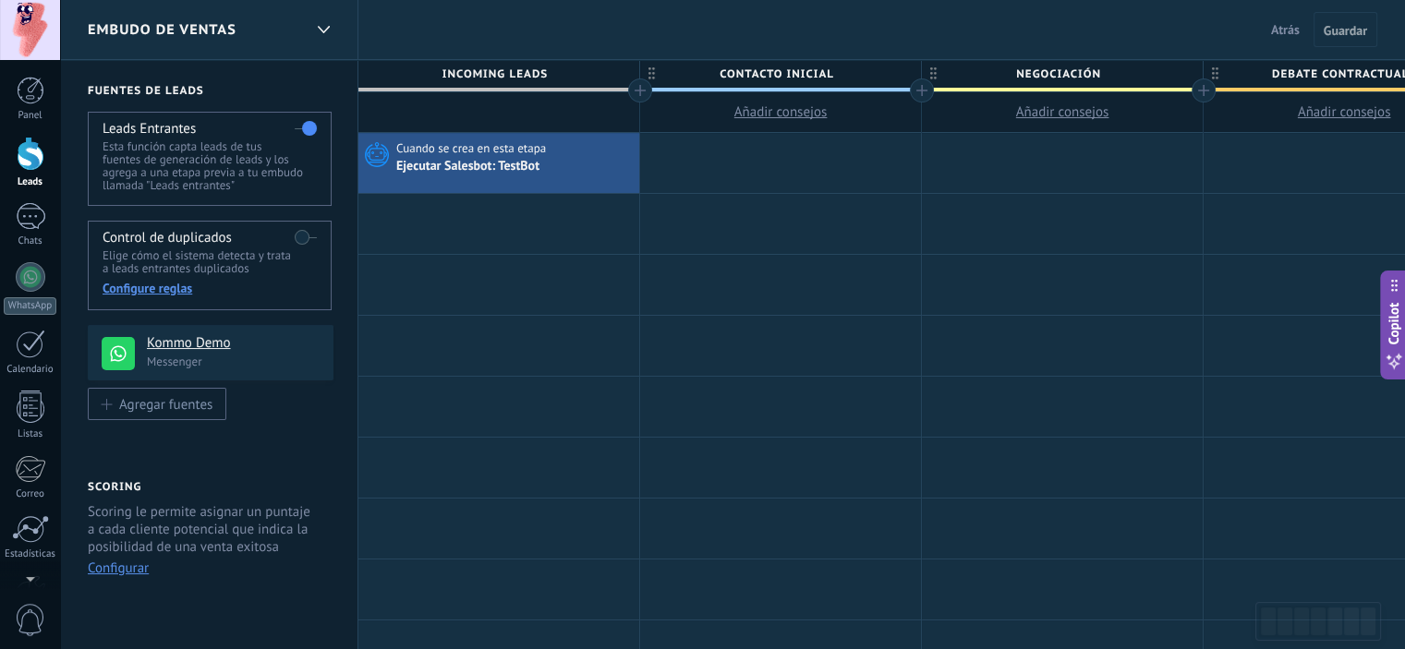
click at [170, 352] on h4 "Kommo Demo" at bounding box center [233, 343] width 173 height 18
click at [179, 344] on h4 "Kommo Demo" at bounding box center [233, 343] width 173 height 18
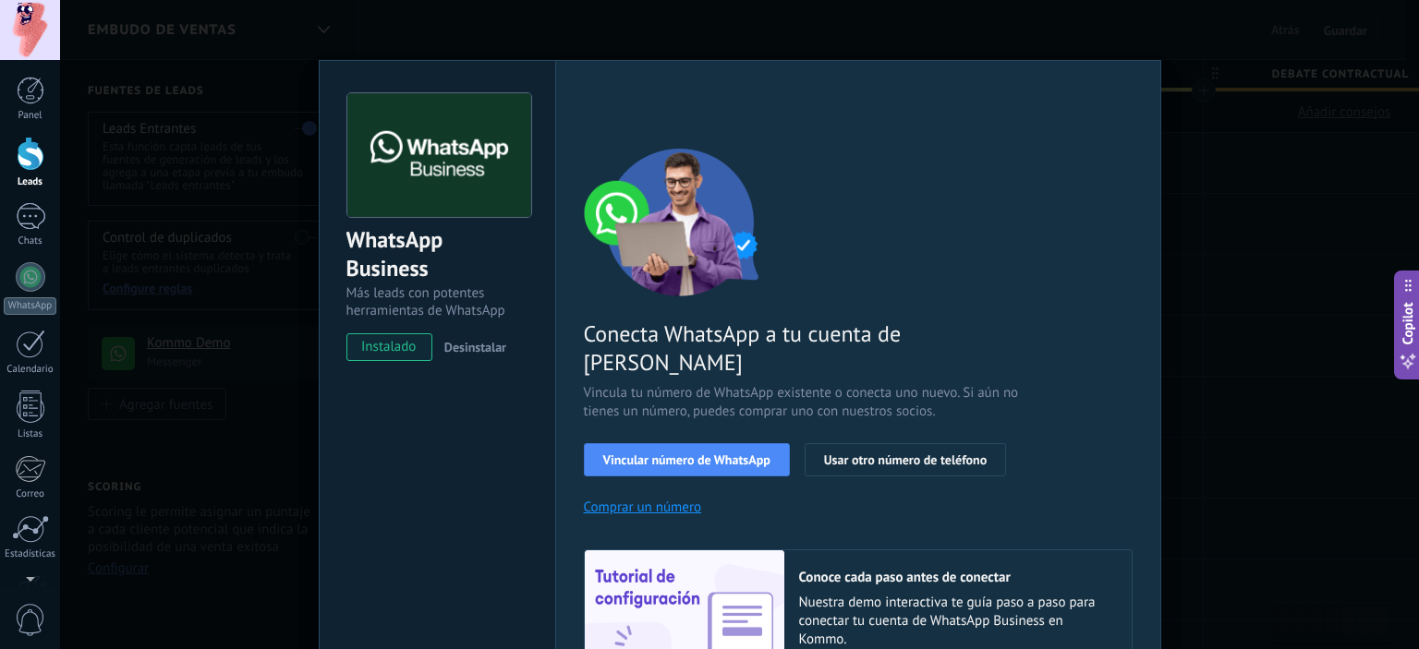
click at [1181, 110] on div "WhatsApp Business Más leads con potentes herramientas de WhatsApp instalado Des…" at bounding box center [739, 324] width 1359 height 649
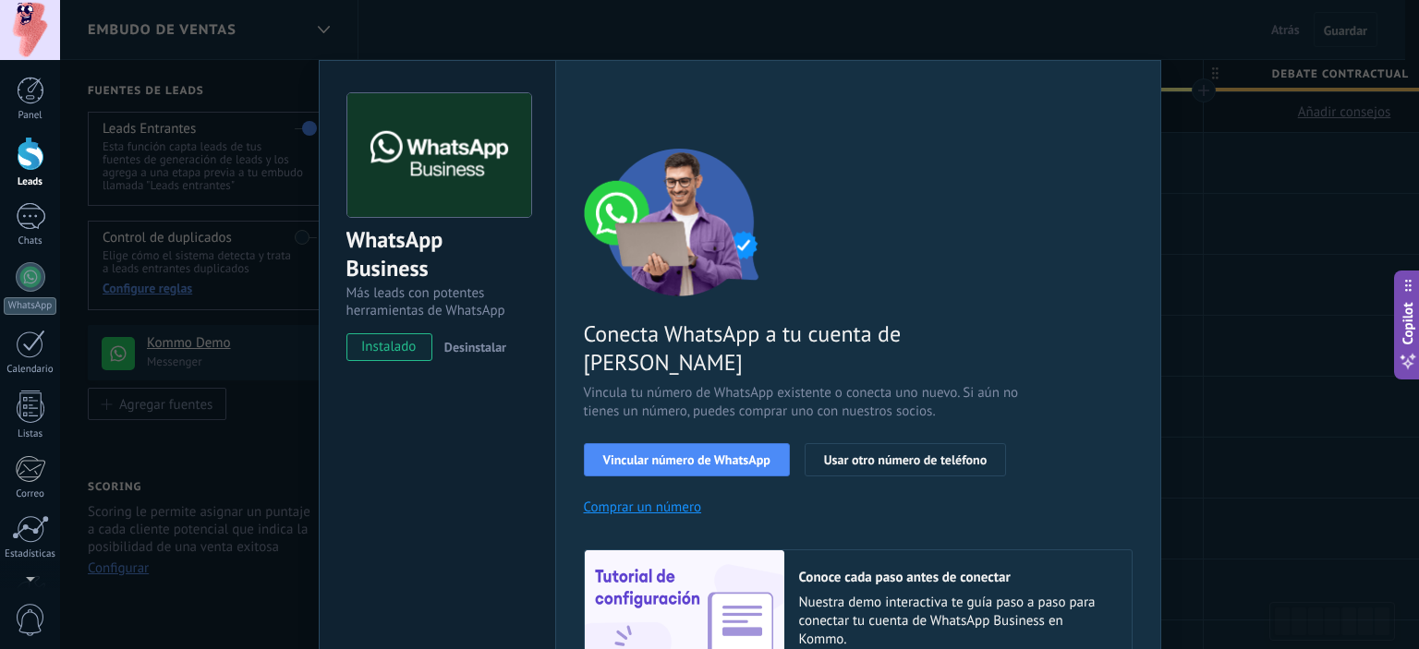
click at [9, 317] on div "Panel Leads Chats WhatsApp Clientes" at bounding box center [30, 393] width 60 height 632
click at [30, 369] on div "Calendario" at bounding box center [31, 370] width 54 height 12
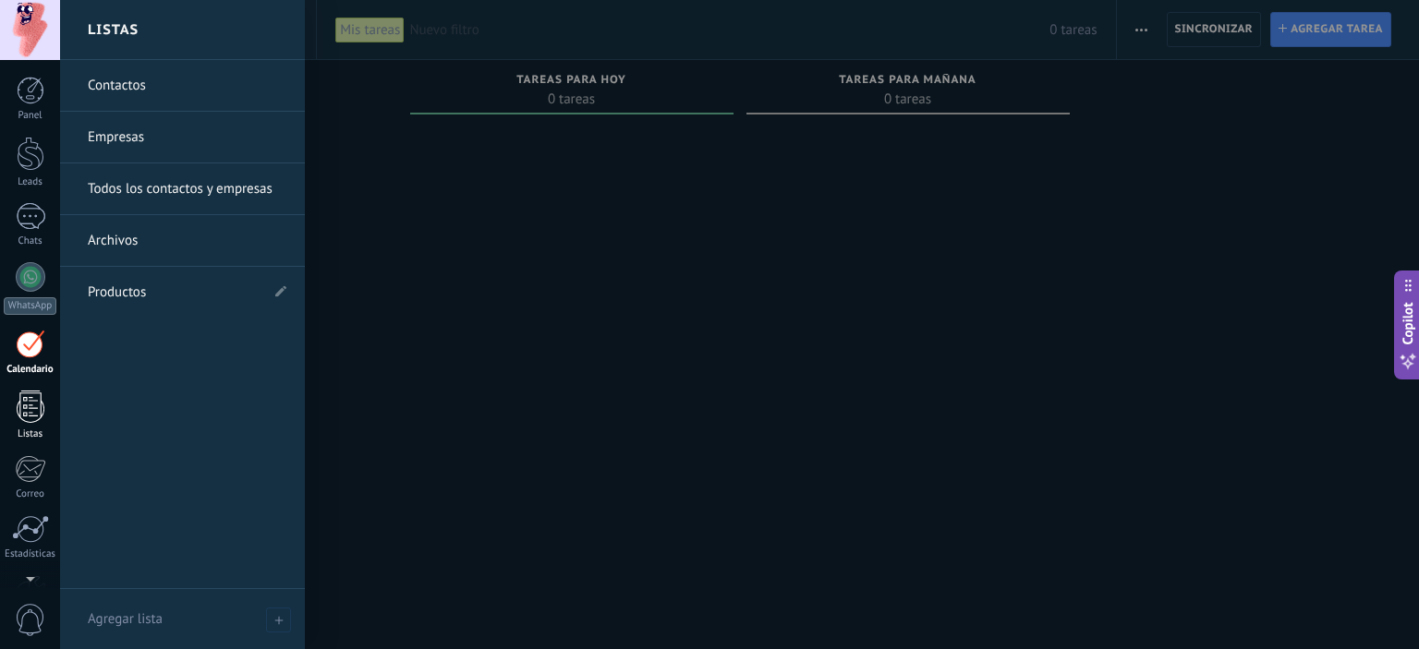
click at [18, 424] on link "Listas" at bounding box center [30, 416] width 60 height 50
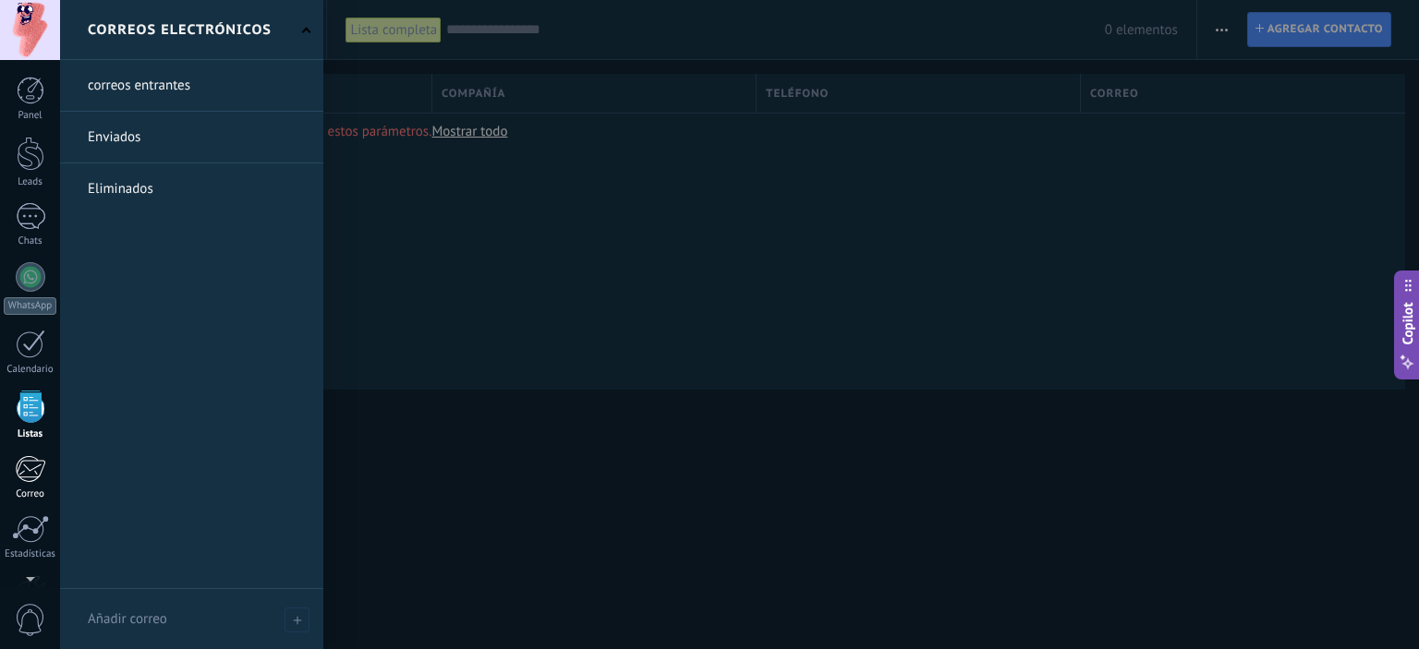
click at [20, 476] on div at bounding box center [30, 469] width 30 height 28
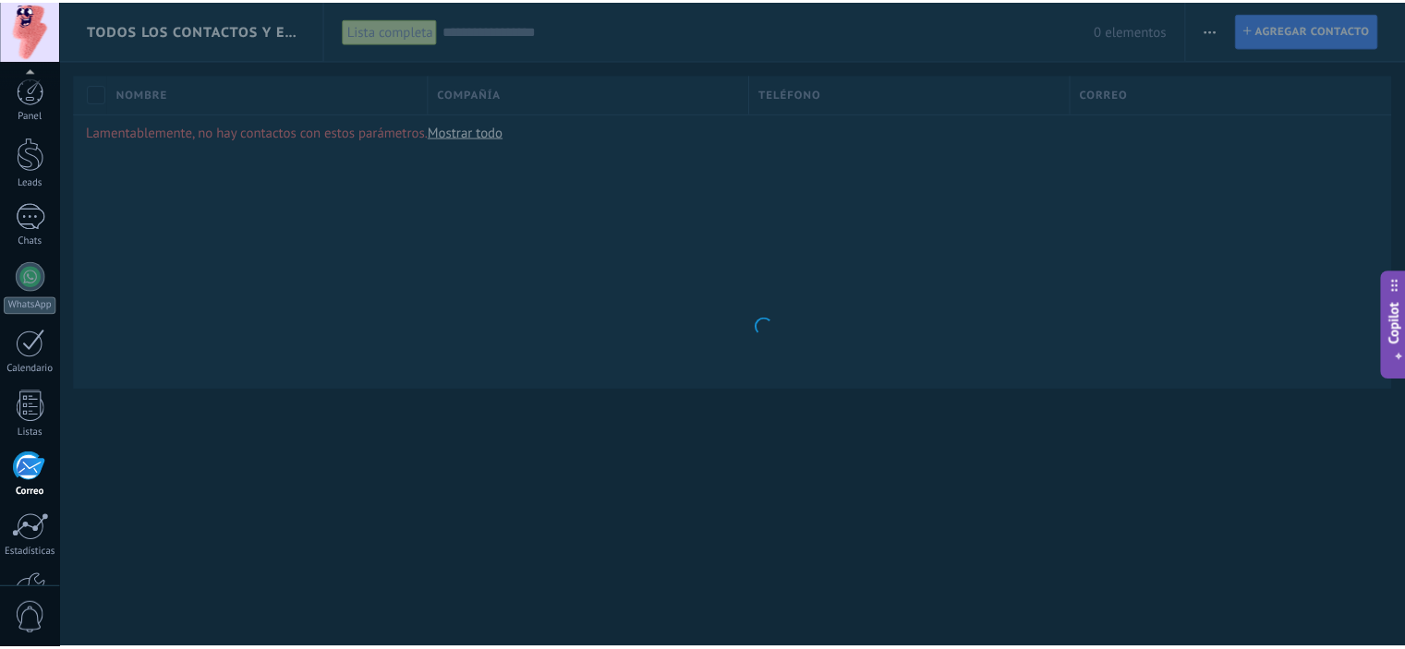
scroll to position [118, 0]
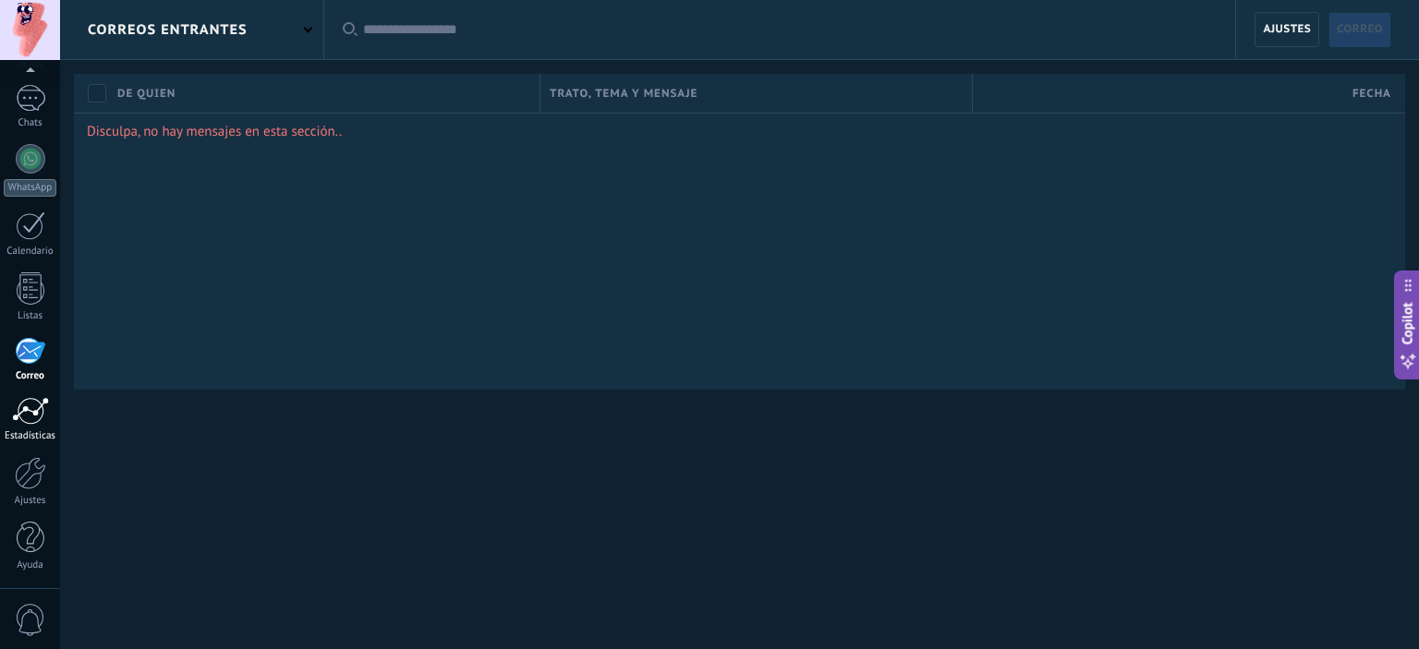
click at [44, 418] on div at bounding box center [30, 411] width 37 height 28
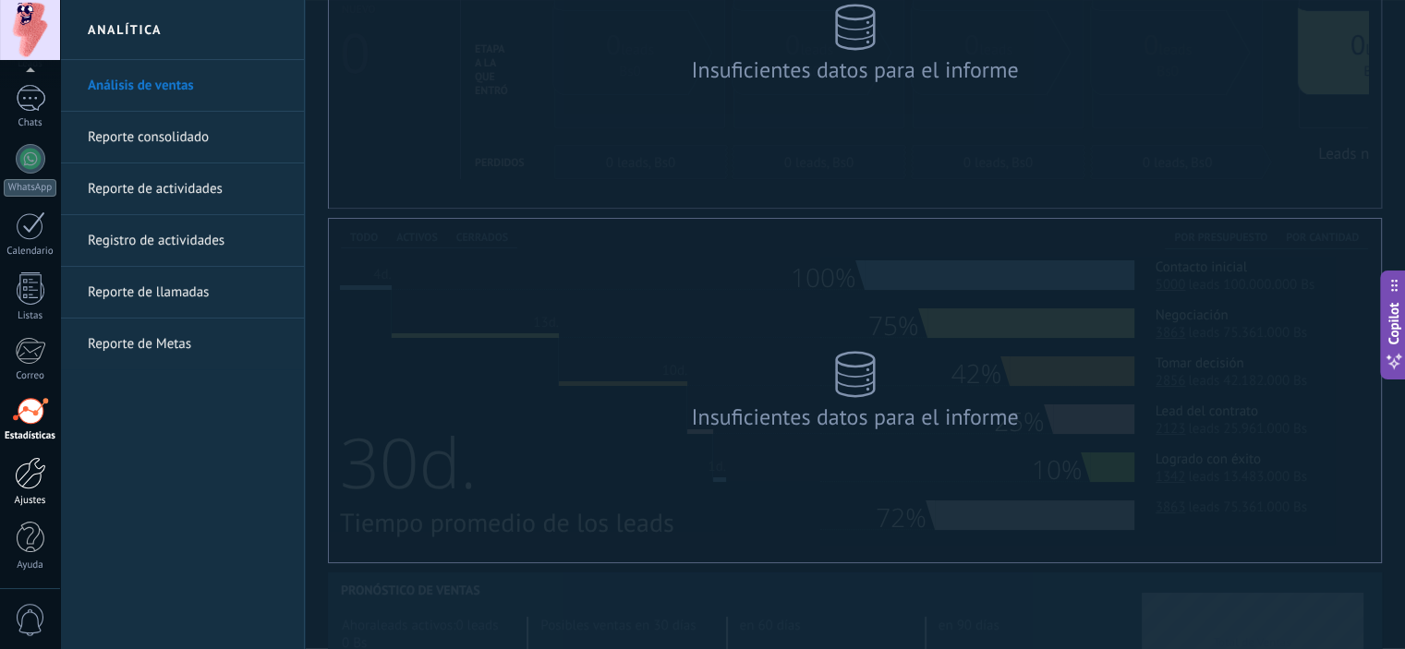
scroll to position [185, 0]
click at [18, 490] on link "Ajustes" at bounding box center [30, 482] width 60 height 50
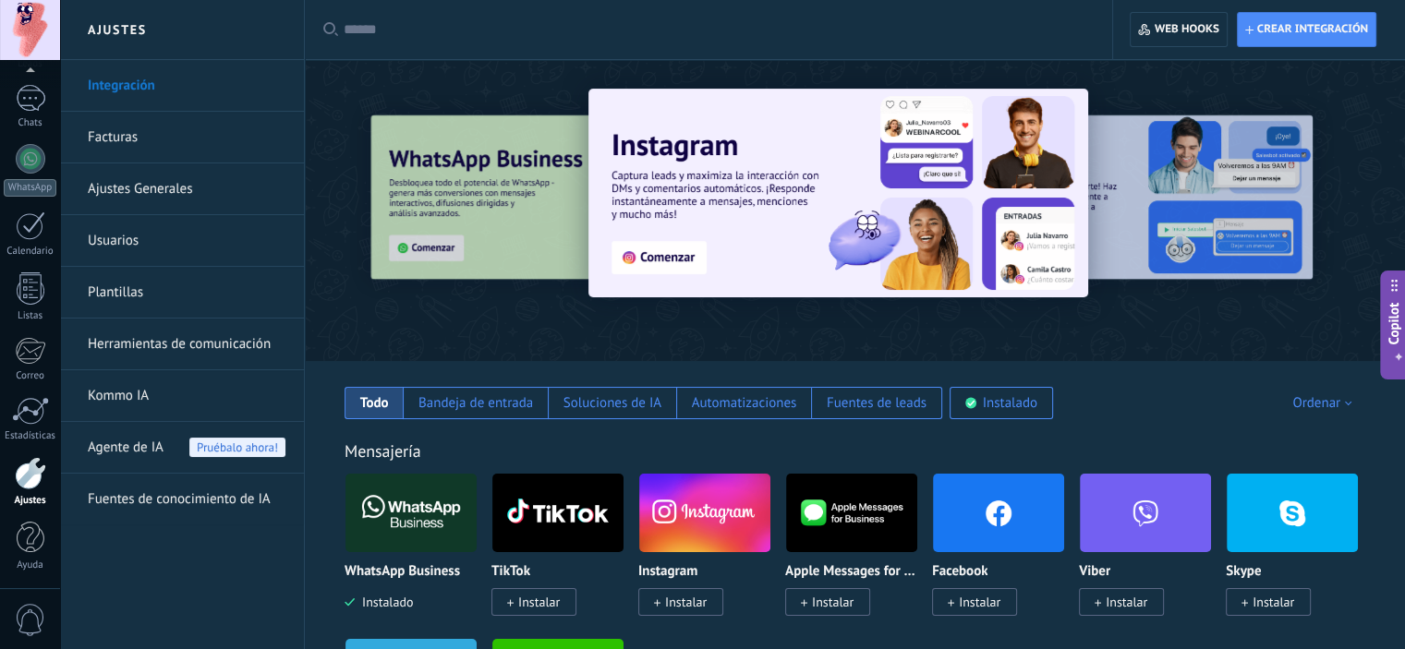
scroll to position [185, 0]
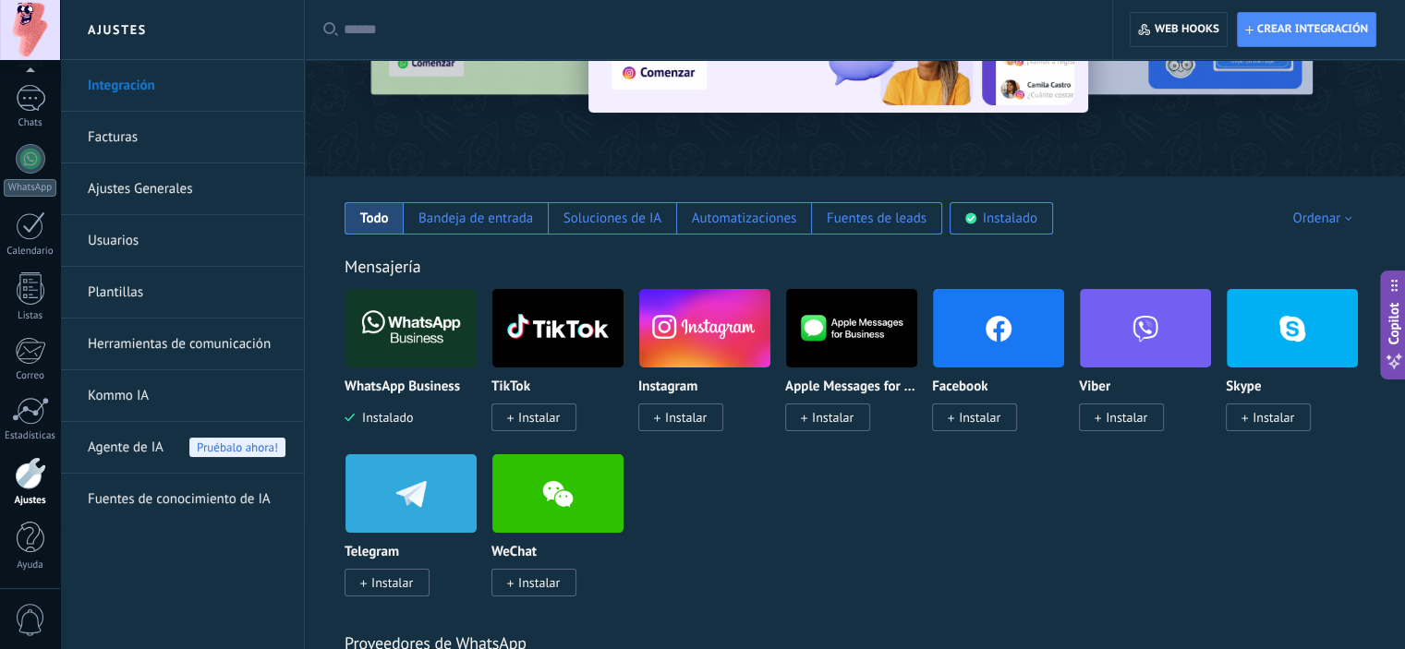
drag, startPoint x: 1287, startPoint y: 394, endPoint x: 842, endPoint y: 469, distance: 450.6
click at [1090, 427] on div "WhatsApp Business Instalado TikTok Instalar Instagram Instalar Apple Messages f…" at bounding box center [865, 453] width 1040 height 331
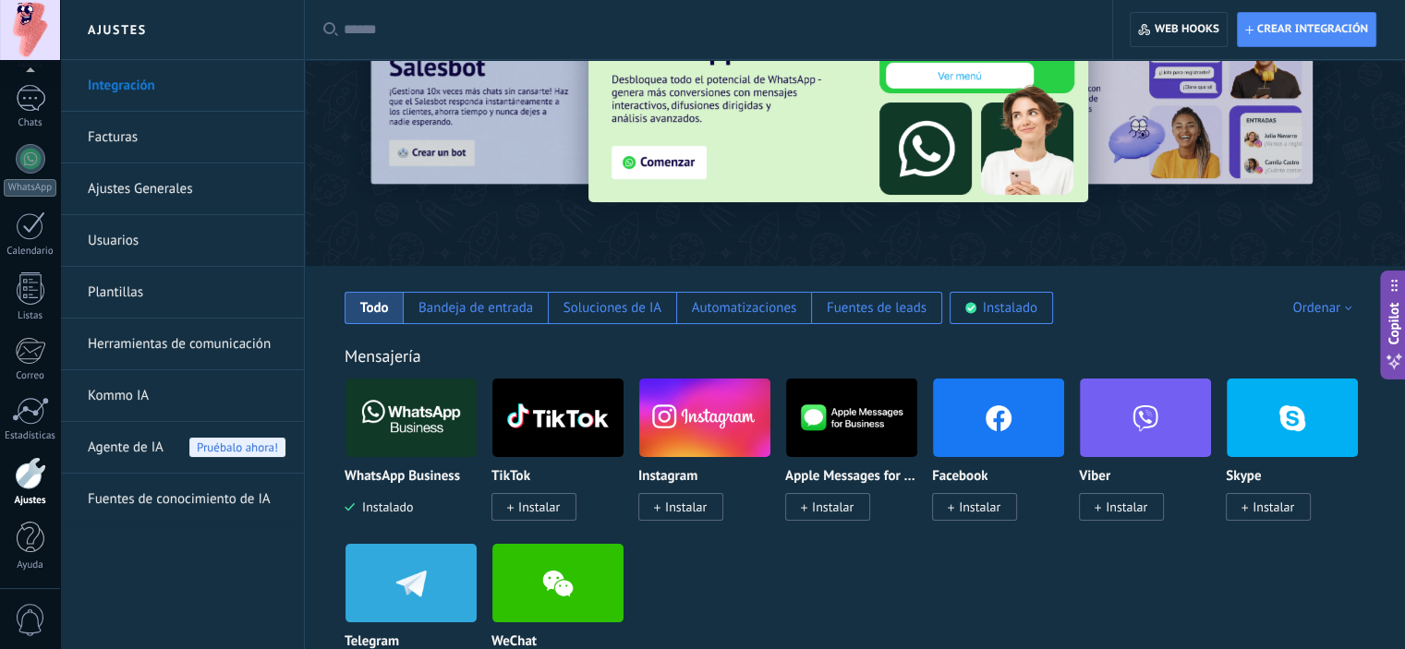
scroll to position [0, 0]
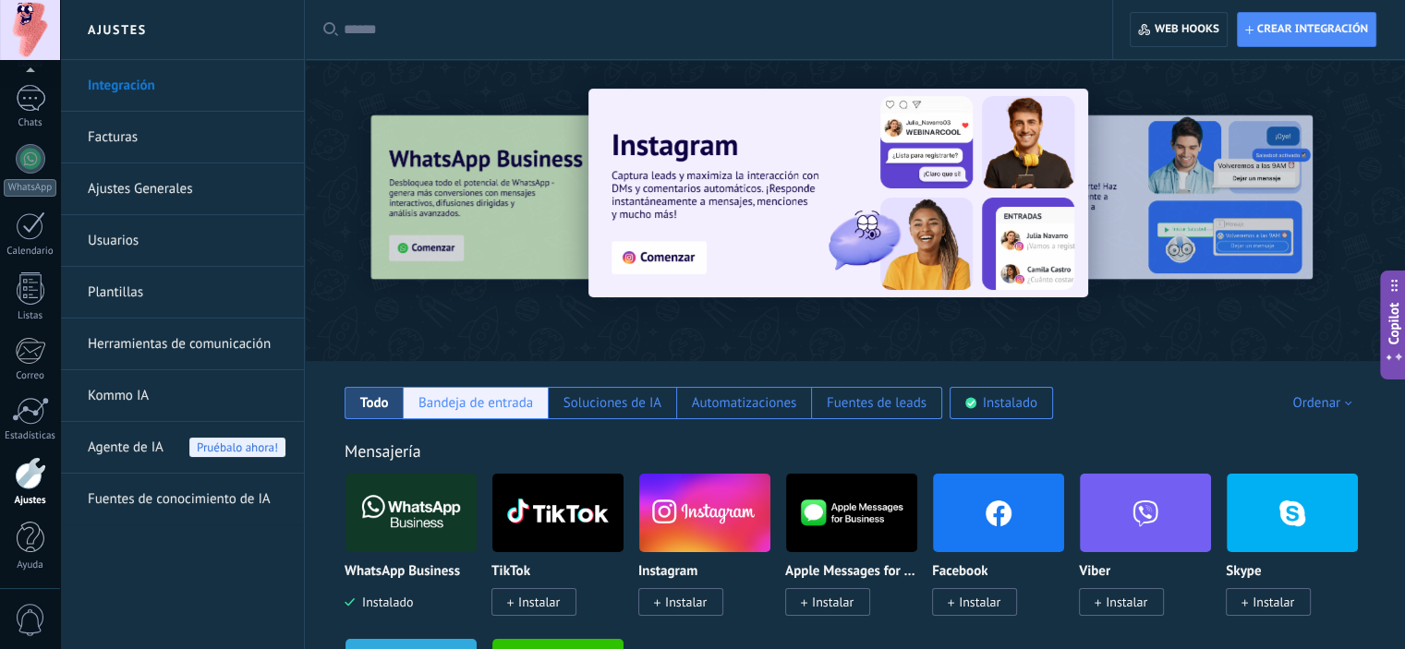
click at [521, 394] on div "Bandeja de entrada" at bounding box center [475, 403] width 115 height 18
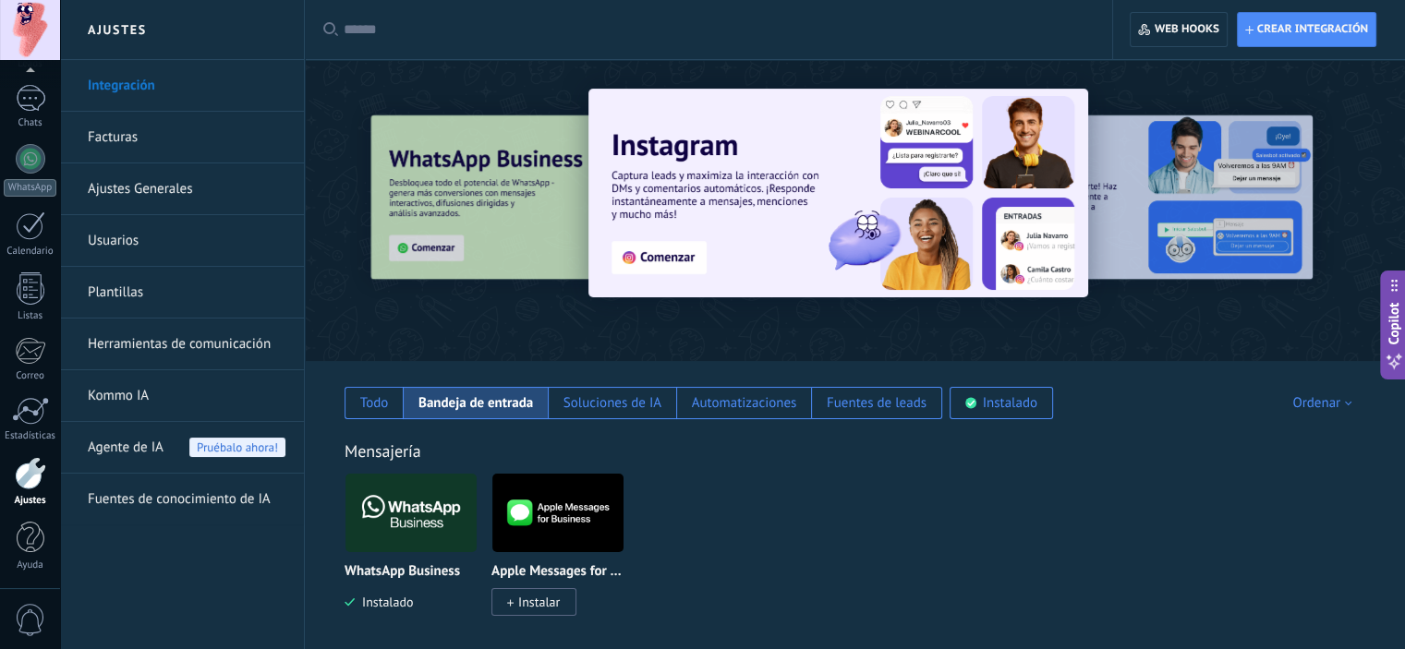
click at [142, 142] on link "Facturas" at bounding box center [187, 138] width 198 height 52
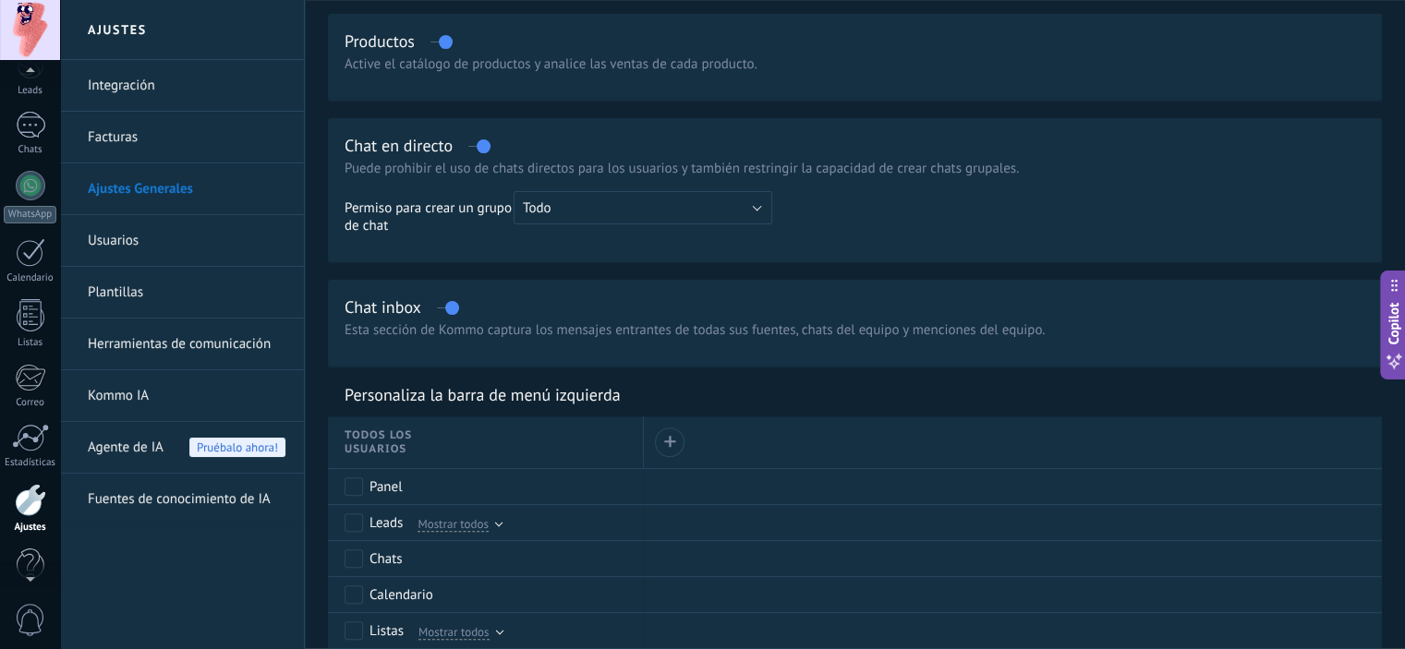
scroll to position [23, 0]
click at [42, 77] on div at bounding box center [30, 74] width 60 height 28
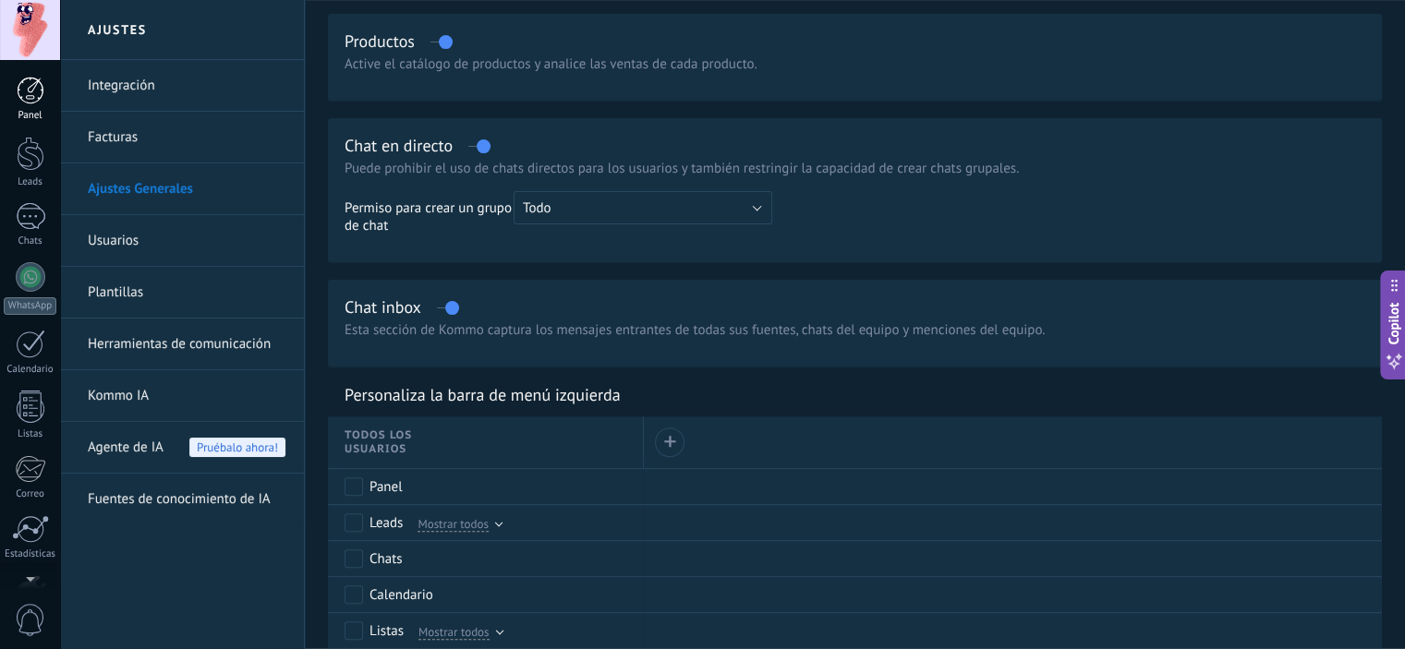
click at [28, 79] on div at bounding box center [31, 91] width 28 height 28
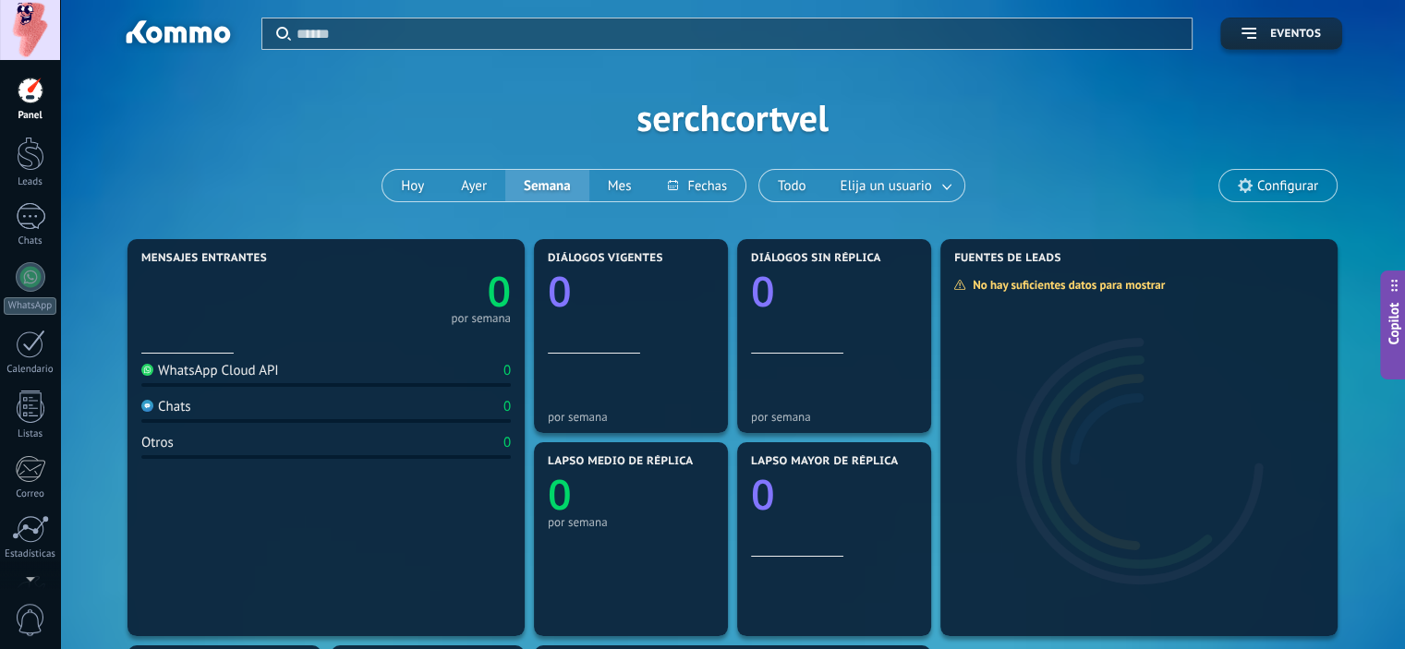
click at [28, 43] on div at bounding box center [30, 30] width 60 height 60
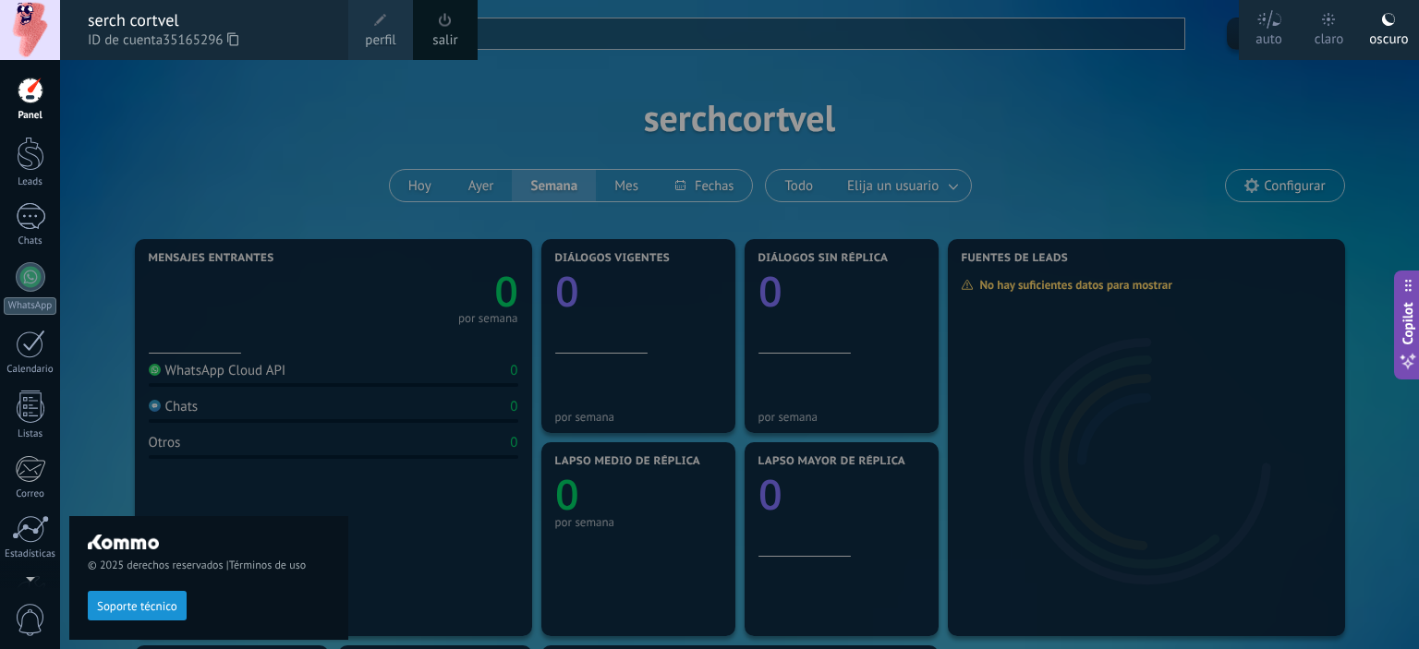
click at [161, 617] on button "Soporte técnico" at bounding box center [137, 606] width 99 height 30
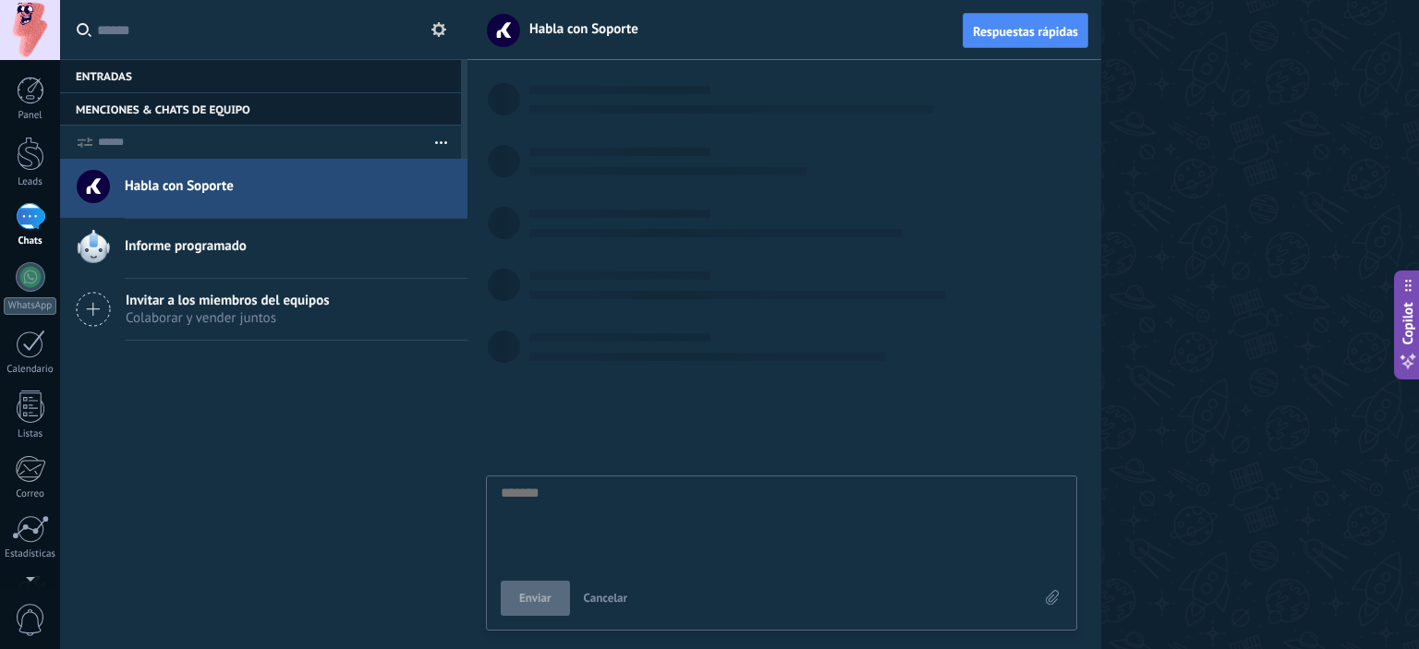
scroll to position [18, 0]
click at [652, 518] on textarea at bounding box center [782, 524] width 562 height 76
type textarea "*"
type textarea "**"
type textarea "***"
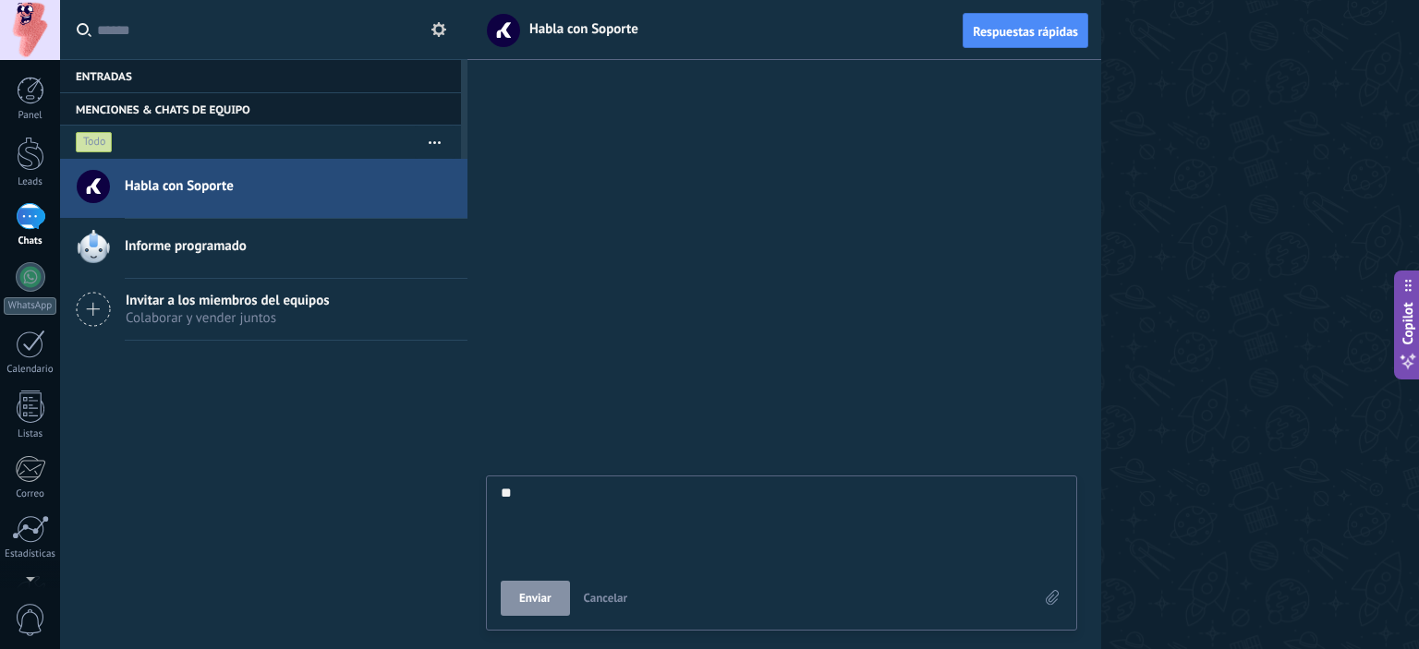
type textarea "***"
type textarea "****"
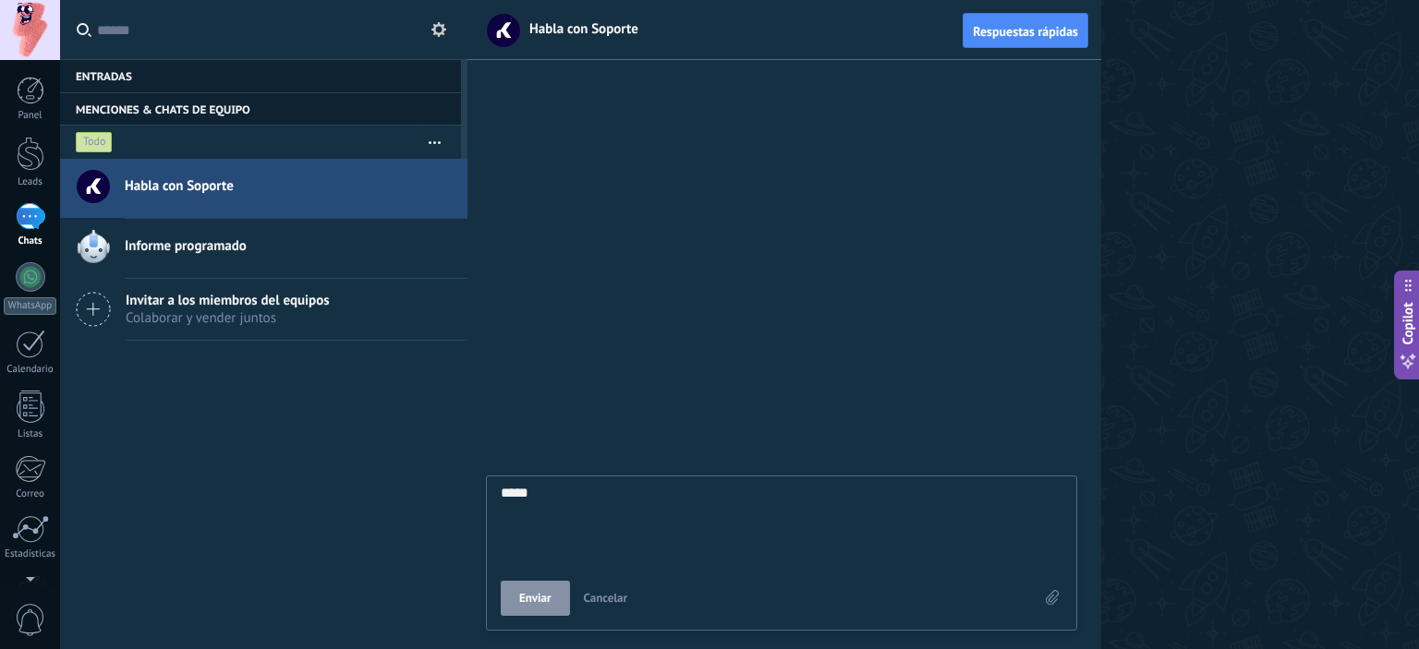
type textarea "******"
type textarea "*******"
type textarea "********"
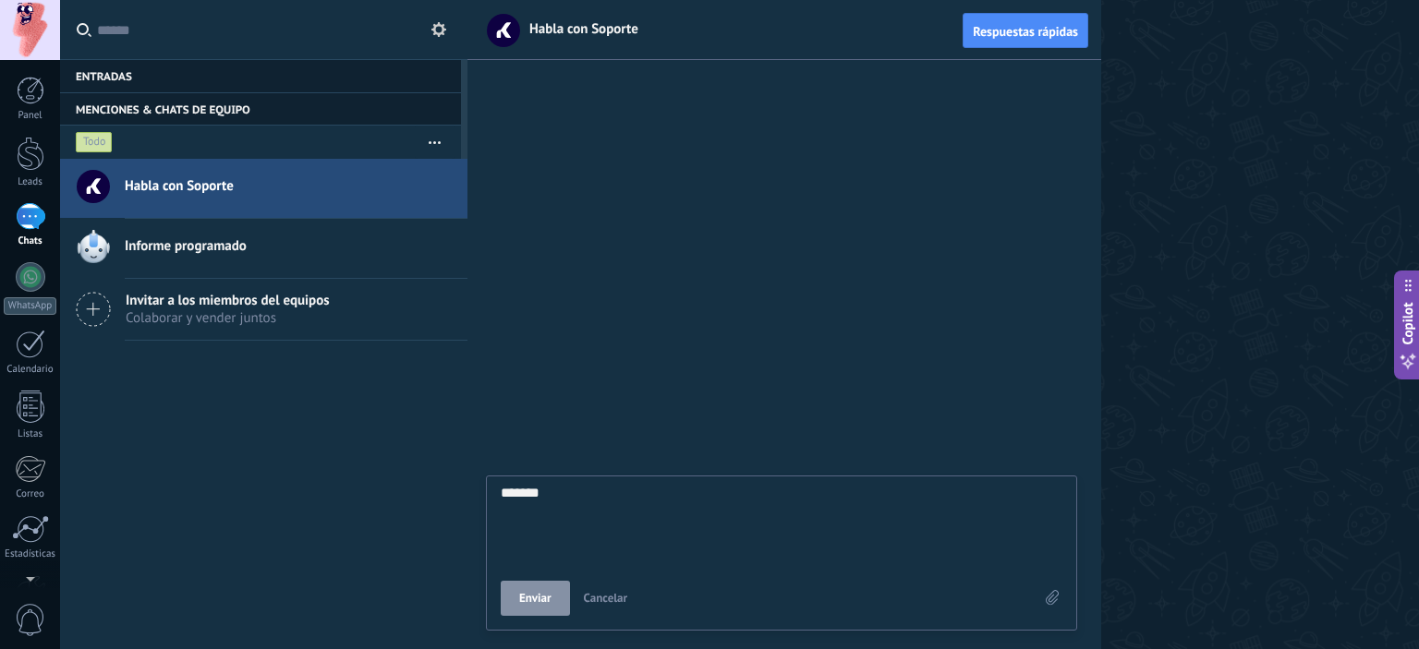
type textarea "********"
type textarea "*********"
type textarea "**********"
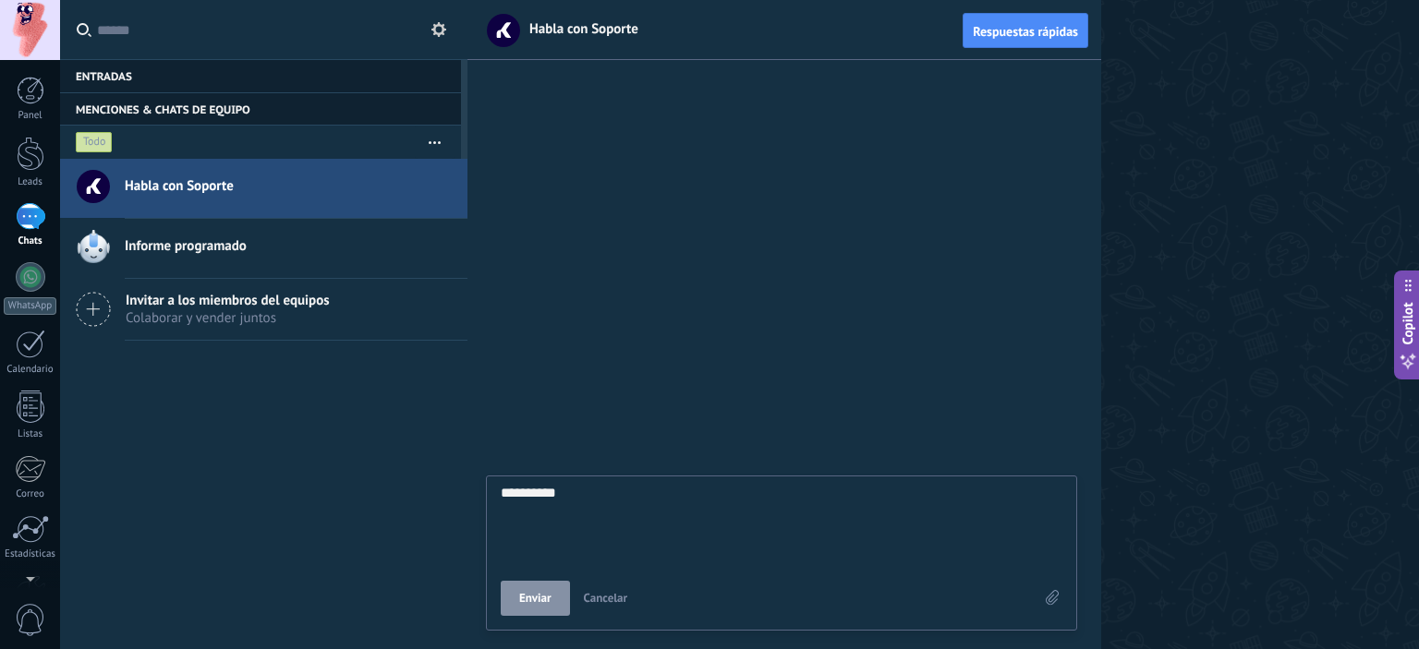
type textarea "**********"
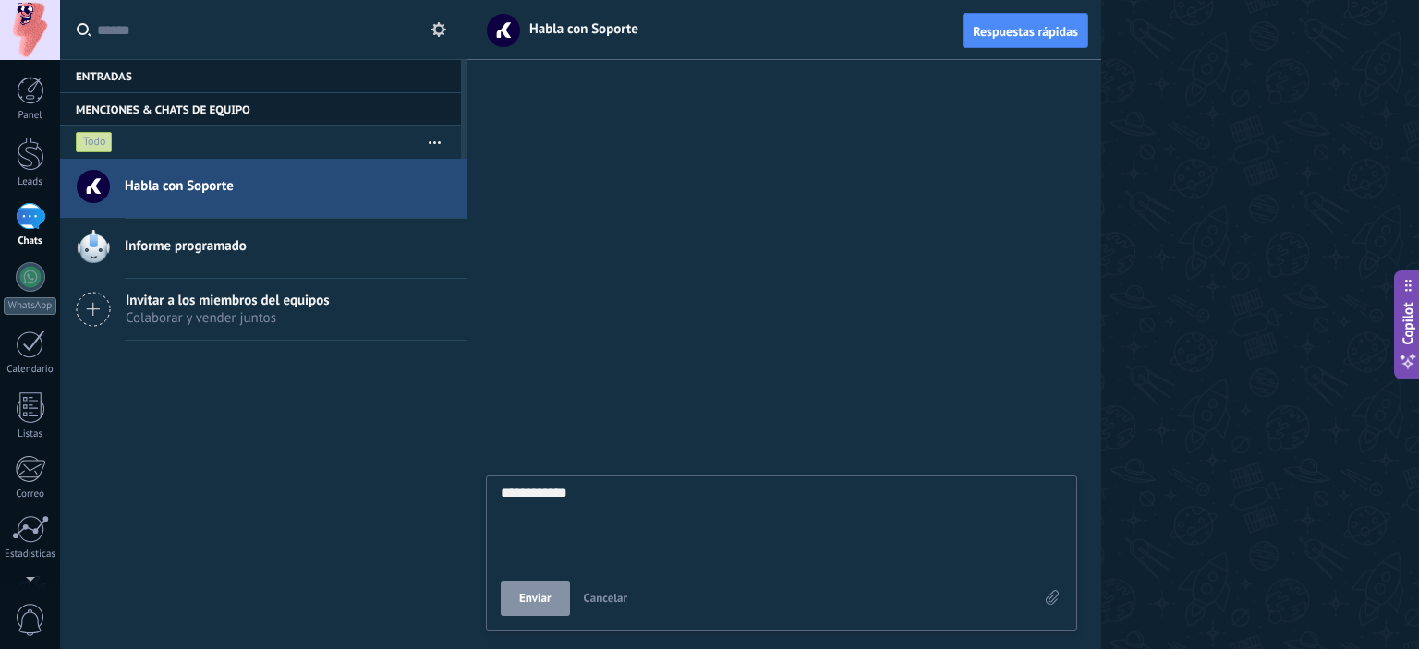
type textarea "**********"
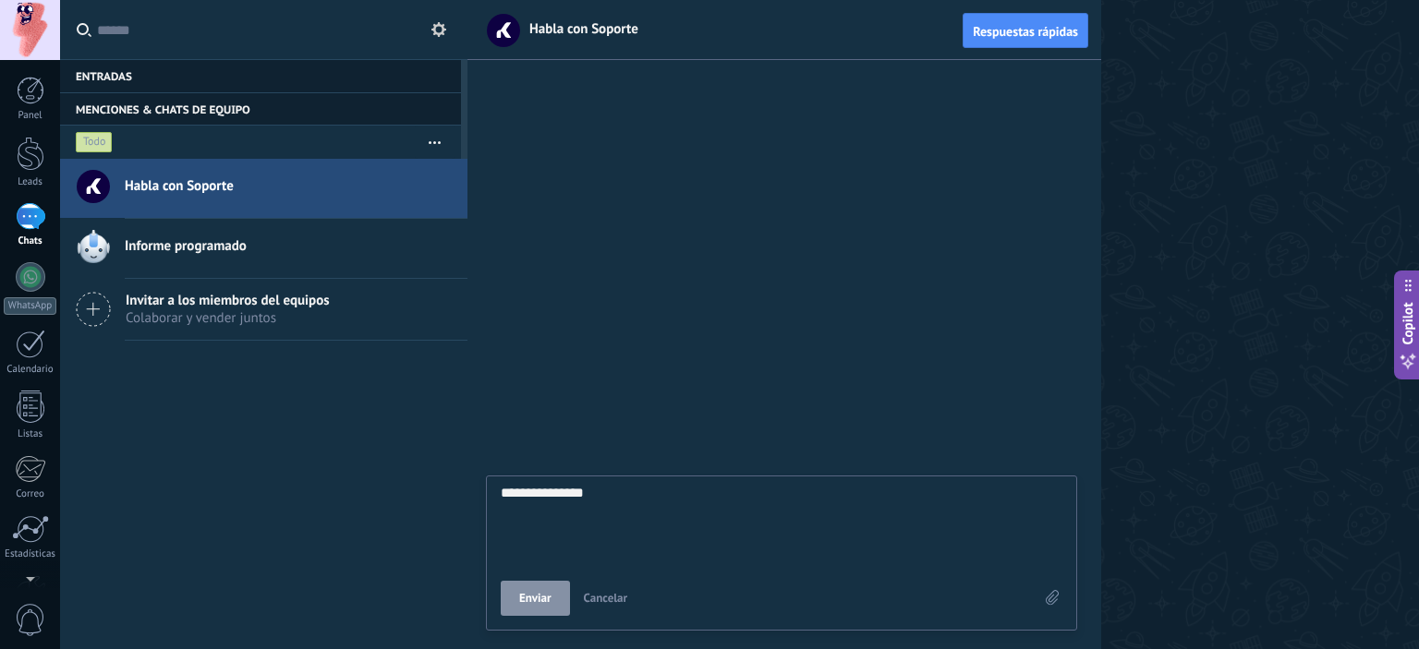
type textarea "**********"
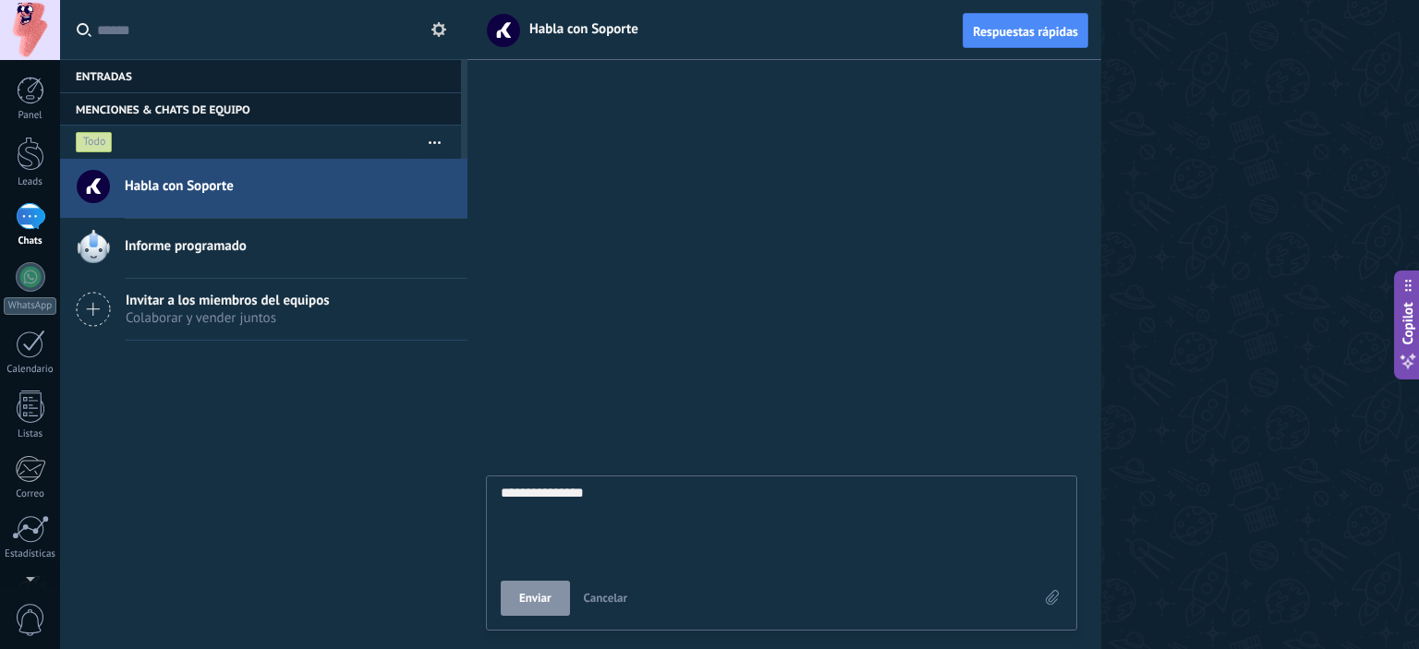
type textarea "**********"
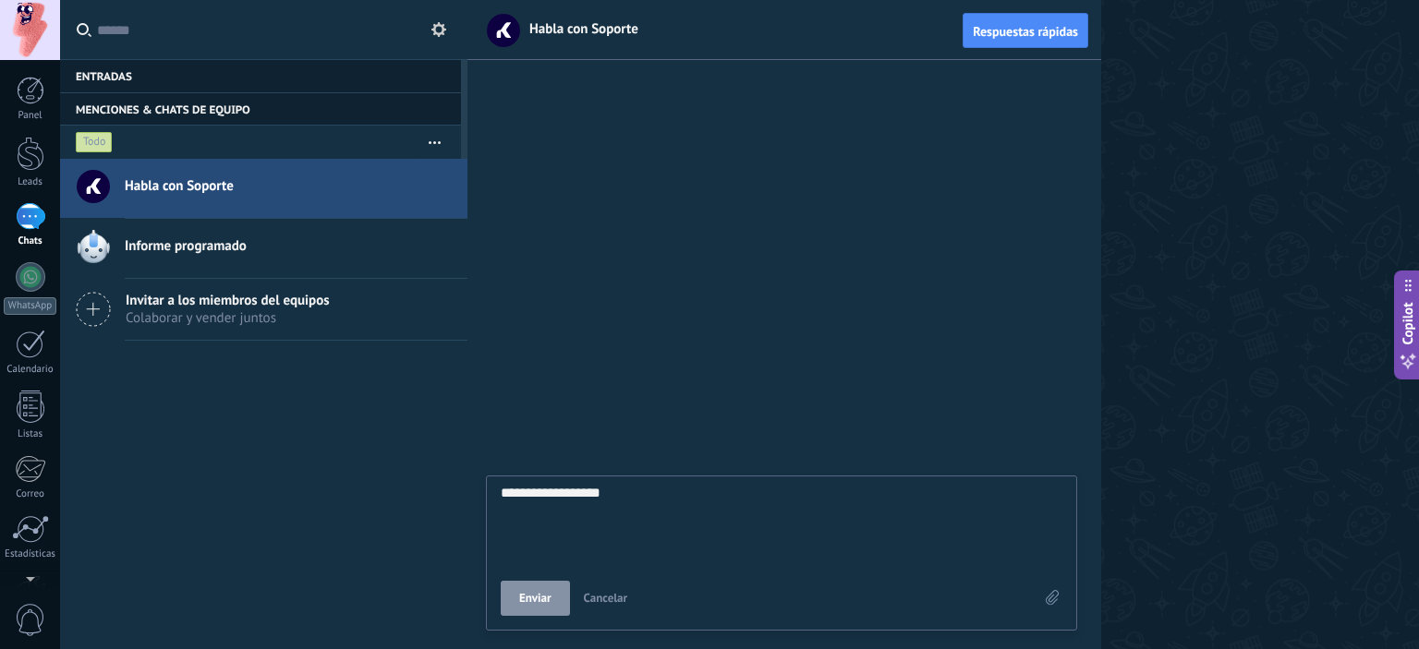
type textarea "**********"
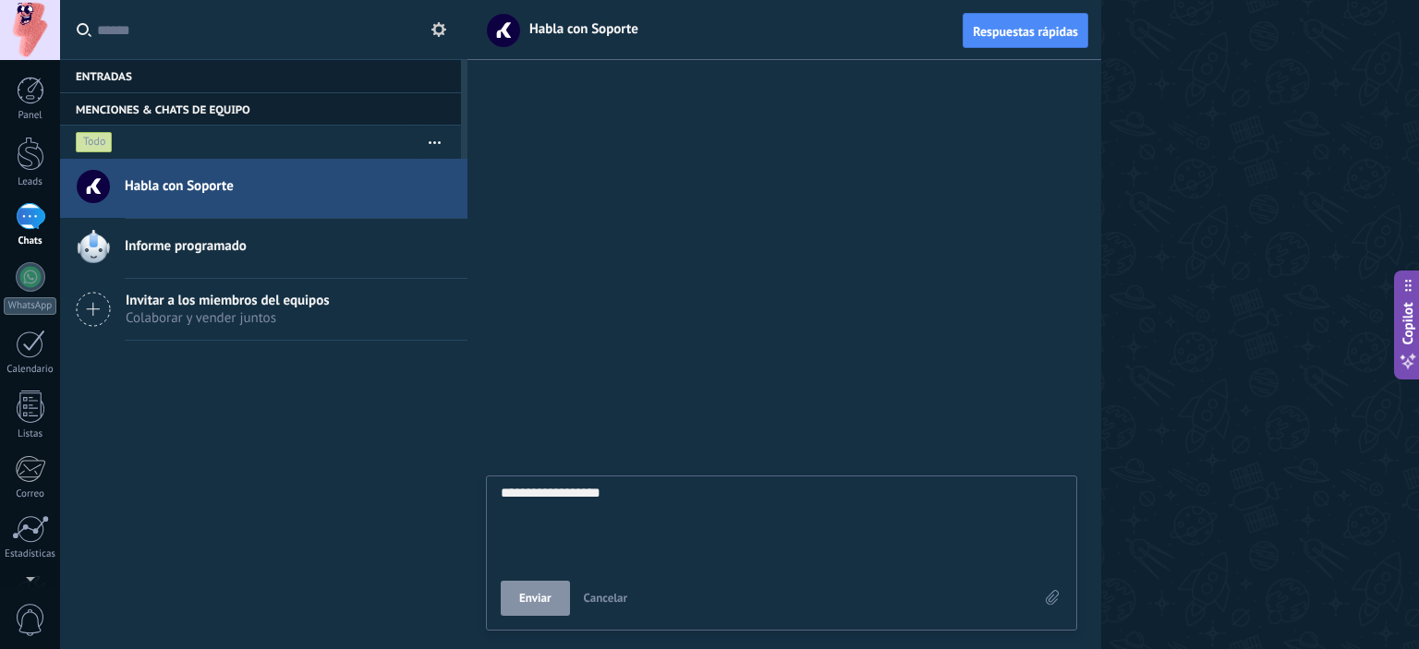
type textarea "**********"
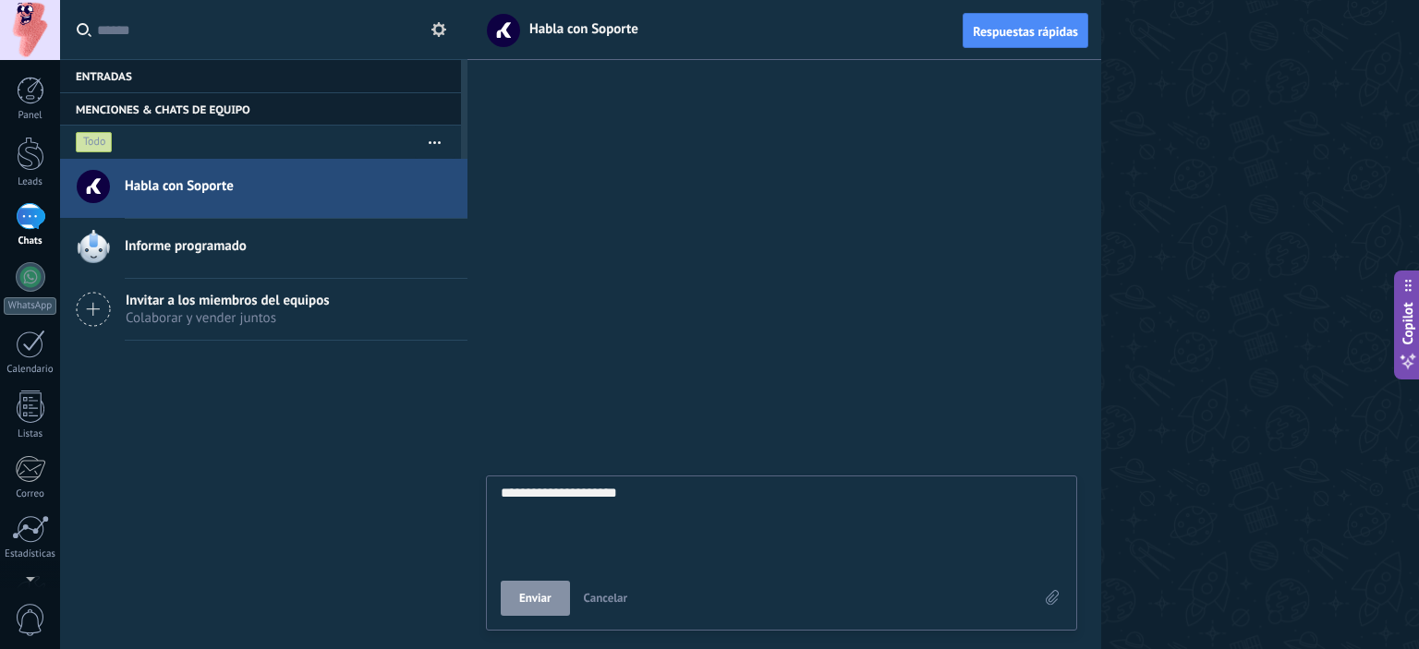
type textarea "**********"
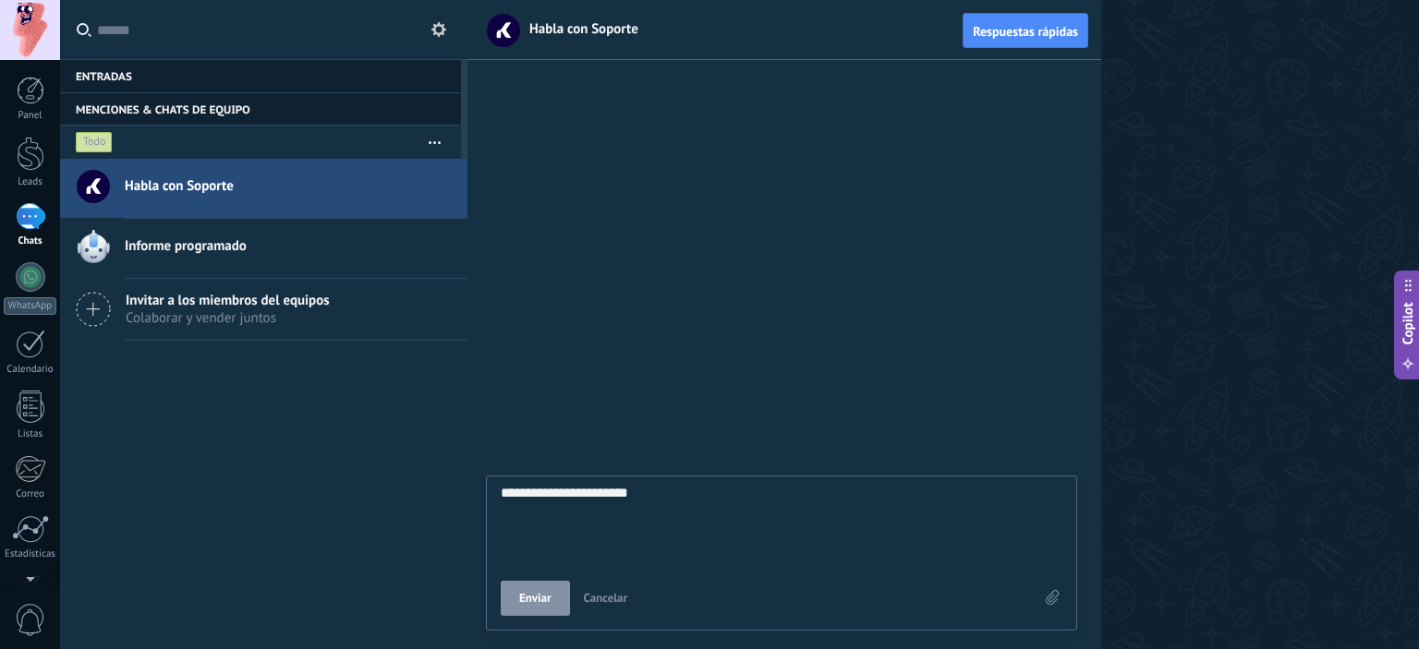
type textarea "**********"
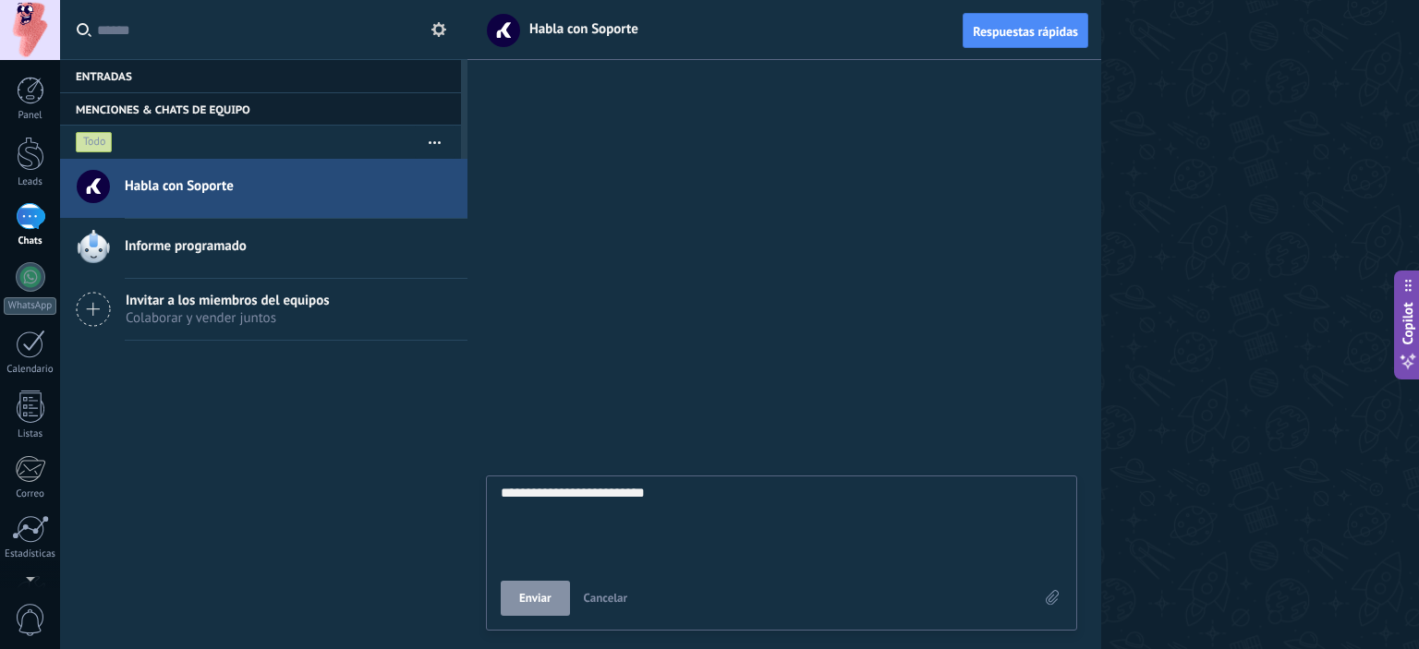
type textarea "**********"
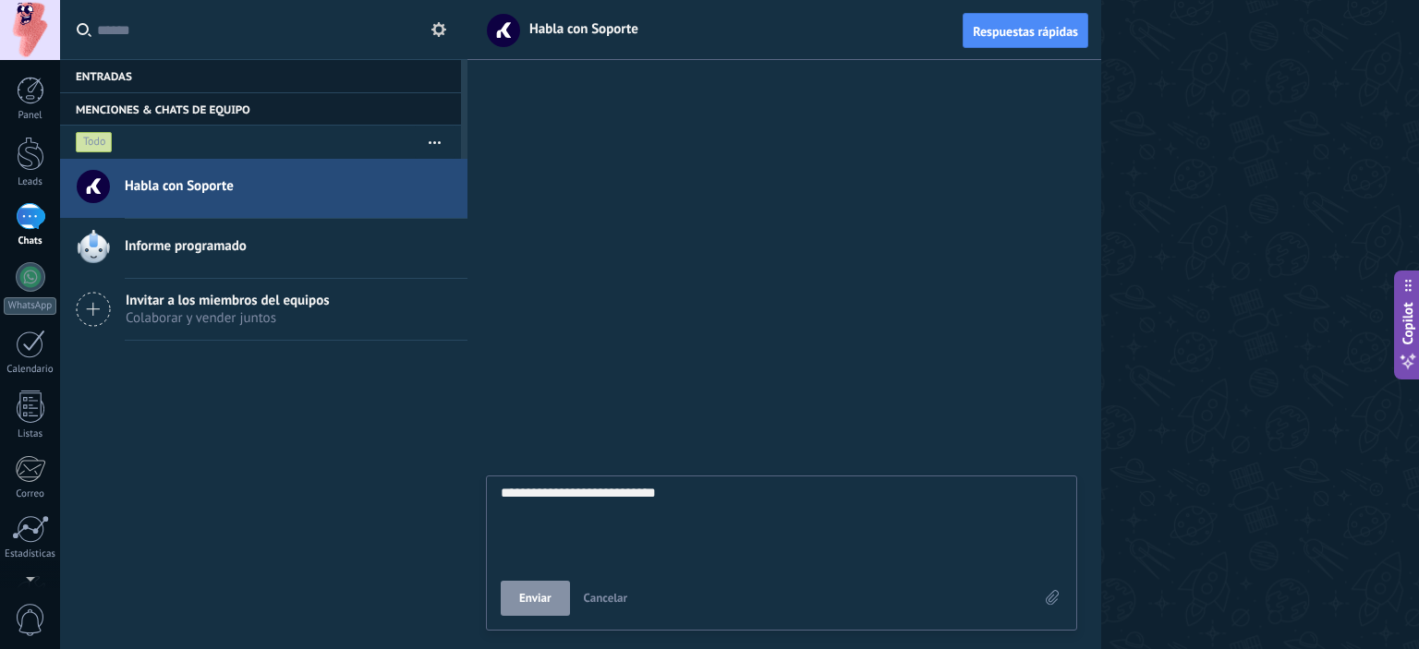
type textarea "**********"
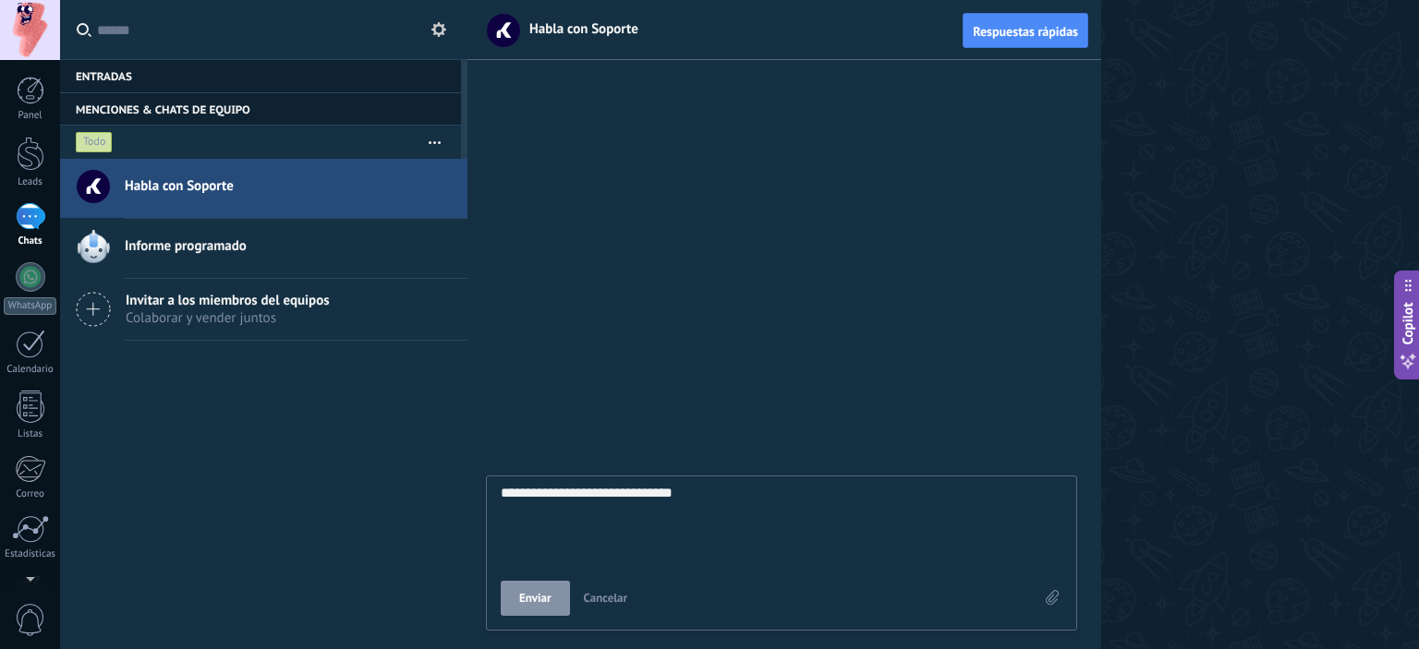
type textarea "**********"
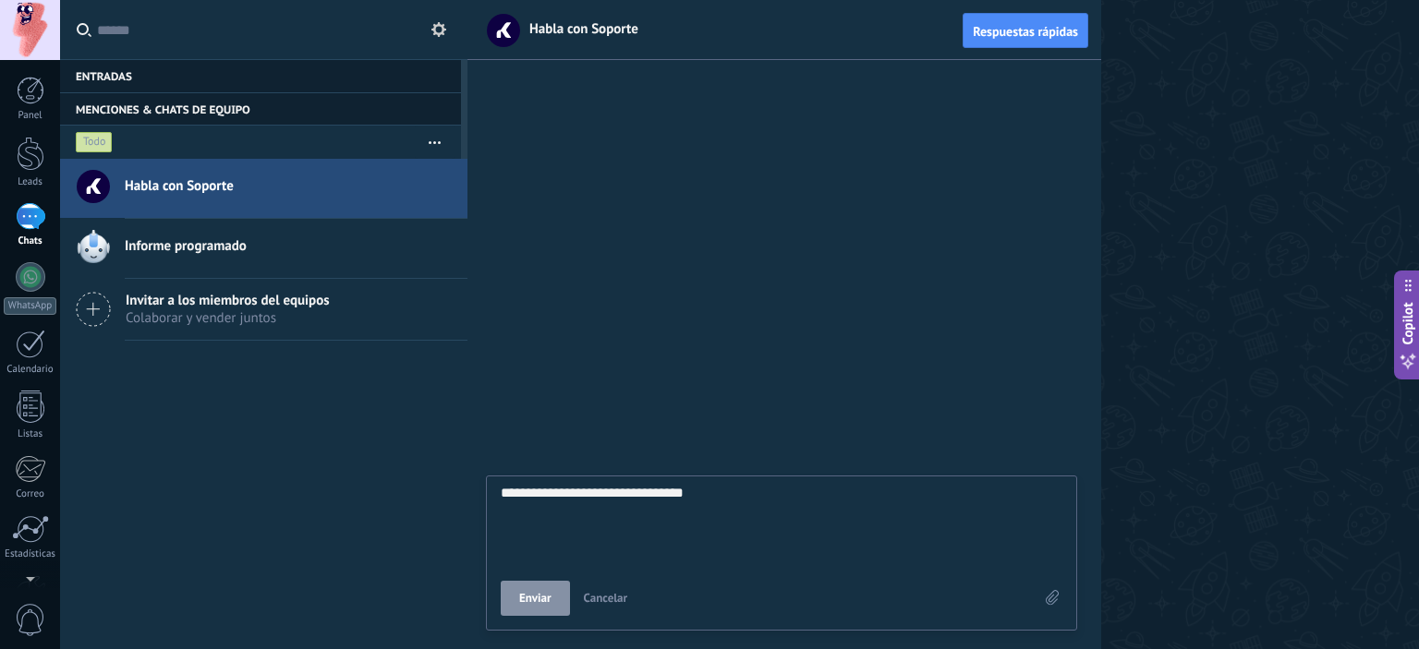
type textarea "**********"
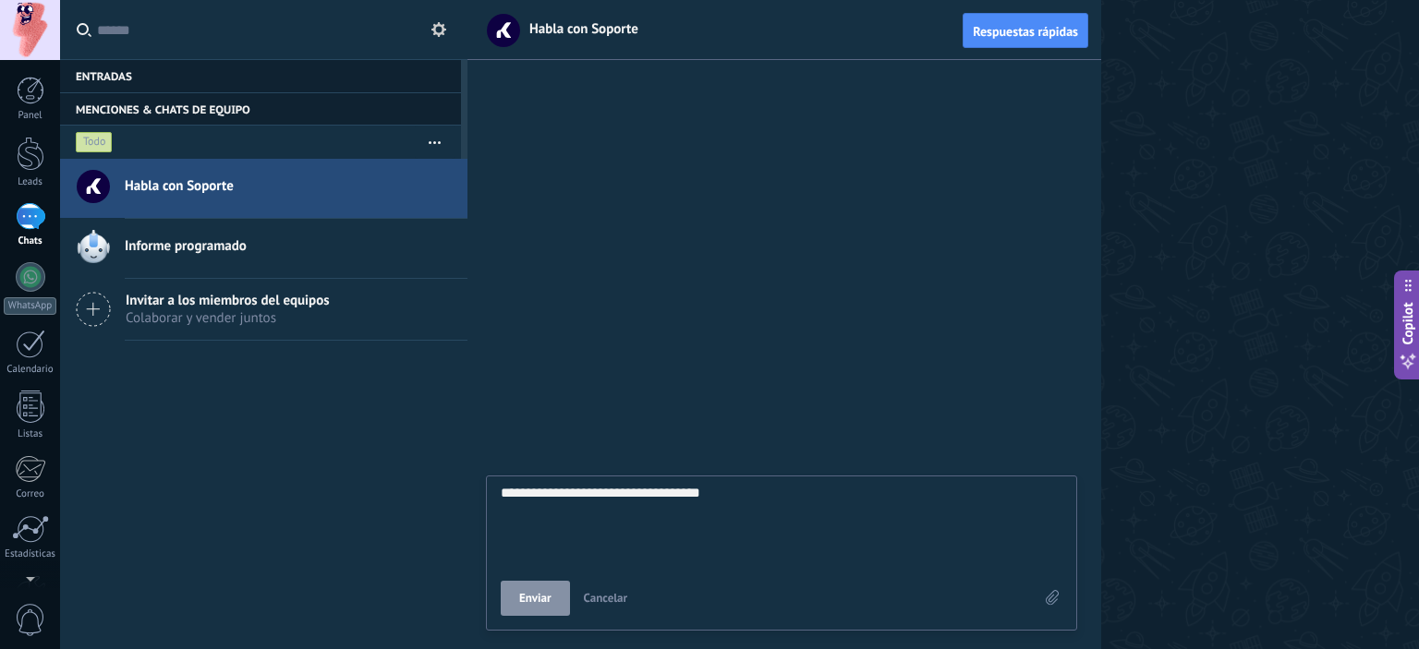
type textarea "**********"
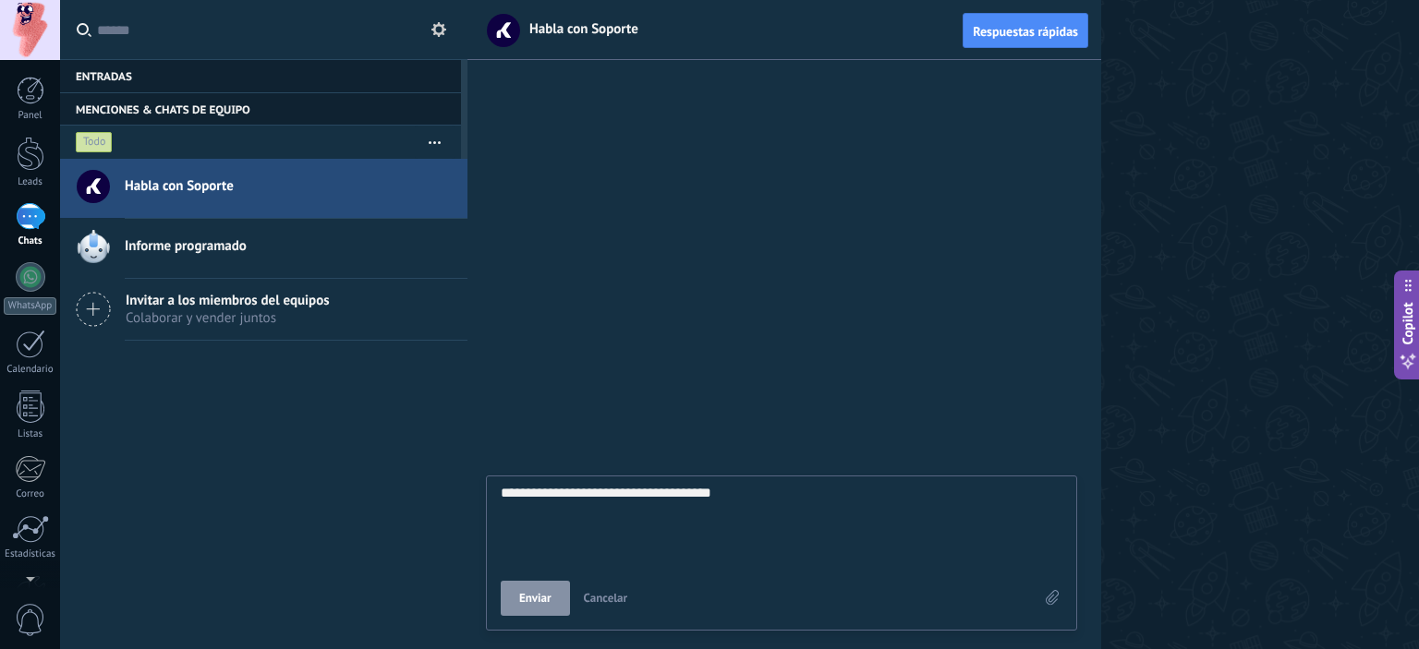
type textarea "**********"
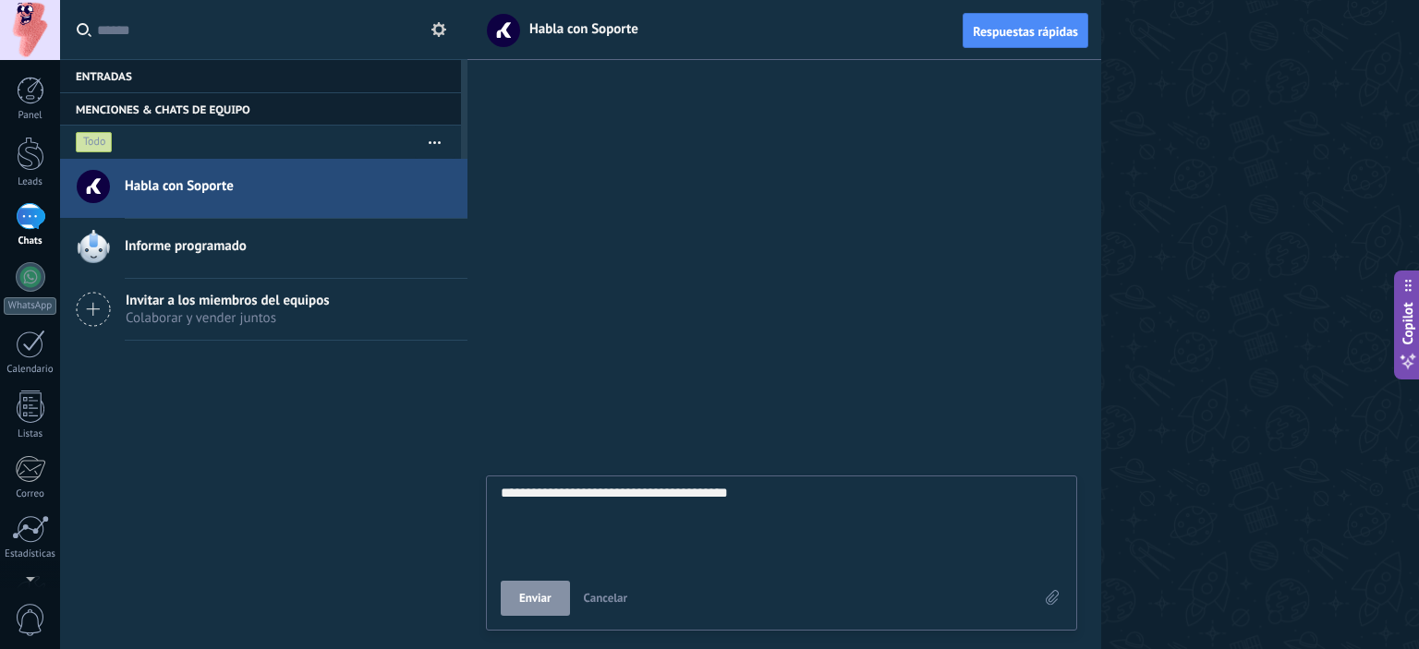
type textarea "**********"
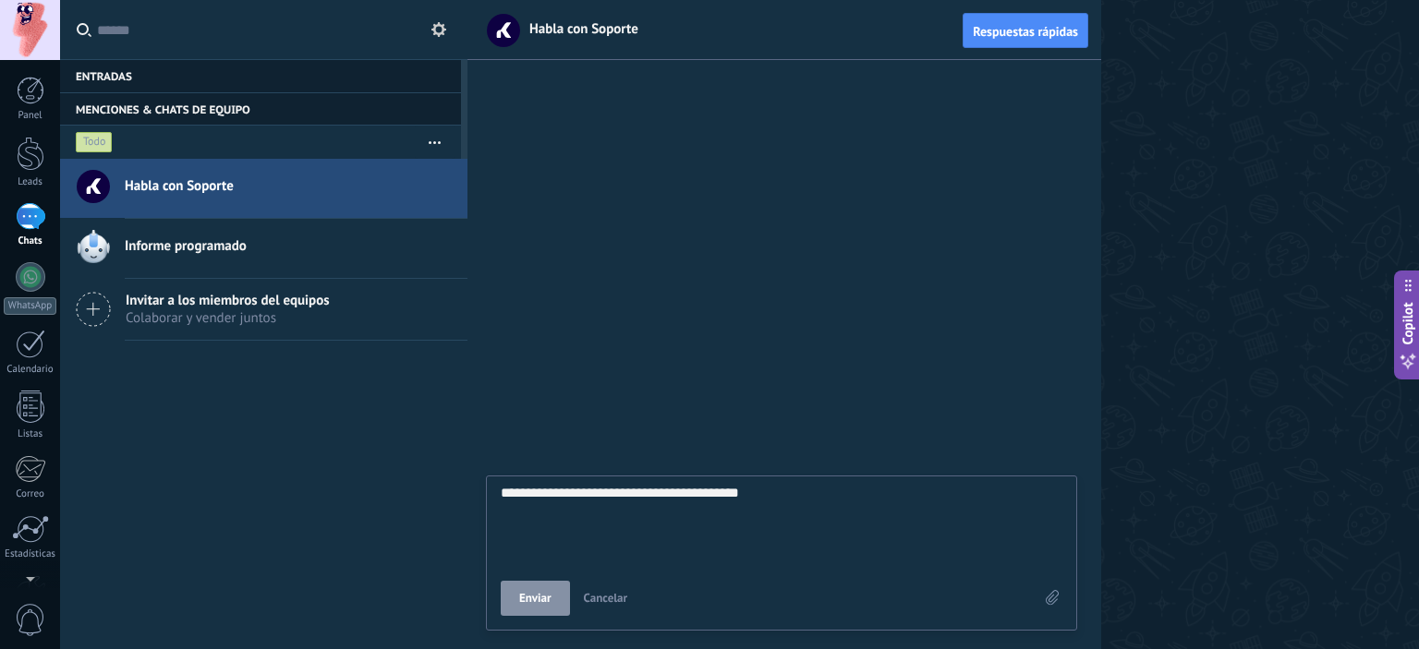
type textarea "**********"
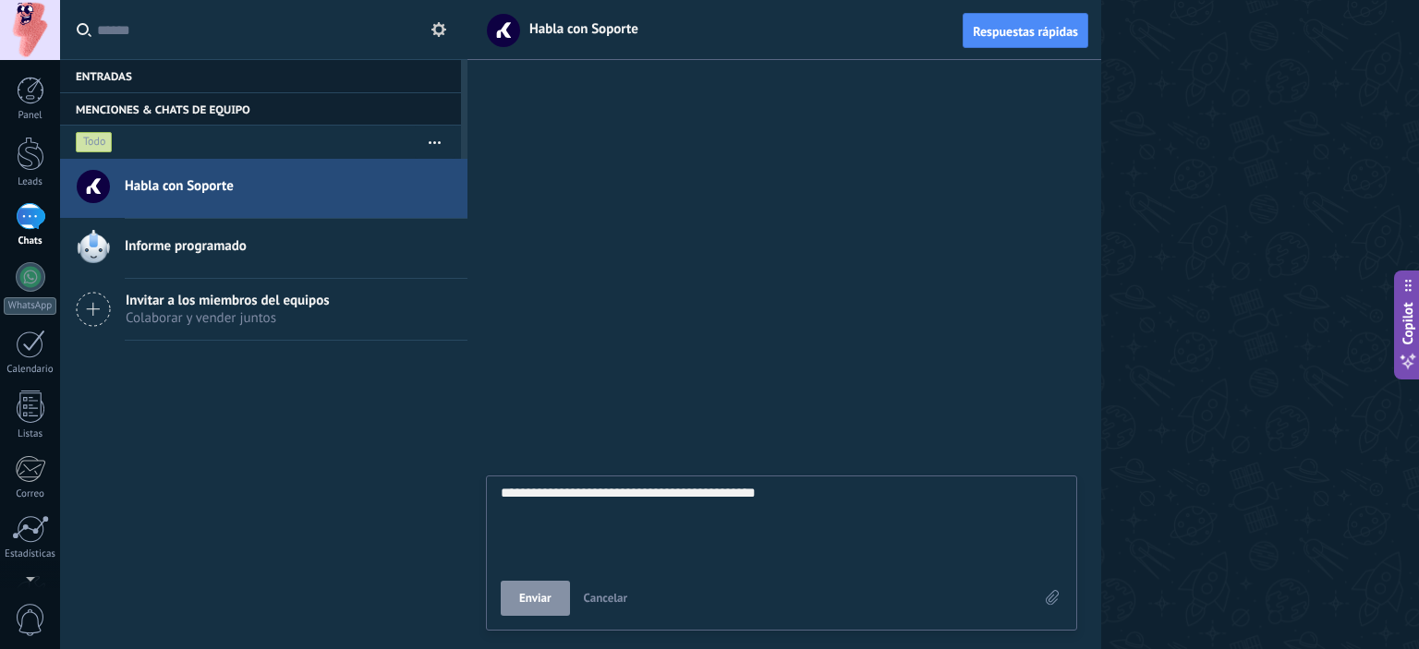
type textarea "**********"
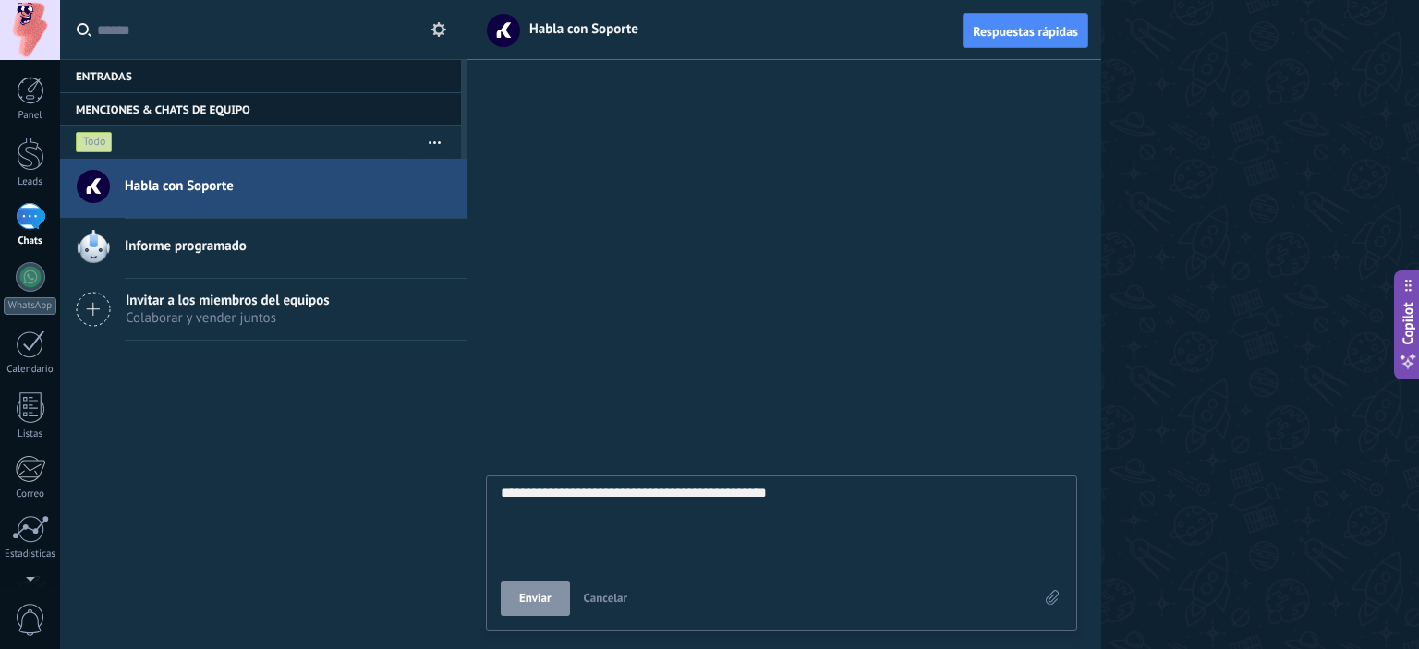
type textarea "**********"
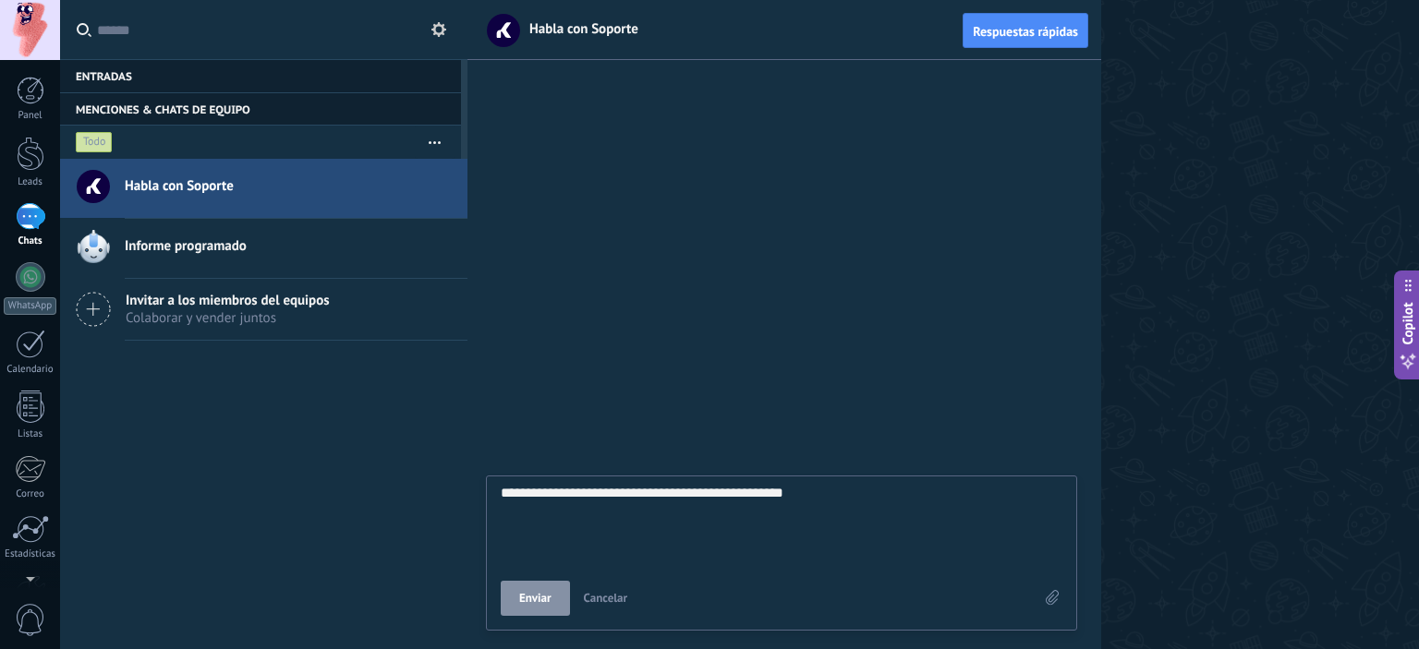
type textarea "**********"
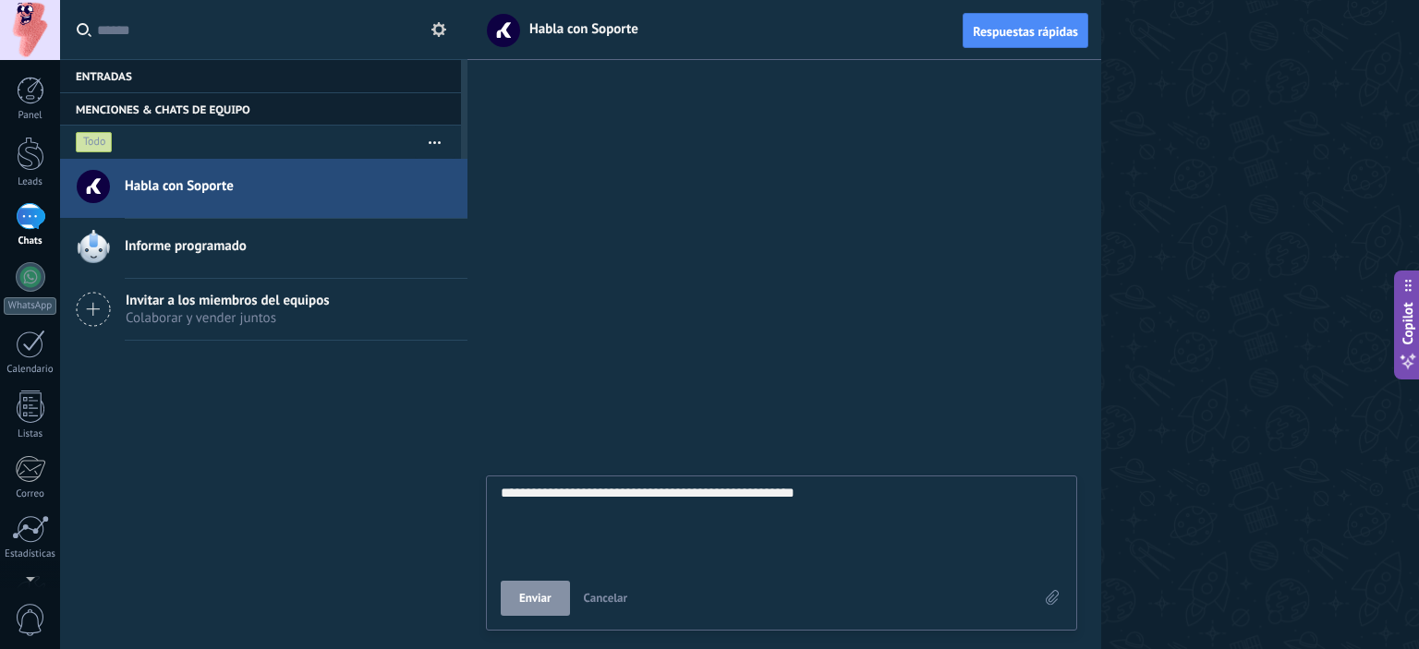
type textarea "**********"
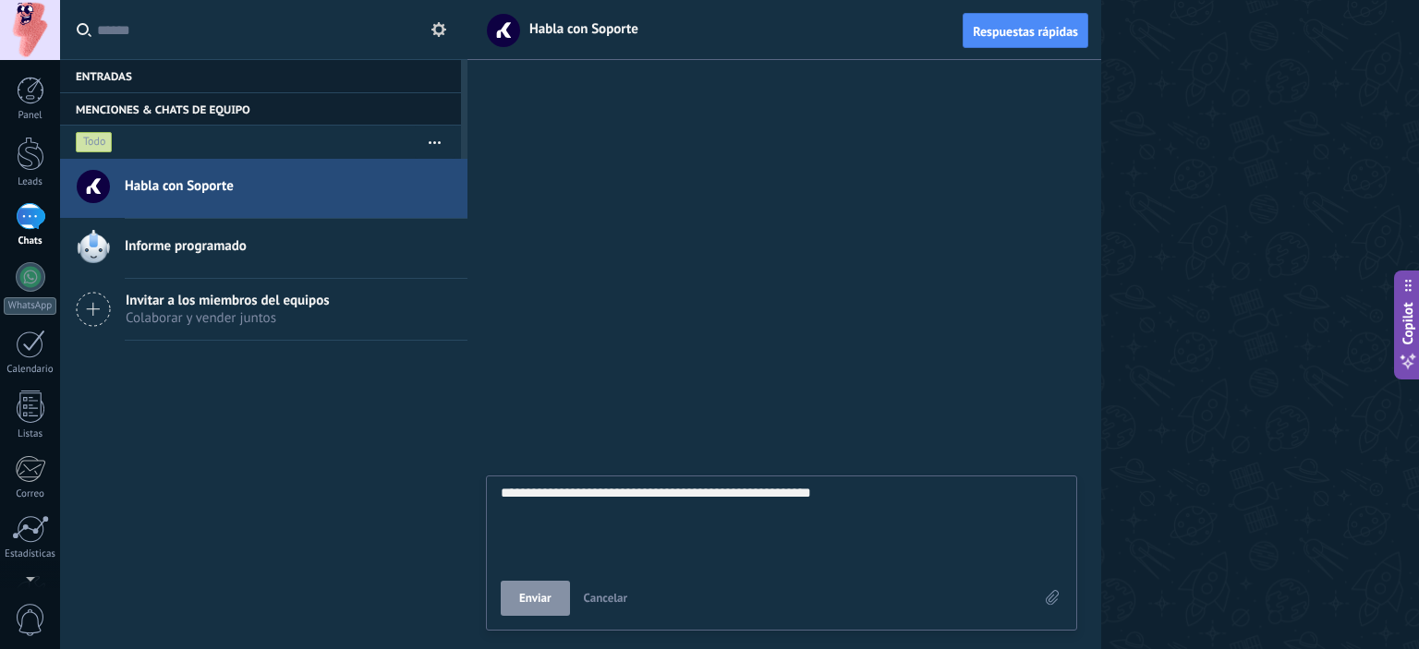
type textarea "**********"
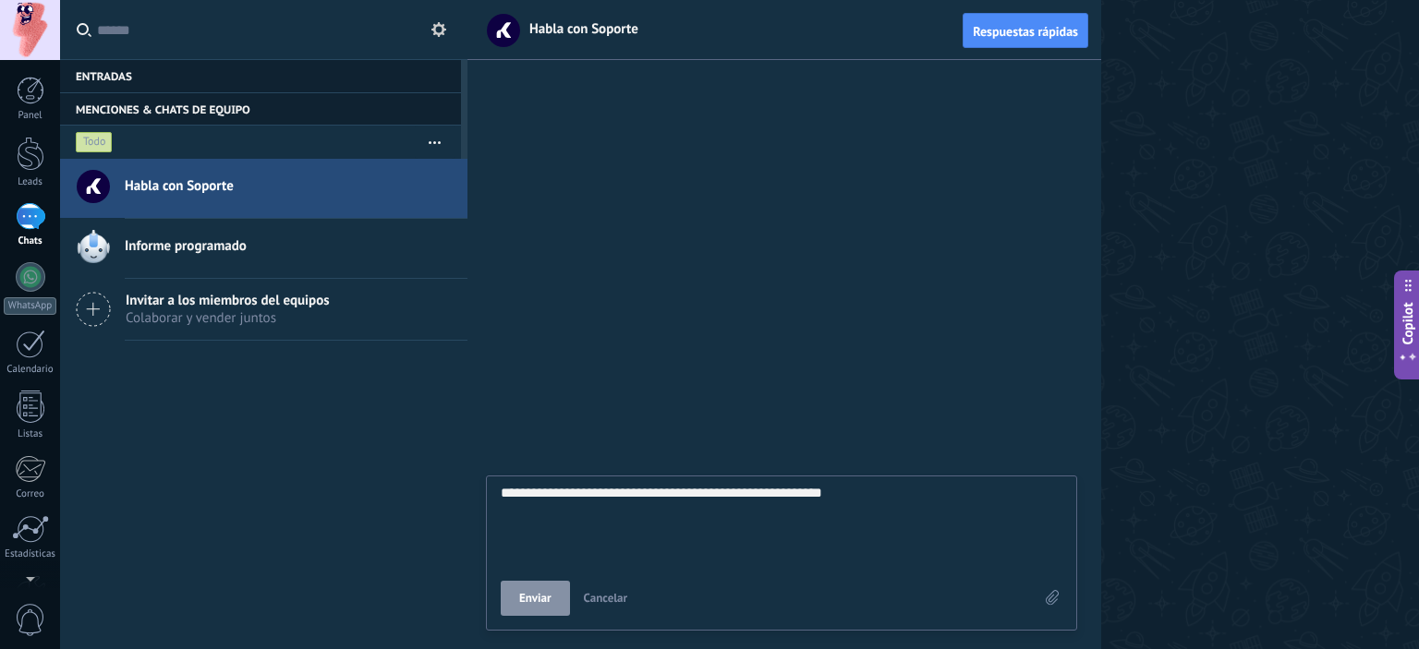
type textarea "**********"
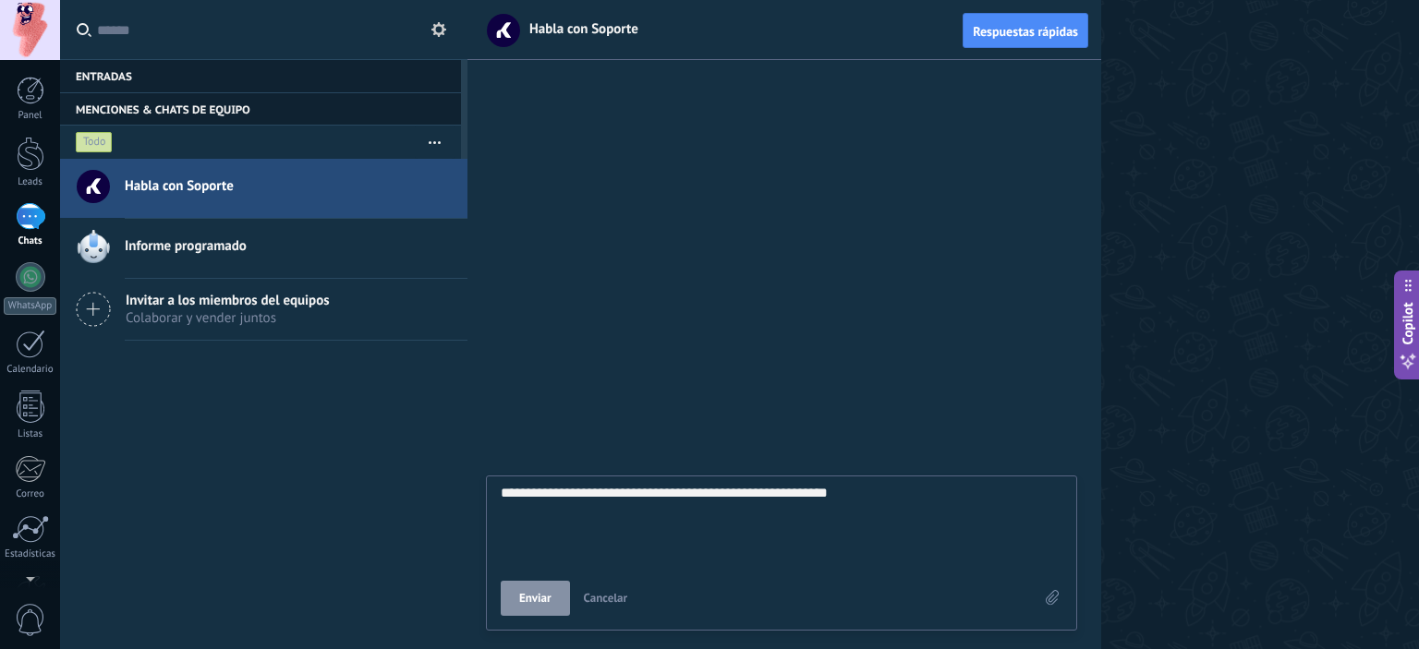
type textarea "**********"
click at [558, 587] on button "Enviar" at bounding box center [535, 598] width 69 height 35
type textarea "*******"
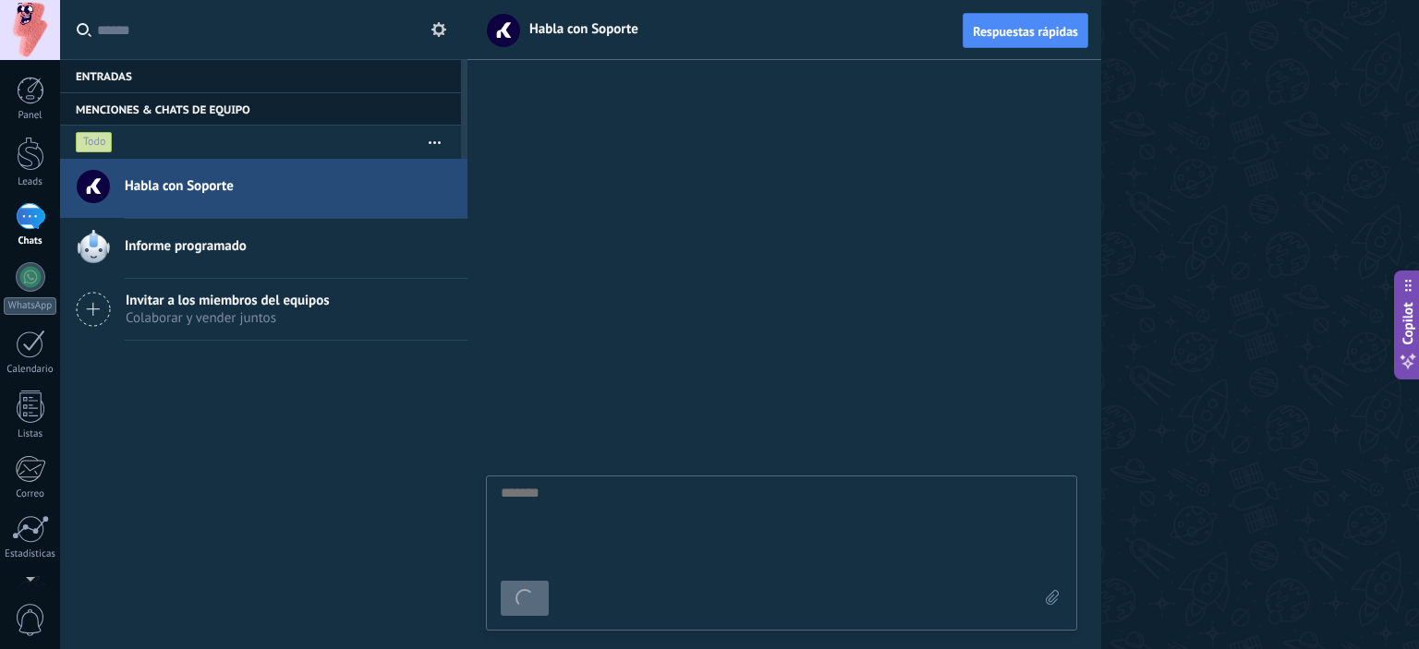
scroll to position [18, 0]
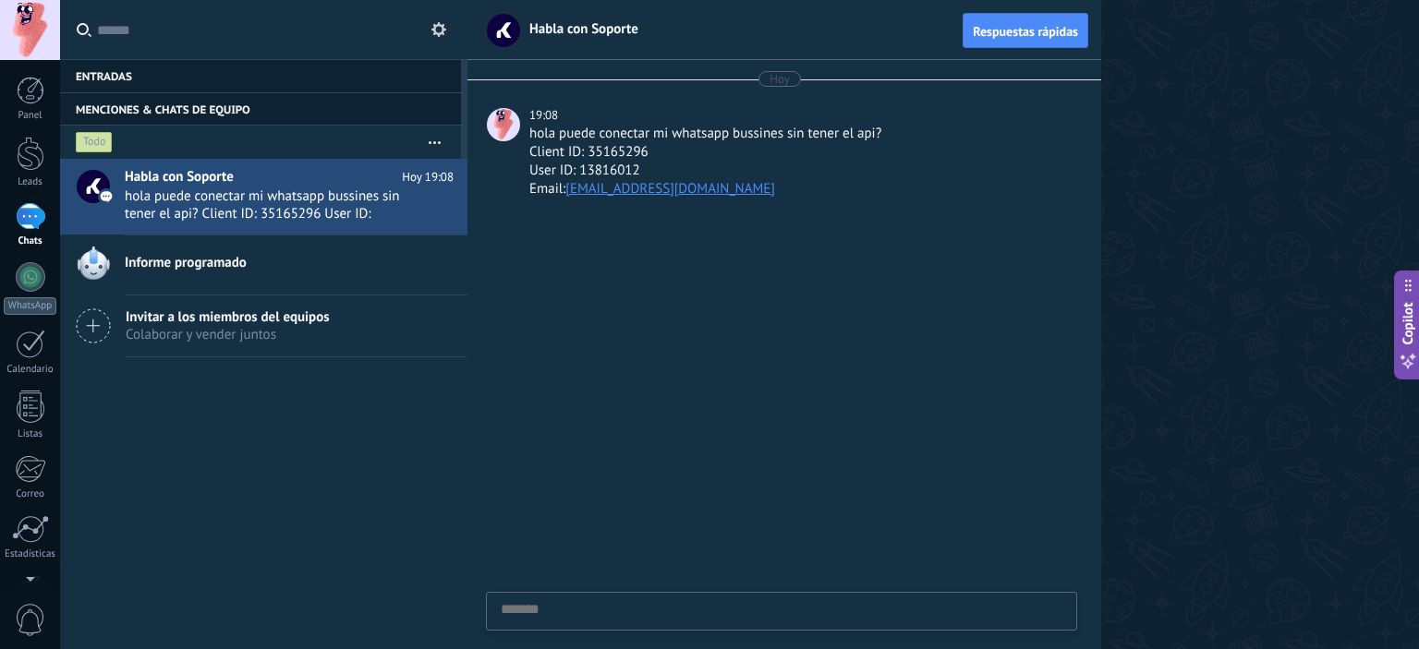
click at [226, 265] on span "Informe programado" at bounding box center [186, 263] width 122 height 18
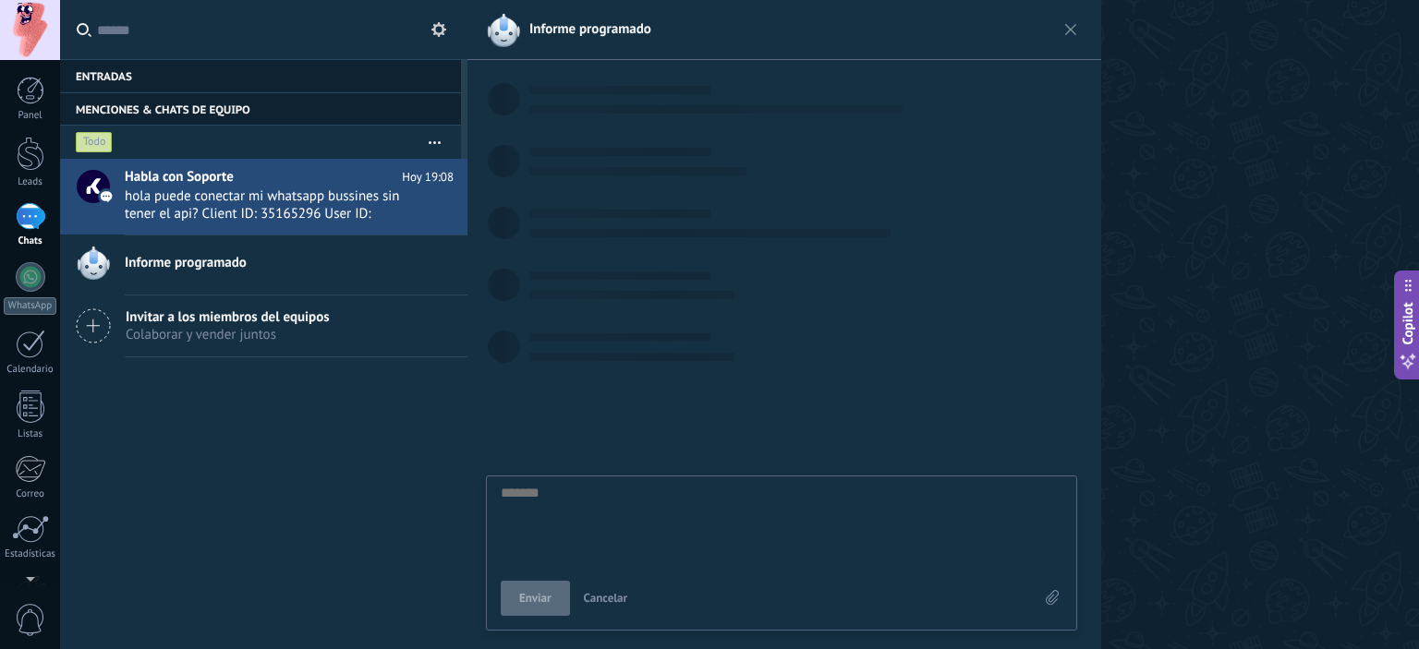
scroll to position [18, 0]
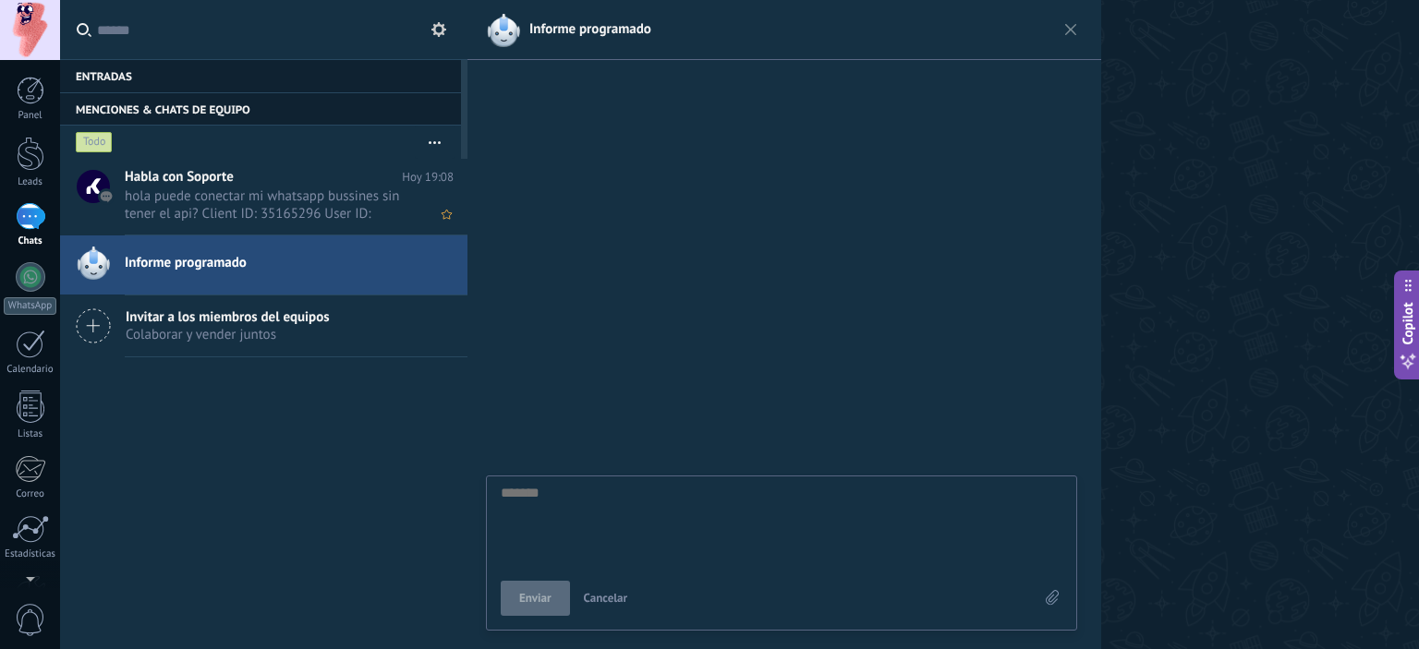
click at [325, 199] on span "hola puede conectar mi whatsapp bussines sin tener el api? Client ID: 35165296 …" at bounding box center [272, 205] width 294 height 35
type textarea "*******"
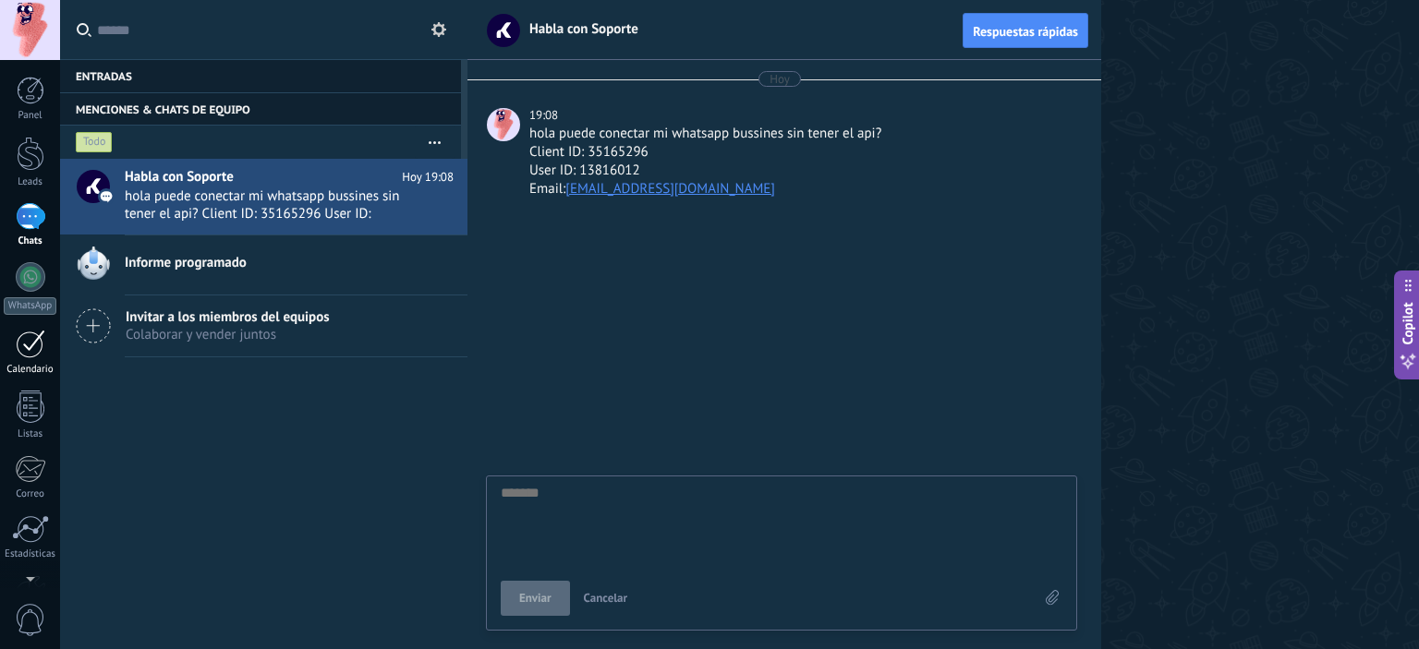
click at [30, 368] on div "Calendario" at bounding box center [31, 370] width 54 height 12
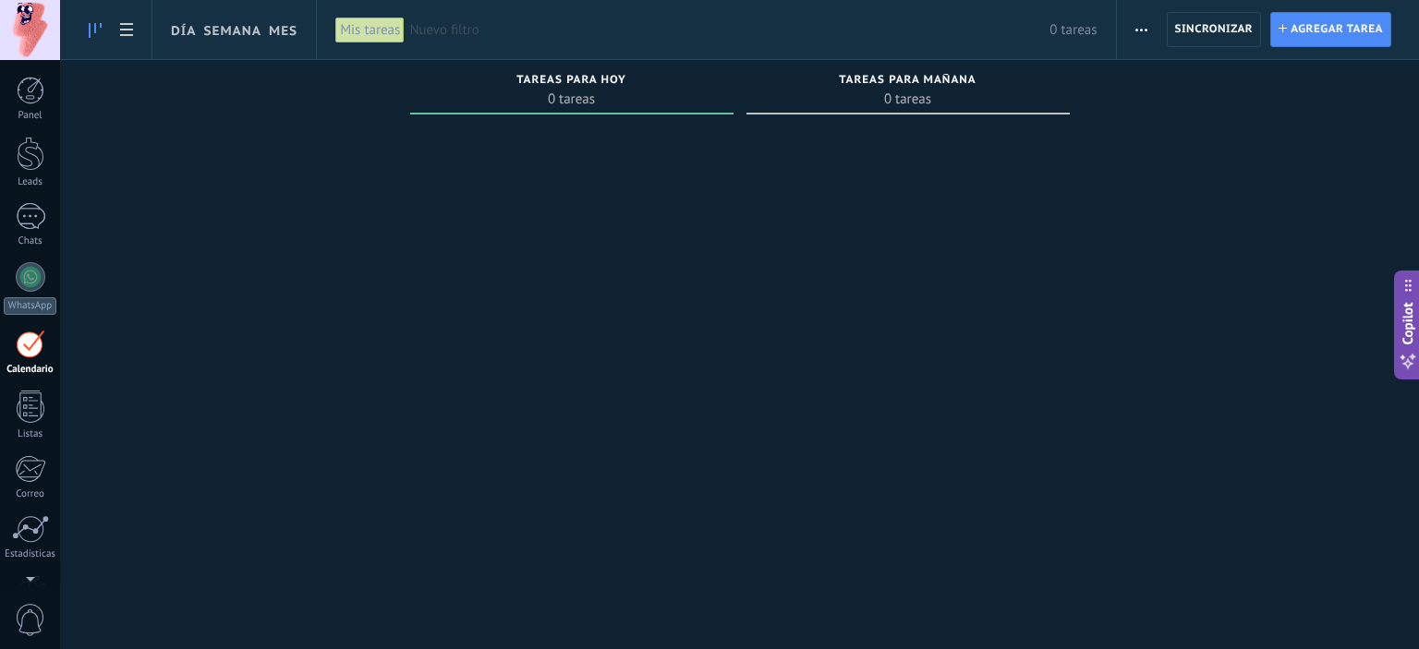
drag, startPoint x: 30, startPoint y: 410, endPoint x: 26, endPoint y: 324, distance: 86.0
click at [30, 409] on div at bounding box center [31, 407] width 28 height 32
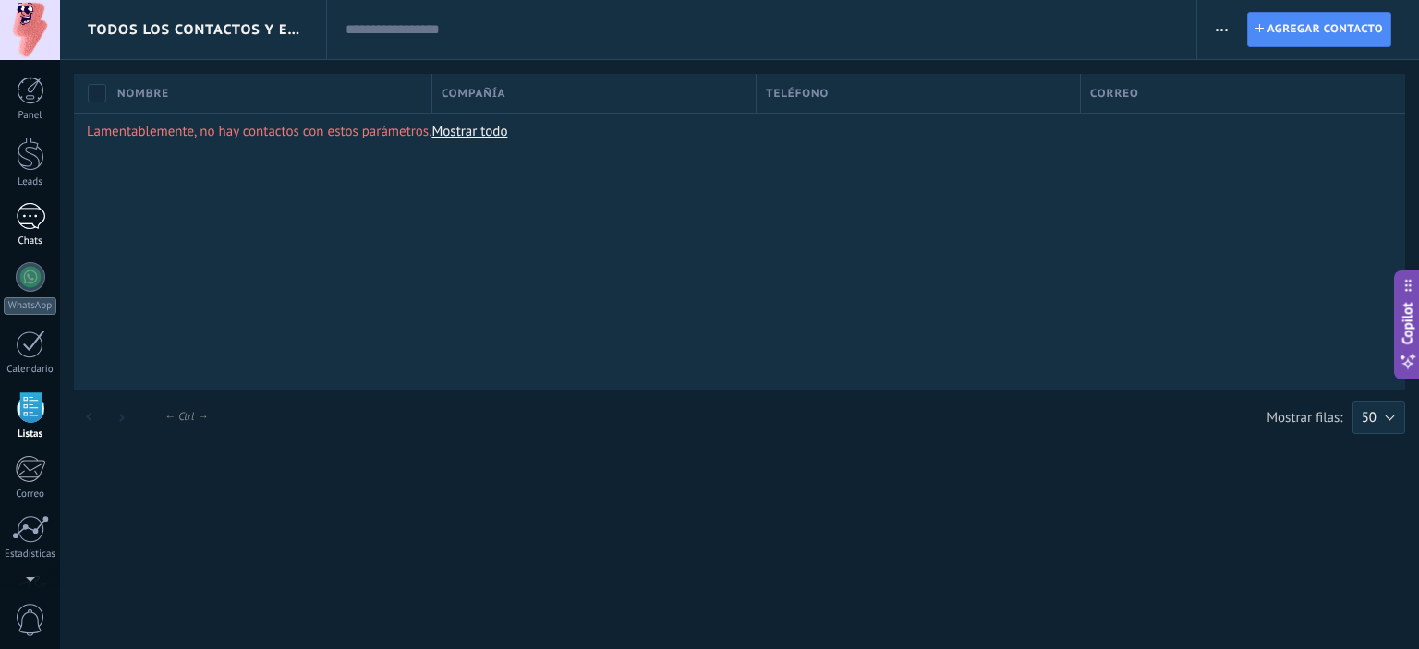
click at [36, 224] on div at bounding box center [31, 216] width 30 height 27
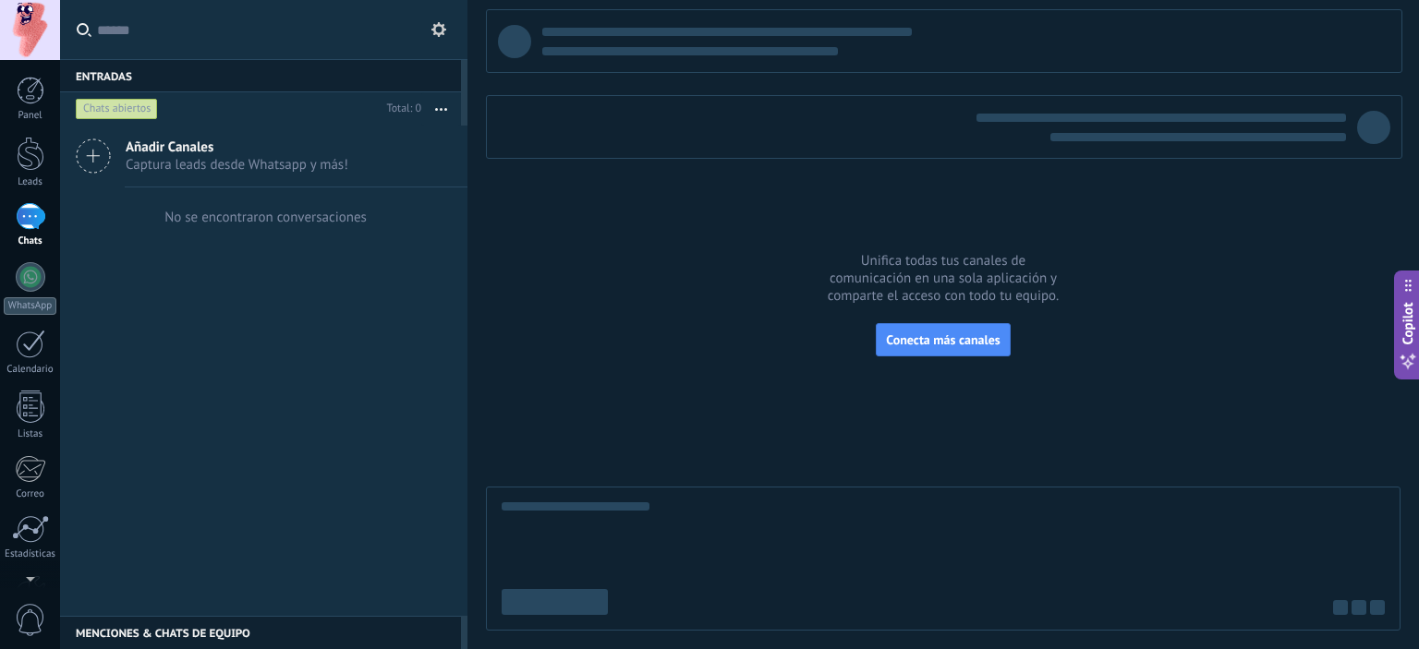
click at [448, 37] on button at bounding box center [439, 29] width 22 height 22
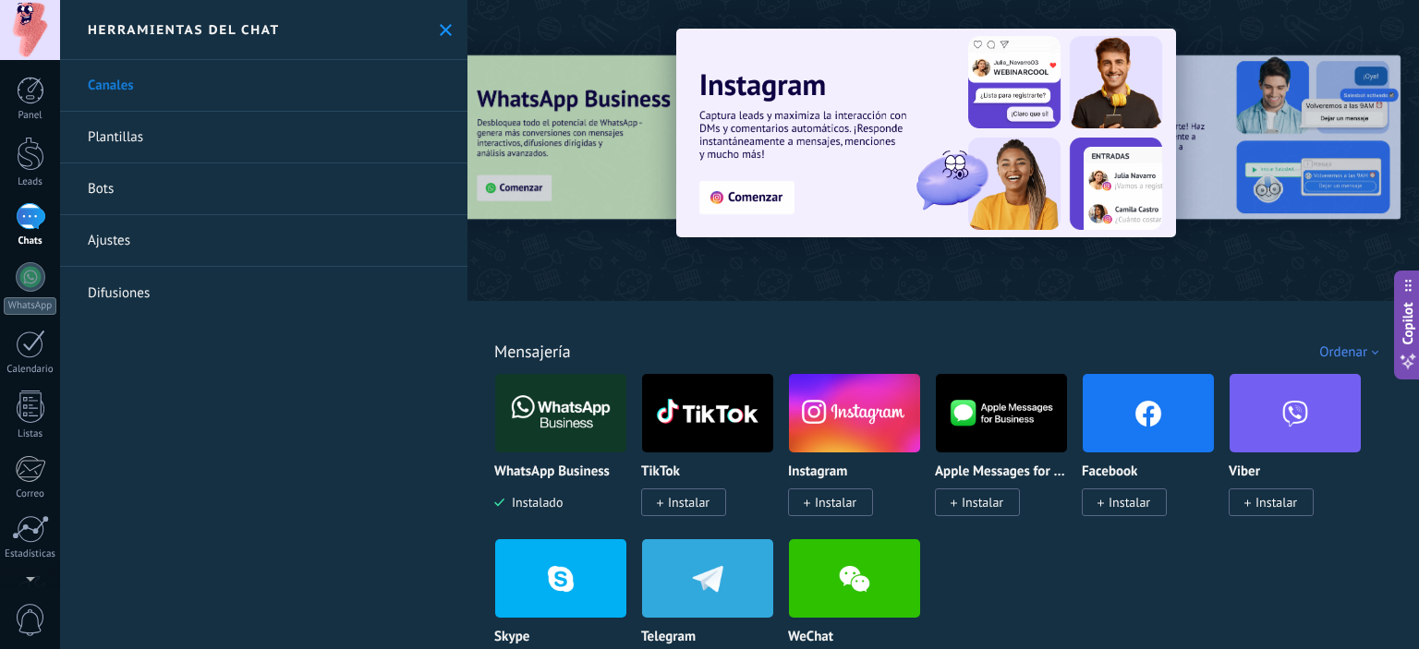
click at [126, 130] on link "Plantillas" at bounding box center [263, 138] width 407 height 52
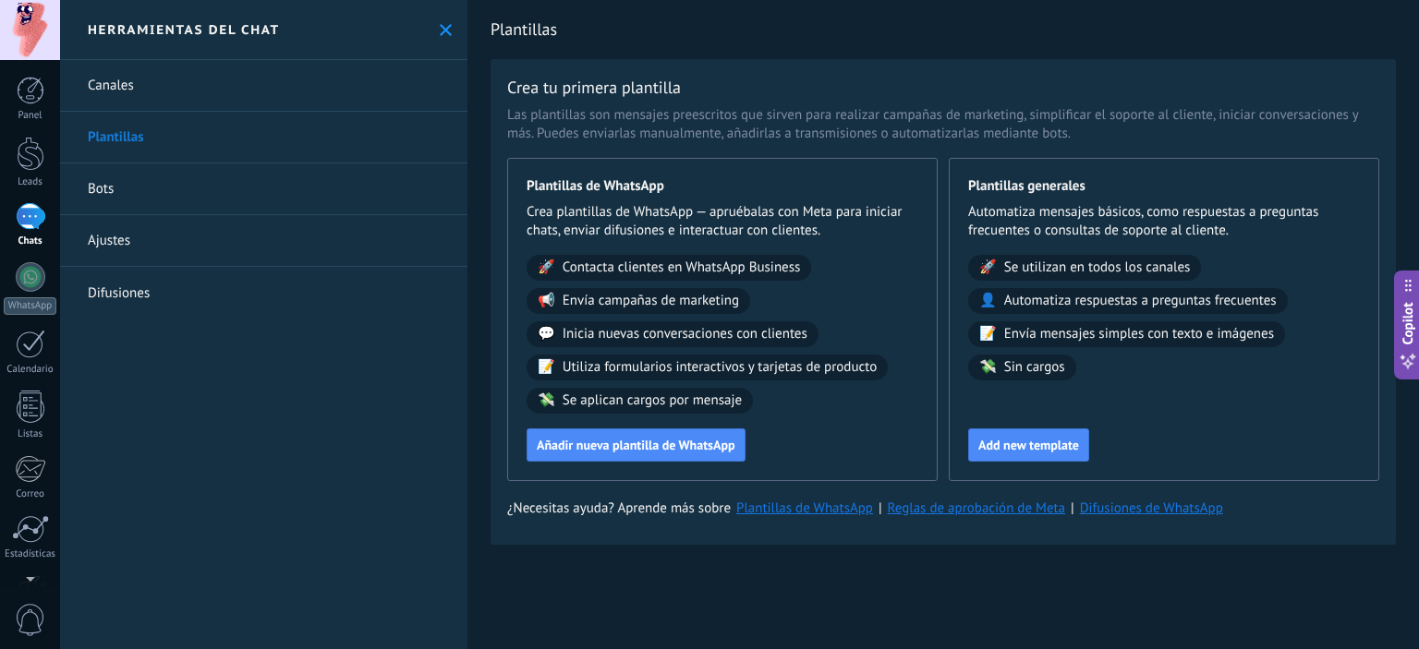
click at [111, 188] on link "Bots" at bounding box center [263, 189] width 407 height 52
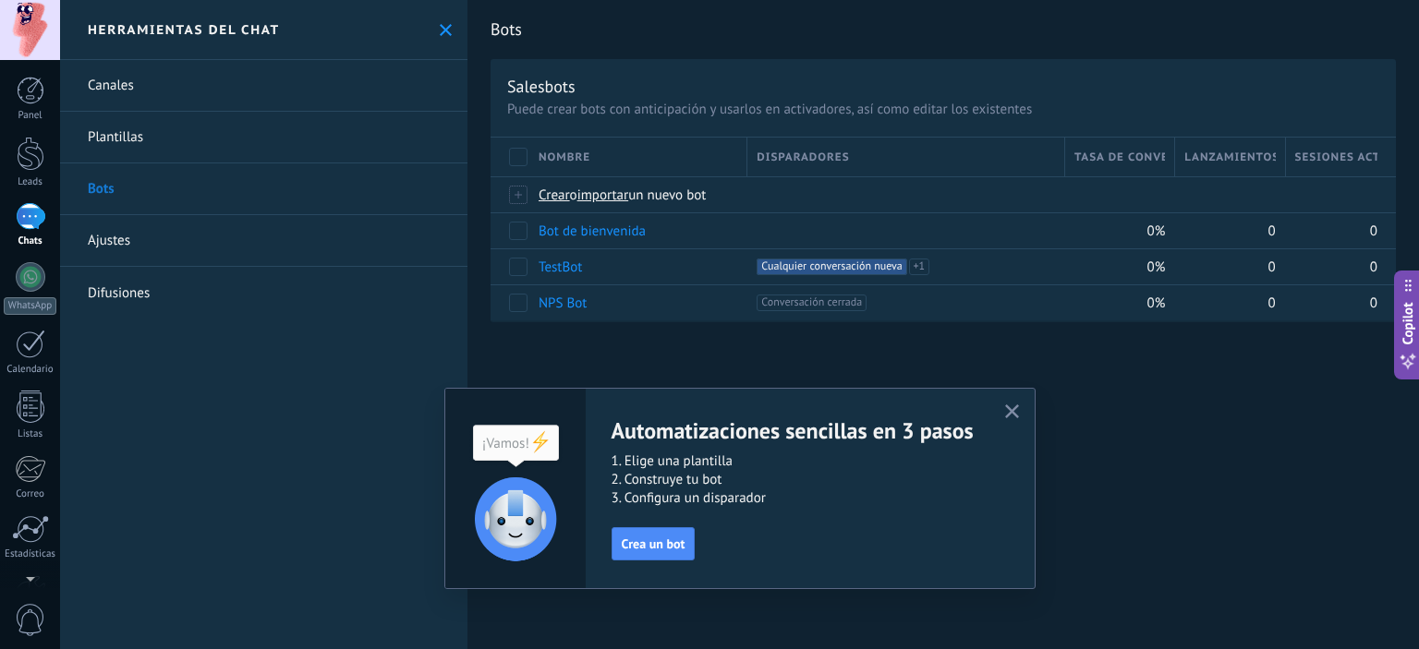
click at [115, 223] on link "Ajustes" at bounding box center [263, 241] width 407 height 52
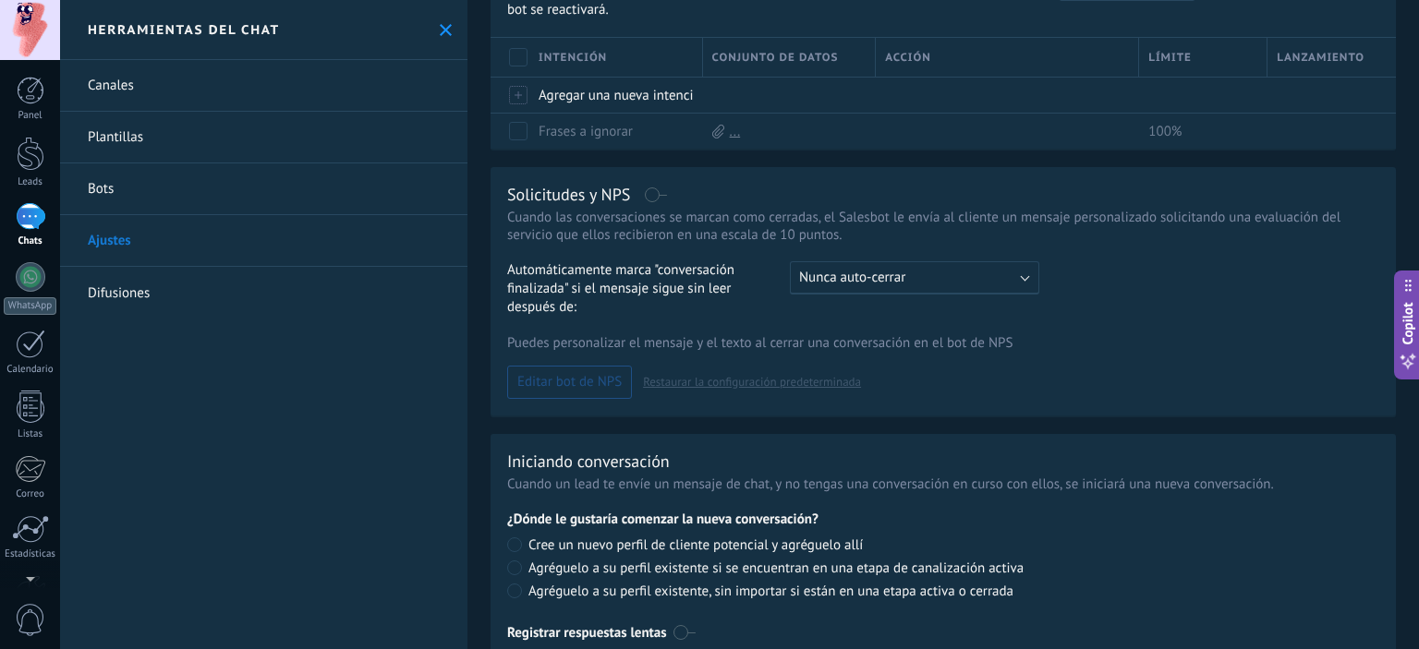
scroll to position [437, 0]
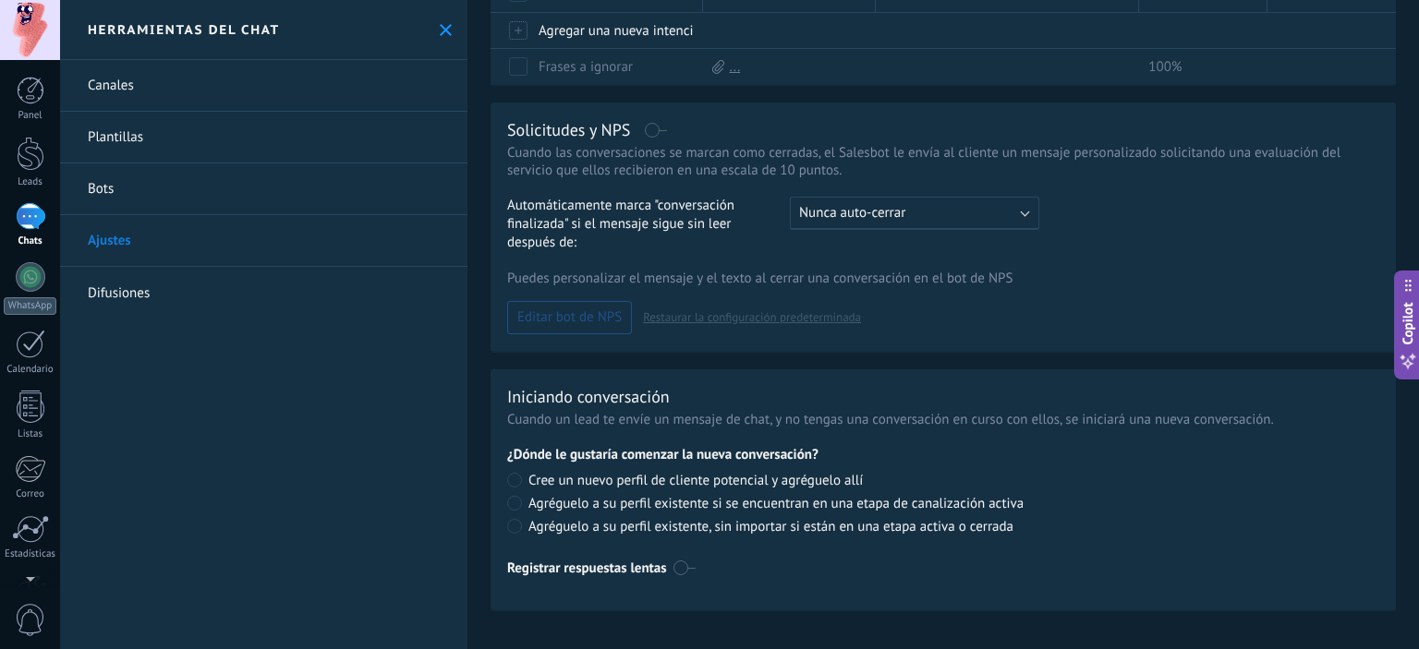
click at [213, 274] on link "Difusiones" at bounding box center [263, 293] width 407 height 52
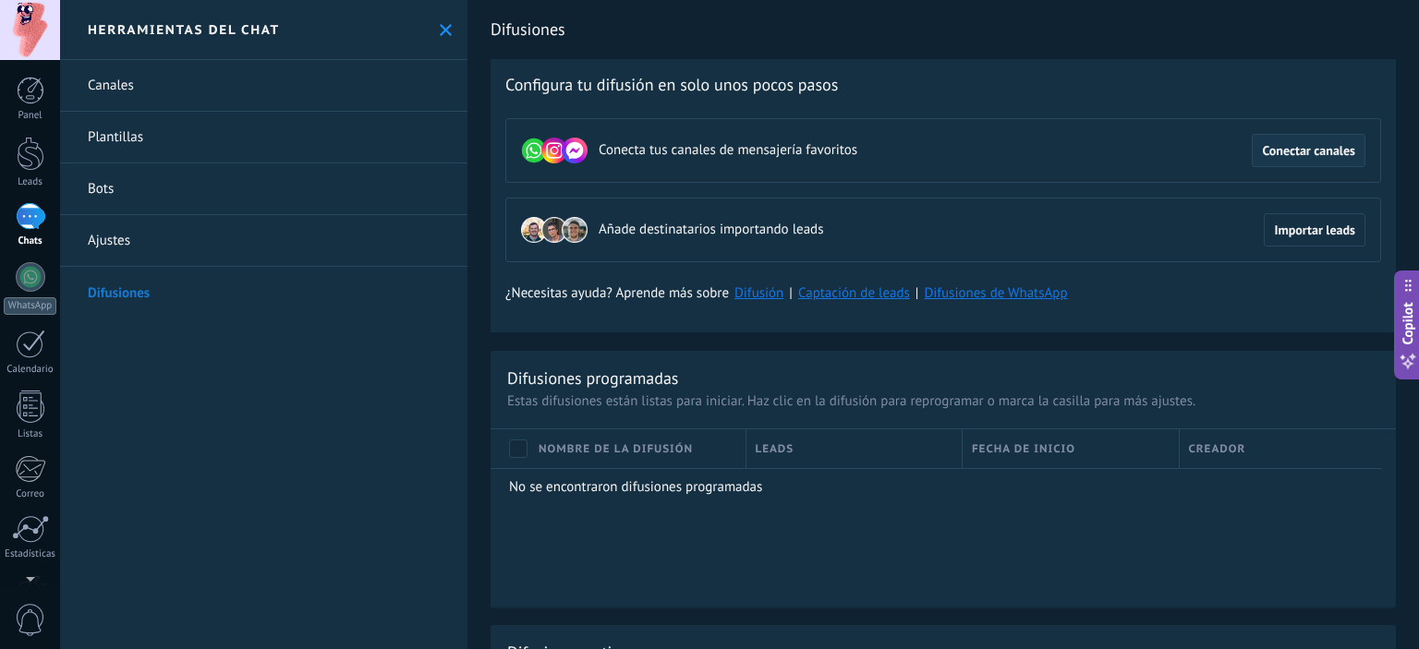
click at [1287, 144] on span "Conectar canales" at bounding box center [1308, 150] width 93 height 13
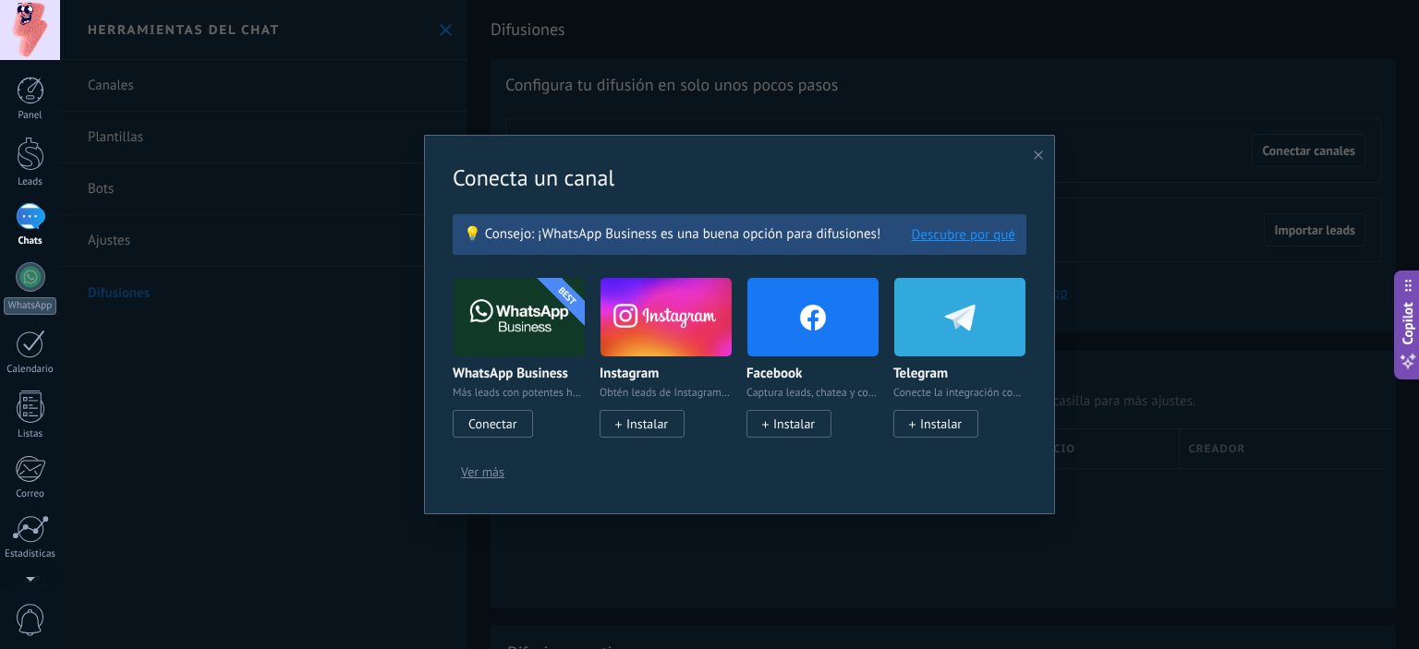
click at [495, 424] on span "Conectar" at bounding box center [492, 424] width 48 height 17
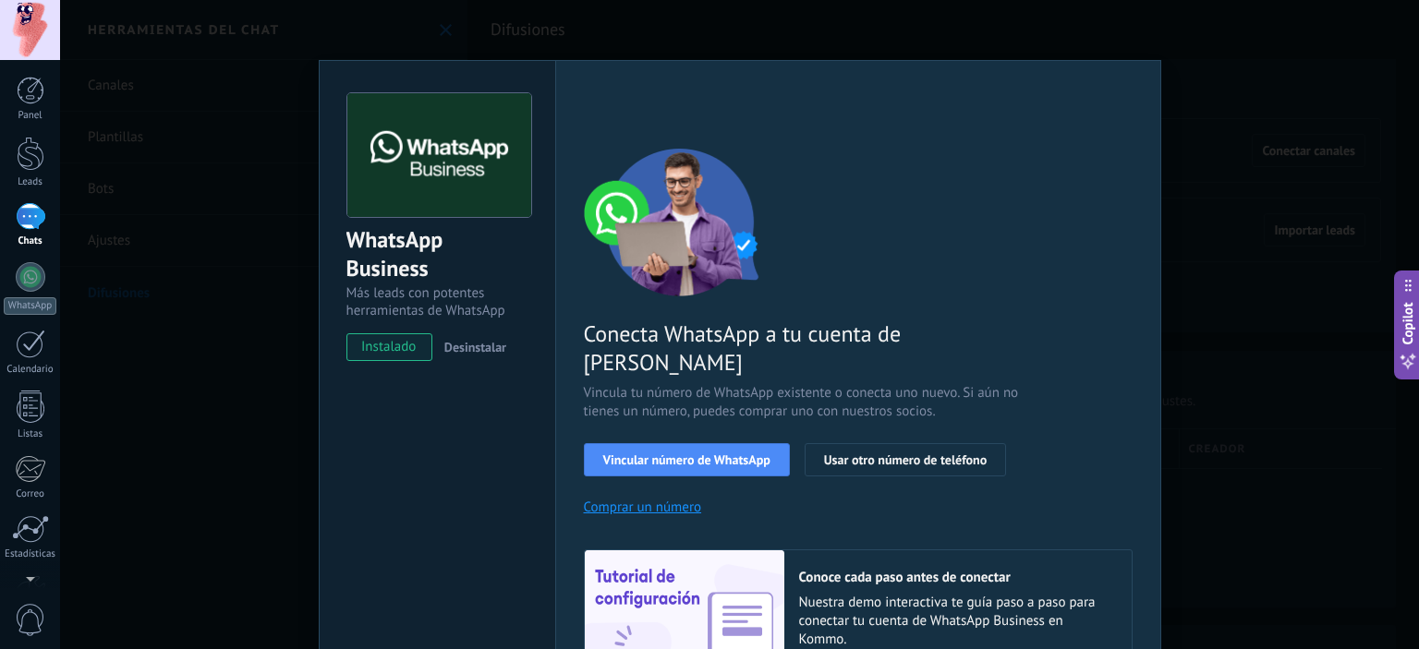
click at [479, 351] on span "Desinstalar" at bounding box center [475, 347] width 62 height 17
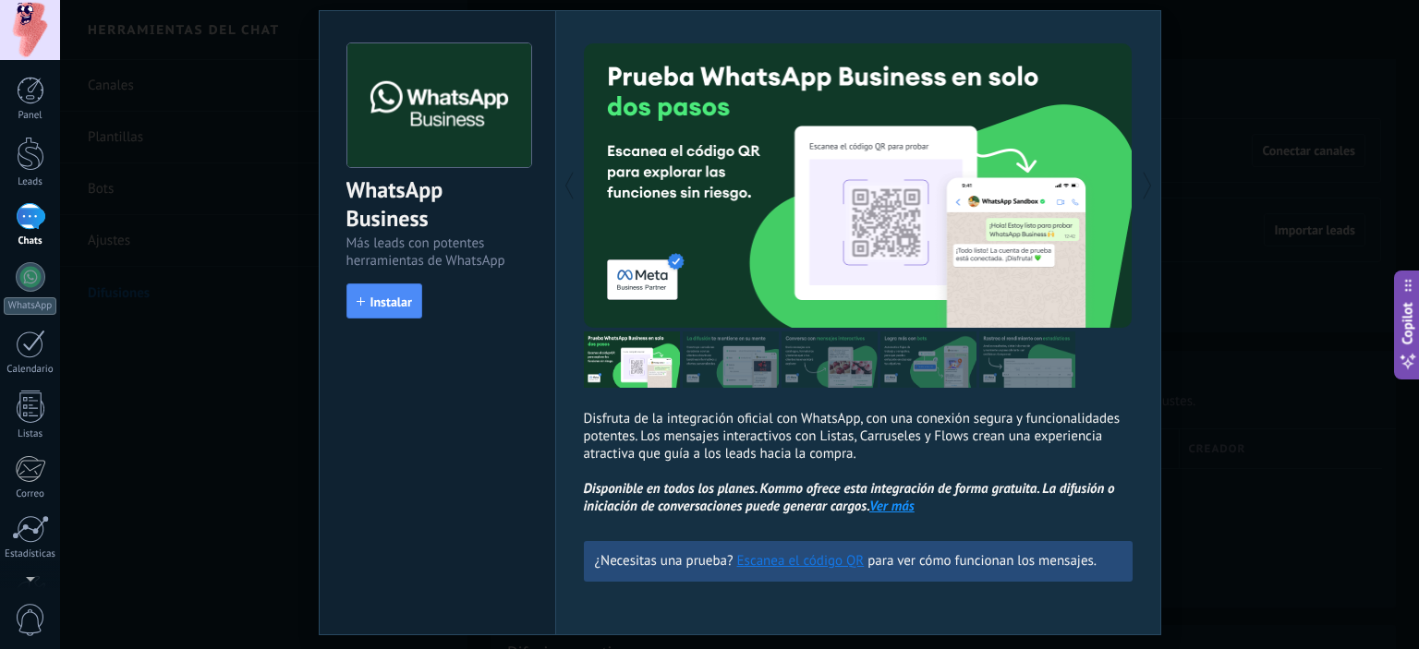
scroll to position [92, 0]
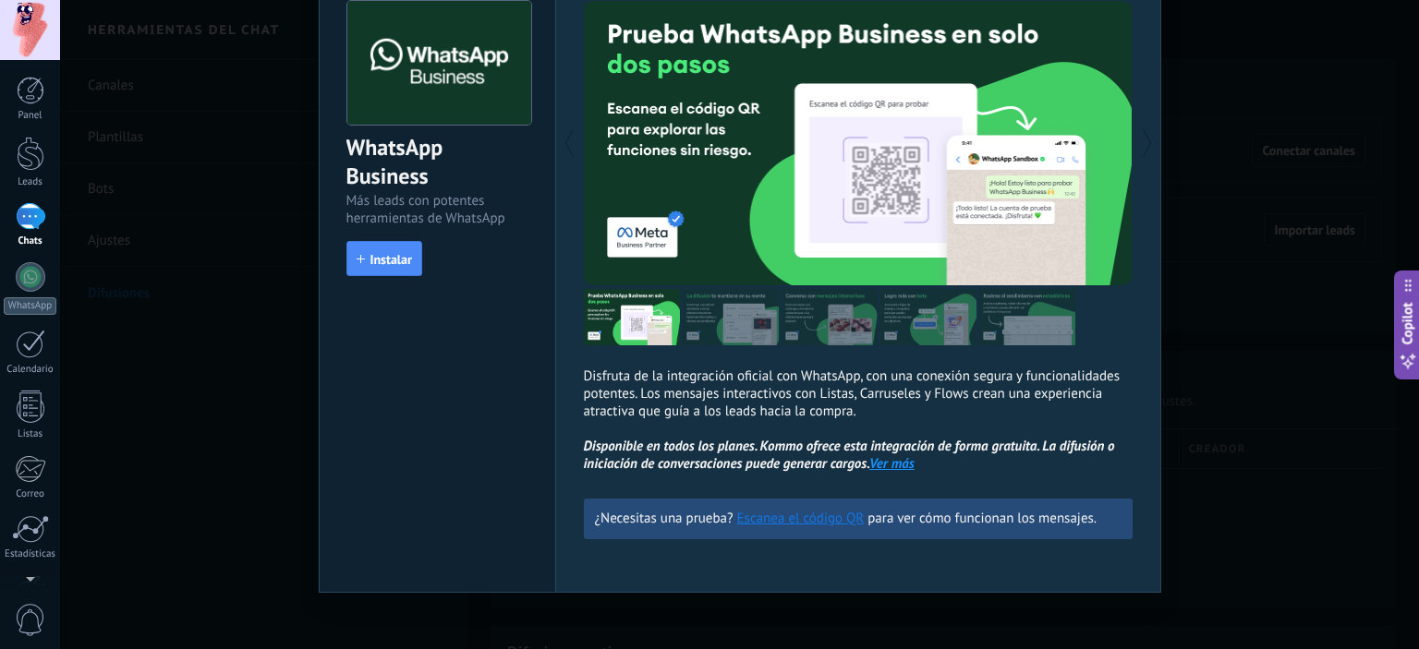
click at [894, 466] on link "Ver más" at bounding box center [891, 464] width 45 height 18
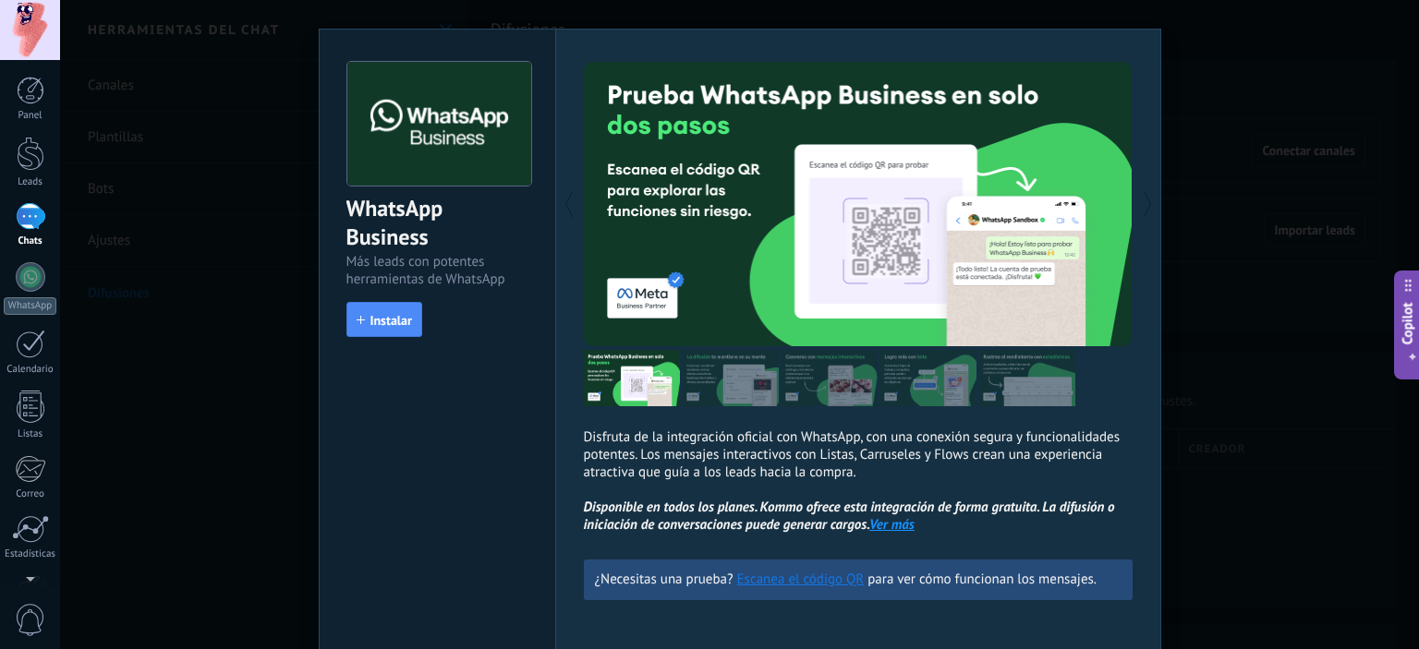
scroll to position [0, 0]
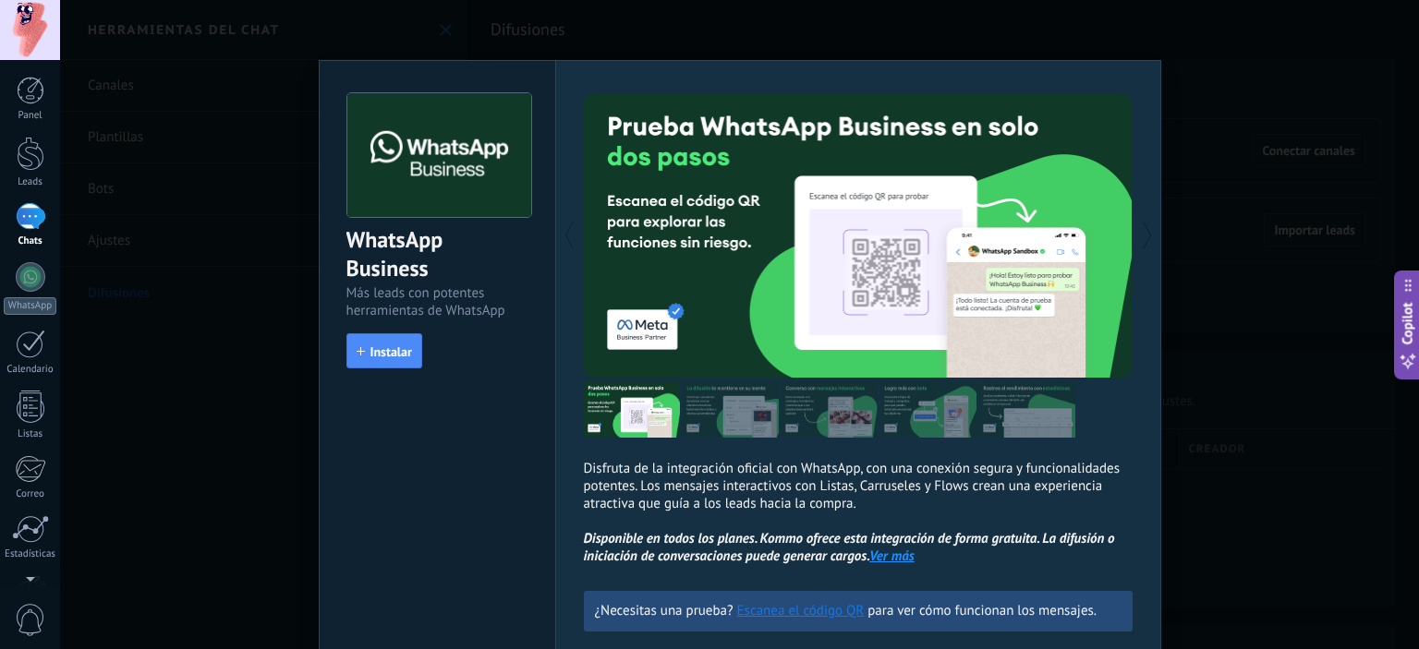
click at [1161, 178] on div "WhatsApp Business Más leads con potentes herramientas de WhatsApp install Insta…" at bounding box center [739, 324] width 1359 height 649
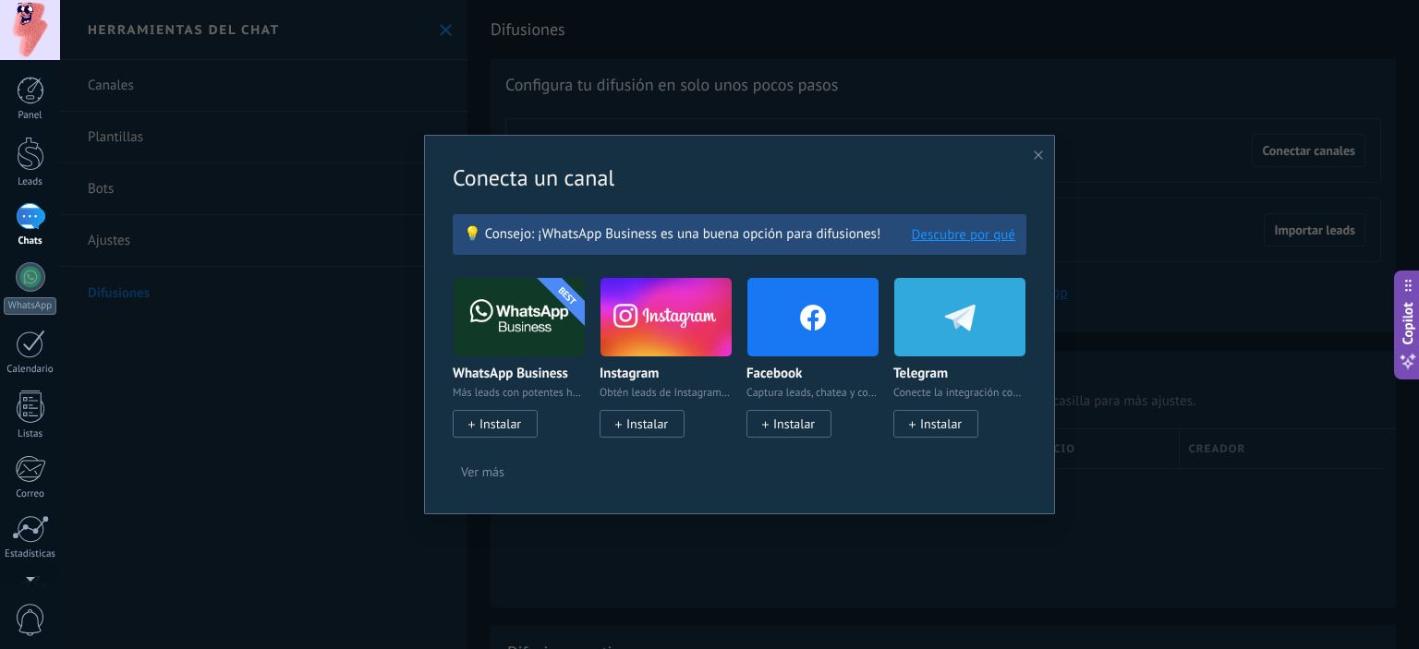
click at [964, 238] on button "Descubre por qué" at bounding box center [963, 235] width 103 height 18
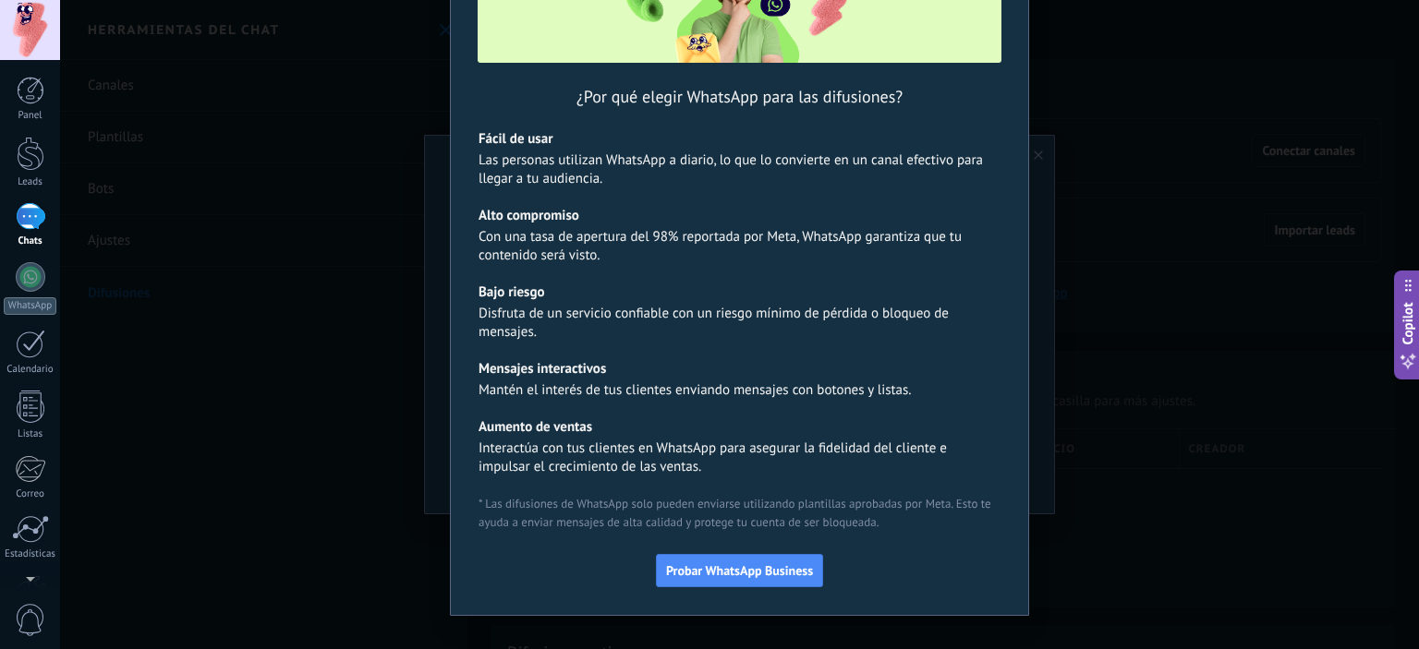
scroll to position [163, 0]
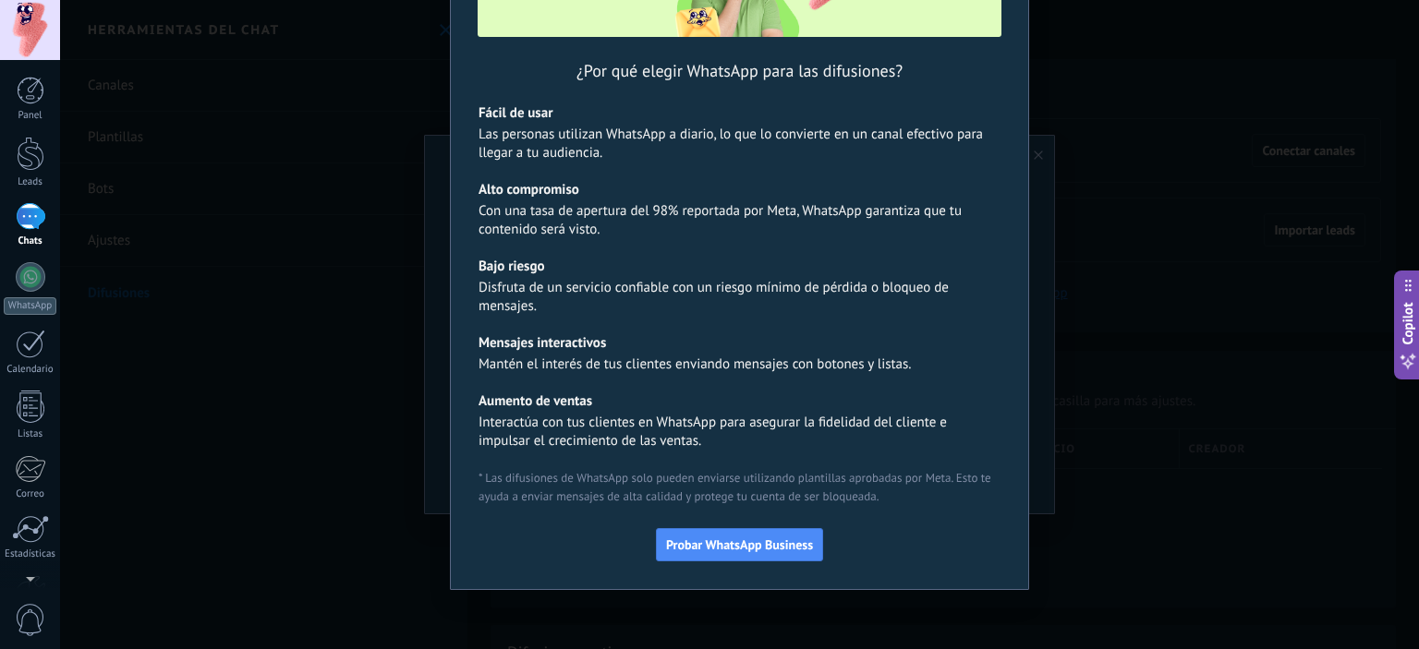
click at [1229, 481] on div "¿Por qué elegir WhatsApp para las difusiones? Fácil de usar Las personas utiliz…" at bounding box center [739, 324] width 1359 height 649
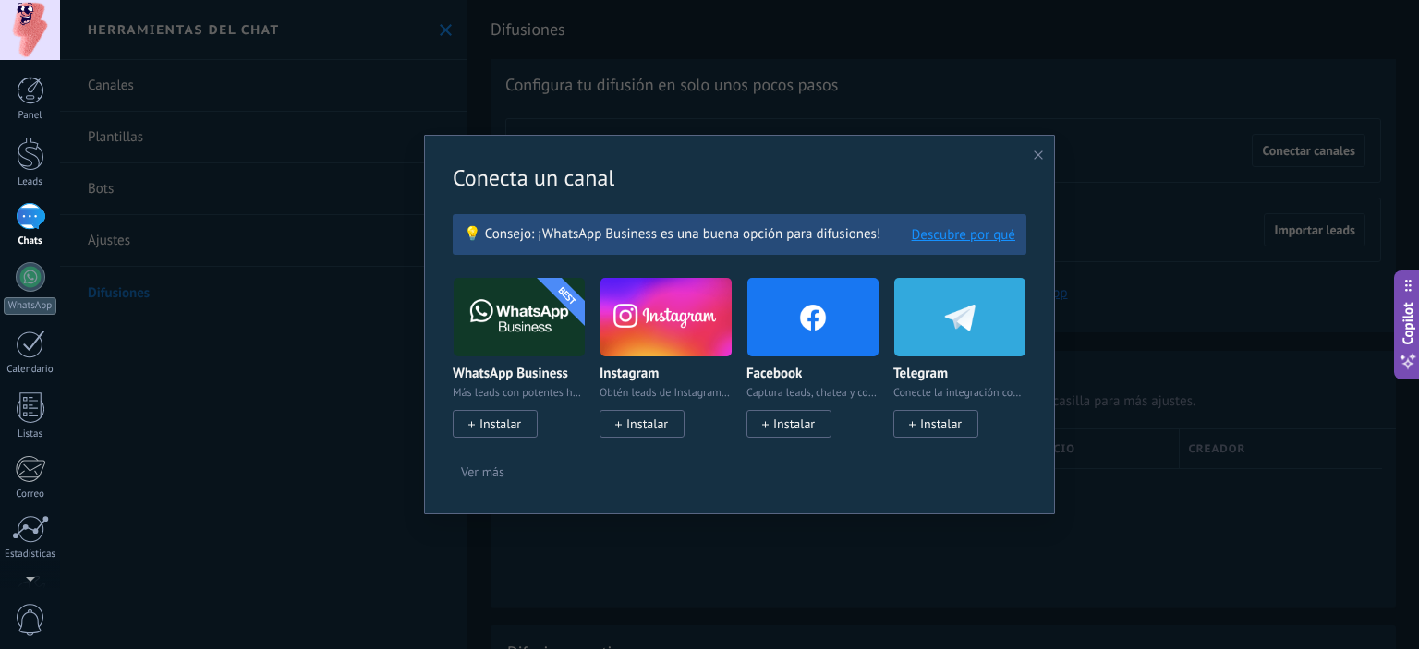
click at [1036, 160] on icon at bounding box center [1038, 155] width 9 height 9
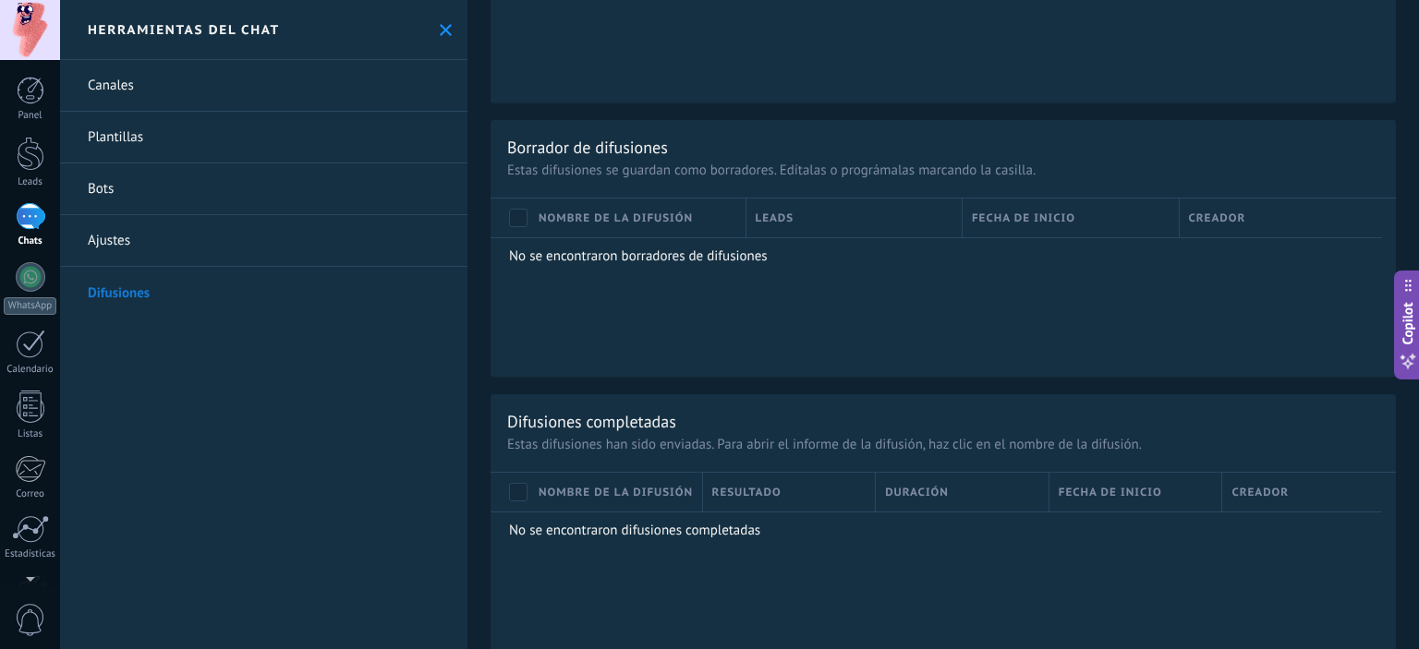
scroll to position [803, 0]
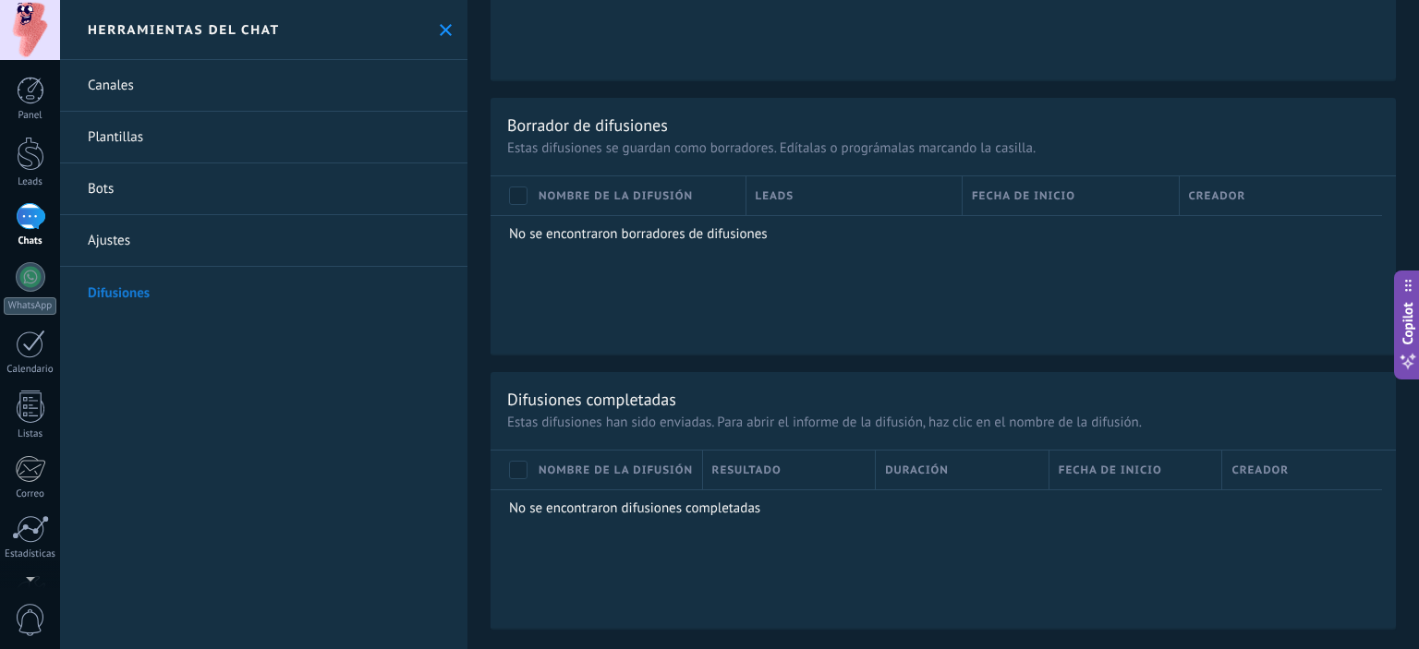
click at [194, 231] on link "Ajustes" at bounding box center [263, 241] width 407 height 52
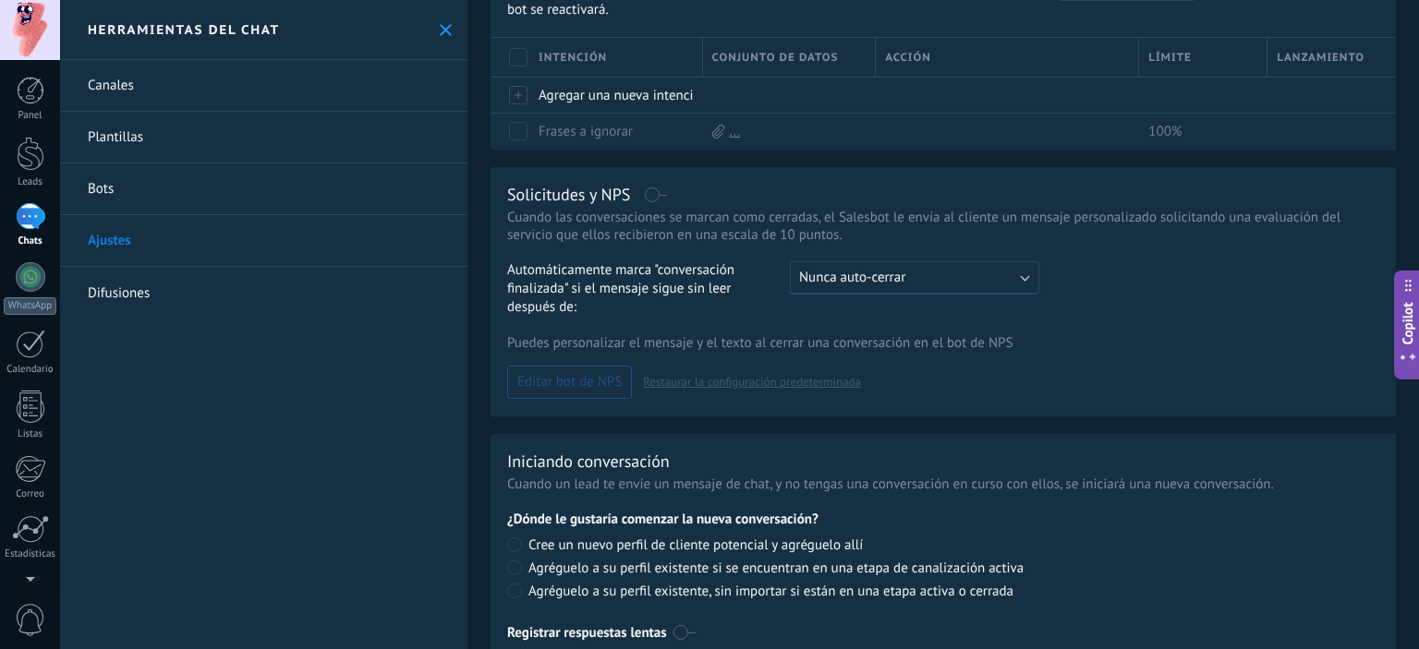
scroll to position [437, 0]
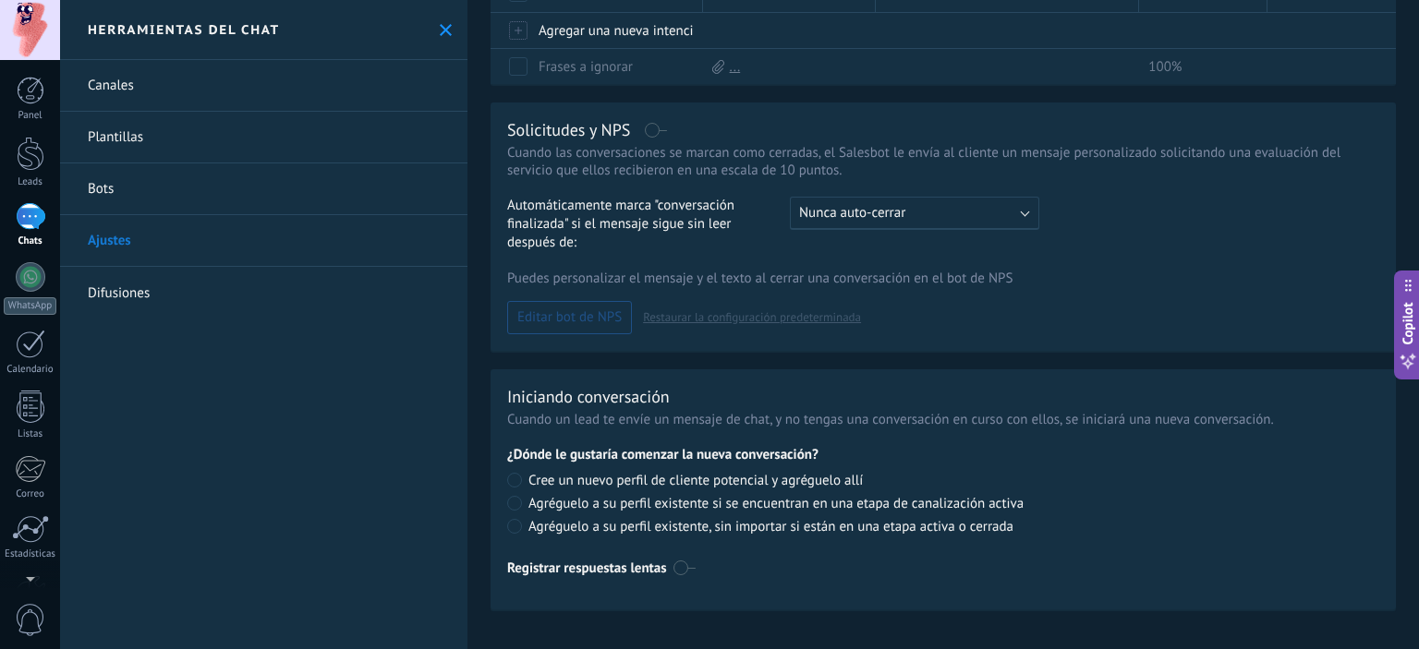
click at [298, 172] on link "Bots" at bounding box center [263, 189] width 407 height 52
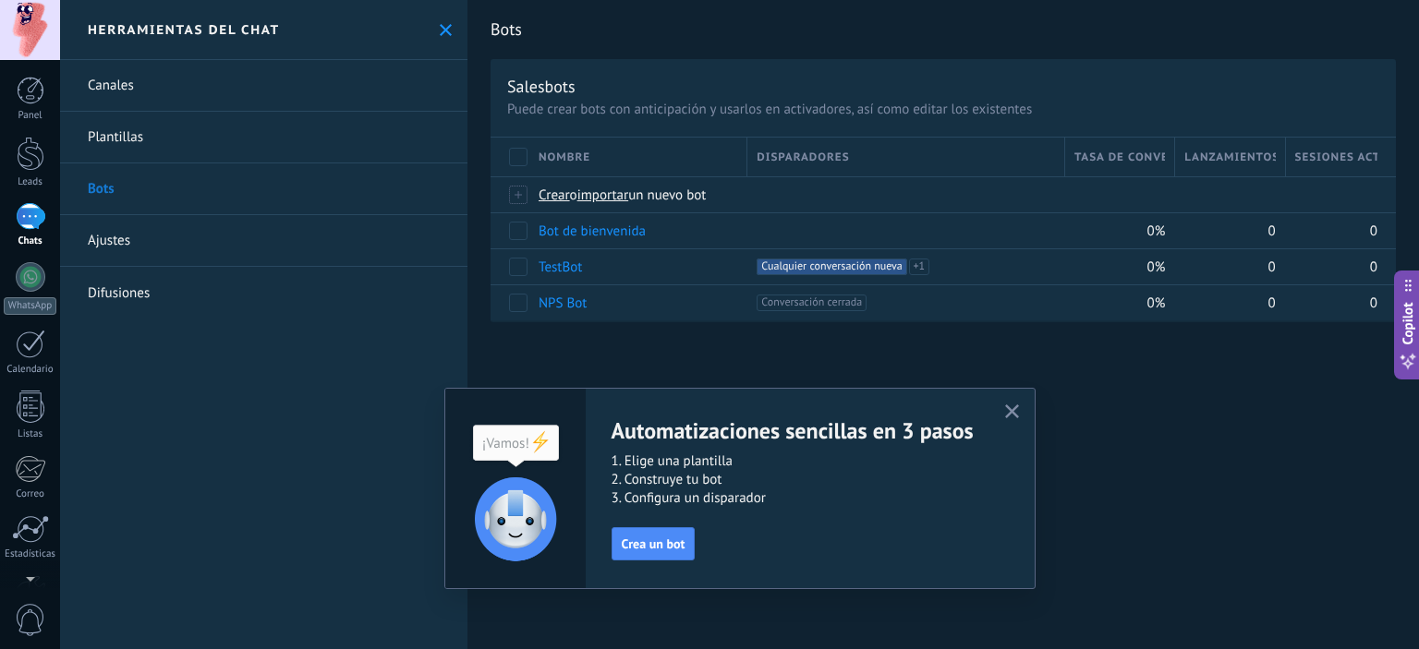
click at [212, 150] on link "Plantillas" at bounding box center [263, 138] width 407 height 52
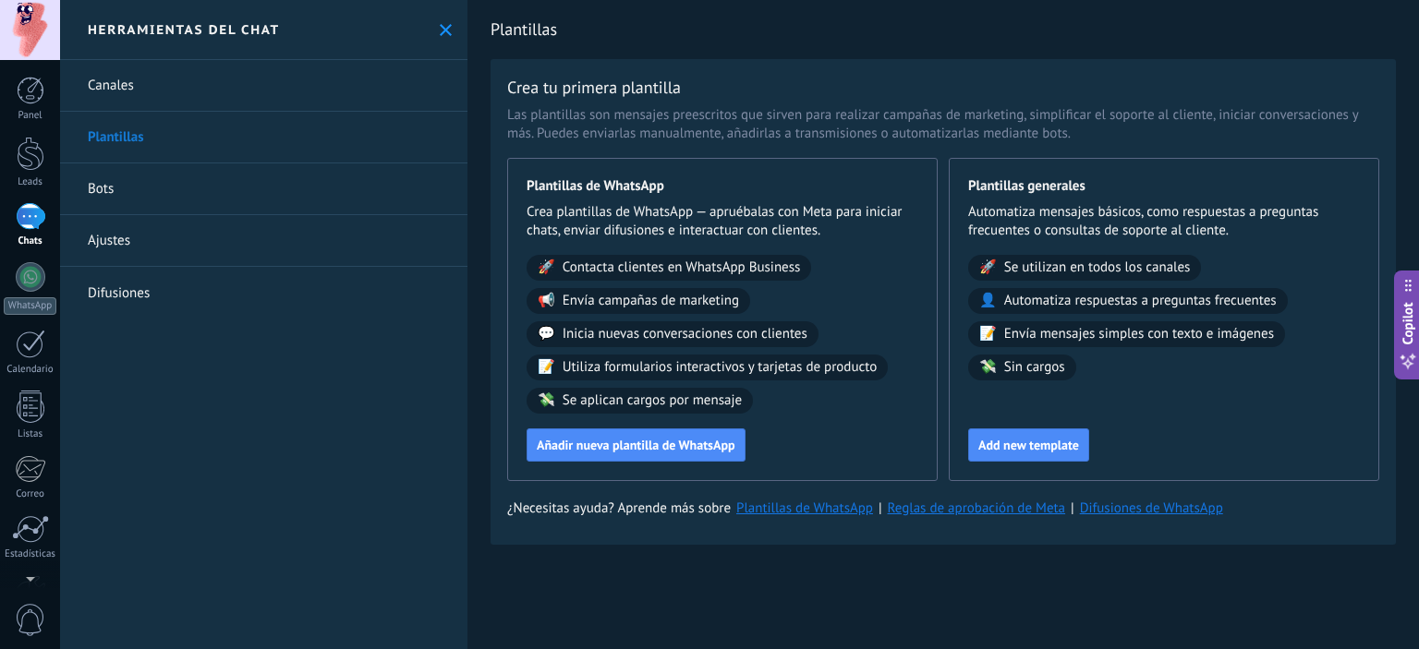
click at [245, 88] on link "Canales" at bounding box center [263, 86] width 407 height 52
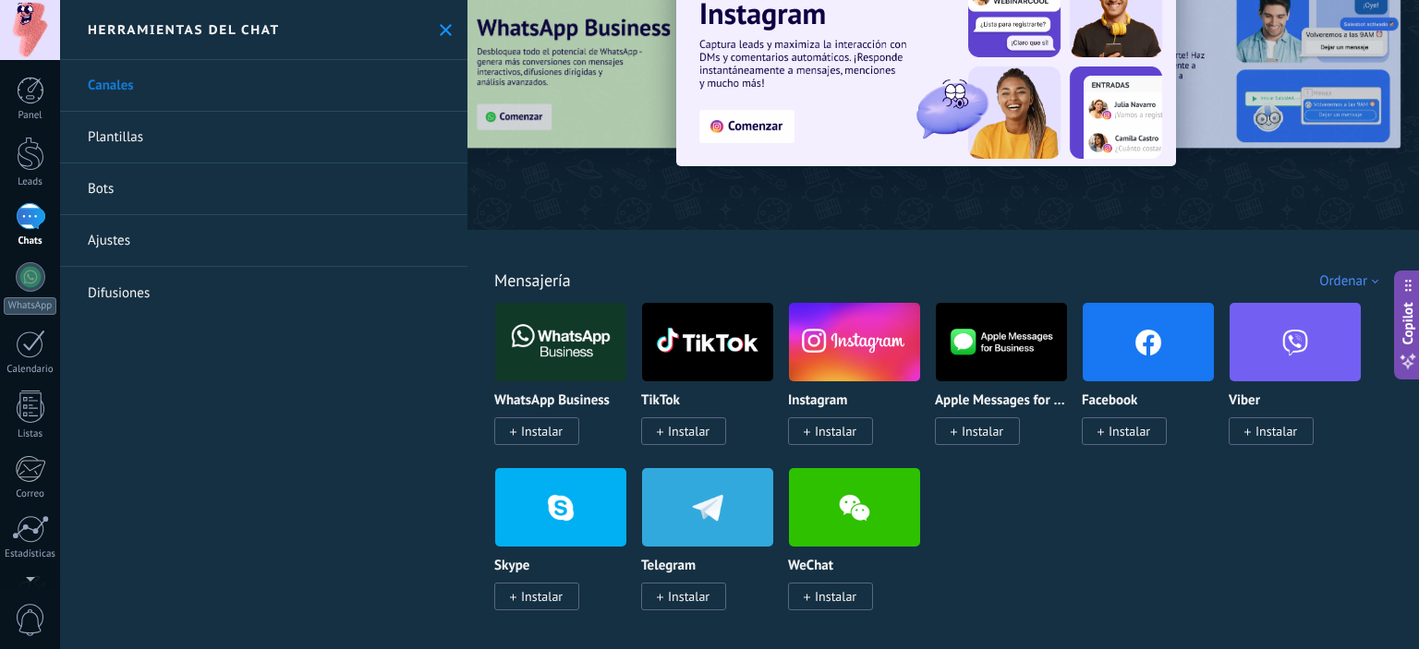
scroll to position [92, 0]
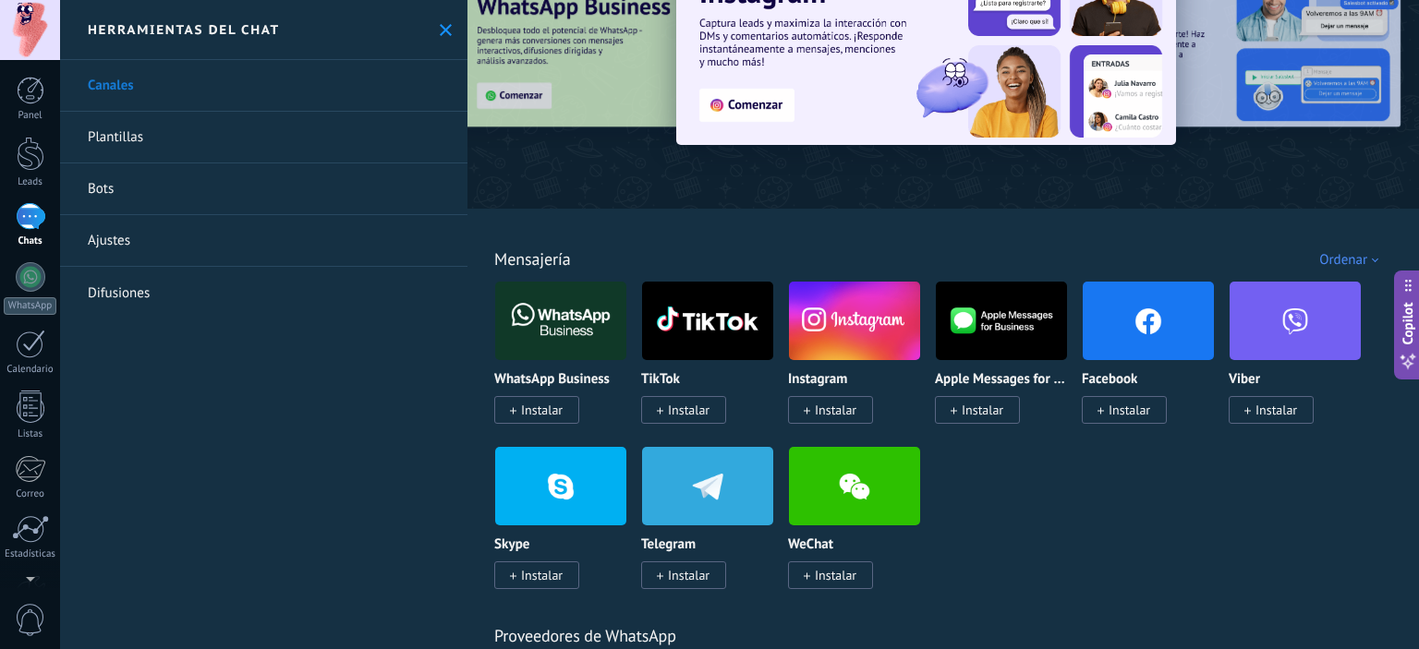
click at [987, 321] on img at bounding box center [1001, 321] width 131 height 90
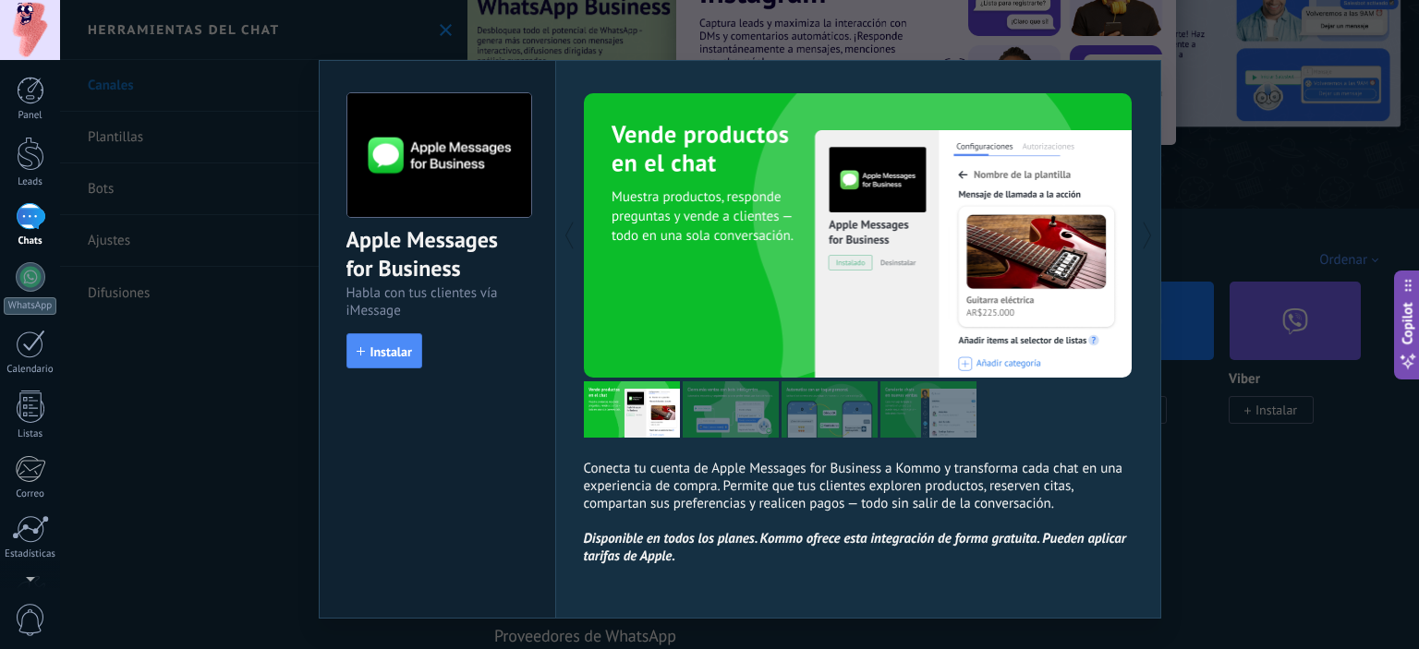
click at [980, 410] on div at bounding box center [858, 409] width 549 height 56
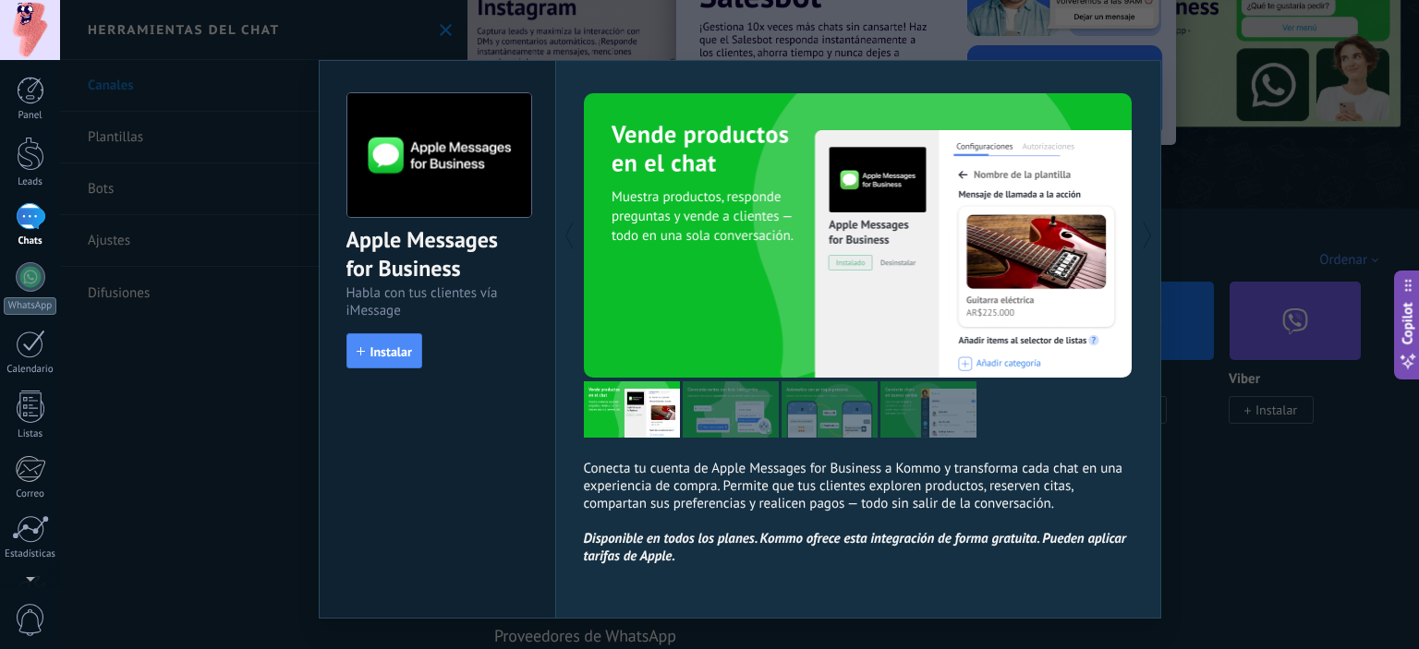
click at [1227, 481] on div "Apple Messages for Business Habla con tus clientes vía iMessage install Instala…" at bounding box center [739, 324] width 1359 height 649
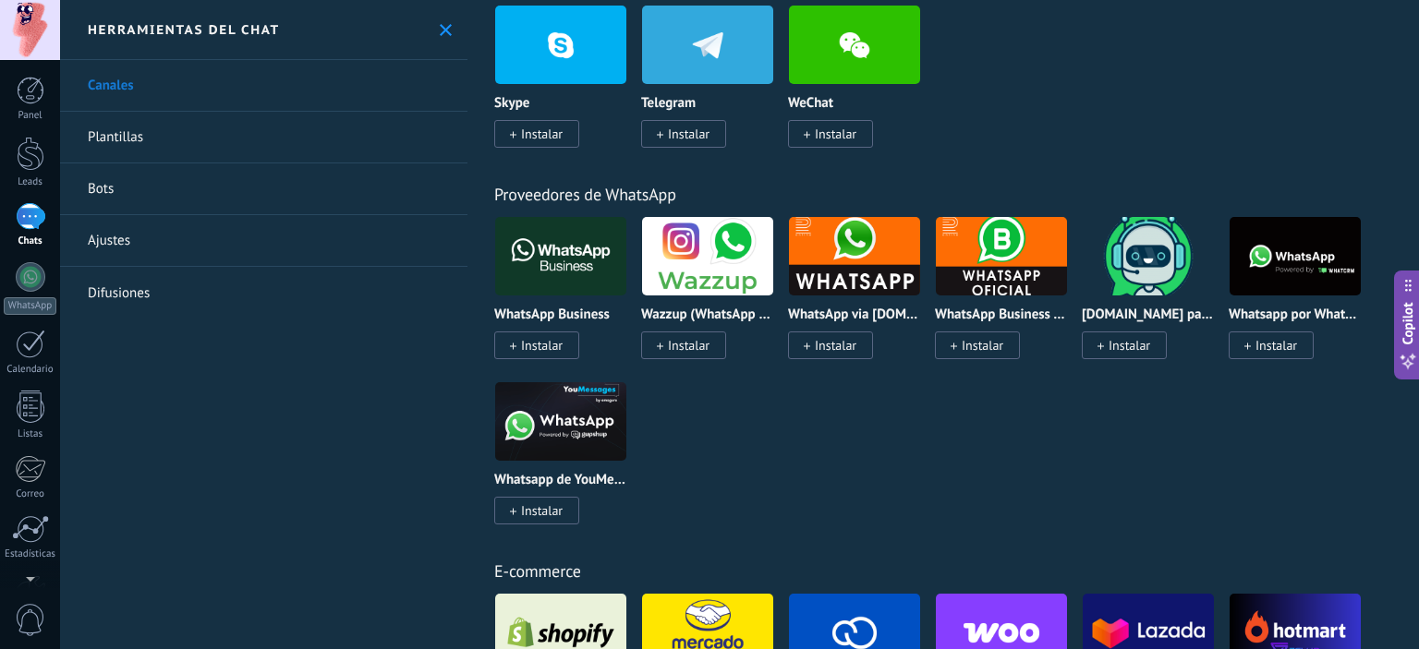
scroll to position [554, 0]
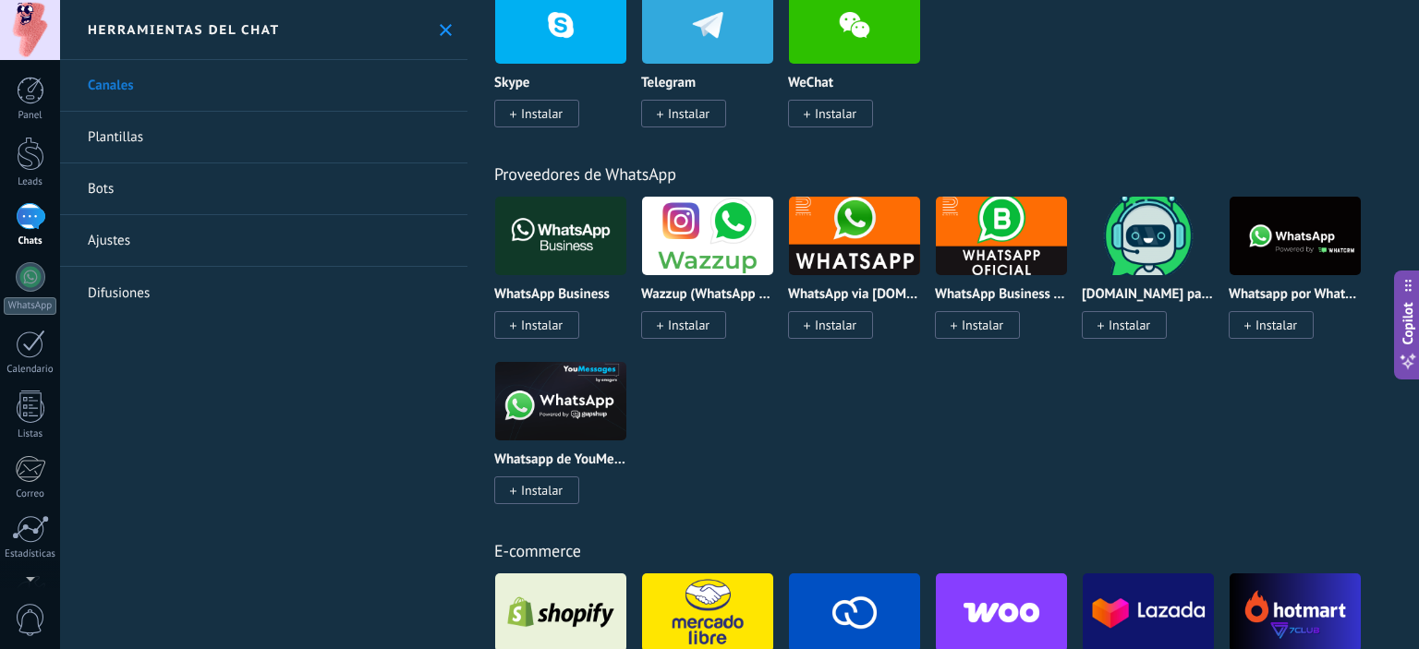
click at [982, 322] on span "Instalar" at bounding box center [983, 325] width 42 height 17
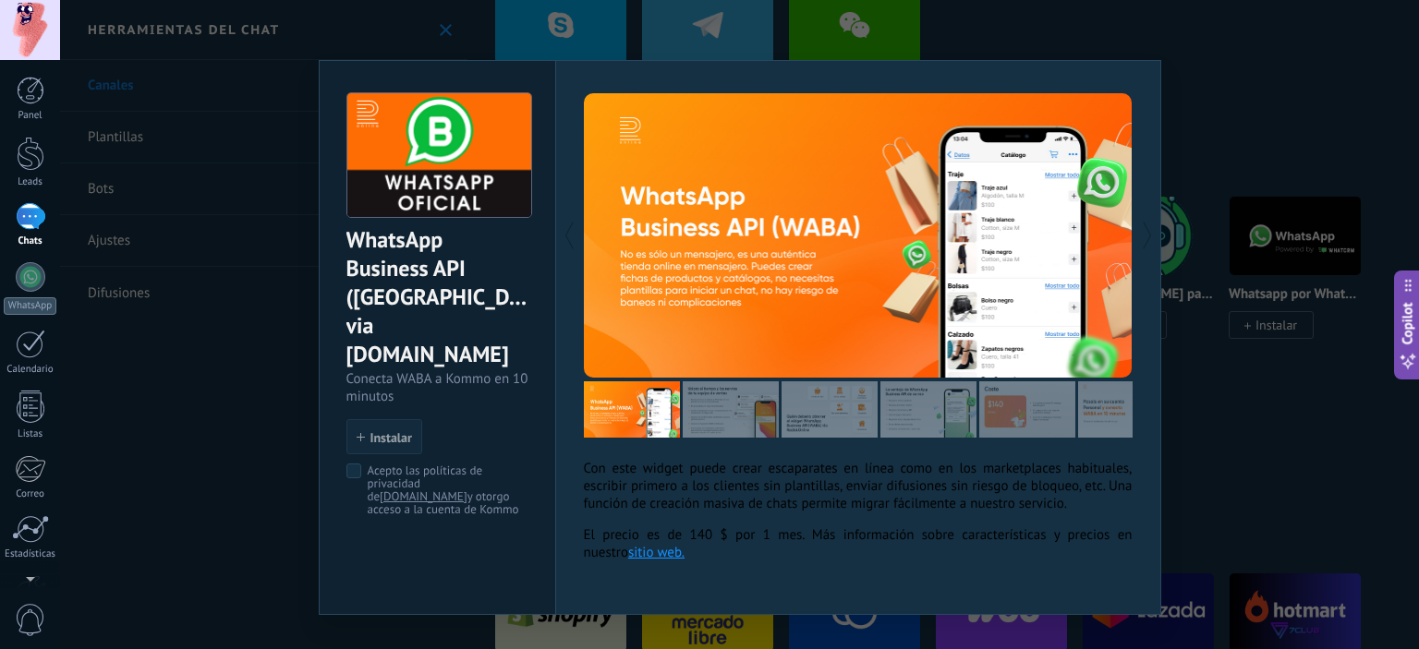
click at [1293, 267] on div "WhatsApp Business API ([GEOGRAPHIC_DATA]) via [DOMAIN_NAME] Conecta WABA a Komm…" at bounding box center [739, 324] width 1359 height 649
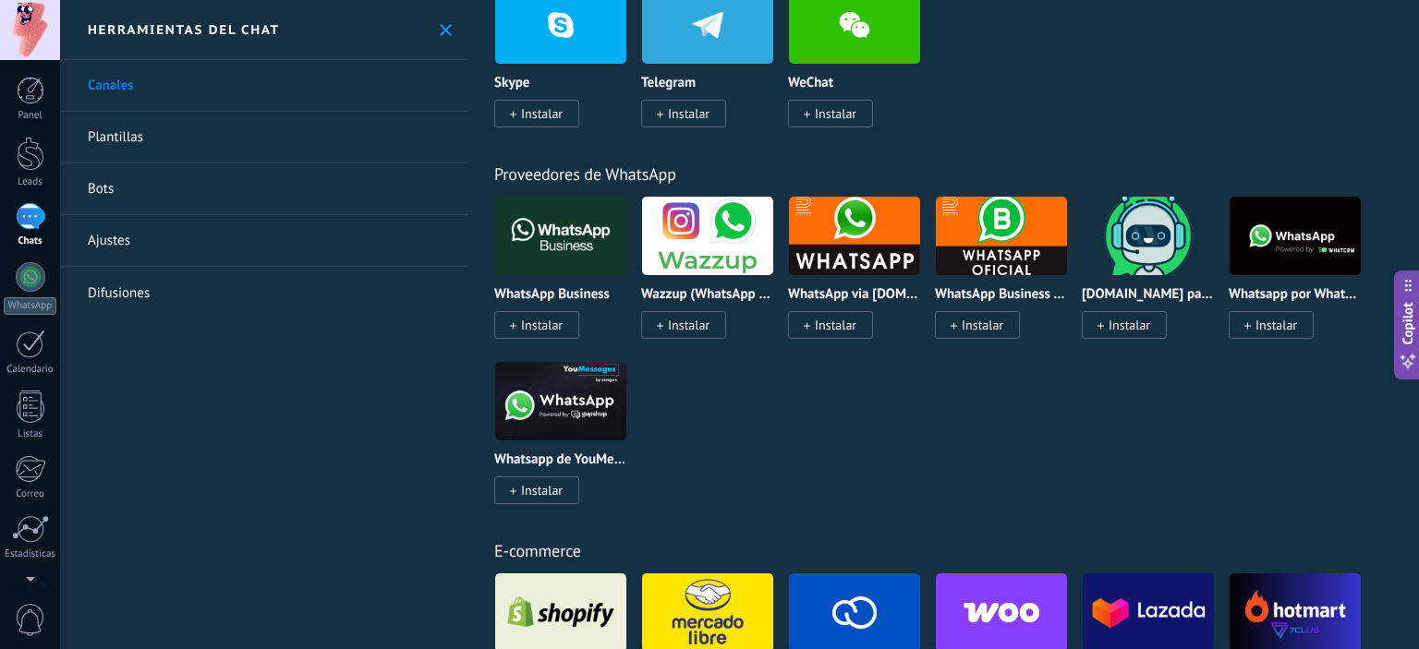
click at [1105, 328] on span "Instalar" at bounding box center [1124, 325] width 85 height 28
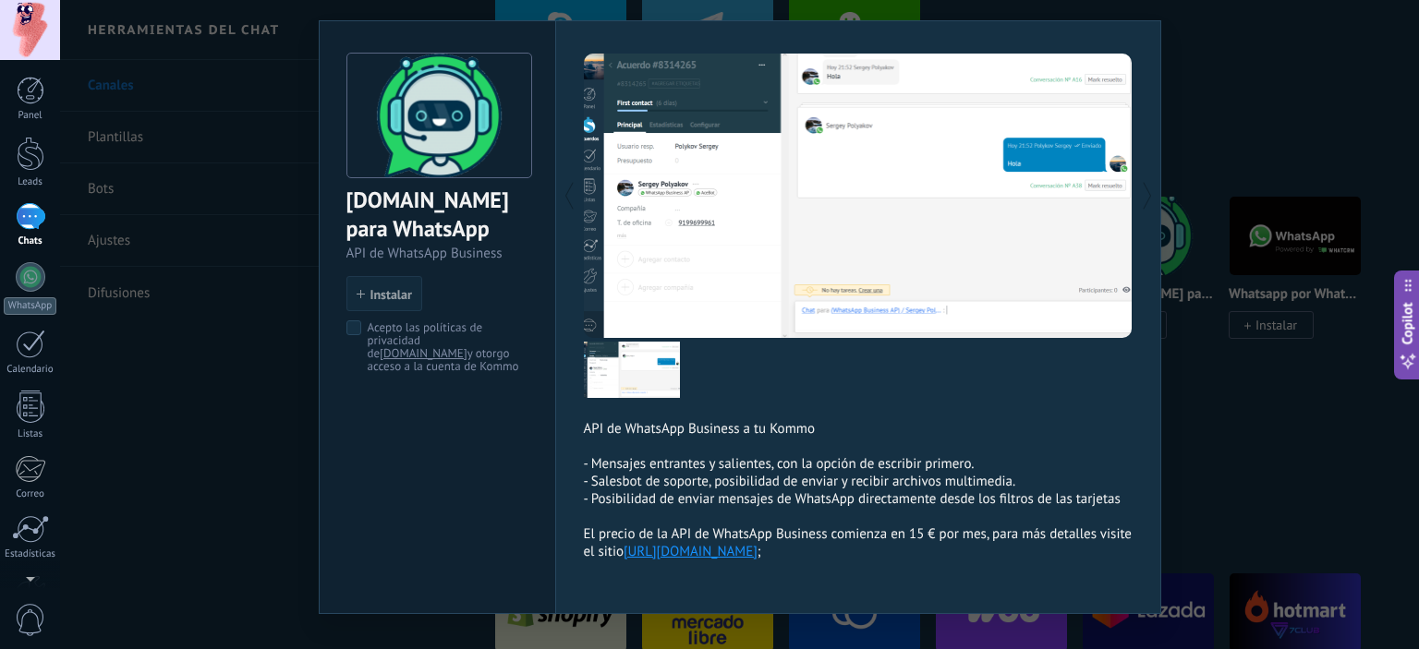
scroll to position [74, 0]
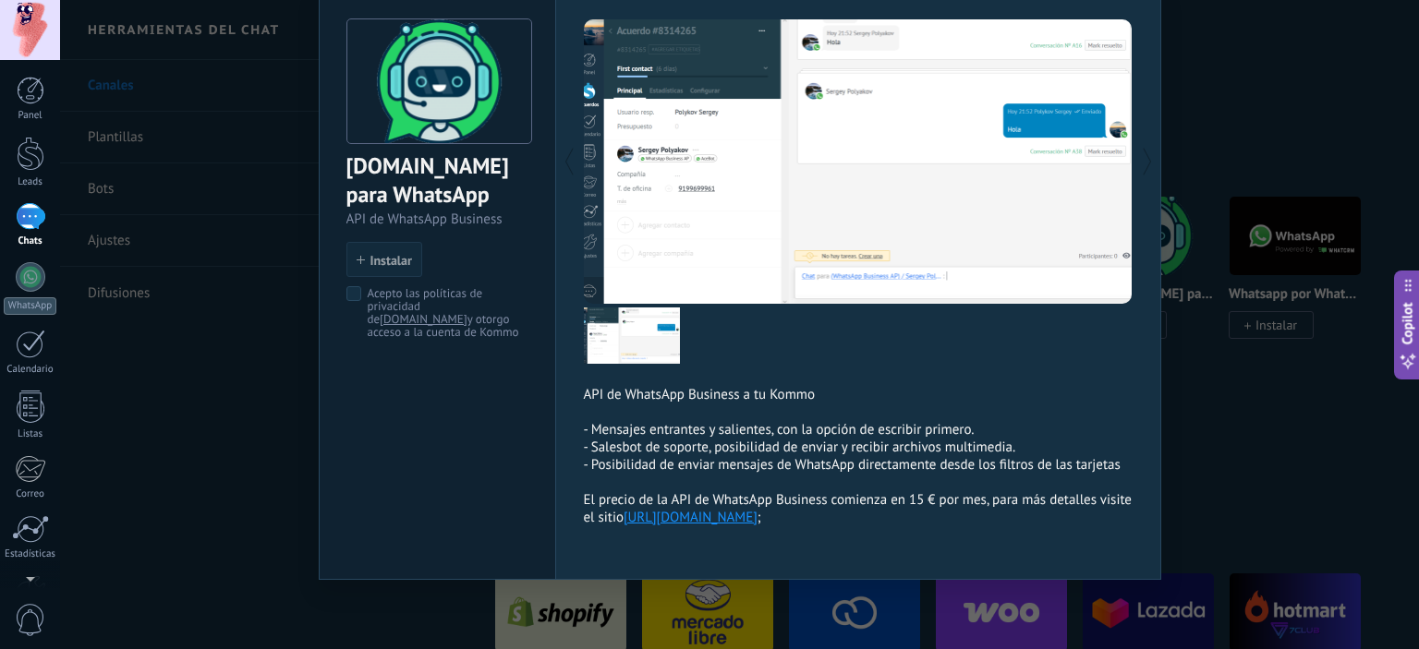
click at [1249, 343] on div "[DOMAIN_NAME] para WhatsApp API de WhatsApp Business install Instalar Acepto la…" at bounding box center [739, 324] width 1359 height 649
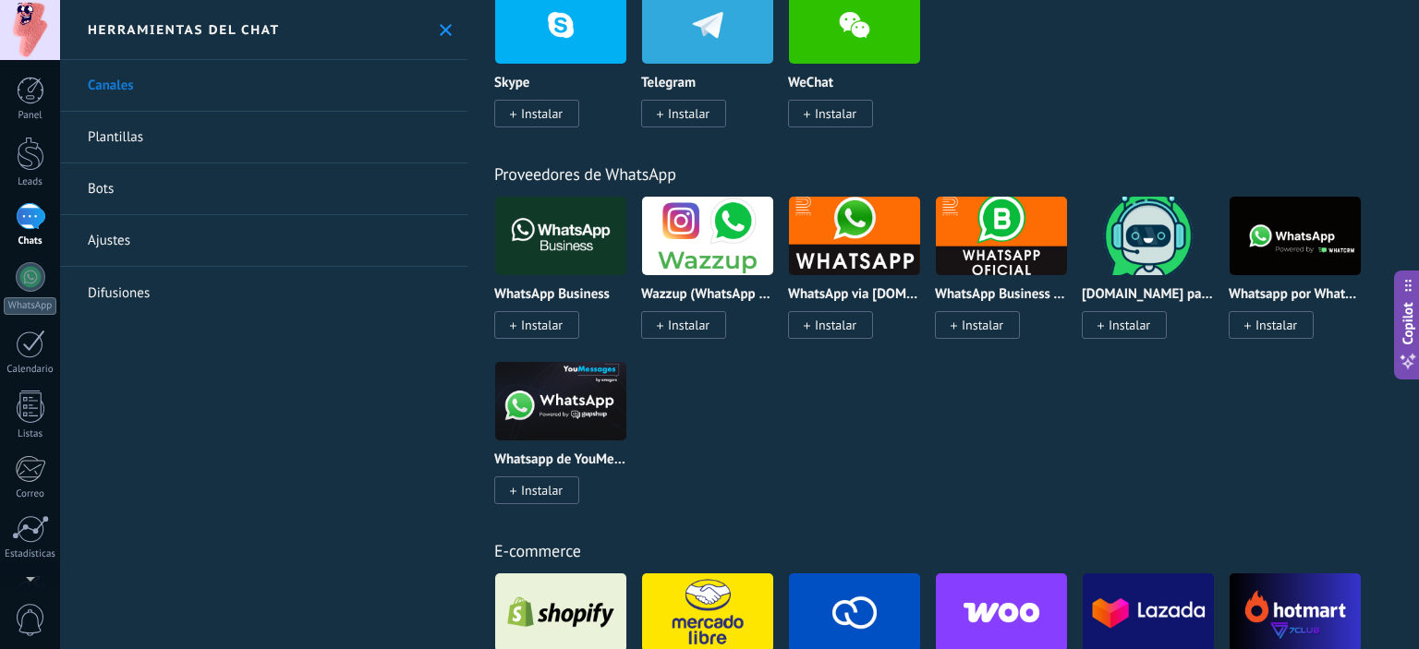
click at [1289, 255] on img at bounding box center [1294, 236] width 131 height 90
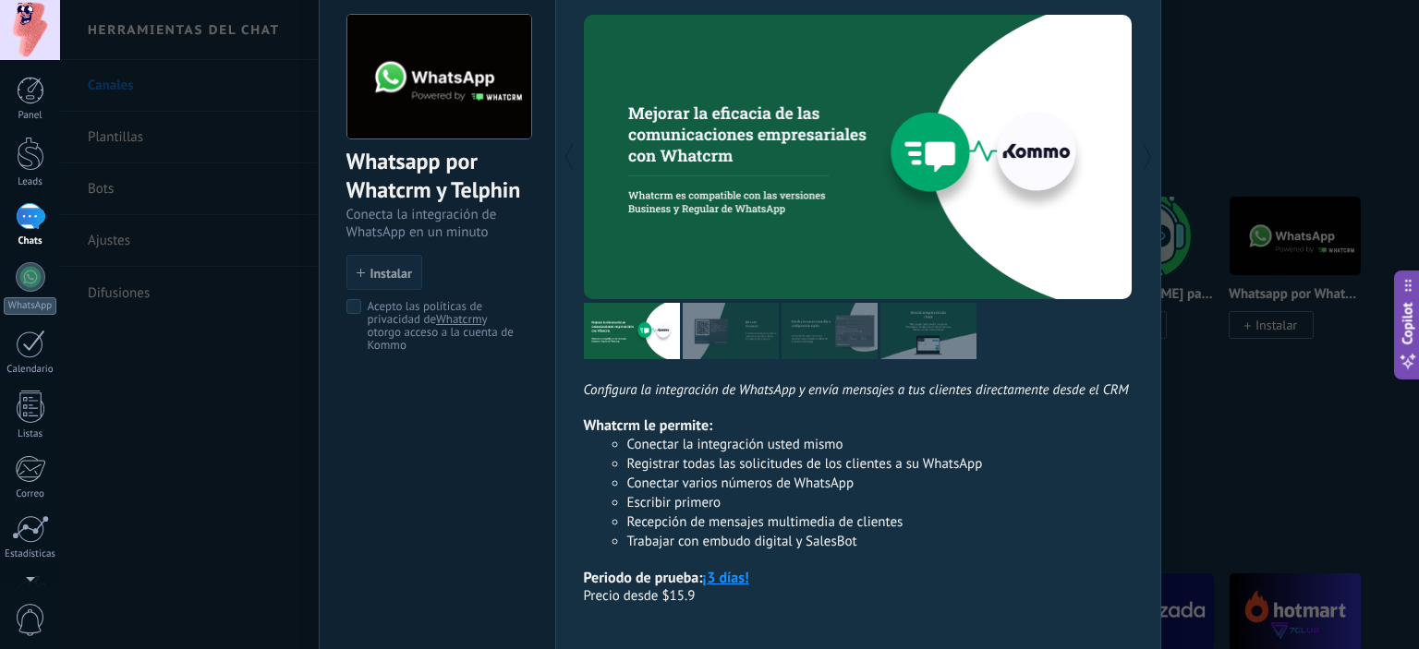
scroll to position [159, 0]
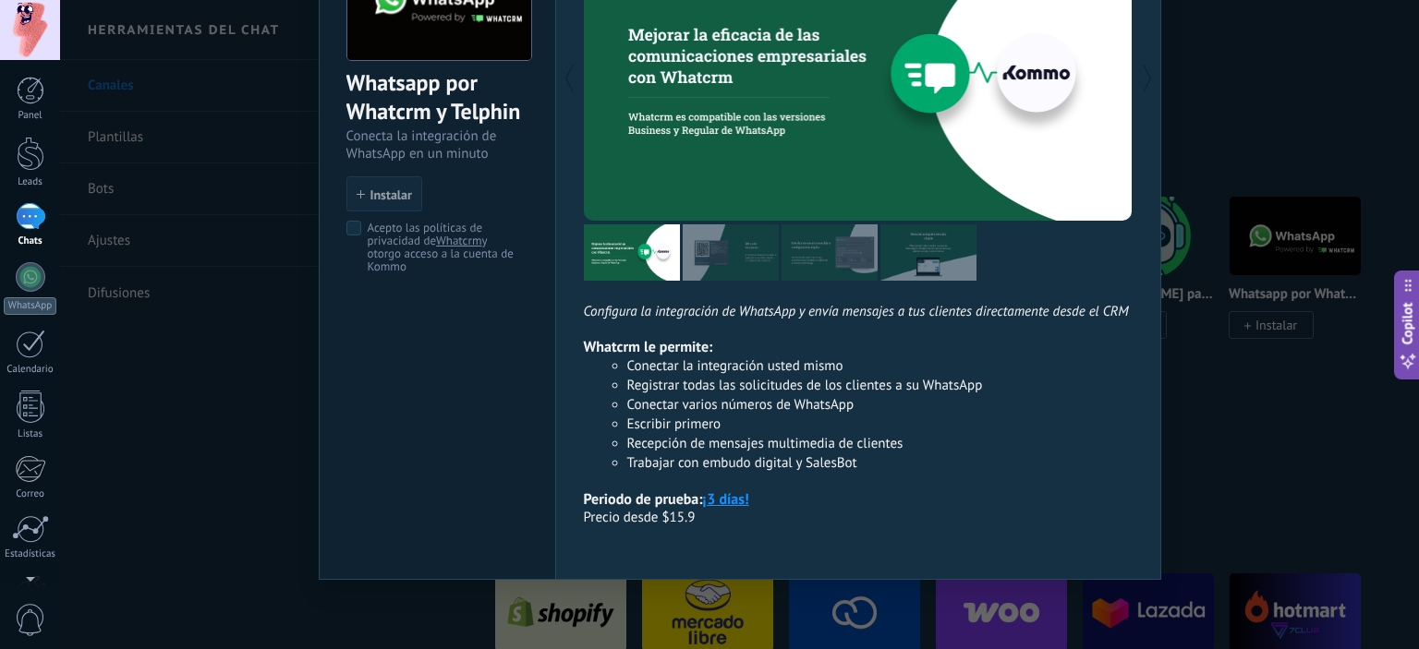
click at [1266, 335] on div "Whatsapp por Whatcrm y Telphin Conecta la integración de WhatsApp en un minuto …" at bounding box center [739, 324] width 1359 height 649
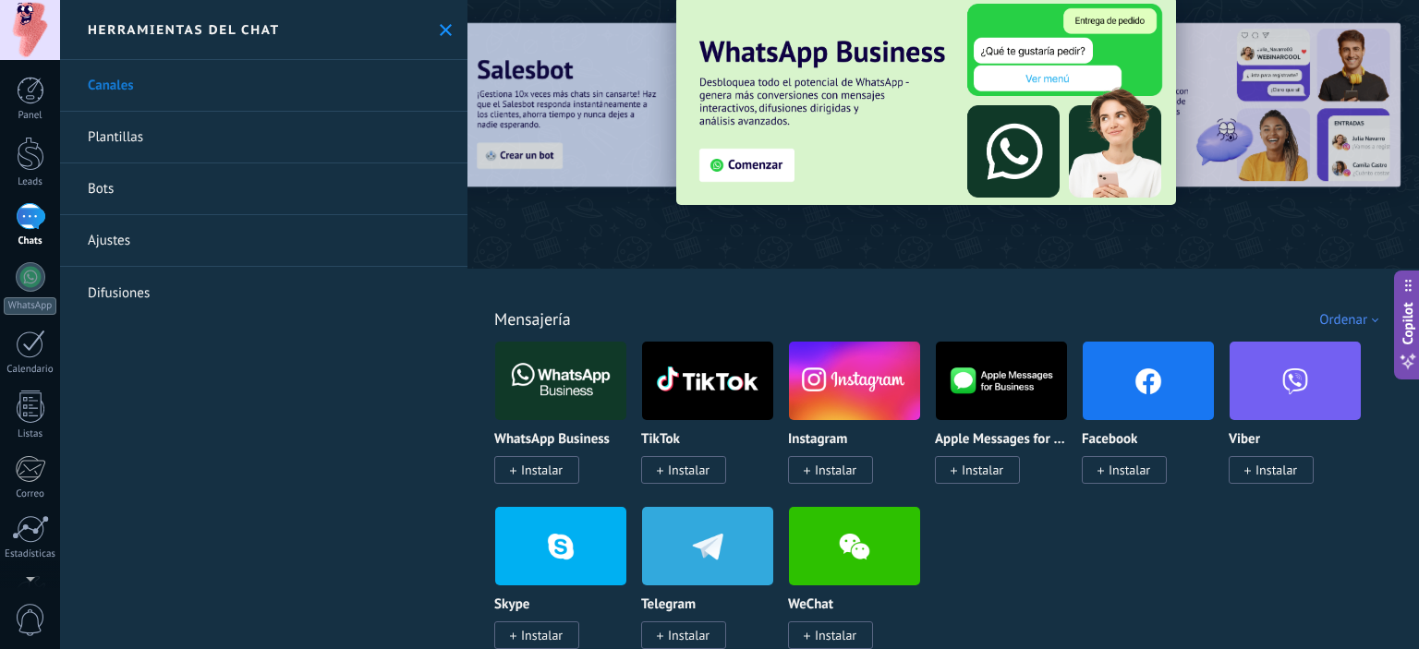
scroll to position [0, 0]
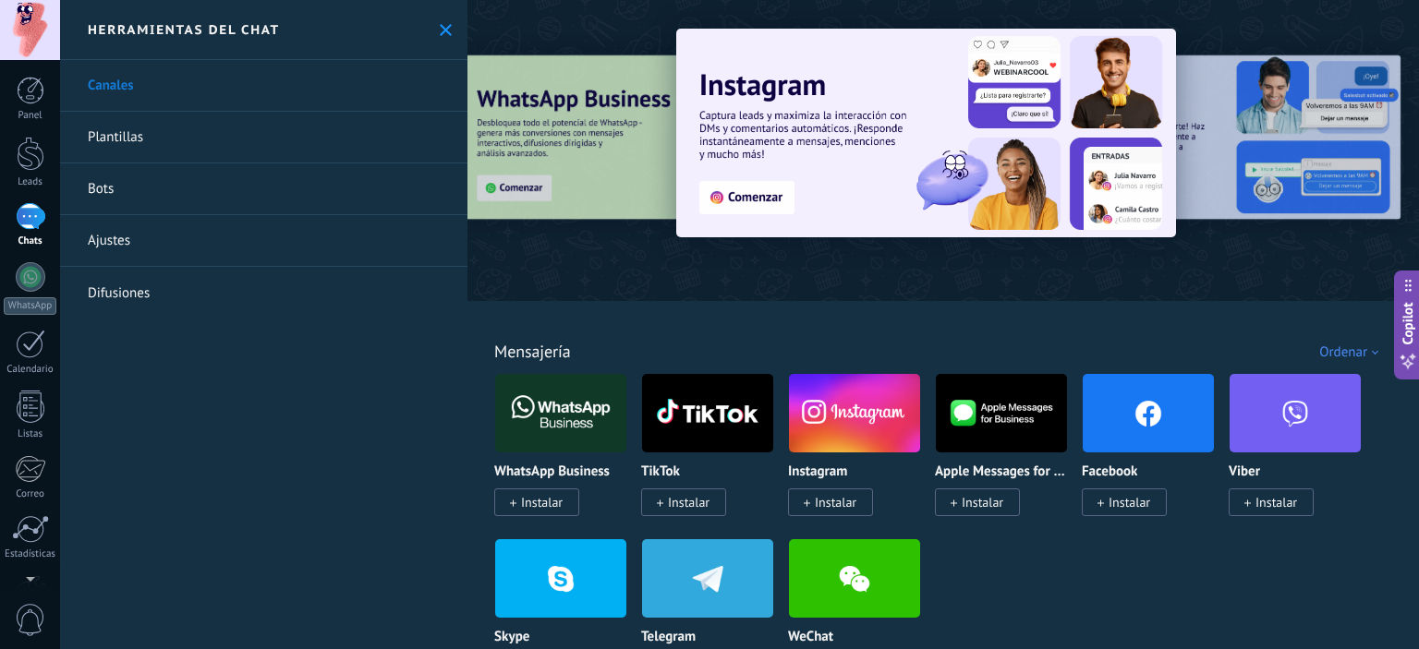
click at [1330, 354] on div "Ordenar" at bounding box center [1352, 353] width 66 height 18
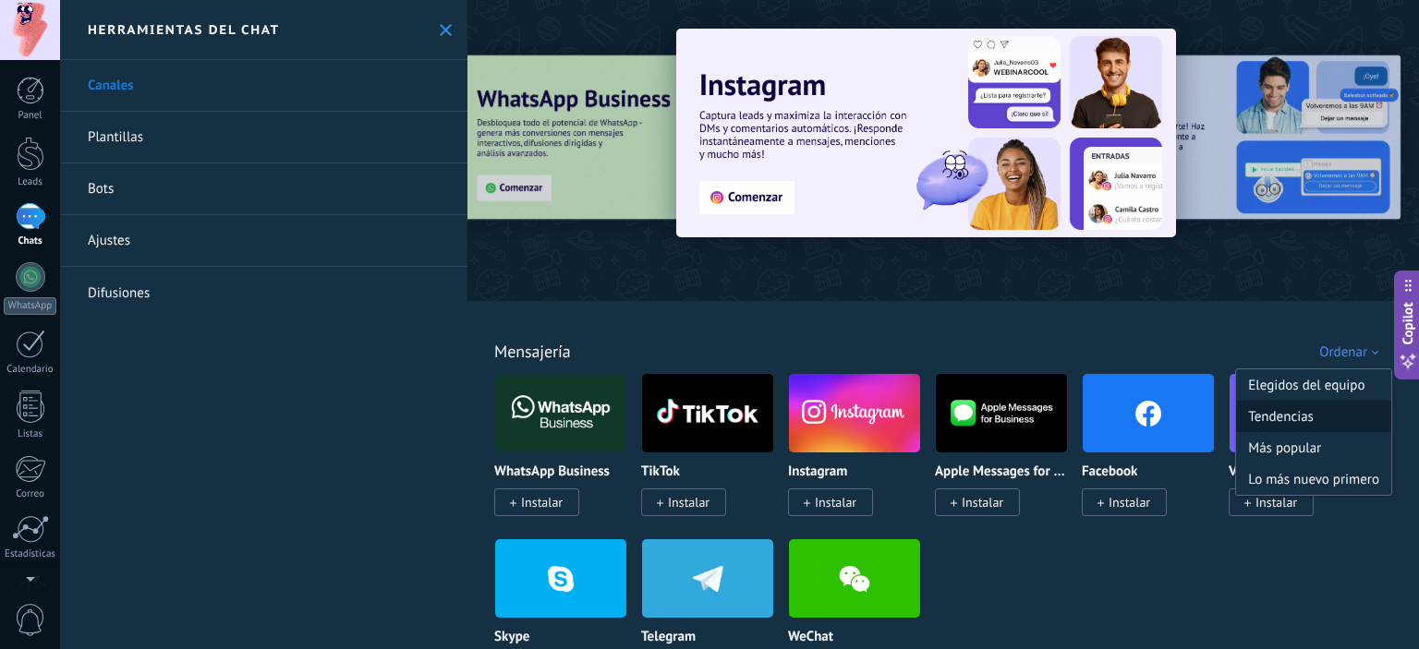
click at [1311, 408] on div "Tendencias" at bounding box center [1313, 416] width 155 height 31
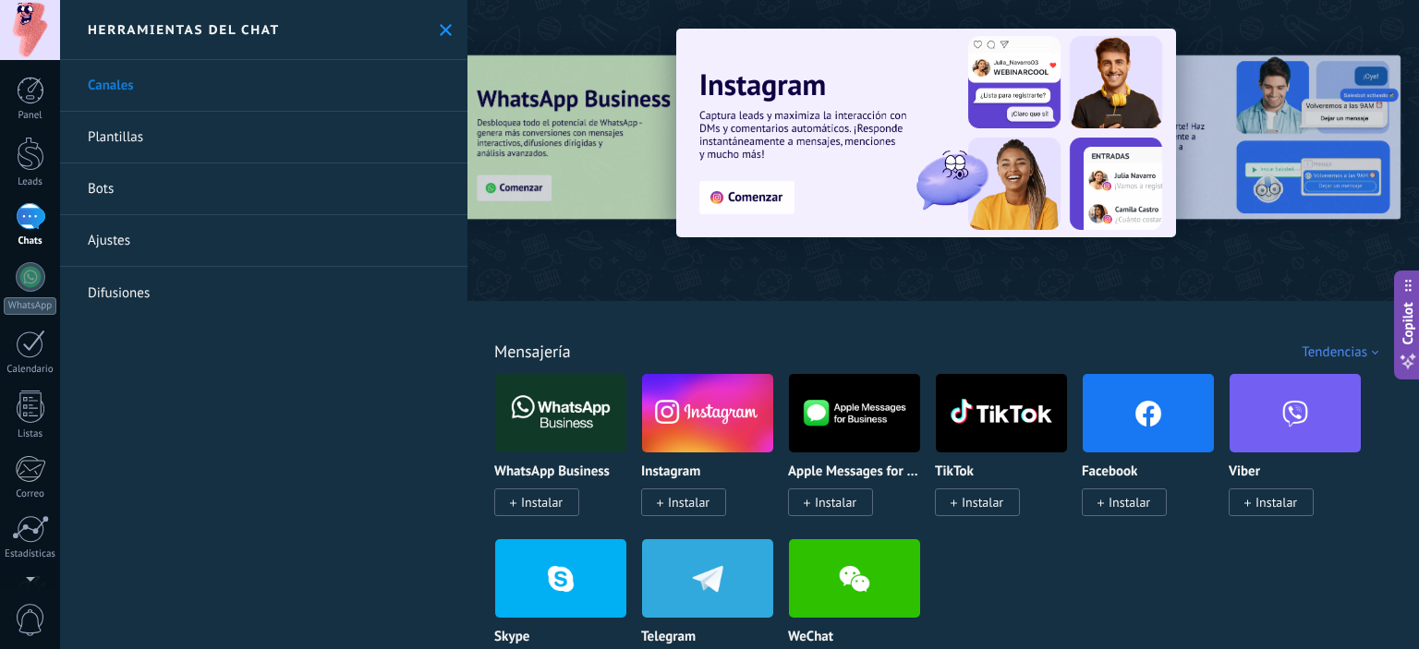
click at [111, 139] on link "Plantillas" at bounding box center [263, 138] width 407 height 52
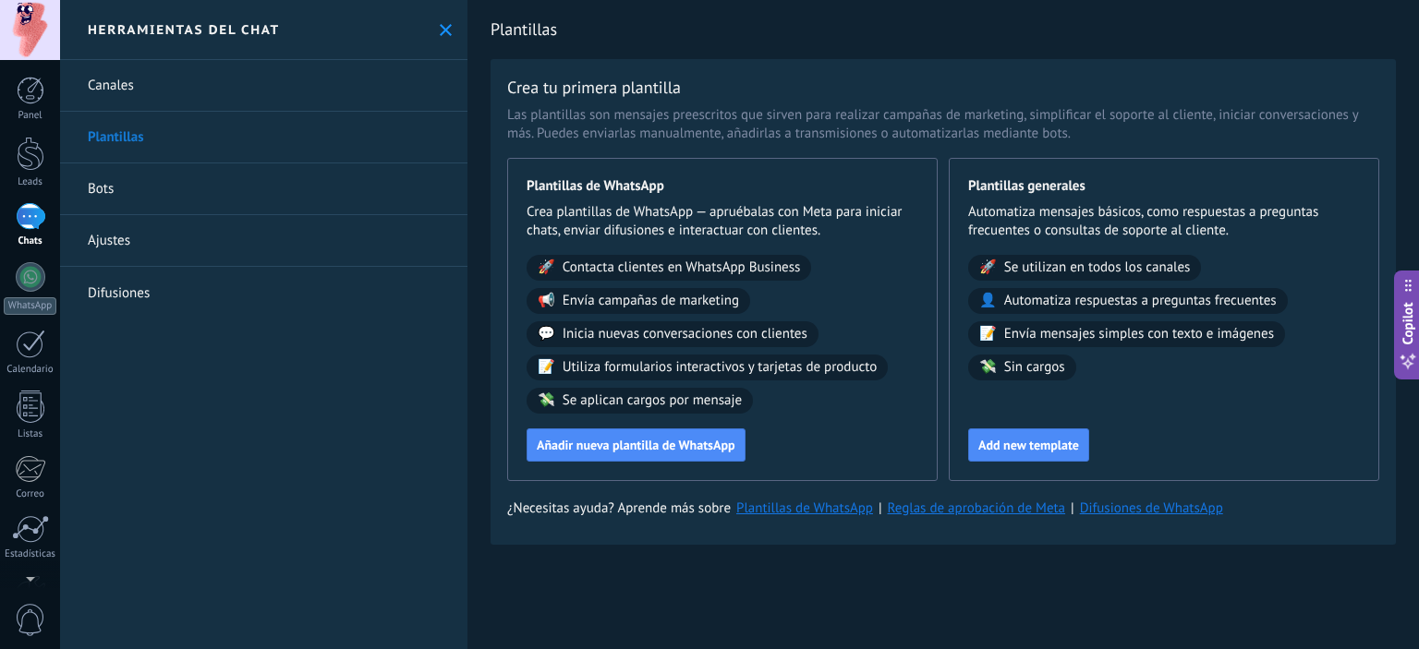
click at [161, 206] on link "Bots" at bounding box center [263, 189] width 407 height 52
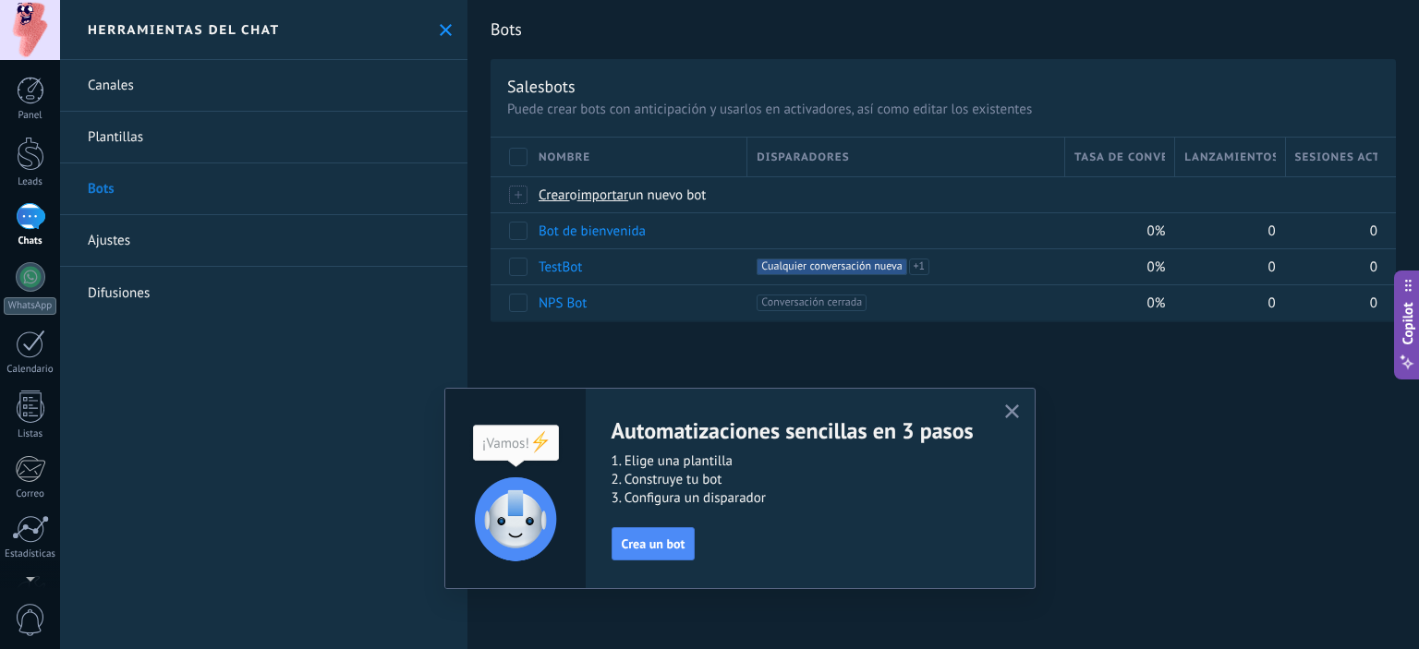
click at [158, 237] on link "Ajustes" at bounding box center [263, 241] width 407 height 52
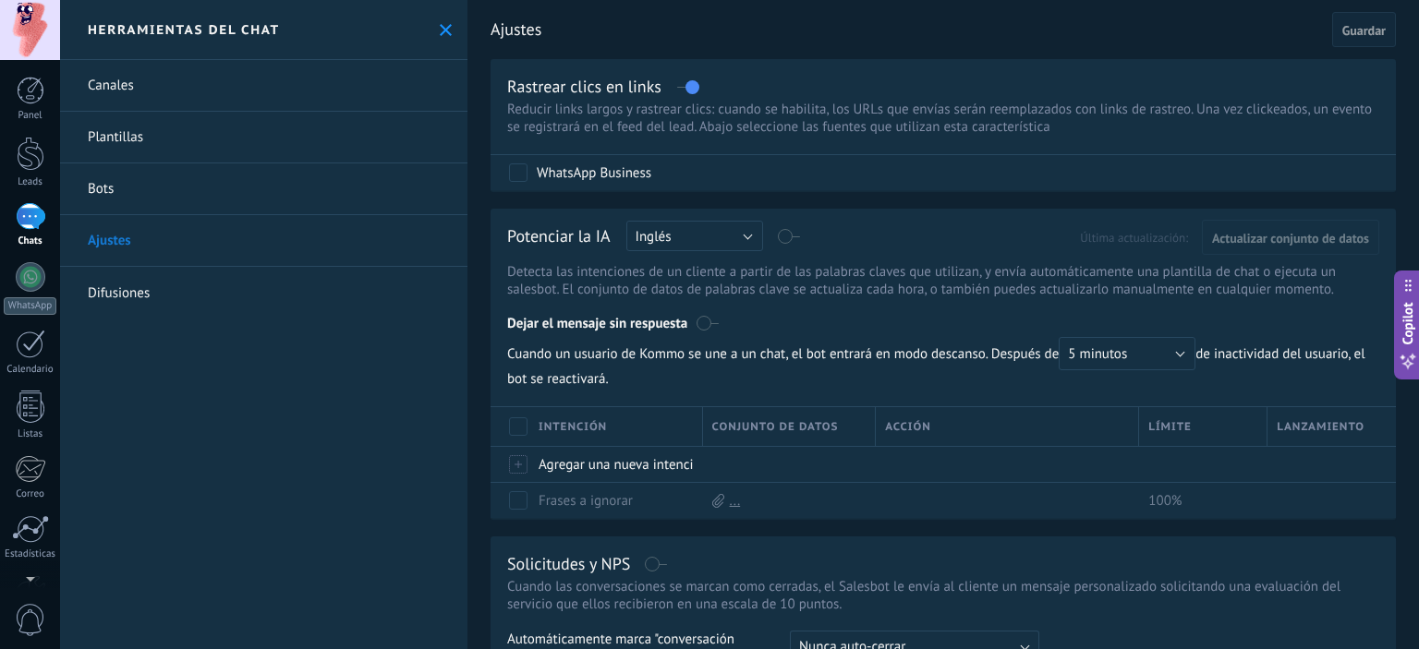
click at [23, 191] on div "Panel Leads Chats WhatsApp Clientes" at bounding box center [30, 393] width 60 height 632
click at [30, 165] on div at bounding box center [31, 154] width 28 height 34
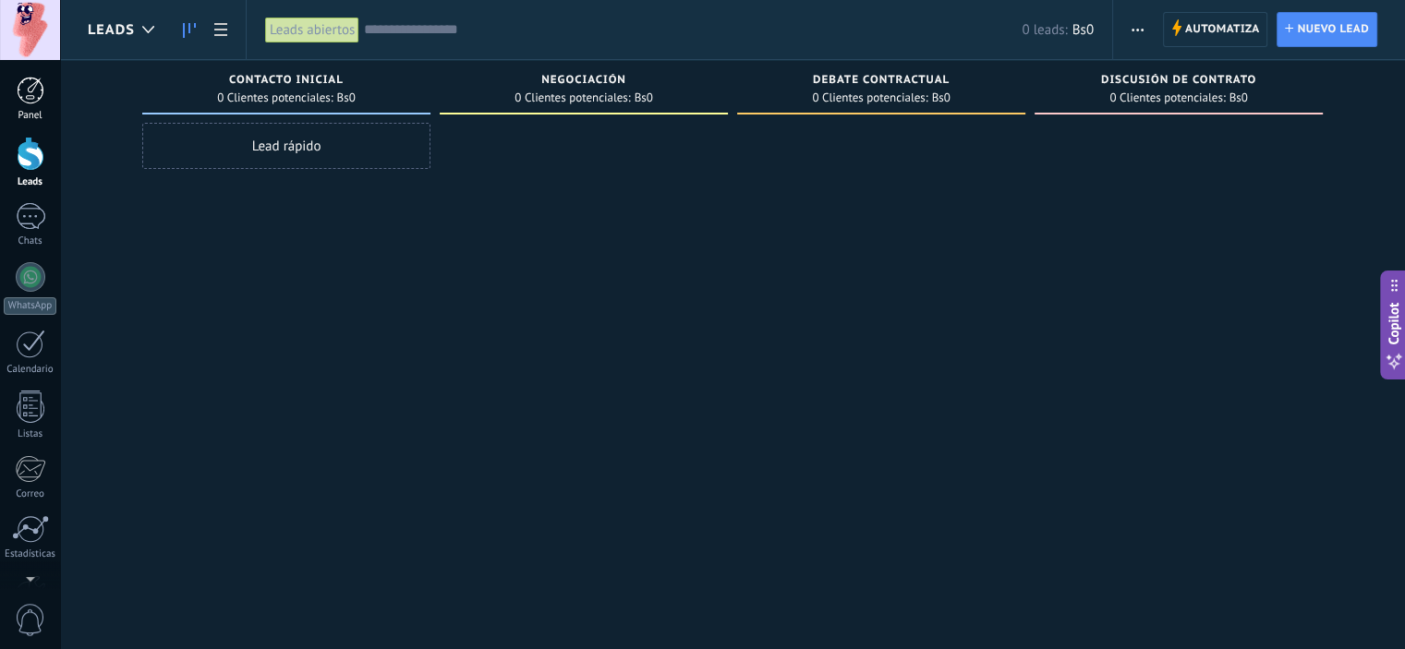
click at [32, 88] on div at bounding box center [31, 91] width 28 height 28
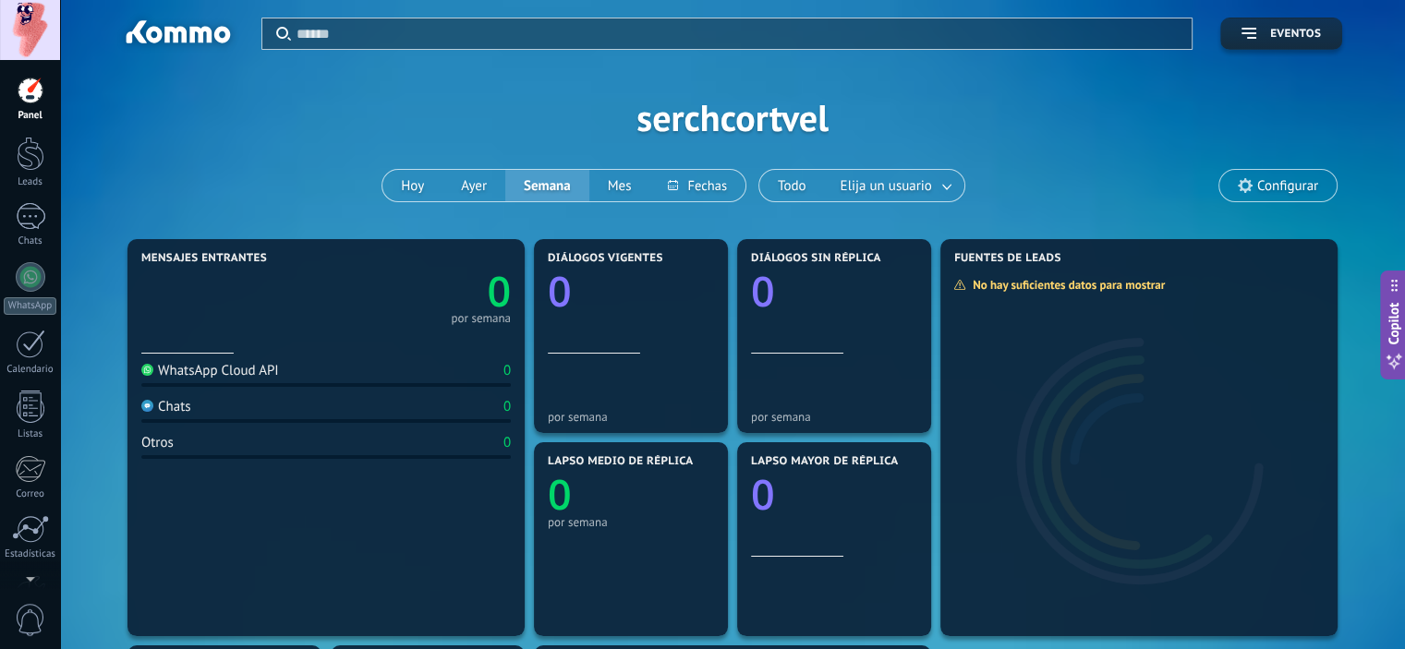
click at [38, 196] on div "Panel Leads Chats WhatsApp Clientes" at bounding box center [30, 393] width 60 height 632
click at [31, 182] on div "Leads" at bounding box center [31, 182] width 54 height 12
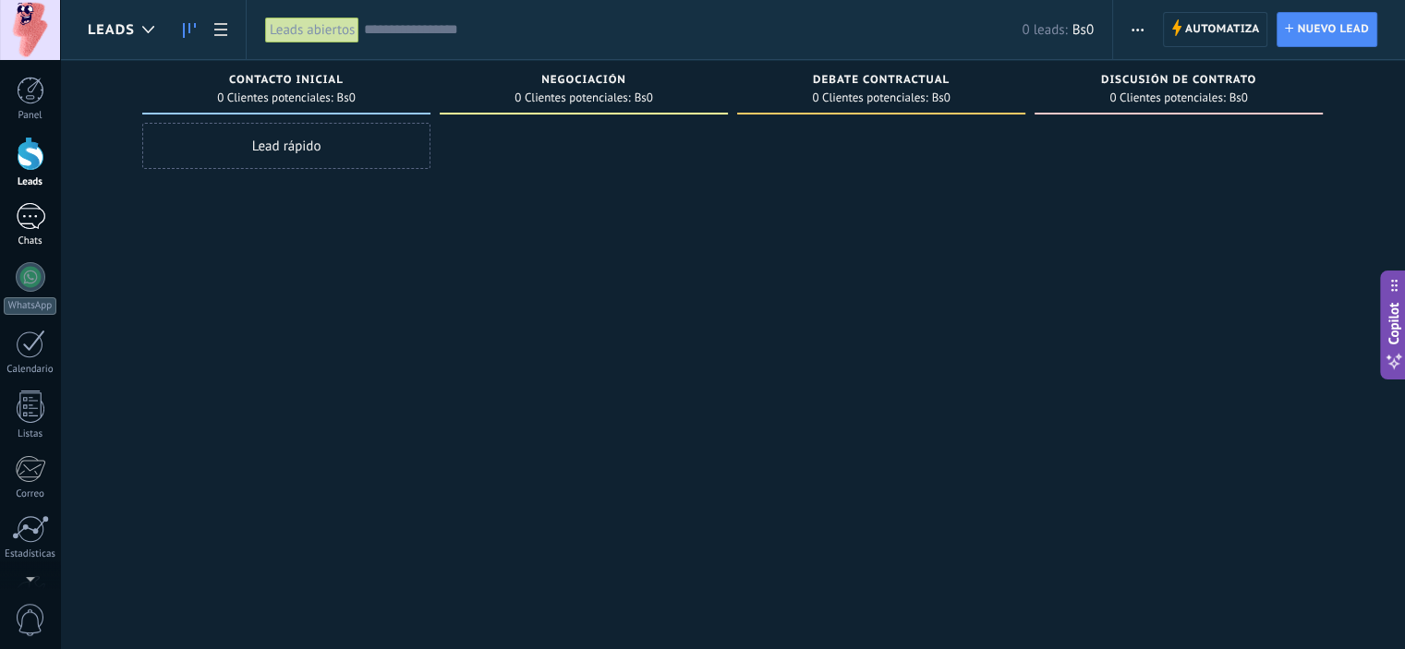
click at [21, 239] on div "Chats" at bounding box center [31, 242] width 54 height 12
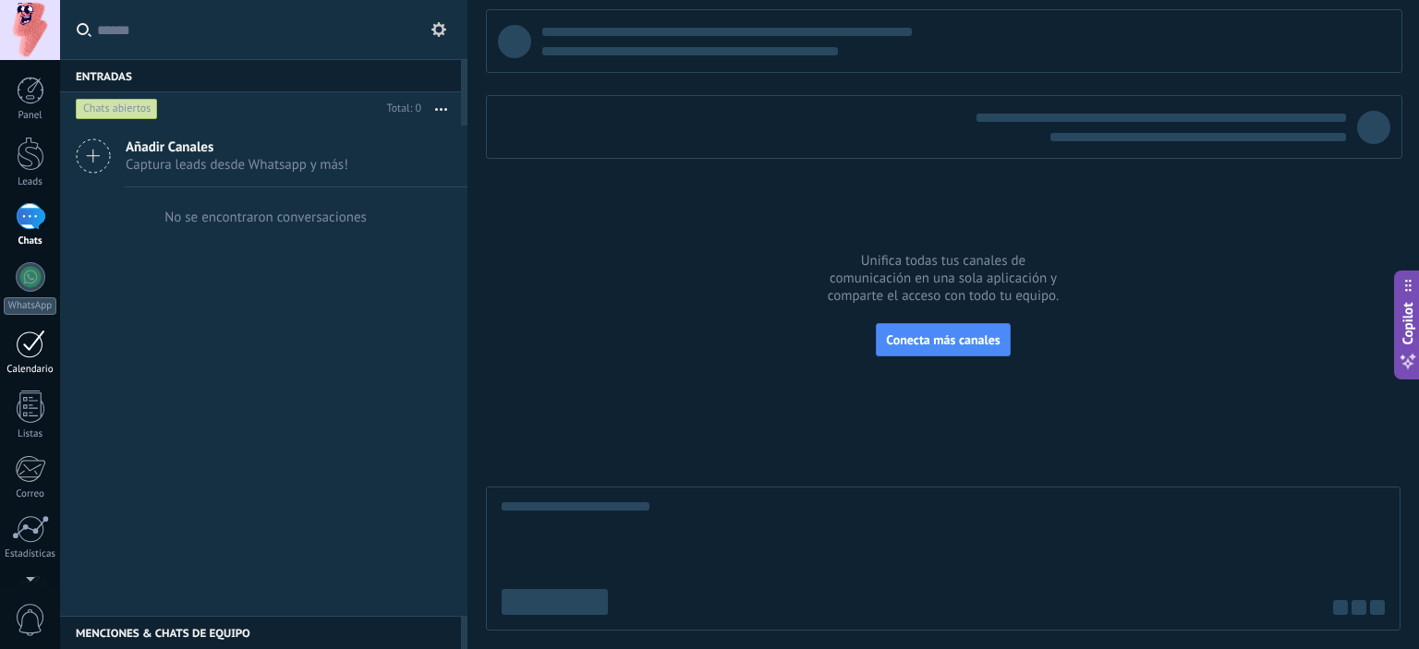
click at [26, 330] on div at bounding box center [31, 344] width 30 height 29
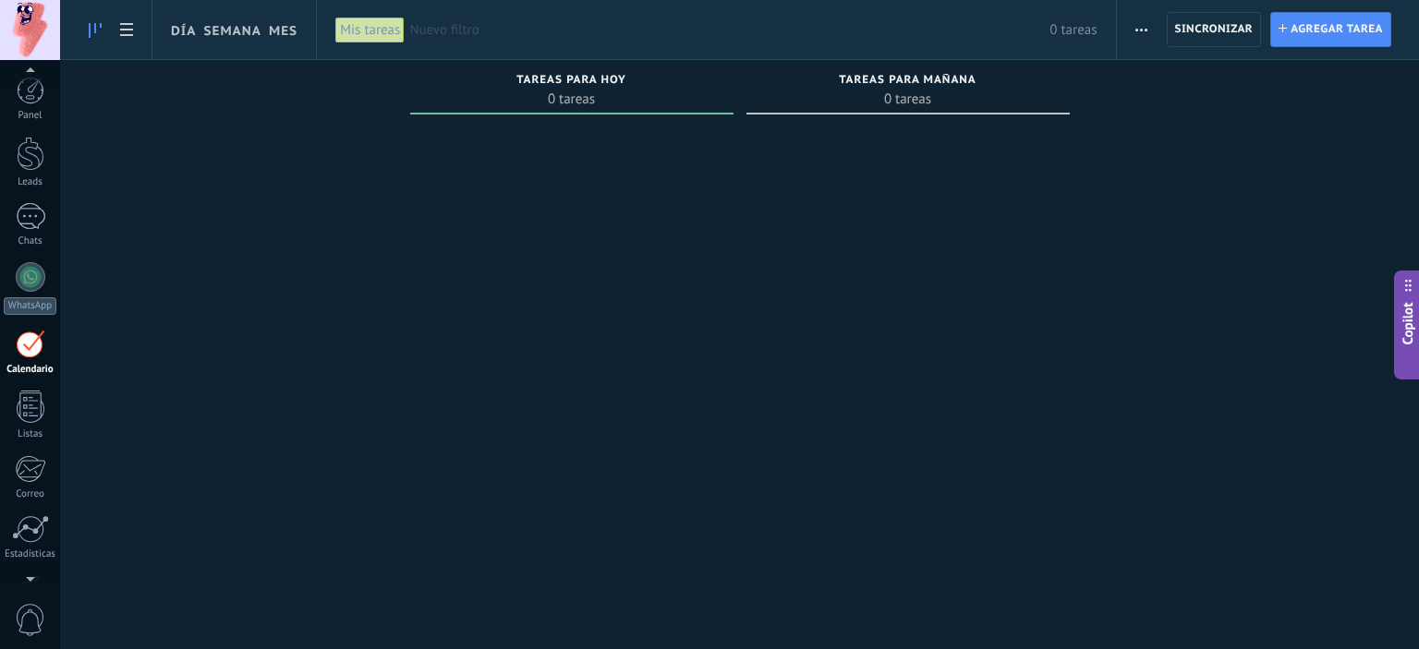
scroll to position [52, 0]
click at [39, 344] on div at bounding box center [31, 355] width 28 height 32
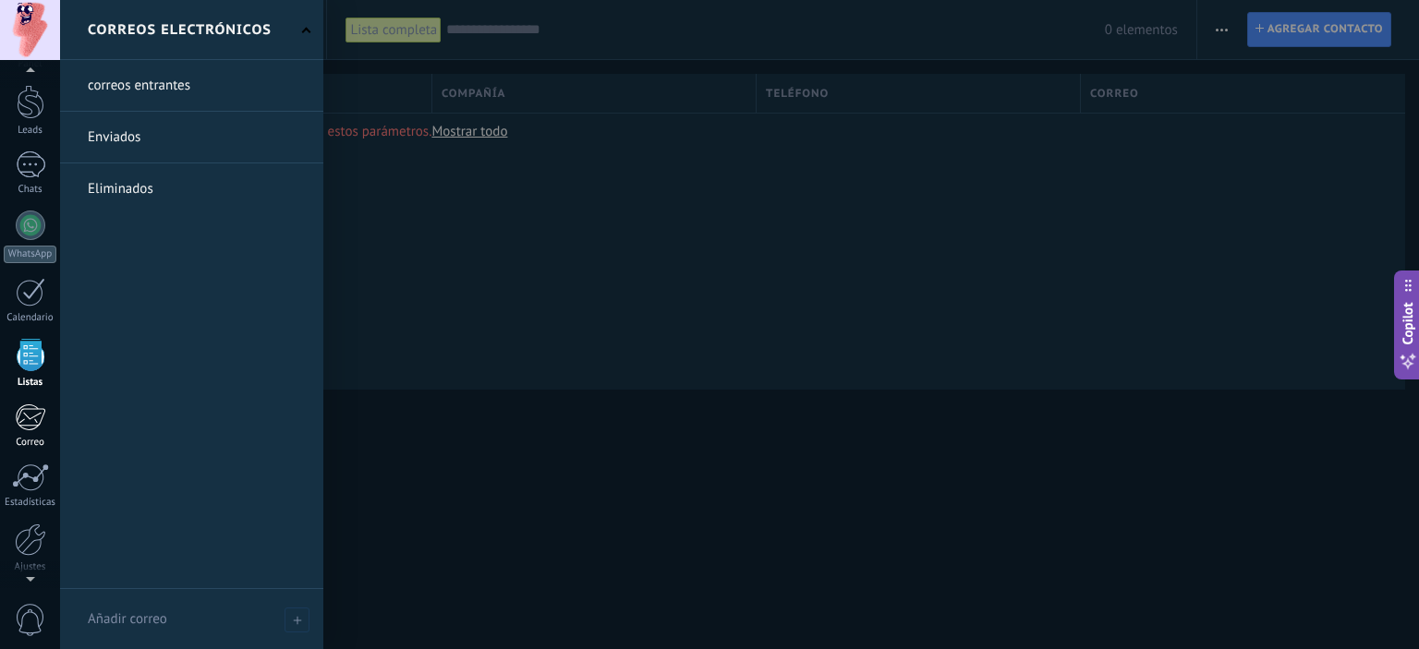
click at [28, 421] on div at bounding box center [30, 418] width 30 height 28
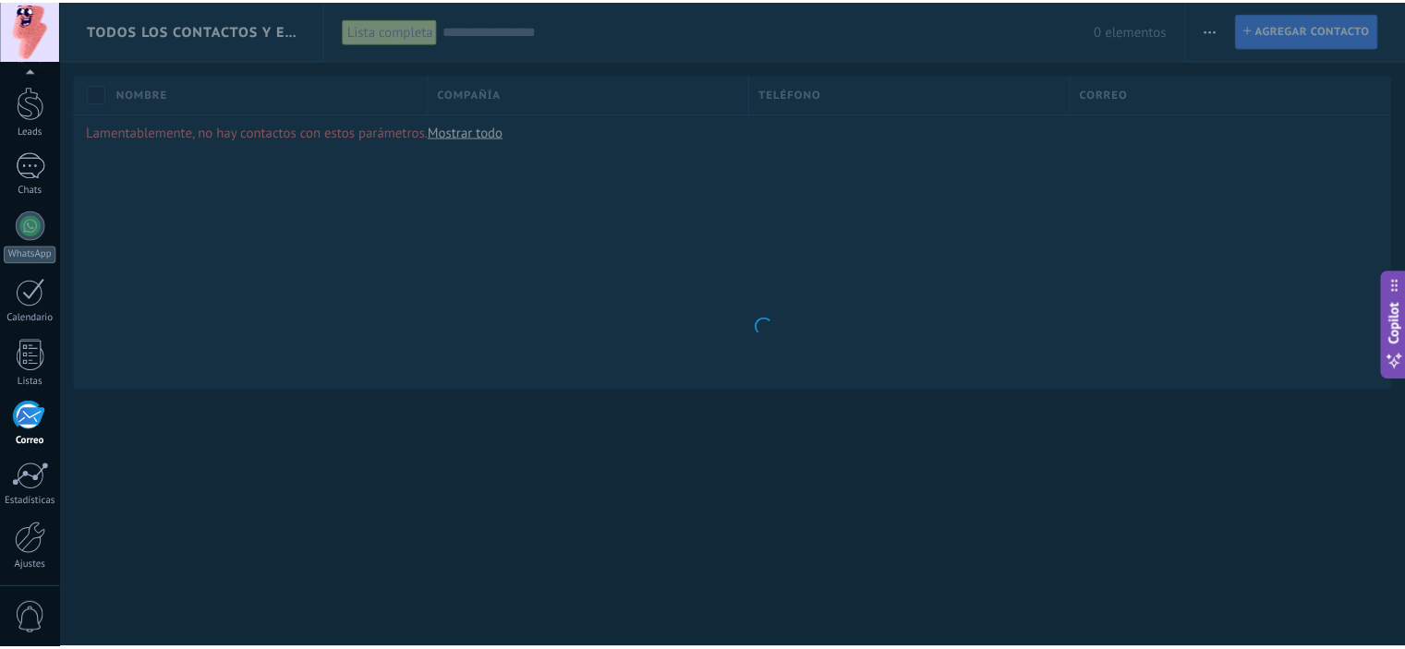
scroll to position [118, 0]
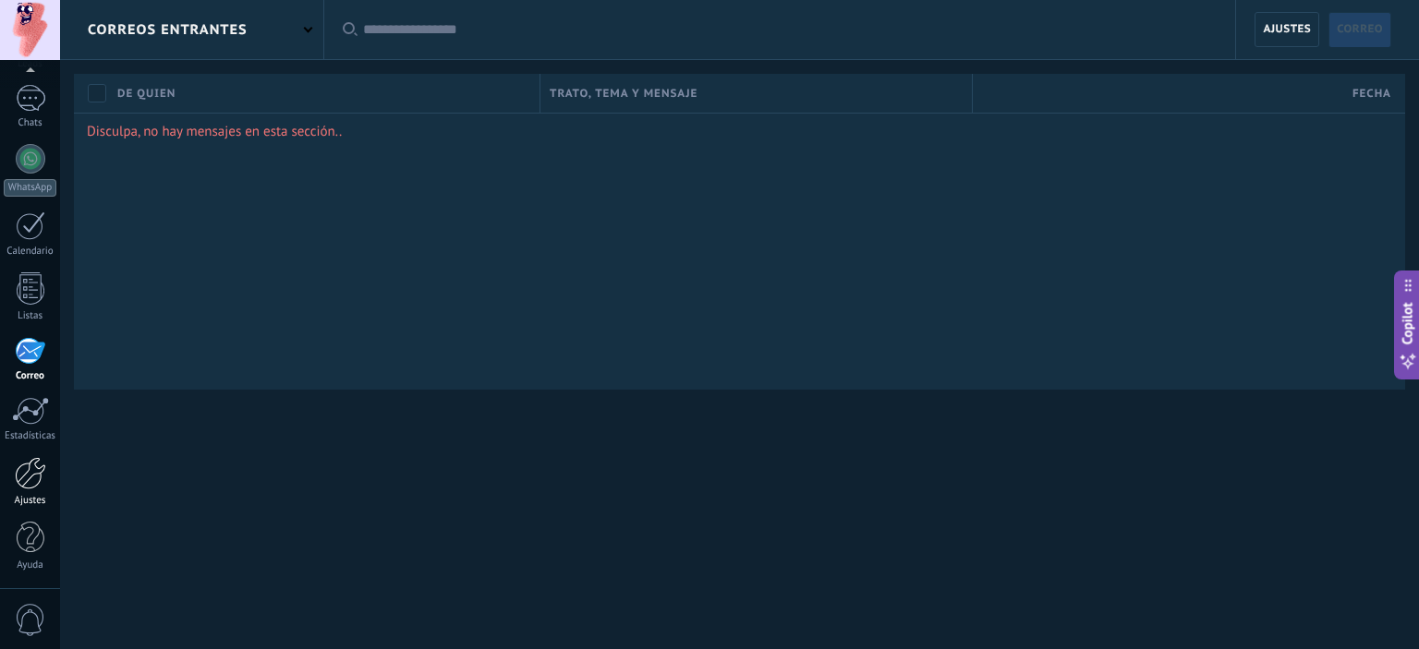
click at [22, 490] on link "Ajustes" at bounding box center [30, 482] width 60 height 50
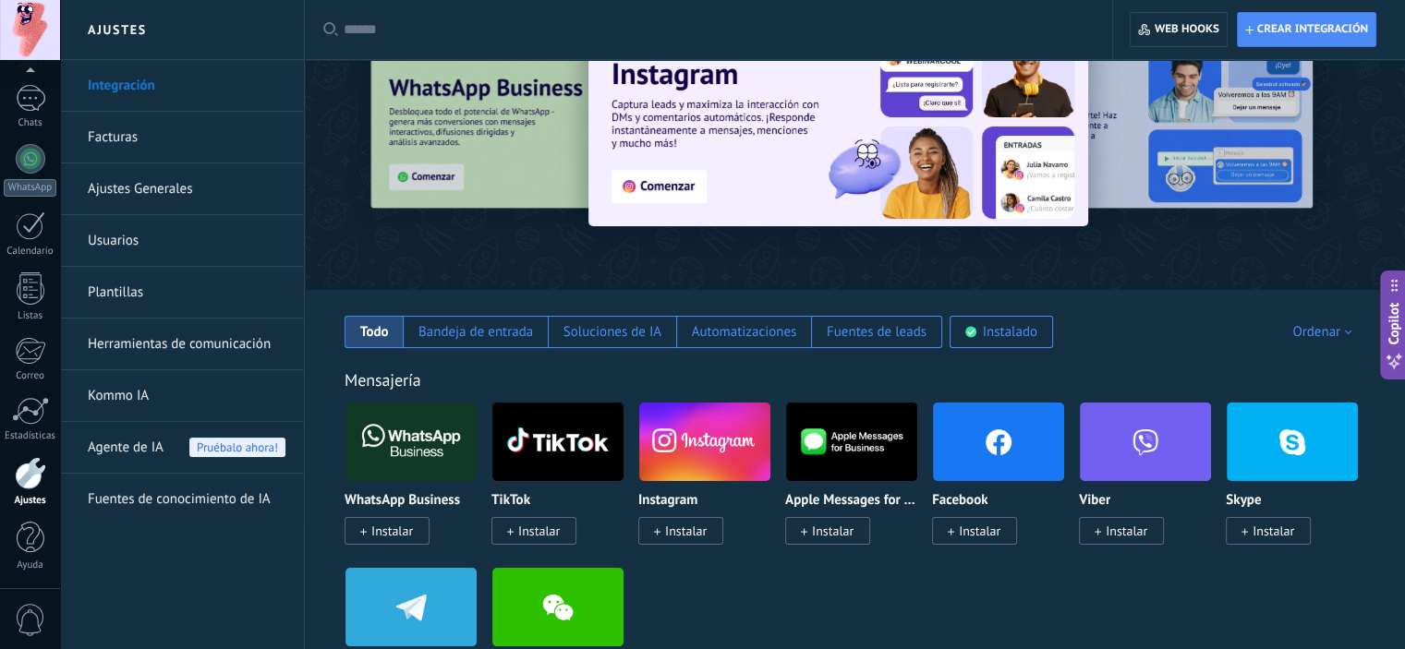
scroll to position [185, 0]
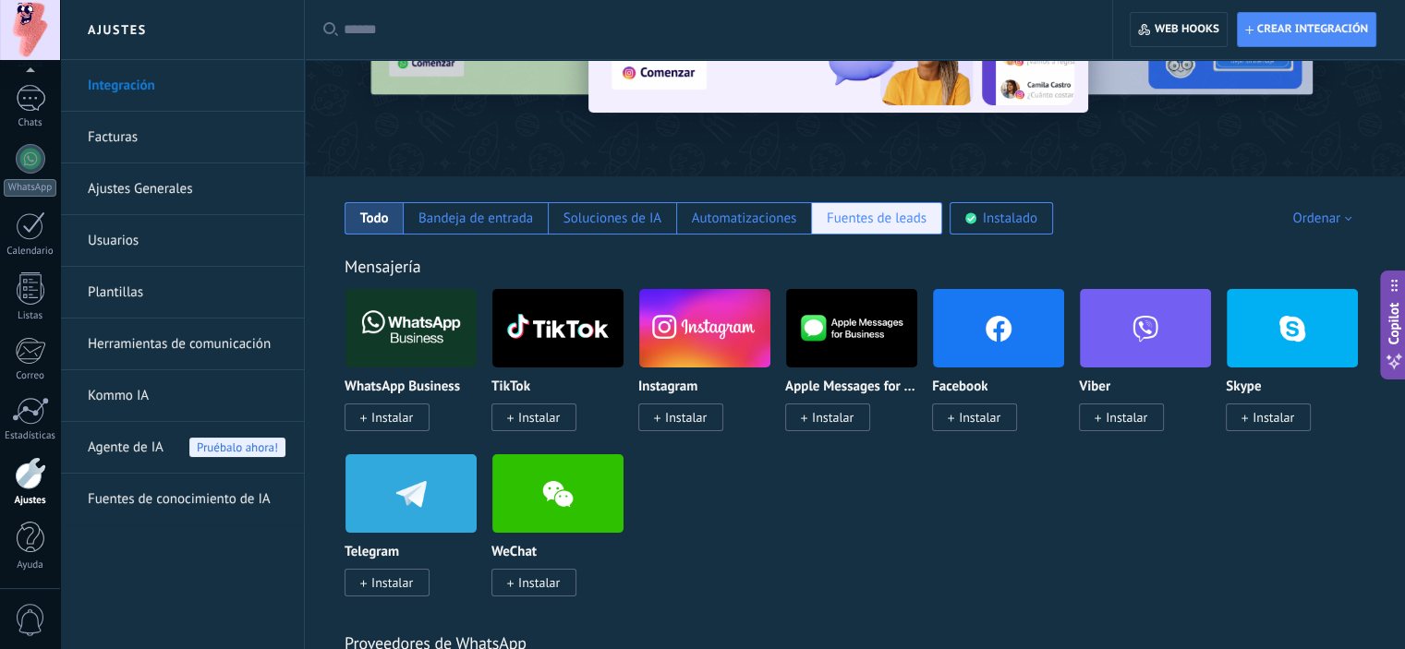
click at [883, 227] on div "Fuentes de leads" at bounding box center [876, 218] width 131 height 32
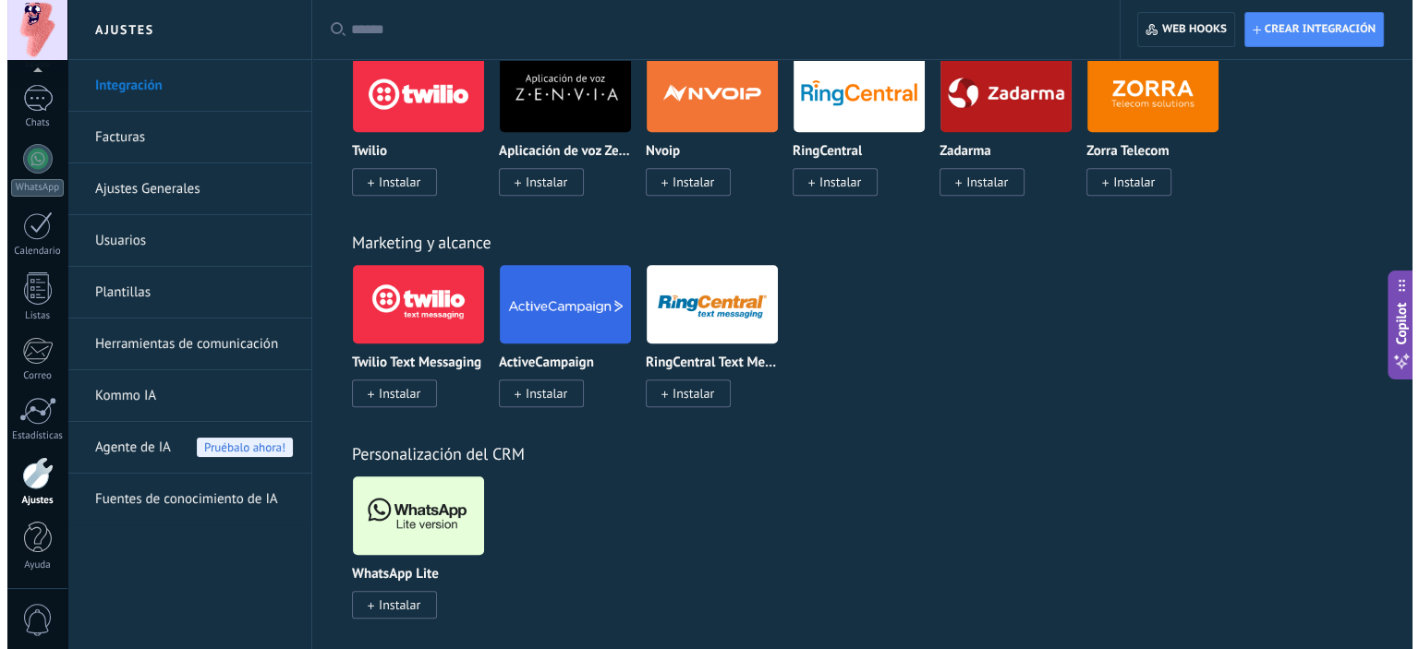
scroll to position [1498, 0]
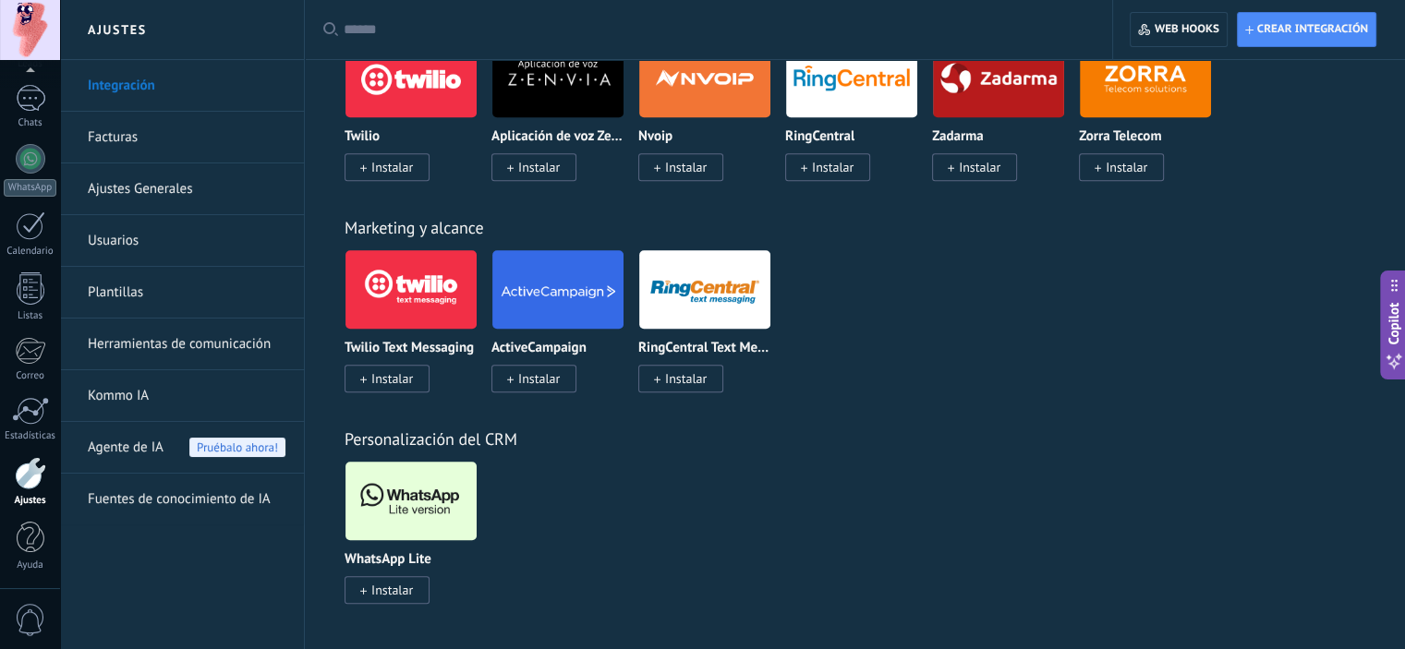
click at [380, 593] on span "Instalar" at bounding box center [392, 590] width 42 height 17
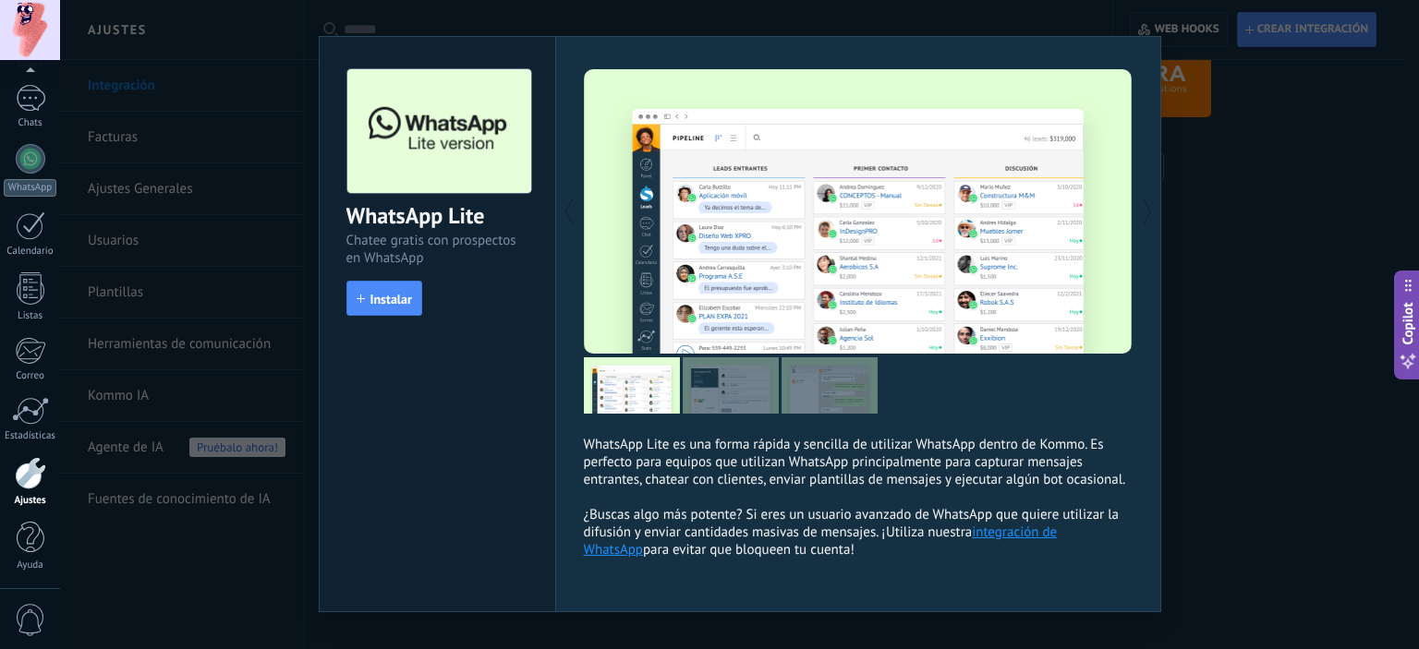
scroll to position [0, 0]
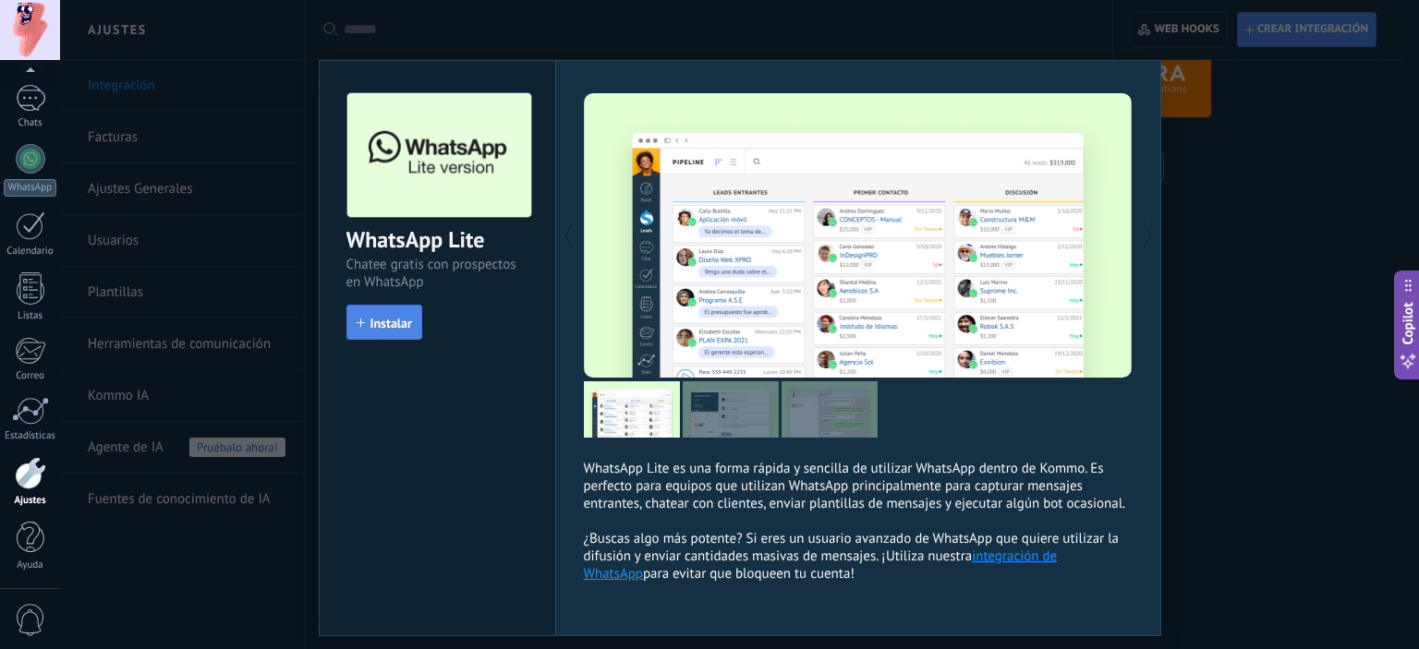
click at [395, 328] on span "Instalar" at bounding box center [391, 323] width 42 height 13
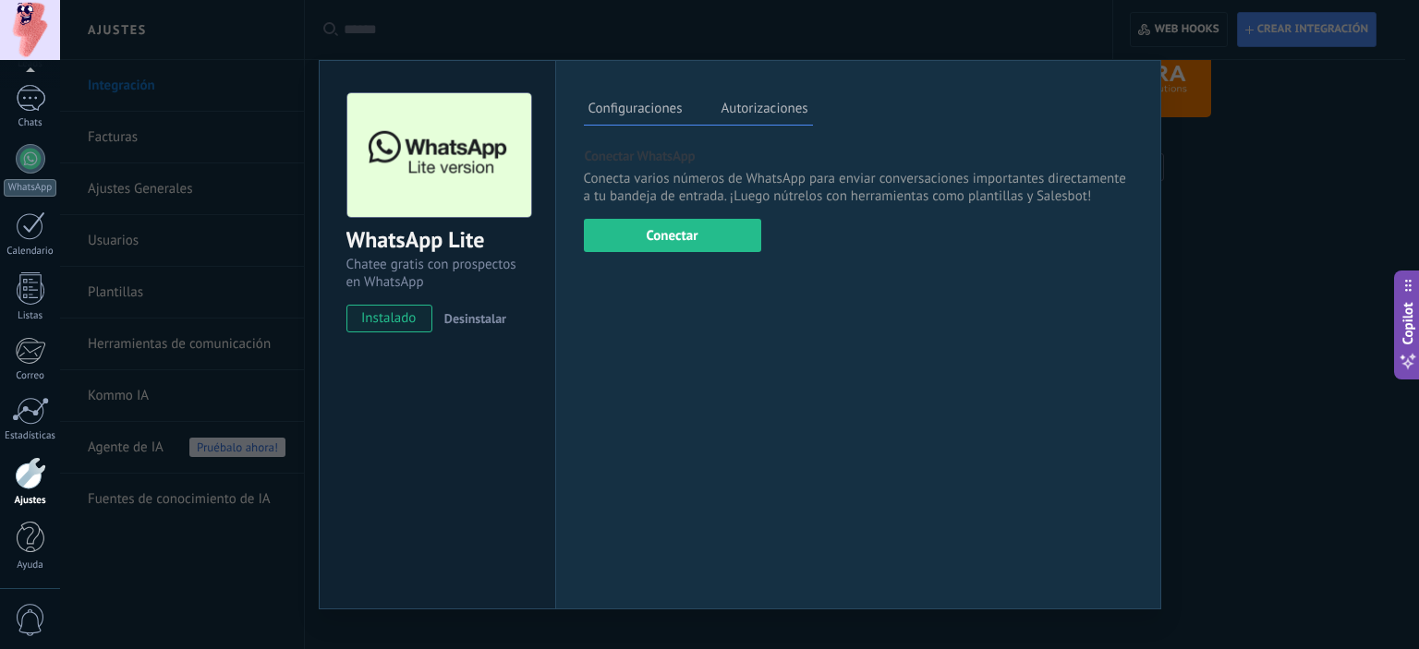
click at [668, 255] on div "Configuraciones Autorizaciones Esta pestaña registra a los usuarios que han con…" at bounding box center [858, 335] width 606 height 550
click at [665, 250] on button "Conectar" at bounding box center [672, 235] width 177 height 33
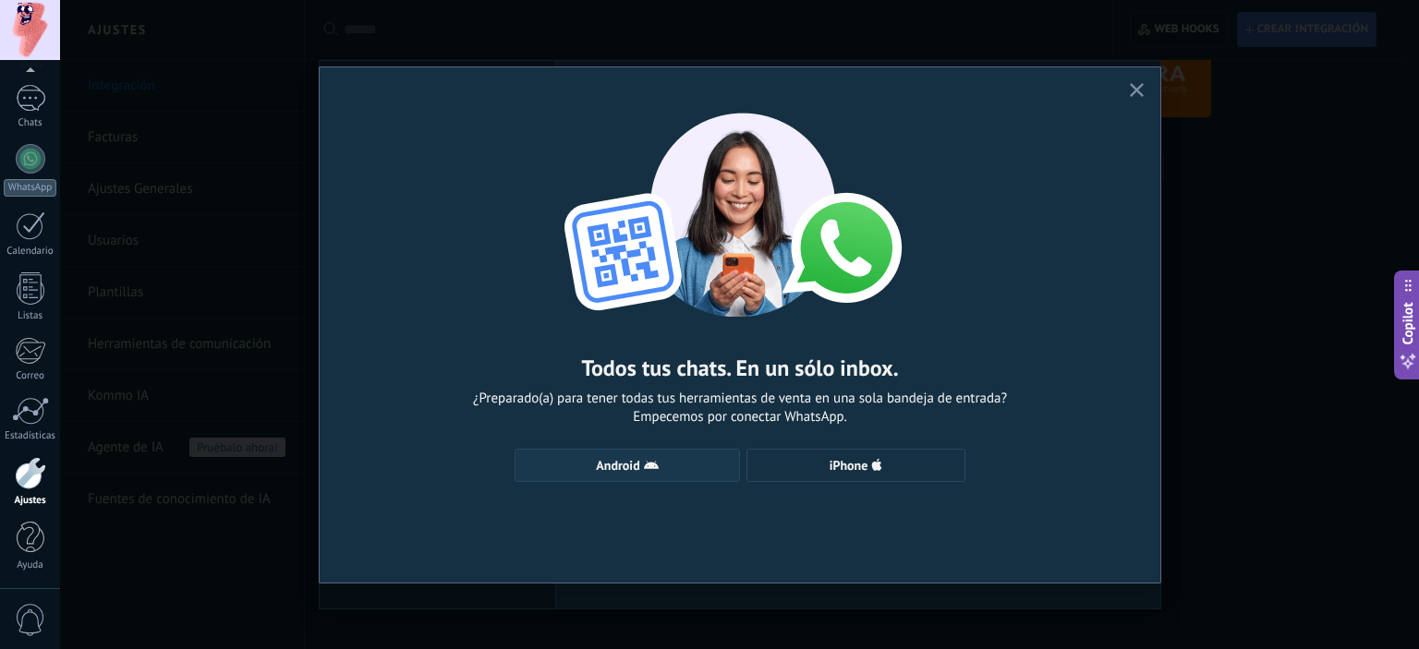
click at [632, 459] on span "Android" at bounding box center [617, 465] width 43 height 13
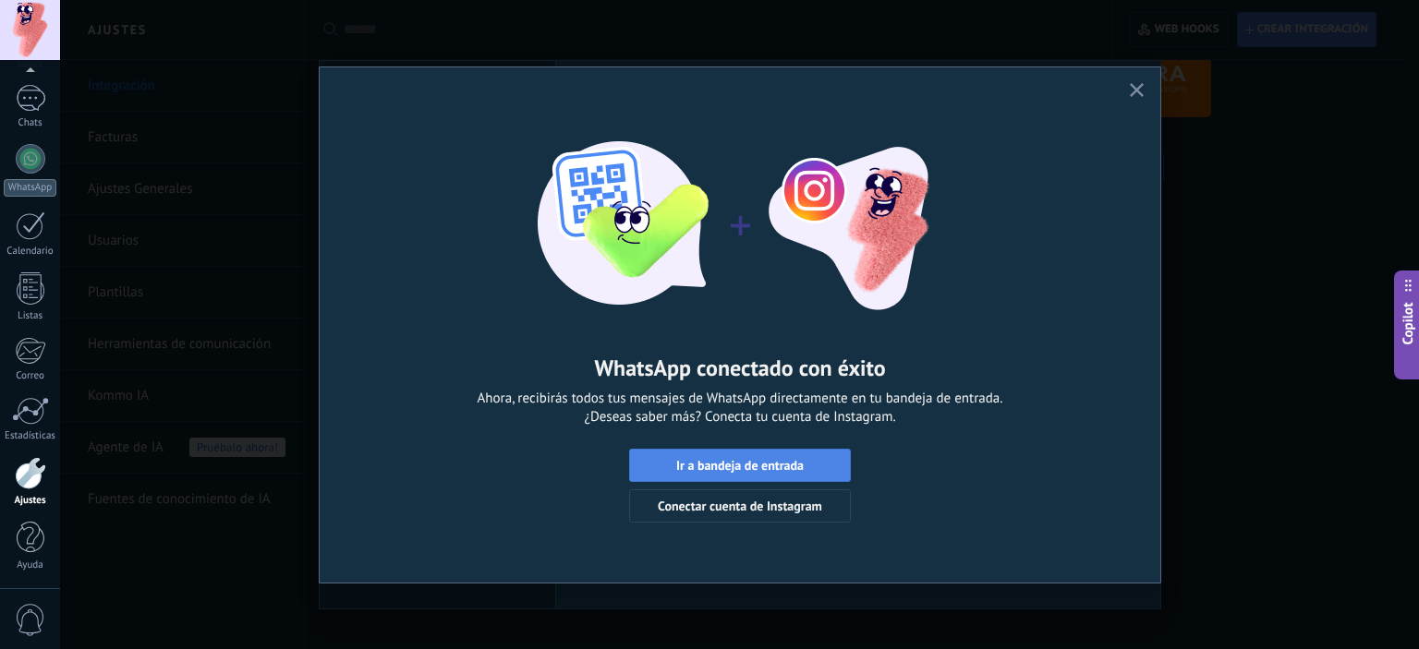
click at [692, 472] on span "Ir a bandeja de entrada" at bounding box center [739, 465] width 127 height 13
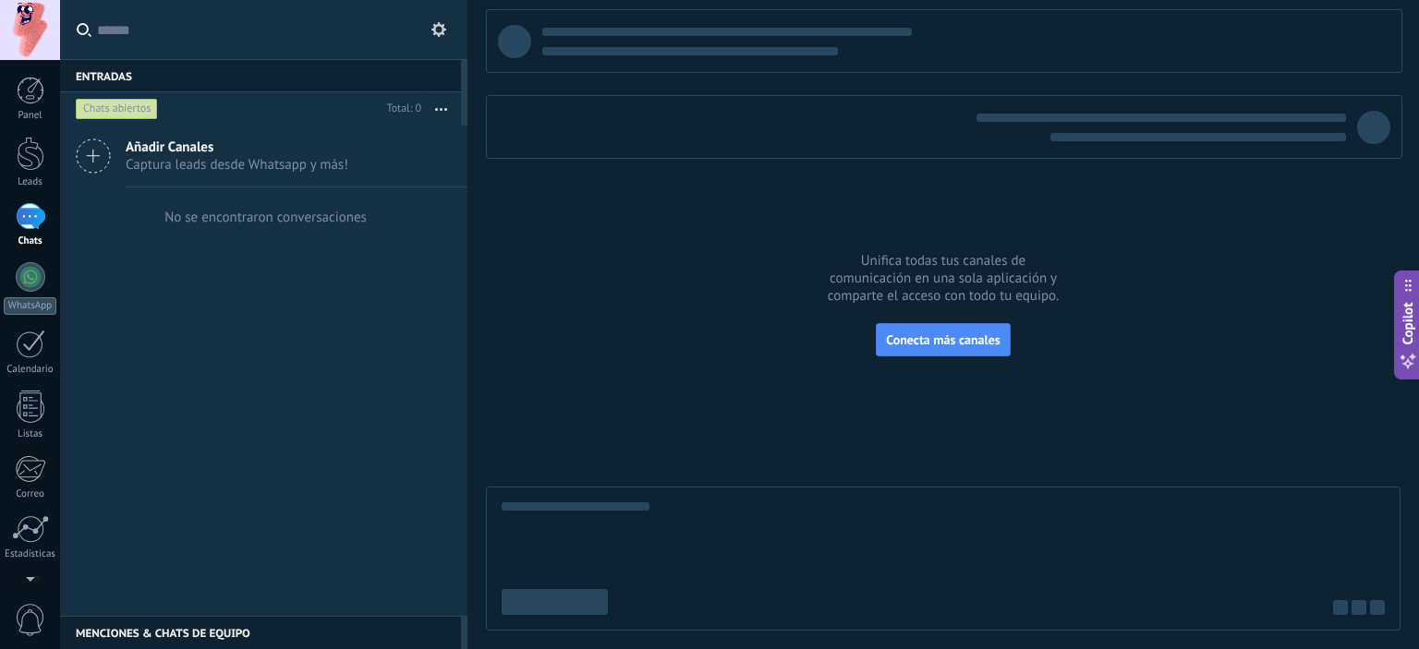
click at [308, 172] on span "Captura leads desde Whatsapp y más!" at bounding box center [237, 165] width 223 height 18
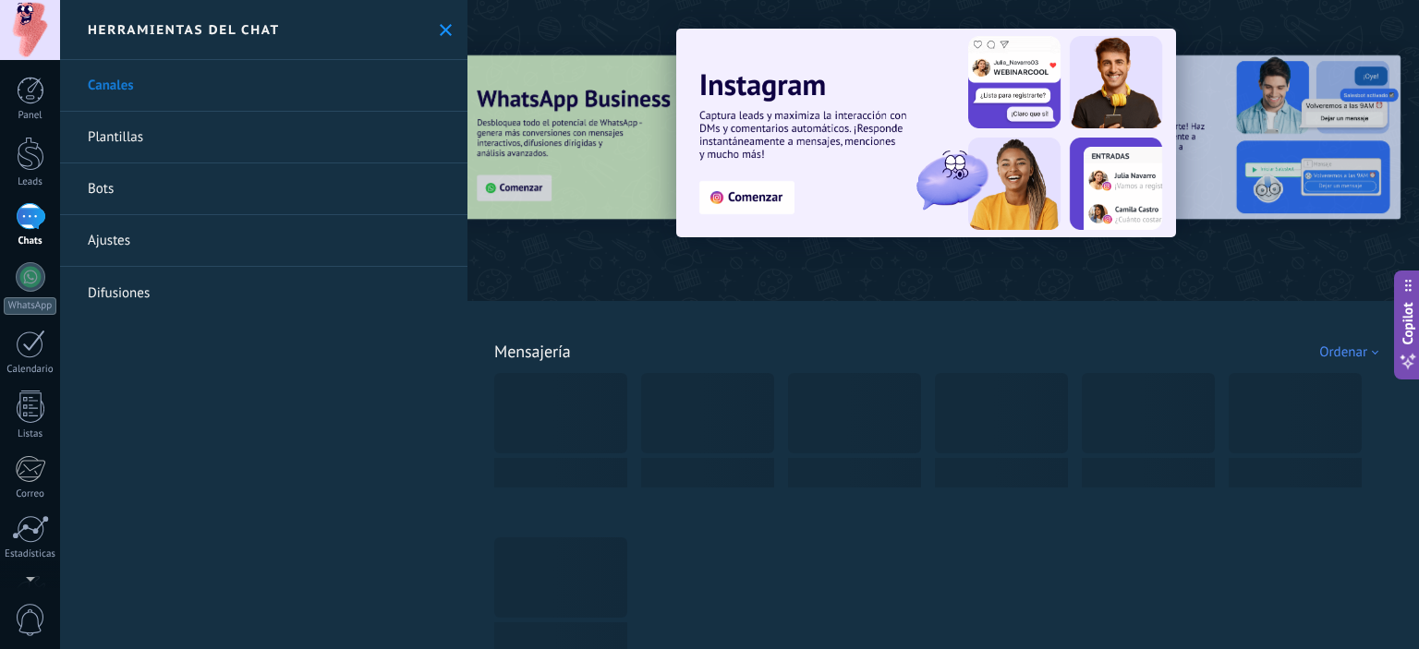
click at [121, 188] on link "Bots" at bounding box center [263, 189] width 407 height 52
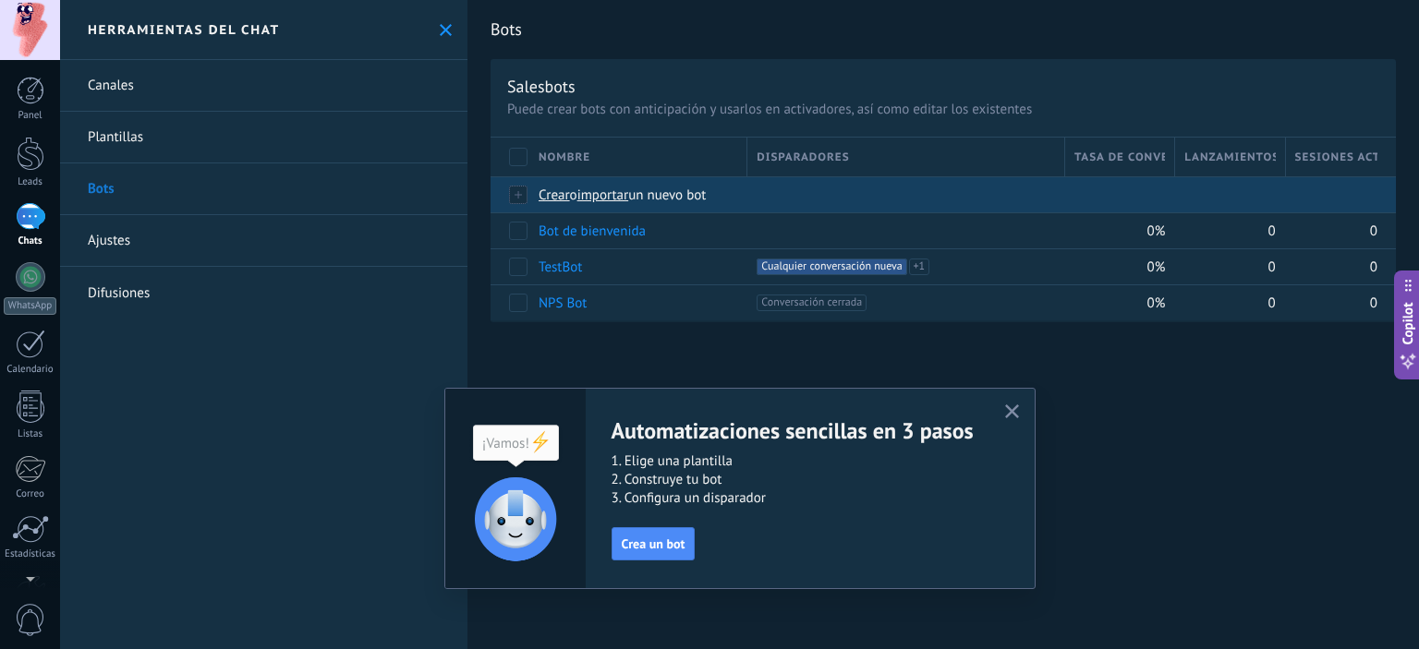
click at [562, 196] on span "Crear" at bounding box center [554, 196] width 31 height 18
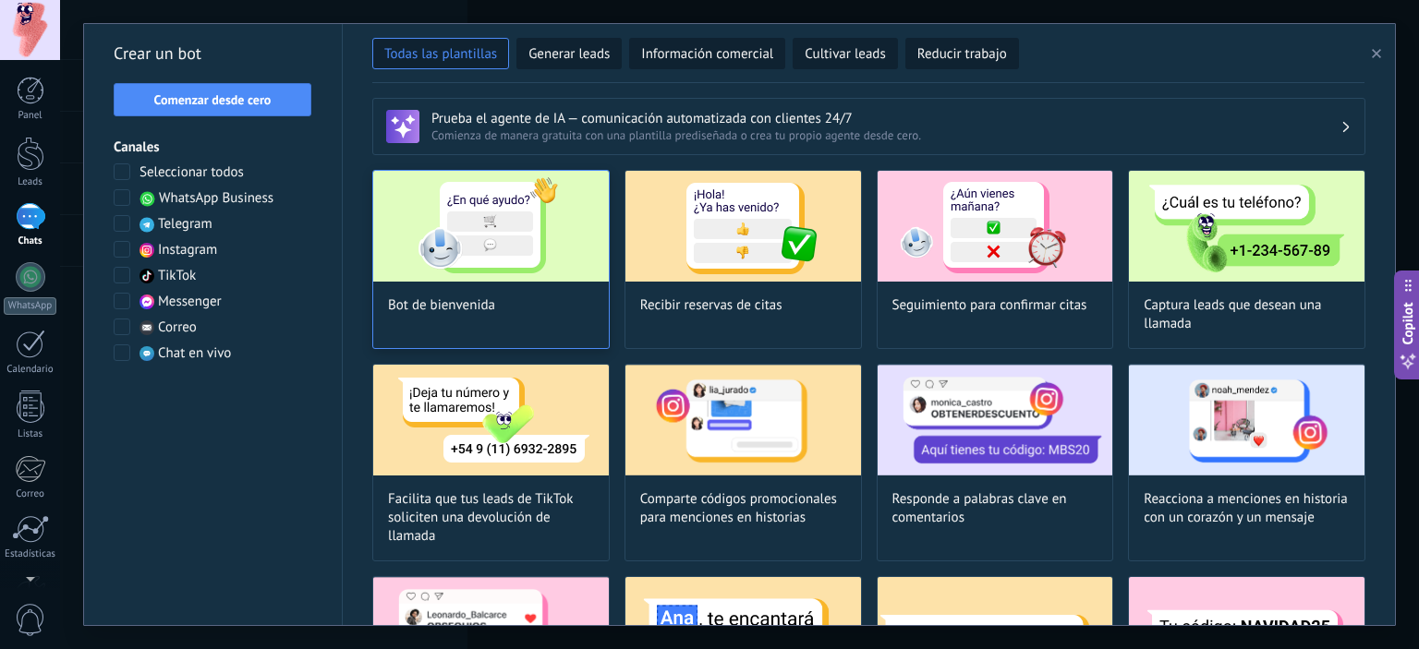
click at [529, 245] on img at bounding box center [491, 226] width 236 height 111
type input "**********"
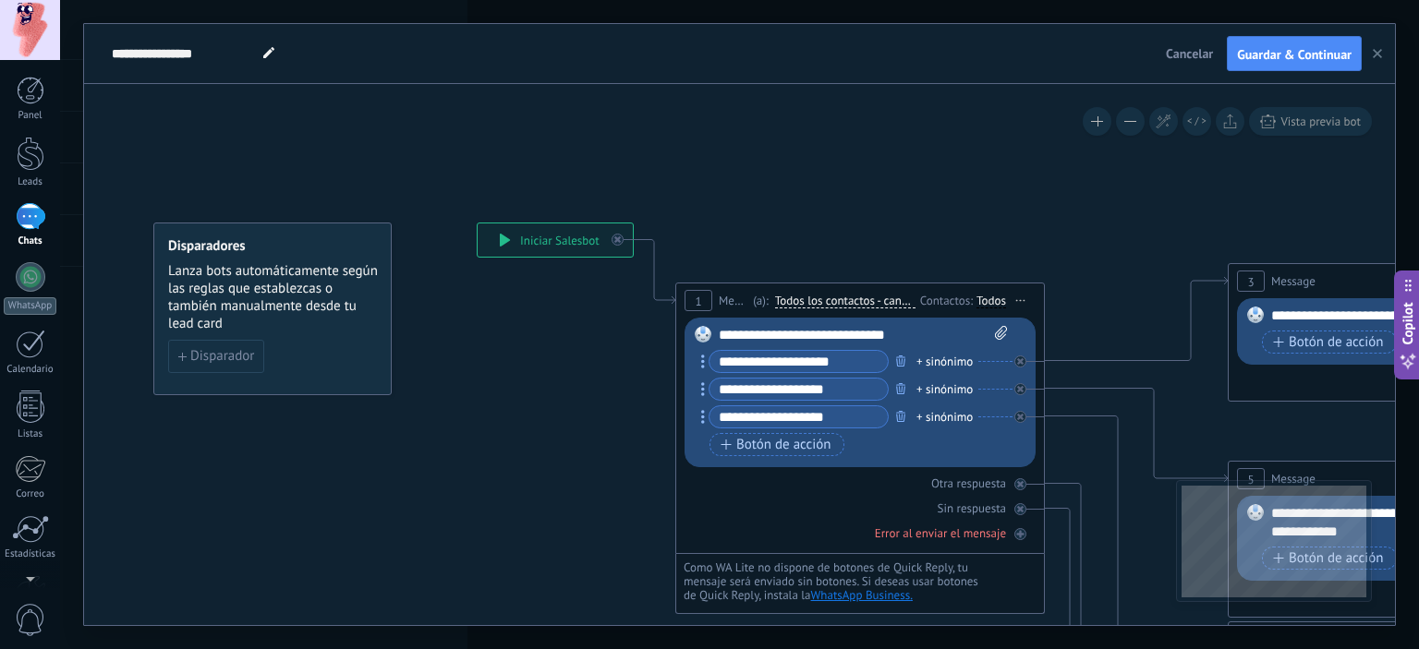
click at [1367, 51] on button "button" at bounding box center [1377, 53] width 28 height 35
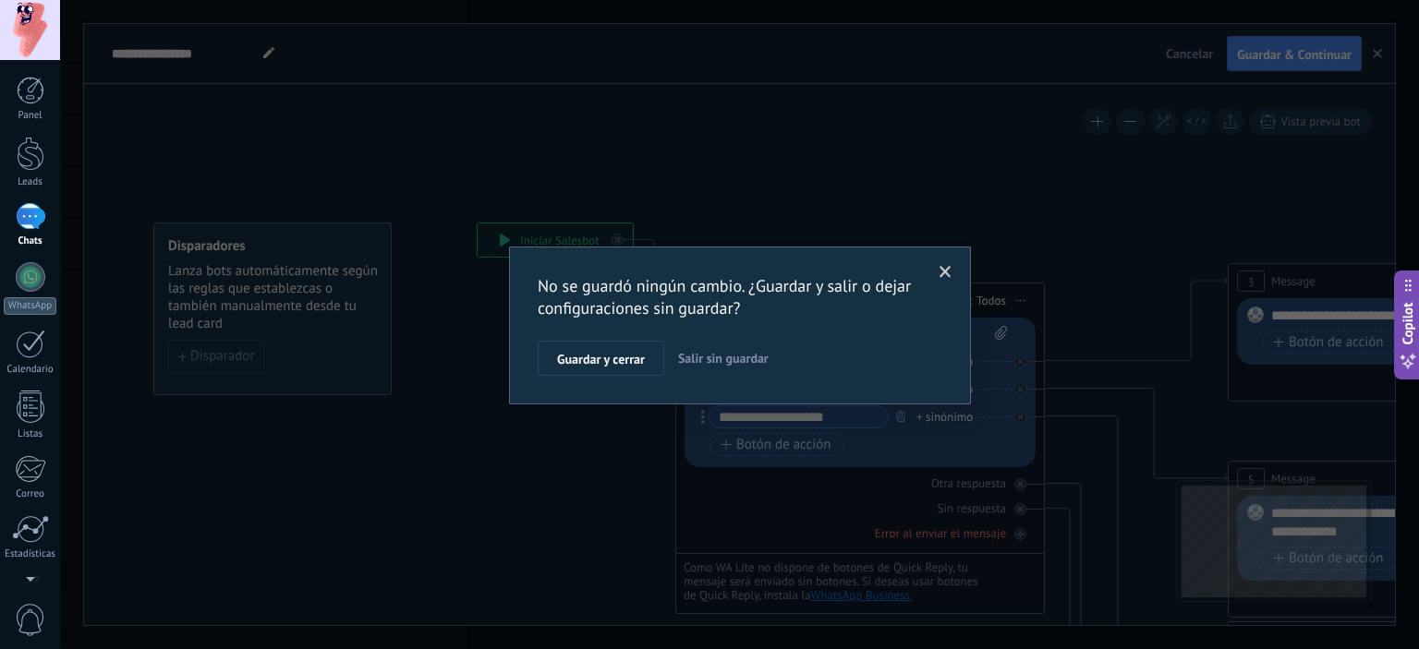
click at [735, 361] on span "Salir sin guardar" at bounding box center [723, 358] width 91 height 17
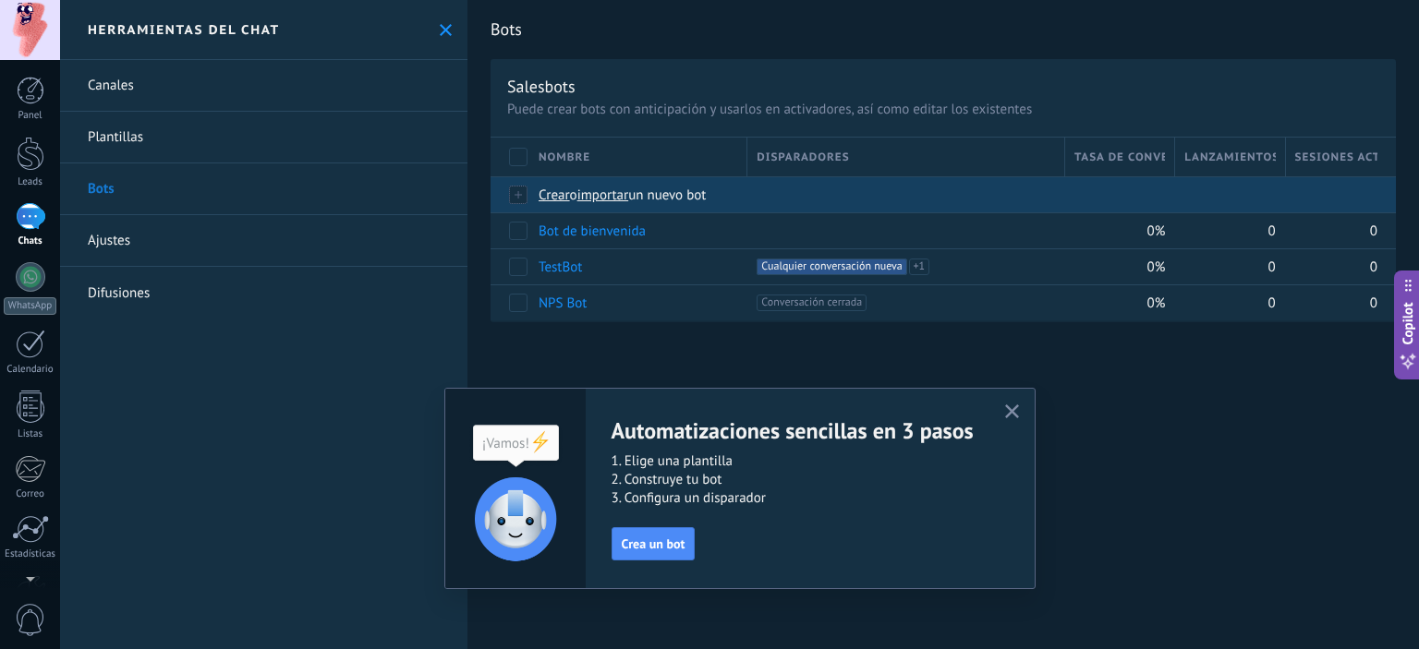
click at [564, 202] on span "Crear" at bounding box center [554, 196] width 31 height 18
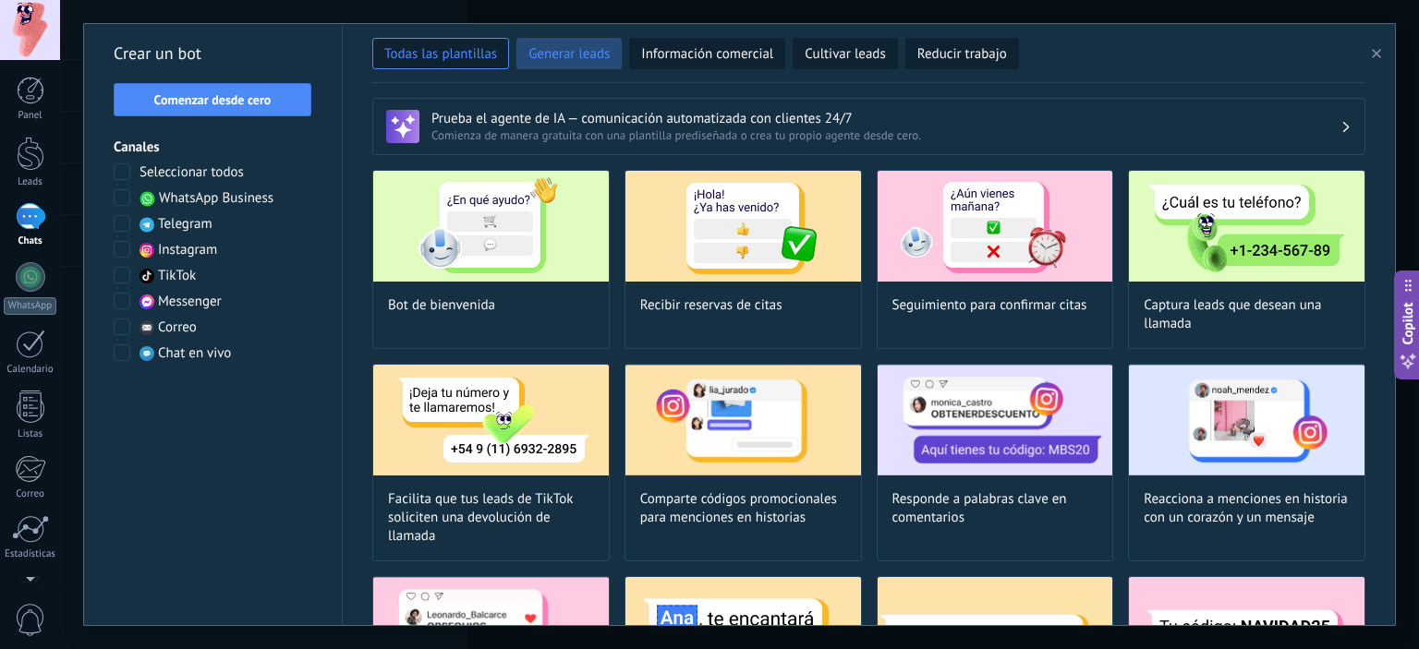
click at [575, 62] on span "Generar leads" at bounding box center [568, 54] width 81 height 18
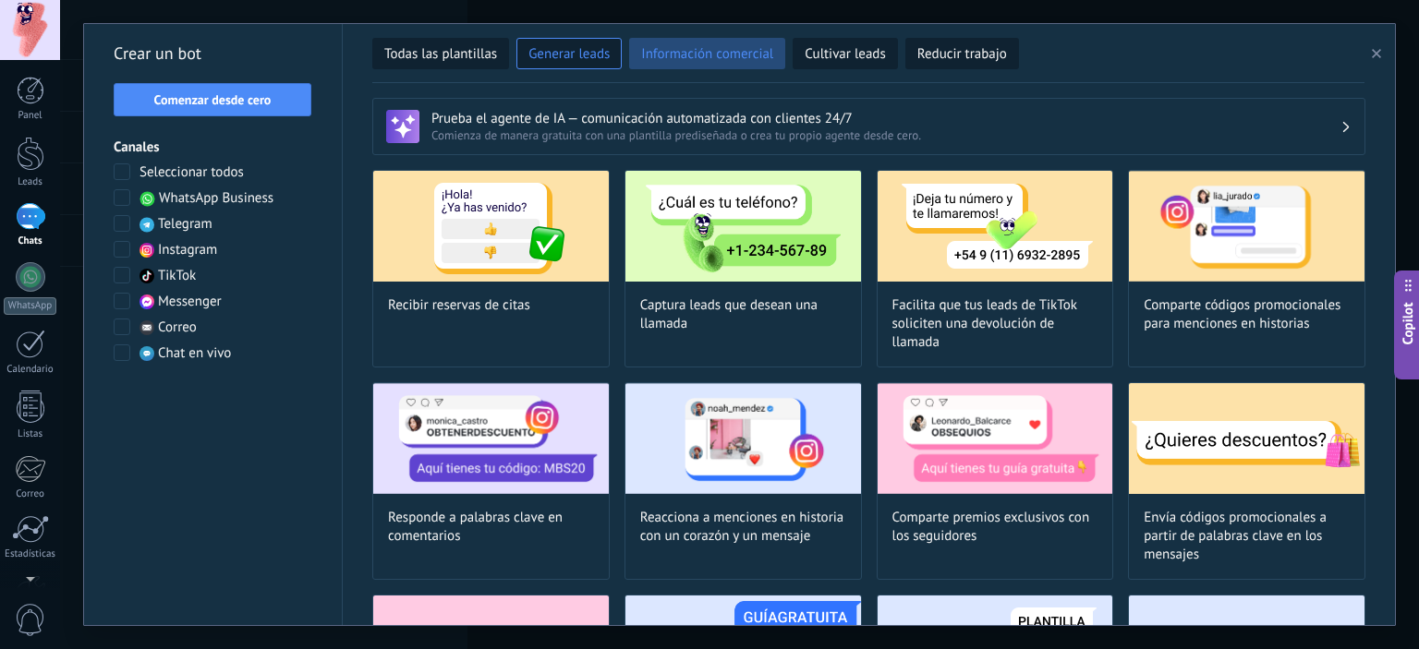
click at [660, 65] on button "Información comercial" at bounding box center [707, 53] width 156 height 31
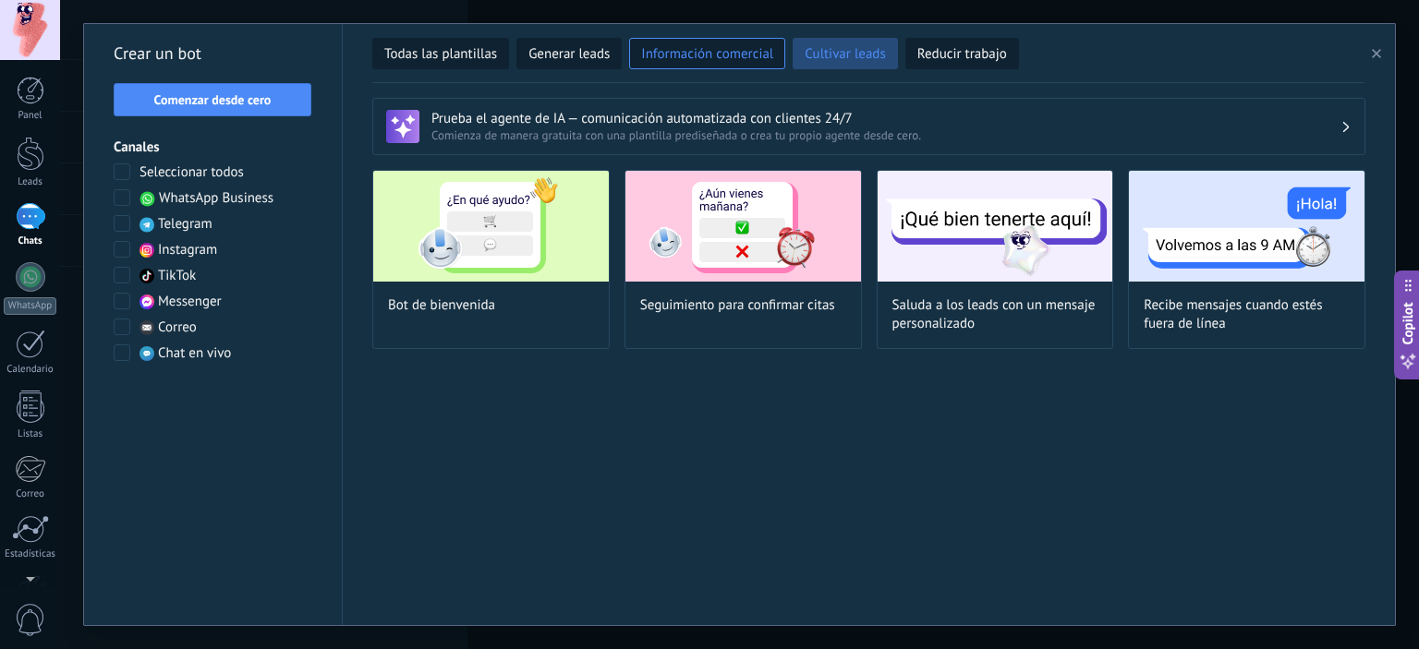
click at [793, 62] on button "Cultivar leads" at bounding box center [845, 53] width 104 height 31
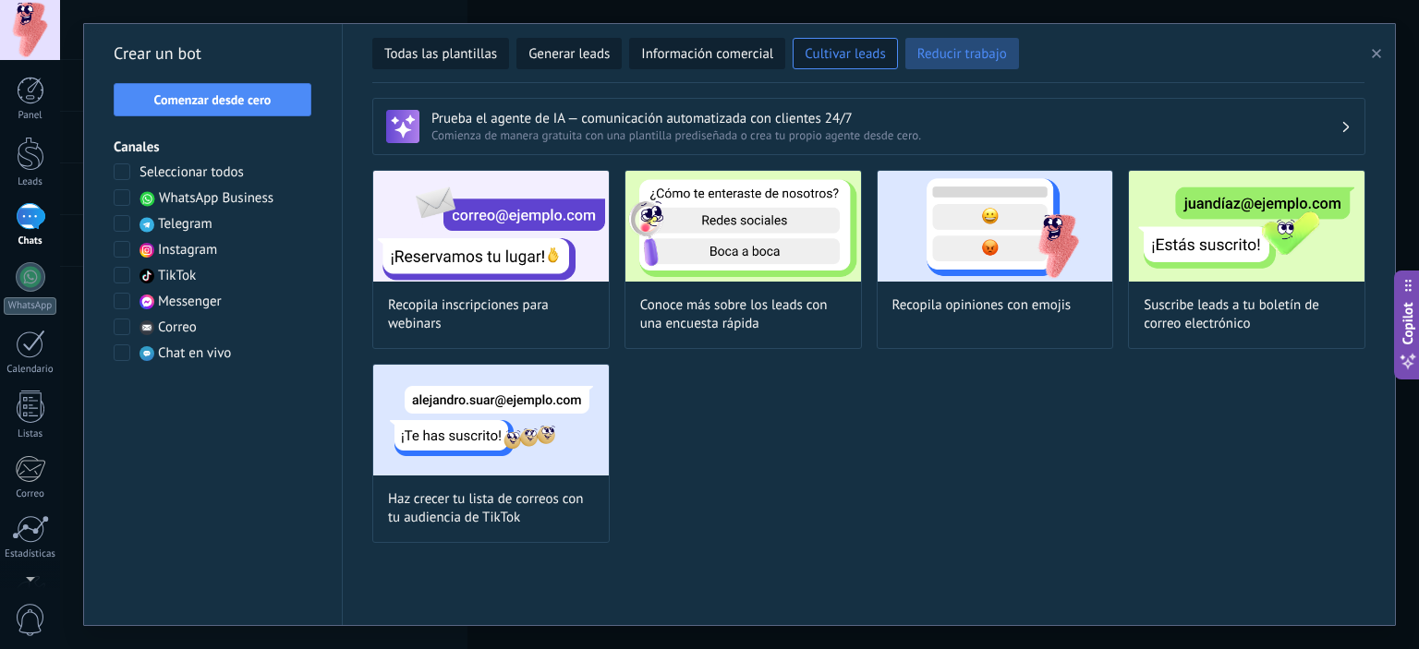
click at [925, 56] on span "Reducir trabajo" at bounding box center [962, 54] width 90 height 18
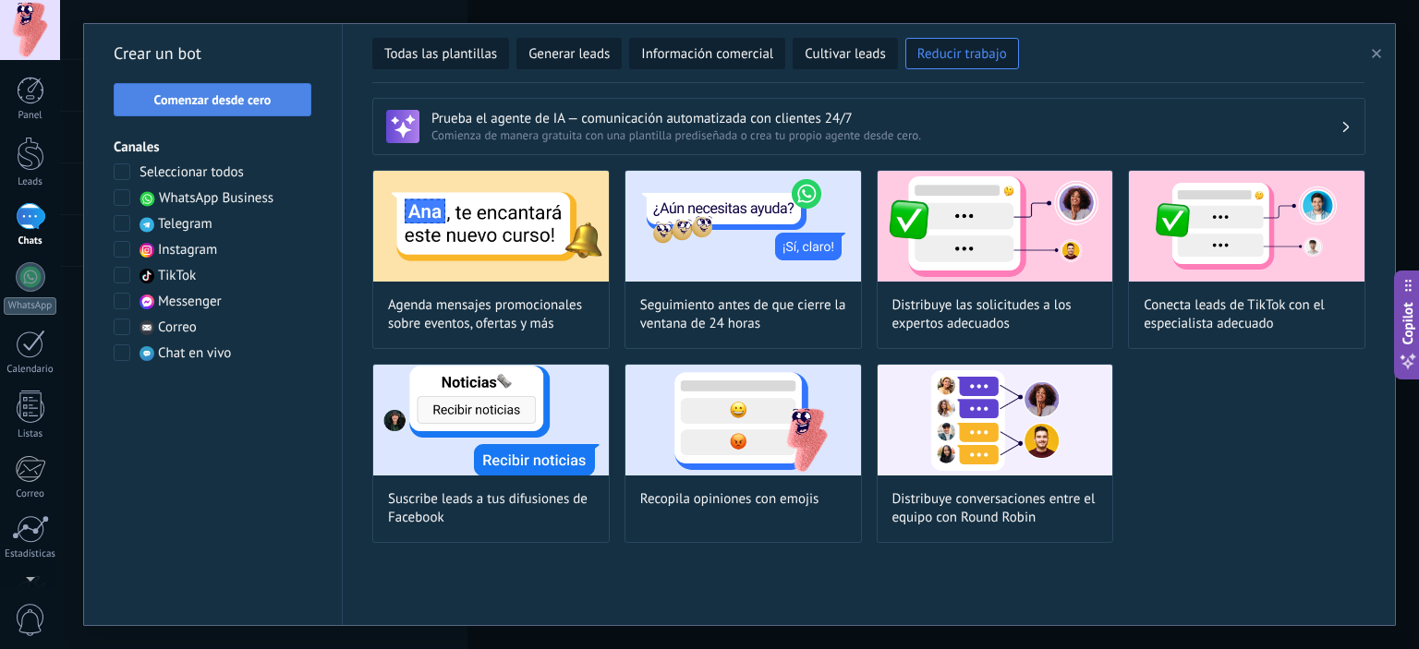
click at [241, 105] on span "Comenzar desde cero" at bounding box center [212, 99] width 117 height 13
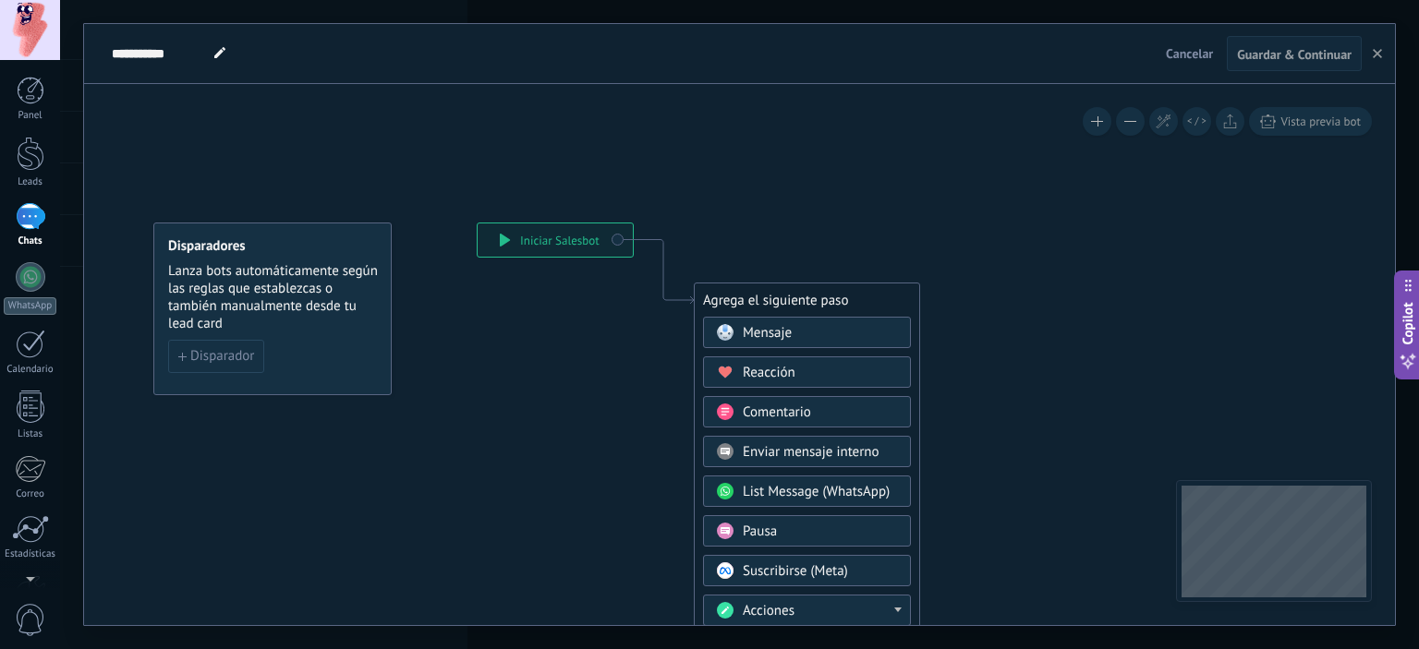
click at [563, 249] on div "**********" at bounding box center [555, 240] width 155 height 33
click at [724, 325] on rect at bounding box center [725, 332] width 17 height 17
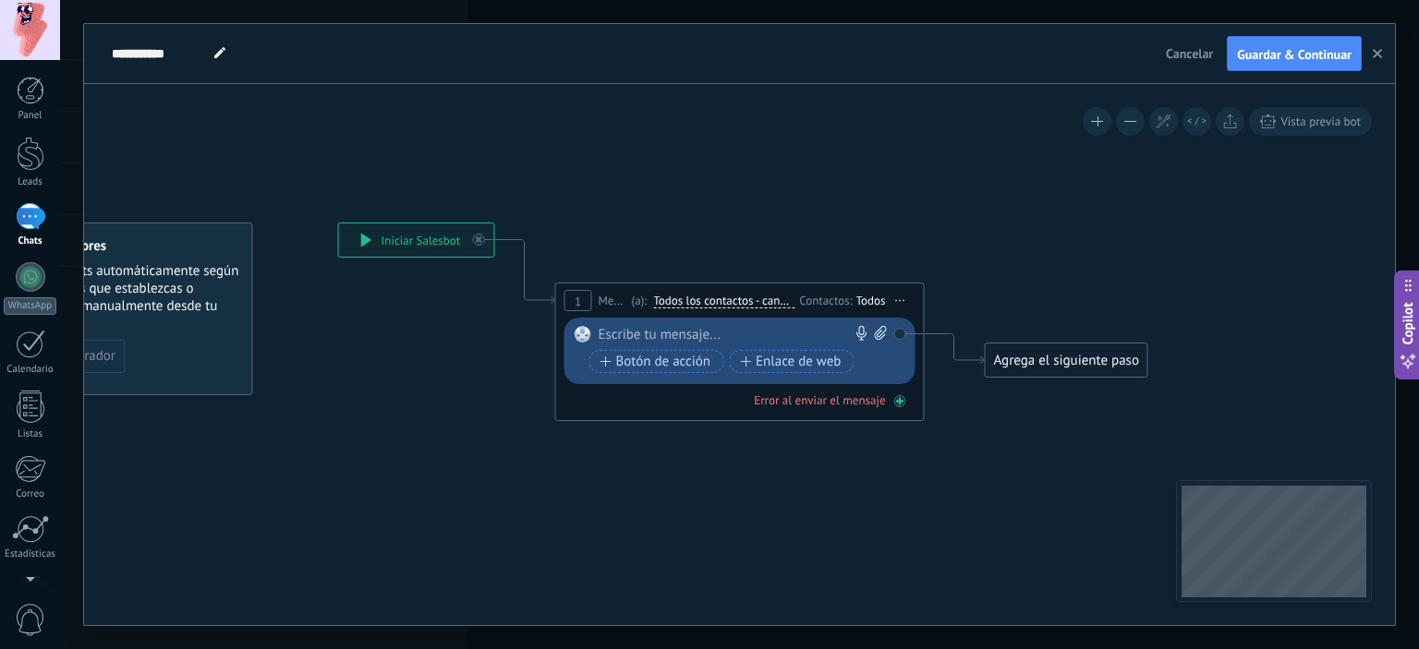
click at [842, 402] on div "Error al enviar el mensaje" at bounding box center [819, 401] width 131 height 16
click at [905, 403] on div "Error al enviar el mensaje" at bounding box center [739, 401] width 351 height 18
click at [739, 304] on span "Todos los contactos - canales seleccionados" at bounding box center [723, 301] width 141 height 15
click at [739, 304] on button "Todos los contactos - canales seleccionados" at bounding box center [759, 301] width 231 height 33
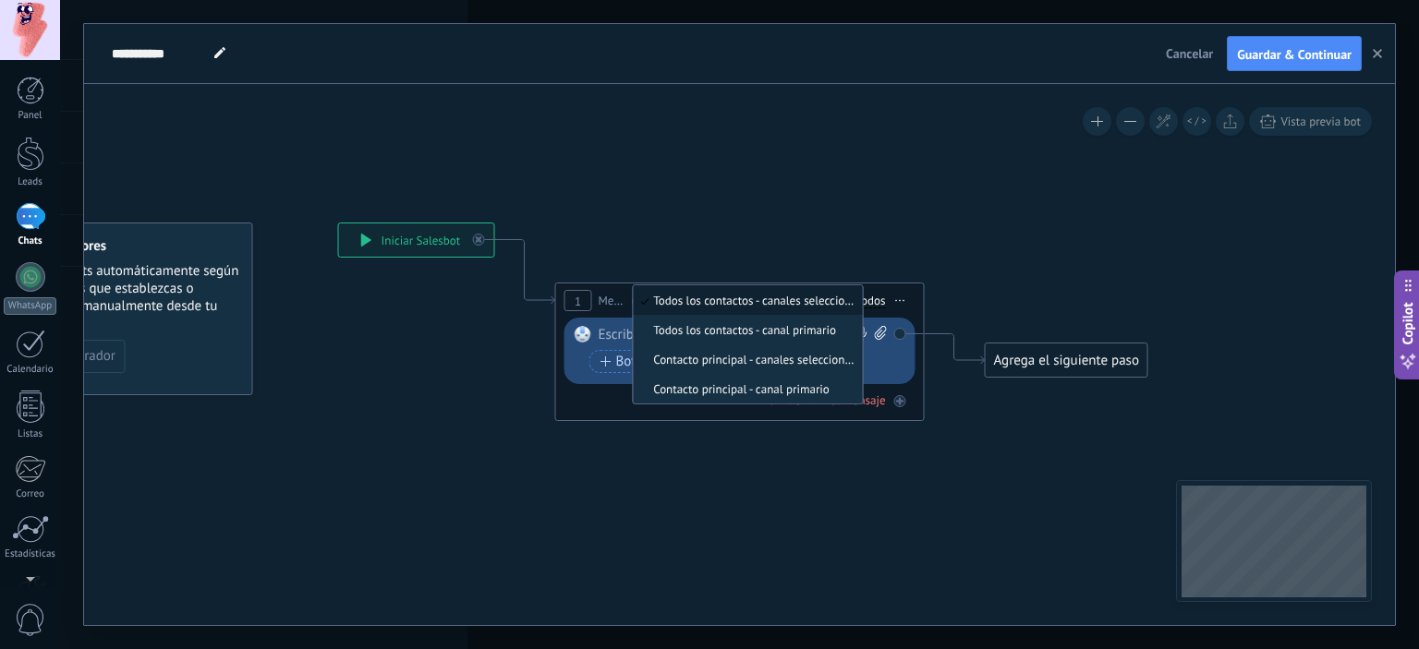
click at [739, 304] on span "Todos los contactos - canales seleccionados" at bounding box center [745, 301] width 224 height 16
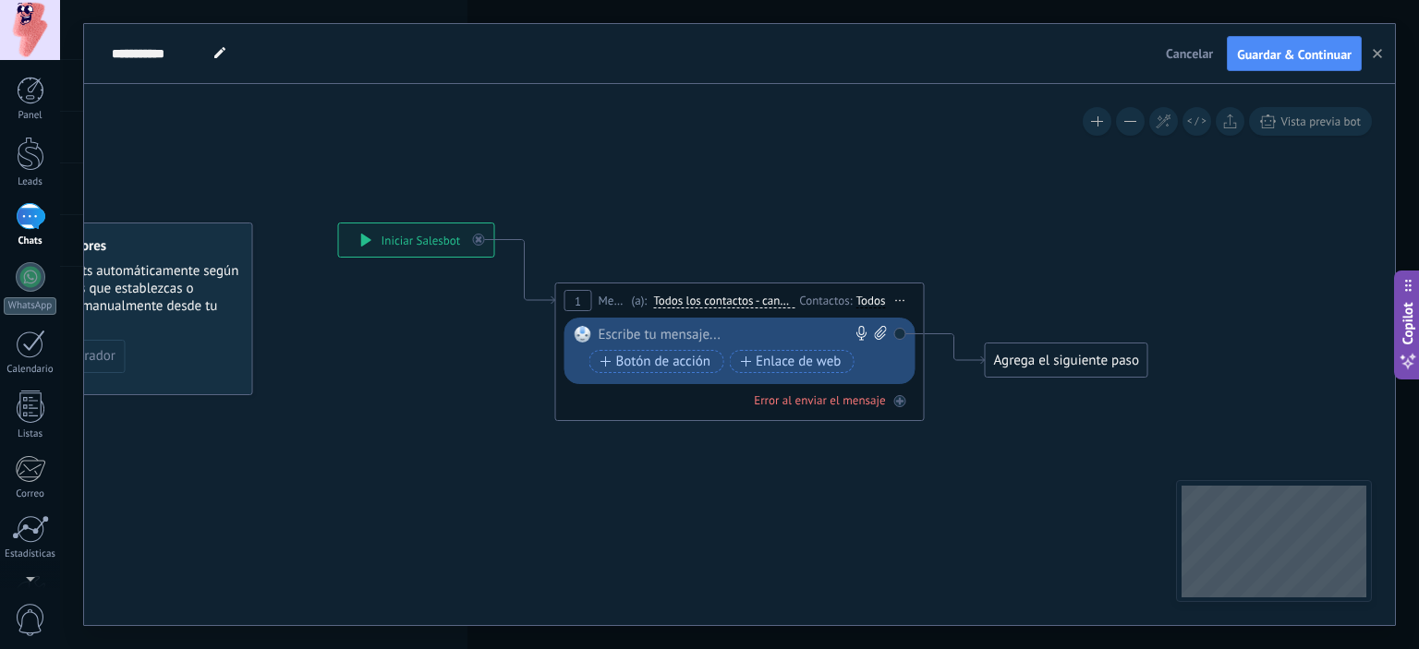
click at [854, 302] on div "Contactos:" at bounding box center [827, 301] width 56 height 18
click at [867, 298] on div "Todos" at bounding box center [871, 301] width 30 height 15
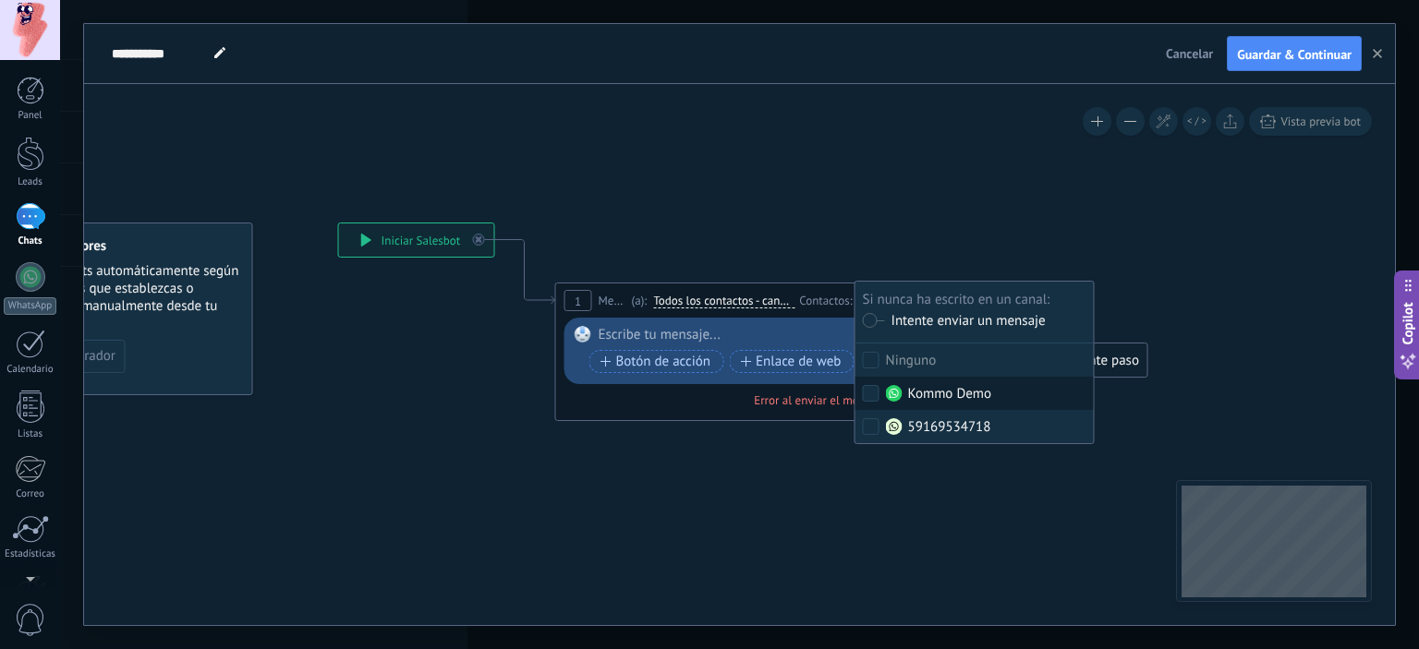
click at [870, 382] on label "Kommo Demo" at bounding box center [974, 393] width 238 height 33
click at [909, 490] on icon at bounding box center [709, 371] width 1671 height 1217
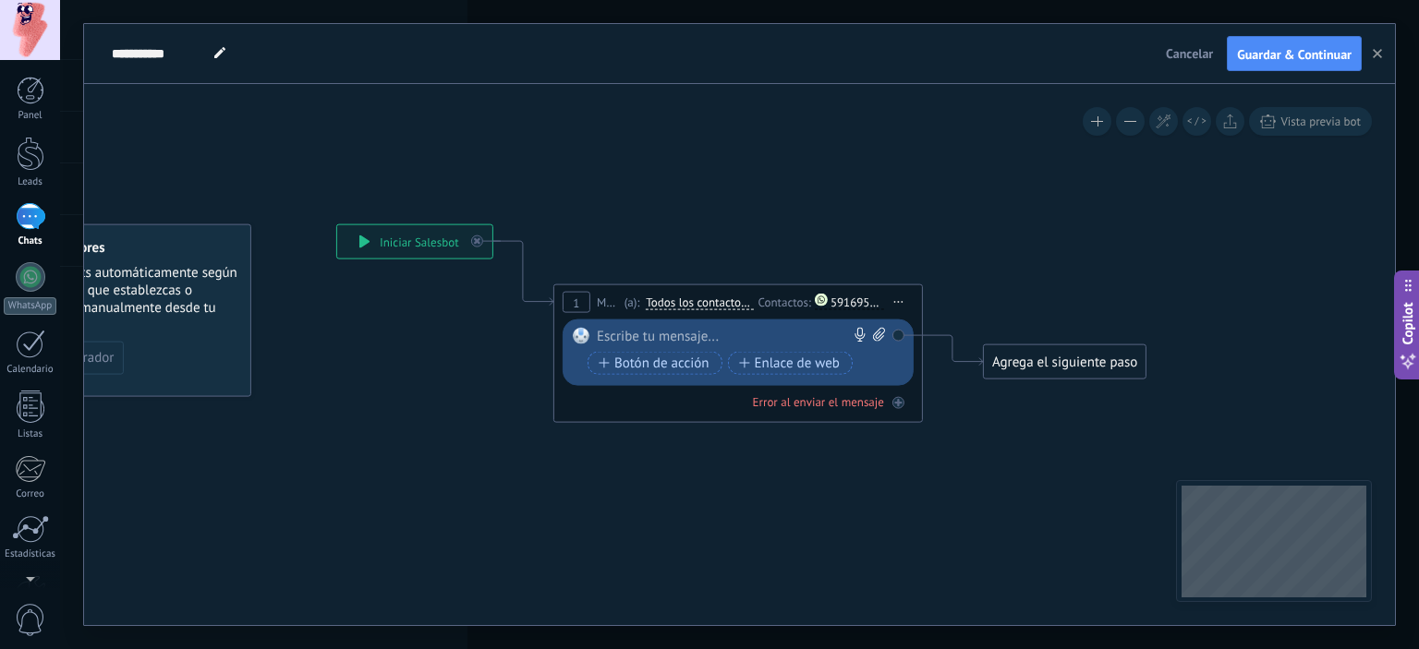
click at [647, 335] on div at bounding box center [734, 337] width 274 height 18
click at [1069, 369] on div "Agrega el siguiente paso" at bounding box center [1065, 362] width 162 height 30
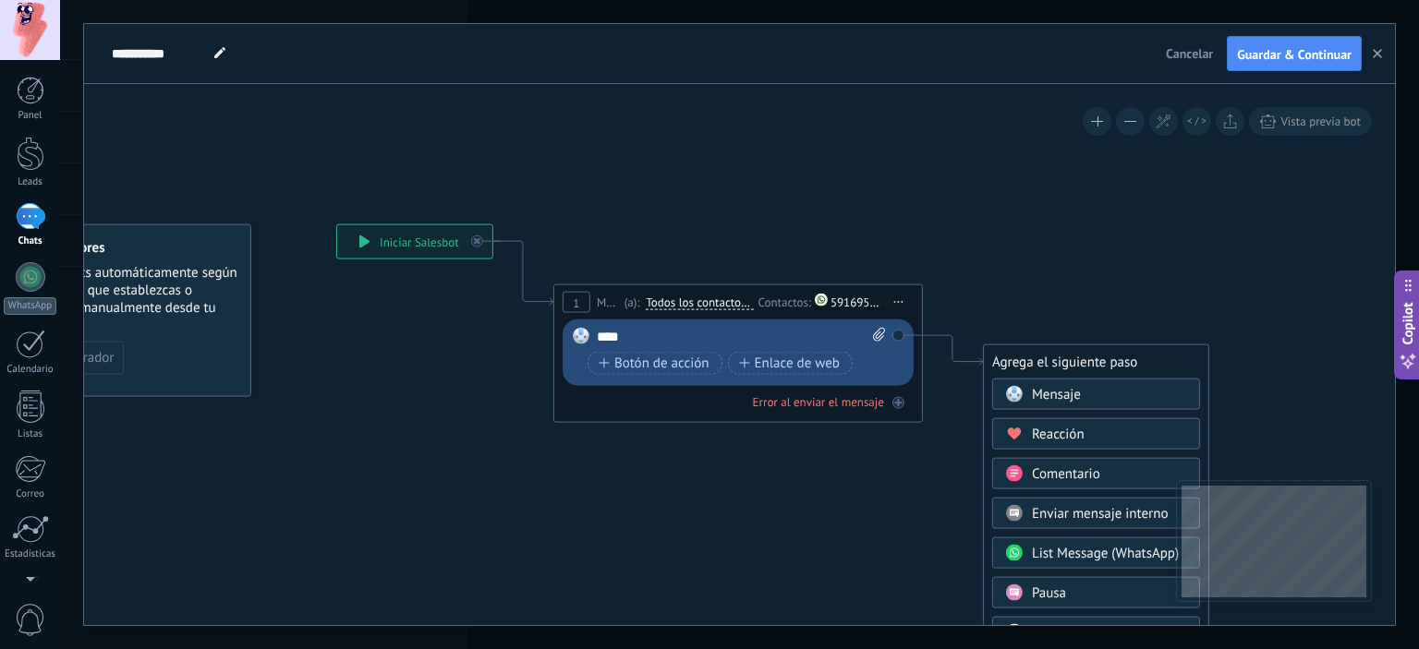
click at [1097, 389] on div "Mensaje" at bounding box center [1109, 395] width 155 height 18
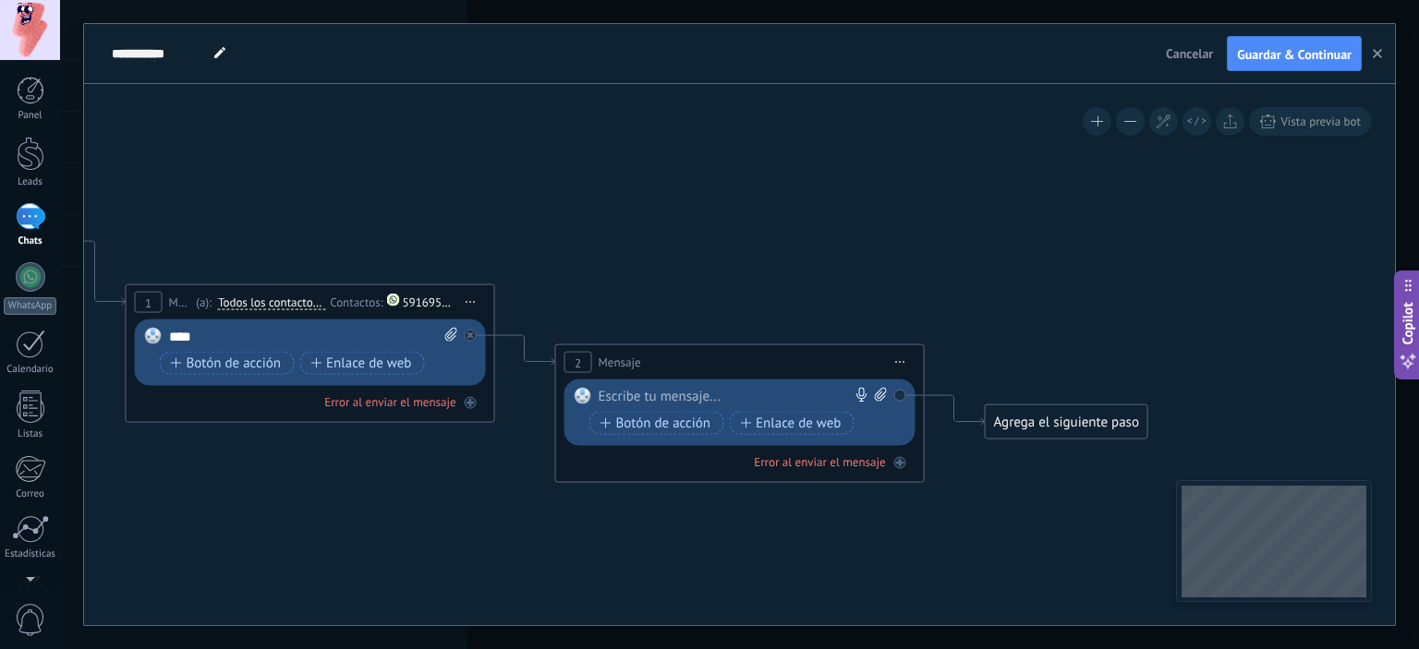
click at [769, 380] on div "Reemplazar Quitar Convertir a mensaje de voz Arrastre la imagen aquí para adjun…" at bounding box center [739, 413] width 351 height 67
click at [684, 394] on div at bounding box center [736, 397] width 274 height 18
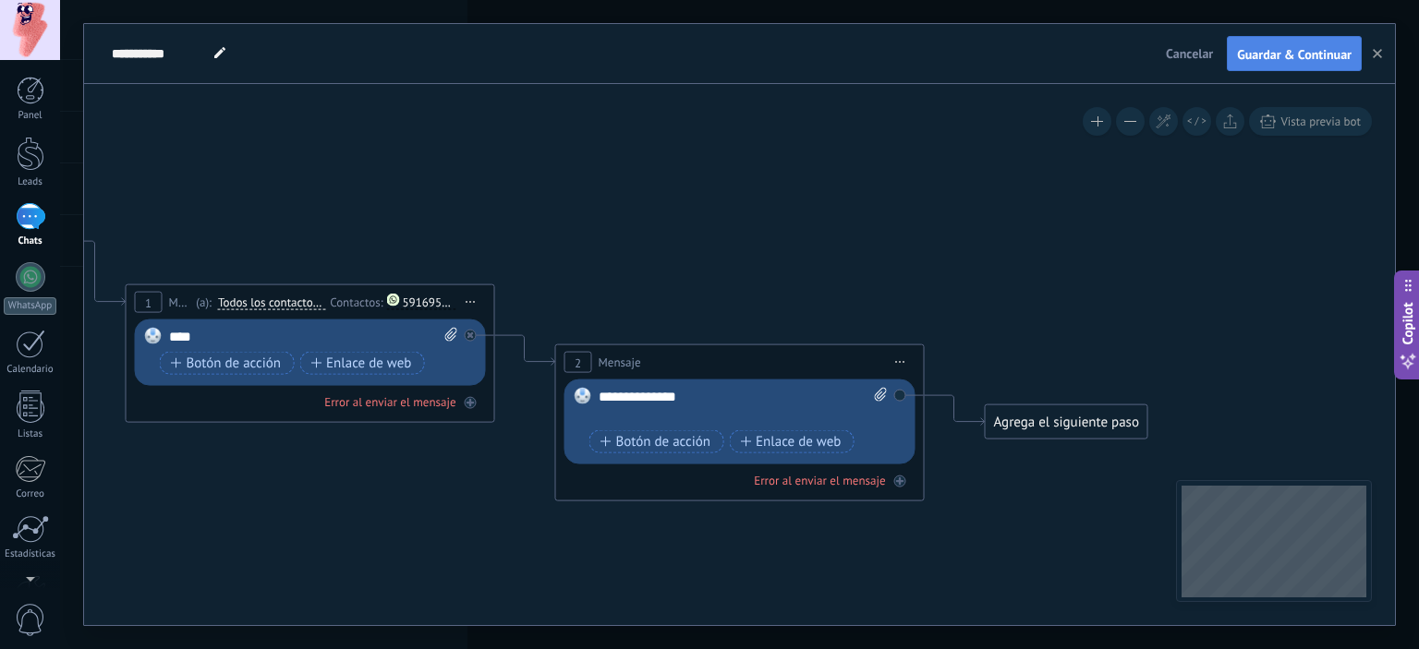
click at [1305, 57] on span "Guardar & Continuar" at bounding box center [1294, 54] width 115 height 13
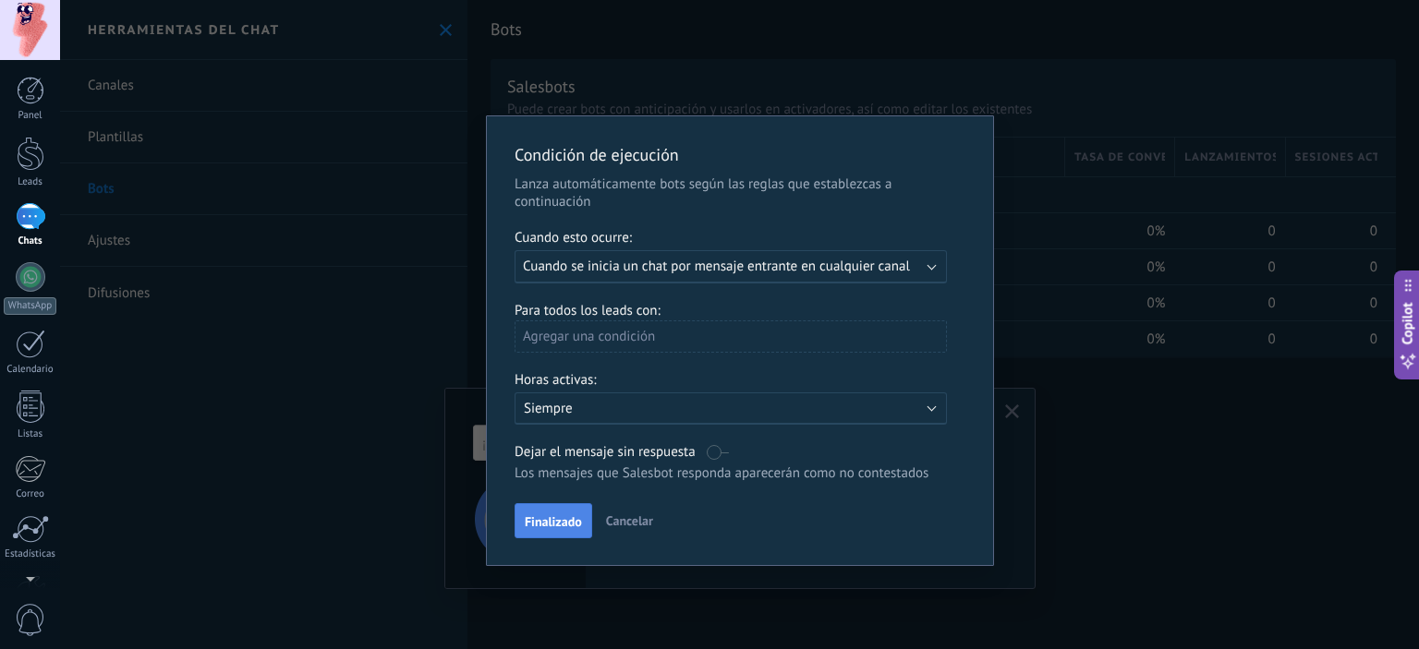
click at [566, 535] on button "Finalizado" at bounding box center [554, 520] width 78 height 35
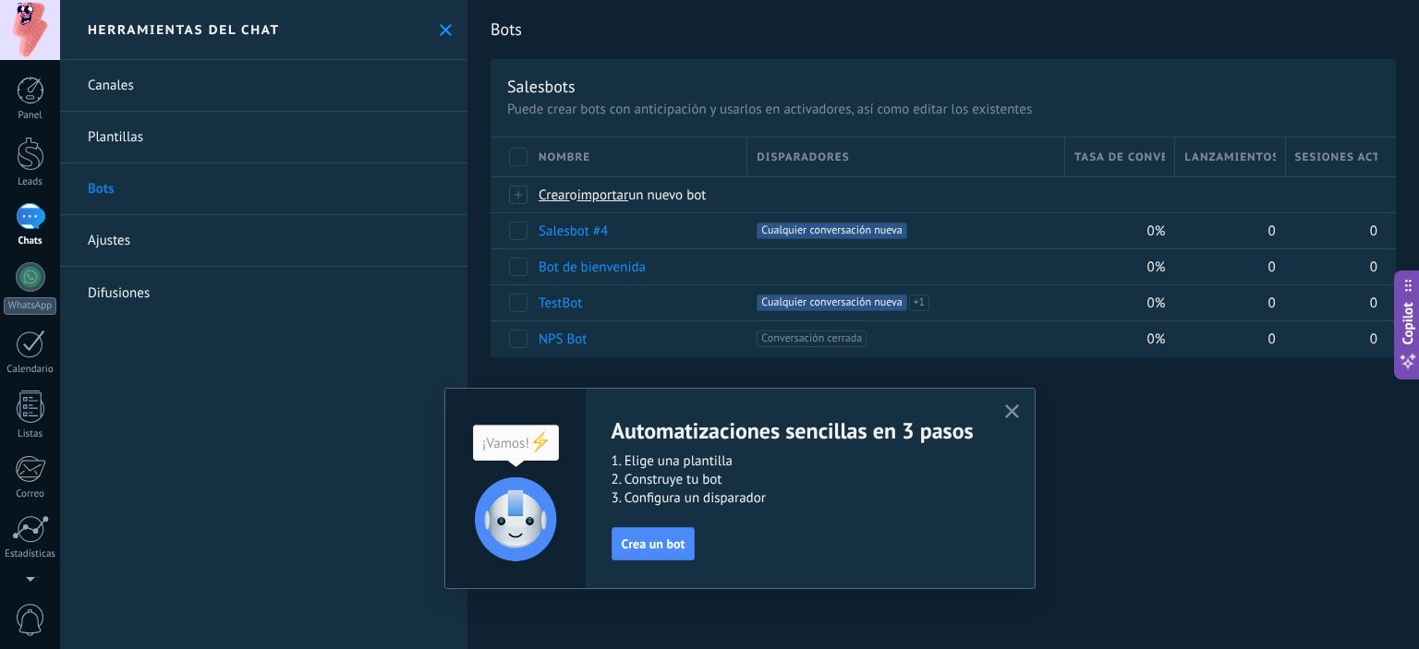
click at [448, 33] on div "Herramientas del chat" at bounding box center [263, 30] width 407 height 60
click at [28, 173] on link "Leads" at bounding box center [30, 163] width 60 height 52
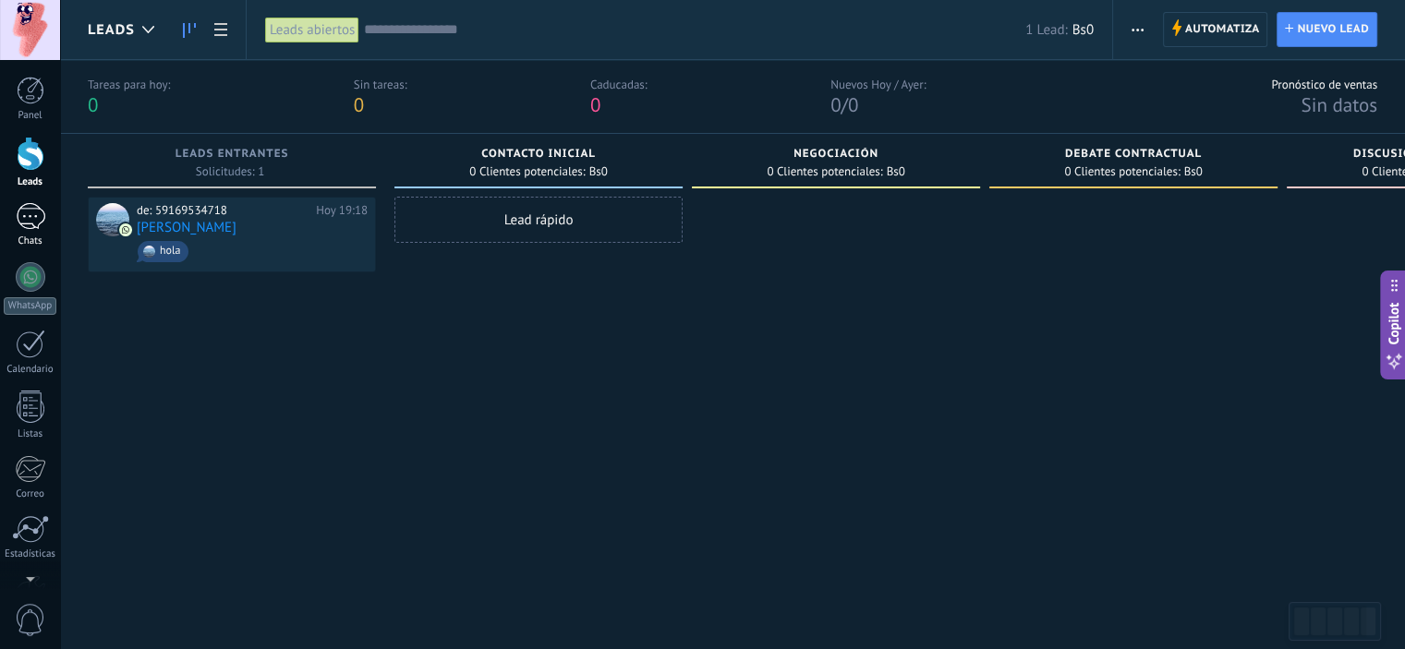
click at [28, 243] on div "Chats" at bounding box center [31, 242] width 54 height 12
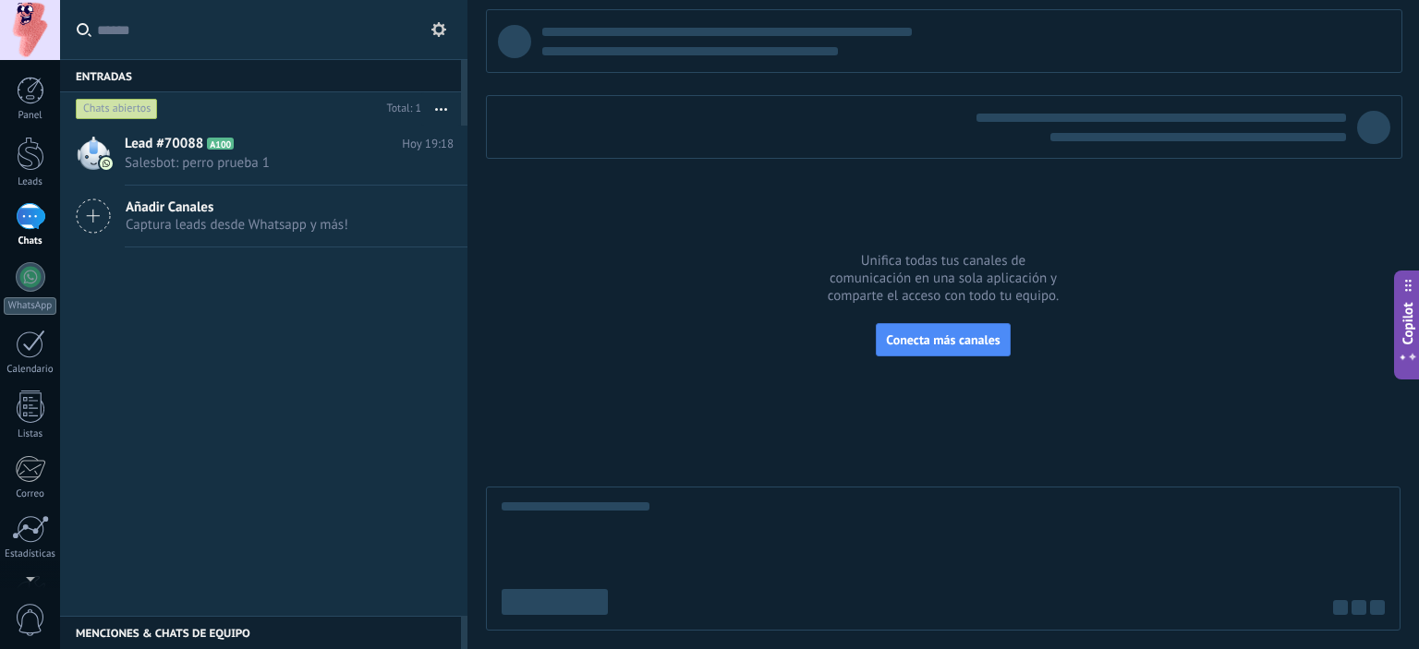
click at [26, 216] on div "1" at bounding box center [31, 216] width 30 height 27
click at [52, 141] on link "Leads" at bounding box center [30, 163] width 60 height 52
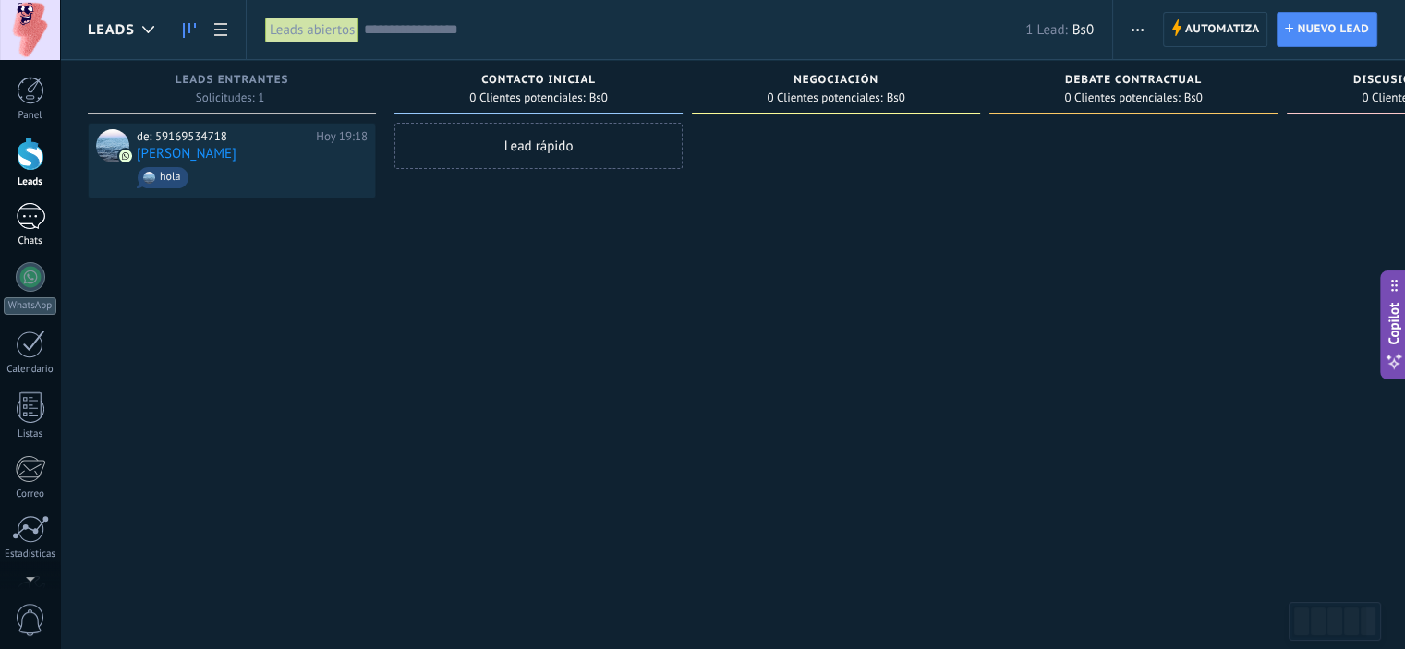
click at [28, 213] on div "1" at bounding box center [31, 216] width 30 height 27
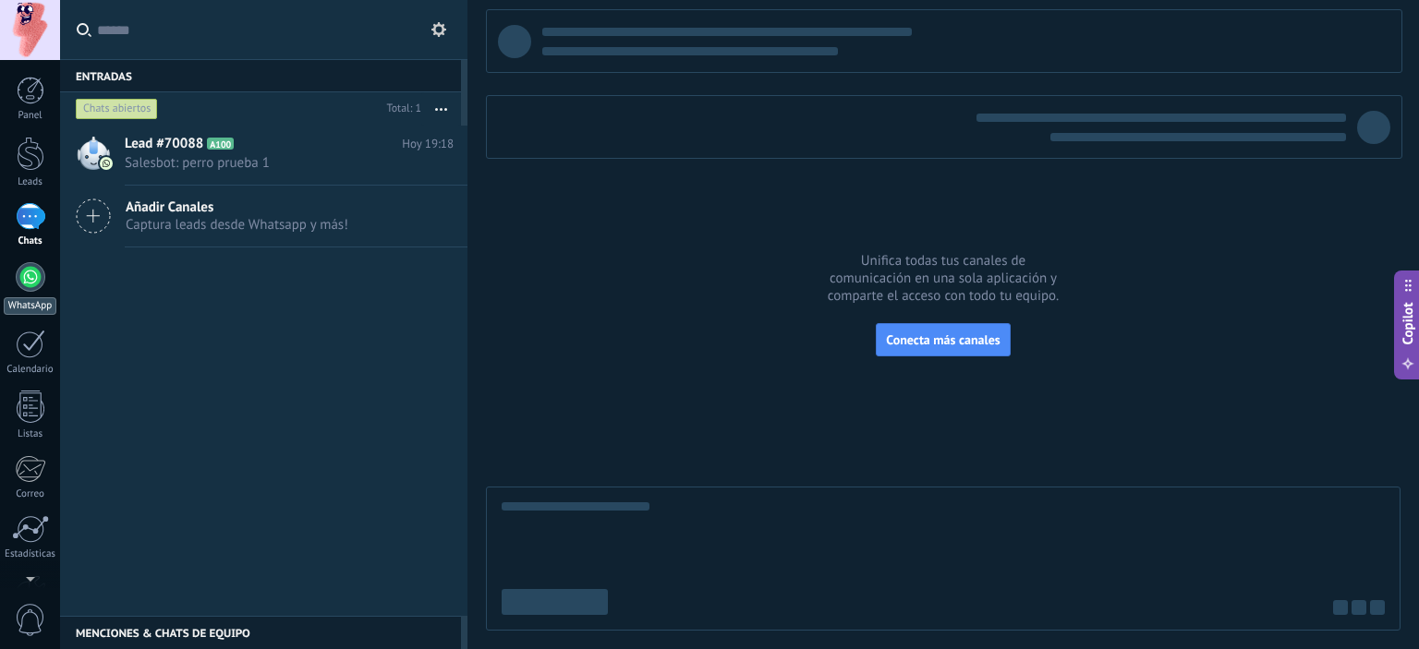
click at [15, 297] on div "WhatsApp" at bounding box center [30, 306] width 53 height 18
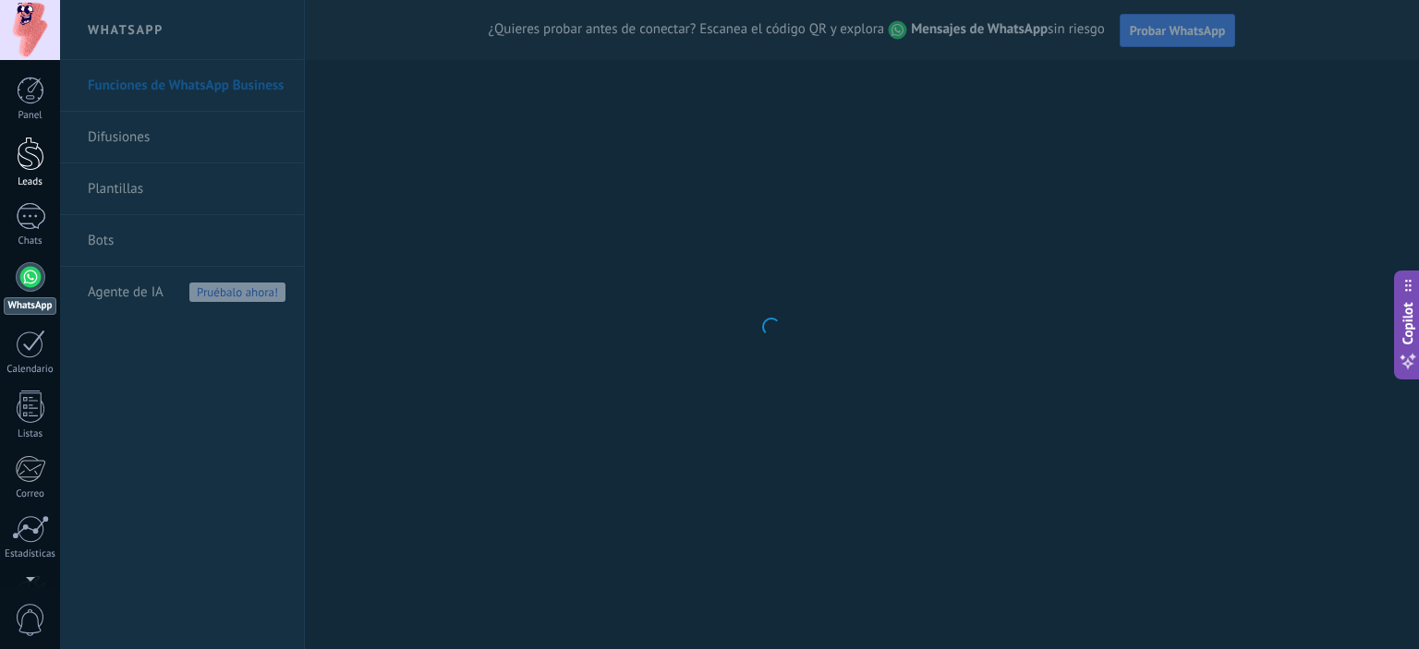
click at [32, 158] on div at bounding box center [31, 154] width 28 height 34
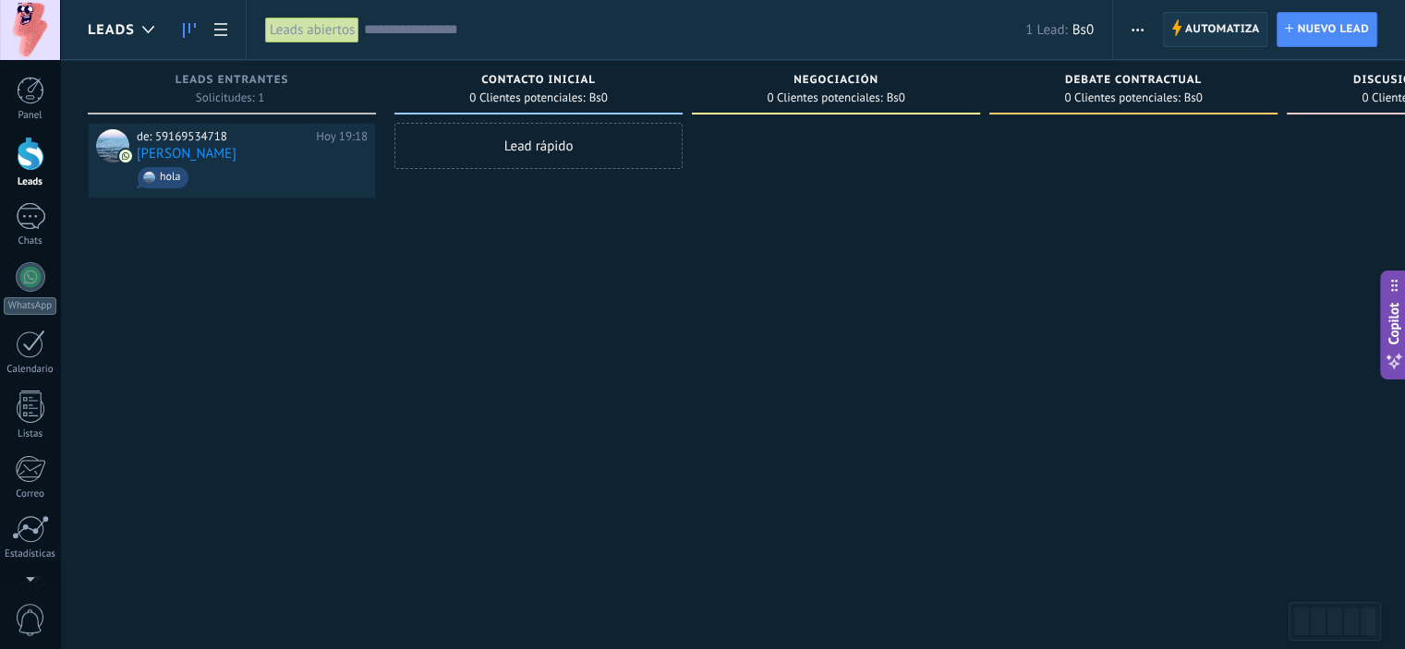
click at [1193, 29] on span "Automatiza" at bounding box center [1222, 29] width 75 height 33
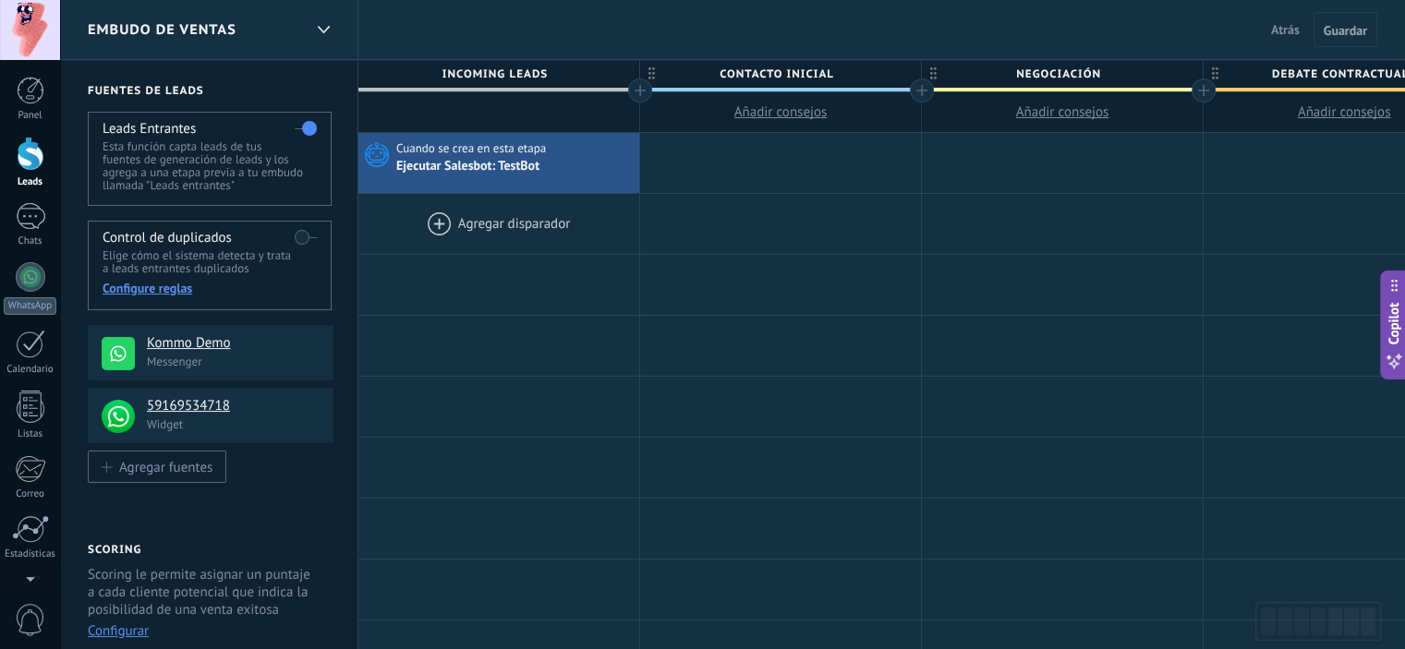
click at [526, 226] on div at bounding box center [498, 224] width 281 height 60
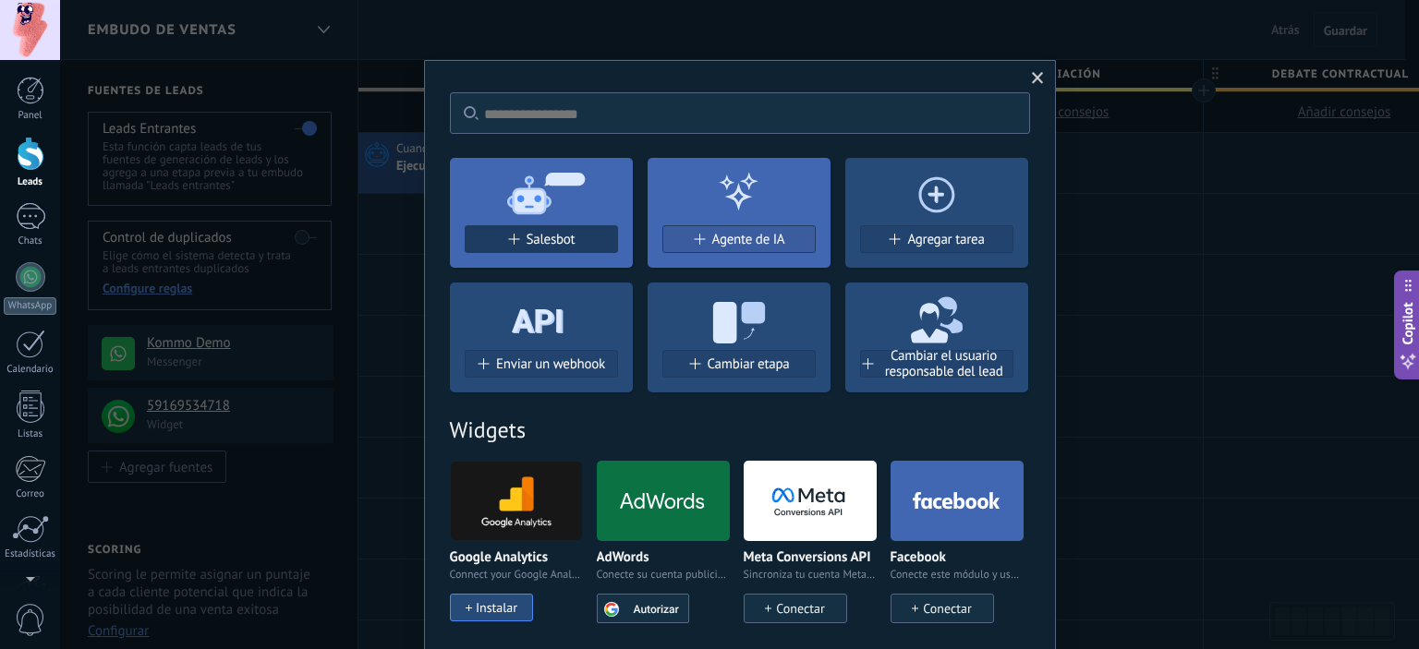
click at [567, 238] on span "Salesbot" at bounding box center [551, 240] width 49 height 16
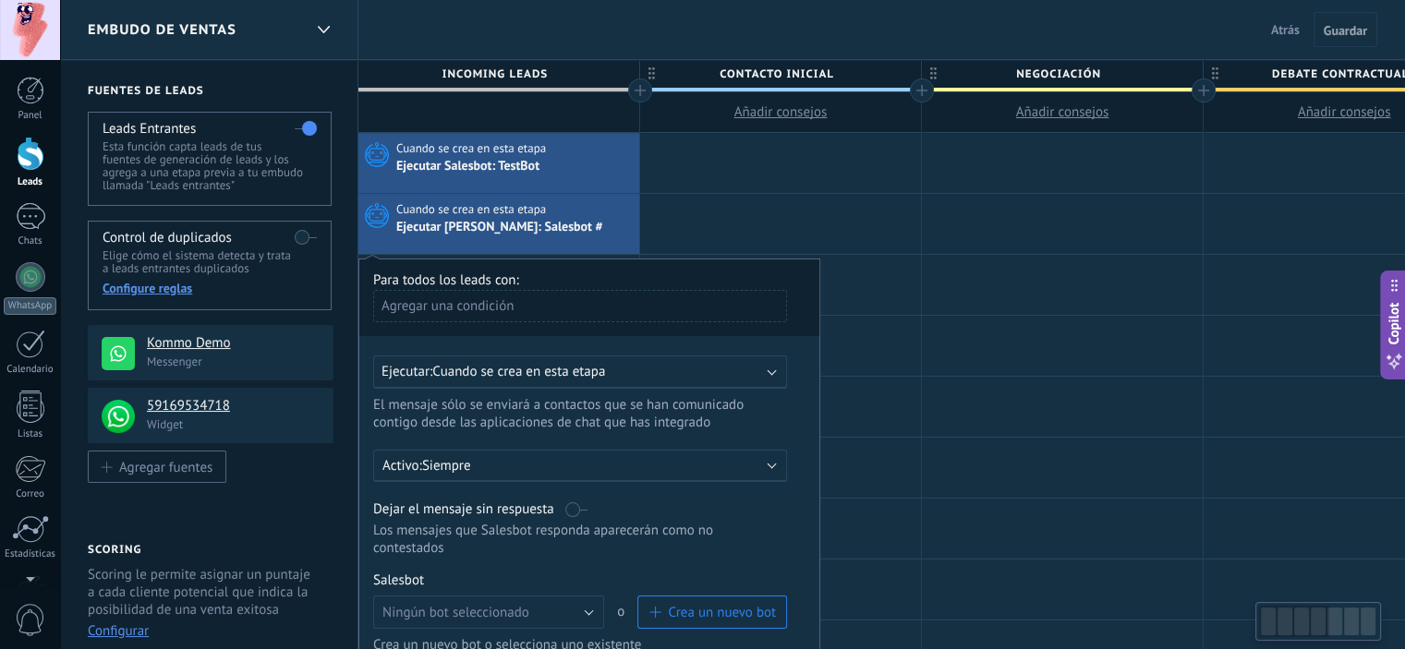
click at [522, 304] on div "Agregar una condición" at bounding box center [580, 306] width 414 height 32
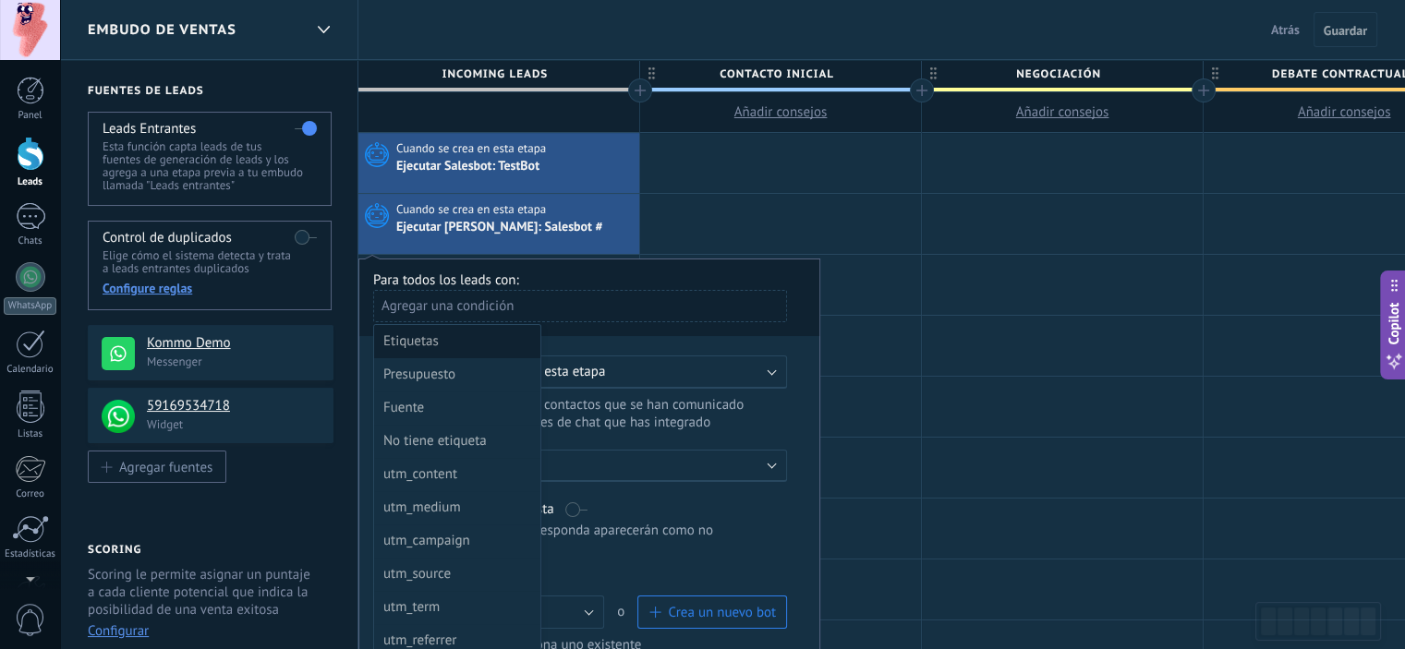
click at [489, 338] on div "Etiquetas" at bounding box center [455, 342] width 144 height 26
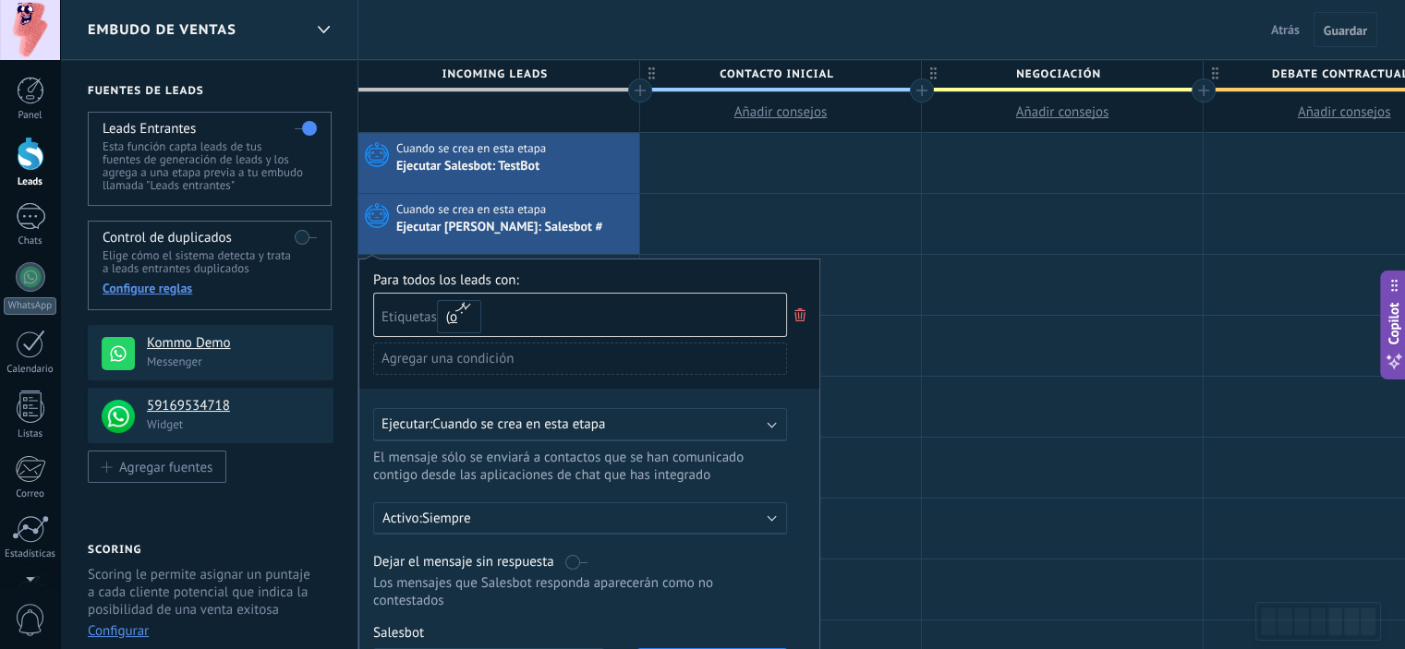
click at [539, 327] on input "text" at bounding box center [537, 315] width 92 height 42
click at [472, 345] on div "Agregar una condición" at bounding box center [580, 359] width 414 height 32
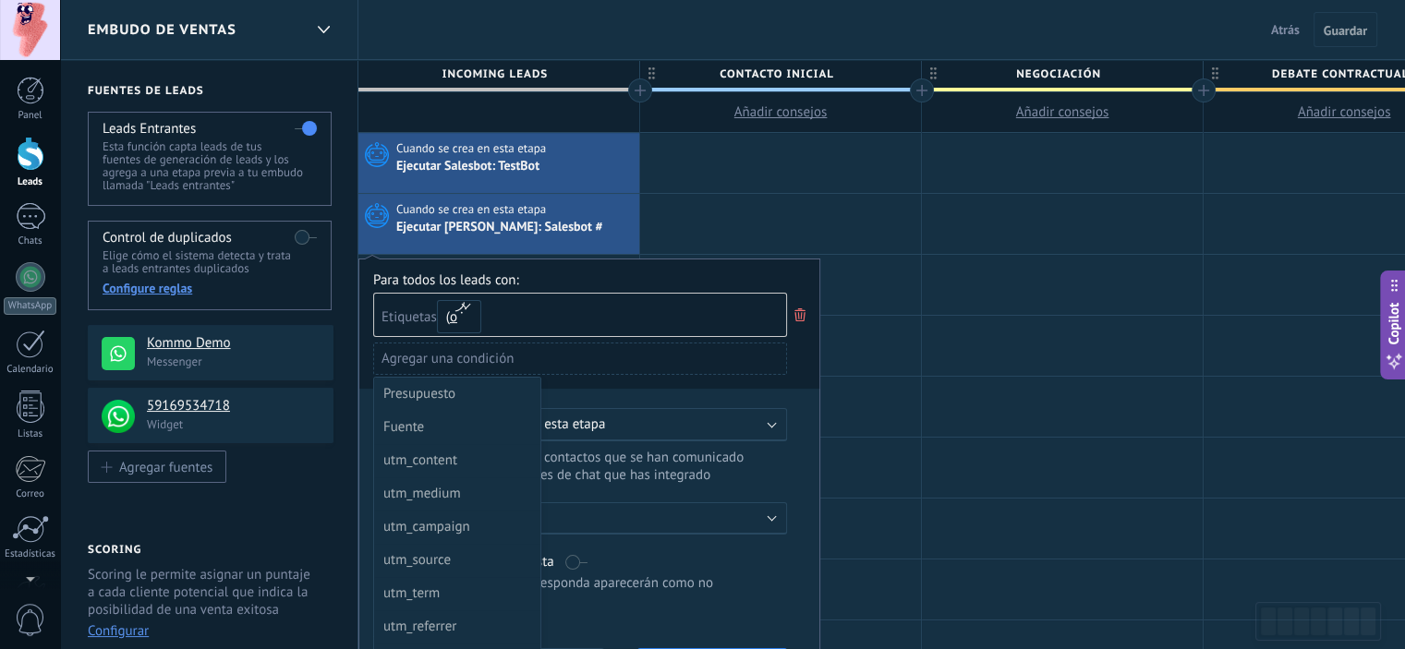
click at [537, 317] on div at bounding box center [589, 526] width 460 height 533
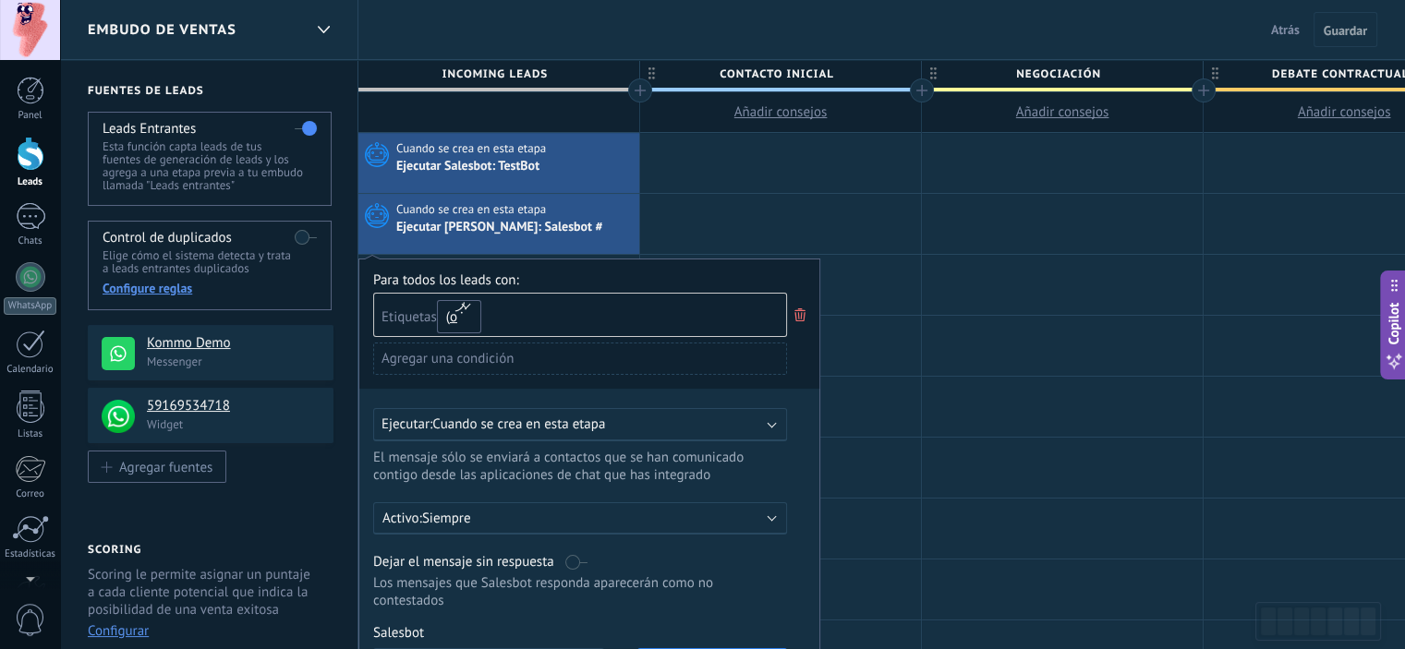
click at [469, 321] on button "o" at bounding box center [459, 316] width 44 height 33
click at [479, 319] on button "o" at bounding box center [459, 316] width 44 height 33
click at [532, 317] on div "Etiquetas y o o" at bounding box center [580, 315] width 414 height 44
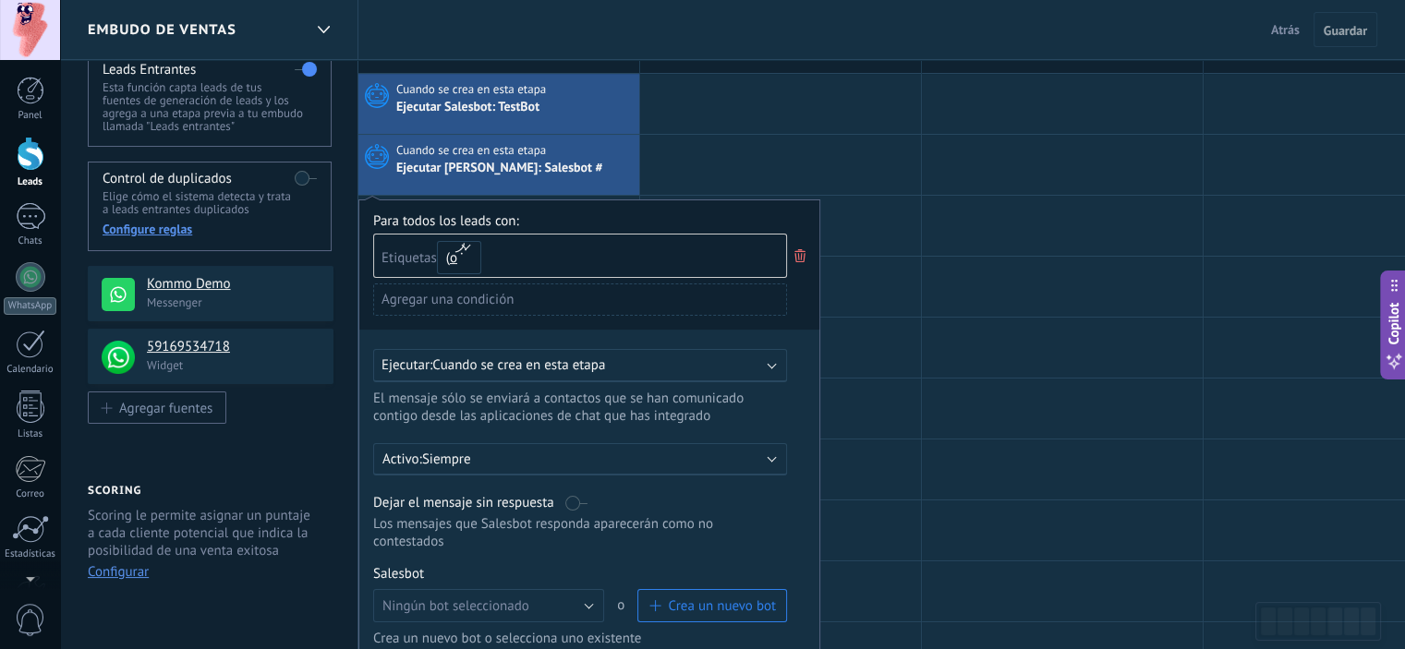
scroll to position [92, 0]
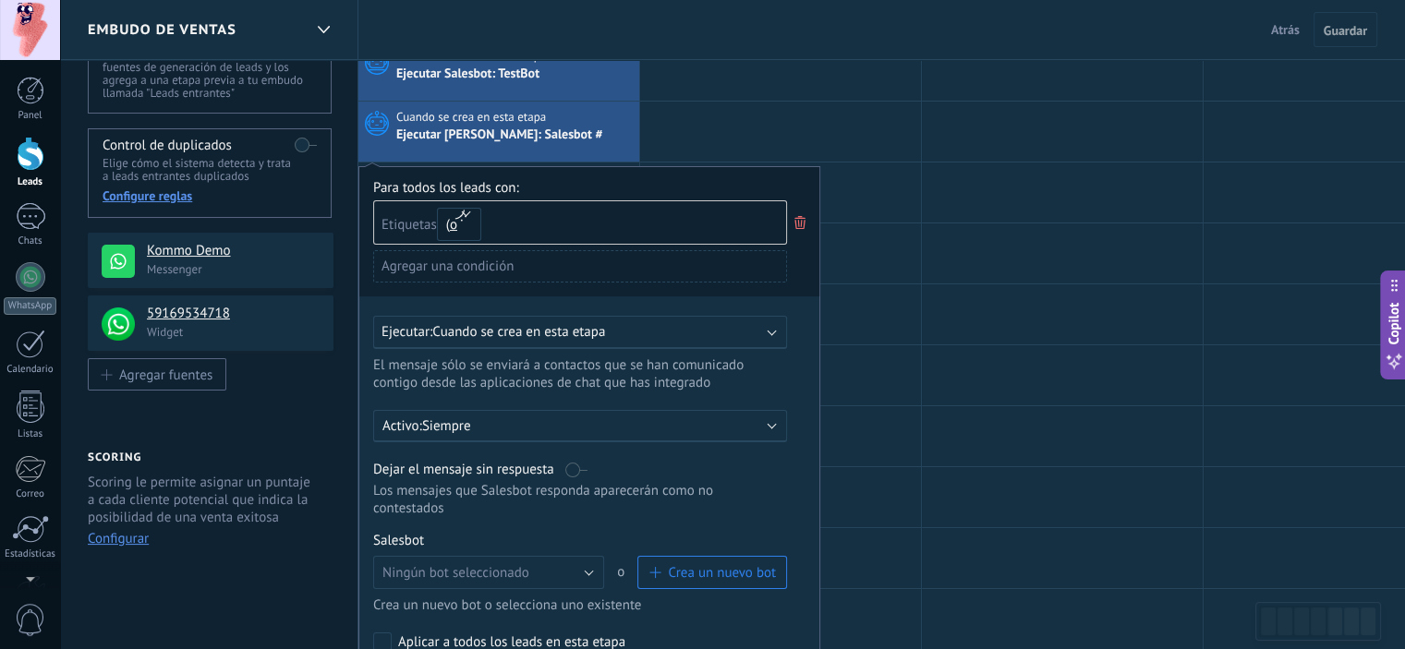
click at [515, 325] on span "Cuando se crea en esta etapa" at bounding box center [518, 332] width 173 height 18
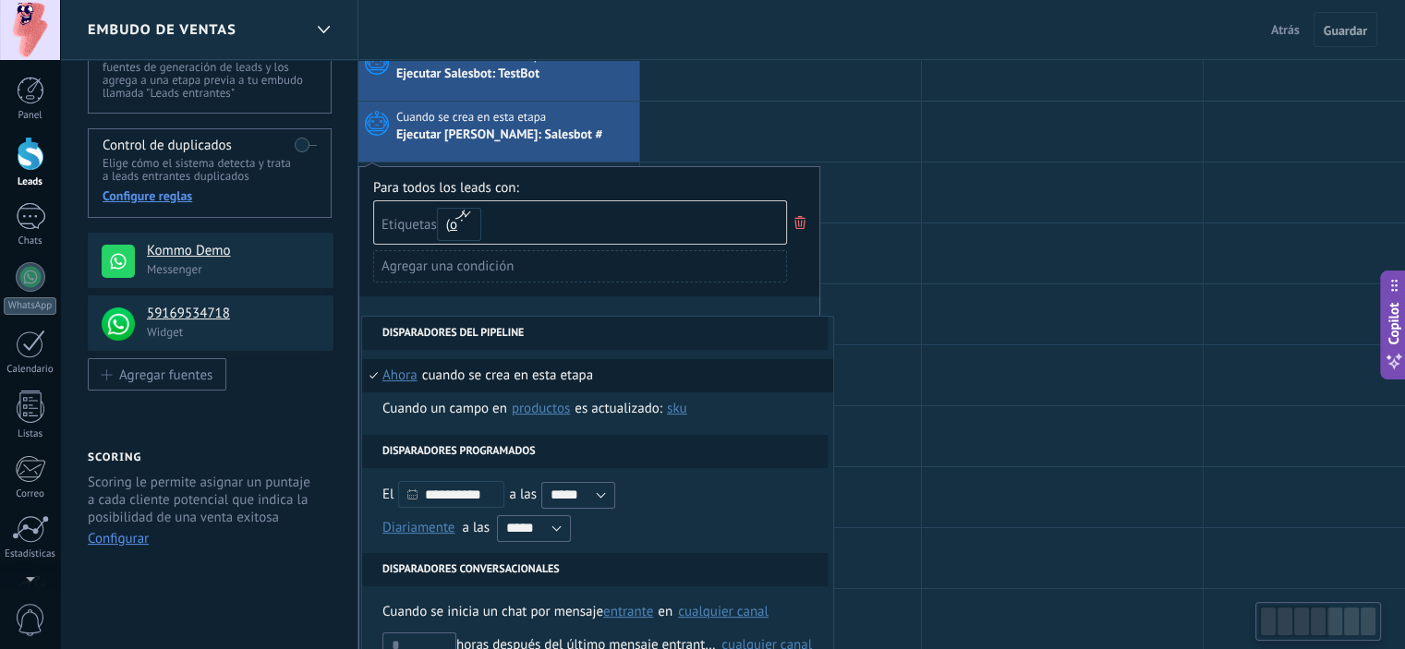
click at [514, 328] on li "Disparadores del pipeline" at bounding box center [595, 333] width 466 height 33
click at [540, 302] on div "**********" at bounding box center [589, 442] width 462 height 552
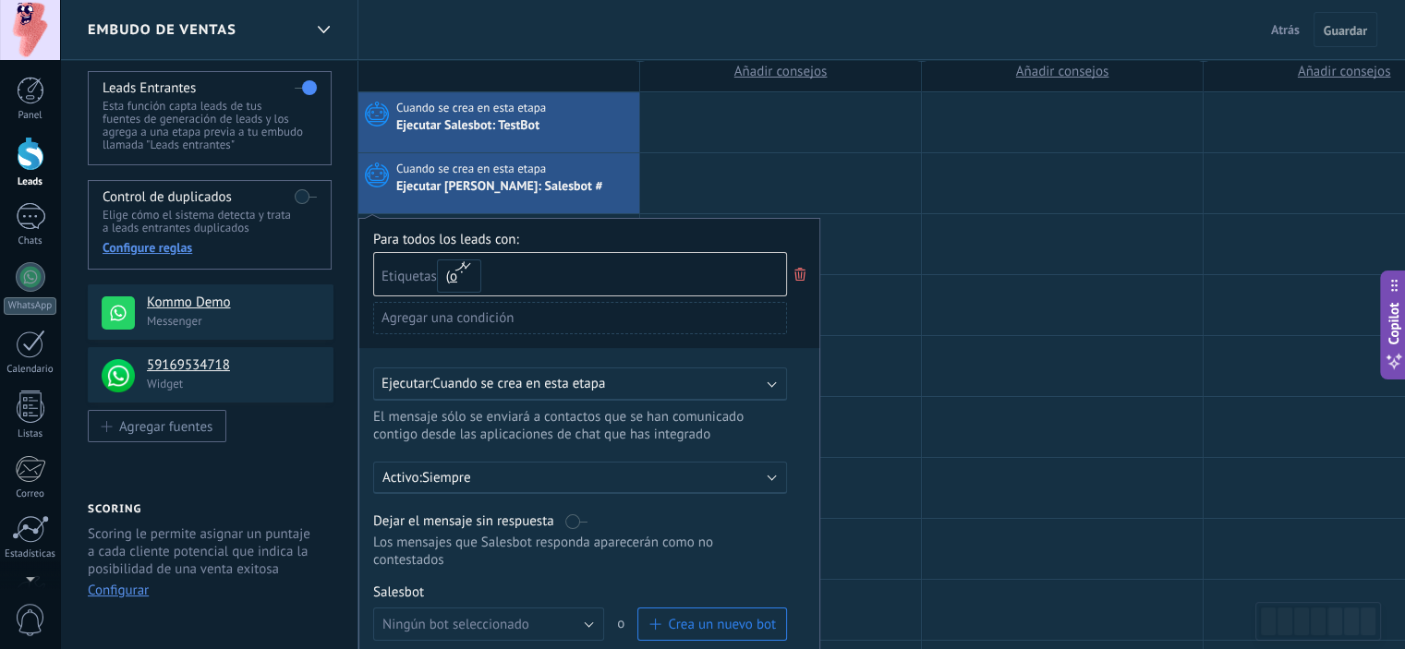
scroll to position [0, 0]
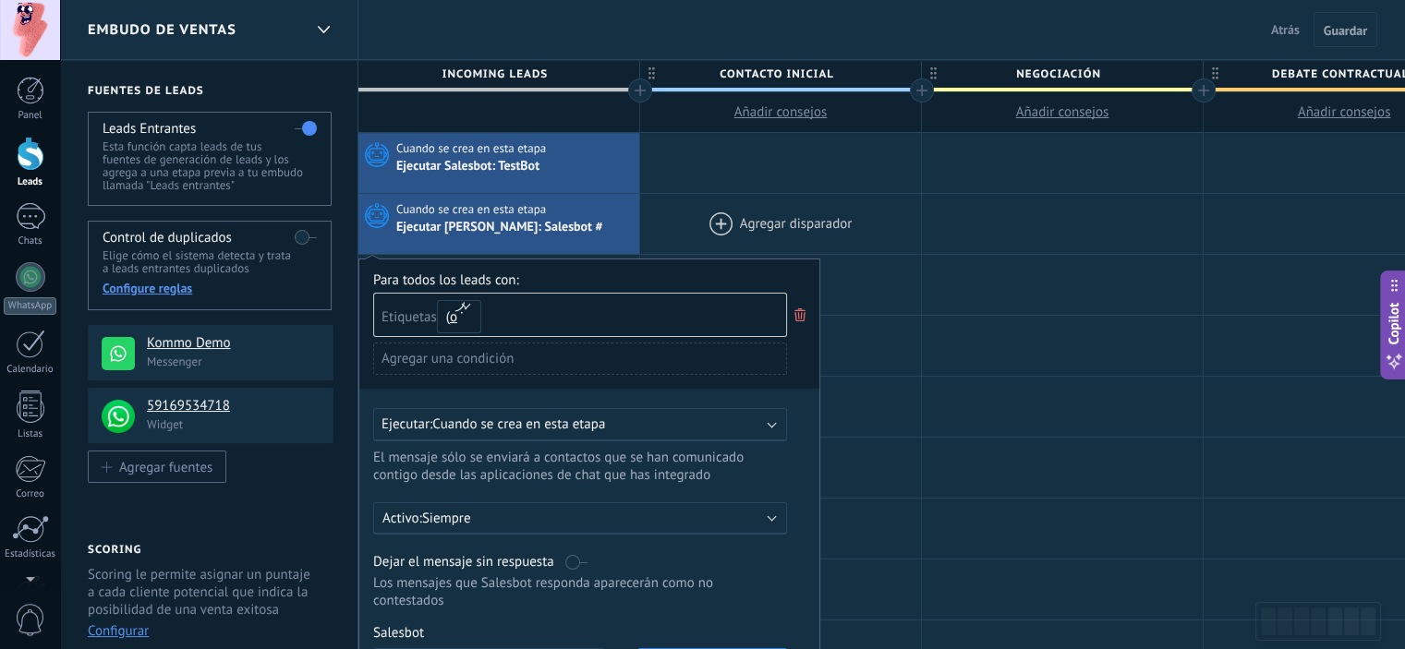
click at [699, 210] on div at bounding box center [780, 224] width 281 height 60
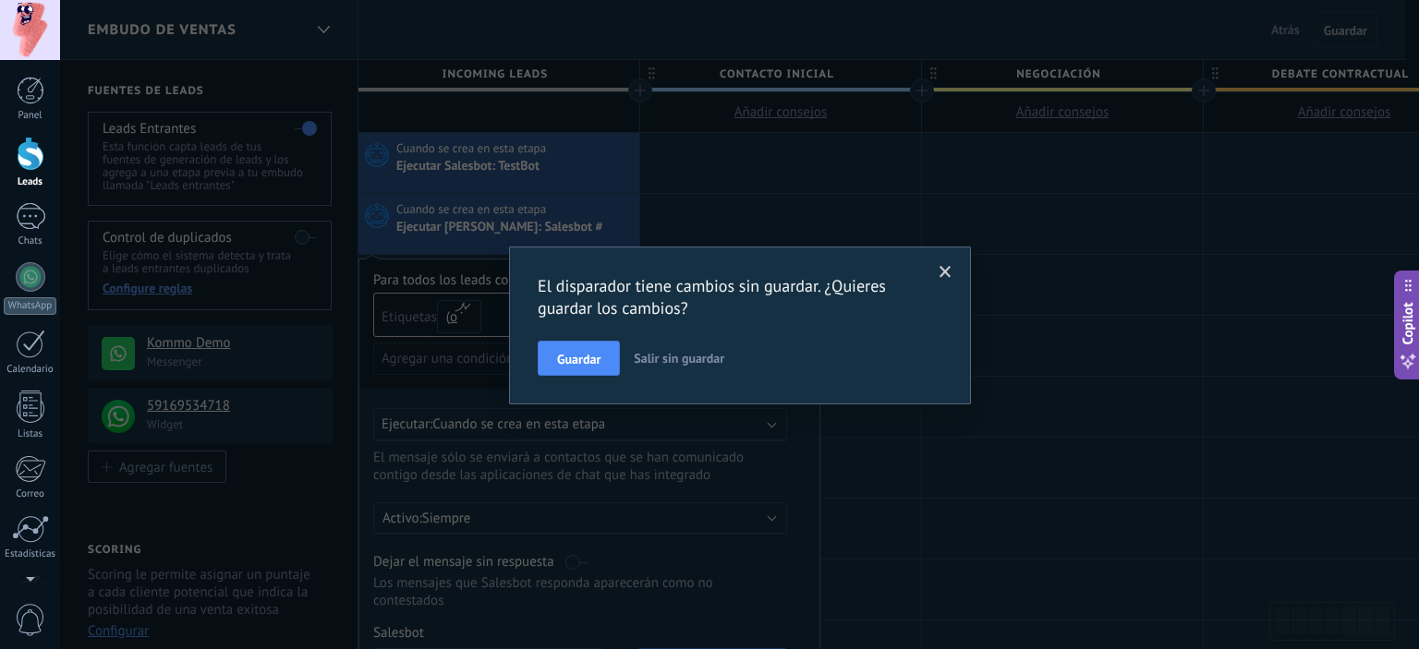
click at [646, 352] on span "Salir sin guardar" at bounding box center [679, 358] width 91 height 17
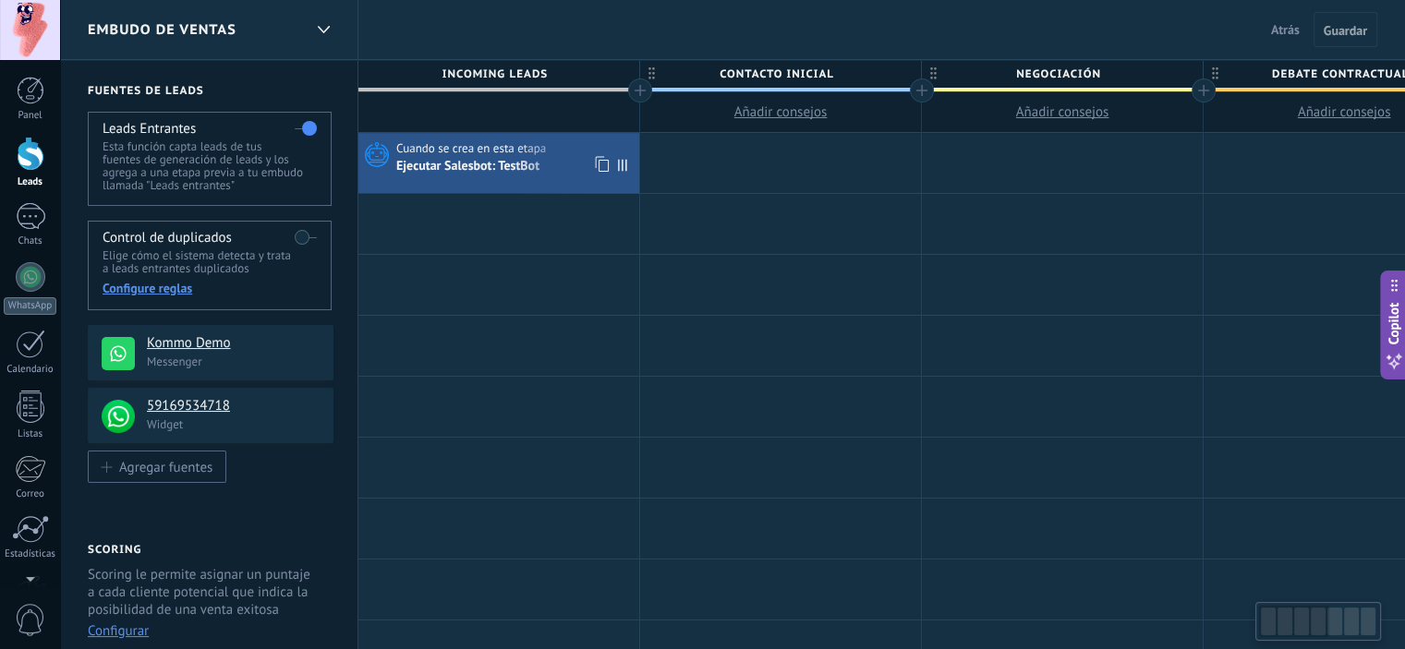
click at [481, 200] on div at bounding box center [498, 224] width 281 height 60
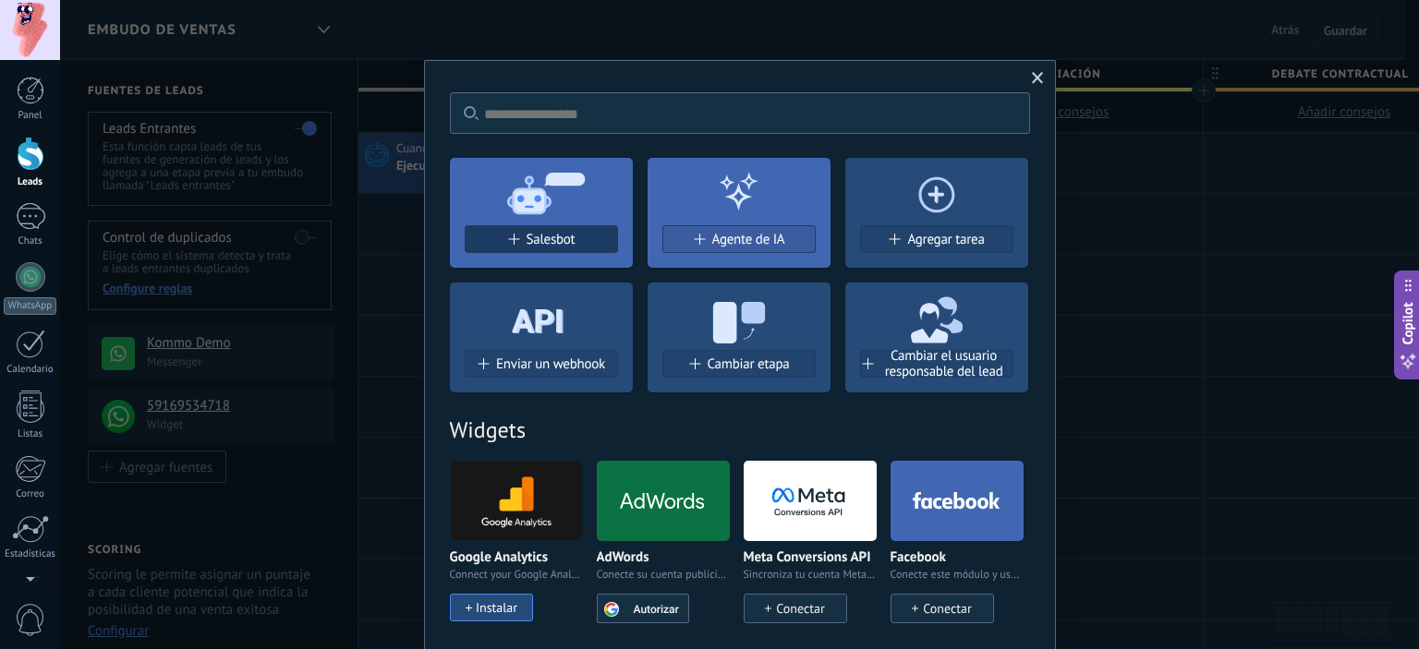
click at [472, 243] on div "Salesbot" at bounding box center [541, 240] width 151 height 16
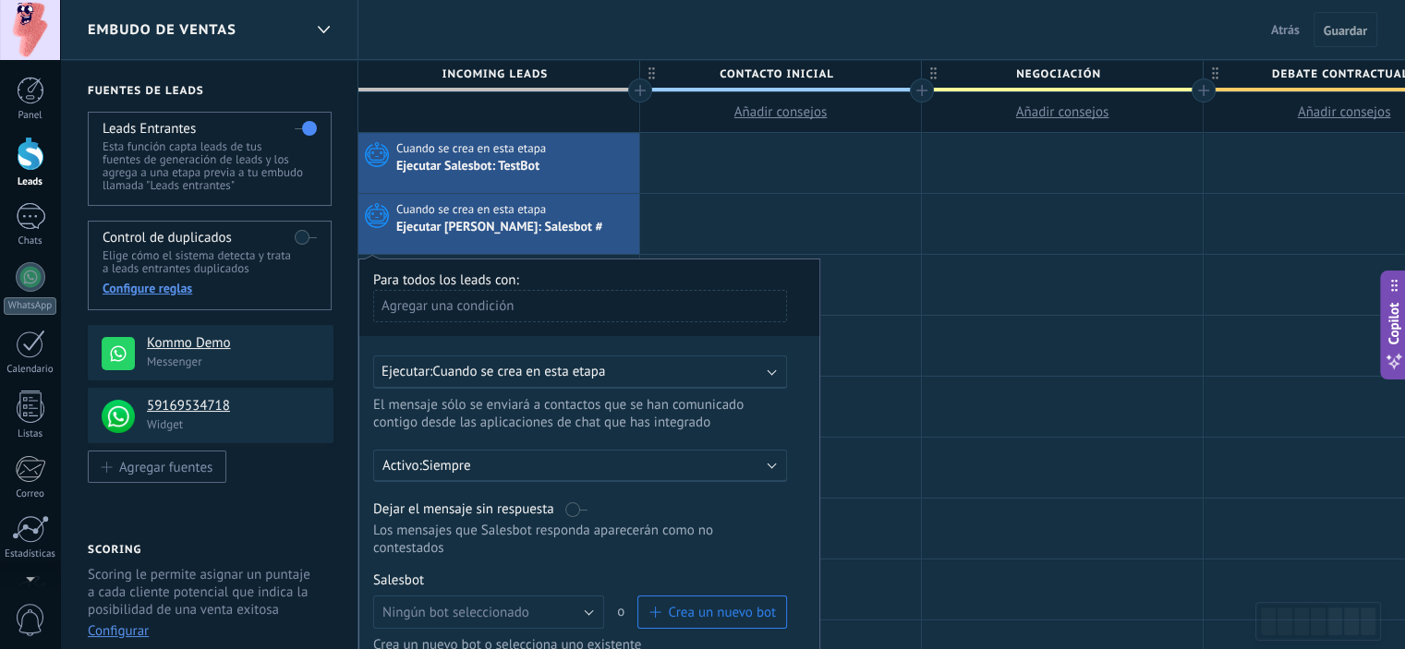
click at [466, 297] on div "Agregar una condición" at bounding box center [580, 306] width 414 height 32
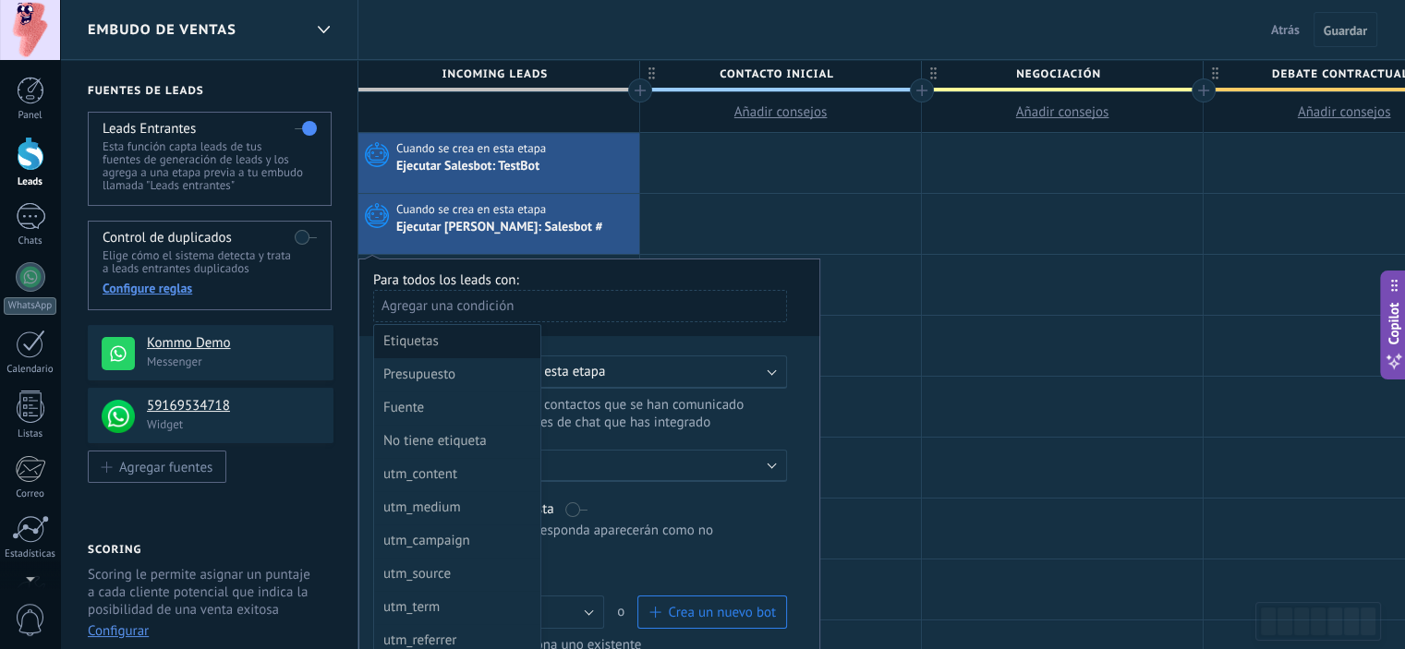
click at [454, 348] on div "Etiquetas" at bounding box center [455, 342] width 144 height 26
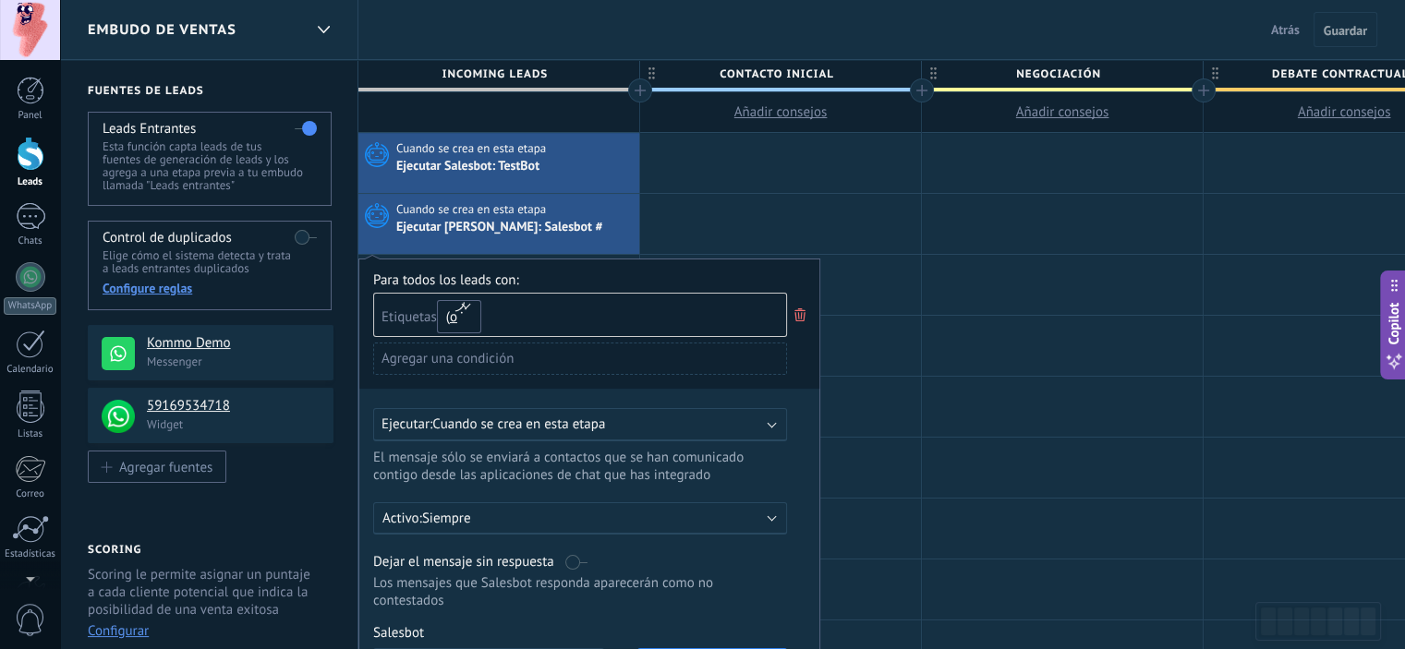
click at [471, 322] on button "o" at bounding box center [459, 316] width 44 height 33
click at [447, 339] on span "o" at bounding box center [434, 342] width 28 height 18
click at [473, 316] on button "o" at bounding box center [459, 316] width 44 height 33
click at [804, 314] on use at bounding box center [799, 315] width 11 height 13
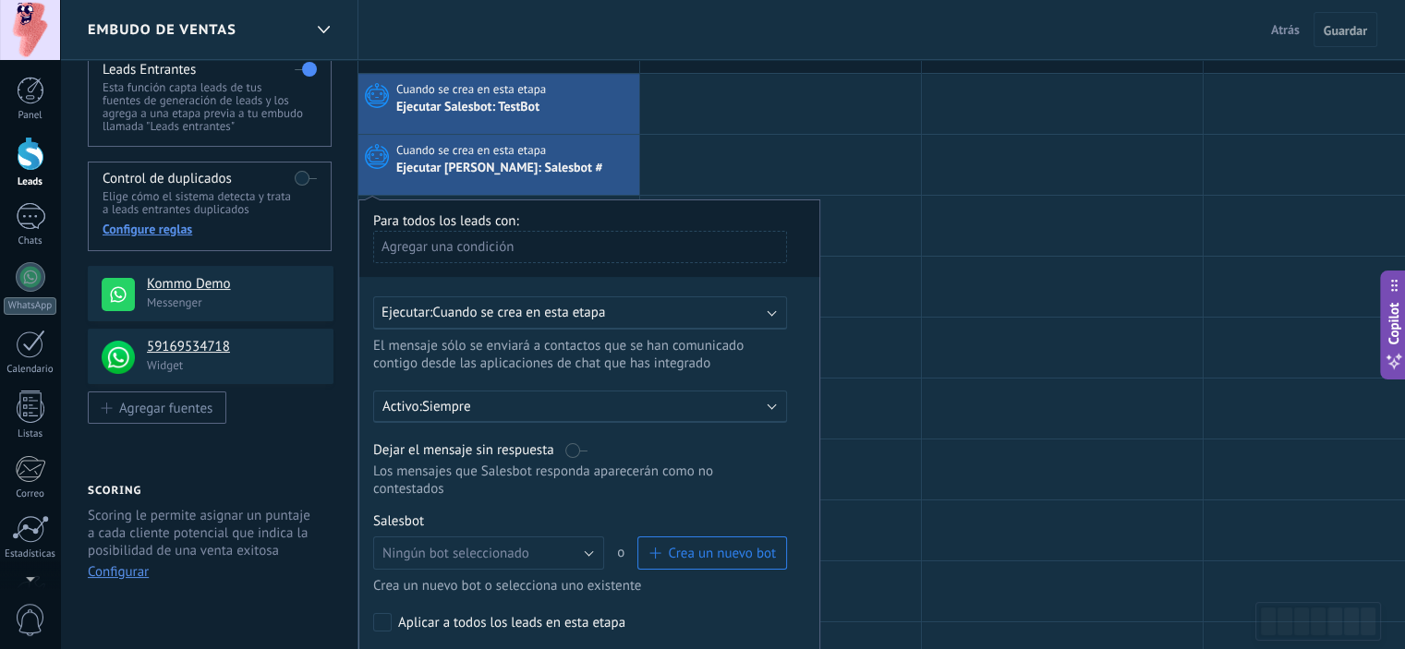
scroll to position [92, 0]
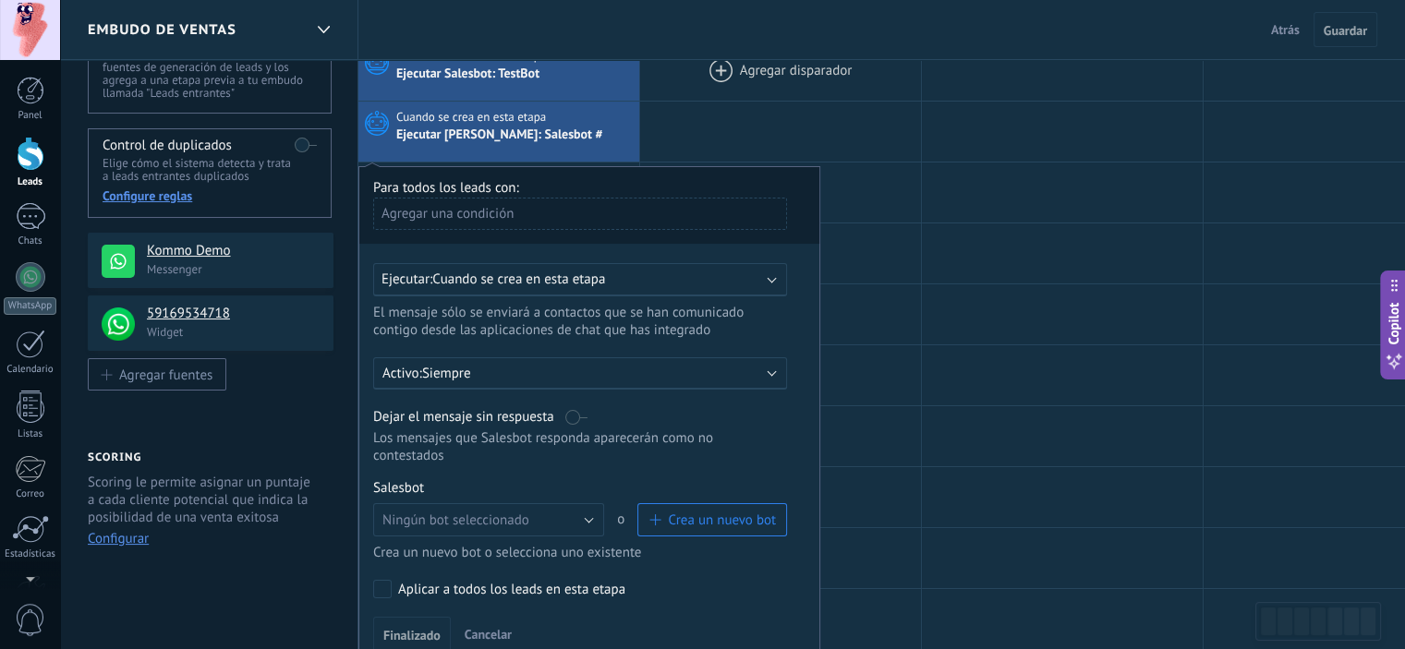
click at [689, 95] on div at bounding box center [780, 71] width 281 height 60
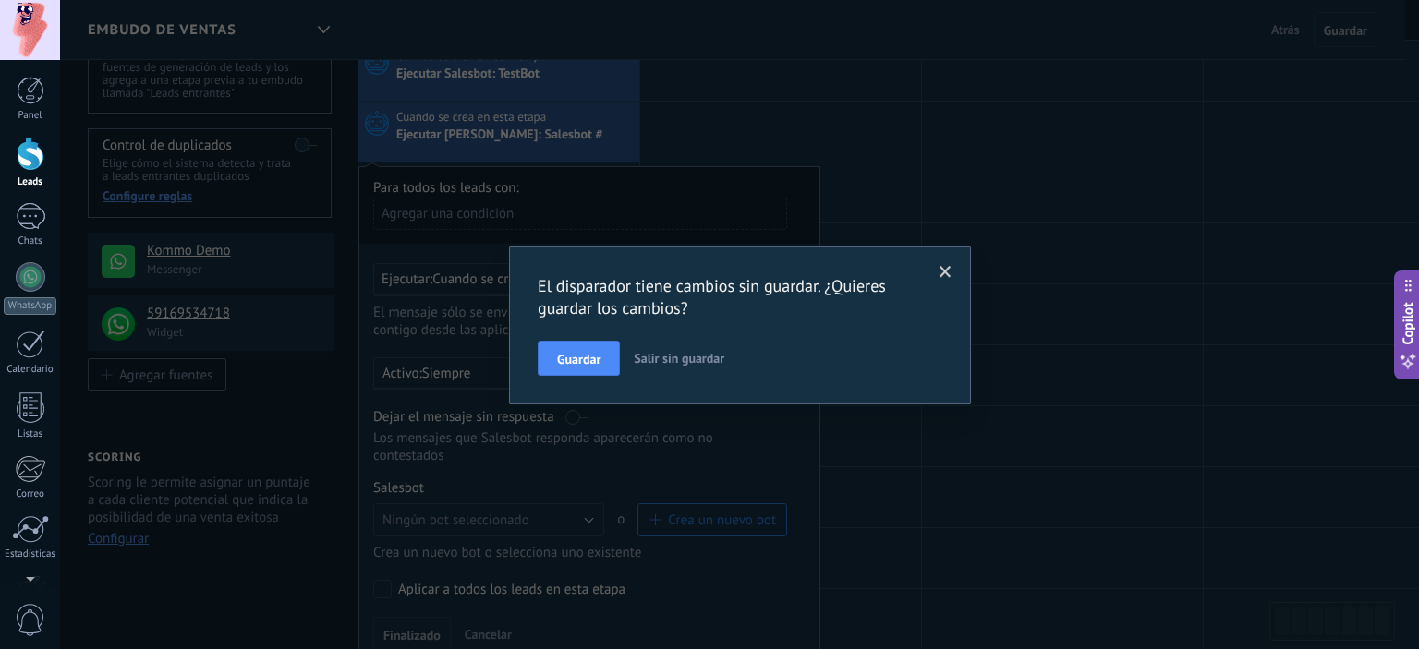
click at [638, 341] on div "Guardar Salir sin guardar" at bounding box center [740, 358] width 405 height 35
click at [643, 356] on span "Salir sin guardar" at bounding box center [679, 358] width 91 height 17
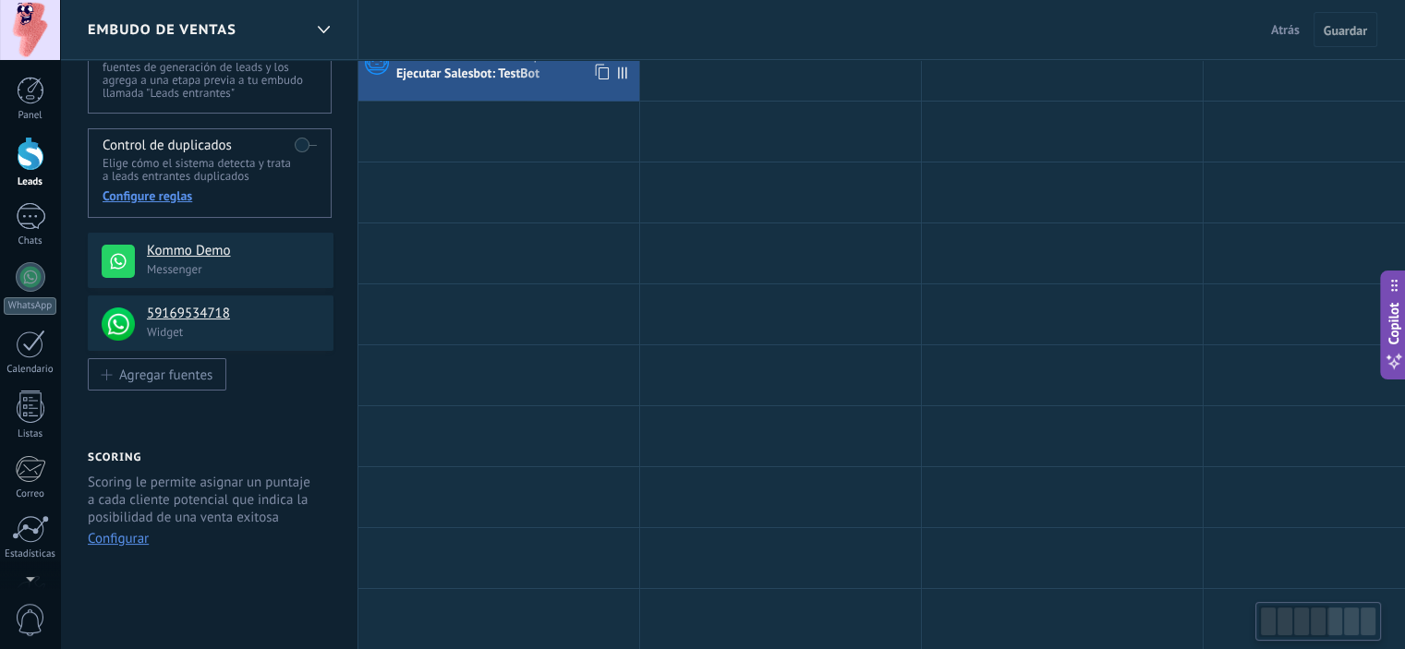
click at [494, 85] on div "Cuando se crea en esta etapa Ejecutar [PERSON_NAME]: TestBot" at bounding box center [498, 71] width 281 height 60
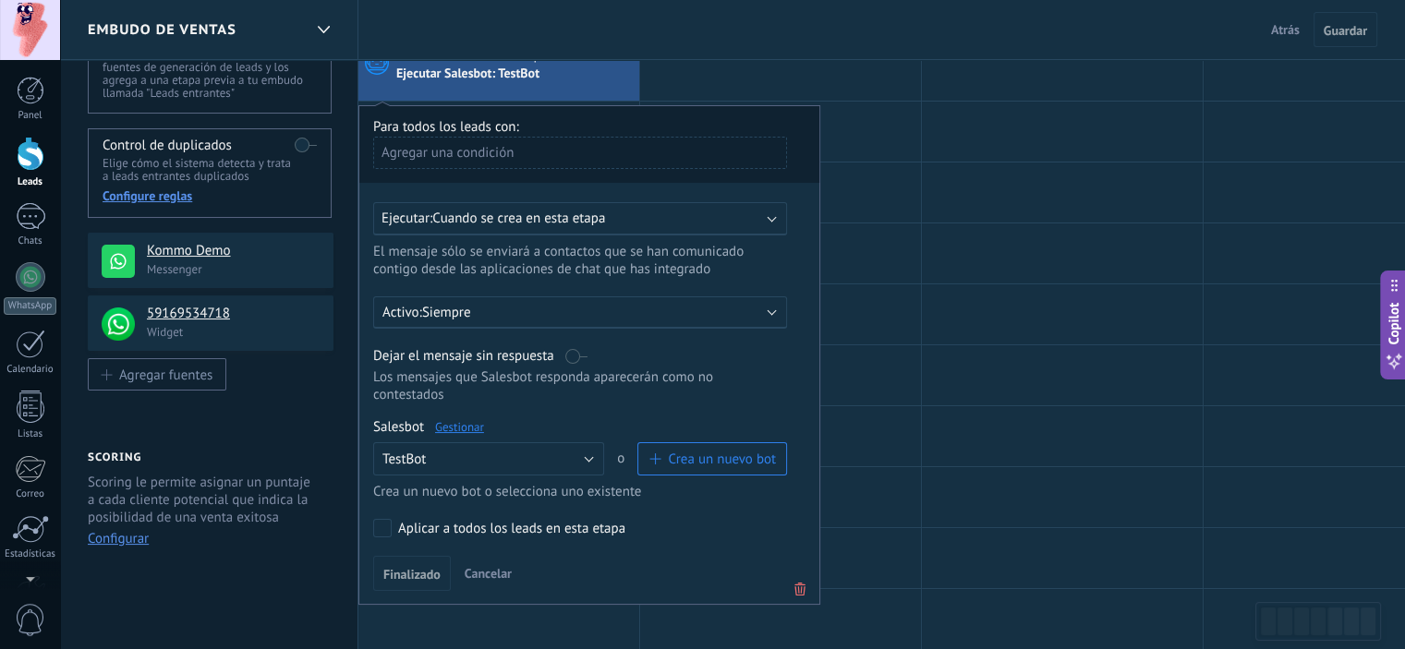
click at [466, 419] on link "Gestionar" at bounding box center [459, 427] width 49 height 16
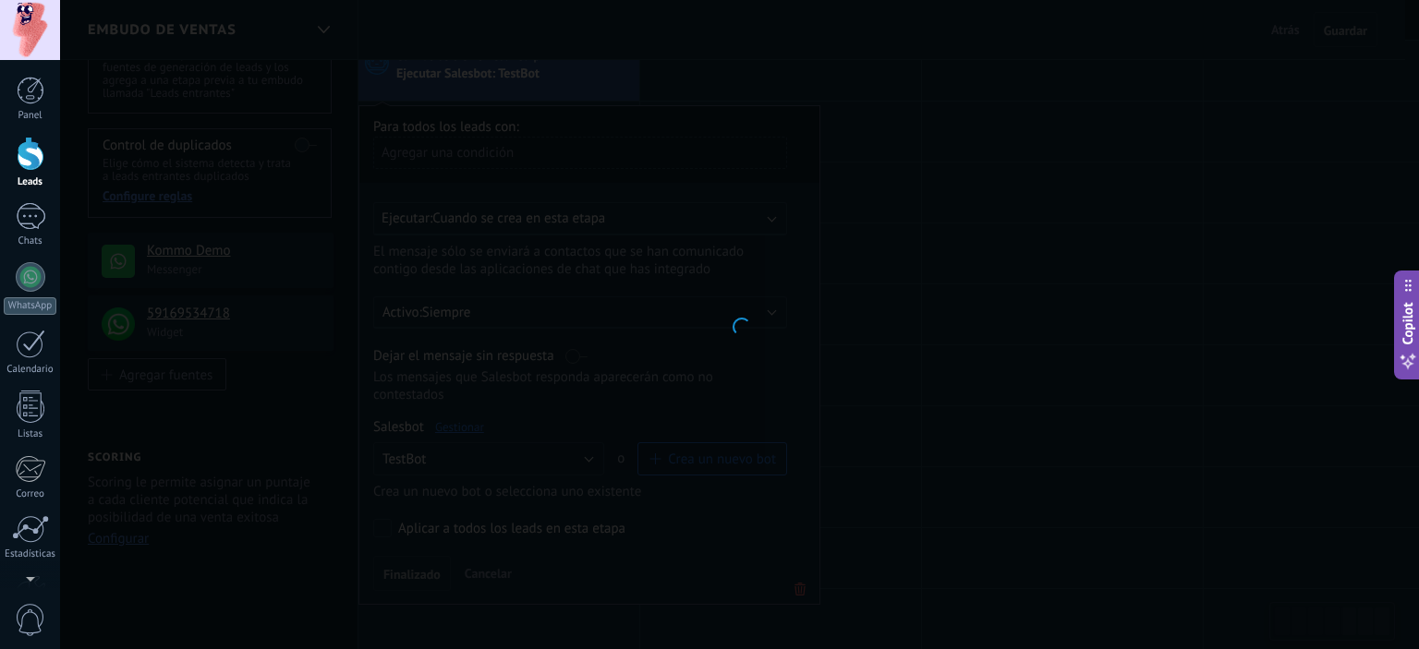
type input "*******"
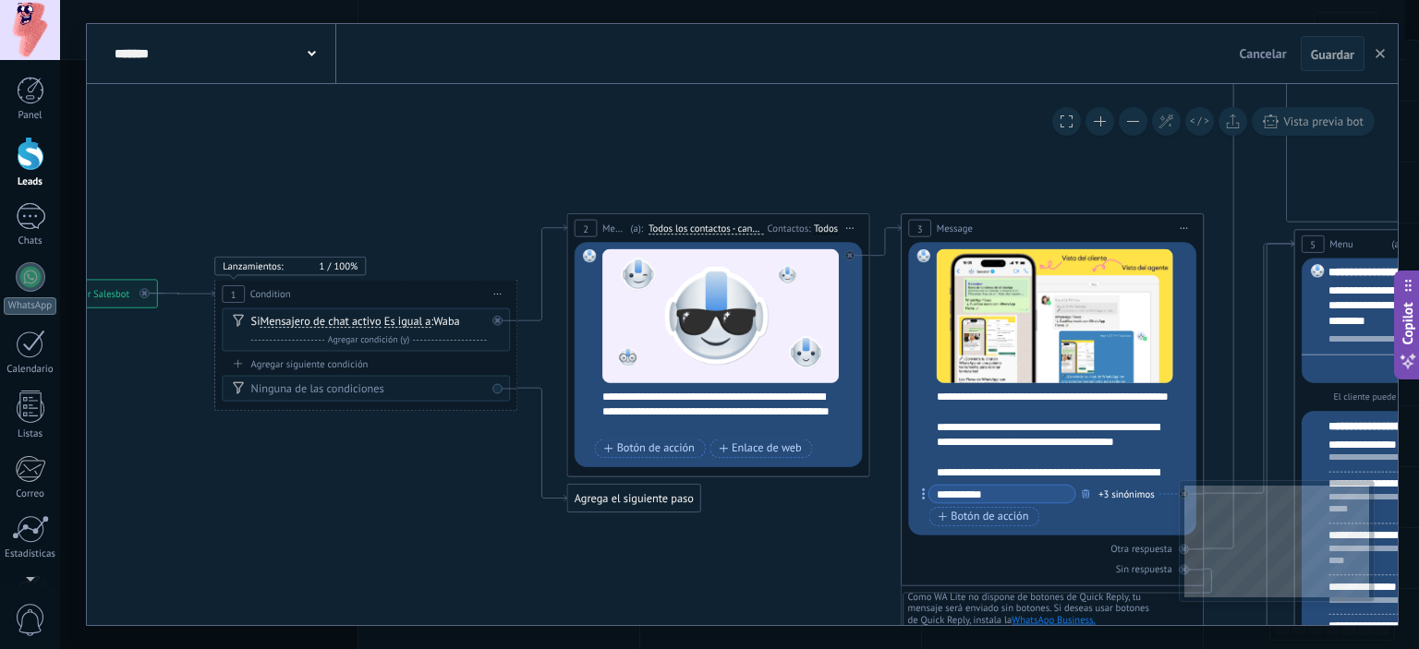
drag, startPoint x: 331, startPoint y: 509, endPoint x: 720, endPoint y: 539, distance: 390.0
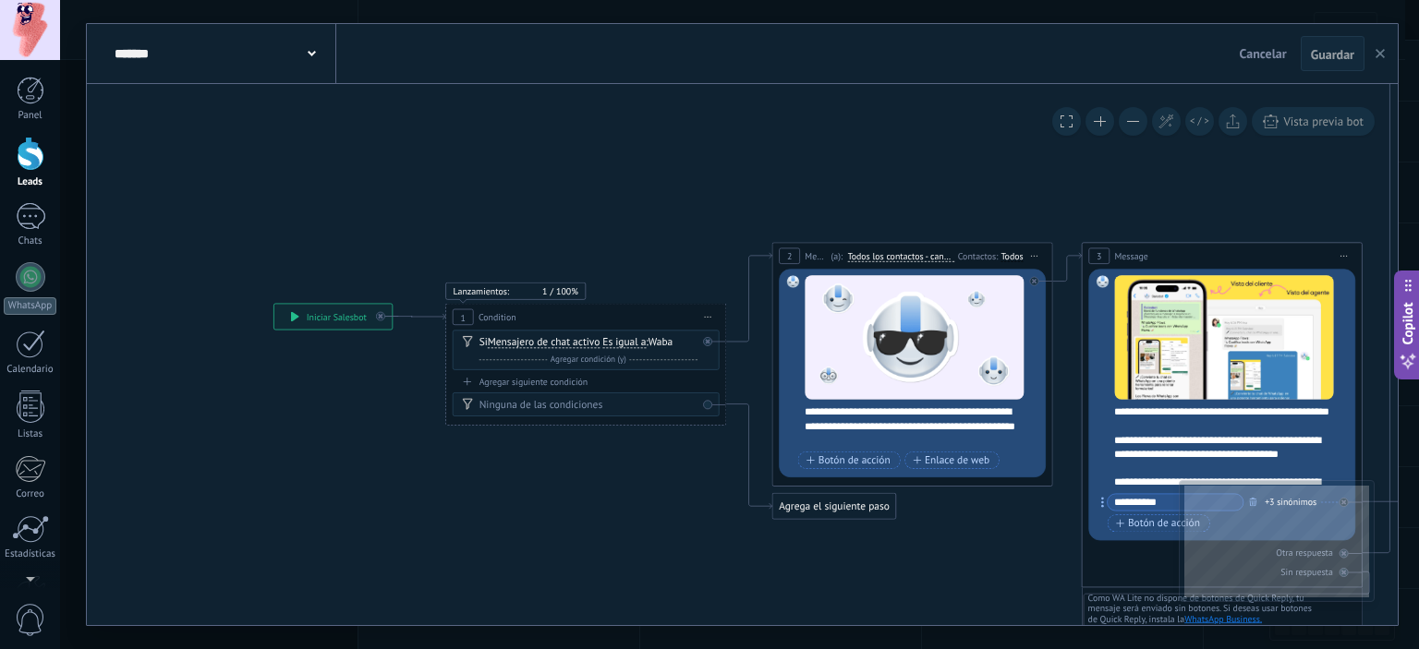
click at [1380, 59] on button "button" at bounding box center [1380, 53] width 28 height 35
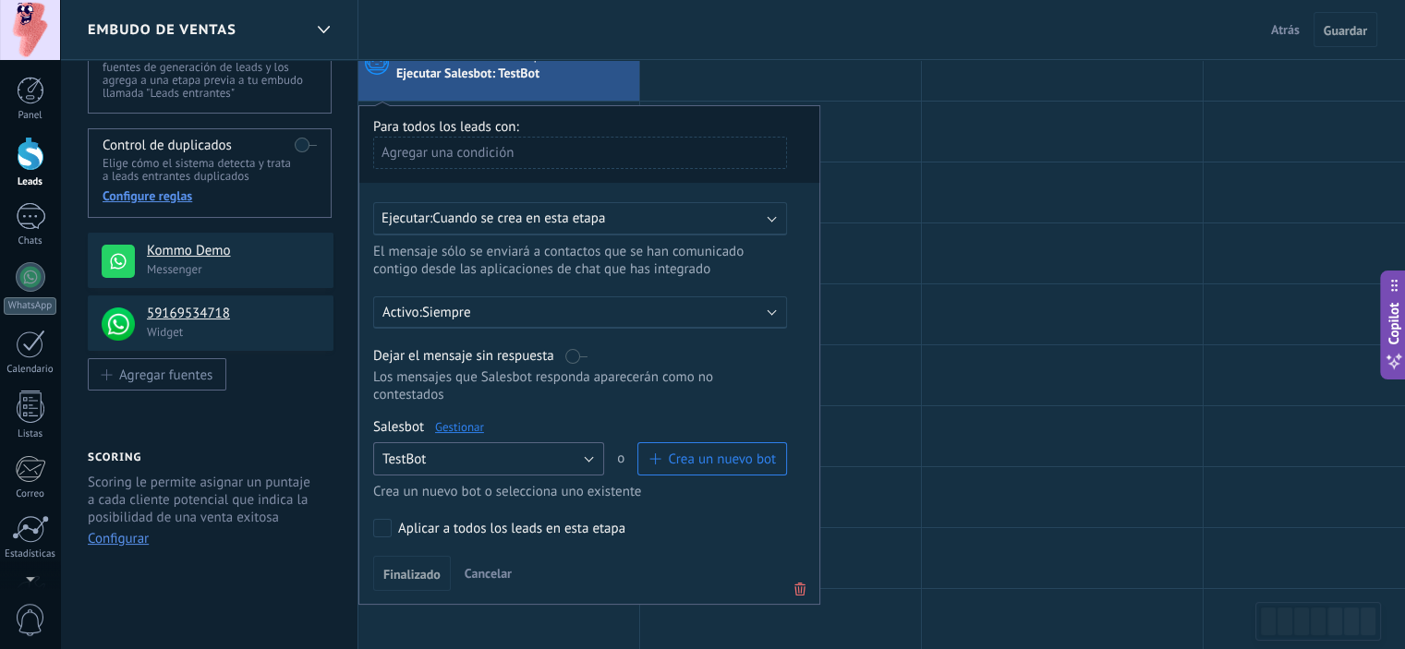
click at [571, 442] on button "TestBot" at bounding box center [488, 458] width 231 height 33
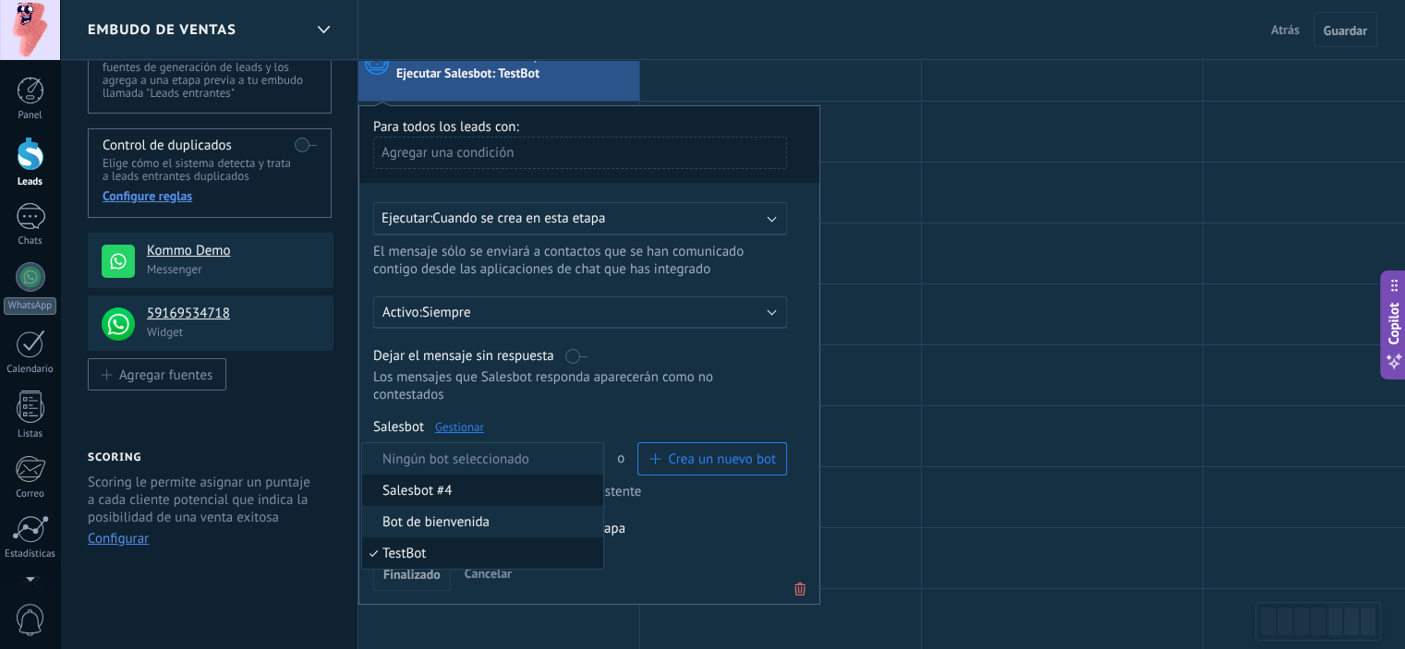
click at [550, 482] on span "Salesbot #4" at bounding box center [480, 491] width 236 height 18
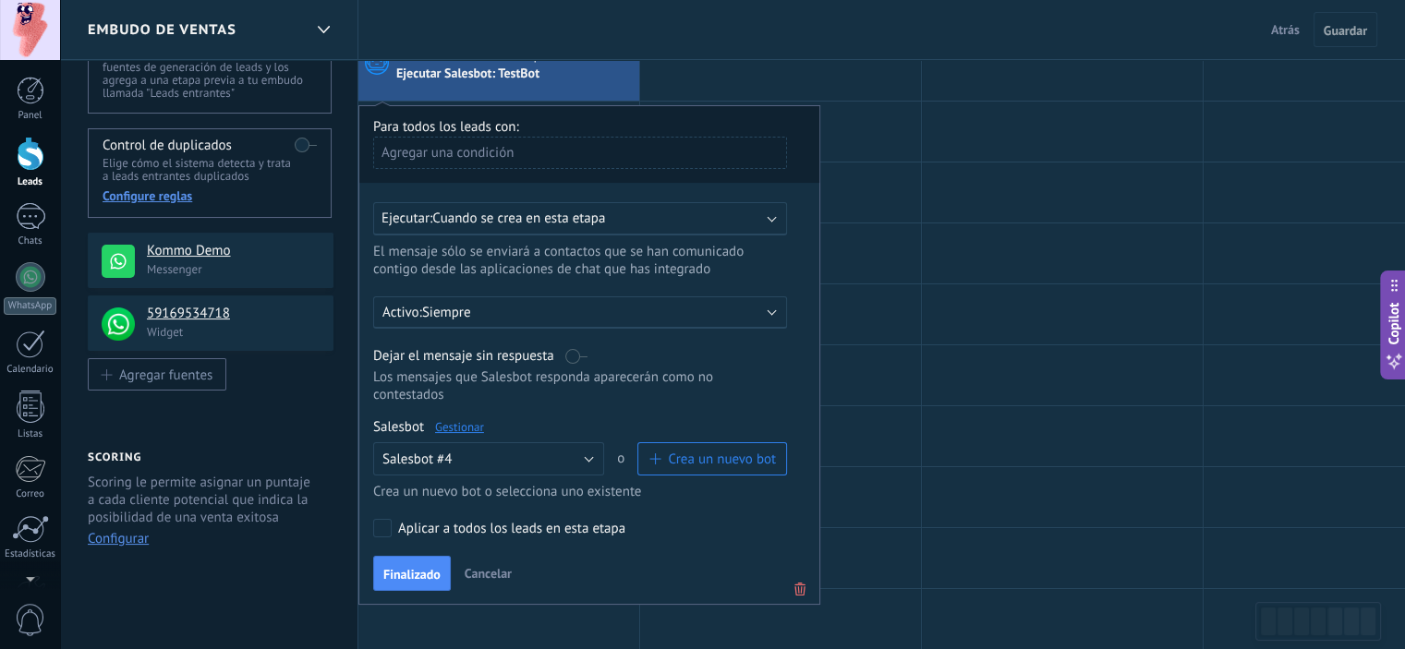
click at [454, 419] on link "Gestionar" at bounding box center [459, 427] width 49 height 16
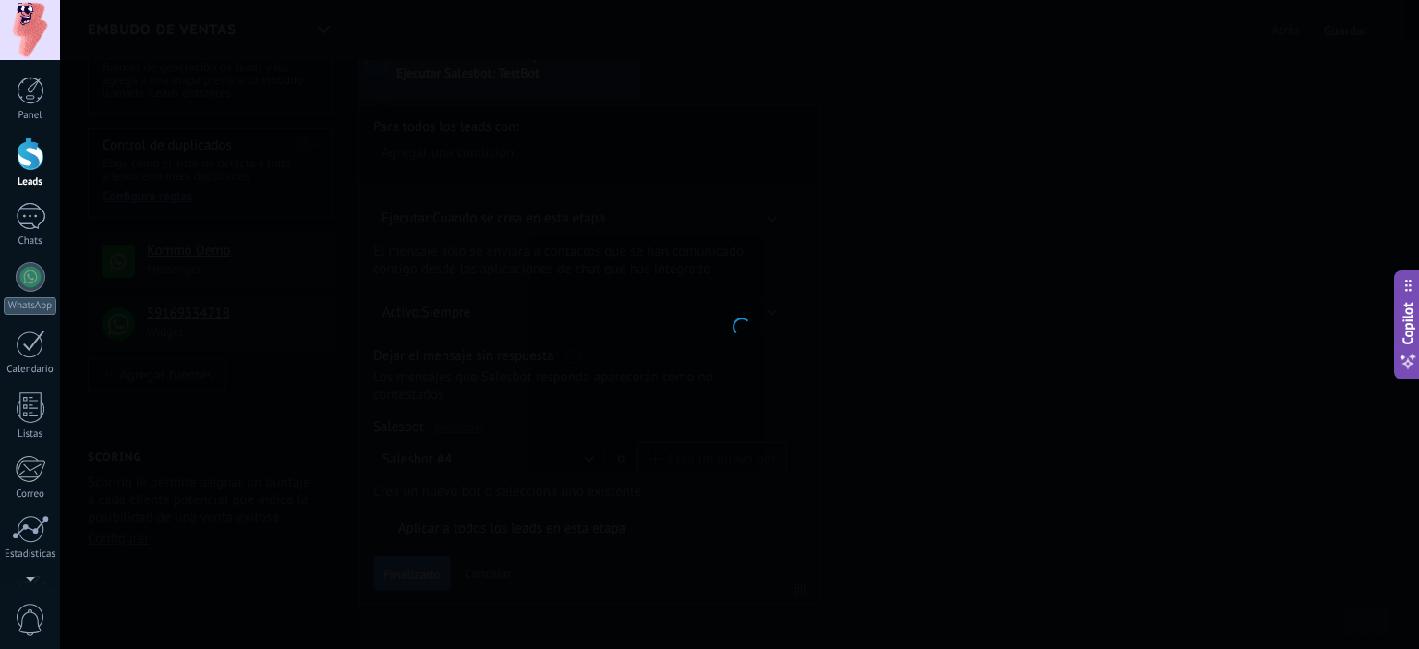
type input "**********"
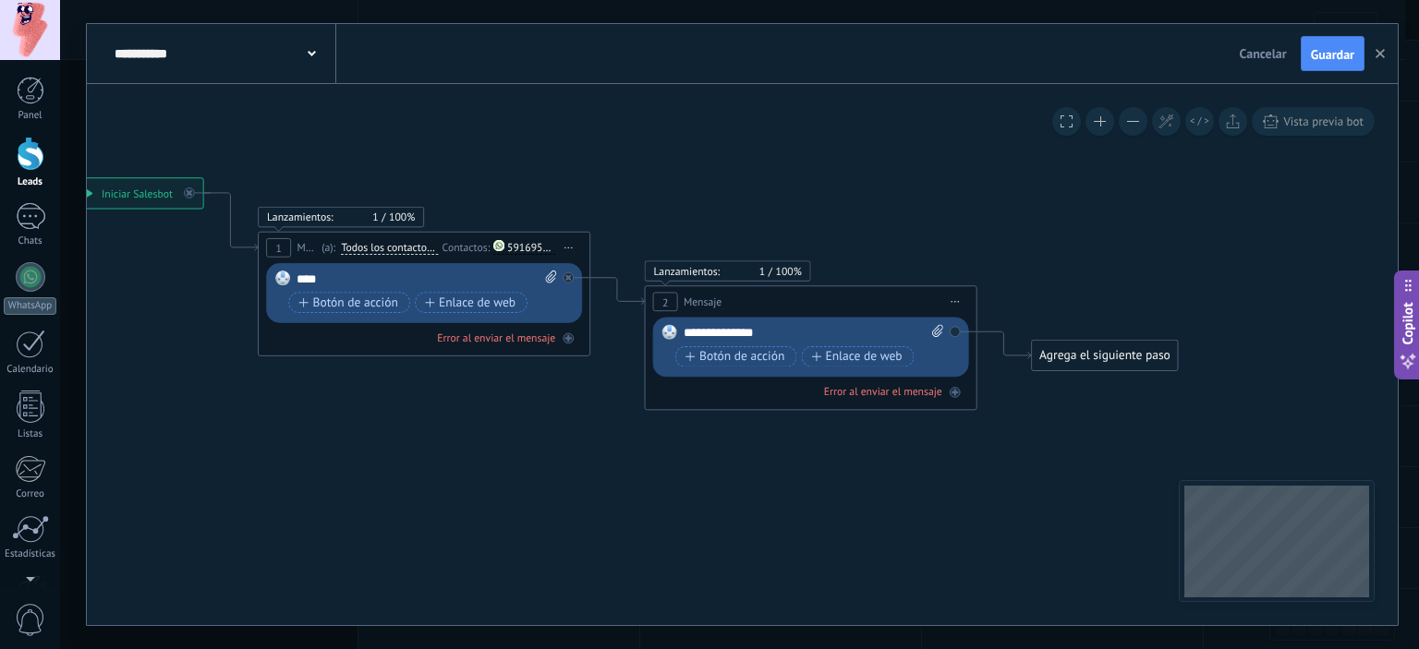
drag, startPoint x: 914, startPoint y: 431, endPoint x: 402, endPoint y: 453, distance: 512.2
click at [404, 453] on icon at bounding box center [592, 293] width 1891 height 1063
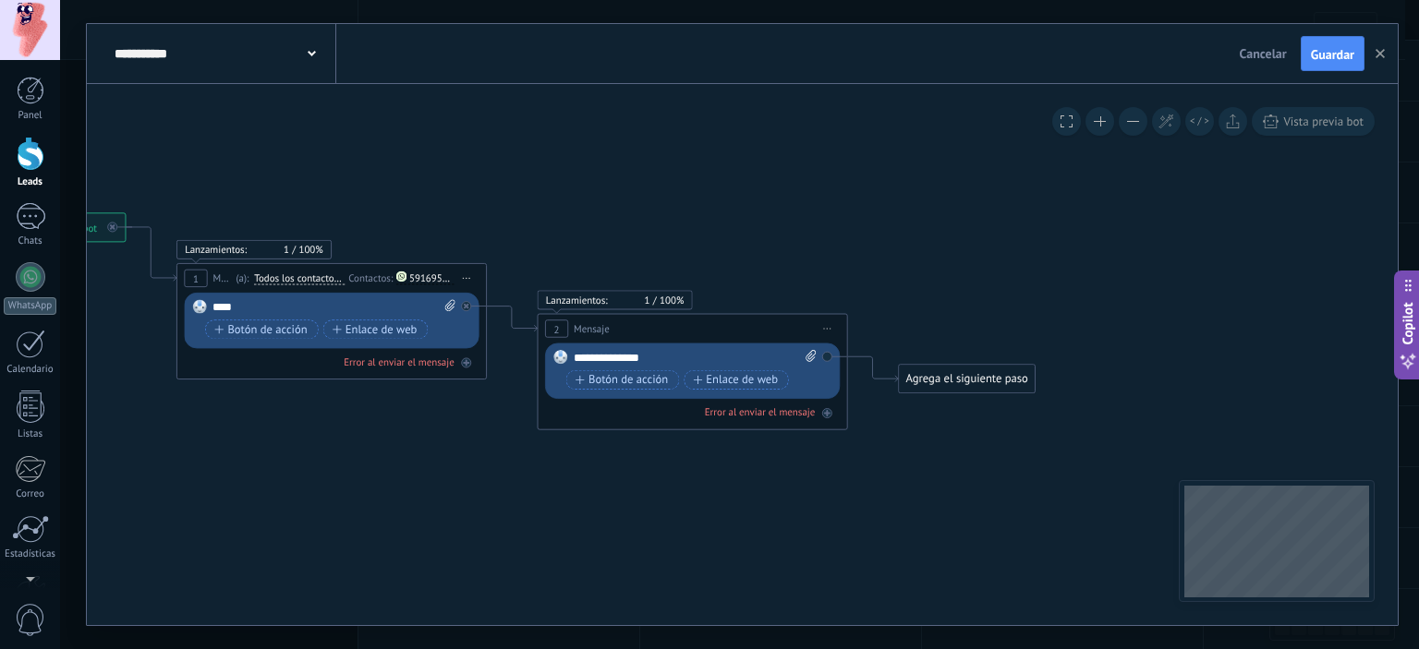
drag, startPoint x: 934, startPoint y: 444, endPoint x: 785, endPoint y: 457, distance: 149.3
click at [785, 457] on icon at bounding box center [488, 321] width 1764 height 992
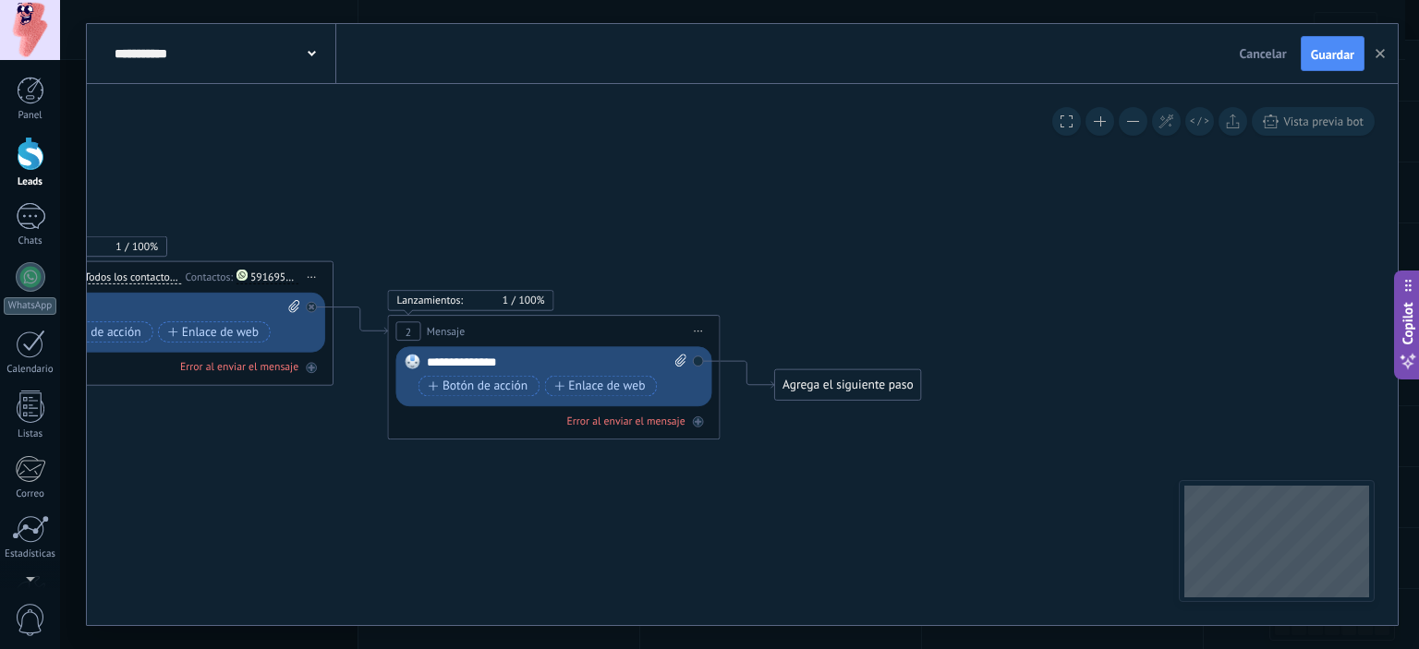
click at [841, 375] on div "Agrega el siguiente paso" at bounding box center [848, 386] width 146 height 28
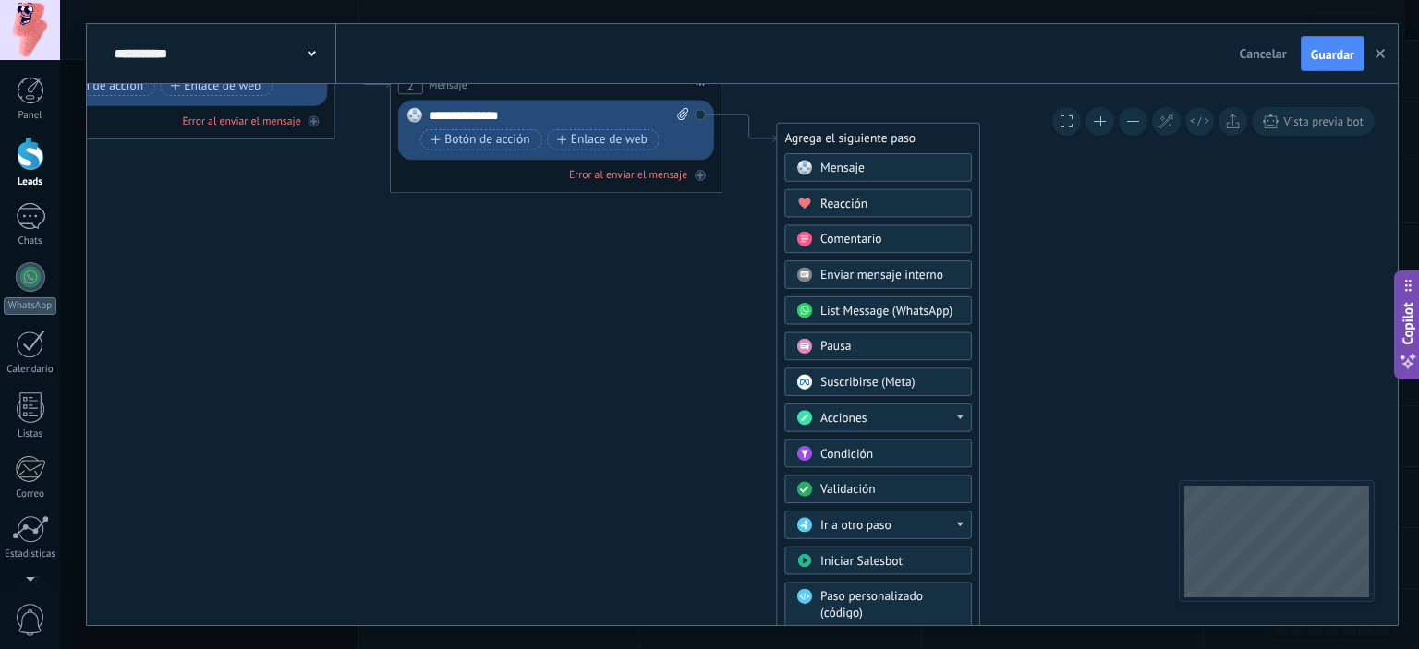
drag, startPoint x: 655, startPoint y: 450, endPoint x: 658, endPoint y: 378, distance: 72.1
click at [658, 378] on icon at bounding box center [337, 77] width 1891 height 1063
click at [654, 422] on icon at bounding box center [337, 77] width 1891 height 1063
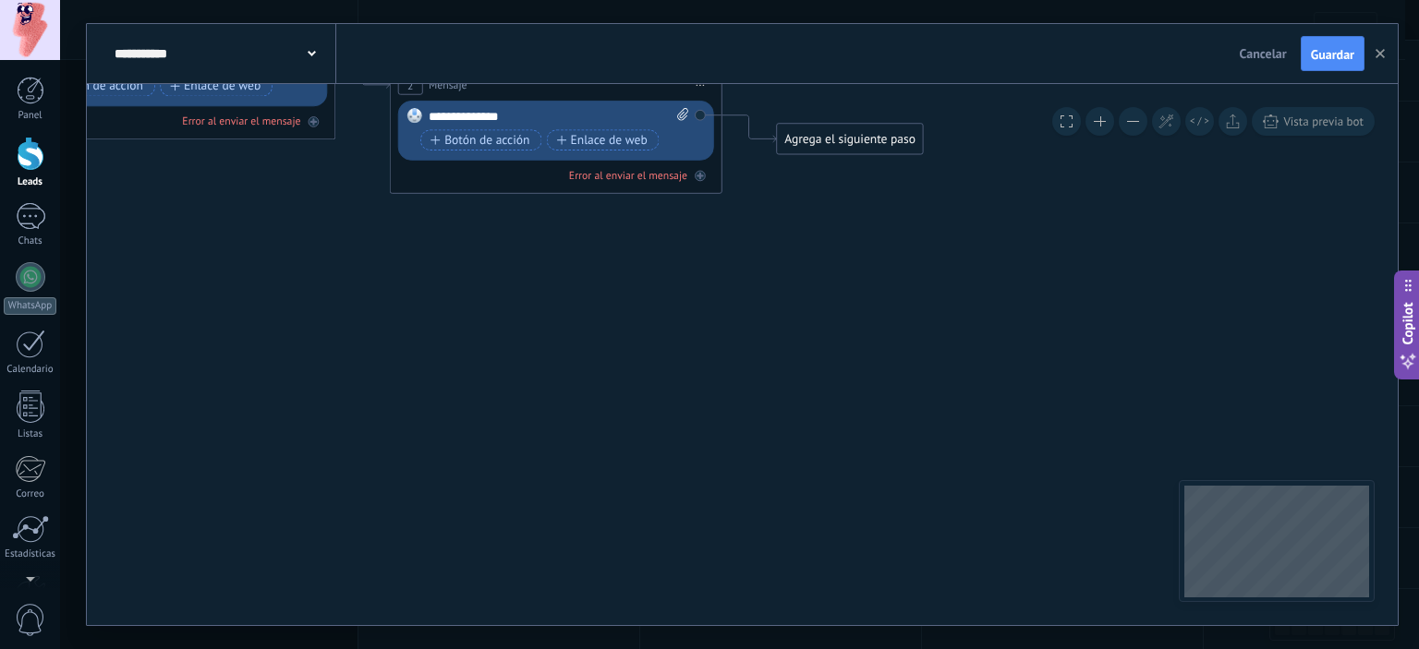
click at [829, 137] on div "Agrega el siguiente paso" at bounding box center [850, 140] width 146 height 28
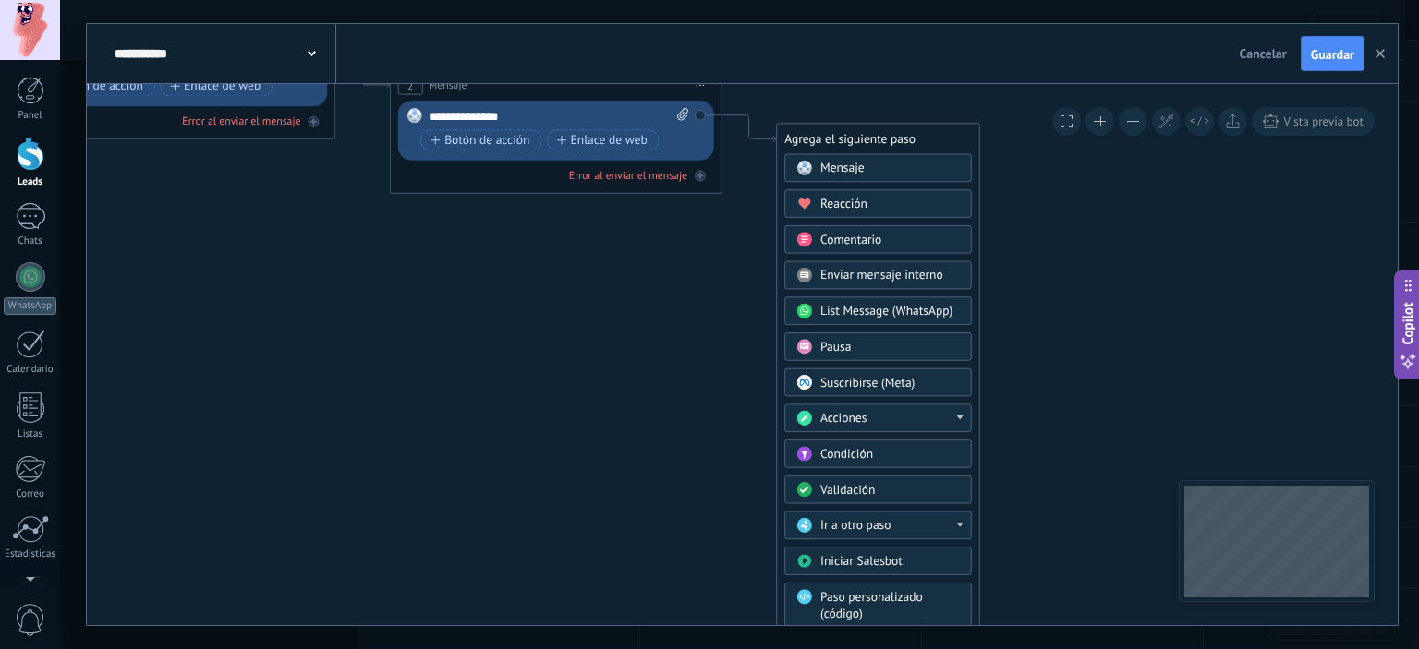
click at [855, 465] on div "Mensaje Mensaje Mensaje Reacción Comentario Enviar mensaje interno" at bounding box center [878, 443] width 188 height 578
click at [858, 457] on span "Condición" at bounding box center [846, 455] width 53 height 16
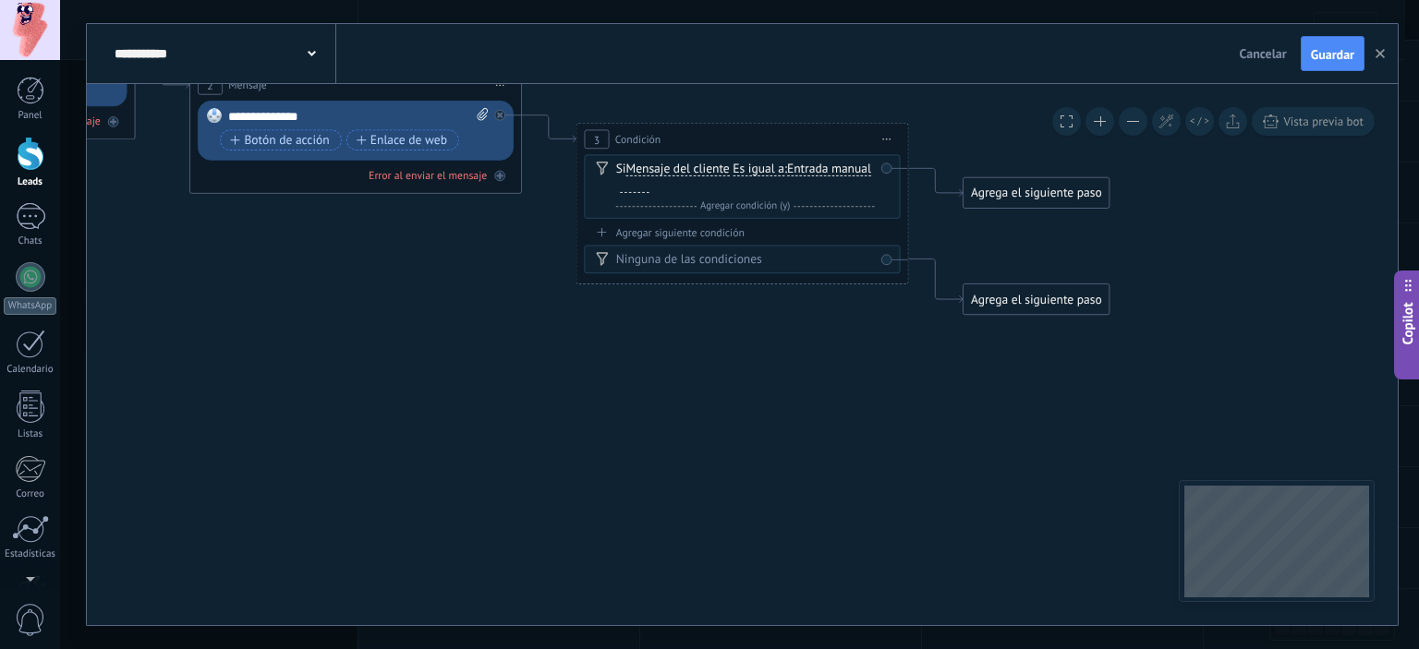
click at [765, 173] on span "Es igual a" at bounding box center [759, 169] width 52 height 13
click at [765, 173] on button "Es igual a" at bounding box center [828, 170] width 208 height 30
click at [773, 232] on span "Contiene" at bounding box center [815, 229] width 201 height 17
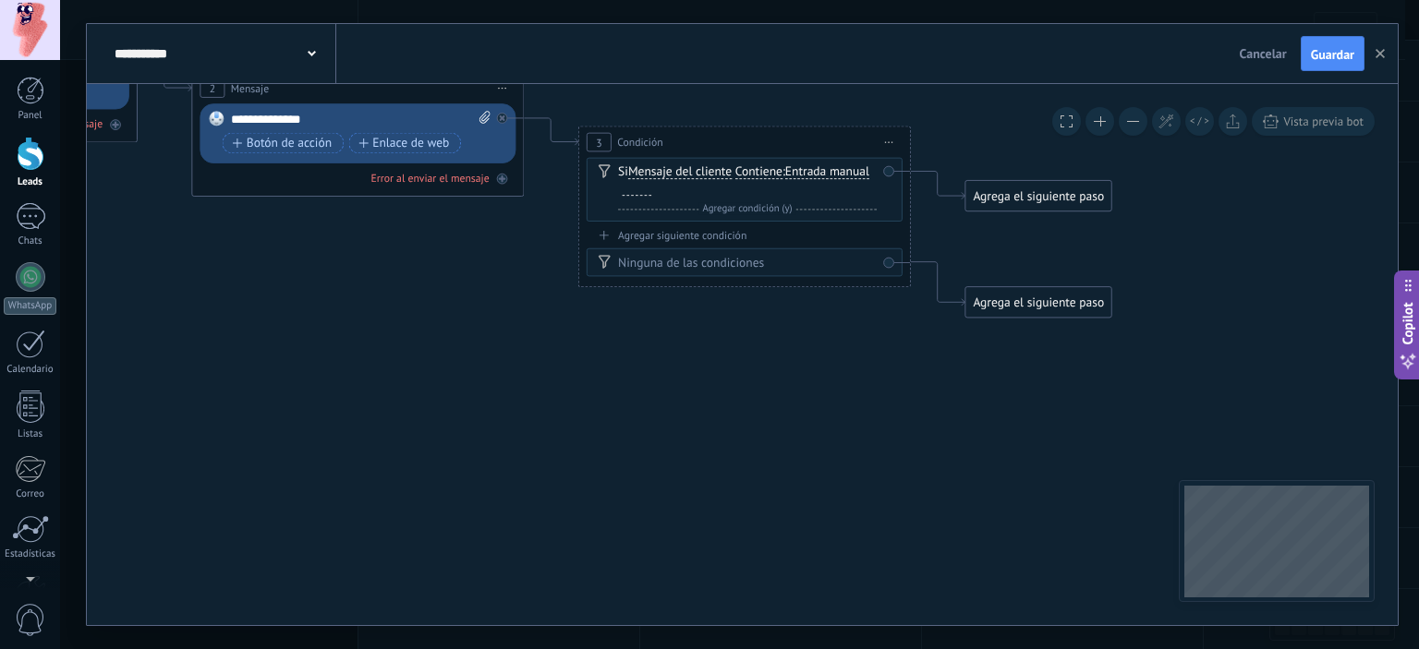
click at [449, 271] on icon at bounding box center [332, 140] width 2277 height 1185
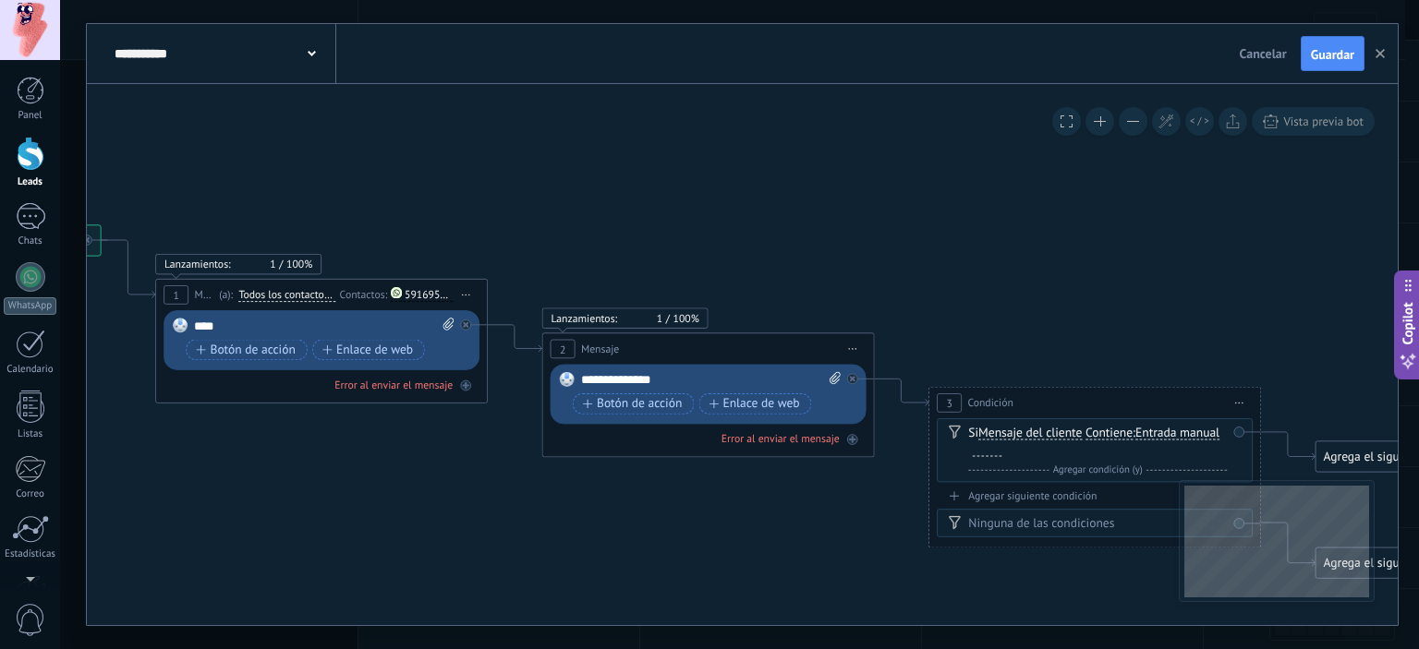
drag, startPoint x: 419, startPoint y: 236, endPoint x: 810, endPoint y: 487, distance: 464.0
click at [798, 491] on icon at bounding box center [683, 402] width 2277 height 1185
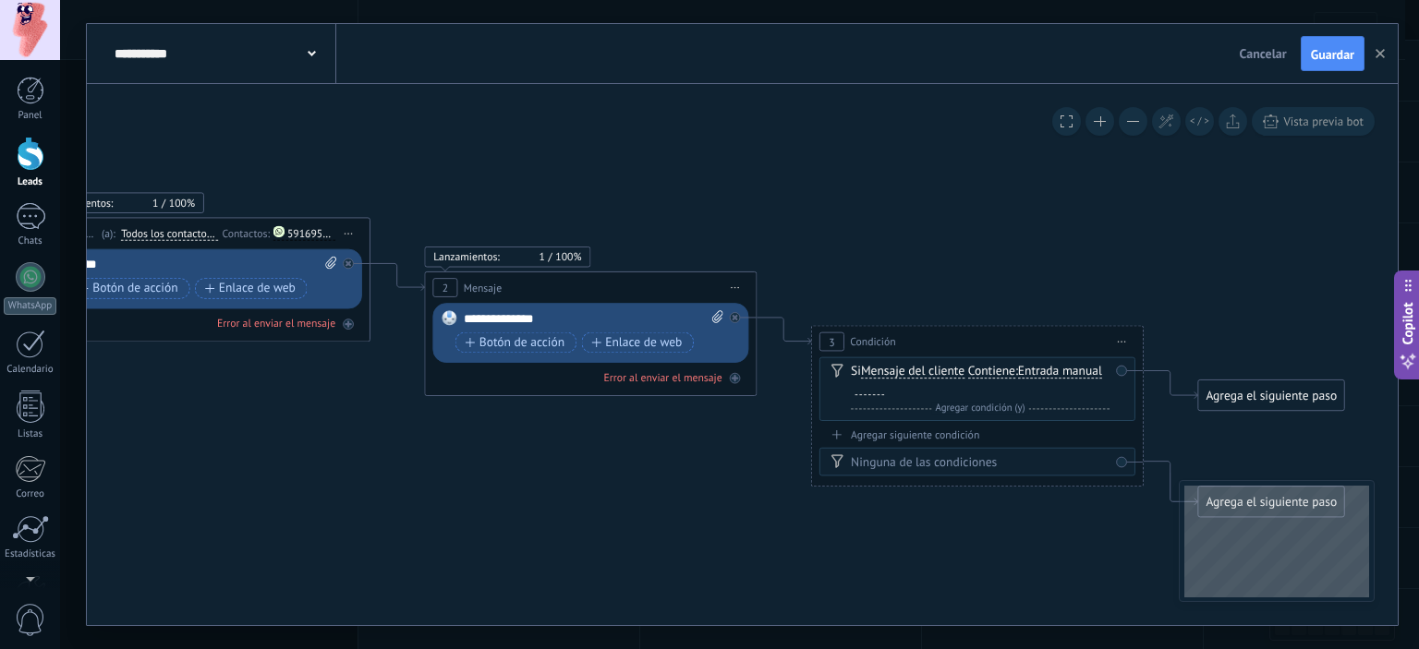
drag, startPoint x: 522, startPoint y: 461, endPoint x: 384, endPoint y: 405, distance: 148.7
click at [376, 406] on icon at bounding box center [564, 340] width 2277 height 1185
click at [449, 418] on icon at bounding box center [564, 339] width 2277 height 1185
click at [465, 421] on icon at bounding box center [564, 339] width 2277 height 1185
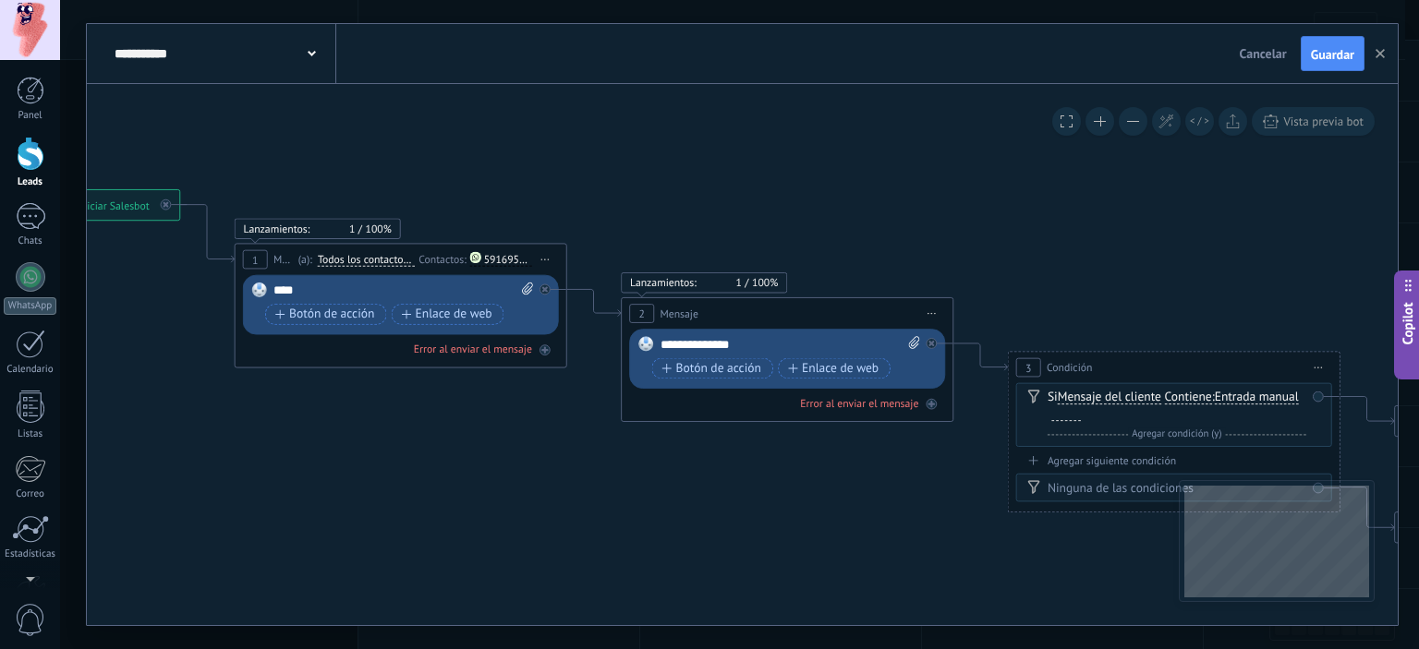
drag, startPoint x: 384, startPoint y: 427, endPoint x: 702, endPoint y: 465, distance: 320.0
click at [692, 465] on icon at bounding box center [761, 366] width 2277 height 1185
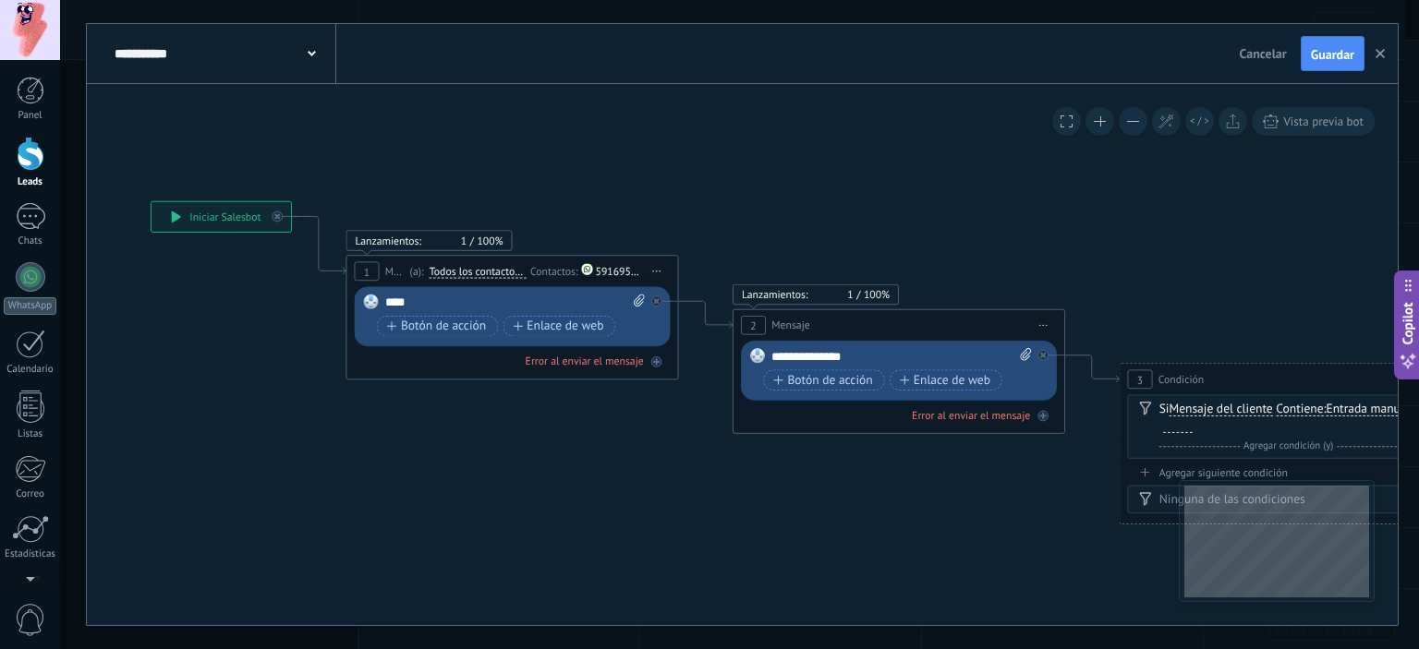
click at [446, 302] on div "****" at bounding box center [515, 303] width 260 height 17
click at [1378, 59] on button "button" at bounding box center [1380, 53] width 28 height 35
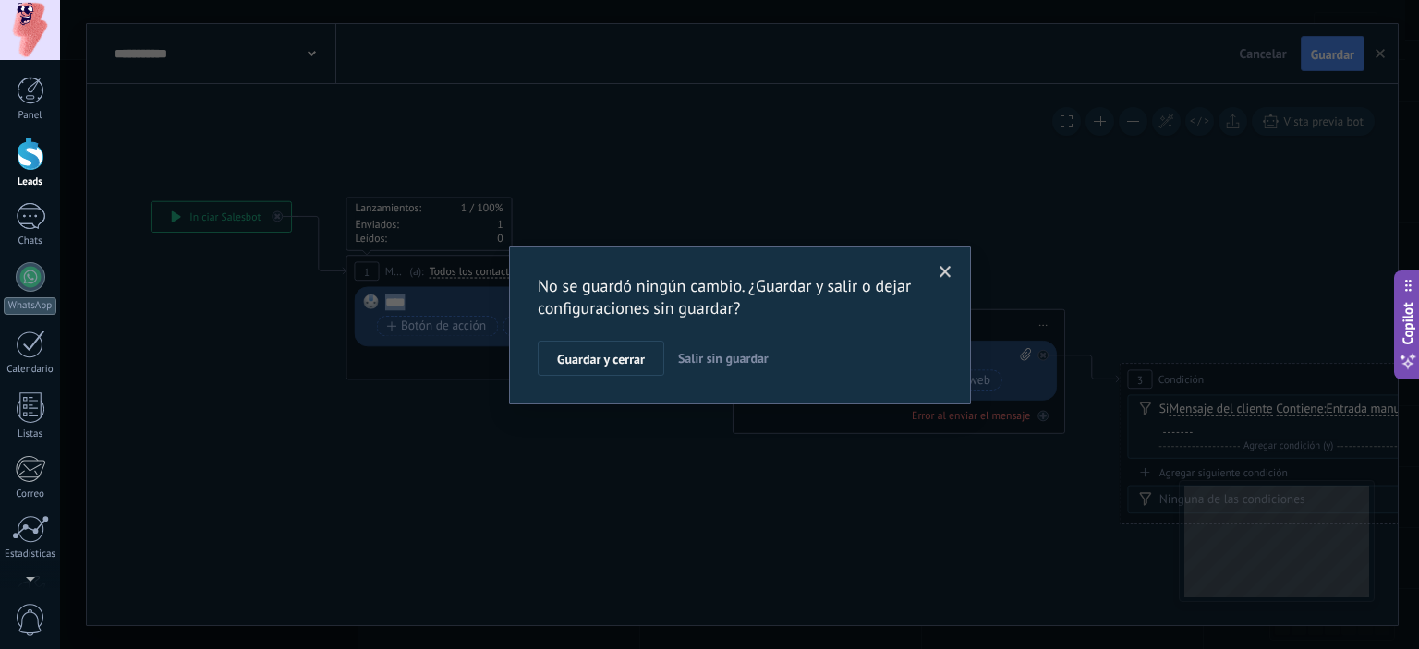
click at [703, 357] on span "Salir sin guardar" at bounding box center [723, 358] width 91 height 17
